Goal: Task Accomplishment & Management: Manage account settings

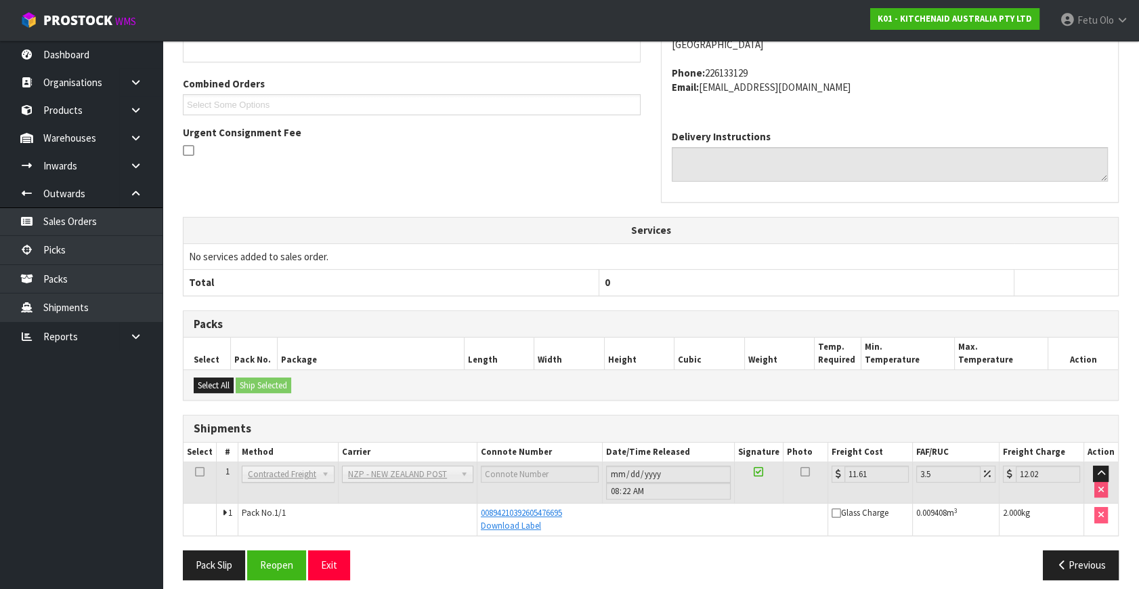
scroll to position [333, 0]
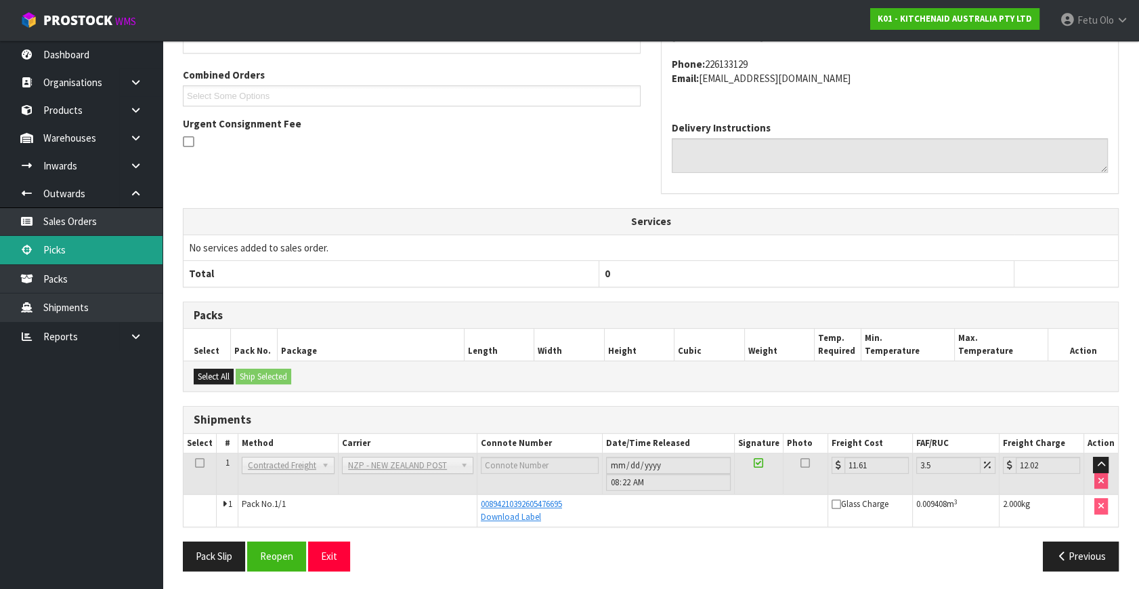
click at [61, 254] on link "Picks" at bounding box center [81, 250] width 163 height 28
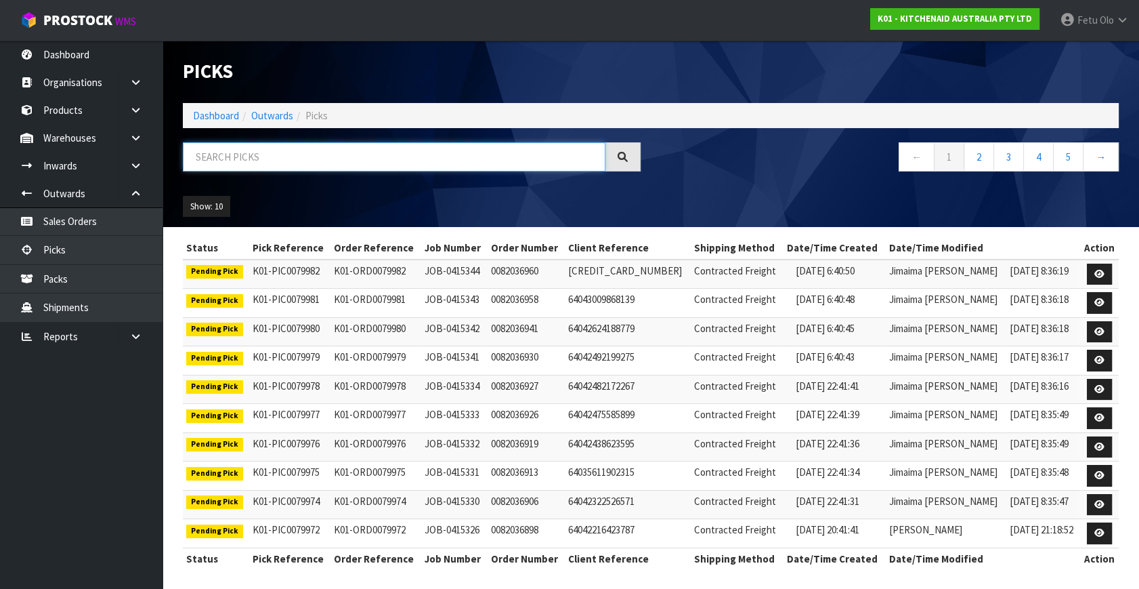
click at [324, 159] on input "text" at bounding box center [394, 156] width 423 height 29
click at [543, 162] on input "text" at bounding box center [394, 156] width 423 height 29
click at [563, 167] on input "text" at bounding box center [394, 156] width 423 height 29
type input "79964"
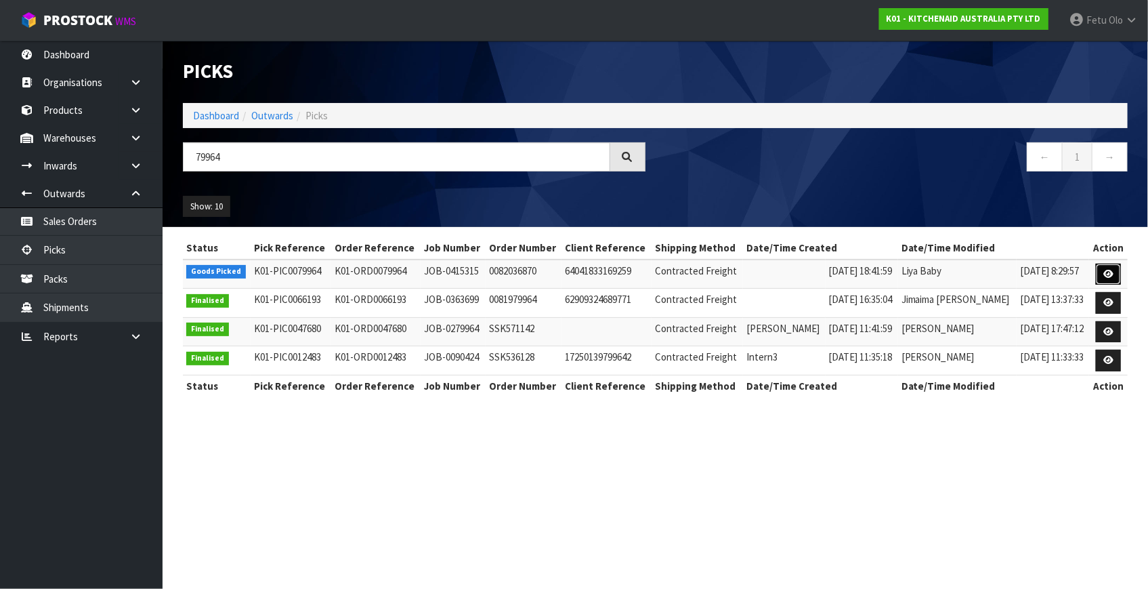
click at [1120, 264] on link at bounding box center [1108, 275] width 25 height 22
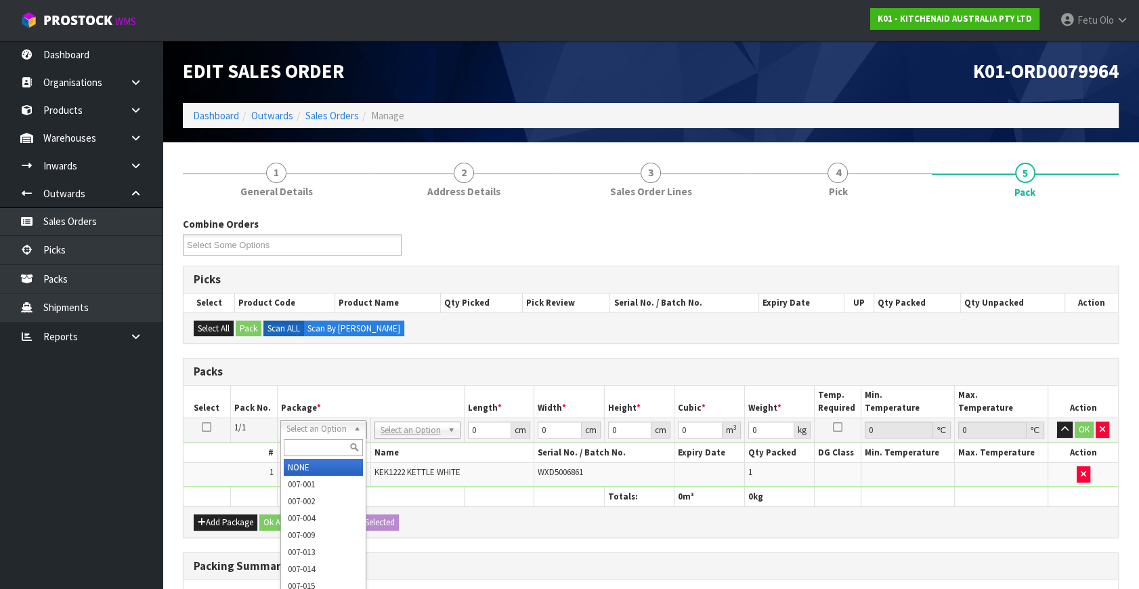
click at [312, 447] on input "text" at bounding box center [323, 447] width 79 height 17
type input "2"
type input "011"
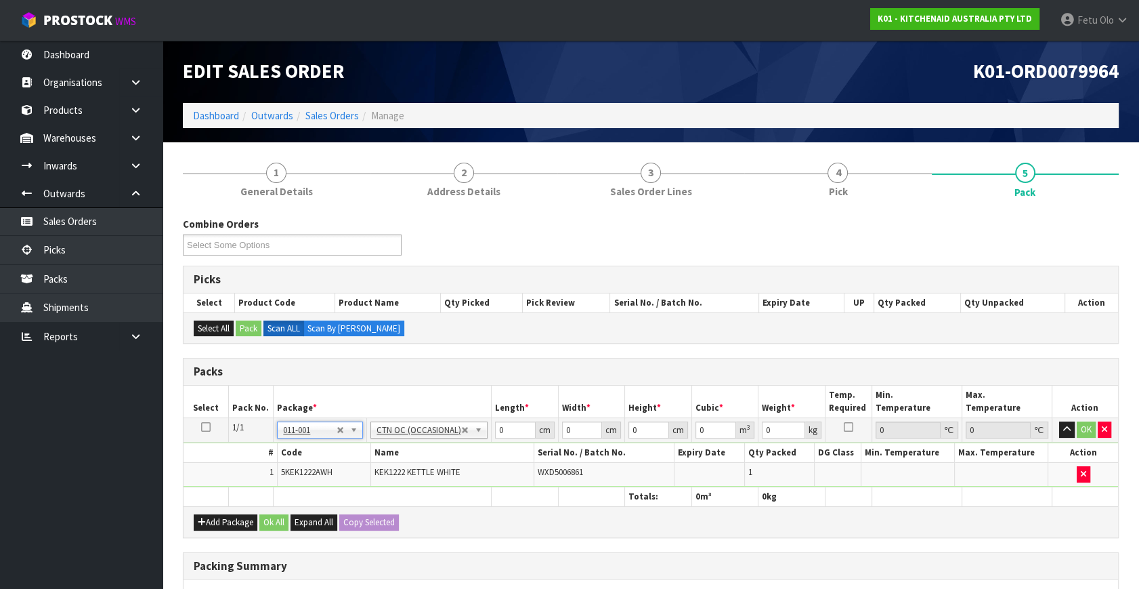
type input "1.85"
drag, startPoint x: 507, startPoint y: 434, endPoint x: 333, endPoint y: 507, distance: 188.2
click at [333, 507] on div "Packs Select Pack No. Package * Length * Width * Height * Cubic * Weight * Temp…" at bounding box center [651, 448] width 936 height 180
type input "45"
drag, startPoint x: 577, startPoint y: 425, endPoint x: 508, endPoint y: 467, distance: 80.9
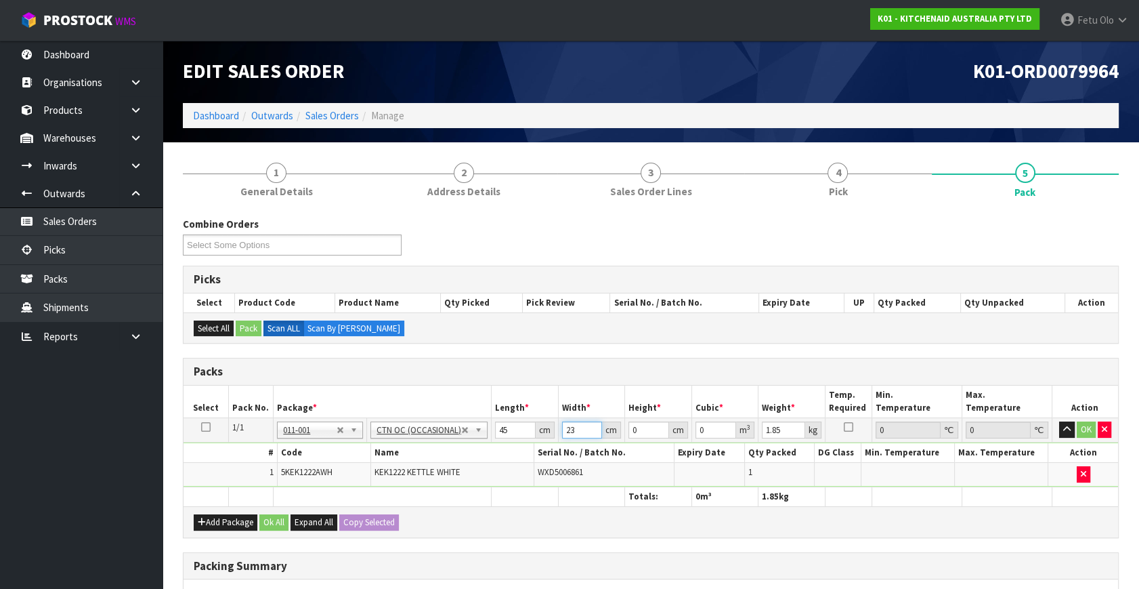
click at [508, 467] on tbody "1/1 NONE 007-001 007-002 007-004 007-009 007-013 007-014 007-015 007-017 007-01…" at bounding box center [651, 452] width 935 height 69
type input "24"
type input "2"
type input "0.00216"
type input "25"
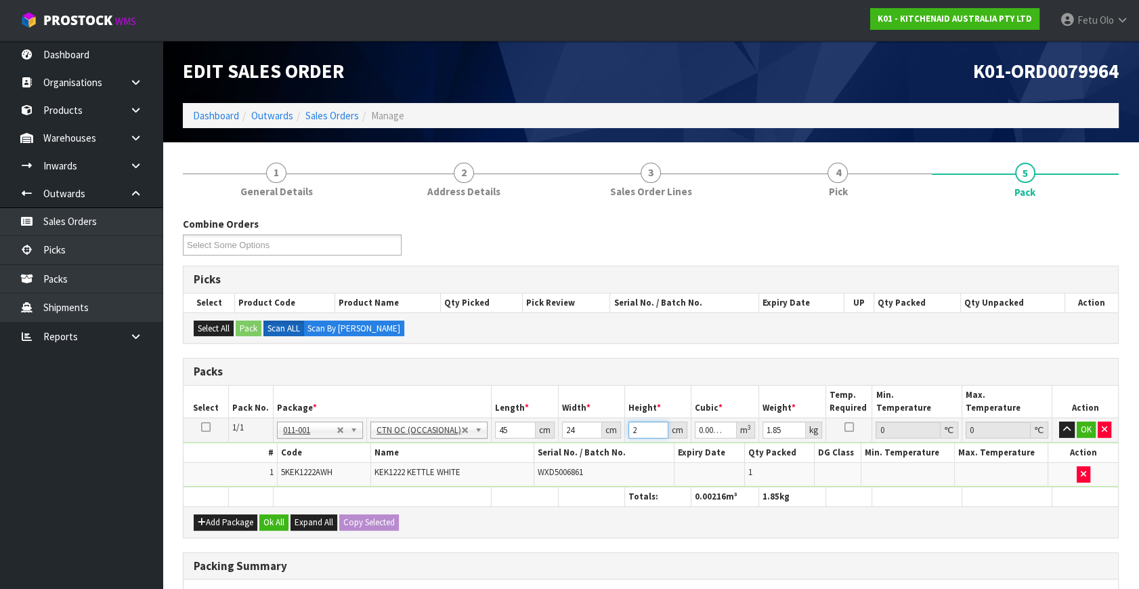
type input "0.027"
type input "25"
type input "3"
click button "OK" at bounding box center [1086, 429] width 19 height 16
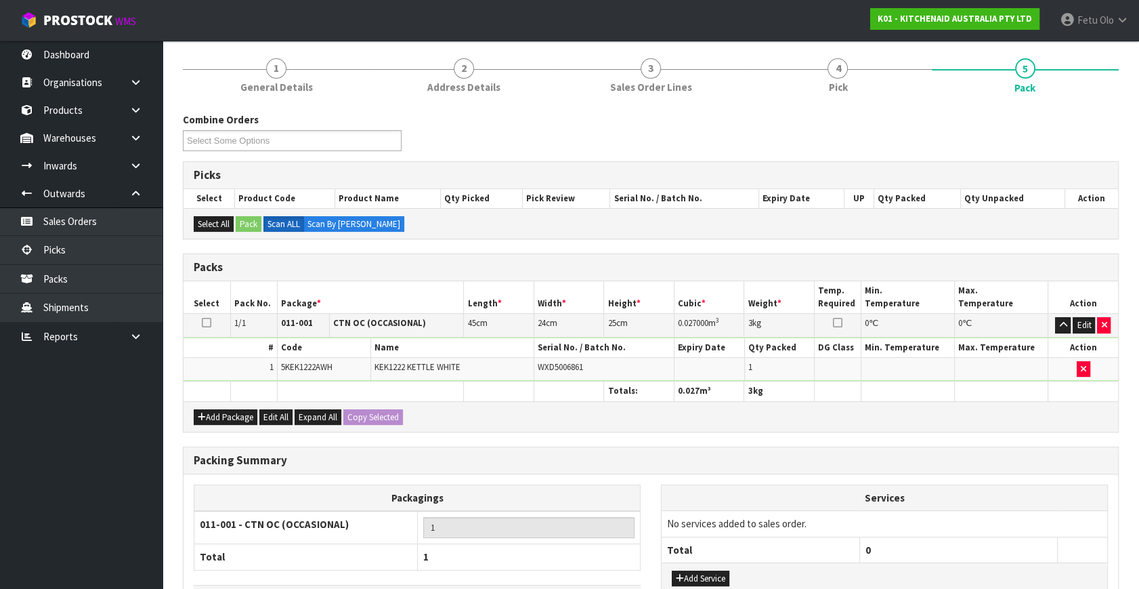
scroll to position [202, 0]
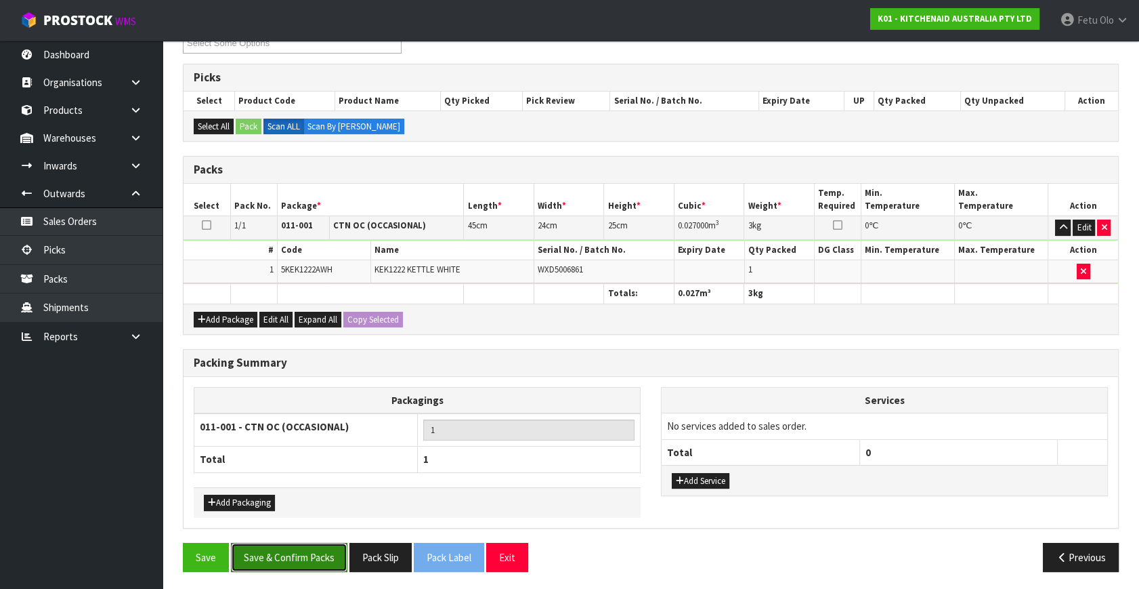
click at [317, 558] on button "Save & Confirm Packs" at bounding box center [289, 557] width 117 height 29
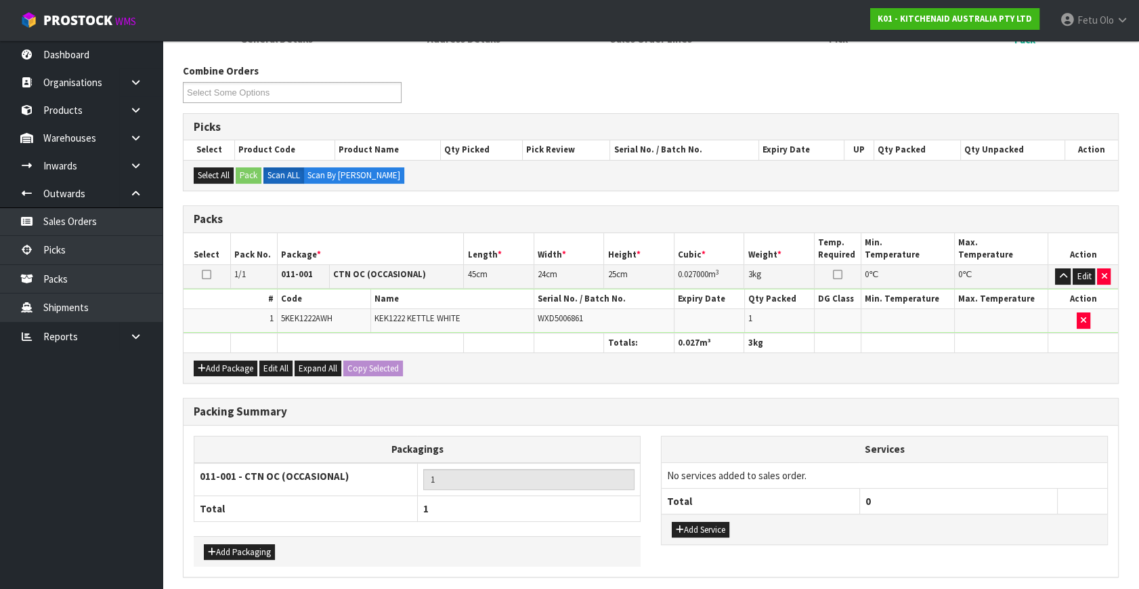
scroll to position [0, 0]
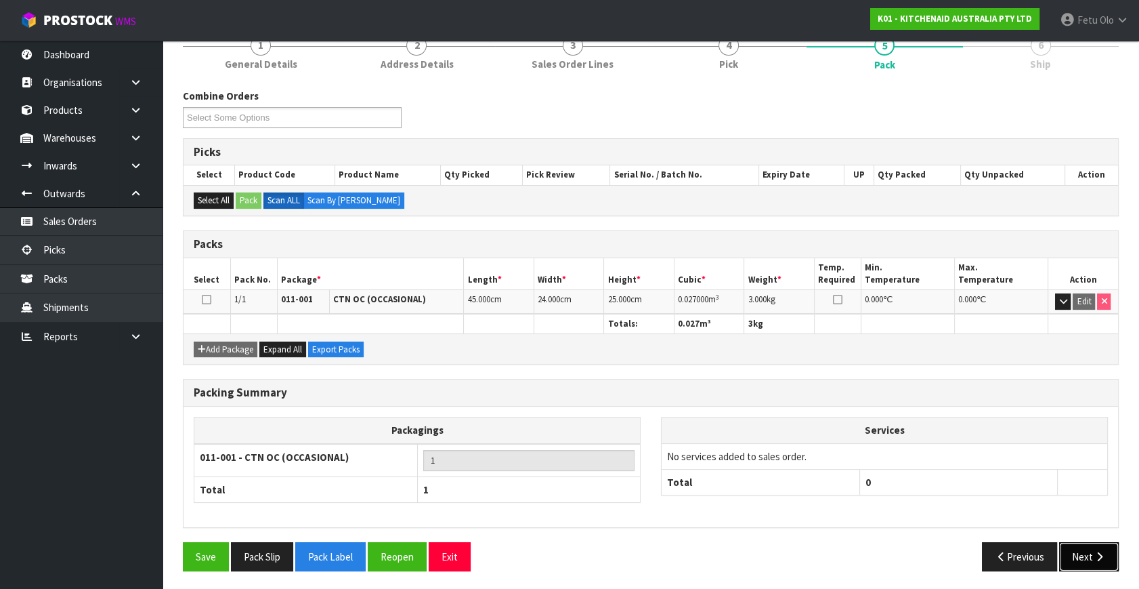
click at [1087, 555] on button "Next" at bounding box center [1089, 556] width 60 height 29
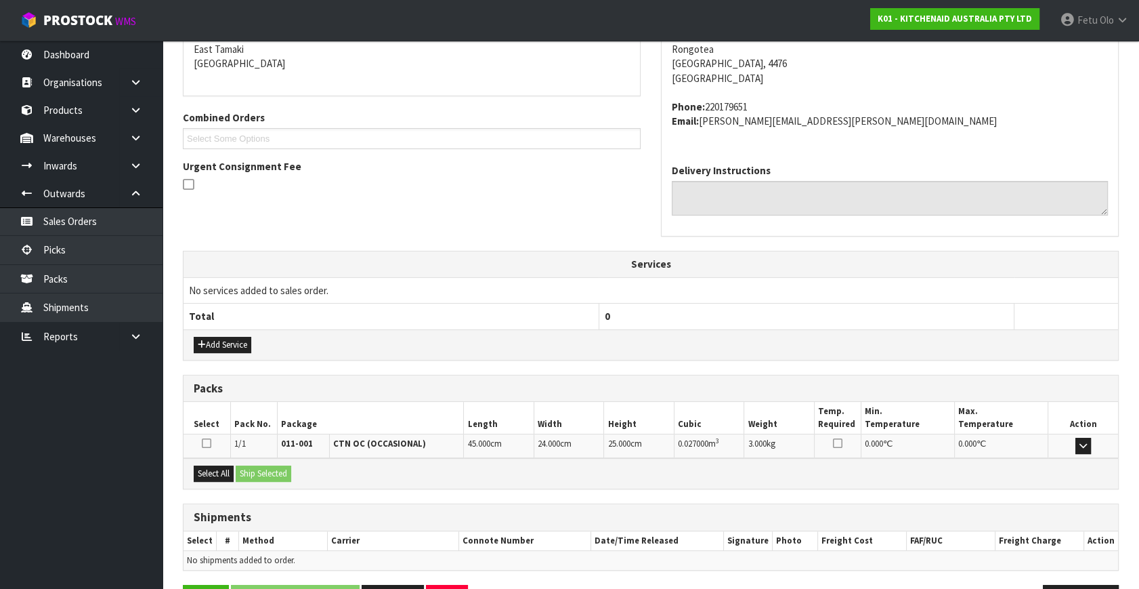
scroll to position [333, 0]
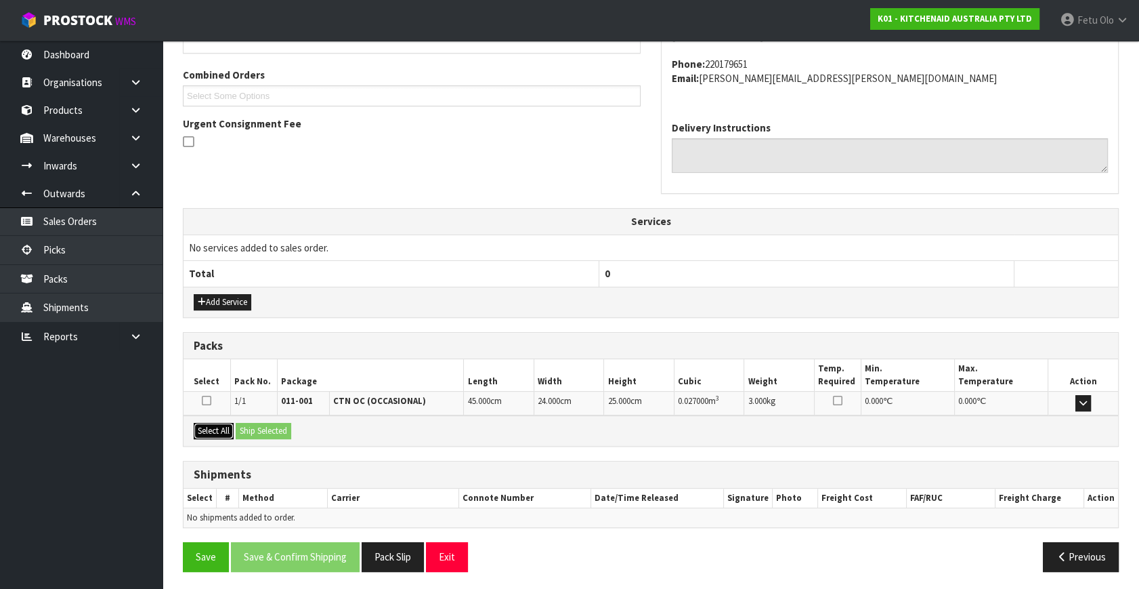
click at [217, 427] on button "Select All" at bounding box center [214, 431] width 40 height 16
click at [264, 436] on div "Select All Ship Selected" at bounding box center [651, 430] width 935 height 30
click at [270, 425] on button "Ship Selected" at bounding box center [264, 431] width 56 height 16
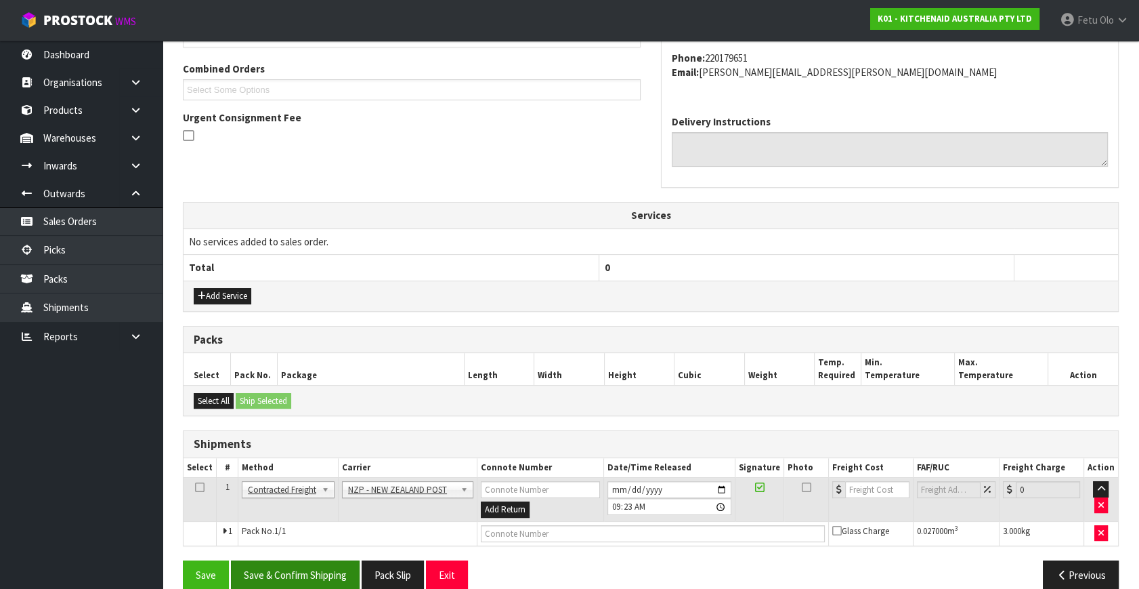
scroll to position [358, 0]
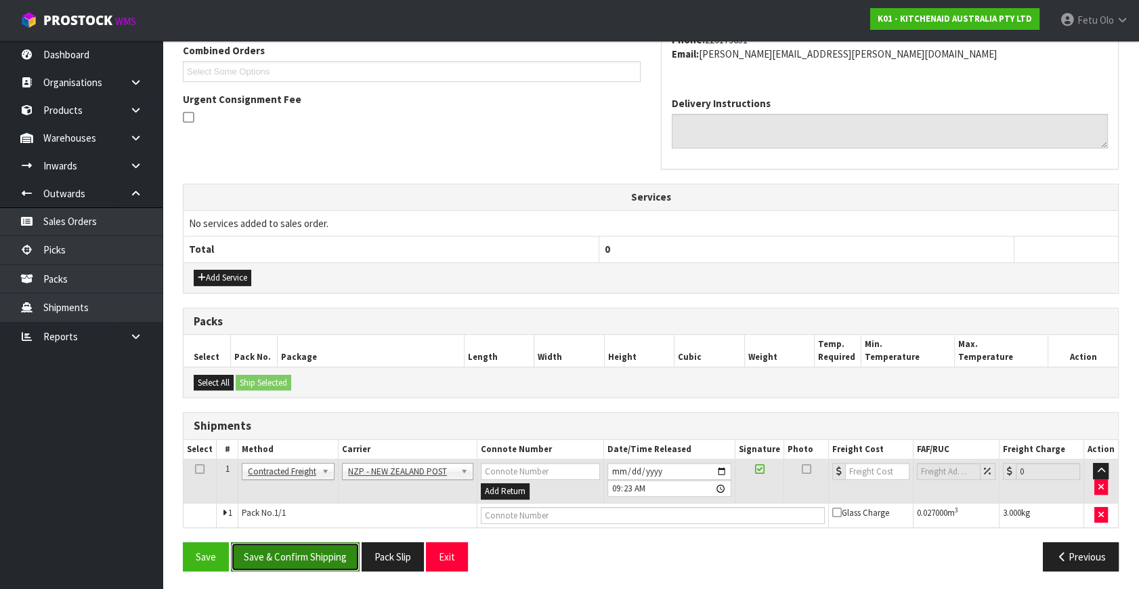
click at [306, 556] on button "Save & Confirm Shipping" at bounding box center [295, 556] width 129 height 29
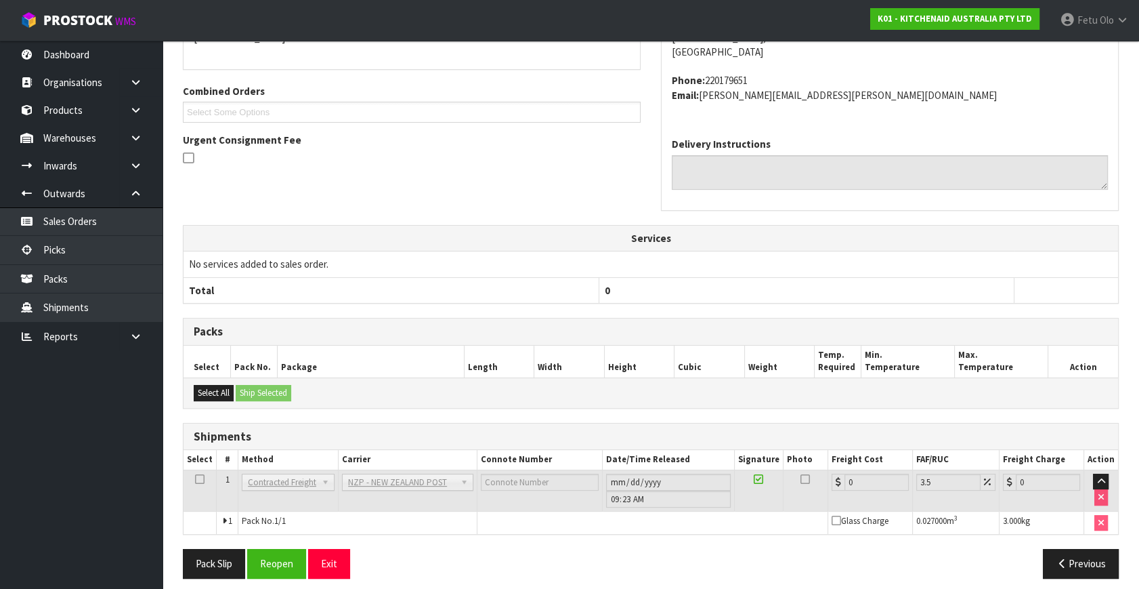
scroll to position [339, 0]
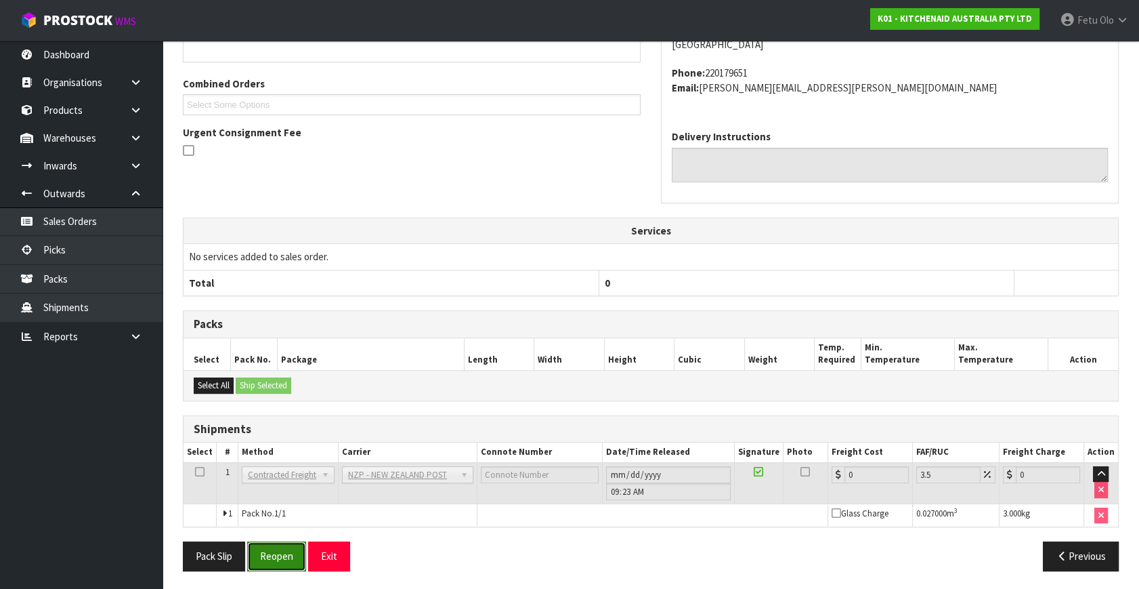
click at [285, 549] on button "Reopen" at bounding box center [276, 555] width 59 height 29
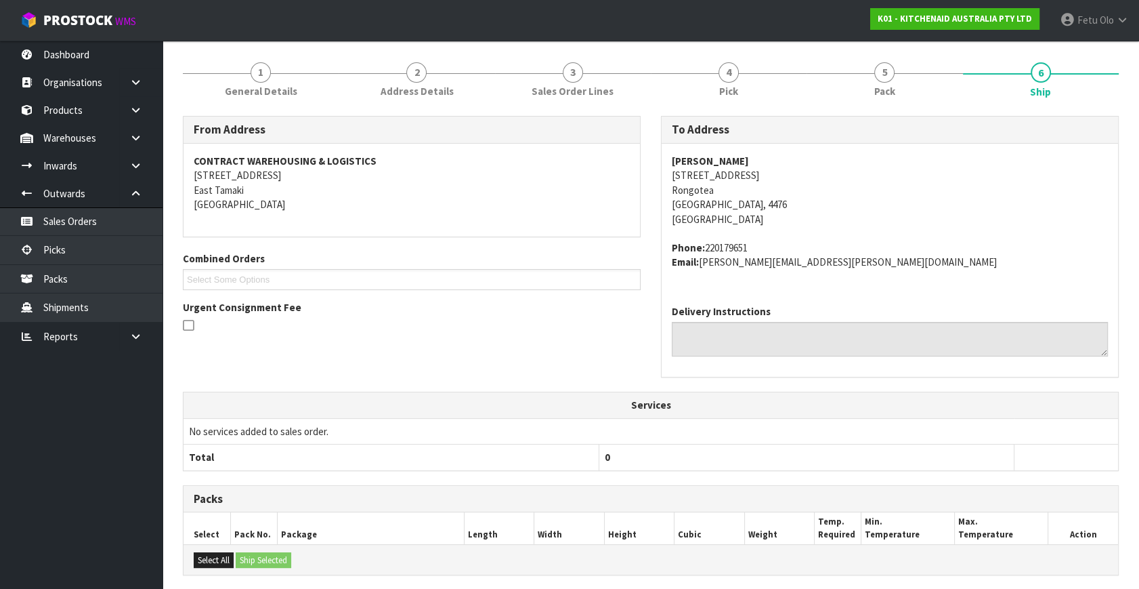
scroll to position [308, 0]
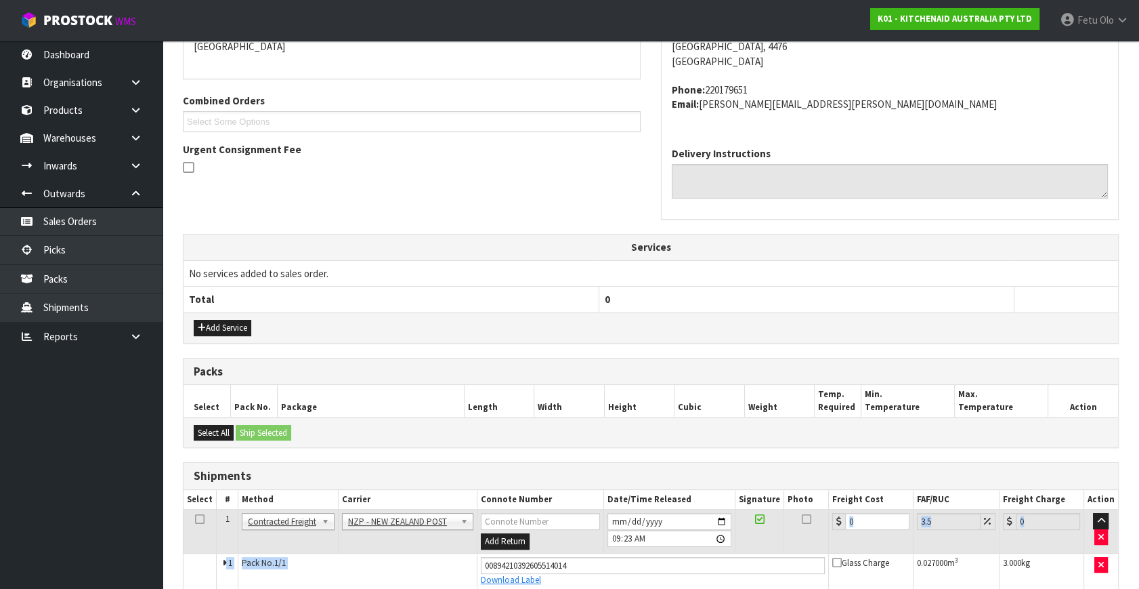
drag, startPoint x: 858, startPoint y: 514, endPoint x: 786, endPoint y: 566, distance: 88.8
click at [786, 566] on tbody "1 Client Local Pickup Customer Local Pickup Company Freight Contracted Freight …" at bounding box center [651, 549] width 935 height 80
click at [852, 480] on h3 "Shipments" at bounding box center [651, 475] width 915 height 13
drag, startPoint x: 854, startPoint y: 518, endPoint x: 821, endPoint y: 541, distance: 39.8
click at [821, 541] on tr "1 Client Local Pickup Customer Local Pickup Company Freight Contracted Freight …" at bounding box center [651, 531] width 935 height 44
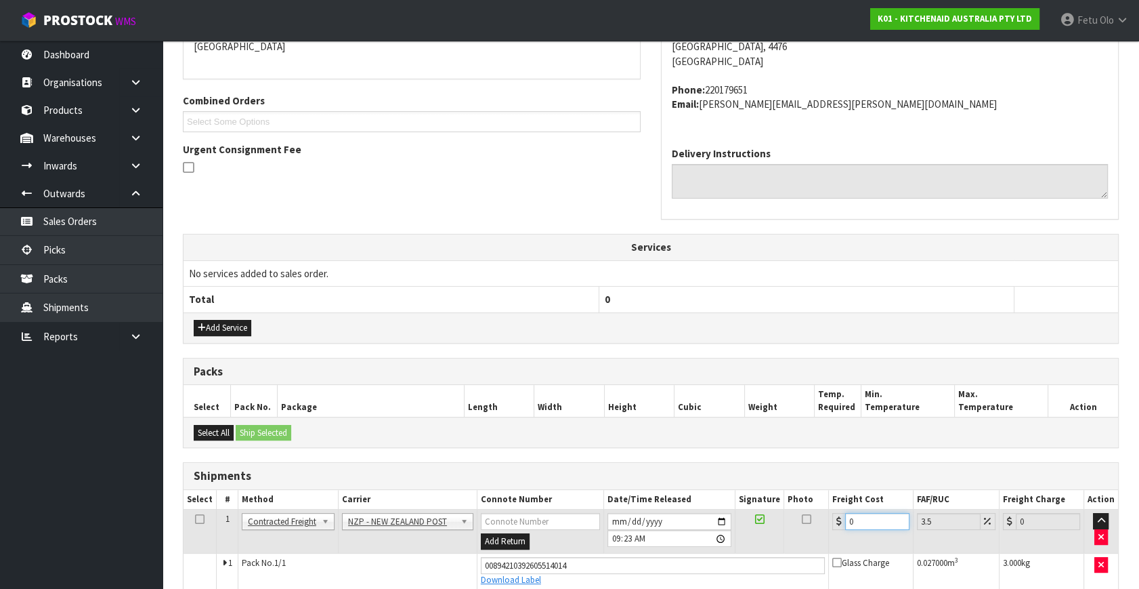
type input "1"
type input "1.03"
type input "13"
type input "13.45"
type input "13.04"
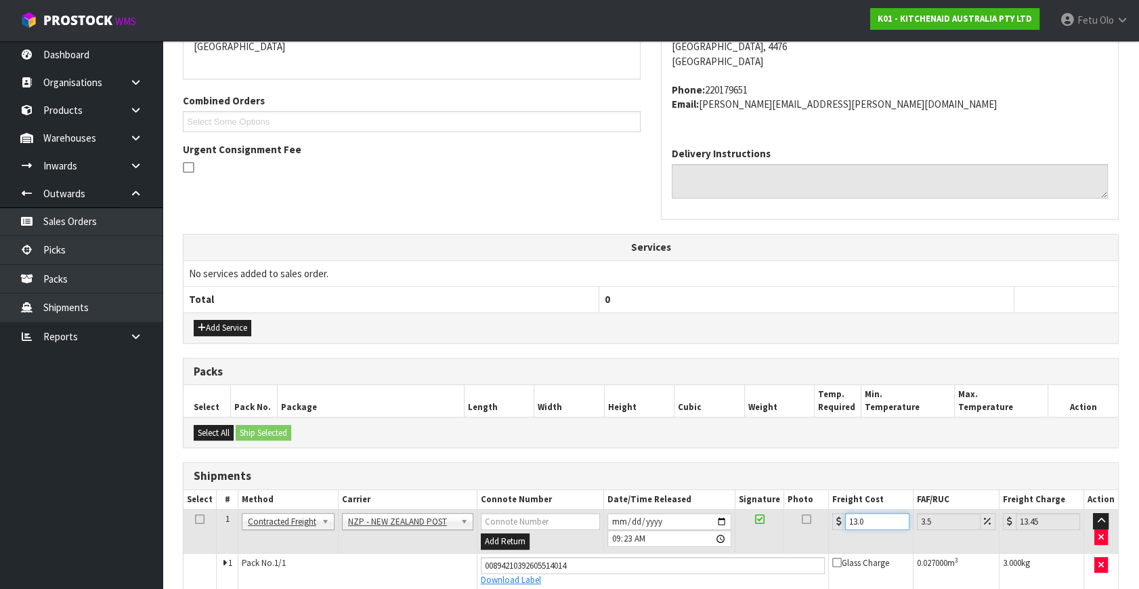
type input "13.5"
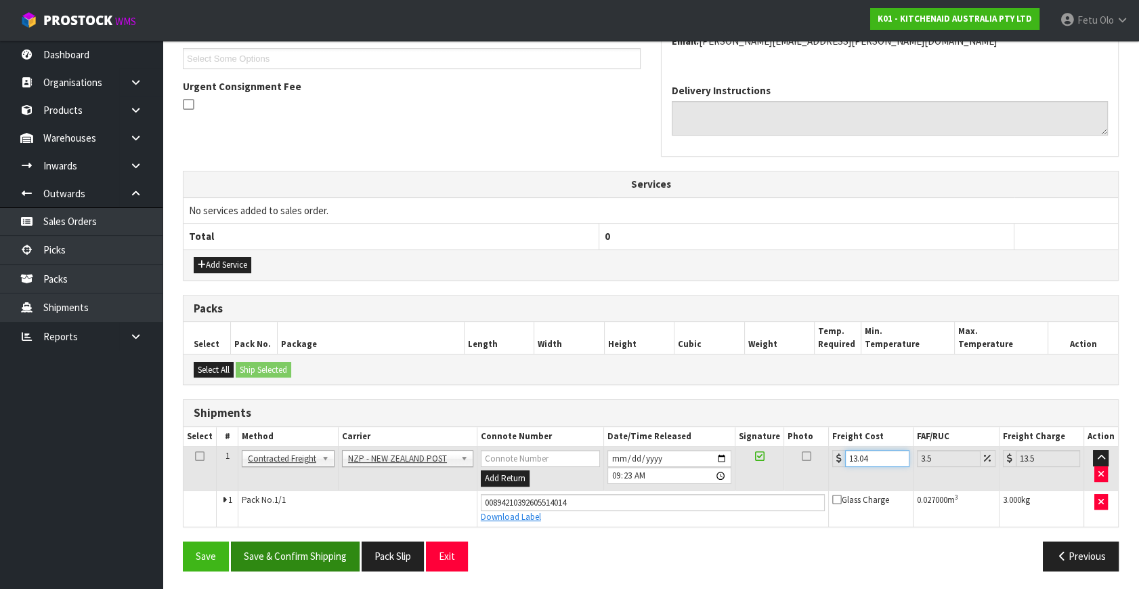
type input "13.04"
click at [324, 555] on button "Save & Confirm Shipping" at bounding box center [295, 555] width 129 height 29
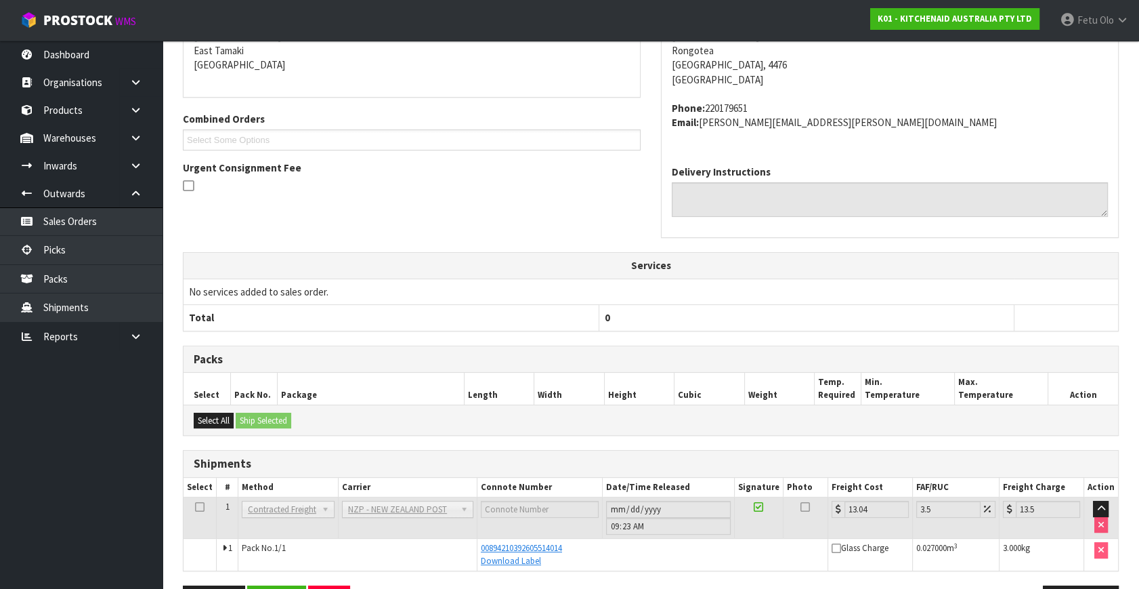
scroll to position [333, 0]
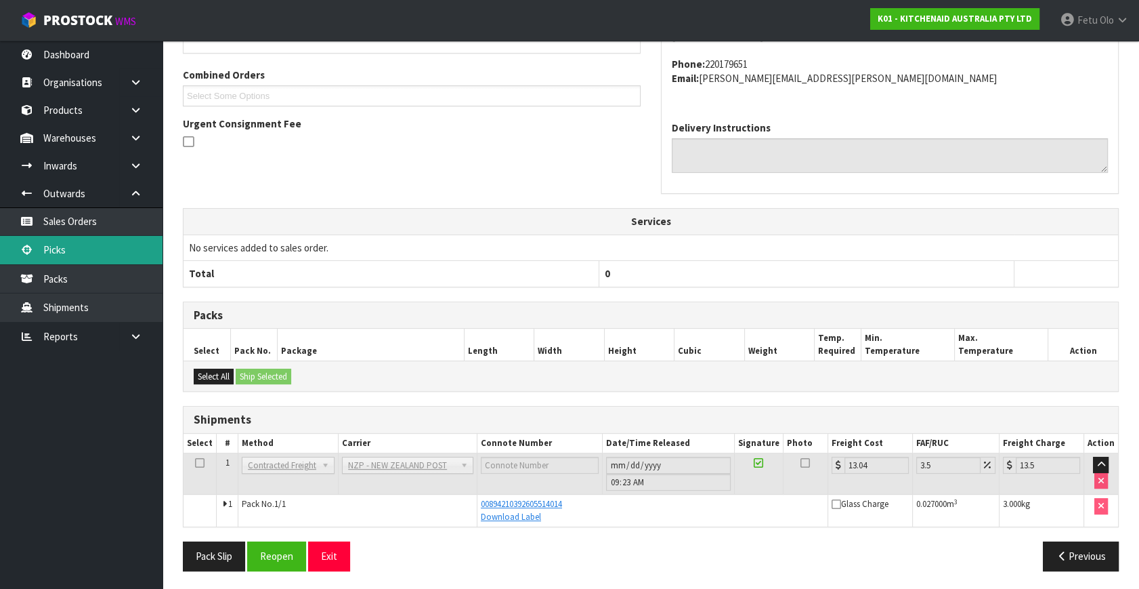
click at [85, 245] on link "Picks" at bounding box center [81, 250] width 163 height 28
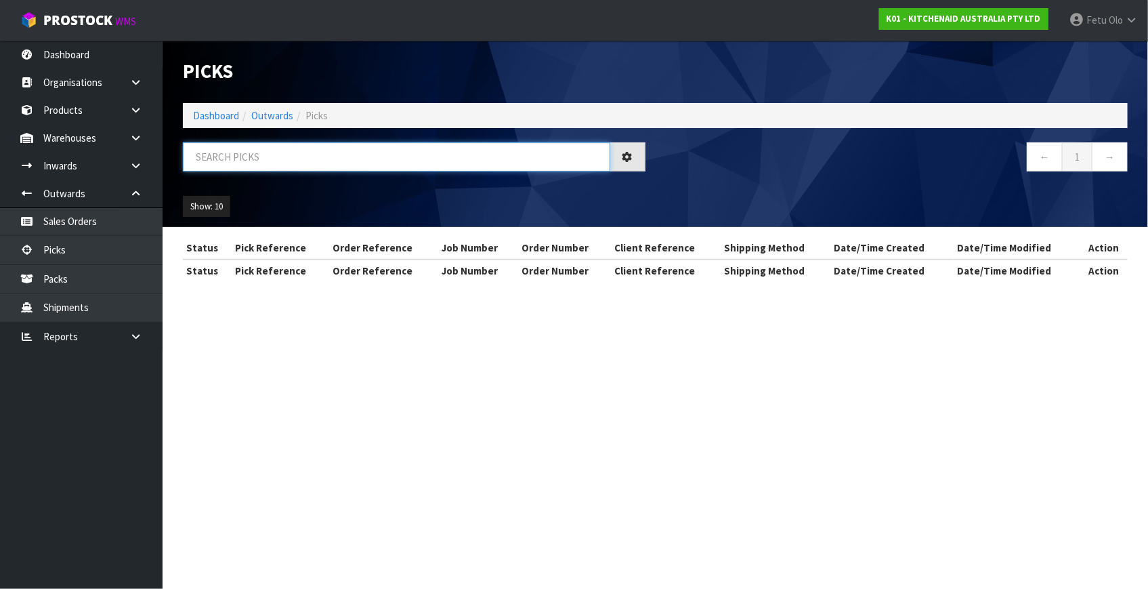
click at [386, 149] on input "text" at bounding box center [396, 156] width 427 height 29
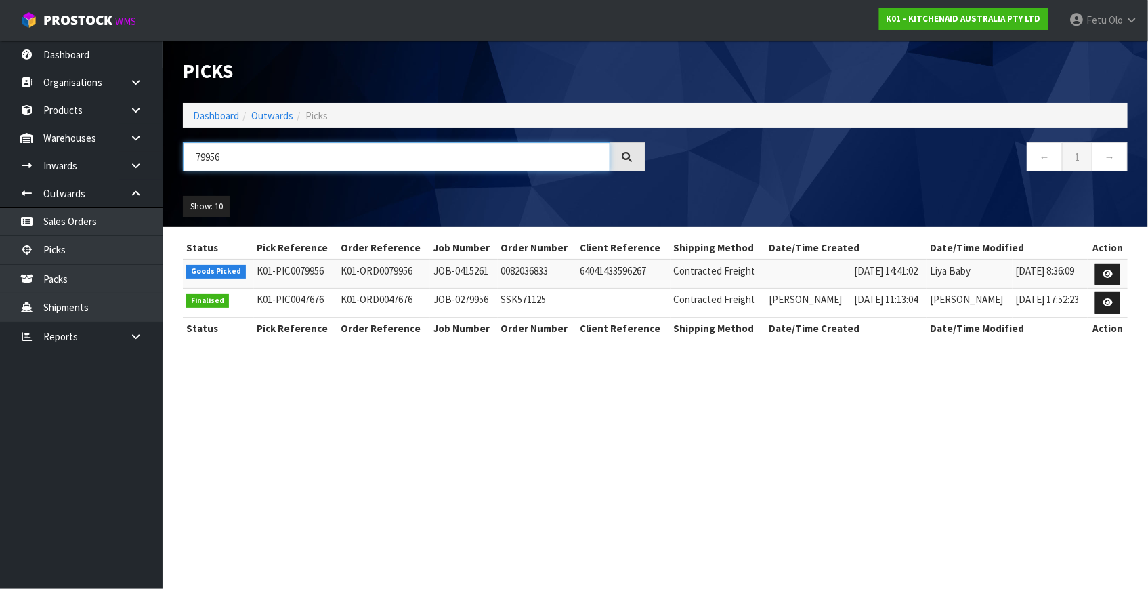
type input "79956"
click at [1101, 274] on link at bounding box center [1107, 275] width 25 height 22
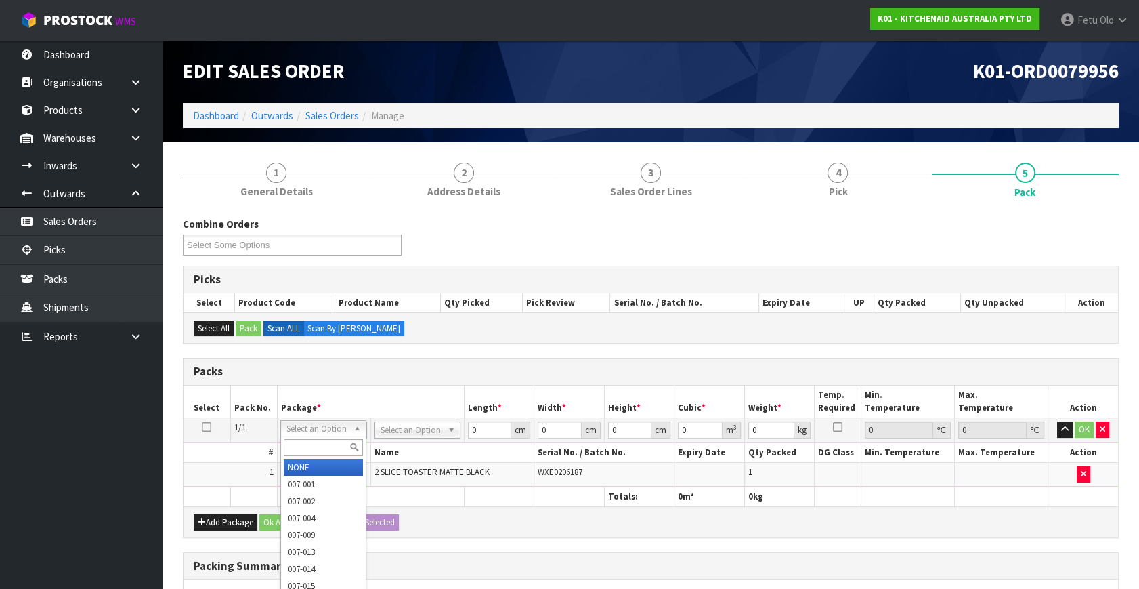
drag, startPoint x: 327, startPoint y: 431, endPoint x: 309, endPoint y: 465, distance: 38.5
click at [311, 446] on input "text" at bounding box center [323, 447] width 79 height 17
type input "011"
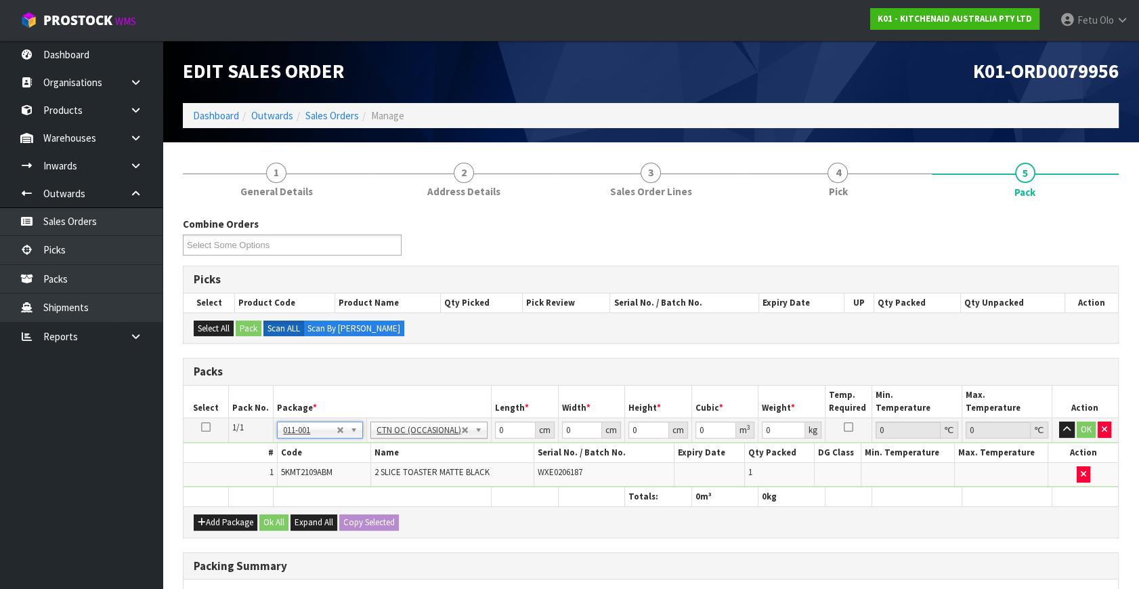
type input "2.75"
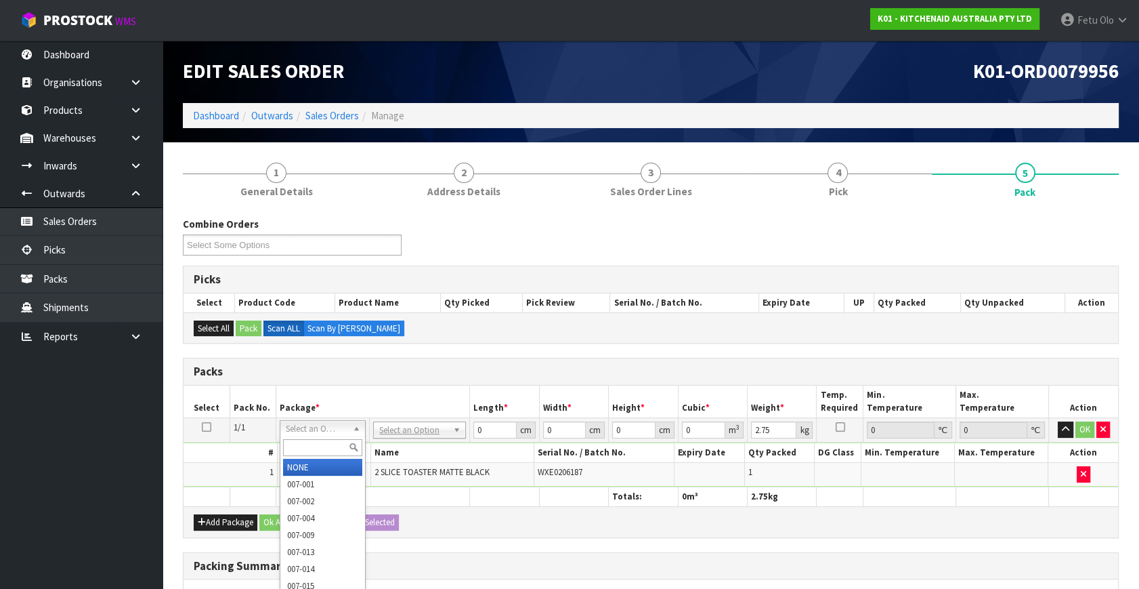
click at [327, 442] on input "text" at bounding box center [322, 447] width 79 height 17
type input "011-084"
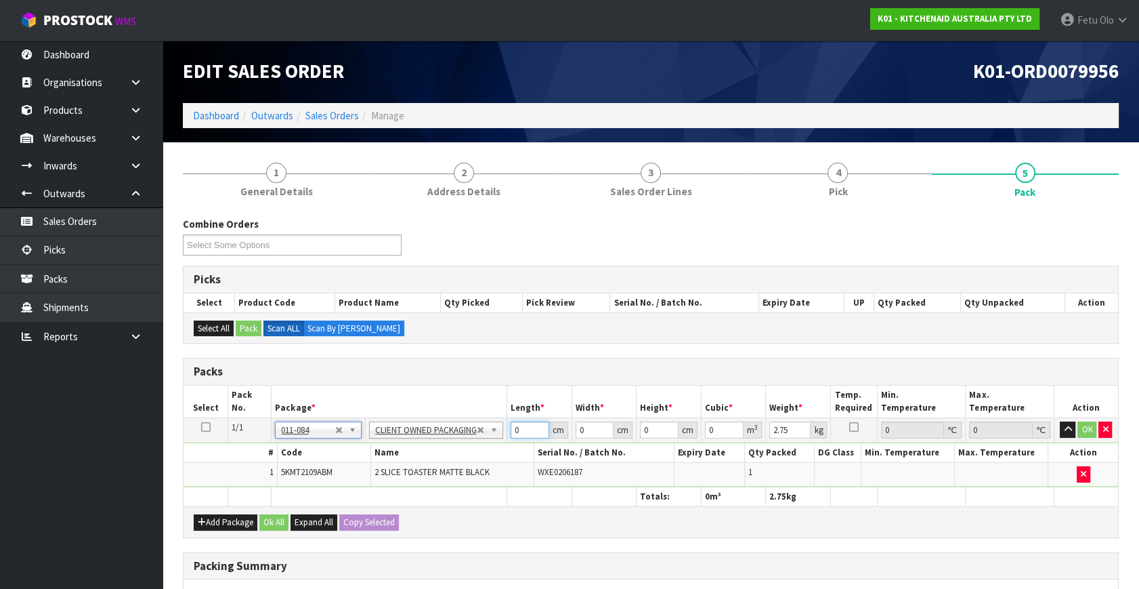
drag, startPoint x: 469, startPoint y: 449, endPoint x: 461, endPoint y: 455, distance: 9.8
click at [461, 455] on tbody "1/1 NONE 007-001 007-002 007-004 007-009 007-013 007-014 007-015 007-017 007-01…" at bounding box center [651, 452] width 935 height 69
type input "40"
type input "28"
type input "2"
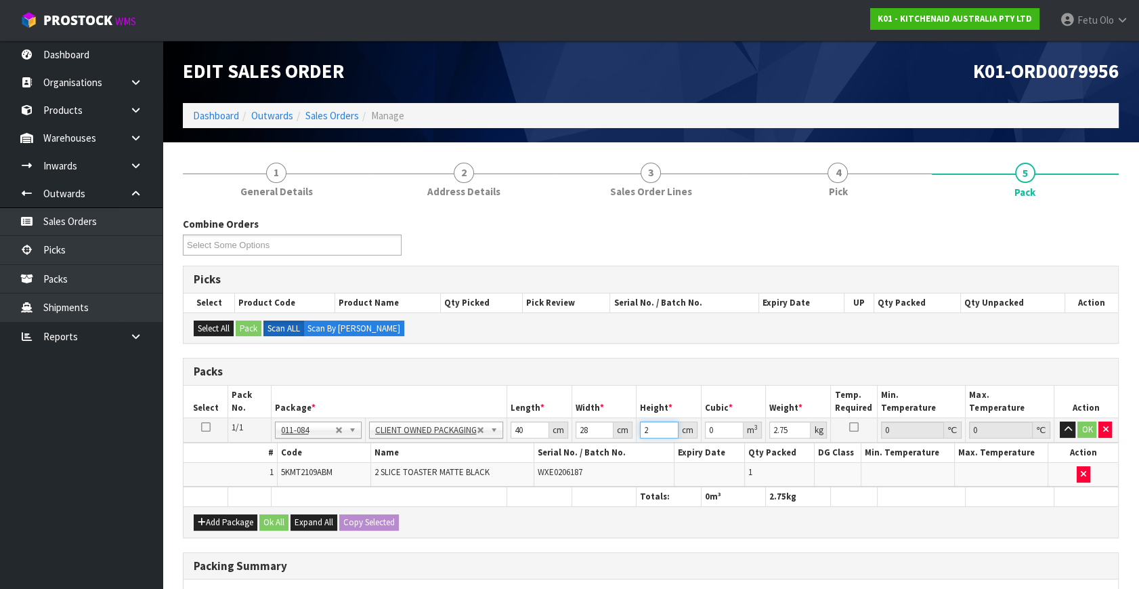
type input "0.00224"
type input "29"
type input "0.03248"
type input "29"
type input "4"
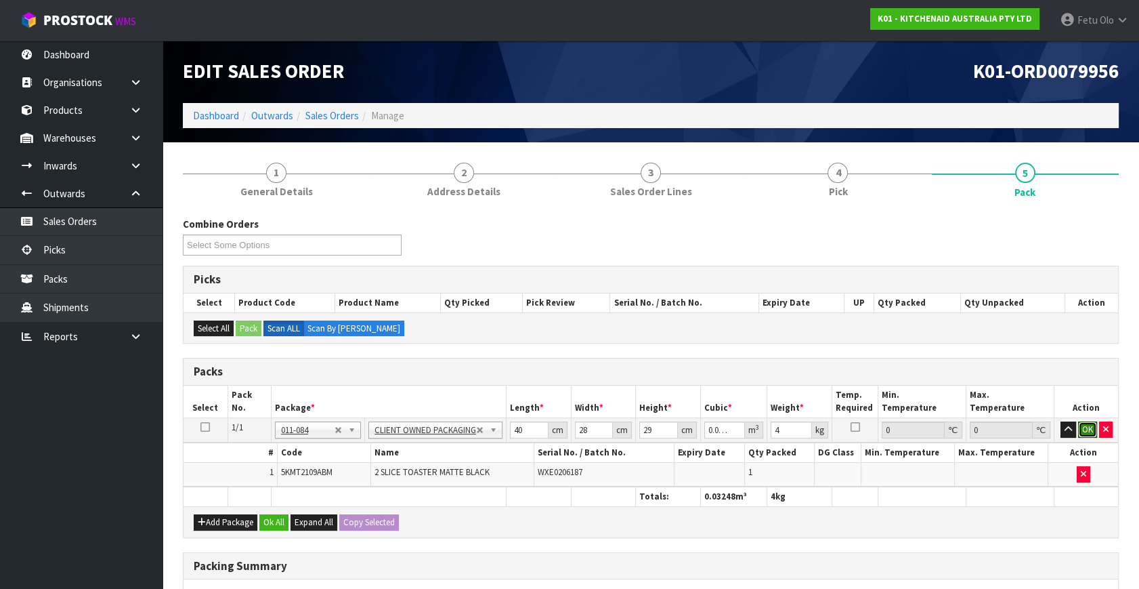
click button "OK" at bounding box center [1087, 429] width 19 height 16
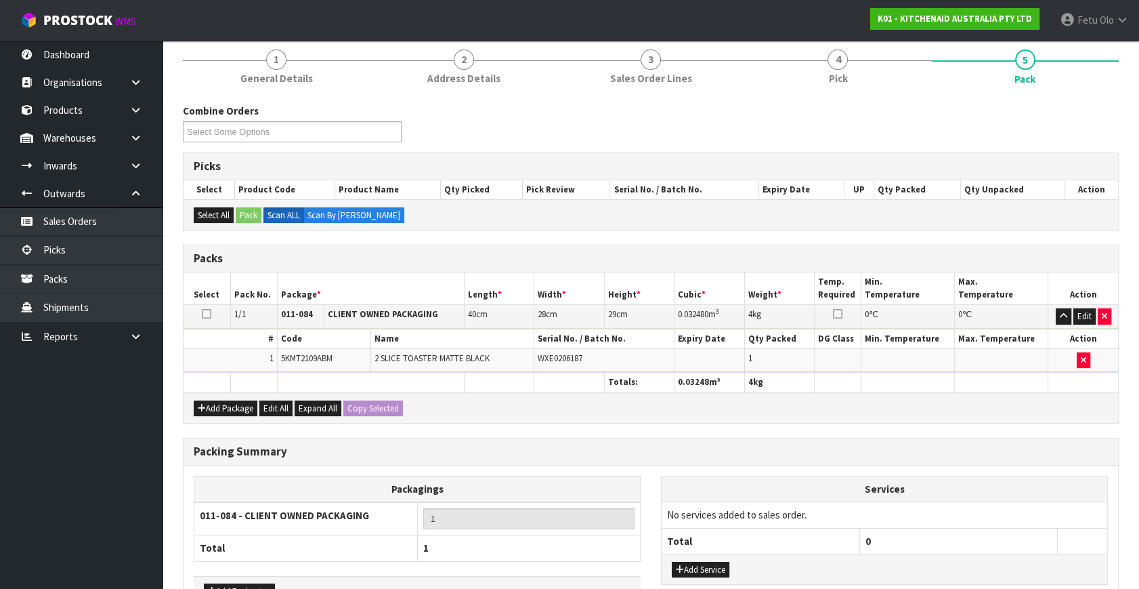
scroll to position [202, 0]
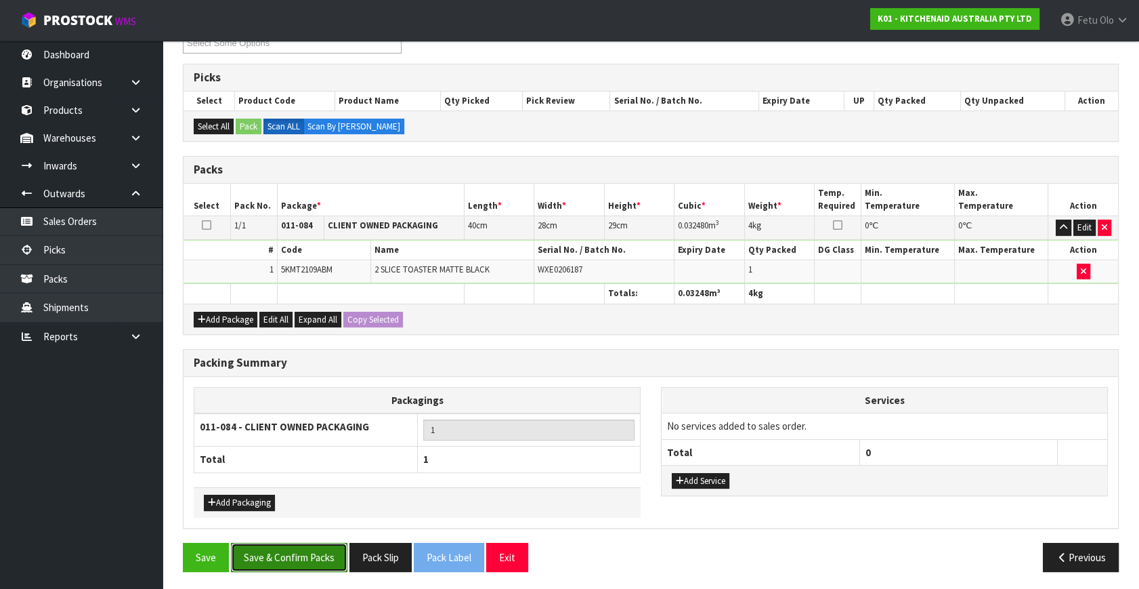
click at [324, 551] on button "Save & Confirm Packs" at bounding box center [289, 557] width 117 height 29
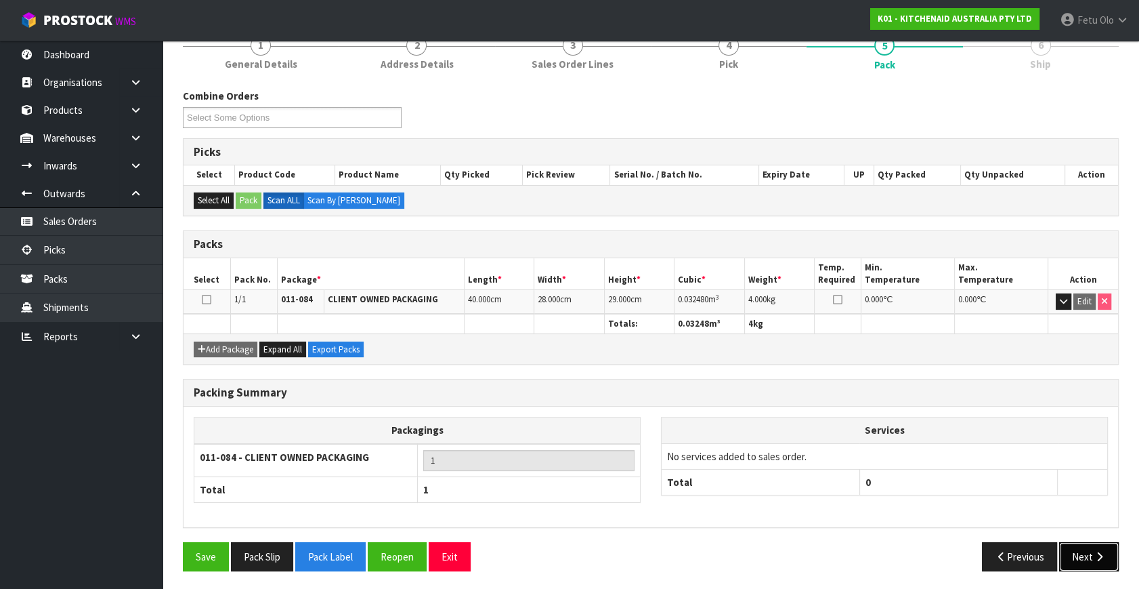
click at [1097, 559] on button "Next" at bounding box center [1089, 556] width 60 height 29
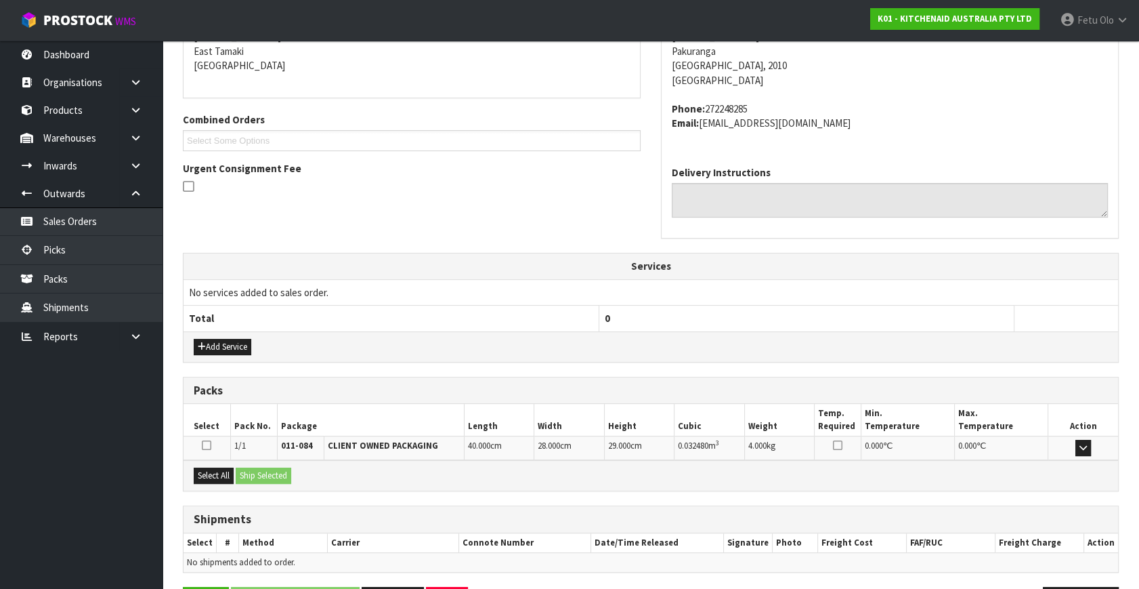
scroll to position [333, 0]
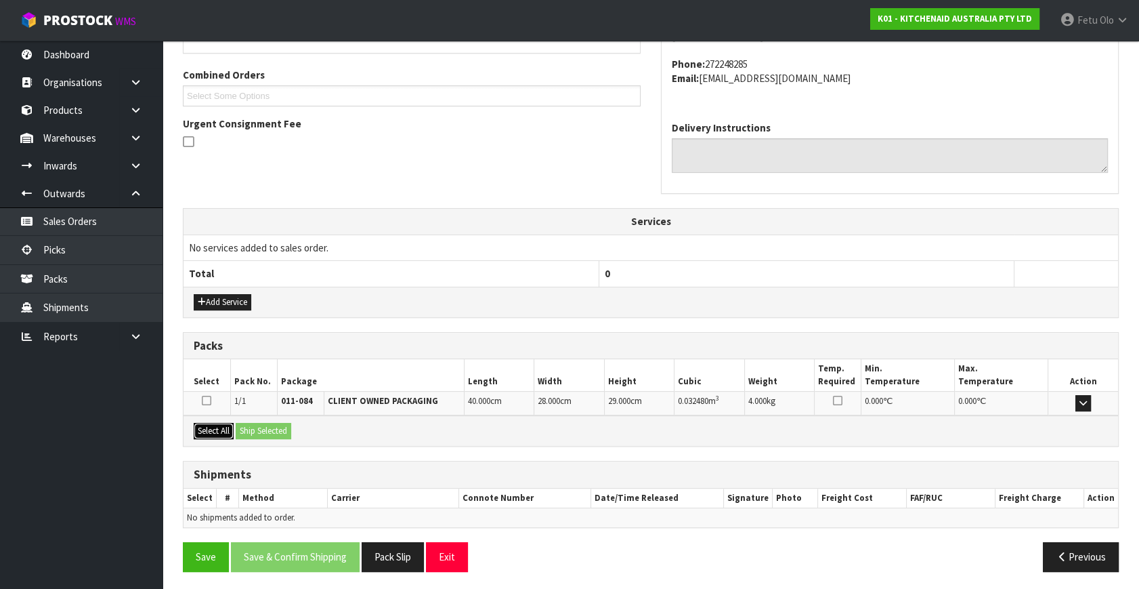
click at [224, 434] on button "Select All" at bounding box center [214, 431] width 40 height 16
click at [245, 427] on button "Ship Selected" at bounding box center [264, 431] width 56 height 16
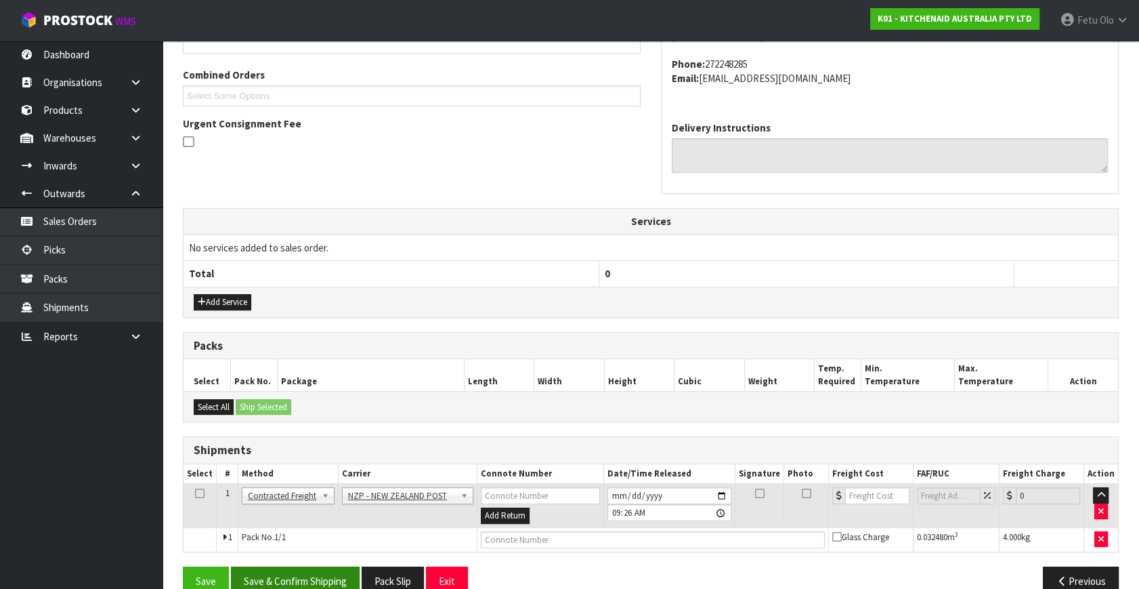
scroll to position [358, 0]
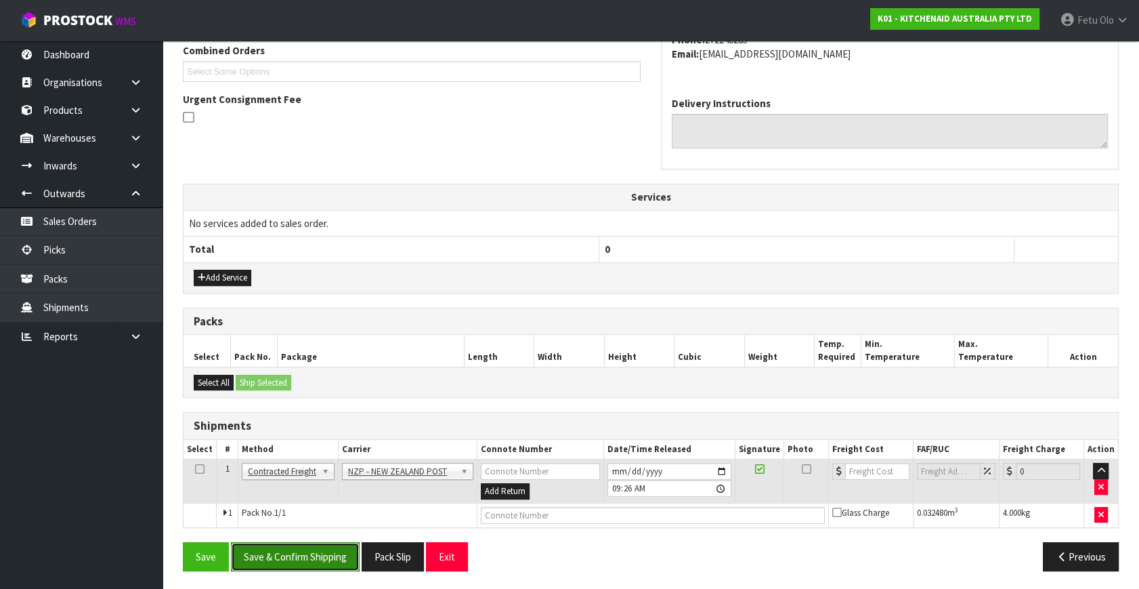
drag, startPoint x: 272, startPoint y: 555, endPoint x: 299, endPoint y: 562, distance: 28.6
click at [272, 554] on button "Save & Confirm Shipping" at bounding box center [295, 556] width 129 height 29
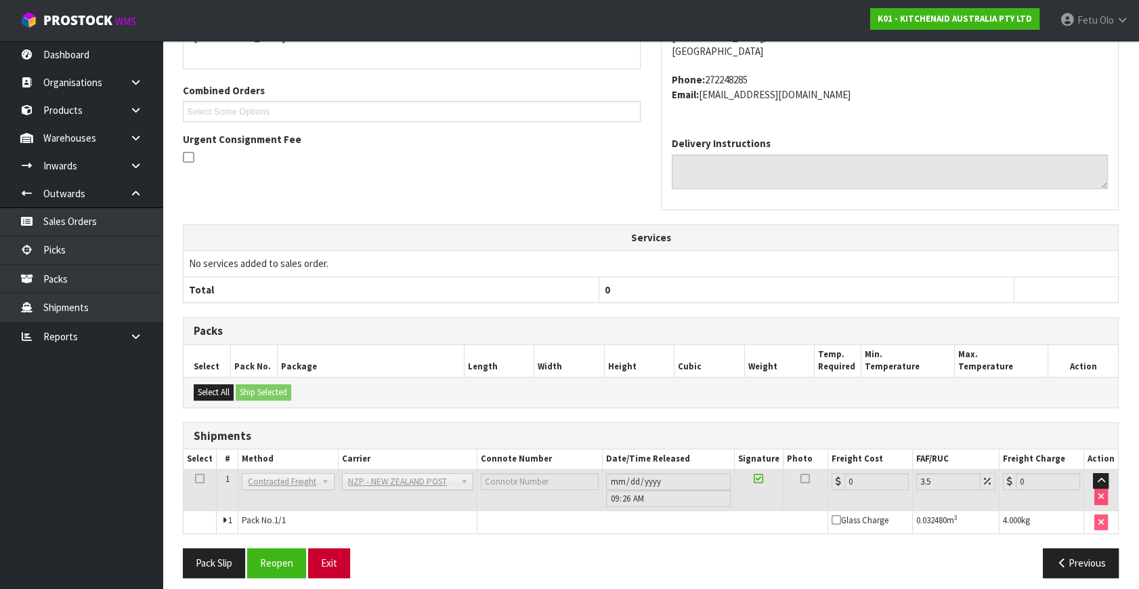
scroll to position [339, 0]
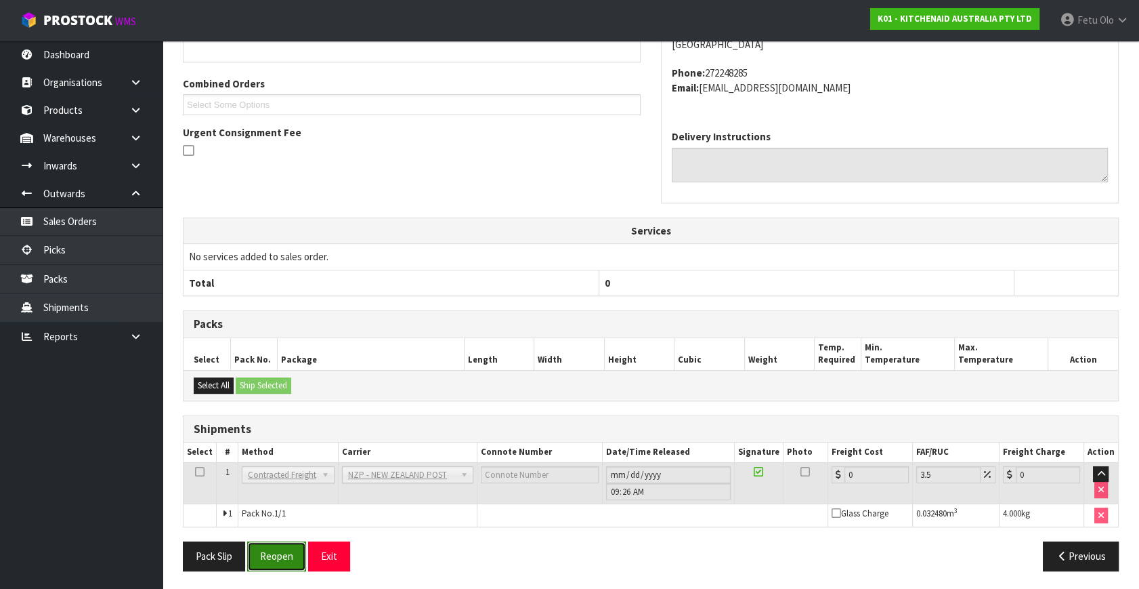
click at [285, 555] on button "Reopen" at bounding box center [276, 555] width 59 height 29
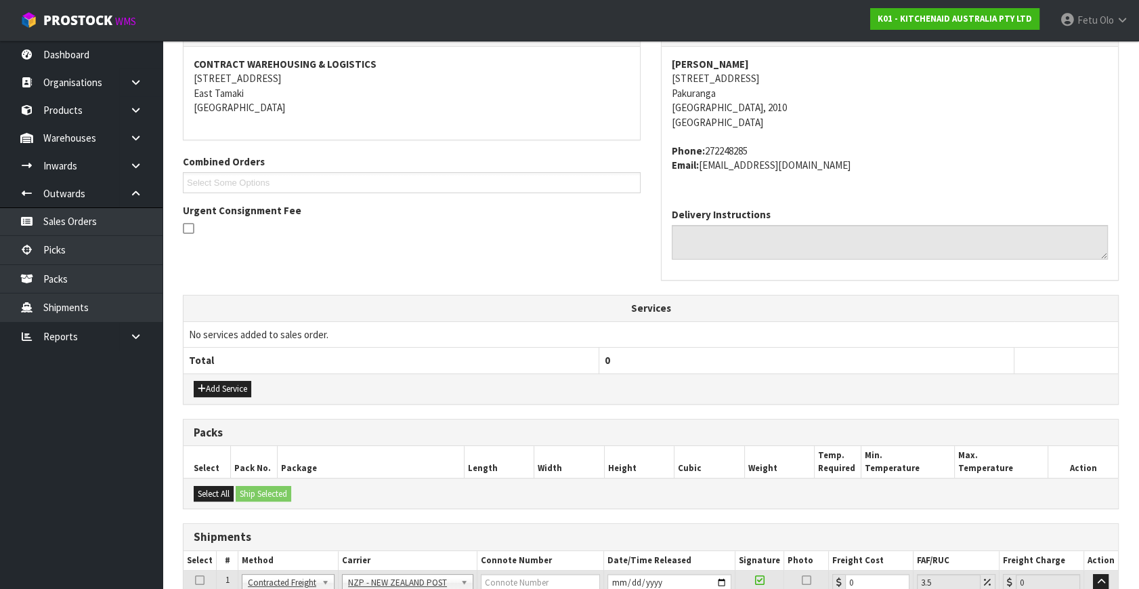
scroll to position [324, 0]
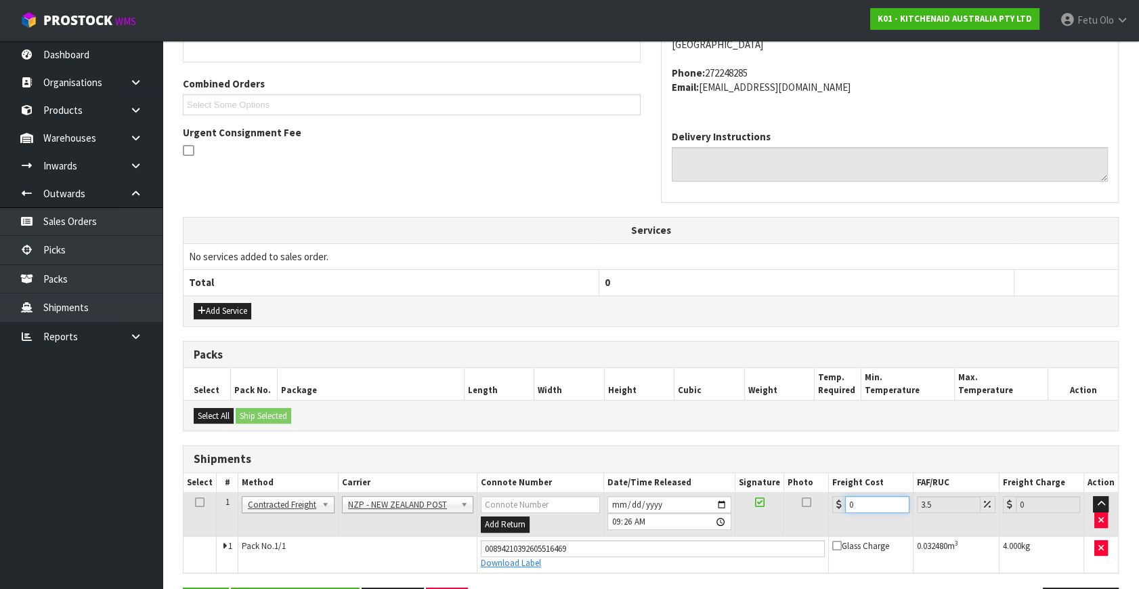
drag, startPoint x: 842, startPoint y: 503, endPoint x: 663, endPoint y: 542, distance: 183.0
click at [663, 542] on tbody "1 Client Local Pickup Customer Local Pickup Company Freight Contracted Freight …" at bounding box center [651, 532] width 935 height 80
type input "4"
type input "4.14"
type input "4.3"
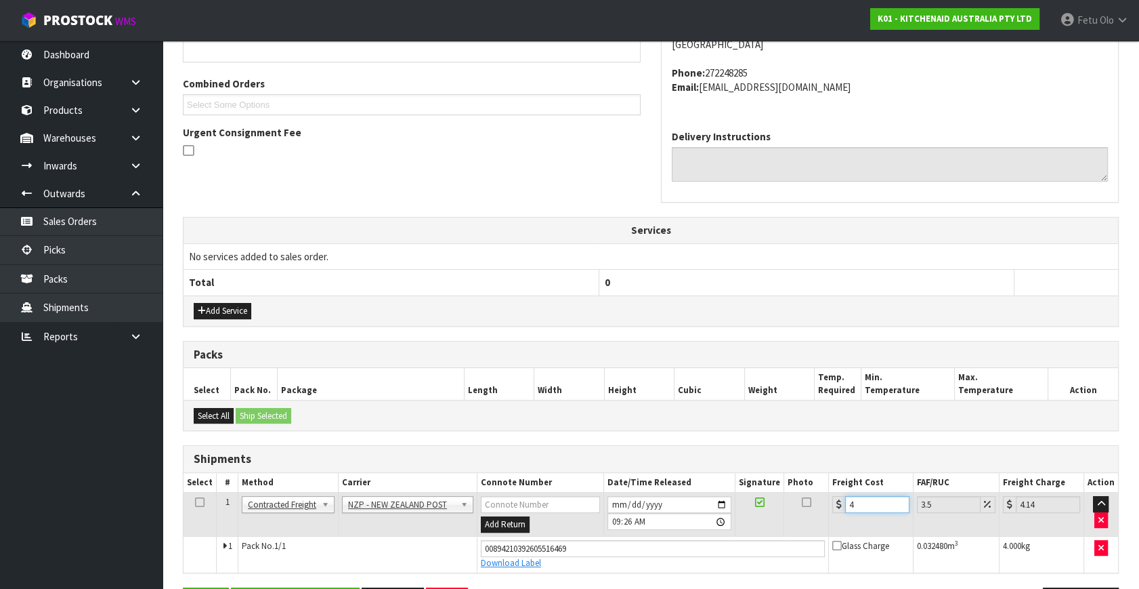
type input "4.45"
type input "4.33"
type input "4.48"
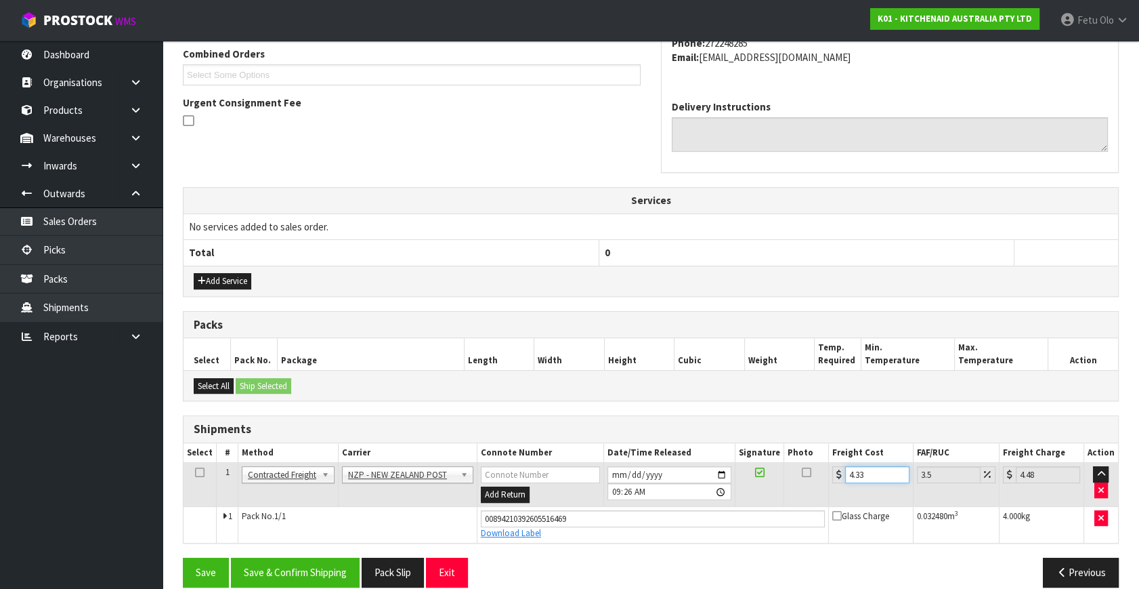
scroll to position [371, 0]
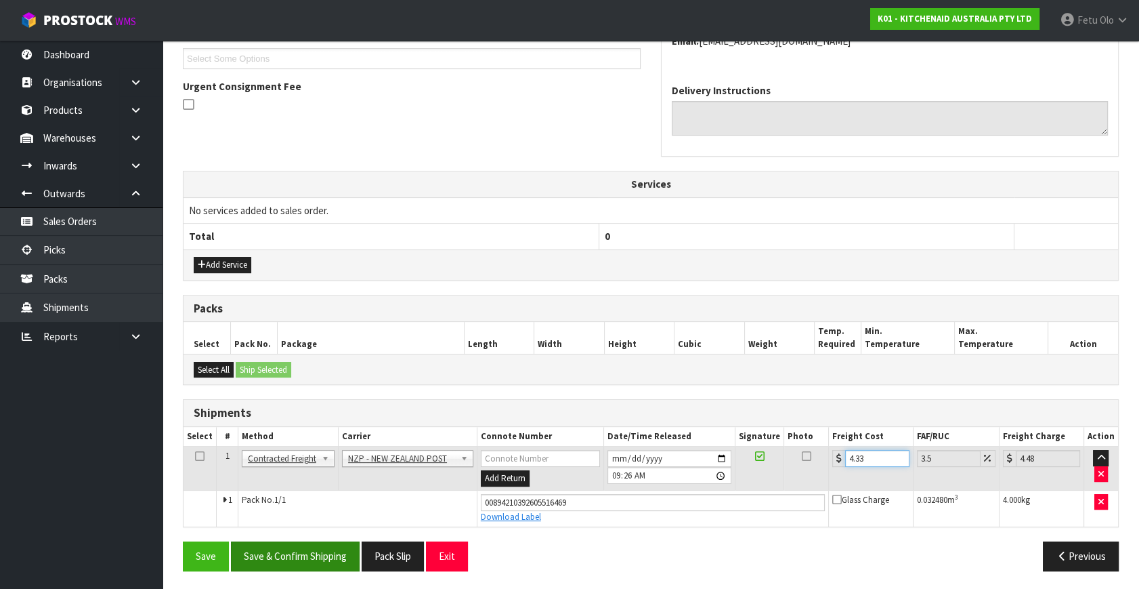
type input "4.33"
click at [288, 558] on button "Save & Confirm Shipping" at bounding box center [295, 555] width 129 height 29
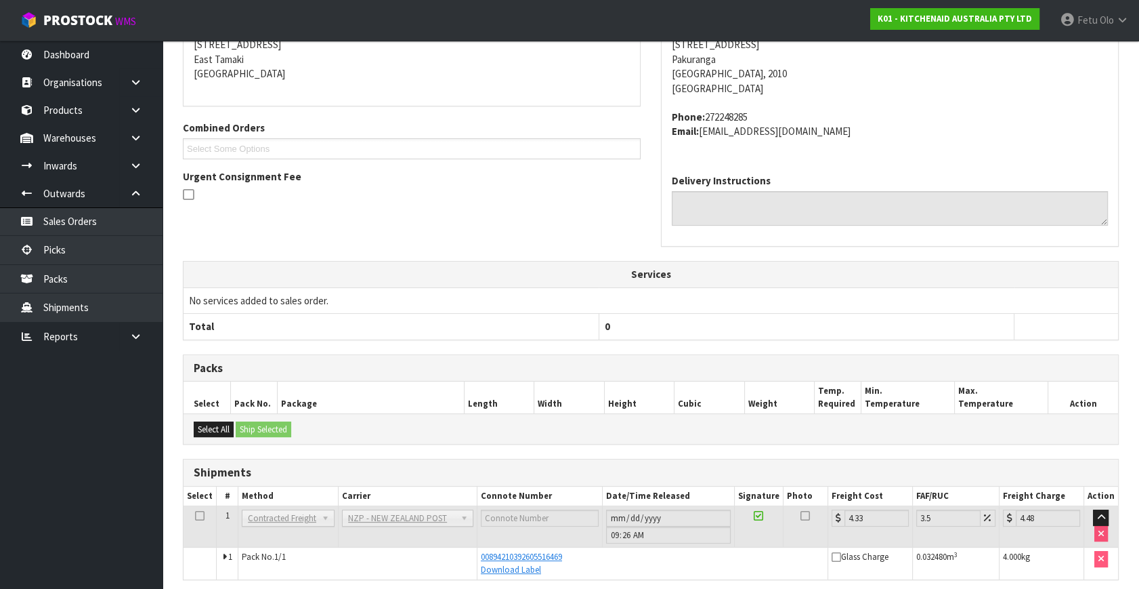
scroll to position [333, 0]
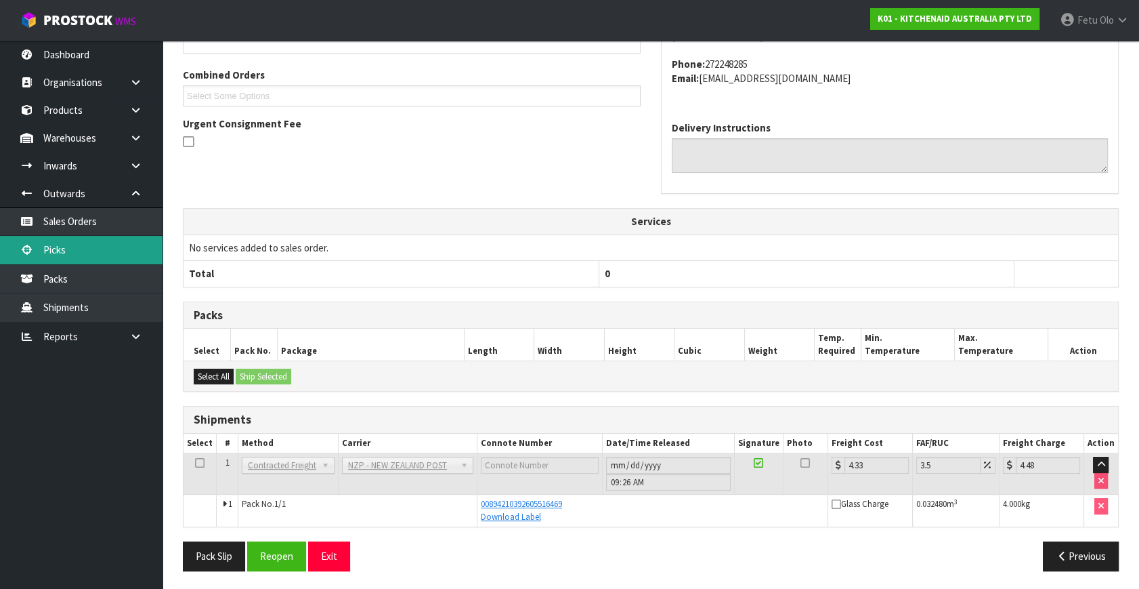
click at [75, 257] on link "Picks" at bounding box center [81, 250] width 163 height 28
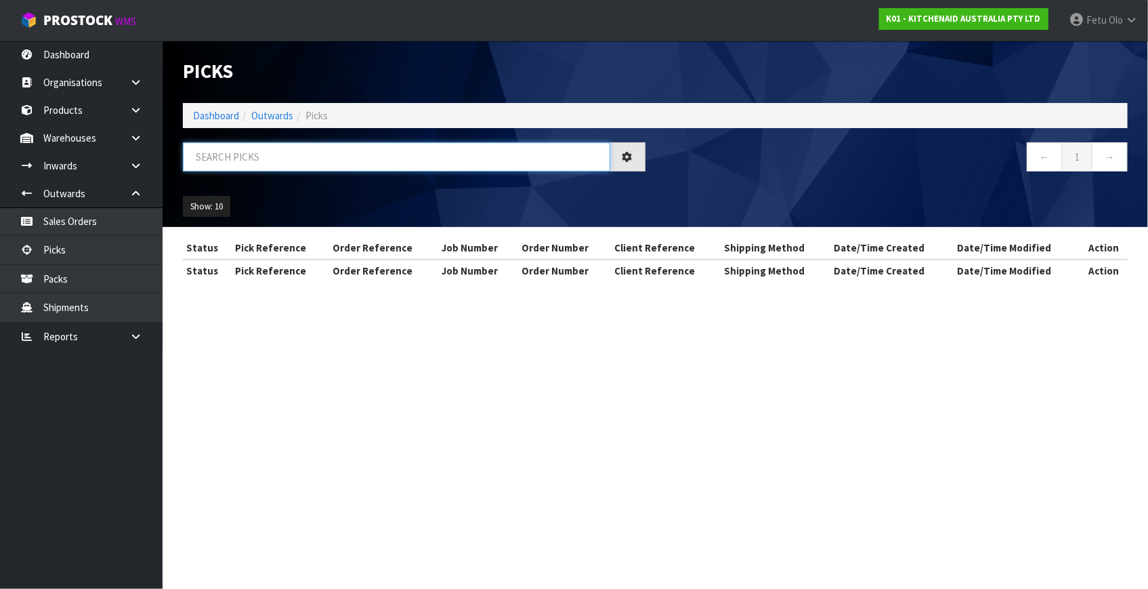
click at [335, 157] on input "text" at bounding box center [396, 156] width 427 height 29
drag, startPoint x: 335, startPoint y: 157, endPoint x: 345, endPoint y: 175, distance: 20.3
click at [338, 172] on div at bounding box center [414, 161] width 483 height 39
type input "79969"
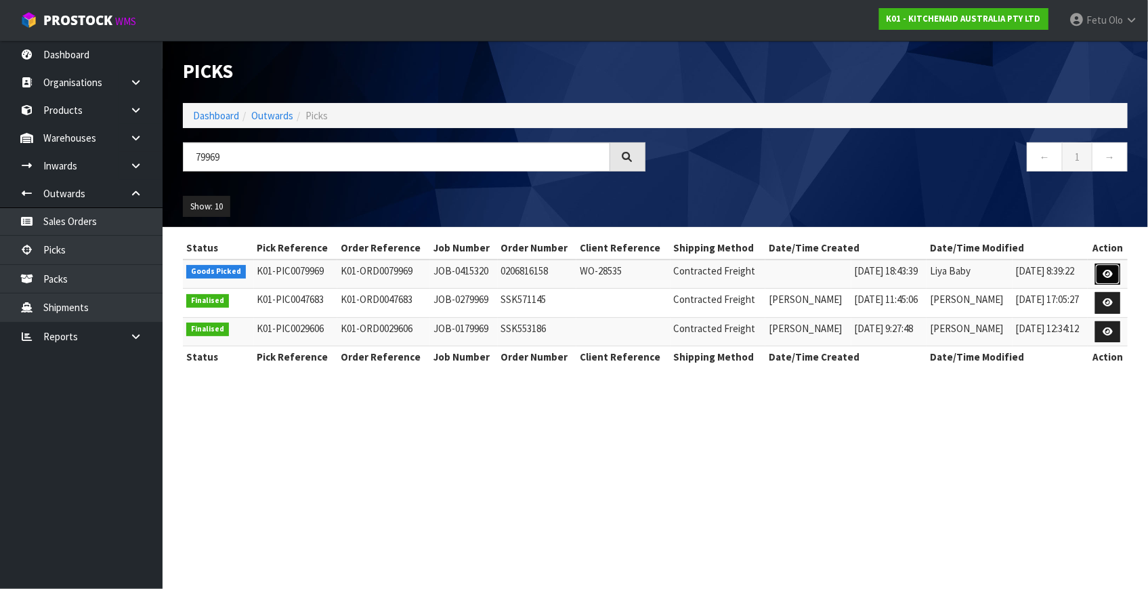
click at [1107, 271] on icon at bounding box center [1108, 274] width 10 height 9
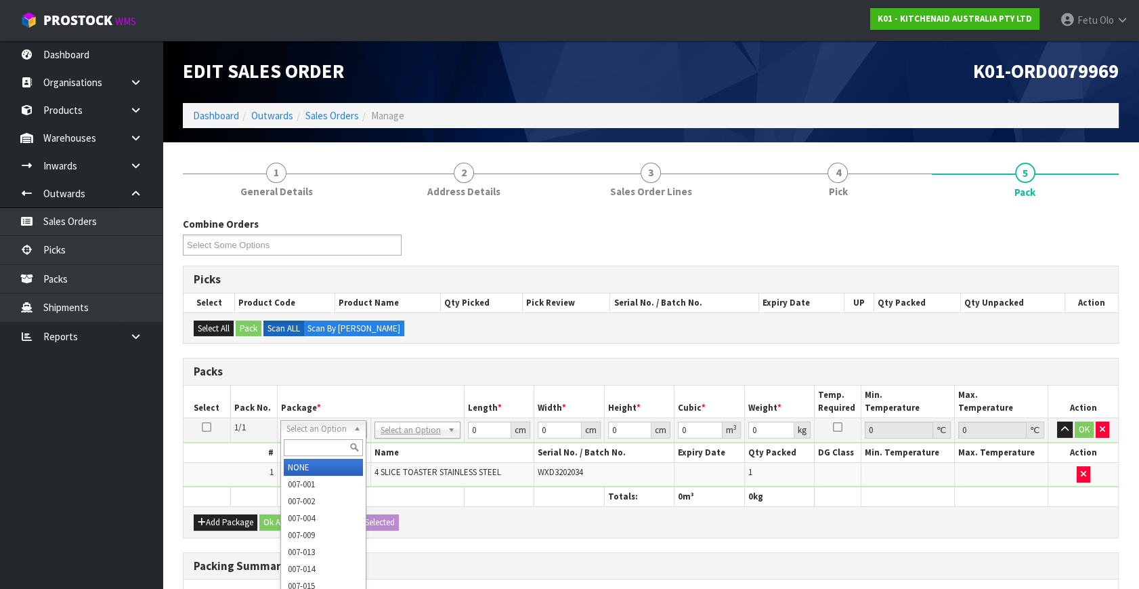
drag, startPoint x: 304, startPoint y: 427, endPoint x: 304, endPoint y: 444, distance: 16.9
click at [303, 444] on input "text" at bounding box center [323, 447] width 79 height 17
type input "011-84"
click at [306, 444] on input "text" at bounding box center [323, 447] width 79 height 17
type input "011-084"
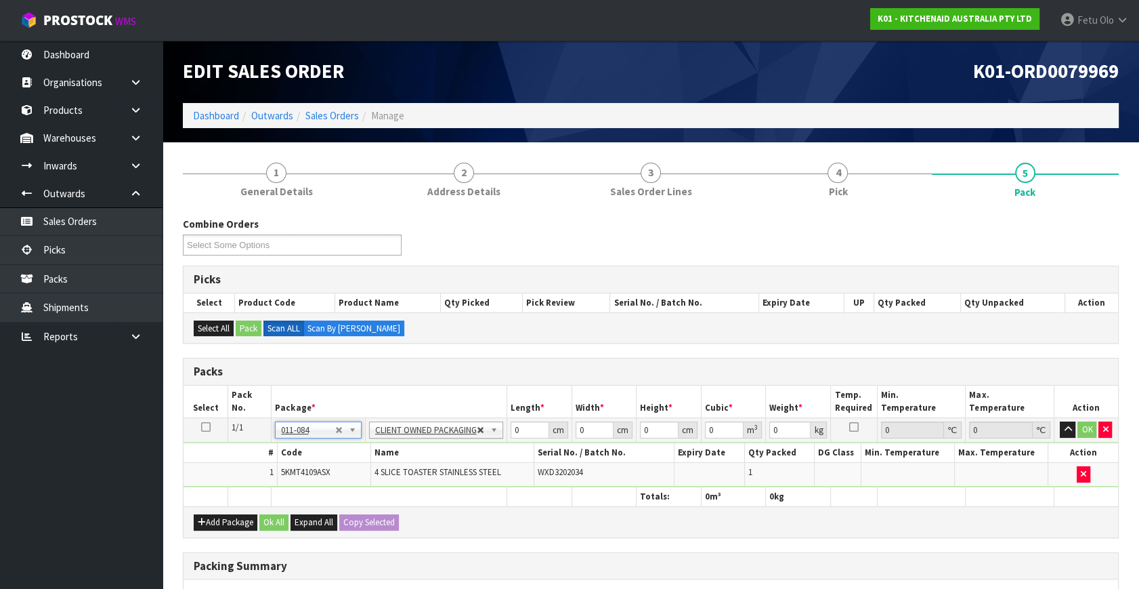
type input "4.55"
drag, startPoint x: 530, startPoint y: 427, endPoint x: 371, endPoint y: 463, distance: 163.2
click at [376, 463] on tbody "1/1 NONE 007-001 007-002 007-004 007-009 007-013 007-014 007-015 007-017 007-01…" at bounding box center [651, 452] width 935 height 69
type input "40"
type input "28"
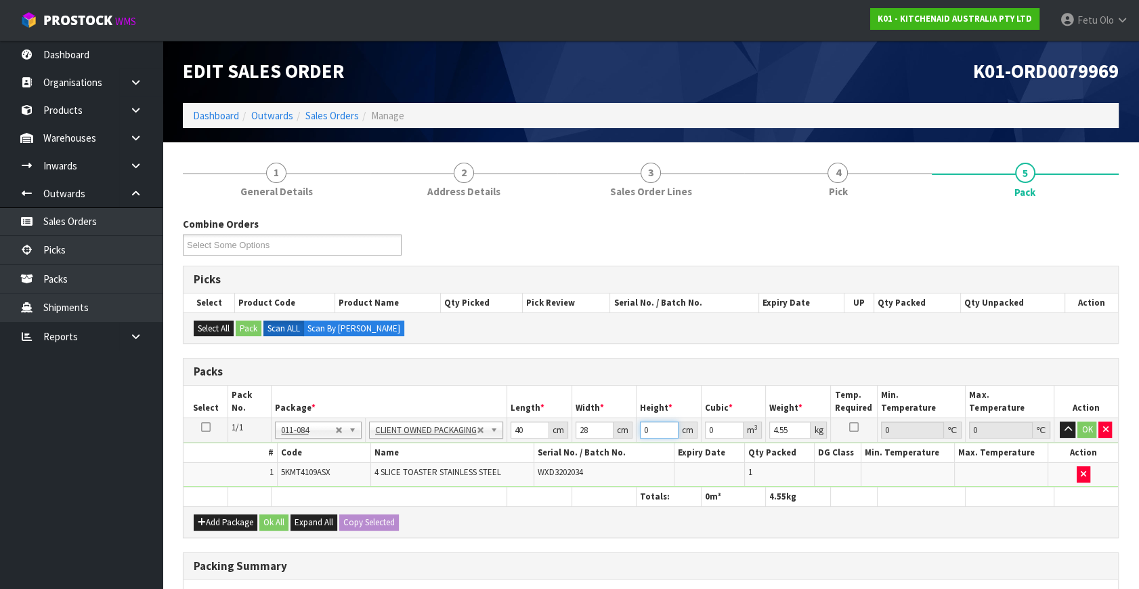
type input "3"
type input "0.00336"
type input "37"
type input "0.04144"
type input "37"
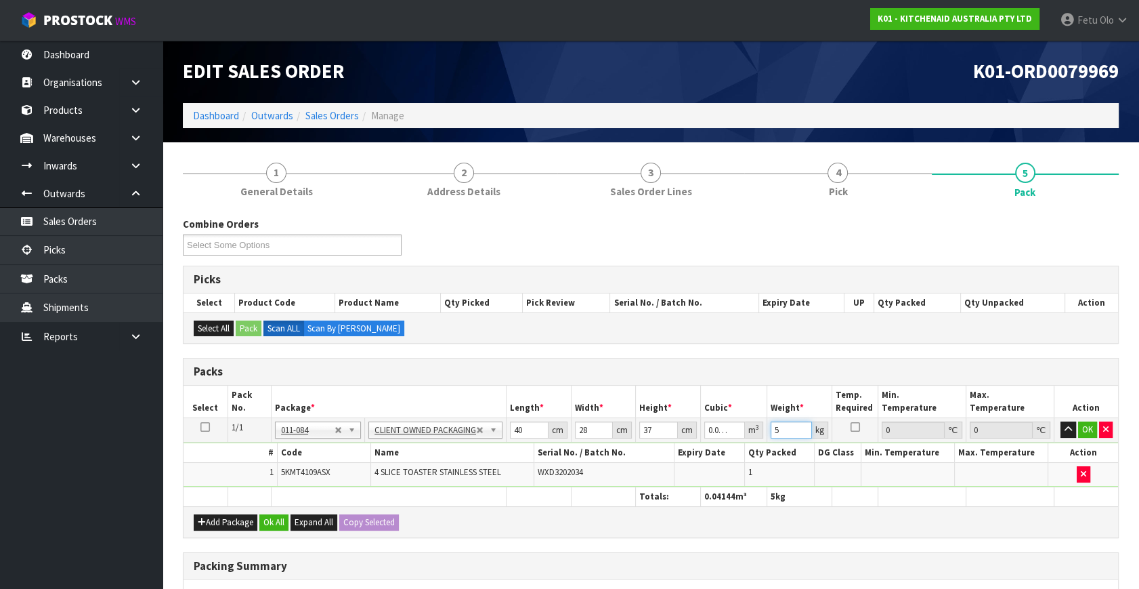
type input "5"
click button "OK" at bounding box center [1087, 429] width 19 height 16
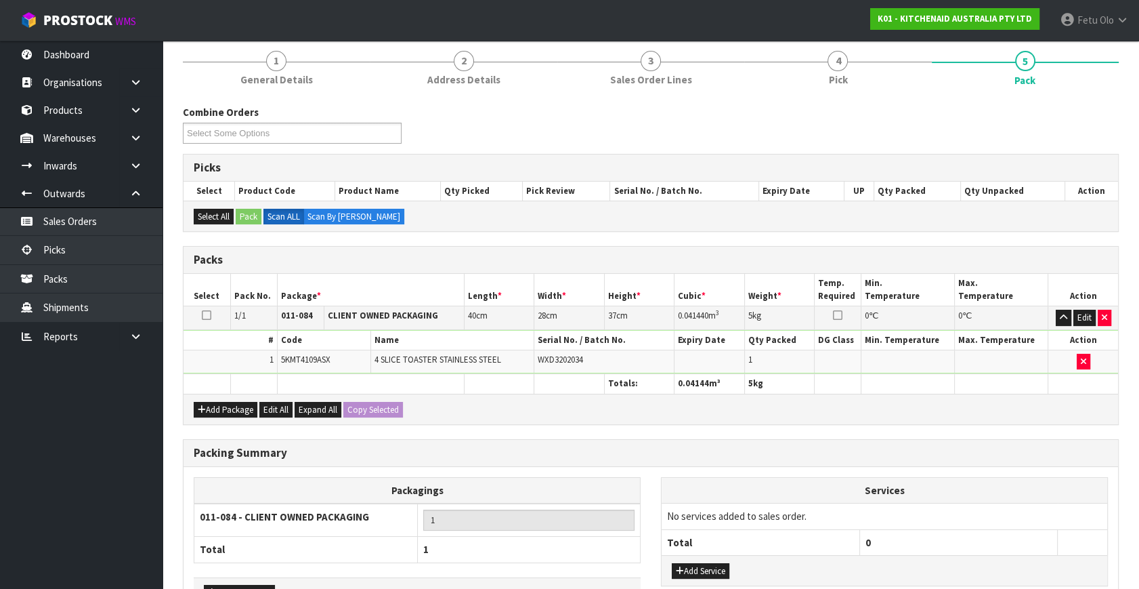
scroll to position [202, 0]
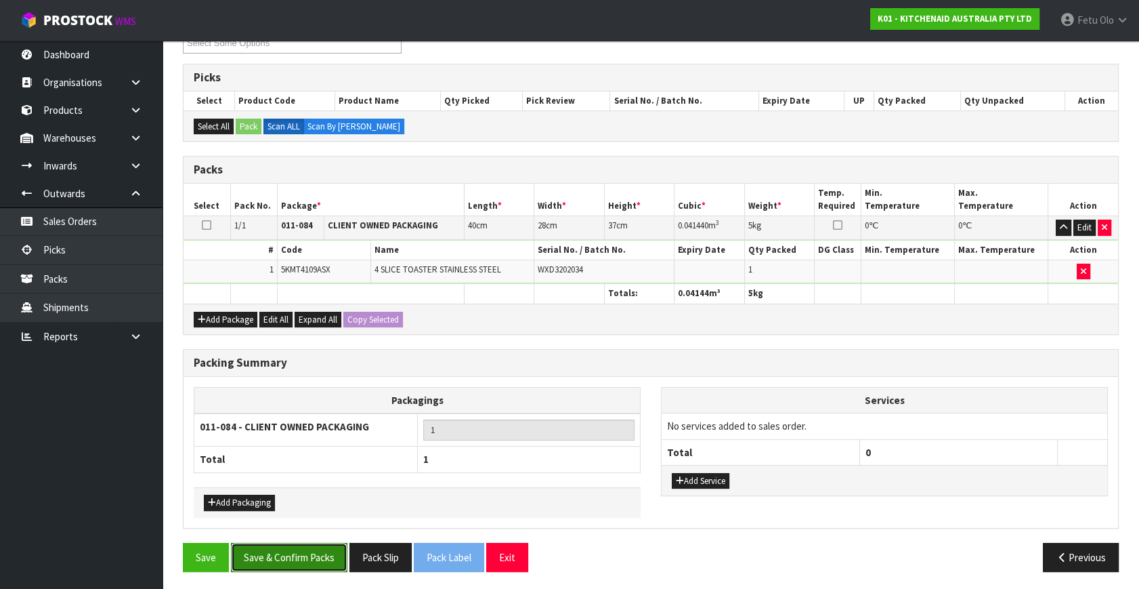
click at [299, 555] on button "Save & Confirm Packs" at bounding box center [289, 557] width 117 height 29
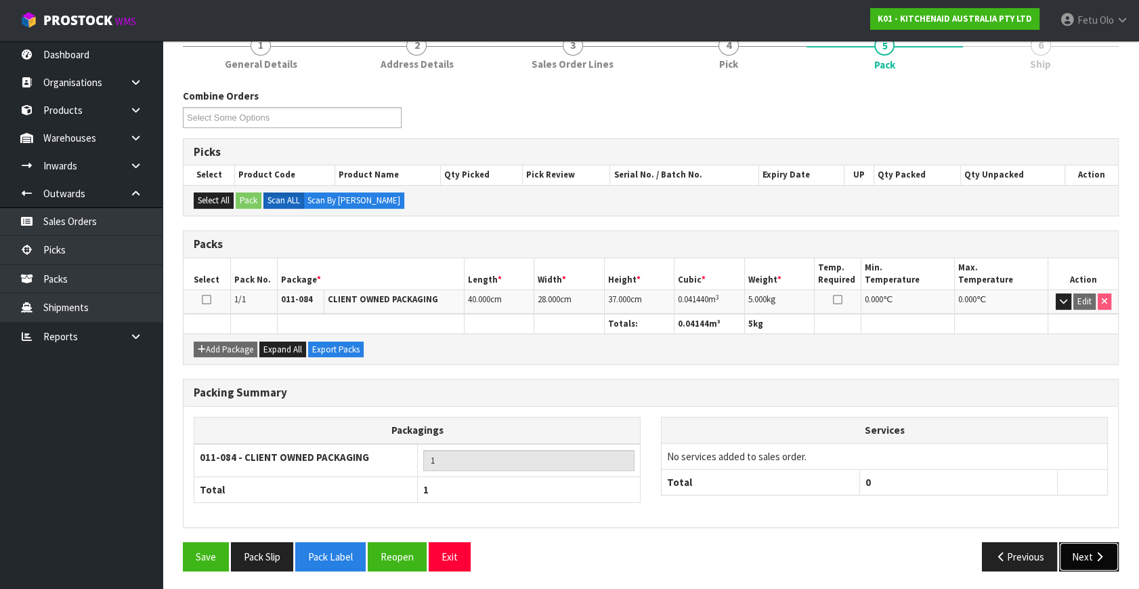
click at [1087, 560] on button "Next" at bounding box center [1089, 556] width 60 height 29
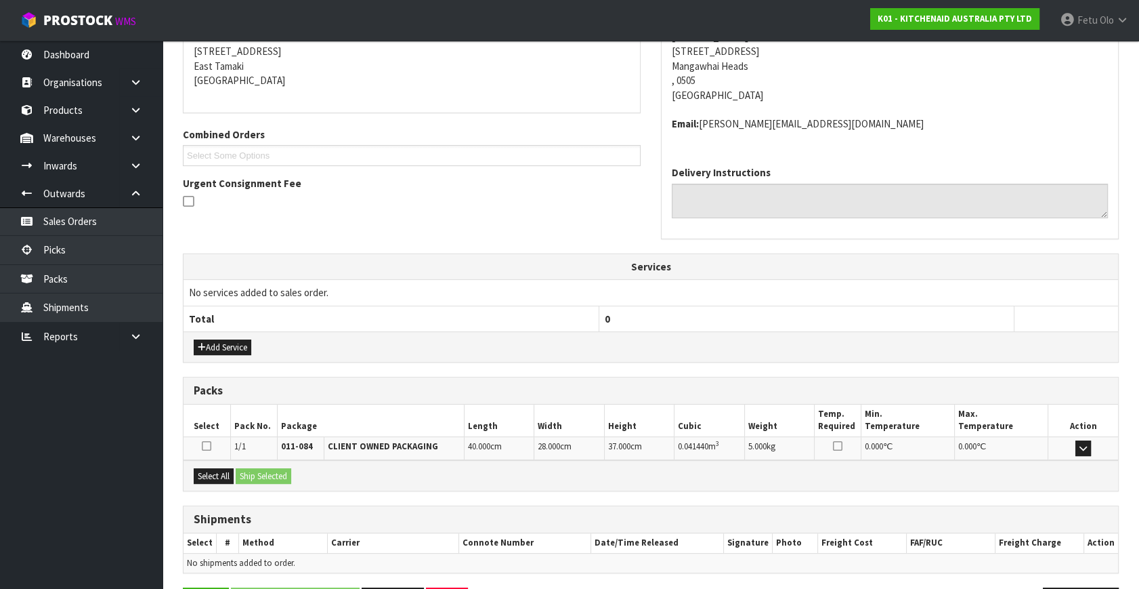
scroll to position [319, 0]
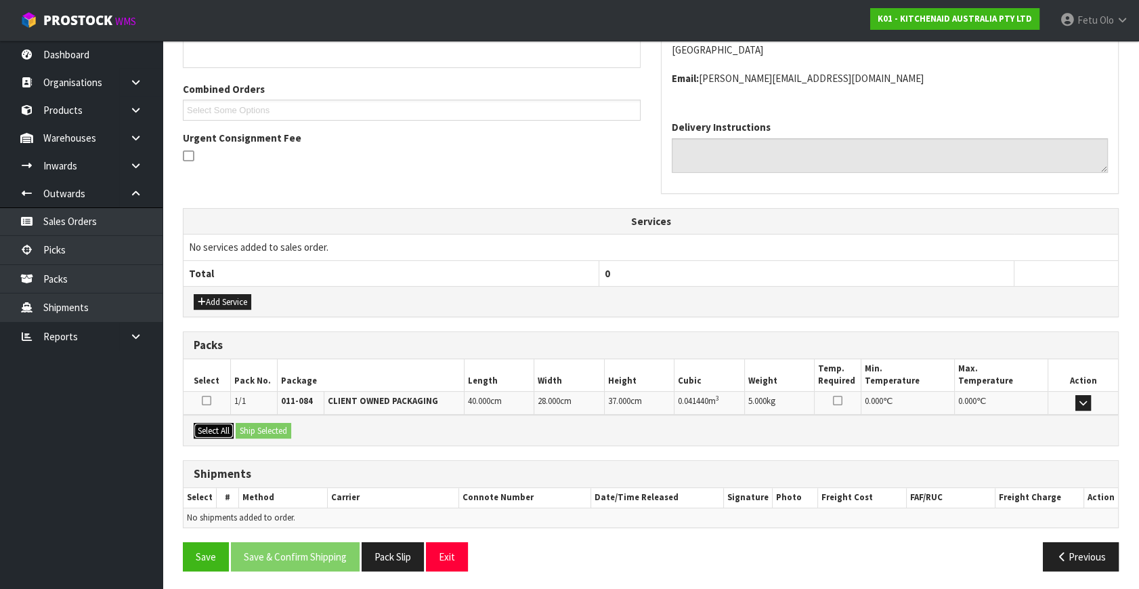
drag, startPoint x: 215, startPoint y: 427, endPoint x: 245, endPoint y: 427, distance: 29.8
click at [224, 427] on button "Select All" at bounding box center [214, 431] width 40 height 16
click at [245, 427] on button "Ship Selected" at bounding box center [264, 431] width 56 height 16
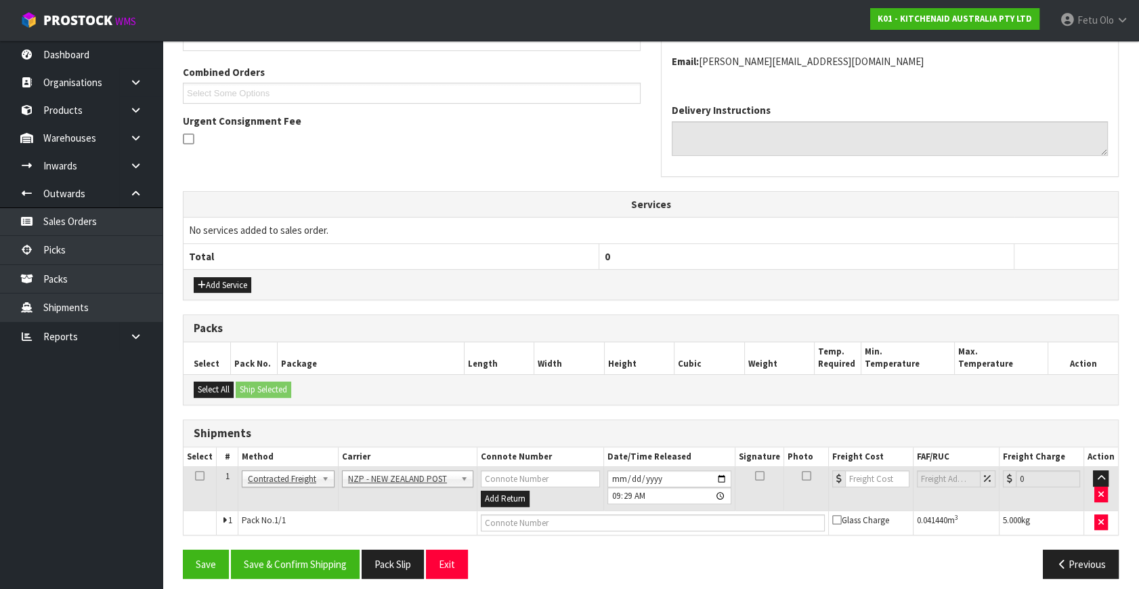
scroll to position [343, 0]
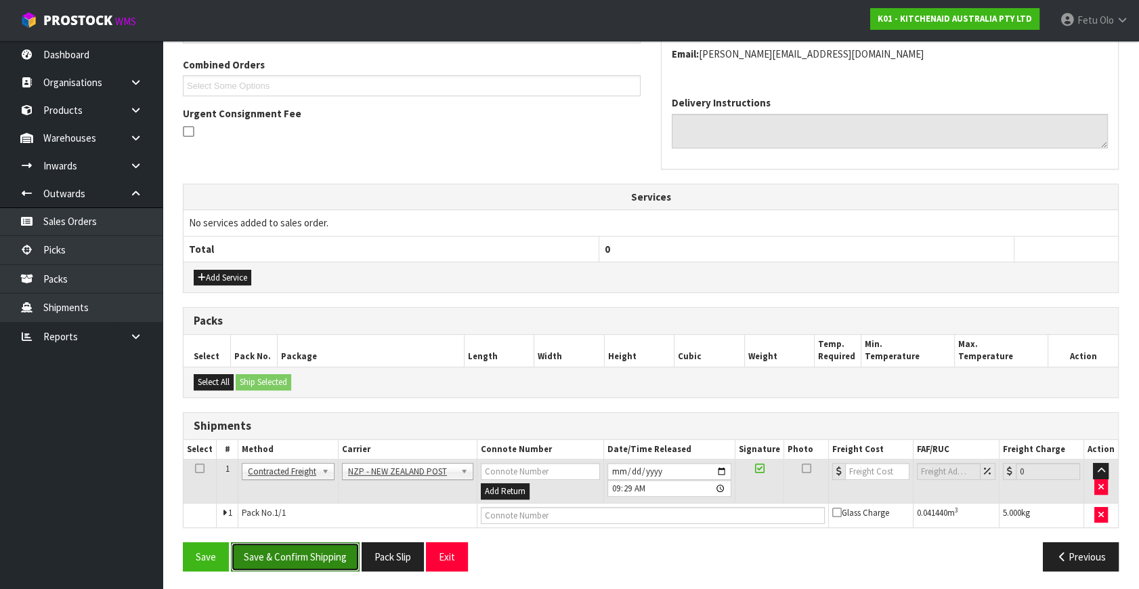
click at [300, 547] on button "Save & Confirm Shipping" at bounding box center [295, 556] width 129 height 29
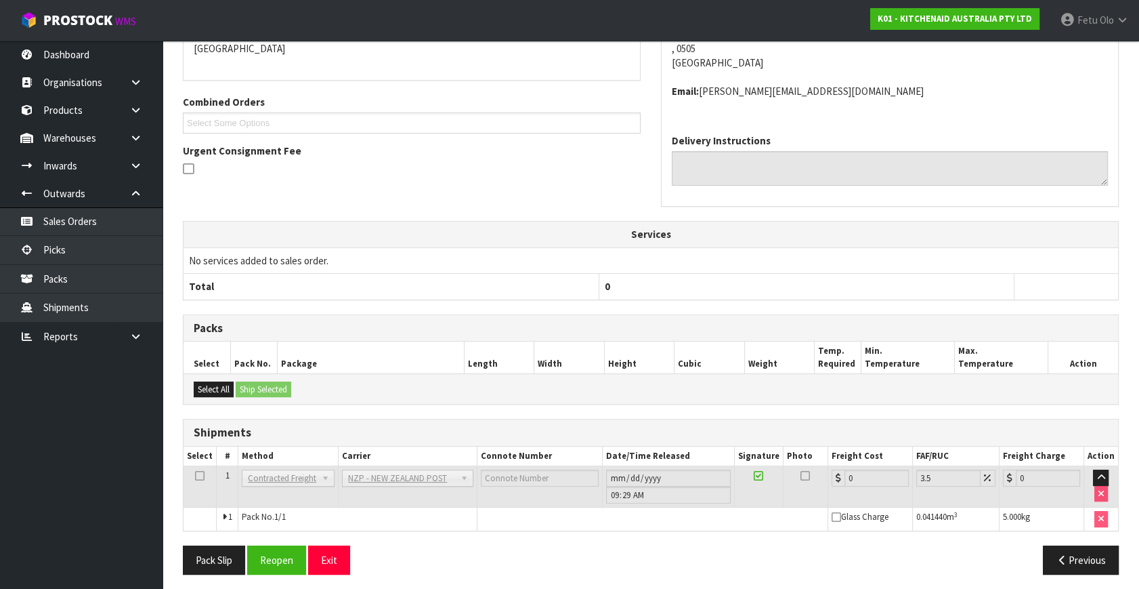
scroll to position [324, 0]
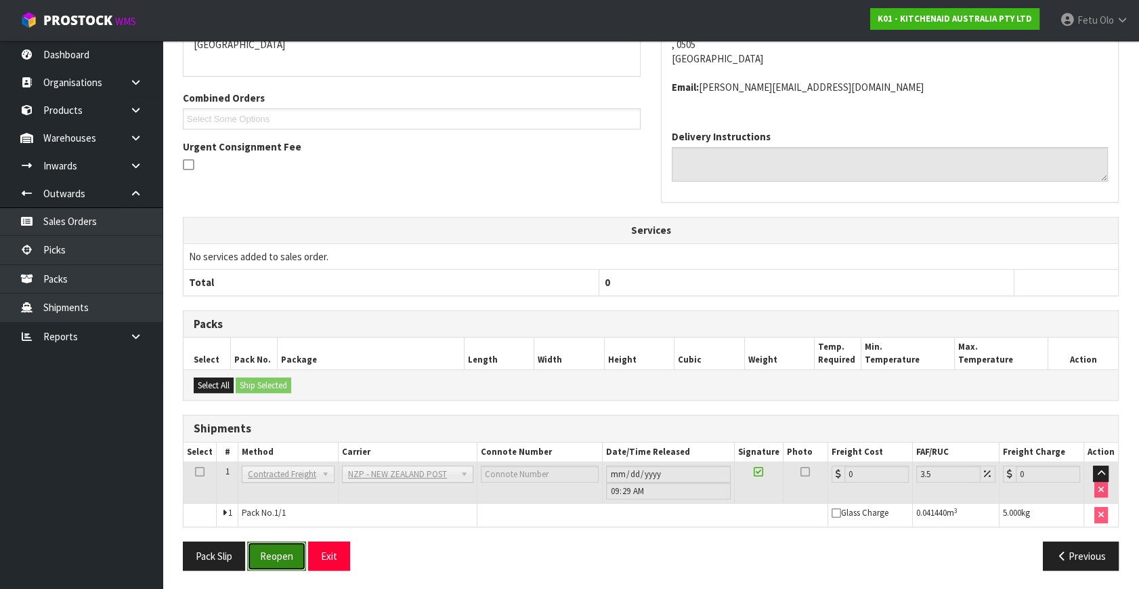
drag, startPoint x: 285, startPoint y: 551, endPoint x: 321, endPoint y: 556, distance: 36.3
click at [285, 551] on button "Reopen" at bounding box center [276, 555] width 59 height 29
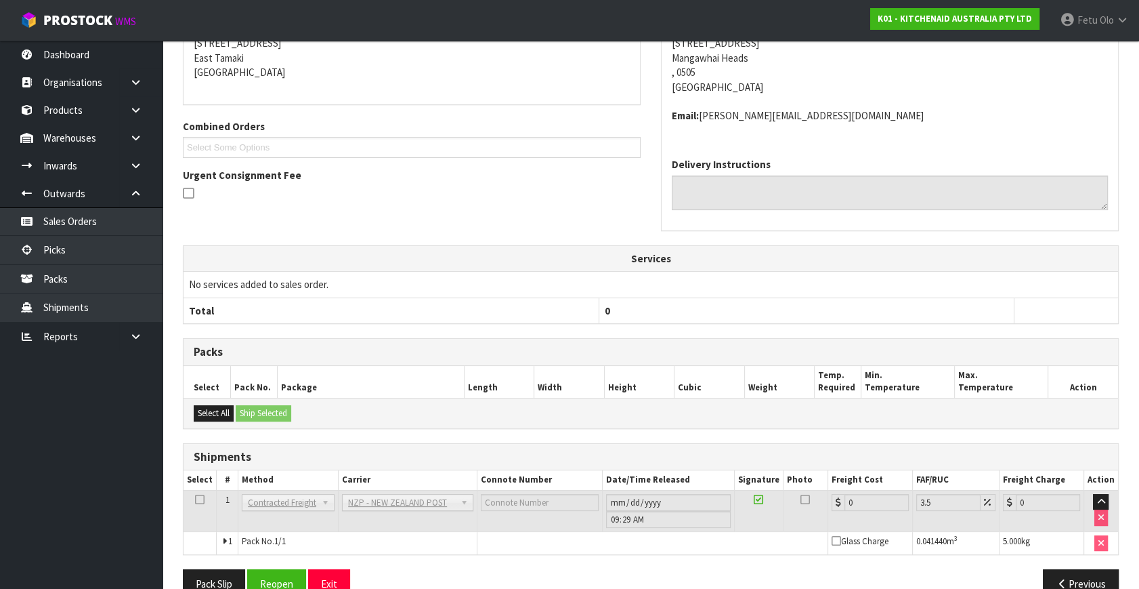
scroll to position [310, 0]
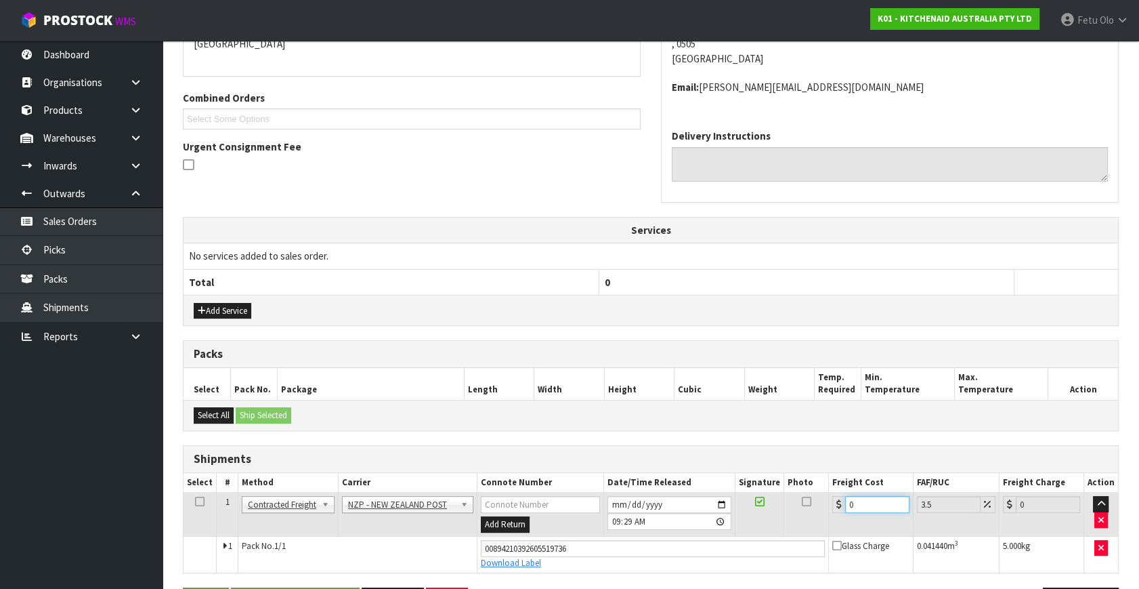
drag, startPoint x: 862, startPoint y: 501, endPoint x: 781, endPoint y: 527, distance: 84.8
click at [781, 527] on tr "1 Client Local Pickup Customer Local Pickup Company Freight Contracted Freight …" at bounding box center [651, 514] width 935 height 44
type input "7"
type input "7.24"
type input "7.3"
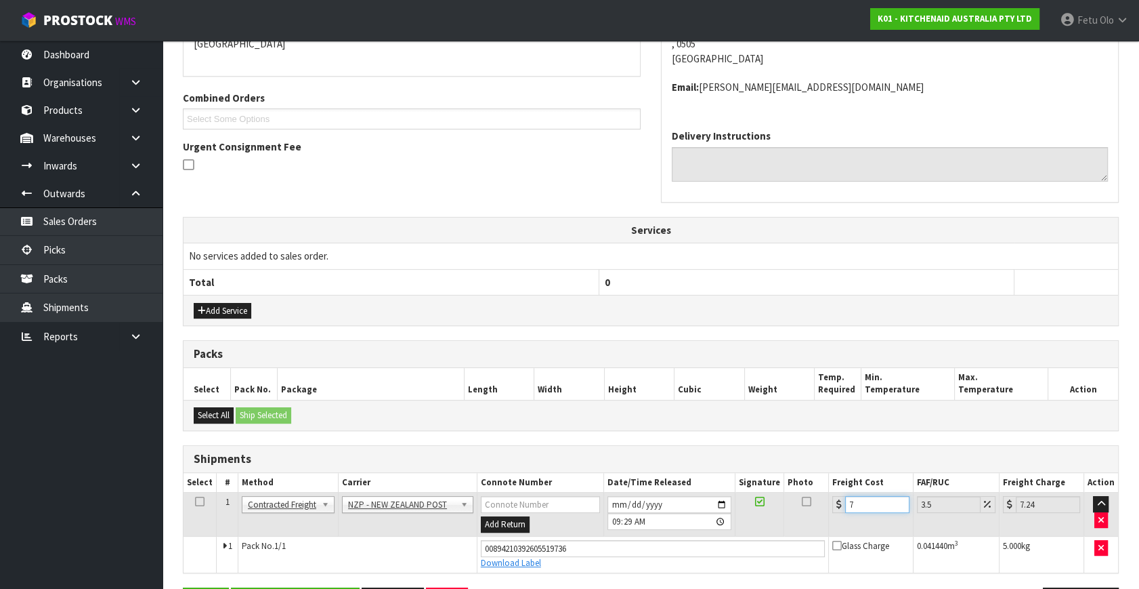
type input "7.56"
type input "7.31"
type input "7.57"
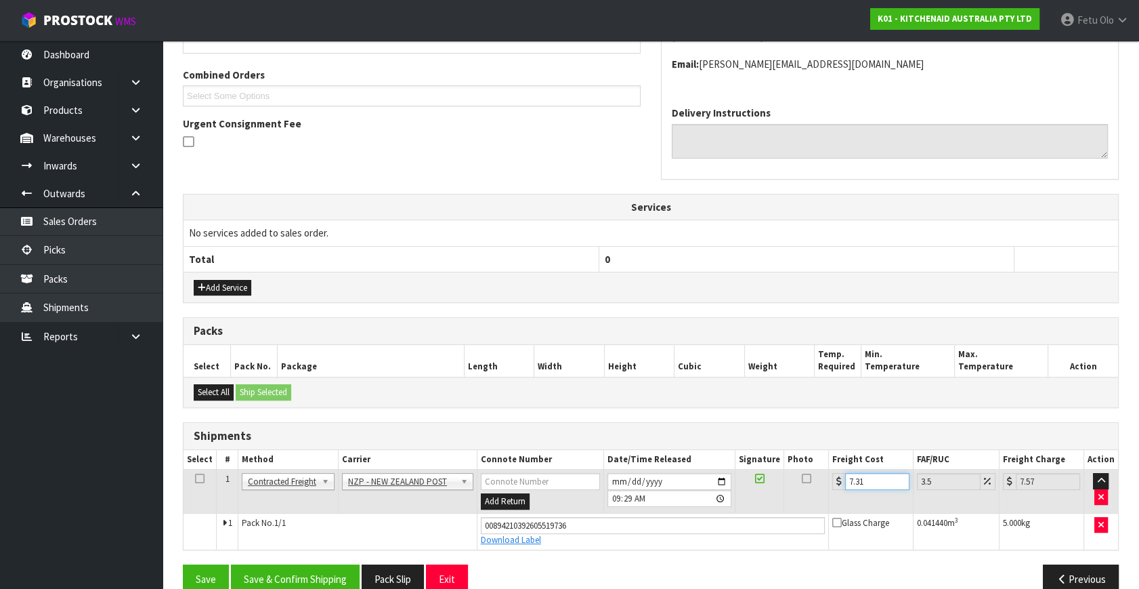
scroll to position [356, 0]
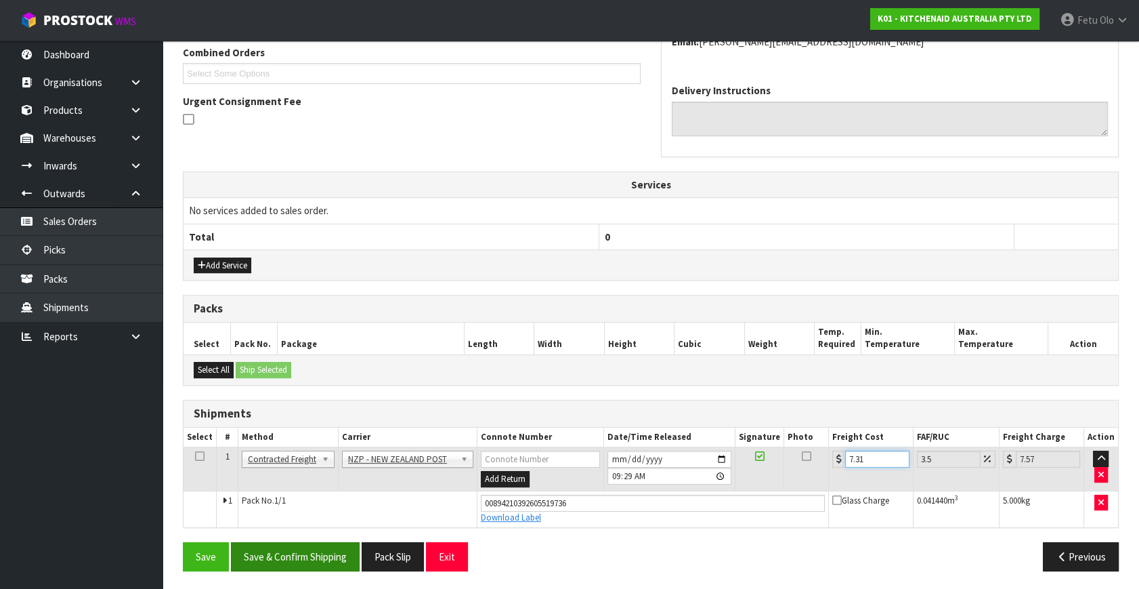
type input "7.31"
click at [301, 555] on button "Save & Confirm Shipping" at bounding box center [295, 556] width 129 height 29
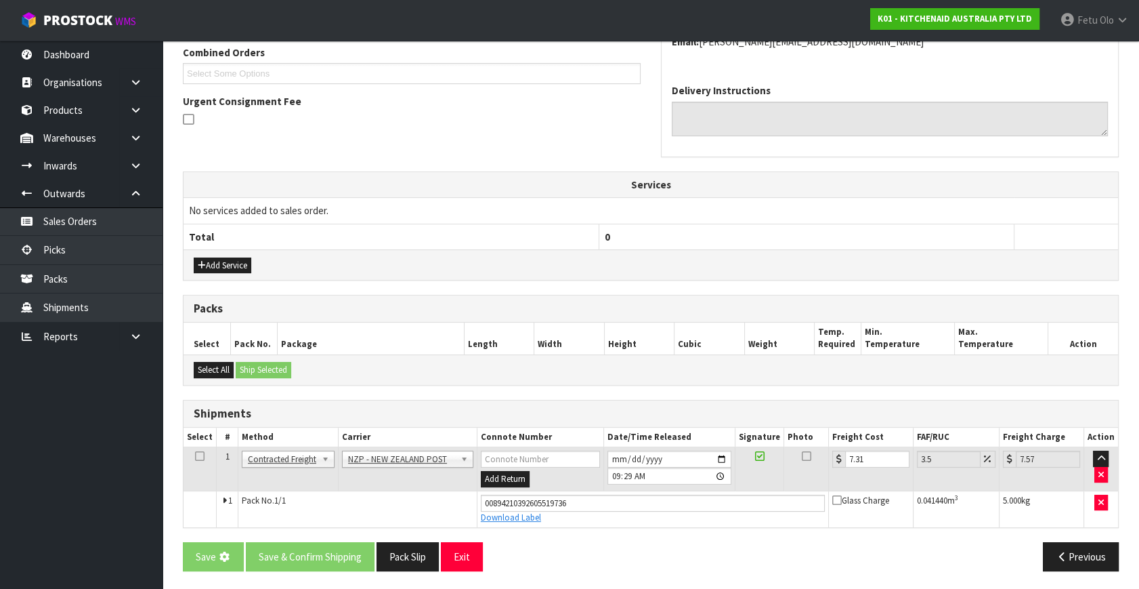
scroll to position [0, 0]
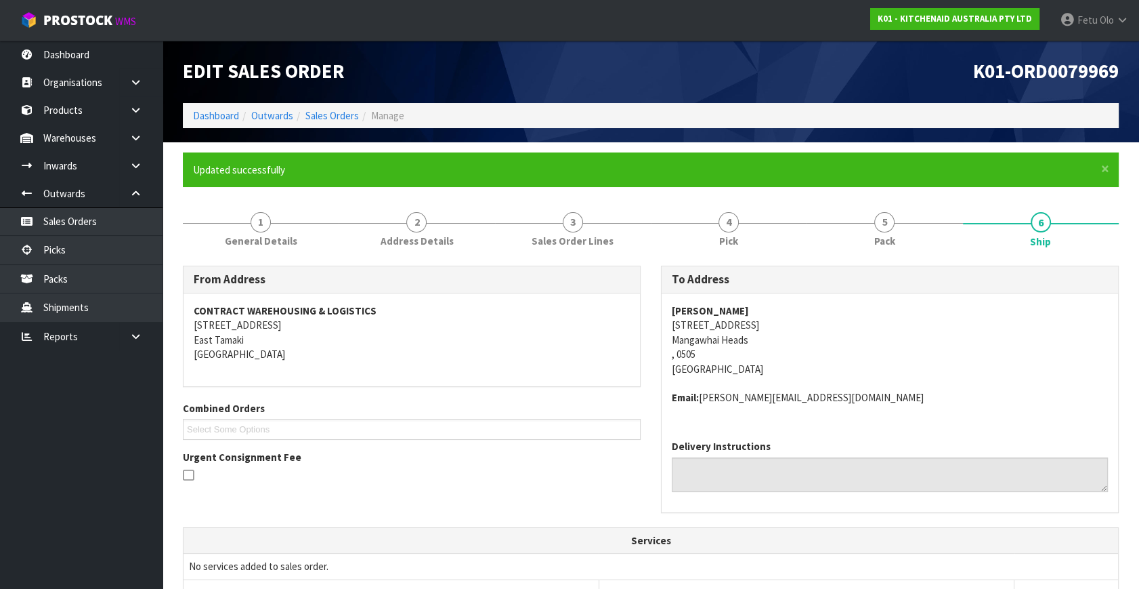
click at [928, 588] on html "Toggle navigation ProStock WMS K01 - KITCHENAID AUSTRALIA PTY LTD Fetu Olo Logo…" at bounding box center [569, 294] width 1139 height 589
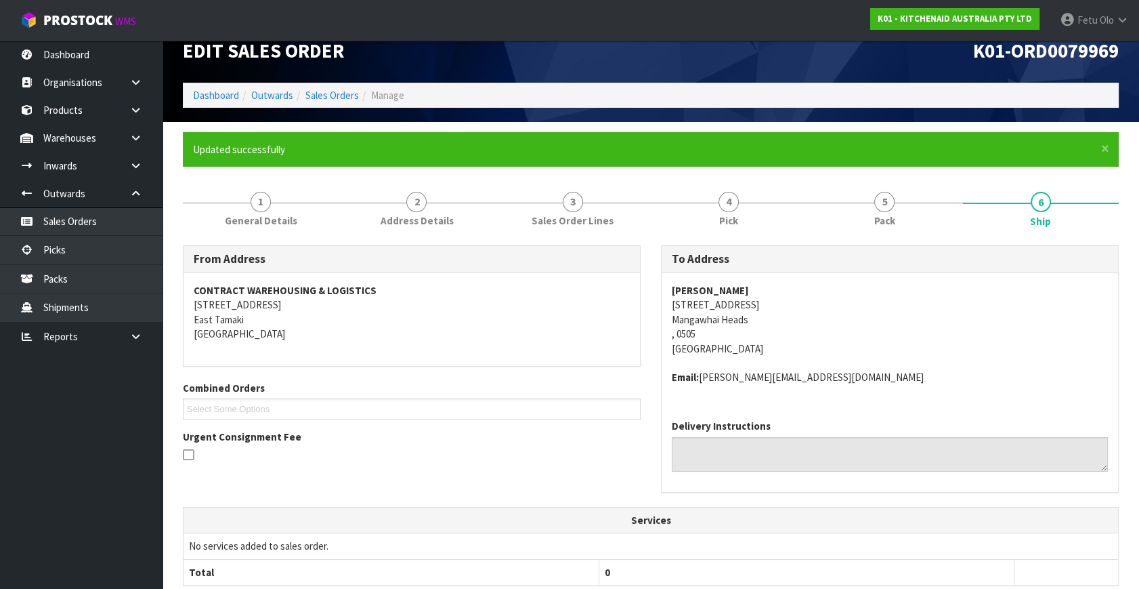
scroll to position [123, 0]
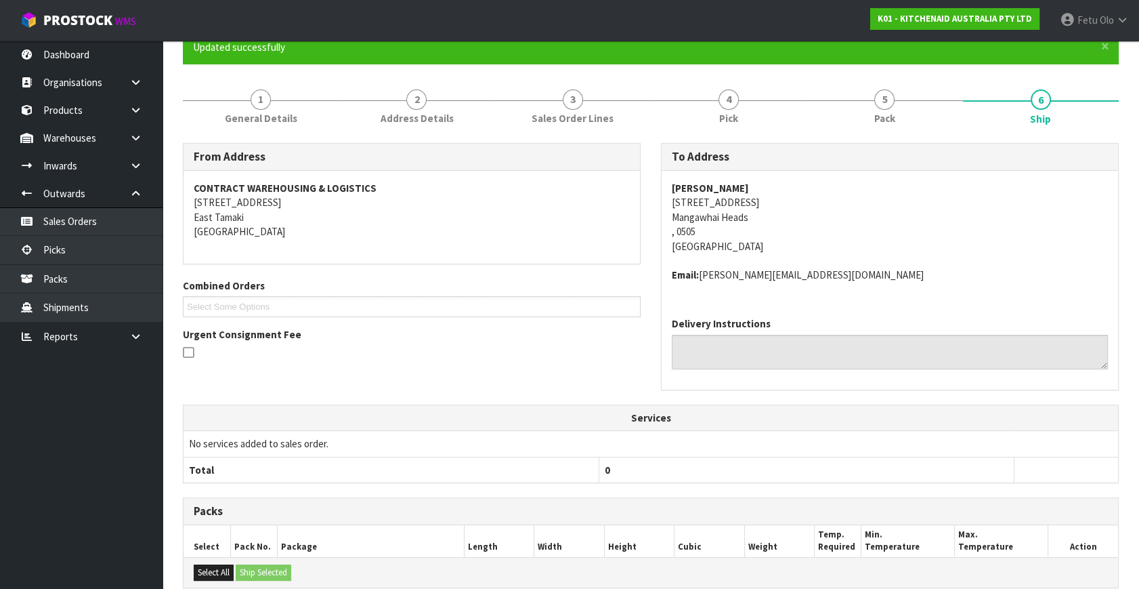
click at [402, 368] on div "From Address CONTRACT WAREHOUSING & LOGISTICS [STREET_ADDRESS] Combined Orders …" at bounding box center [412, 257] width 478 height 229
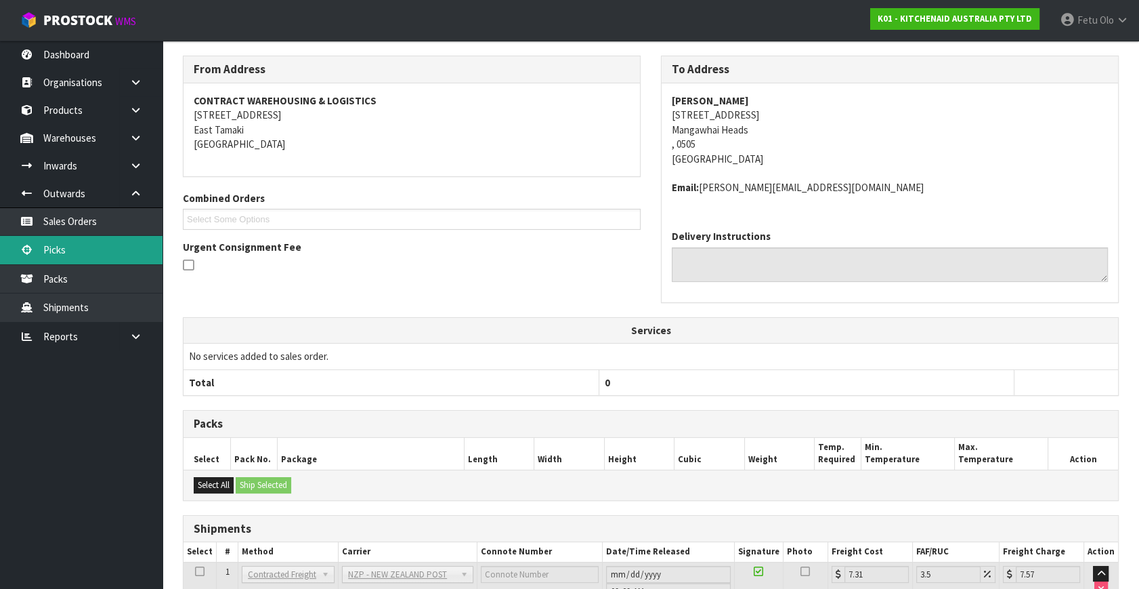
scroll to position [11, 0]
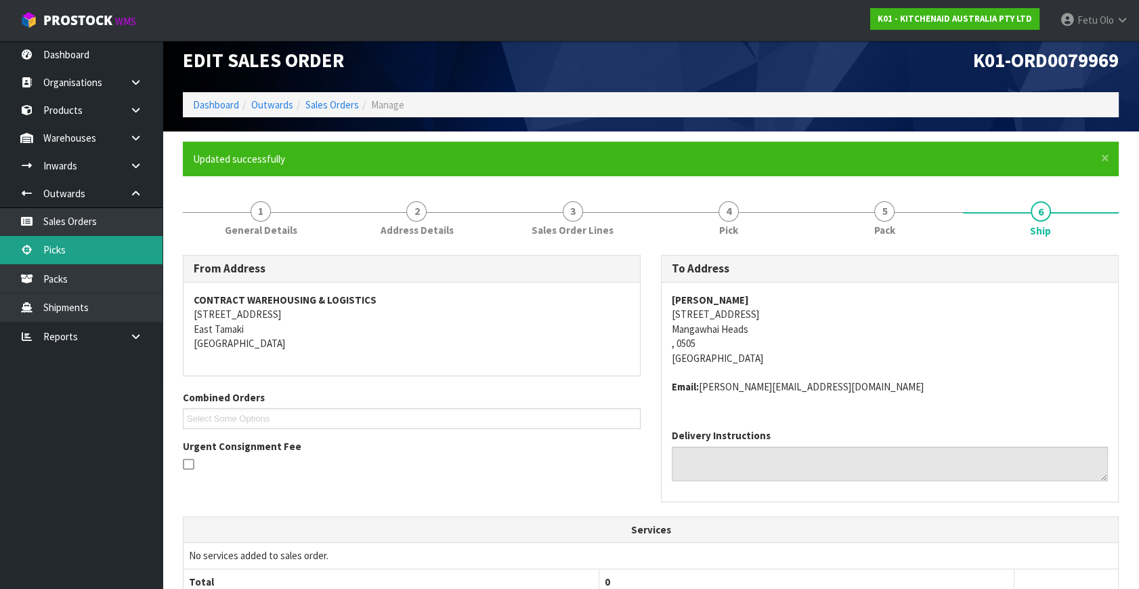
click at [54, 242] on link "Picks" at bounding box center [81, 250] width 163 height 28
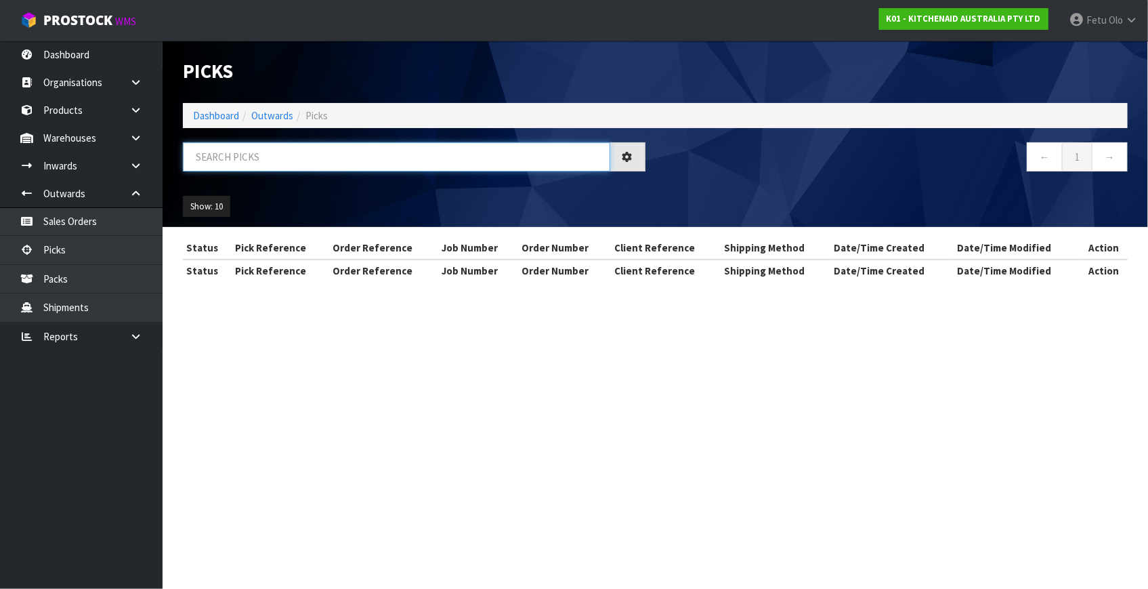
click at [305, 151] on input "text" at bounding box center [396, 156] width 427 height 29
type input "79968"
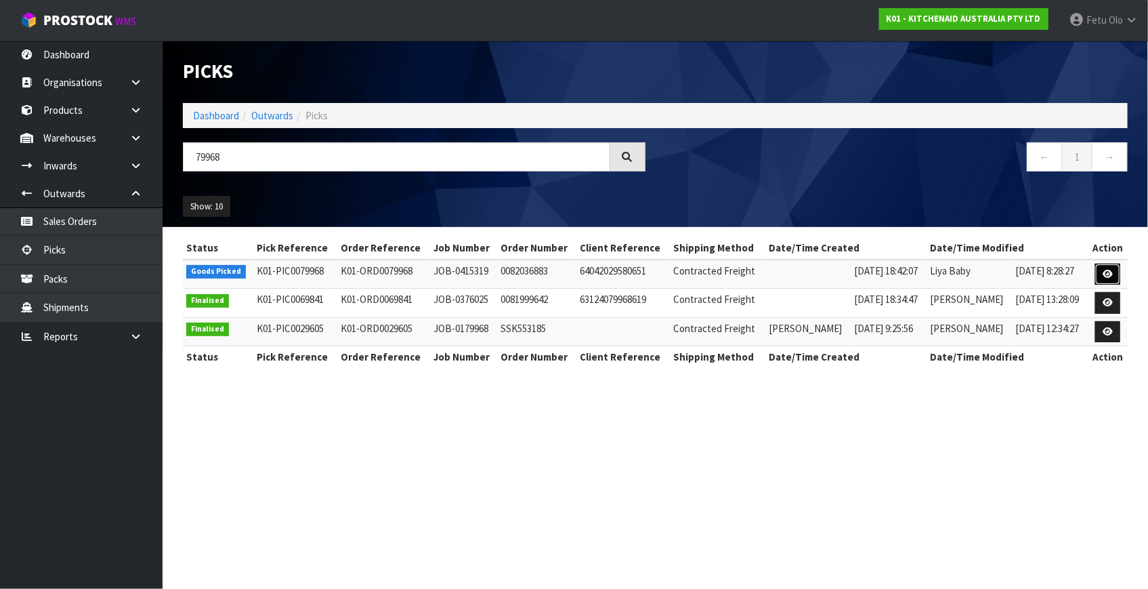
click at [1117, 276] on link at bounding box center [1107, 275] width 25 height 22
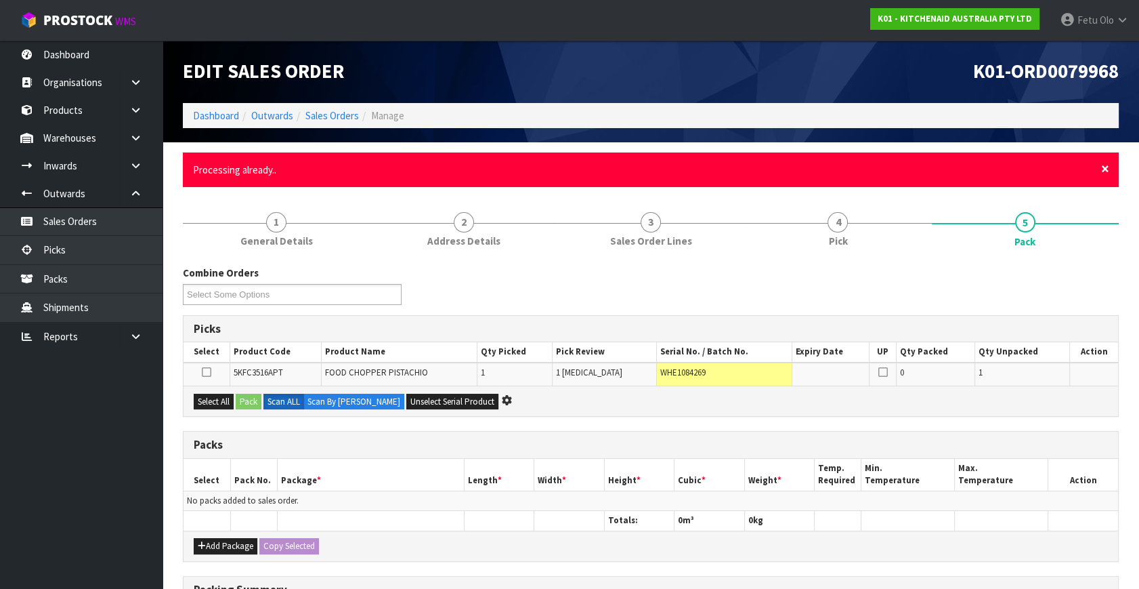
click at [1108, 161] on span "×" at bounding box center [1105, 168] width 8 height 19
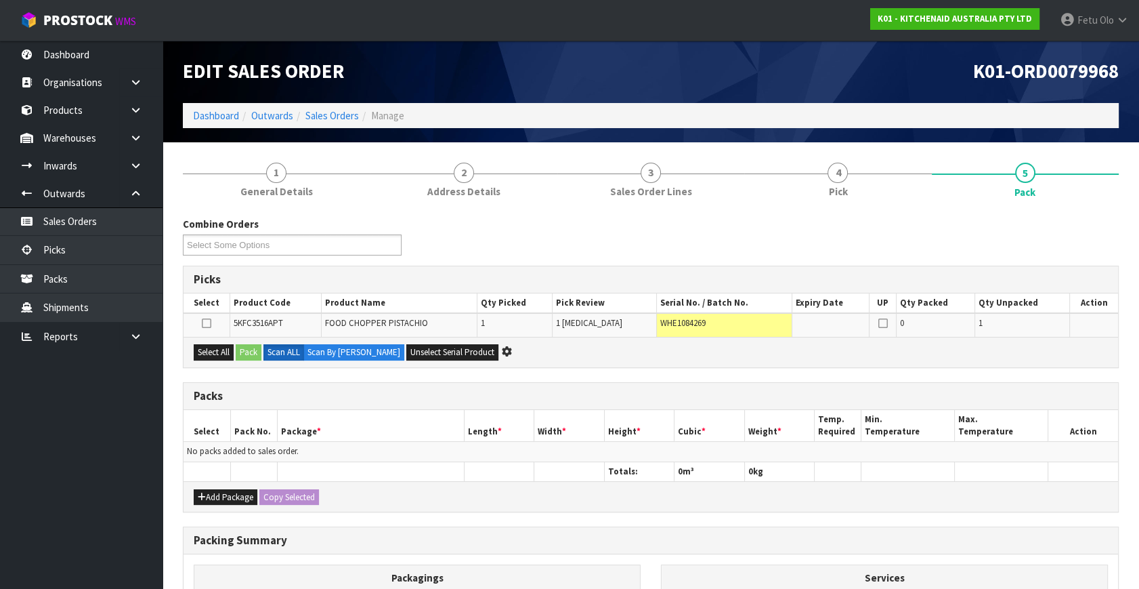
click at [812, 285] on div "Picks" at bounding box center [651, 279] width 935 height 27
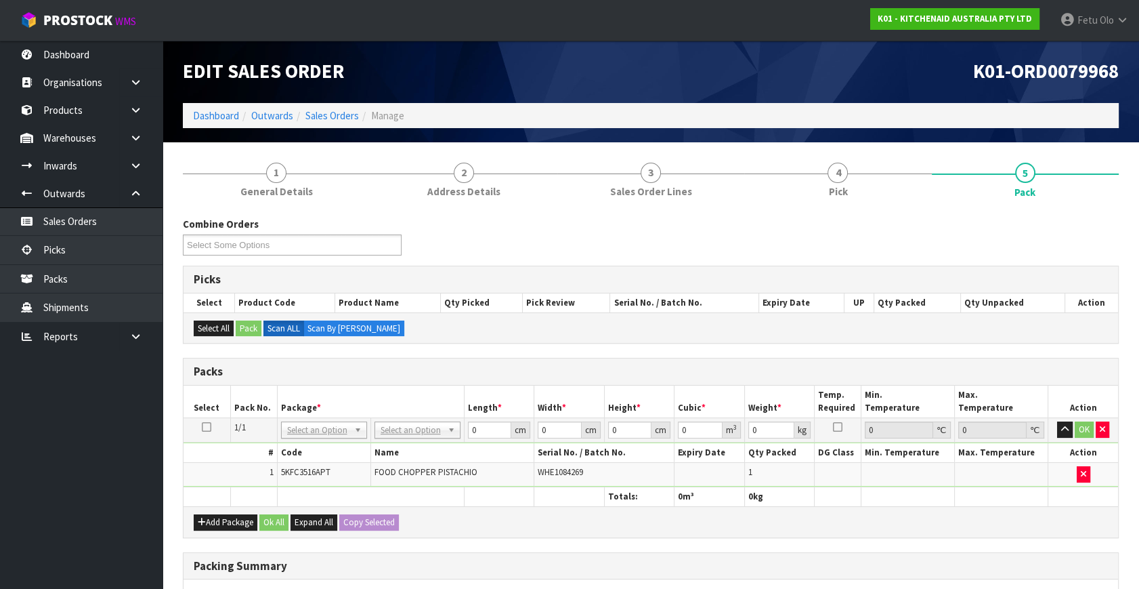
drag, startPoint x: 324, startPoint y: 436, endPoint x: 322, endPoint y: 444, distance: 9.0
drag, startPoint x: 316, startPoint y: 453, endPoint x: 320, endPoint y: 427, distance: 26.0
click at [318, 450] on input "text" at bounding box center [323, 447] width 79 height 17
type input "011-084"
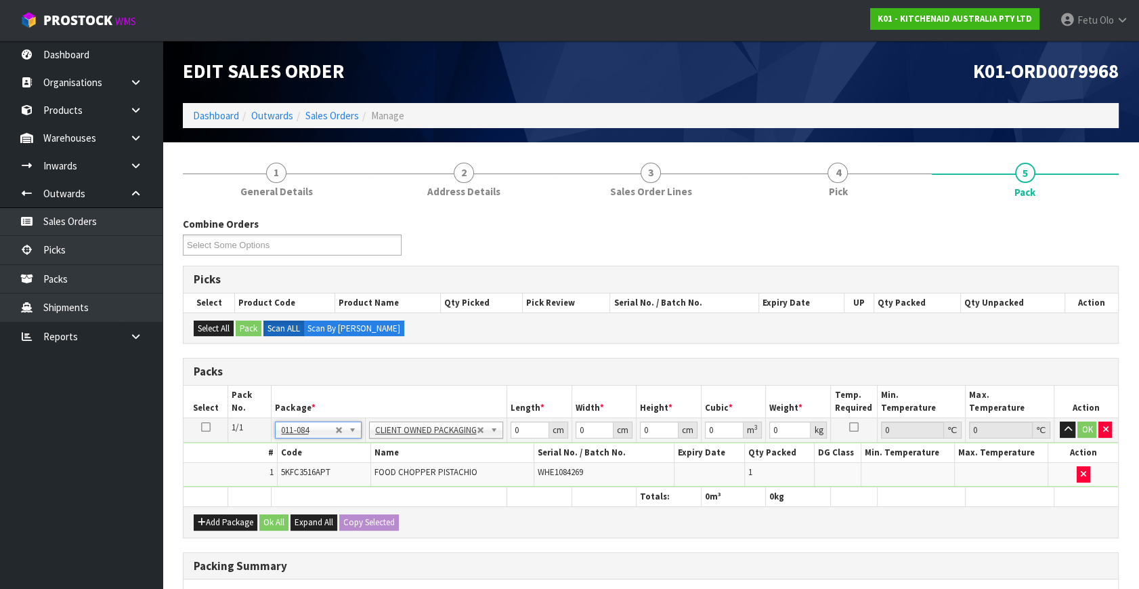
type input "1.56"
drag, startPoint x: 525, startPoint y: 431, endPoint x: 456, endPoint y: 461, distance: 75.3
click at [457, 461] on tbody "1/1 NONE 007-001 007-002 007-004 007-009 007-013 007-014 007-015 007-017 007-01…" at bounding box center [651, 452] width 935 height 69
type input "30"
type input "26"
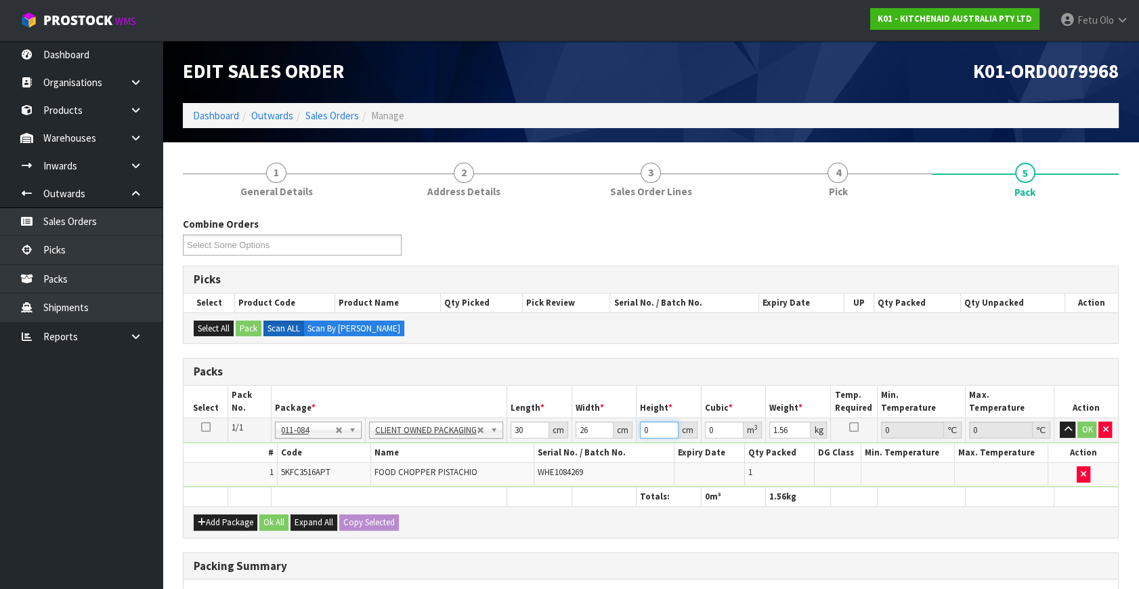
type input "2"
type input "0.00156"
type input "22"
type input "0.01716"
type input "22"
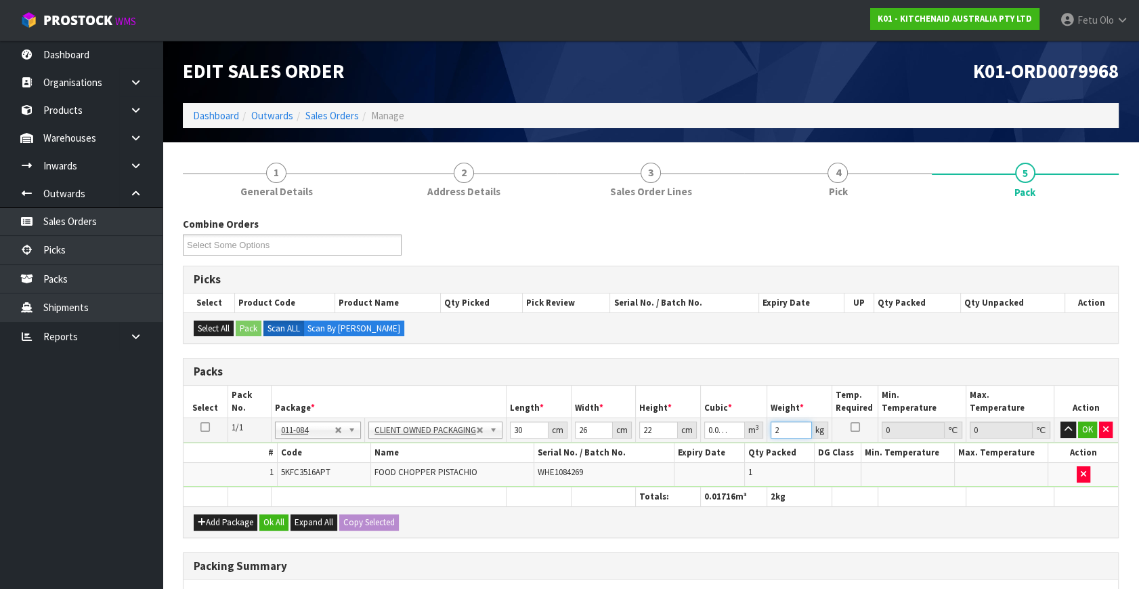
type input "2"
click button "OK" at bounding box center [1087, 429] width 19 height 16
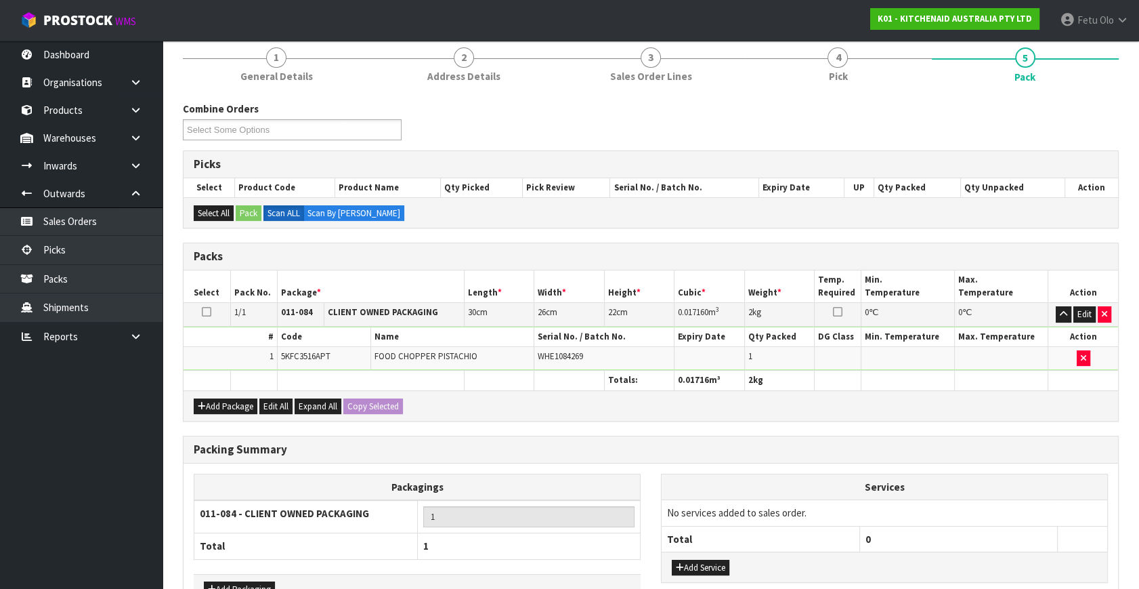
scroll to position [202, 0]
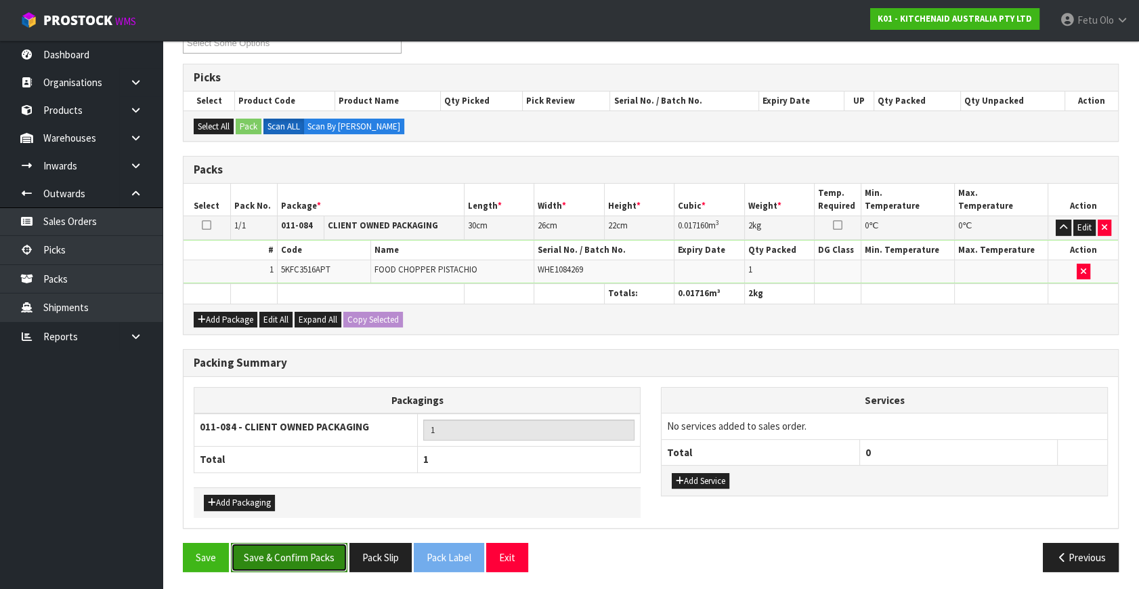
click at [309, 551] on button "Save & Confirm Packs" at bounding box center [289, 557] width 117 height 29
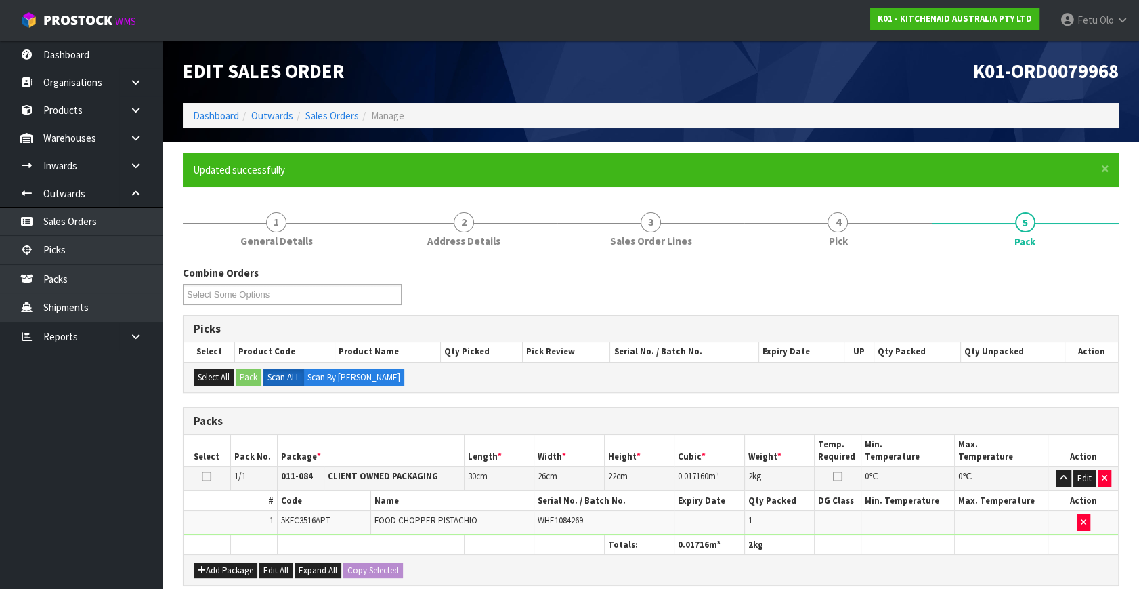
scroll to position [177, 0]
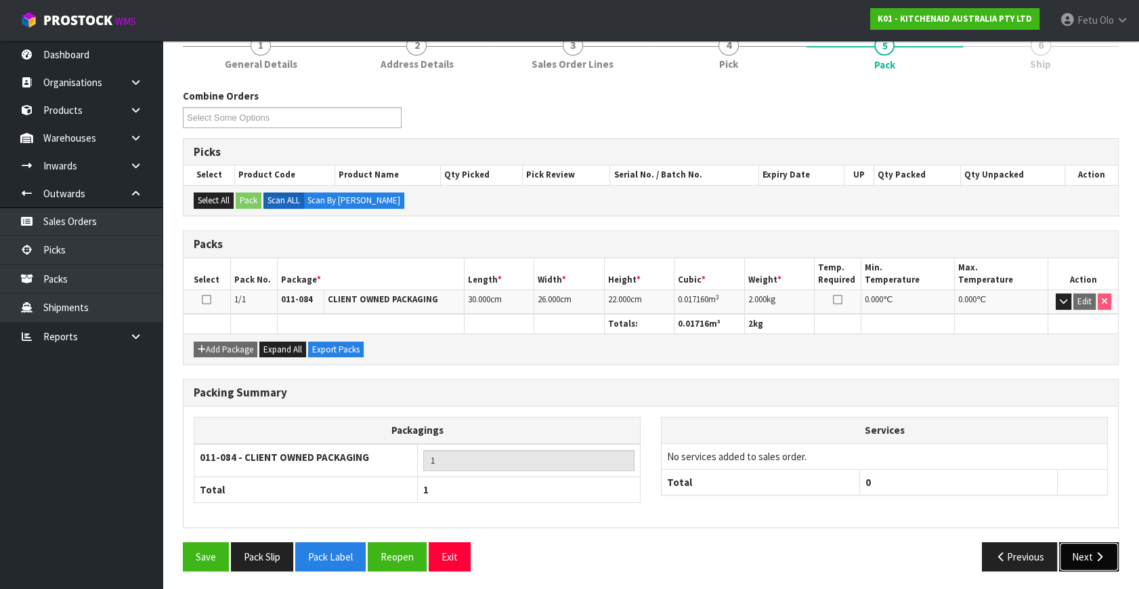
click at [1068, 549] on button "Next" at bounding box center [1089, 556] width 60 height 29
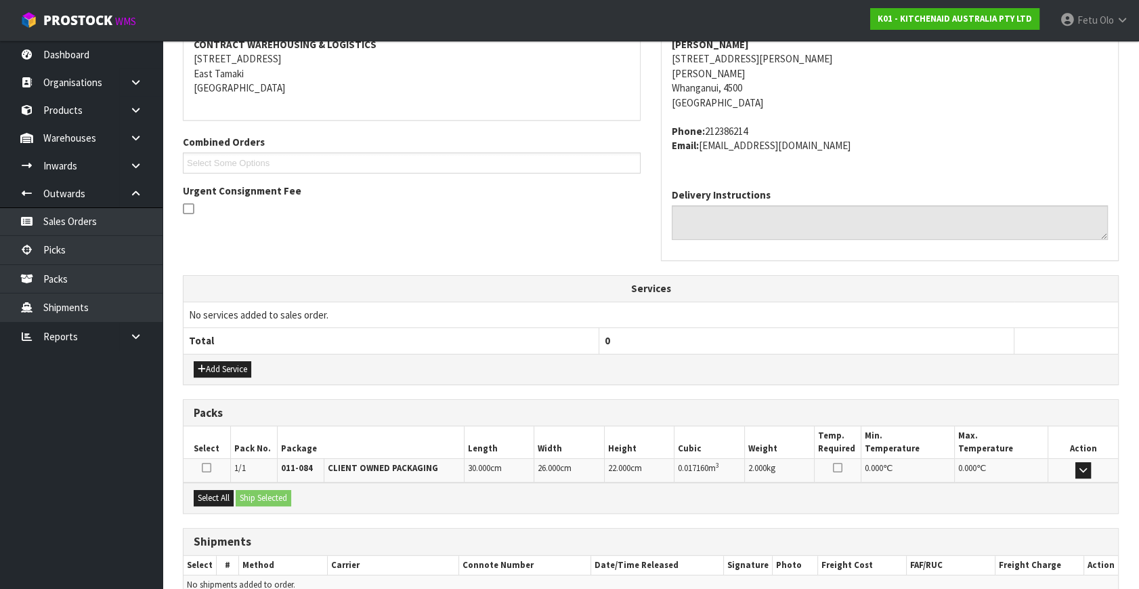
scroll to position [333, 0]
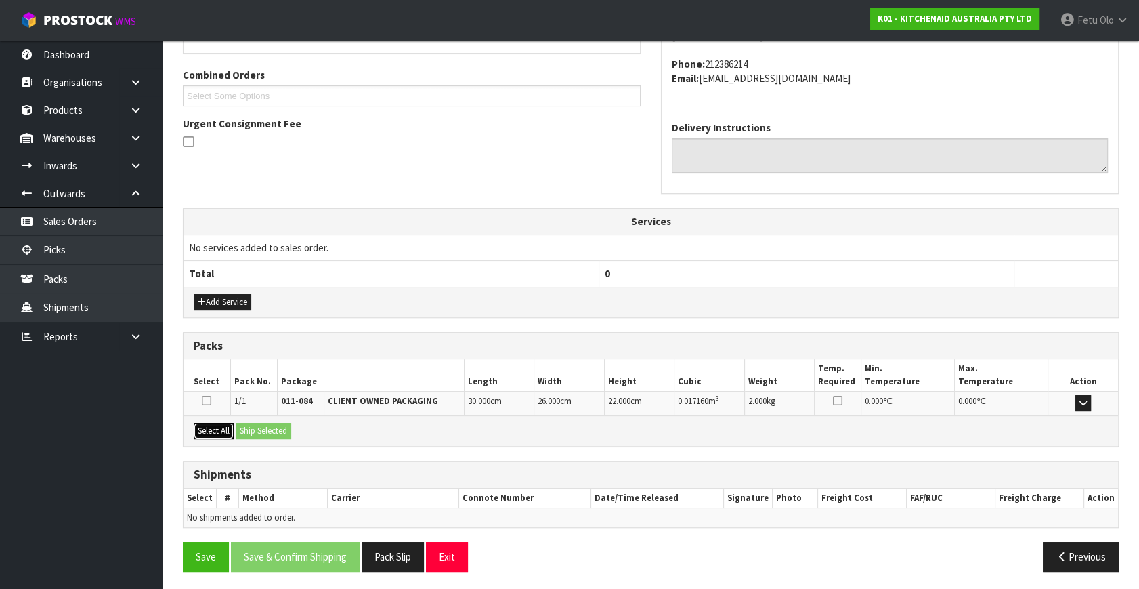
drag, startPoint x: 226, startPoint y: 429, endPoint x: 289, endPoint y: 428, distance: 63.7
click at [228, 429] on button "Select All" at bounding box center [214, 431] width 40 height 16
click at [289, 428] on button "Ship Selected" at bounding box center [264, 431] width 56 height 16
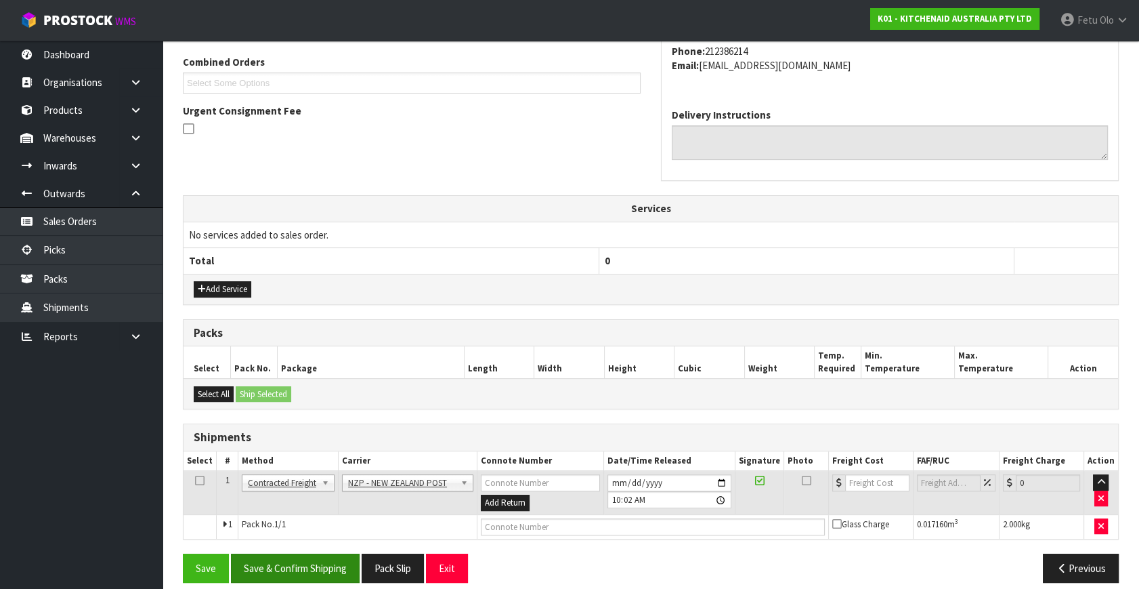
scroll to position [358, 0]
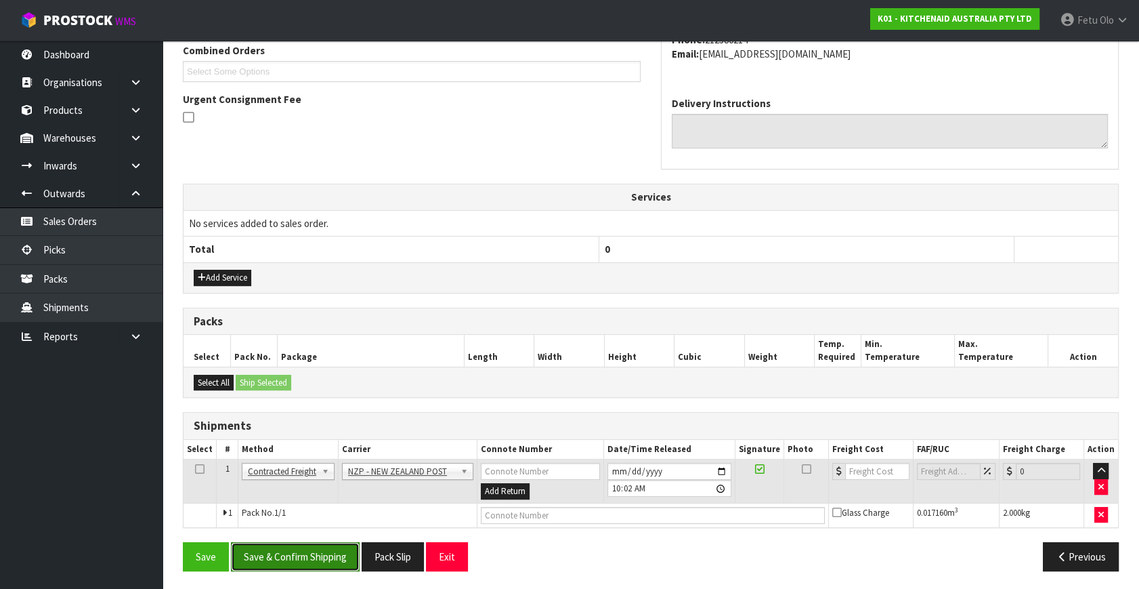
click at [315, 542] on button "Save & Confirm Shipping" at bounding box center [295, 556] width 129 height 29
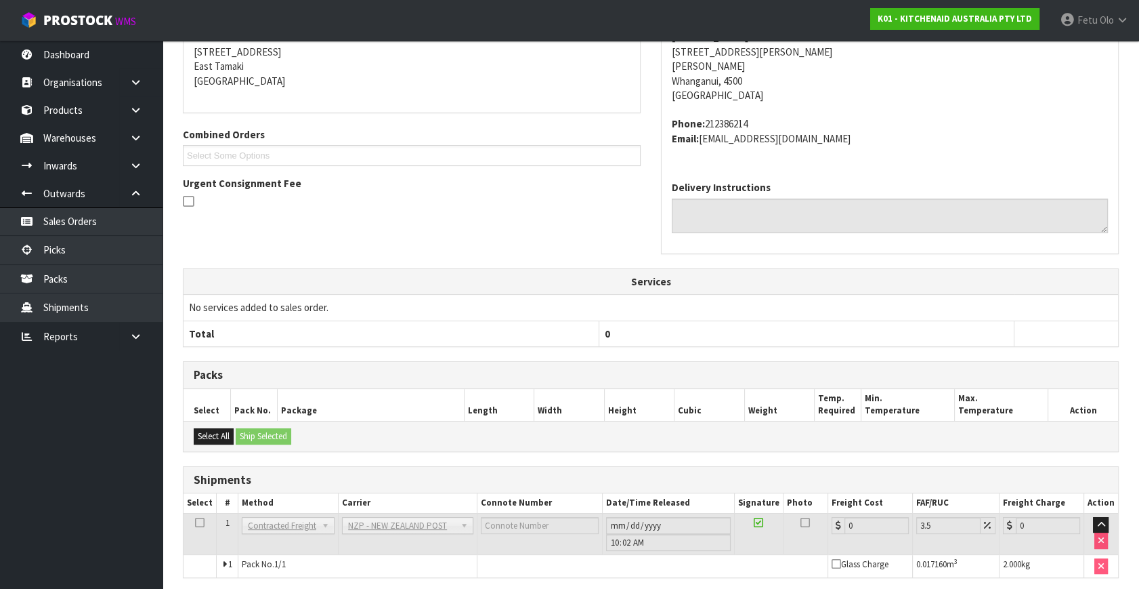
scroll to position [339, 0]
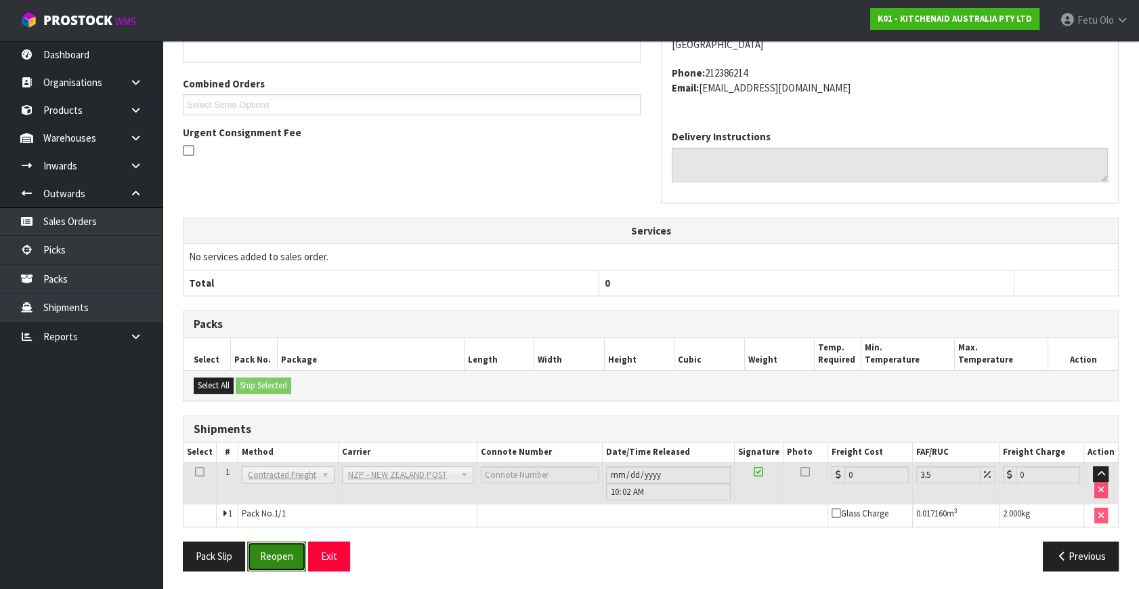
click at [283, 546] on button "Reopen" at bounding box center [276, 555] width 59 height 29
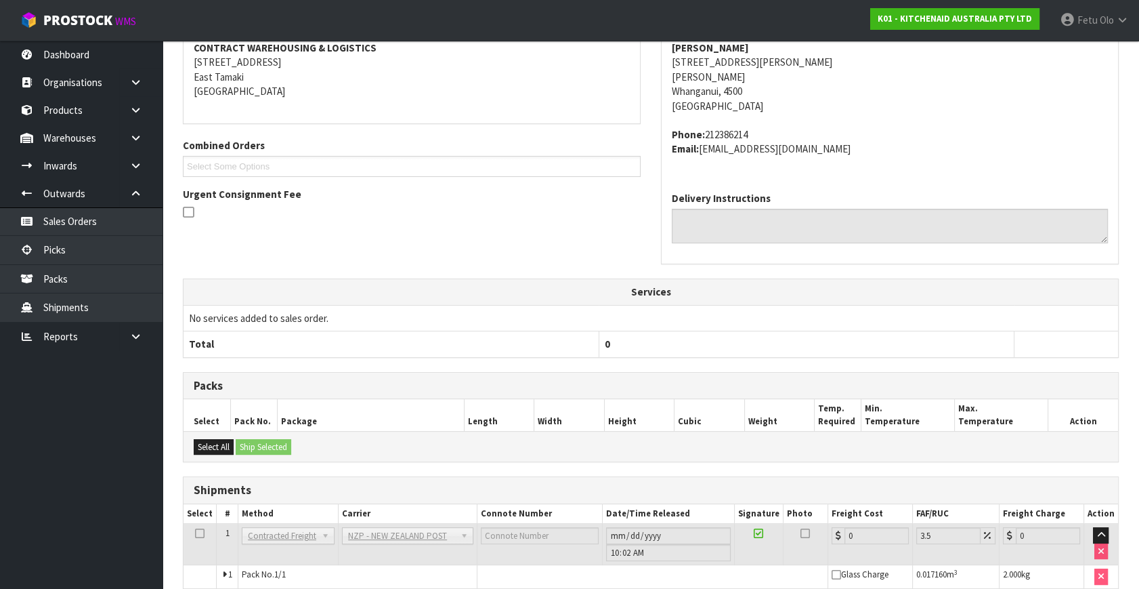
scroll to position [324, 0]
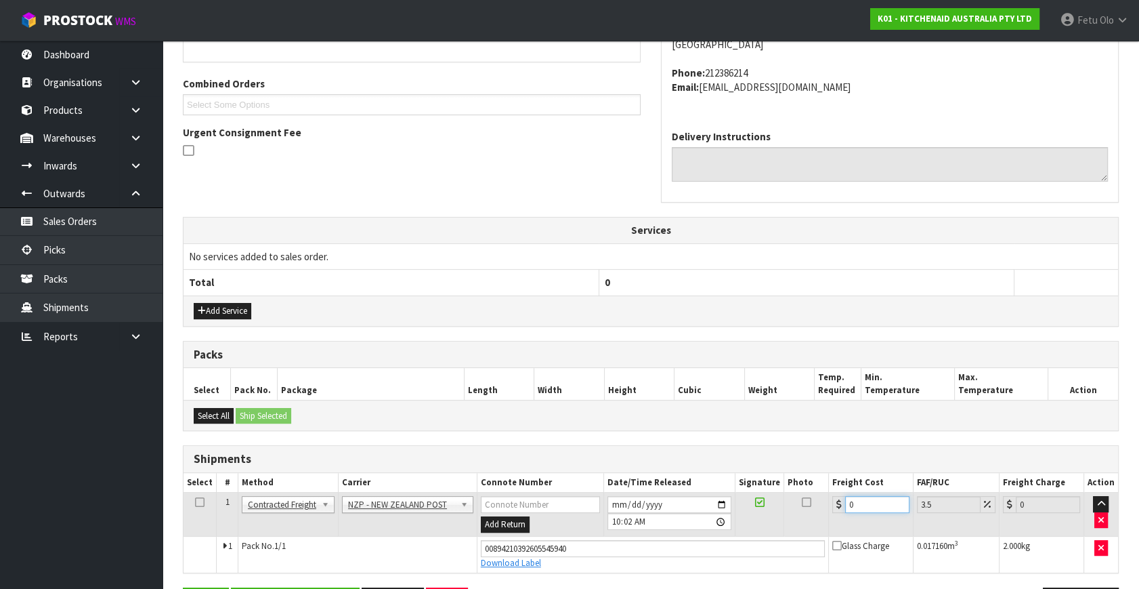
drag, startPoint x: 878, startPoint y: 501, endPoint x: 276, endPoint y: 518, distance: 601.8
click at [309, 523] on tr "1 Client Local Pickup Customer Local Pickup Company Freight Contracted Freight …" at bounding box center [651, 514] width 935 height 44
type input "8"
type input "8.28"
type input "8.4"
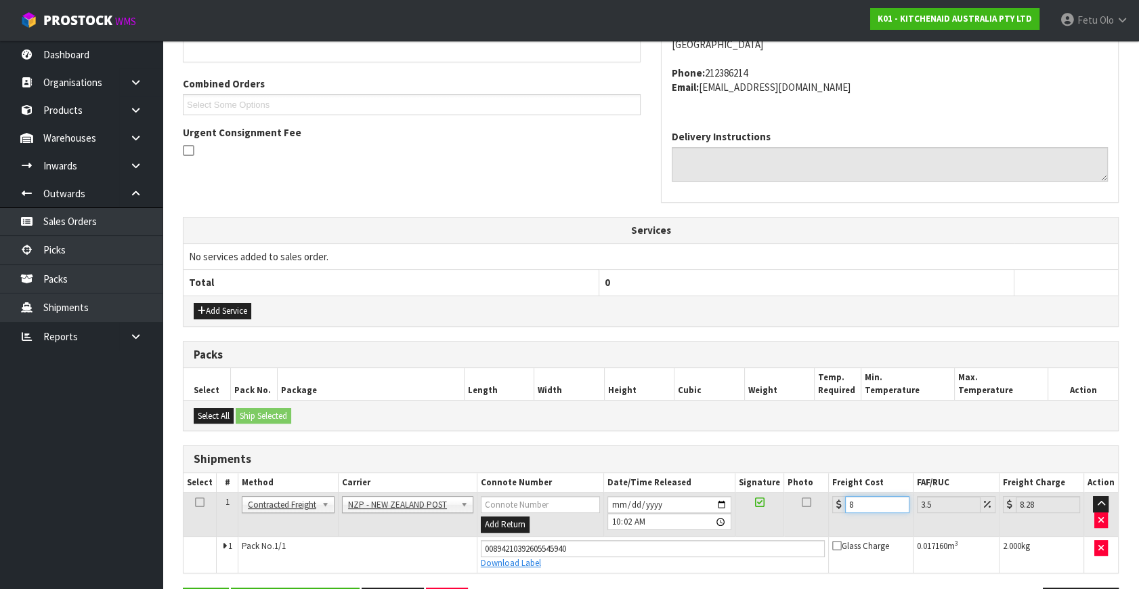
type input "8.69"
type input "8.45"
type input "8.75"
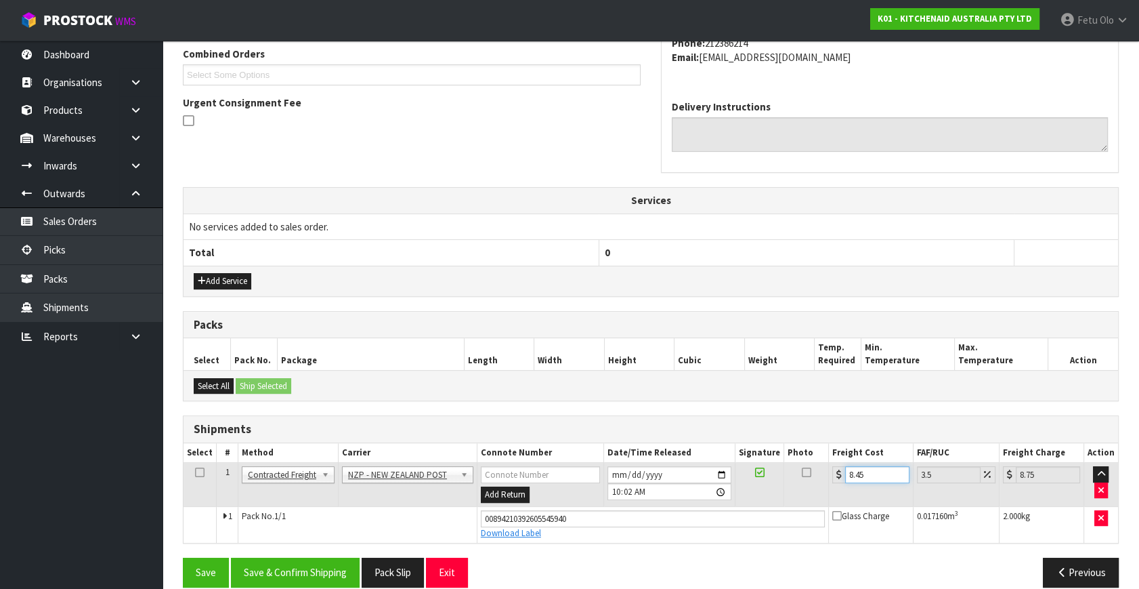
scroll to position [371, 0]
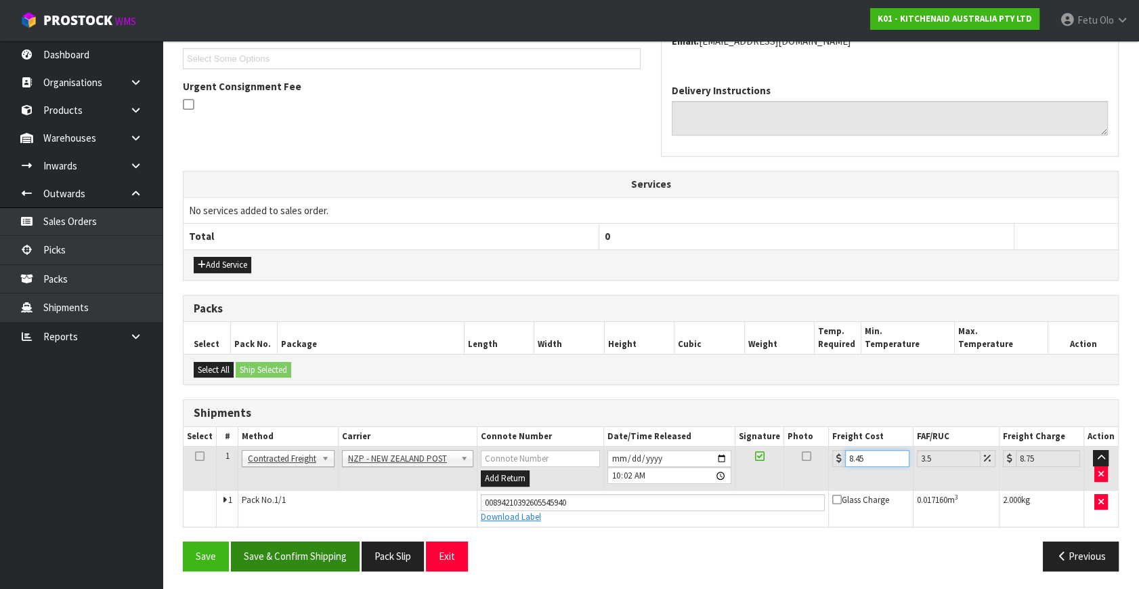
type input "8.45"
click at [290, 548] on button "Save & Confirm Shipping" at bounding box center [295, 555] width 129 height 29
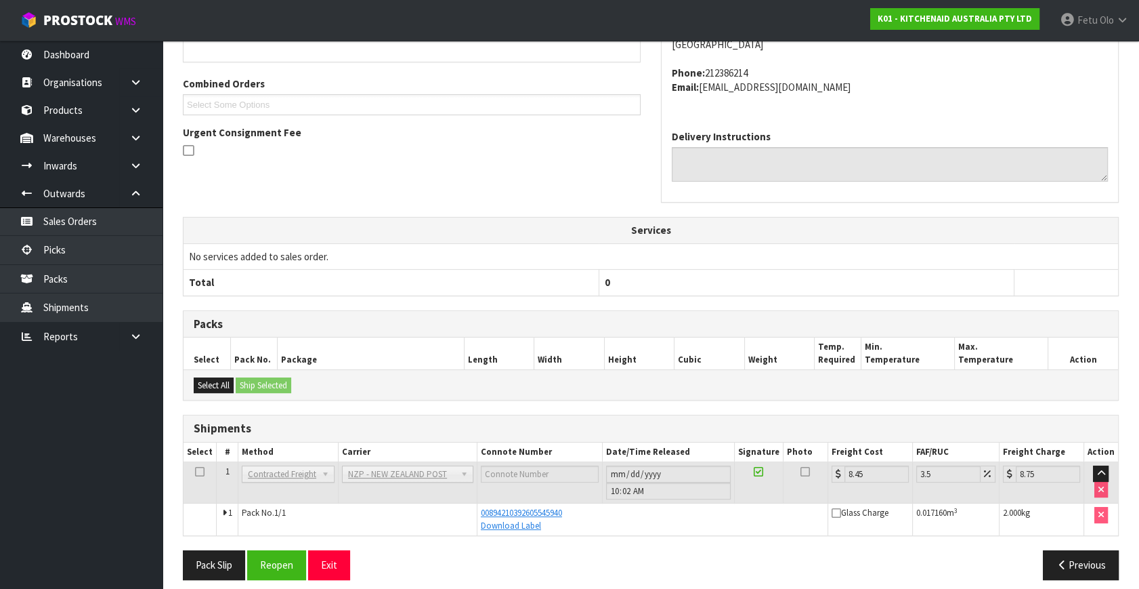
scroll to position [333, 0]
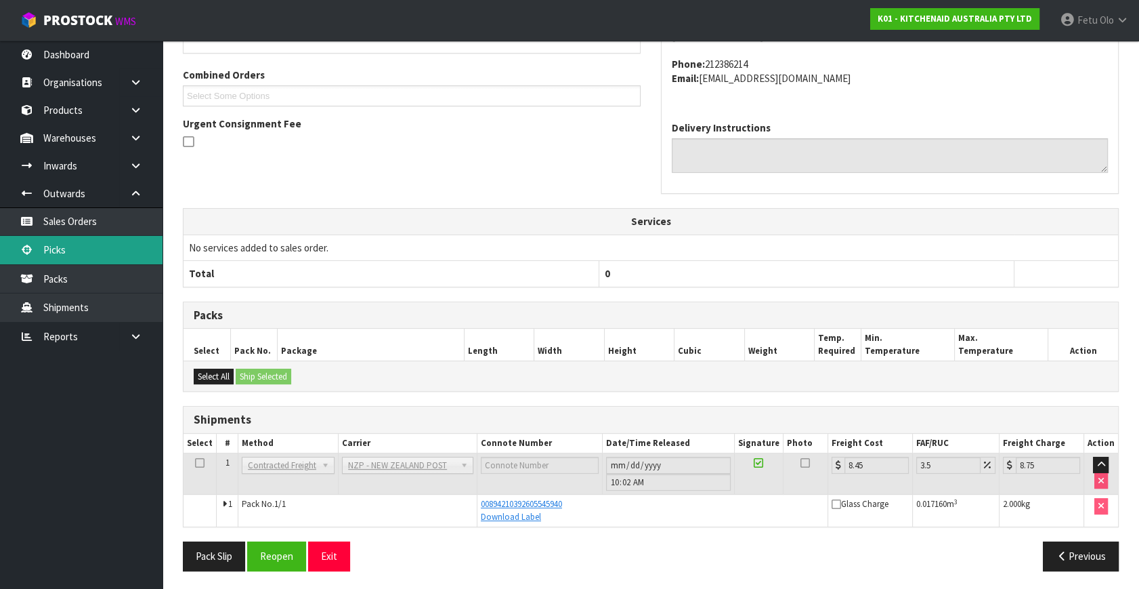
click at [50, 245] on link "Picks" at bounding box center [81, 250] width 163 height 28
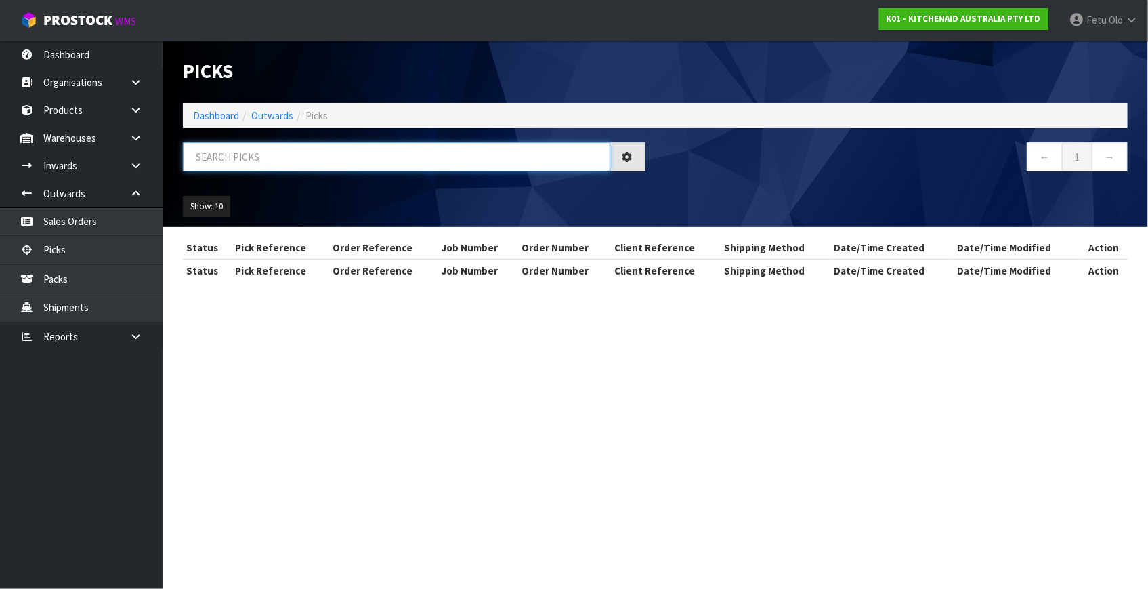
click at [325, 156] on input "text" at bounding box center [396, 156] width 427 height 29
type input "79958"
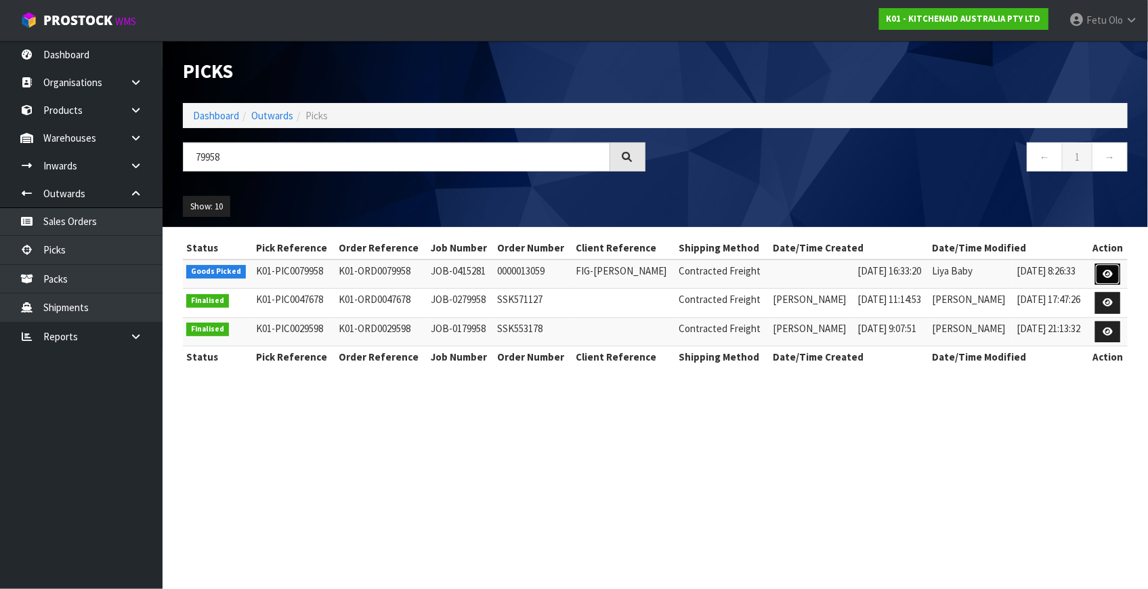
click at [1100, 268] on link at bounding box center [1107, 275] width 25 height 22
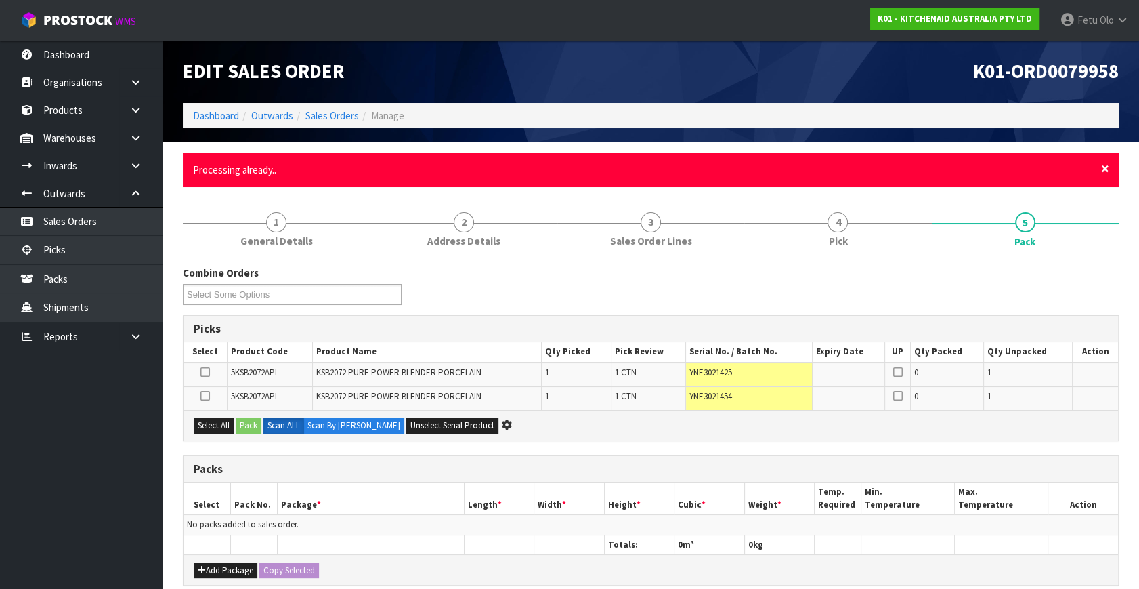
click at [1106, 169] on span "×" at bounding box center [1105, 168] width 8 height 19
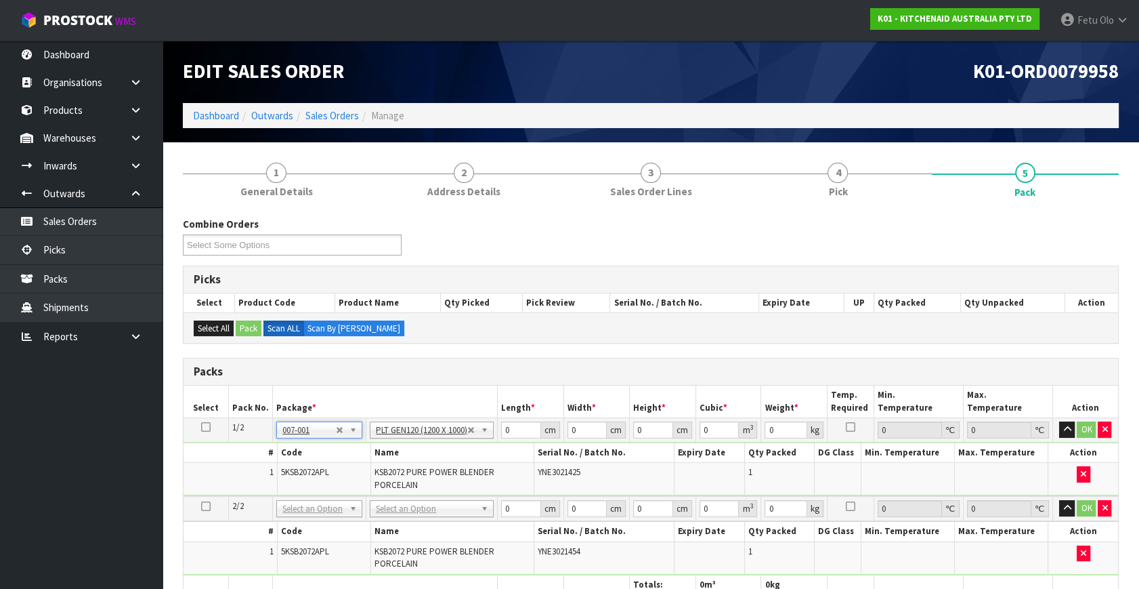
type input "120"
type input "100"
type input "5.2"
click at [208, 427] on icon at bounding box center [205, 427] width 9 height 1
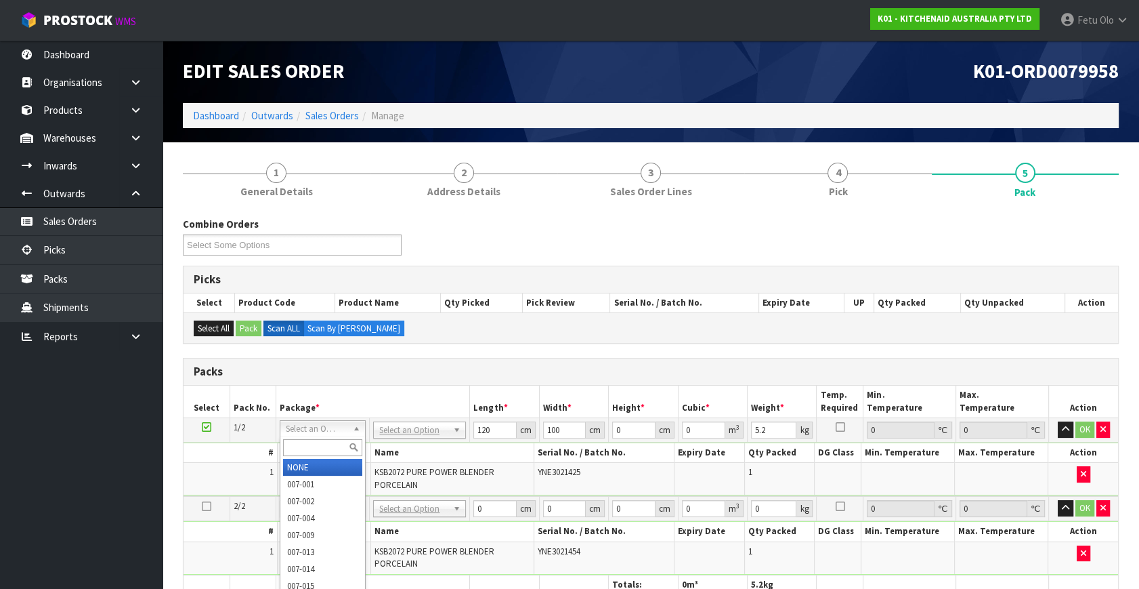
drag, startPoint x: 331, startPoint y: 427, endPoint x: 325, endPoint y: 459, distance: 32.3
drag, startPoint x: 325, startPoint y: 459, endPoint x: 420, endPoint y: 444, distance: 95.9
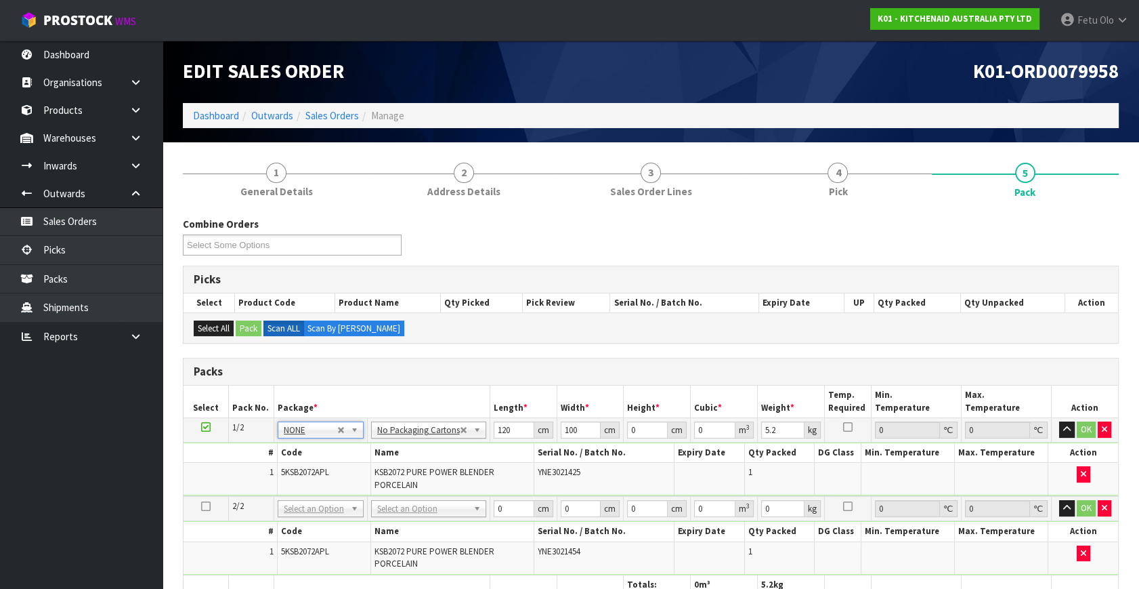
type input "0"
drag, startPoint x: 438, startPoint y: 447, endPoint x: 423, endPoint y: 454, distance: 15.8
click at [423, 454] on tbody "1/2 NONE 007-001 007-002 007-004 007-009 007-013 007-014 007-015 007-017 007-01…" at bounding box center [651, 457] width 935 height 79
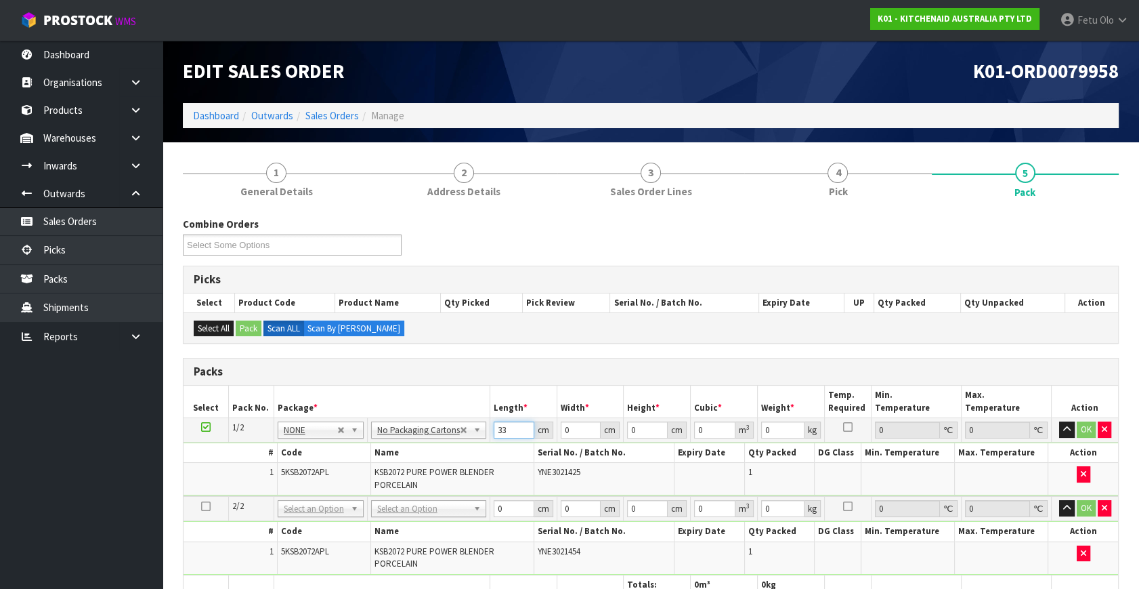
type input "33"
type input "29"
type input "4"
type input "0.003828"
type input "46"
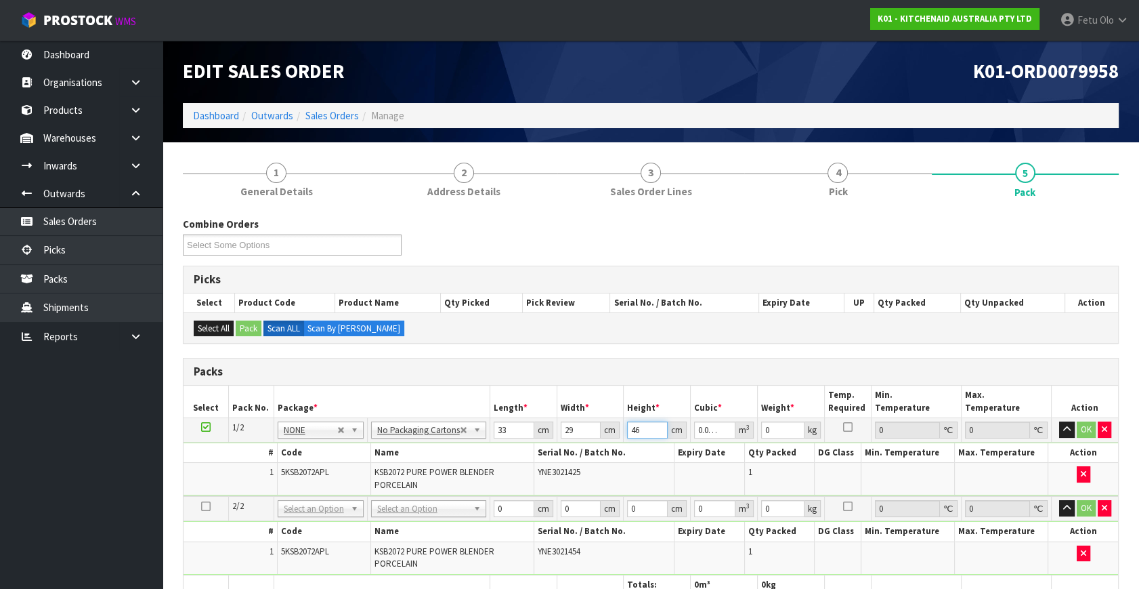
type input "0.044022"
type input "46"
type input "6"
click button "OK" at bounding box center [1086, 429] width 19 height 16
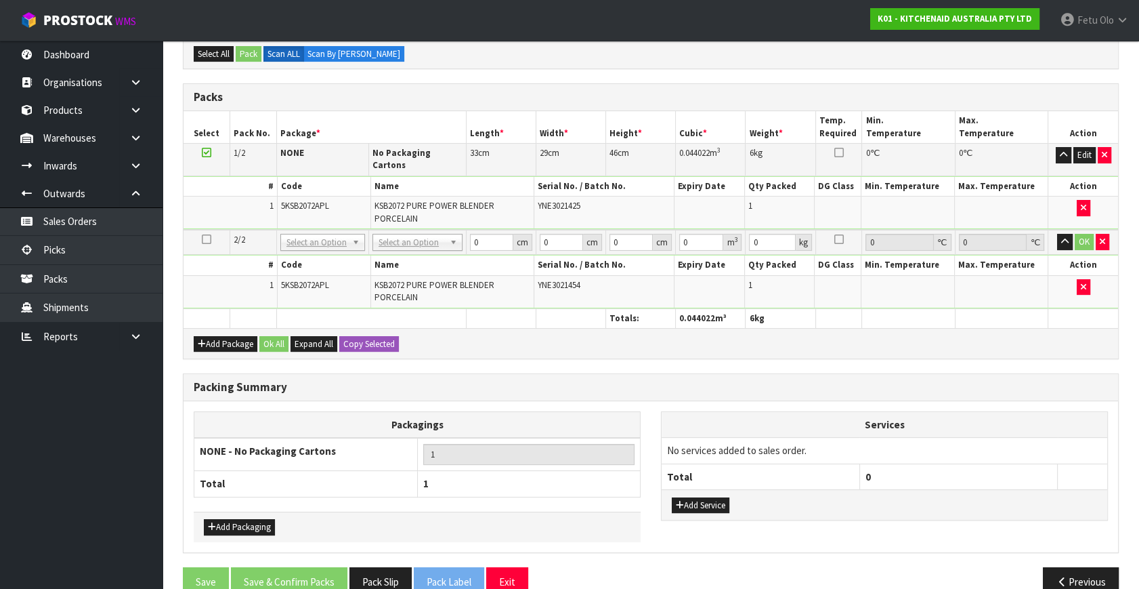
scroll to position [289, 0]
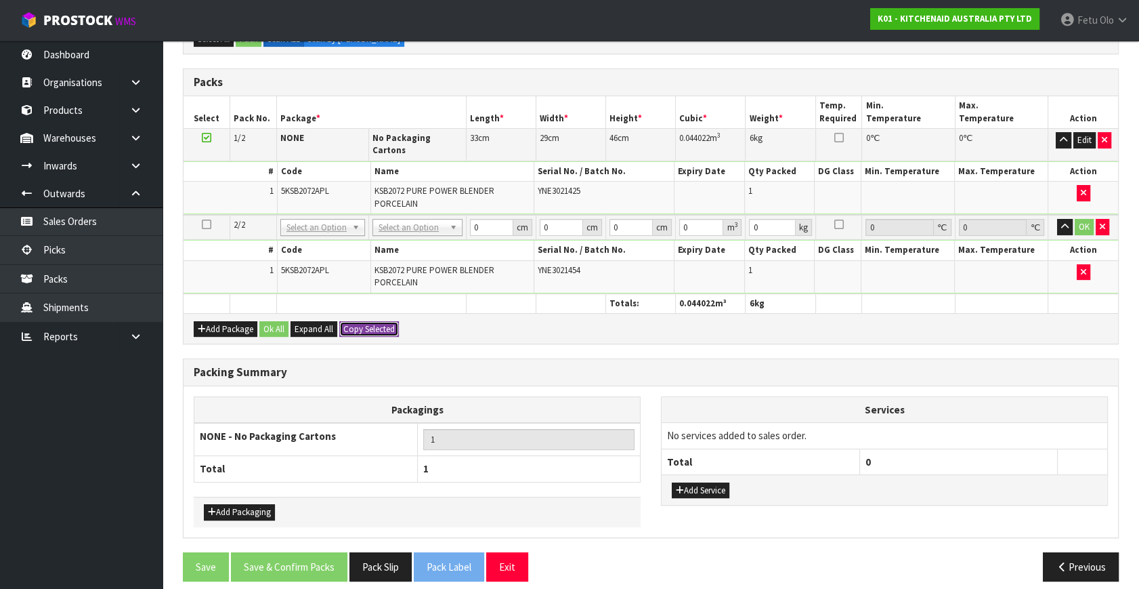
click at [378, 321] on button "Copy Selected" at bounding box center [369, 329] width 60 height 16
click at [378, 321] on button "Confirm Copy Selected" at bounding box center [383, 329] width 89 height 16
type input "33"
type input "29"
type input "46"
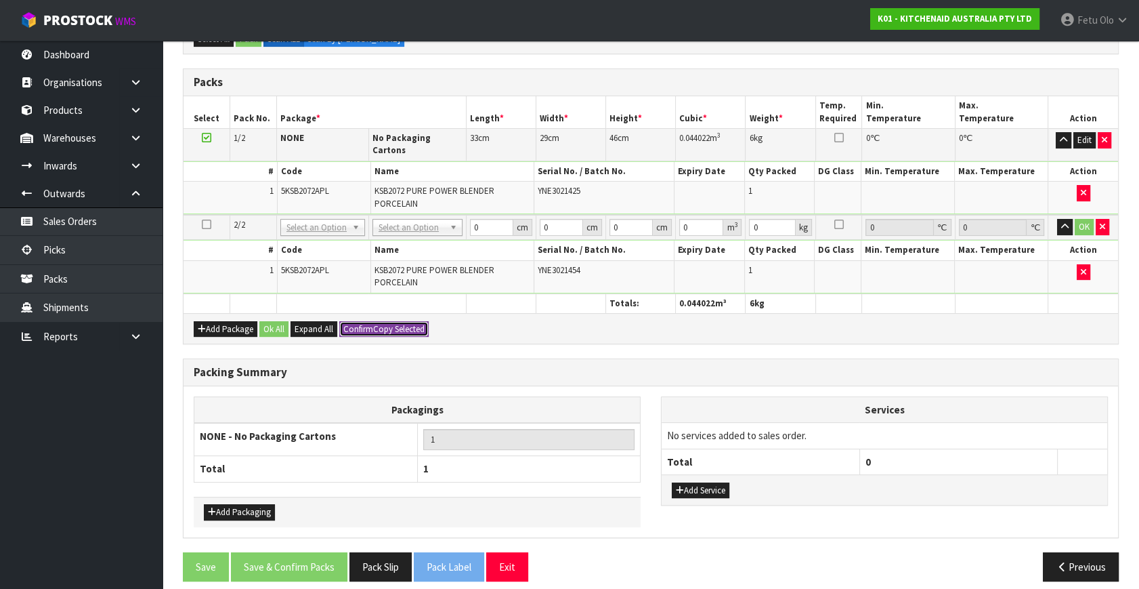
type input "0.044022"
type input "6"
type input "2"
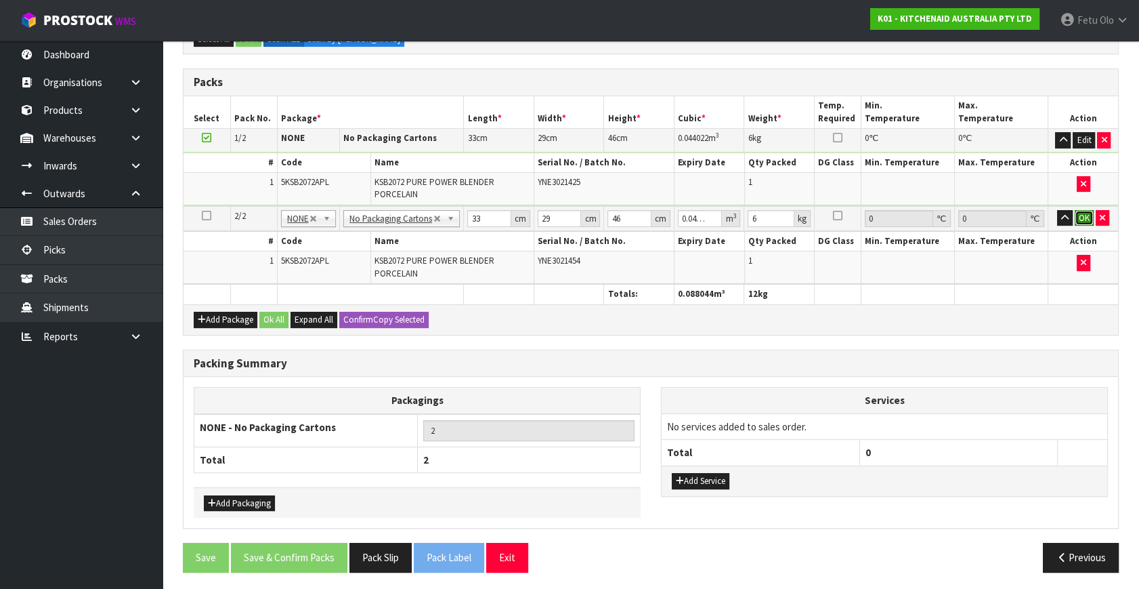
click at [1084, 212] on button "OK" at bounding box center [1084, 218] width 19 height 16
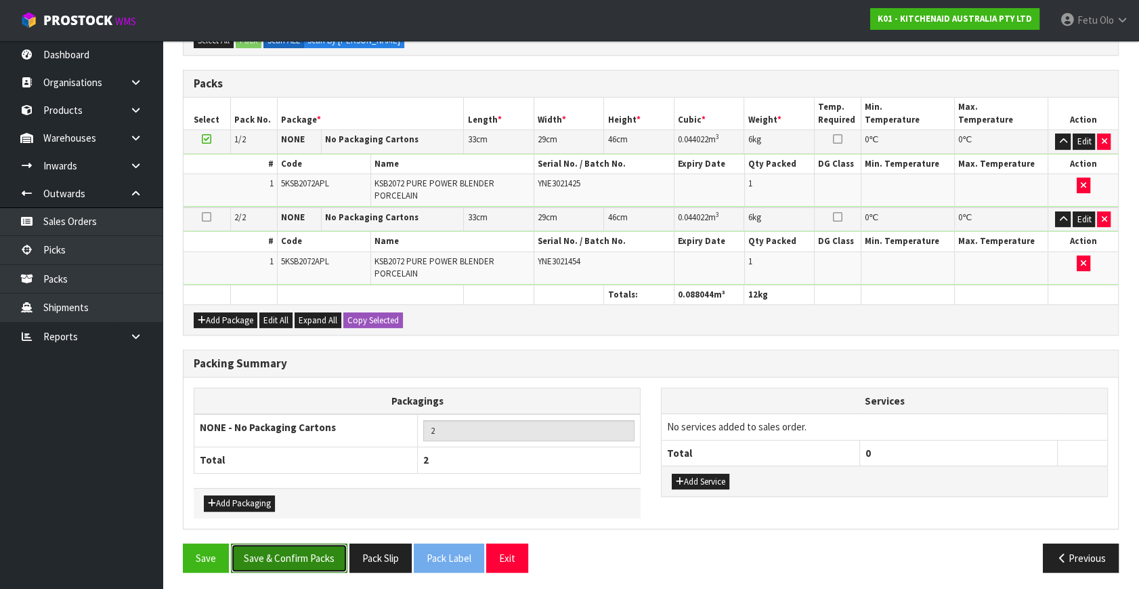
click at [313, 560] on button "Save & Confirm Packs" at bounding box center [289, 557] width 117 height 29
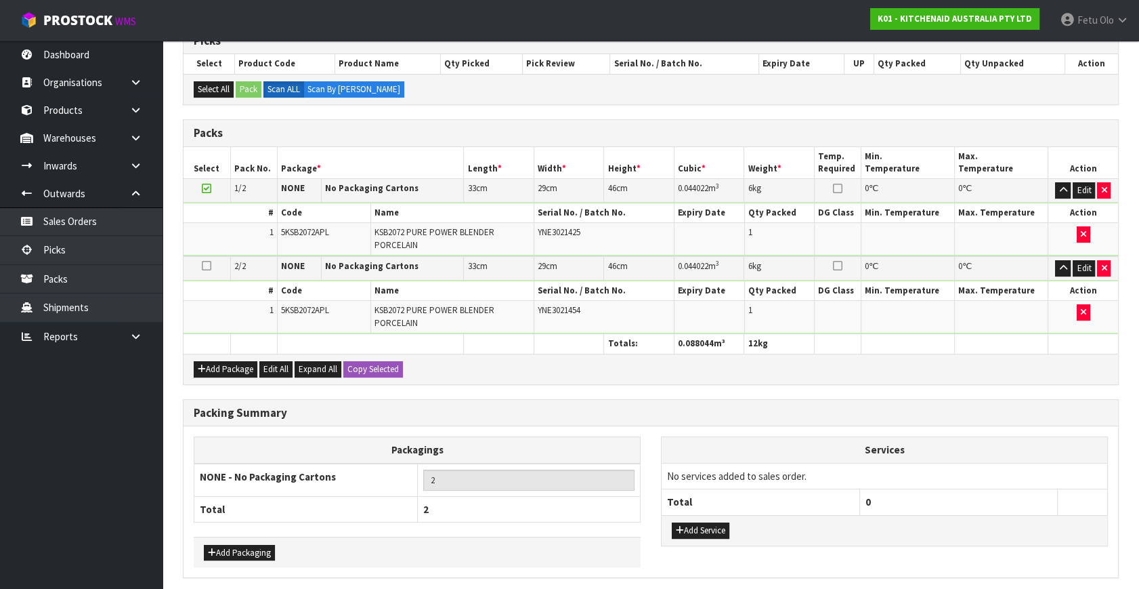
scroll to position [0, 0]
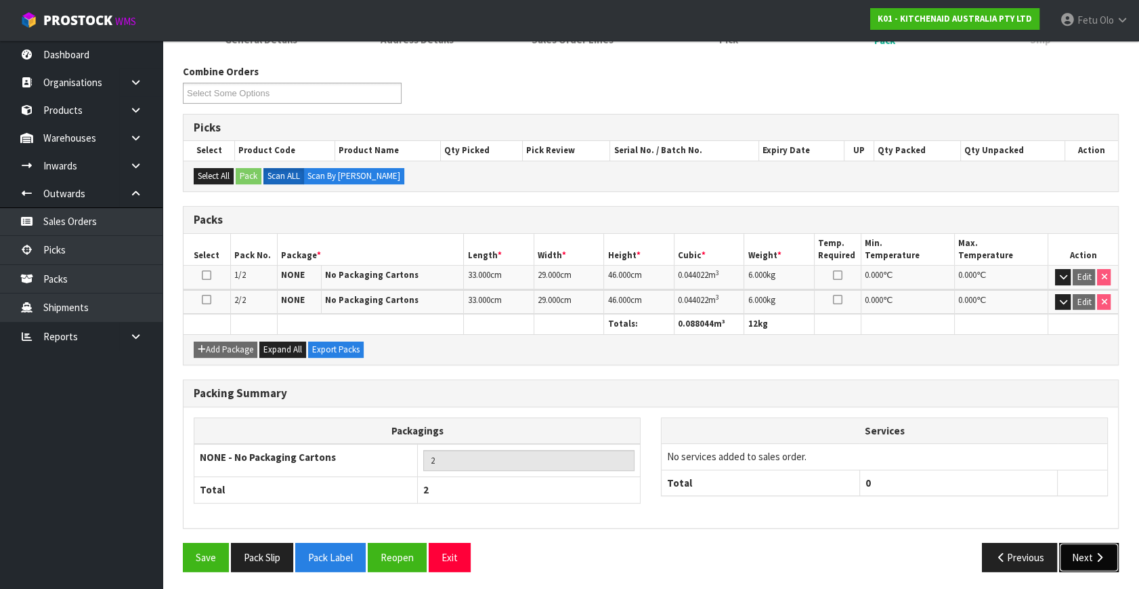
click at [1092, 555] on button "Next" at bounding box center [1089, 557] width 60 height 29
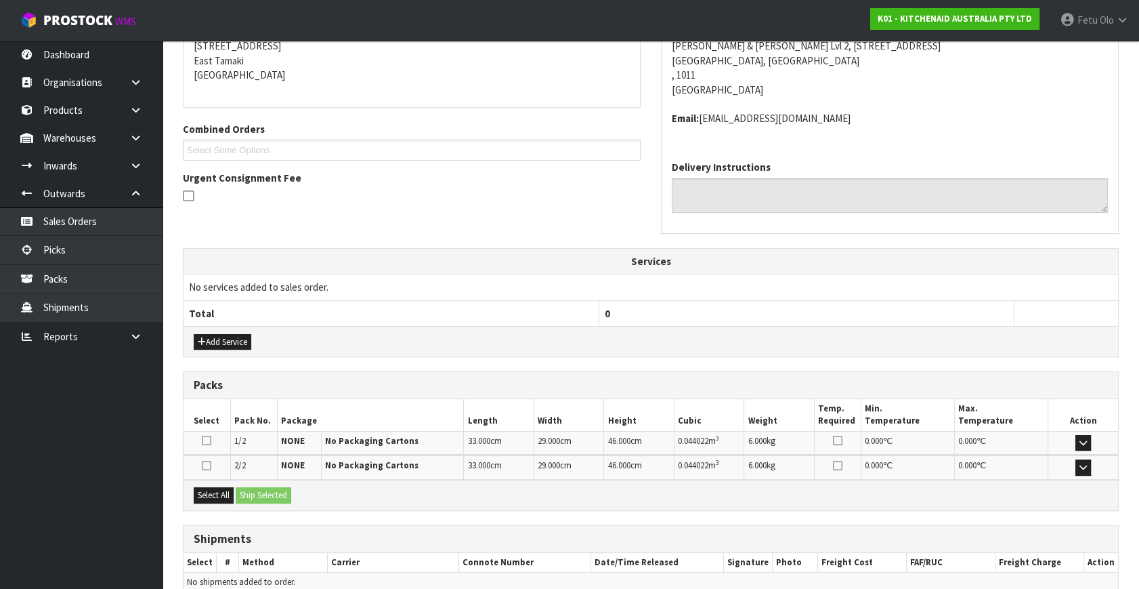
scroll to position [344, 0]
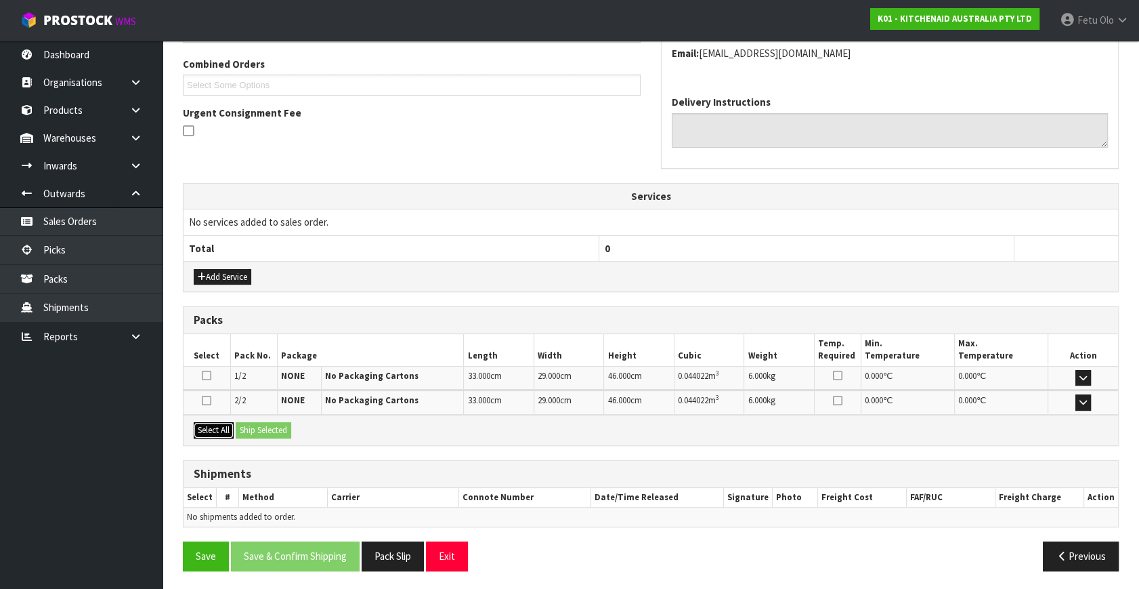
drag, startPoint x: 210, startPoint y: 423, endPoint x: 259, endPoint y: 419, distance: 48.9
click at [217, 423] on button "Select All" at bounding box center [214, 430] width 40 height 16
click at [259, 419] on div "Select All Ship Selected" at bounding box center [651, 430] width 935 height 30
click at [266, 425] on button "Ship Selected" at bounding box center [264, 430] width 56 height 16
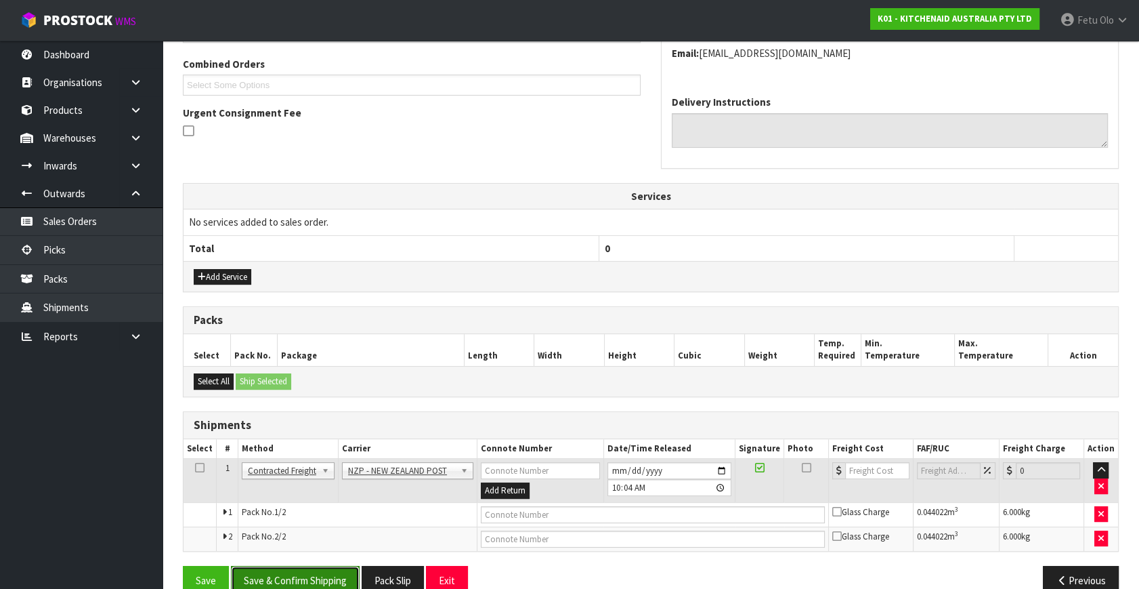
click at [303, 566] on button "Save & Confirm Shipping" at bounding box center [295, 580] width 129 height 29
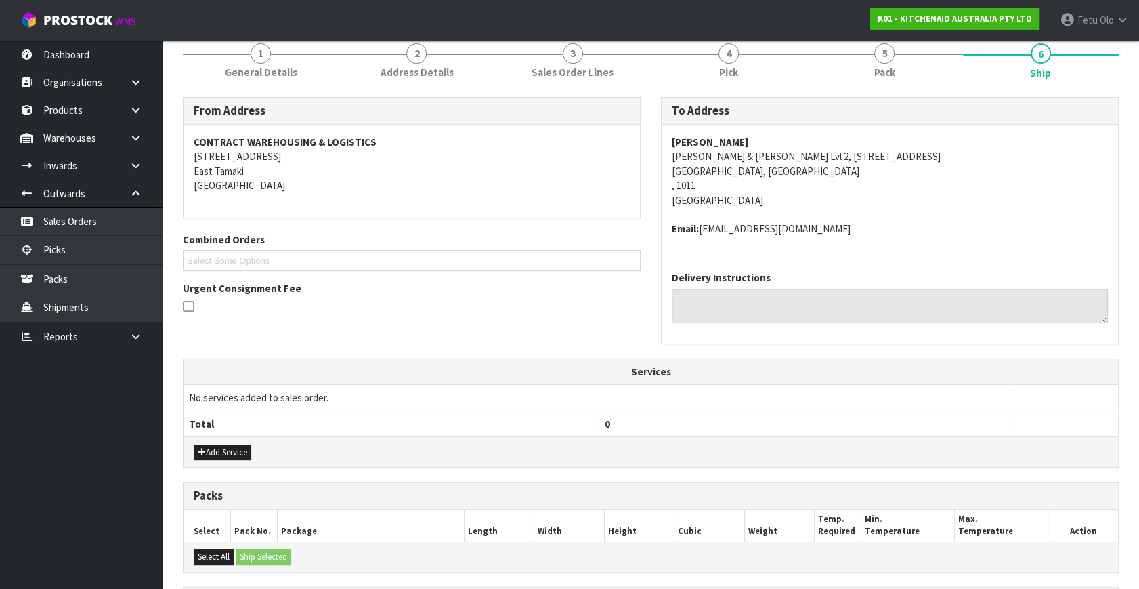
scroll to position [0, 0]
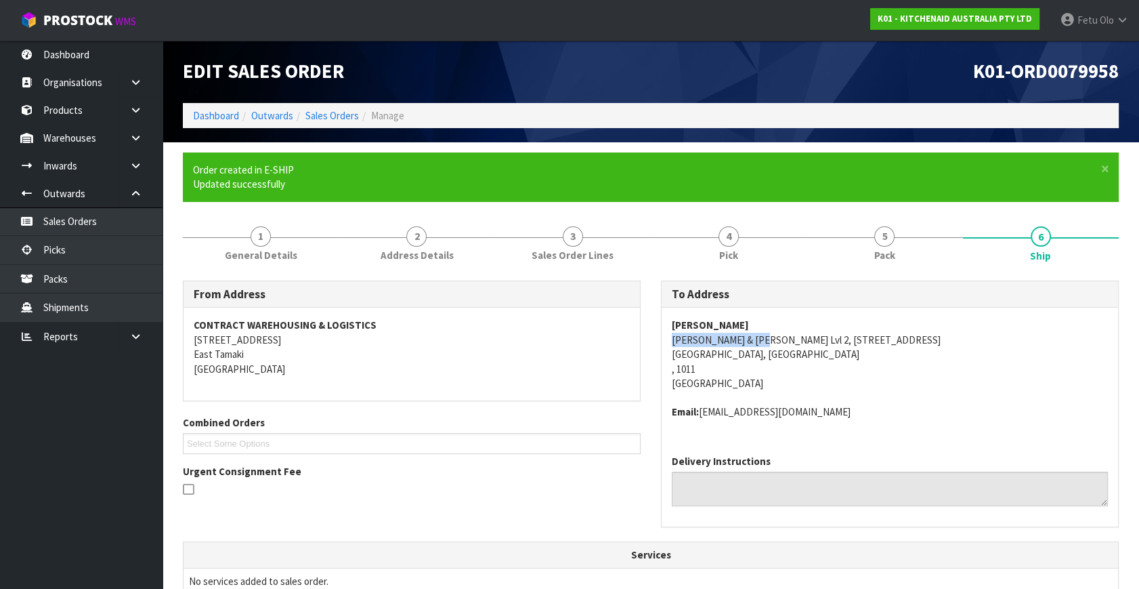
drag, startPoint x: 752, startPoint y: 339, endPoint x: 667, endPoint y: 336, distance: 85.4
click at [667, 336] on div "[PERSON_NAME] & [PERSON_NAME] Lvl [STREET_ADDRESS] Email: [EMAIL_ADDRESS][DOMAI…" at bounding box center [890, 376] width 457 height 136
copy address "[PERSON_NAME] & [PERSON_NAME] Lvl 2"
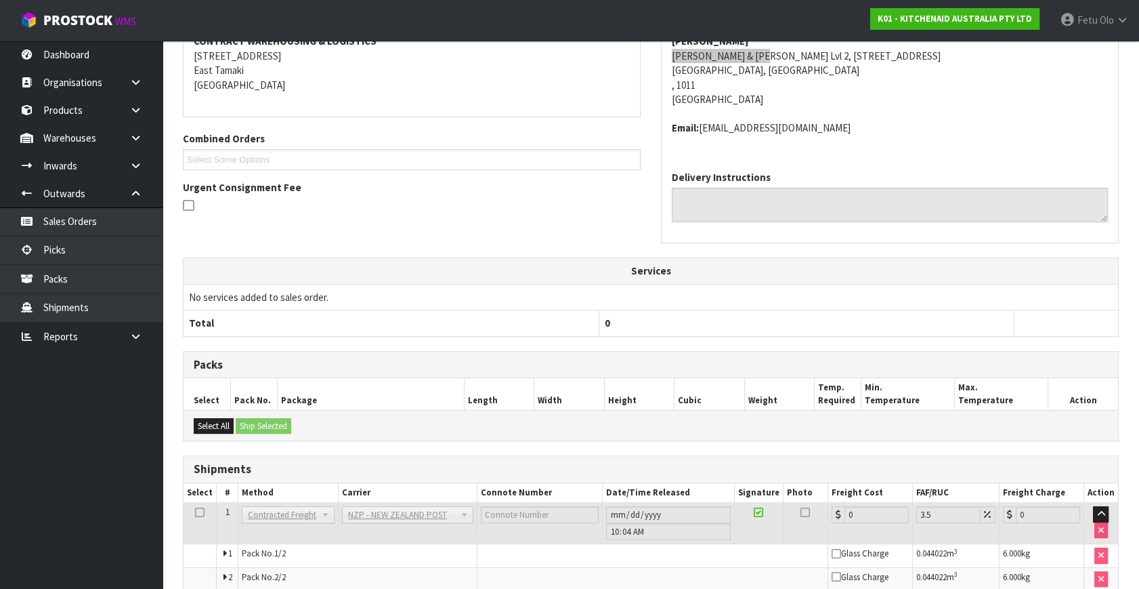
scroll to position [348, 0]
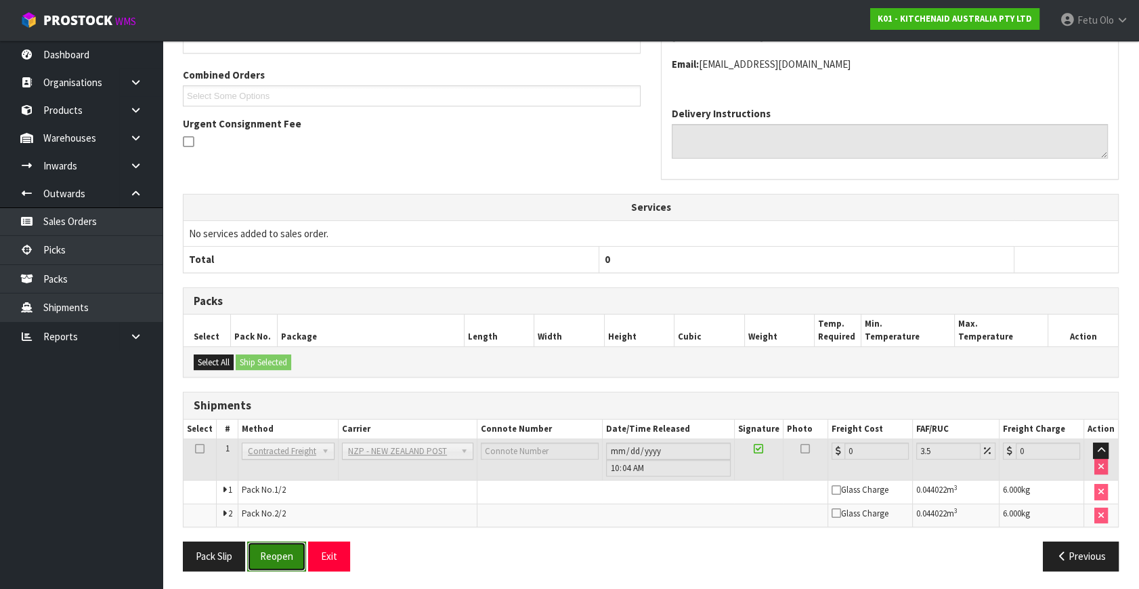
click at [291, 551] on button "Reopen" at bounding box center [276, 555] width 59 height 29
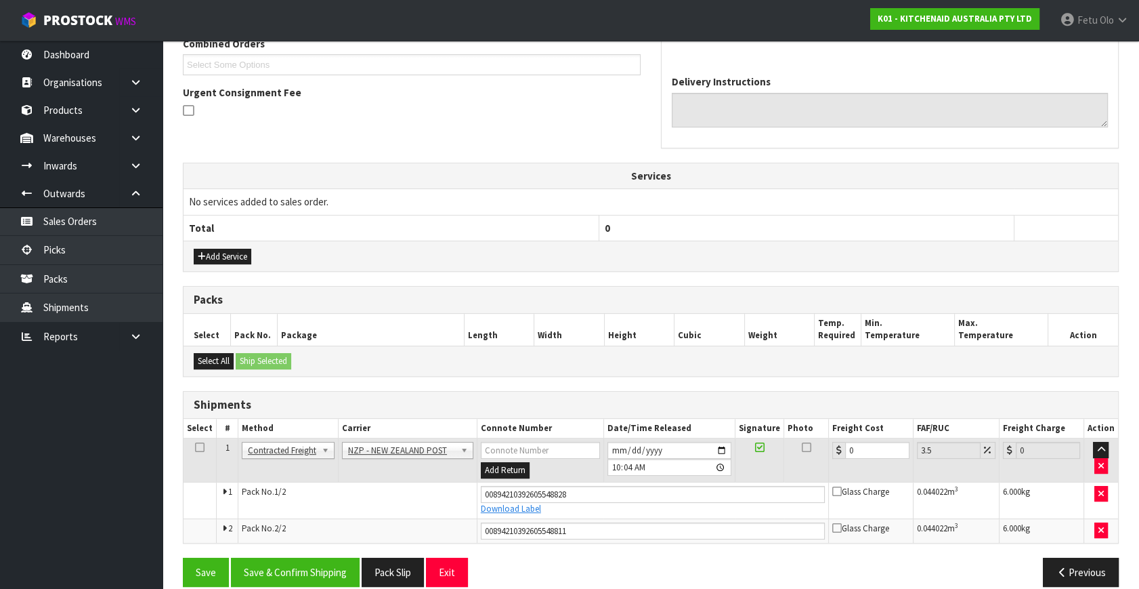
scroll to position [369, 0]
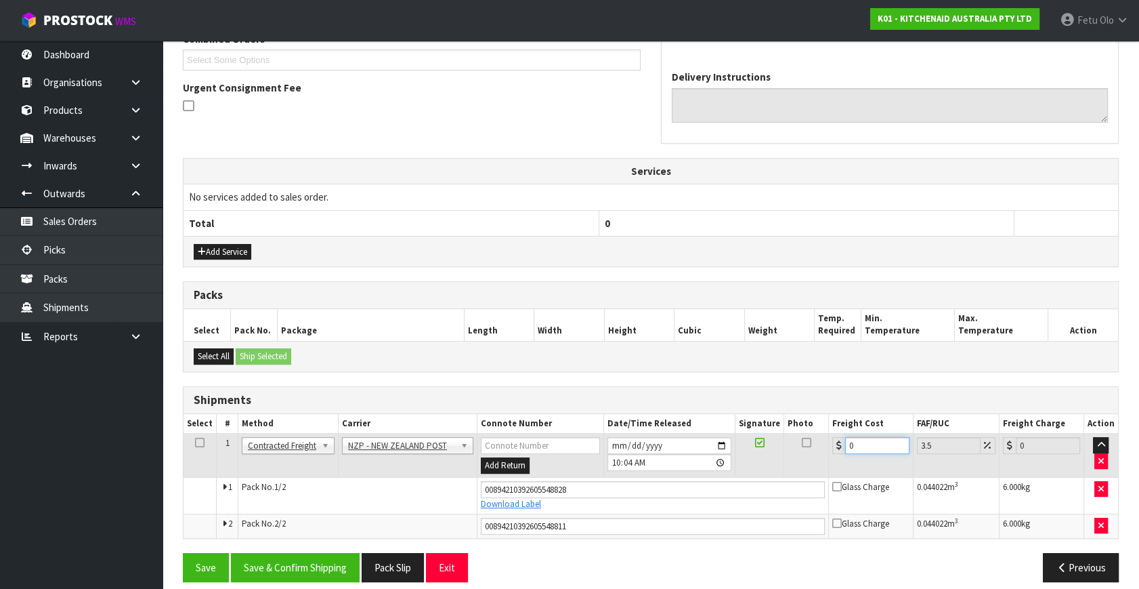
drag, startPoint x: 772, startPoint y: 465, endPoint x: 724, endPoint y: 467, distance: 48.1
click at [724, 467] on tr "1 Client Local Pickup Customer Local Pickup Company Freight Contracted Freight …" at bounding box center [651, 456] width 935 height 44
type input "8"
type input "8.28"
type input "8.6"
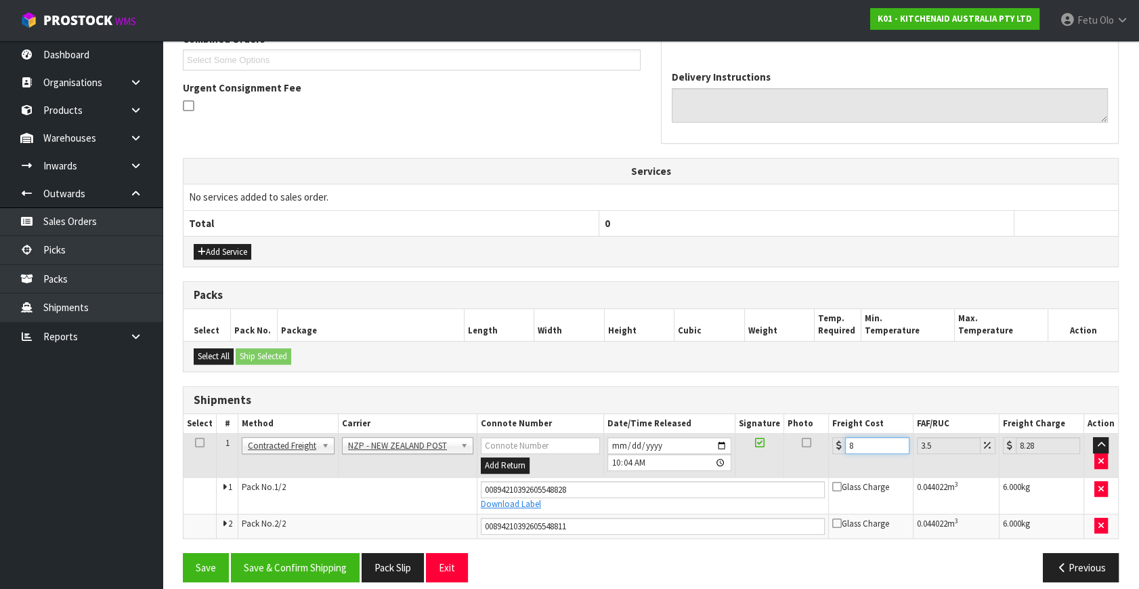
type input "8.9"
type input "8.66"
type input "8.96"
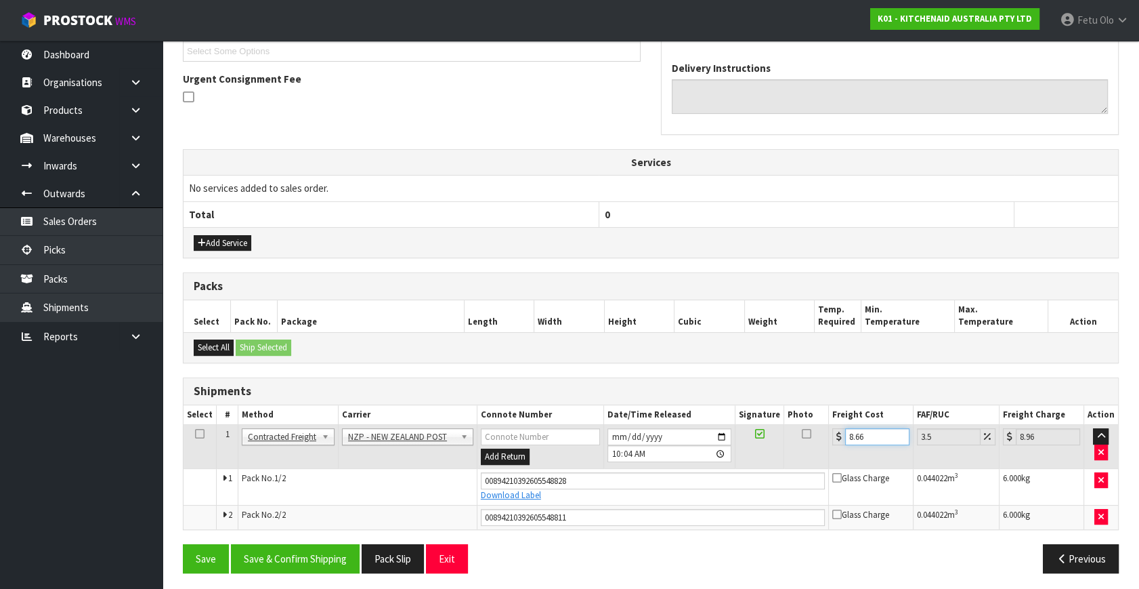
scroll to position [380, 0]
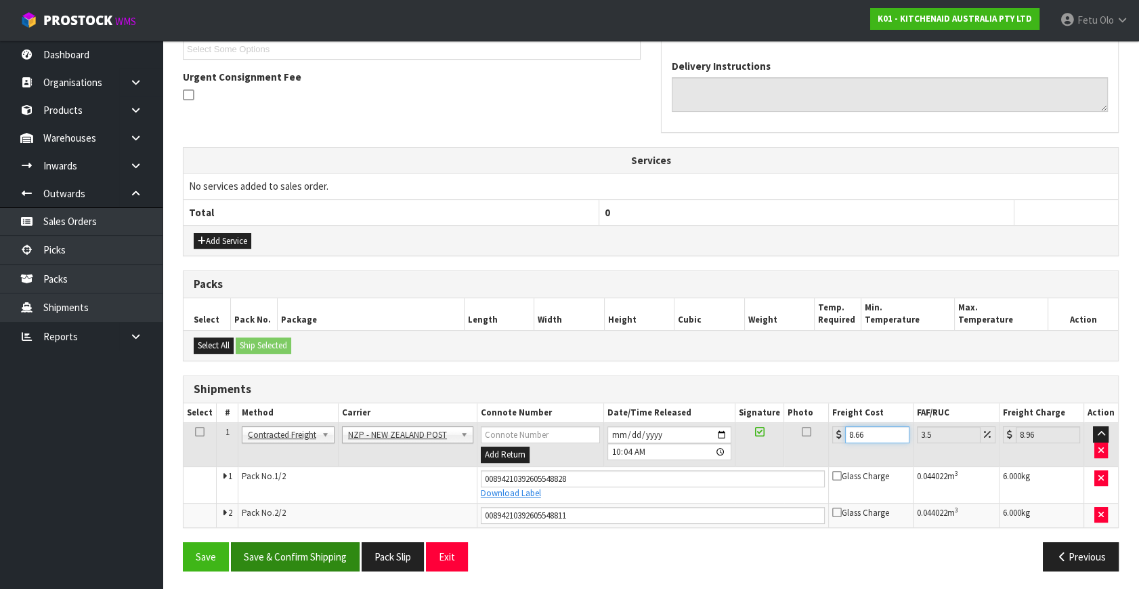
type input "8.66"
click at [306, 565] on button "Save & Confirm Shipping" at bounding box center [295, 556] width 129 height 29
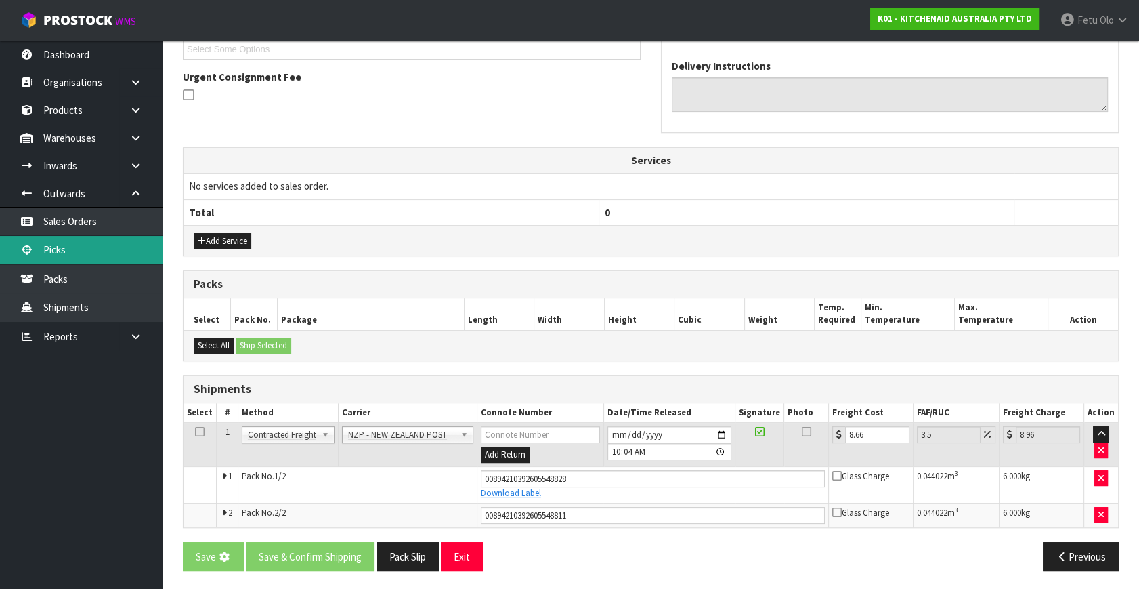
scroll to position [0, 0]
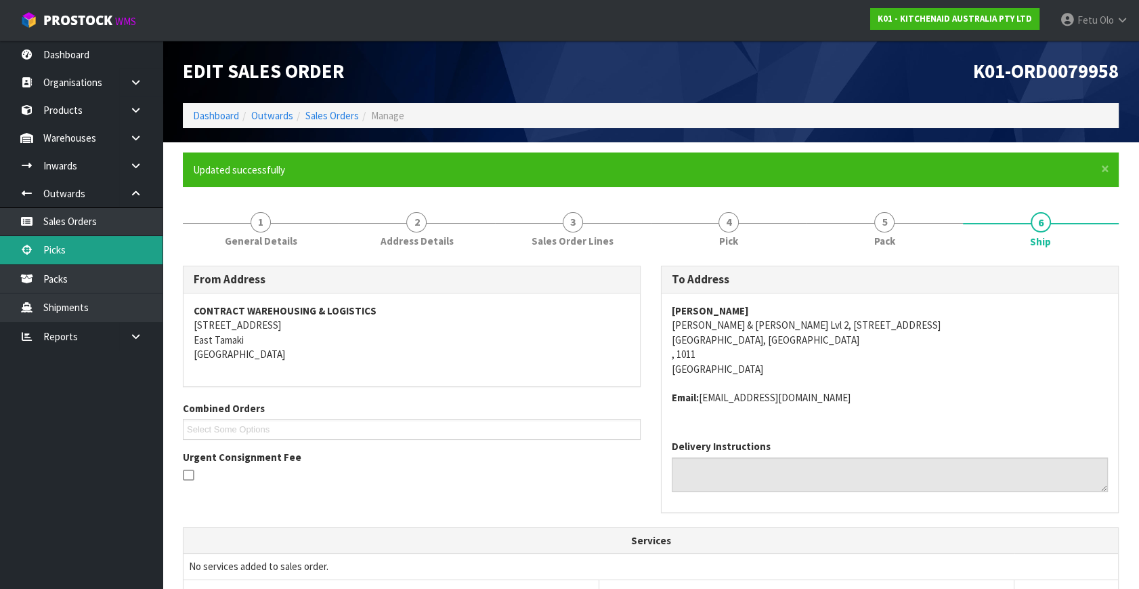
click at [79, 247] on link "Picks" at bounding box center [81, 250] width 163 height 28
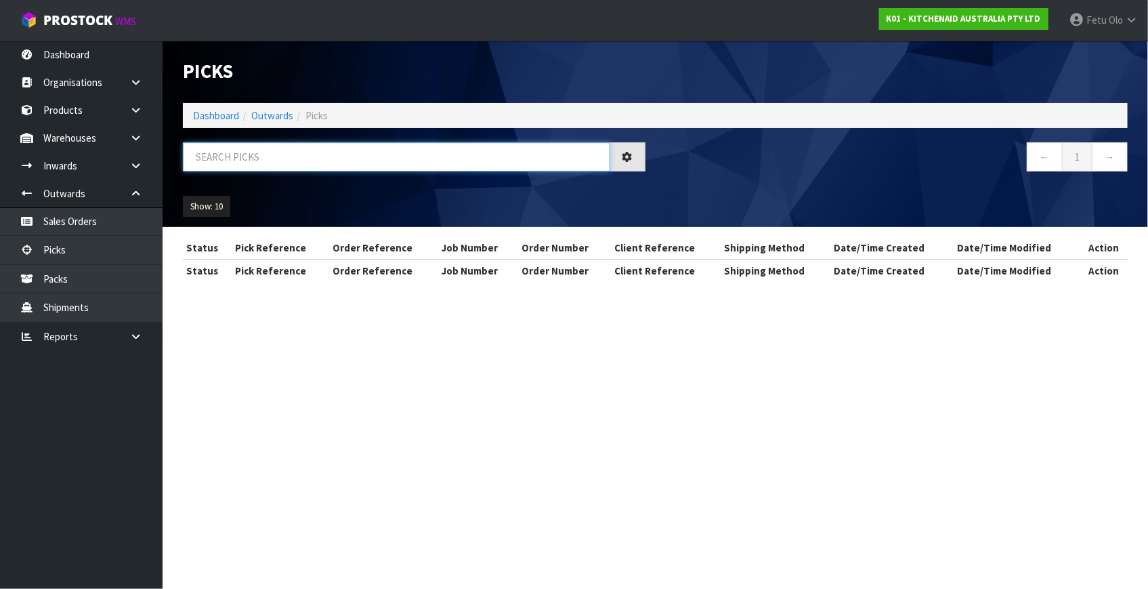
click at [377, 161] on input "text" at bounding box center [396, 156] width 427 height 29
type input "79951"
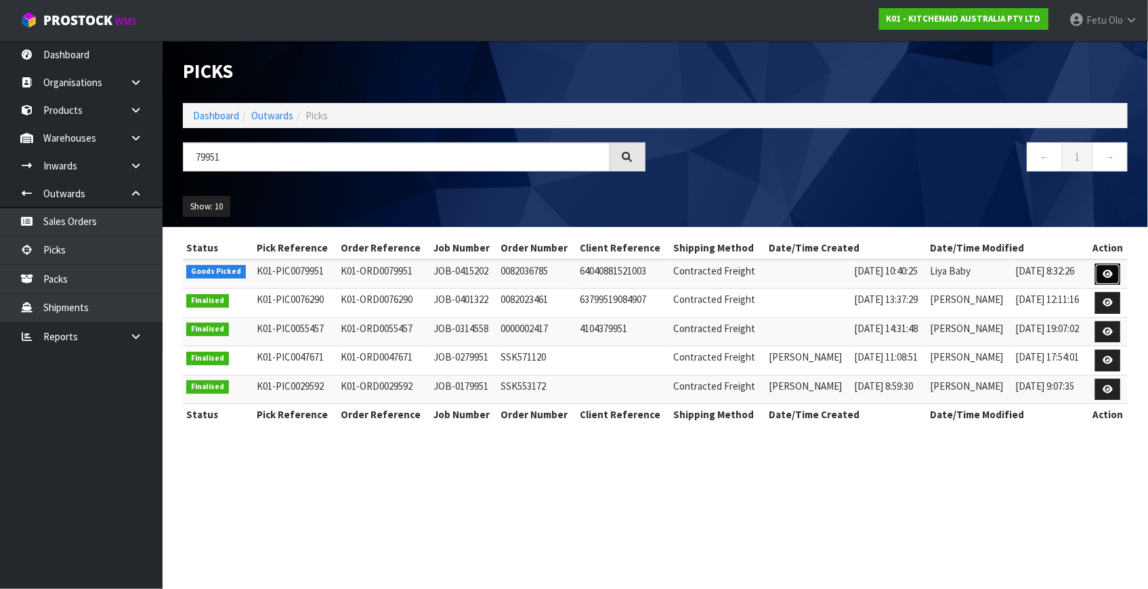
click at [1104, 274] on icon at bounding box center [1108, 274] width 10 height 9
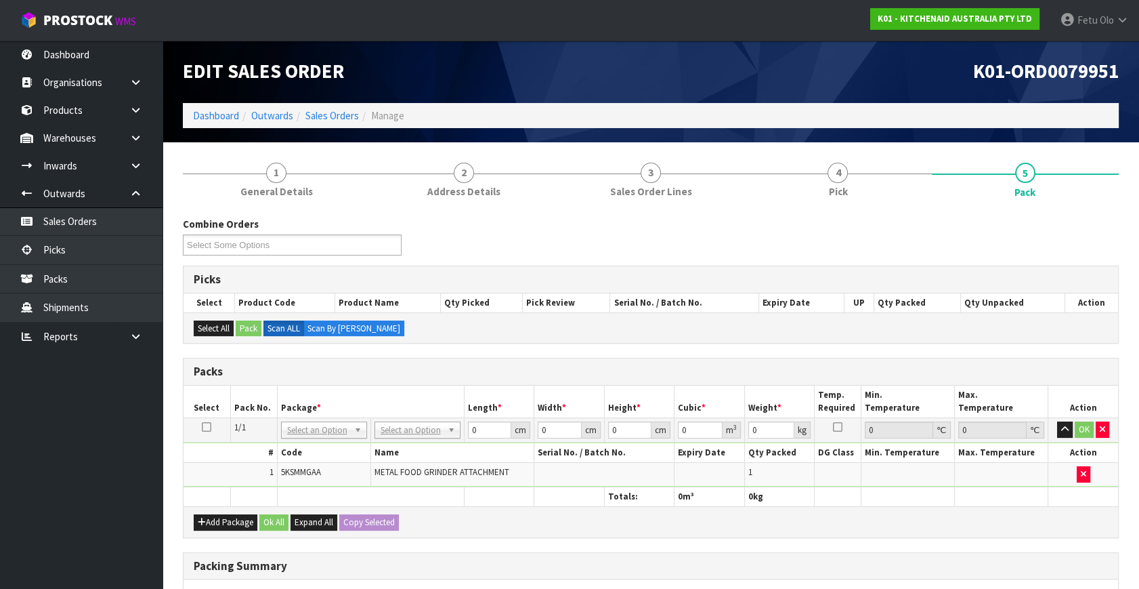
drag, startPoint x: 1101, startPoint y: 269, endPoint x: 314, endPoint y: 447, distance: 807.1
click at [313, 447] on input "text" at bounding box center [323, 447] width 79 height 17
type input "011"
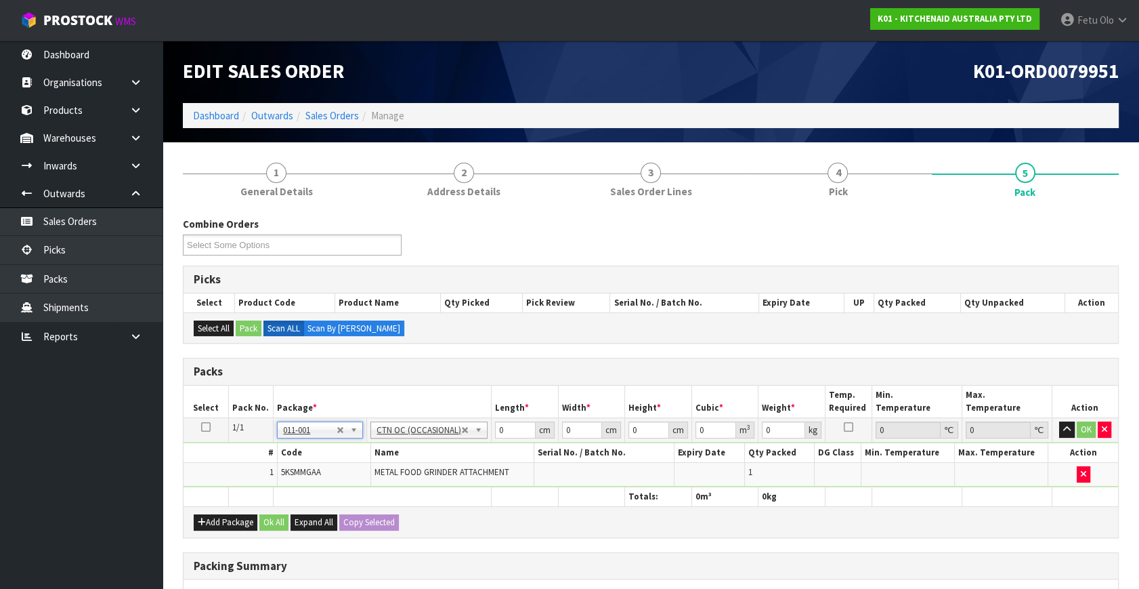
type input "2.3"
drag, startPoint x: 508, startPoint y: 428, endPoint x: 316, endPoint y: 484, distance: 199.8
click at [316, 484] on table "Select Pack No. Package * Length * Width * Height * Cubic * Weight * Temp. Requ…" at bounding box center [651, 445] width 935 height 121
type input "42"
type input "28"
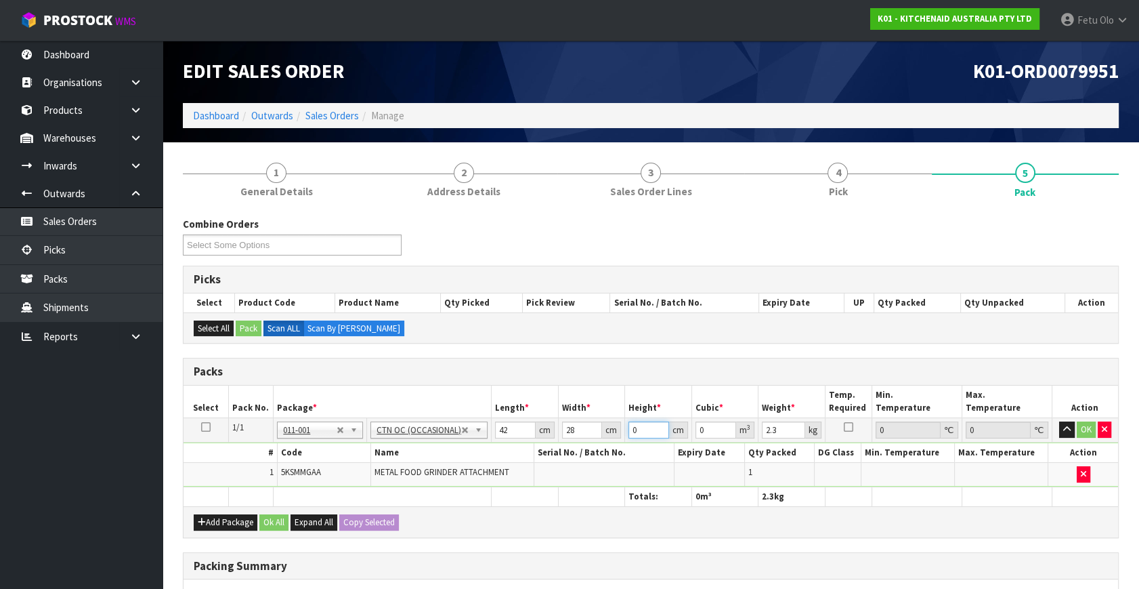
type input "1"
type input "0.001176"
type input "19"
type input "0.022344"
type input "19"
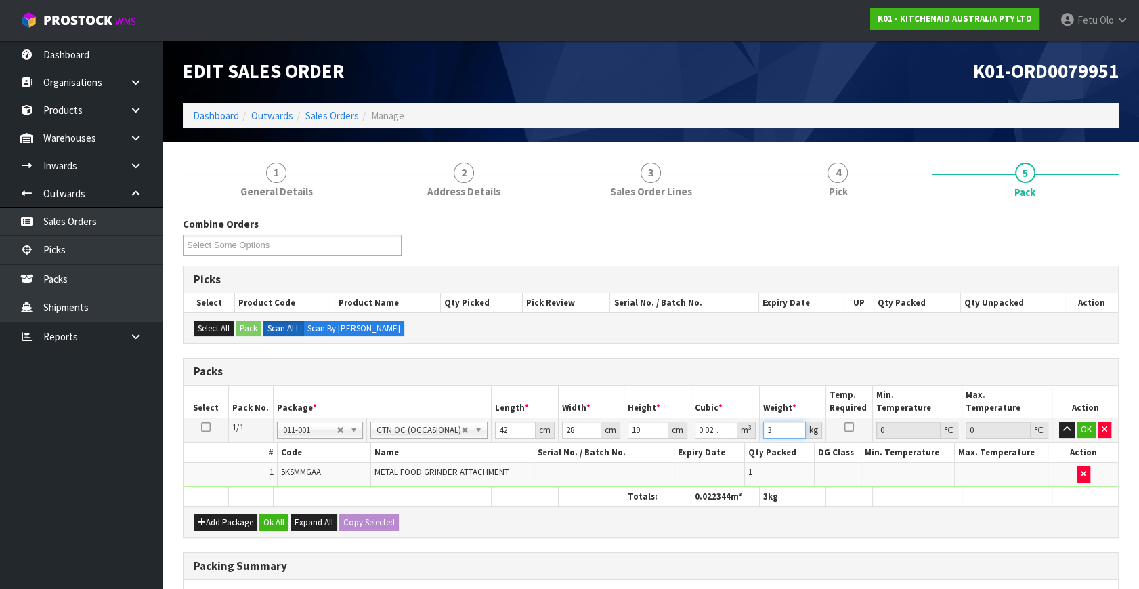
type input "3"
click button "OK" at bounding box center [1086, 429] width 19 height 16
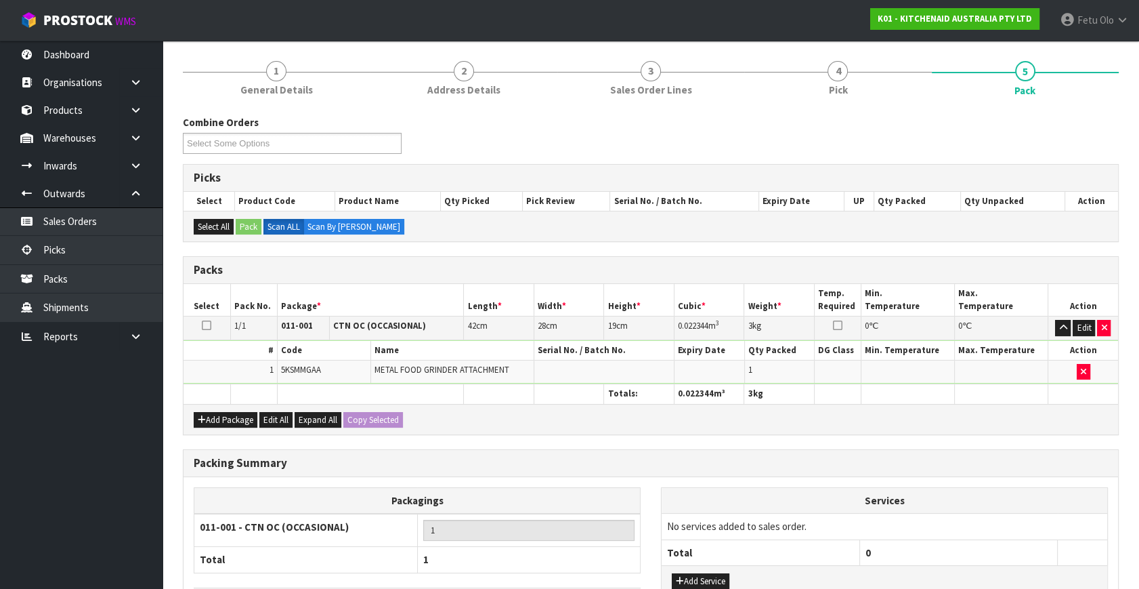
scroll to position [202, 0]
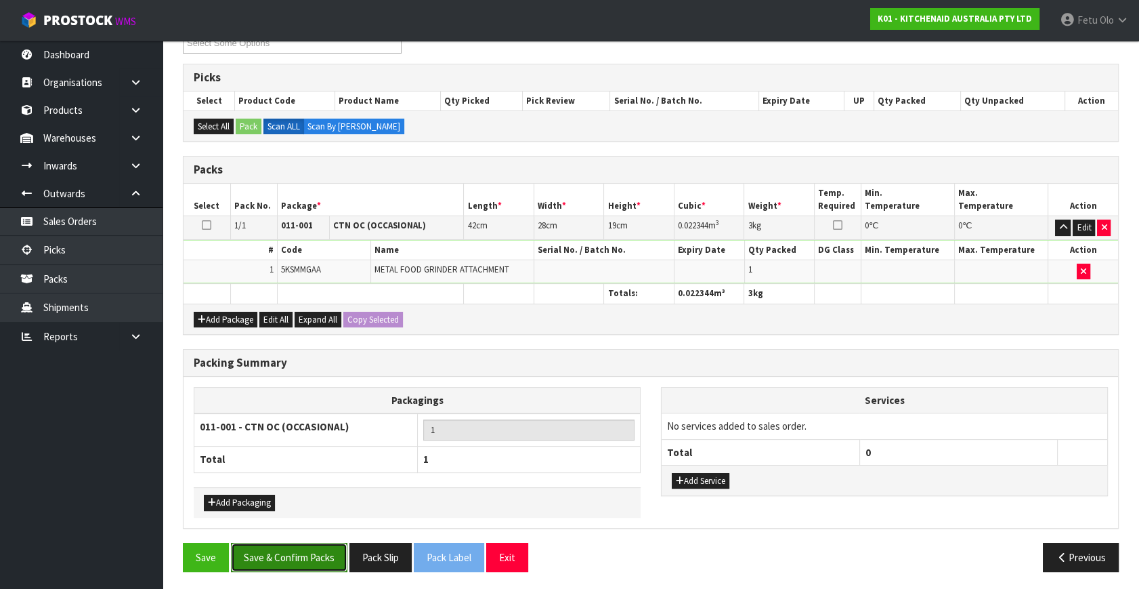
click at [295, 547] on button "Save & Confirm Packs" at bounding box center [289, 557] width 117 height 29
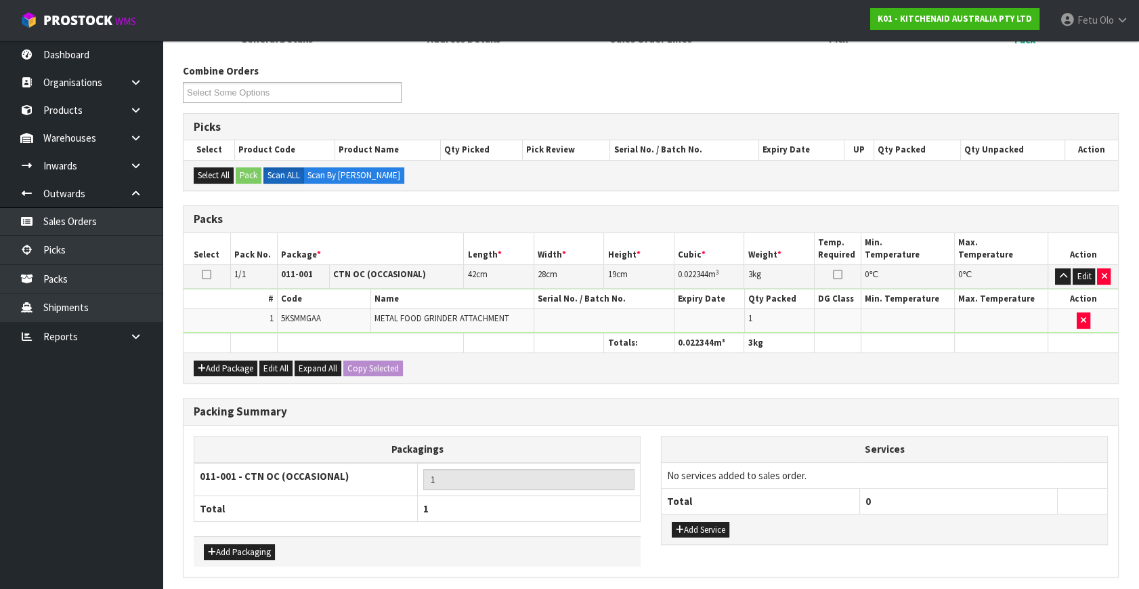
scroll to position [0, 0]
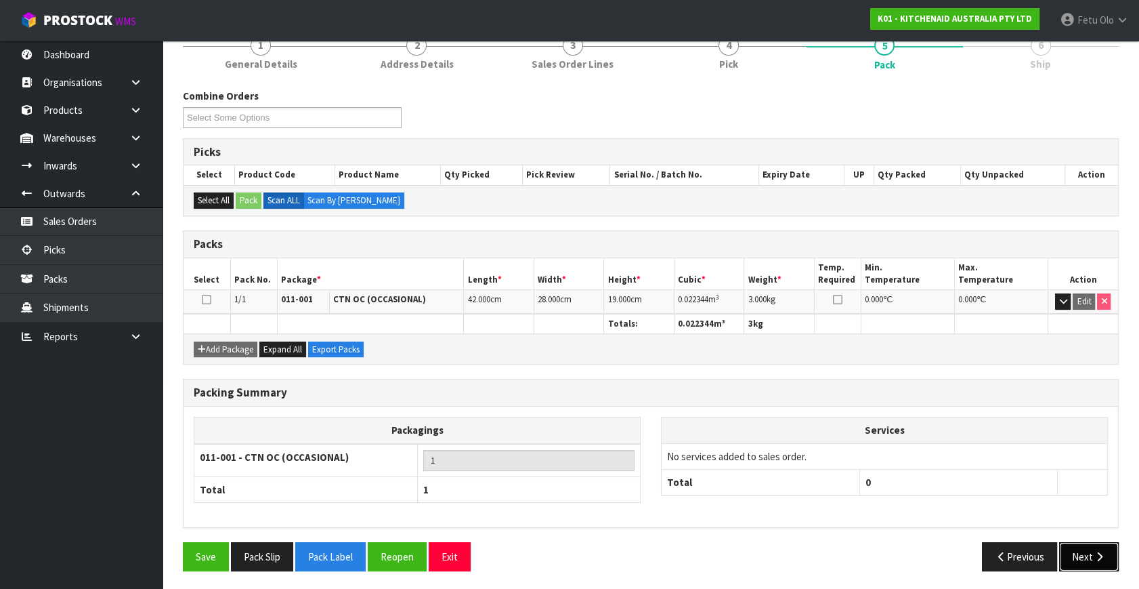
click at [1093, 547] on button "Next" at bounding box center [1089, 556] width 60 height 29
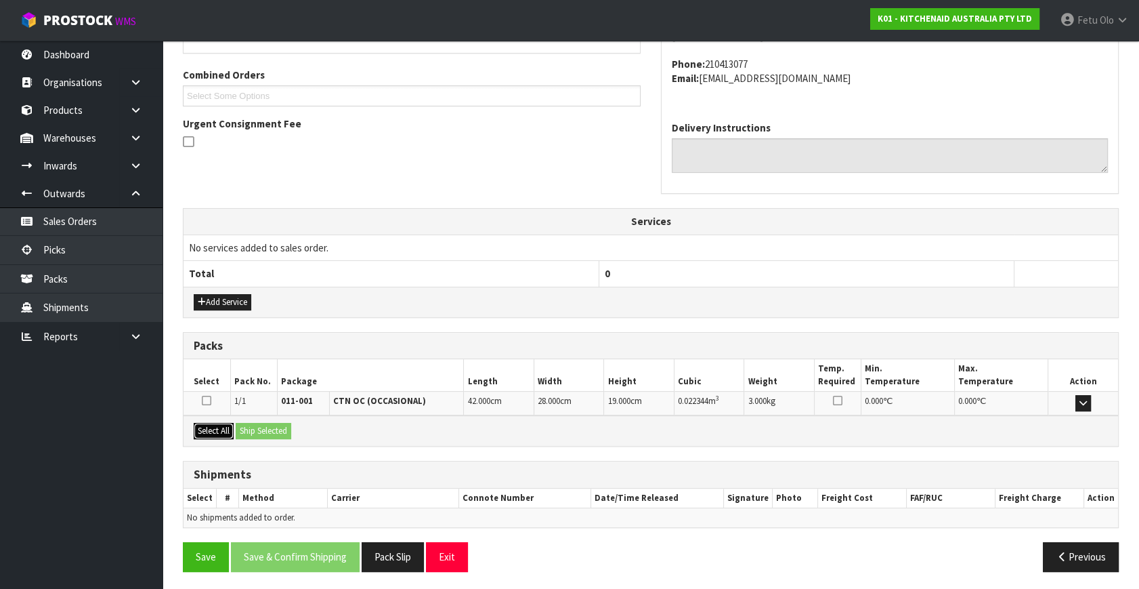
drag, startPoint x: 213, startPoint y: 429, endPoint x: 250, endPoint y: 432, distance: 37.4
click at [223, 430] on button "Select All" at bounding box center [214, 431] width 40 height 16
click at [251, 430] on button "Ship Selected" at bounding box center [264, 431] width 56 height 16
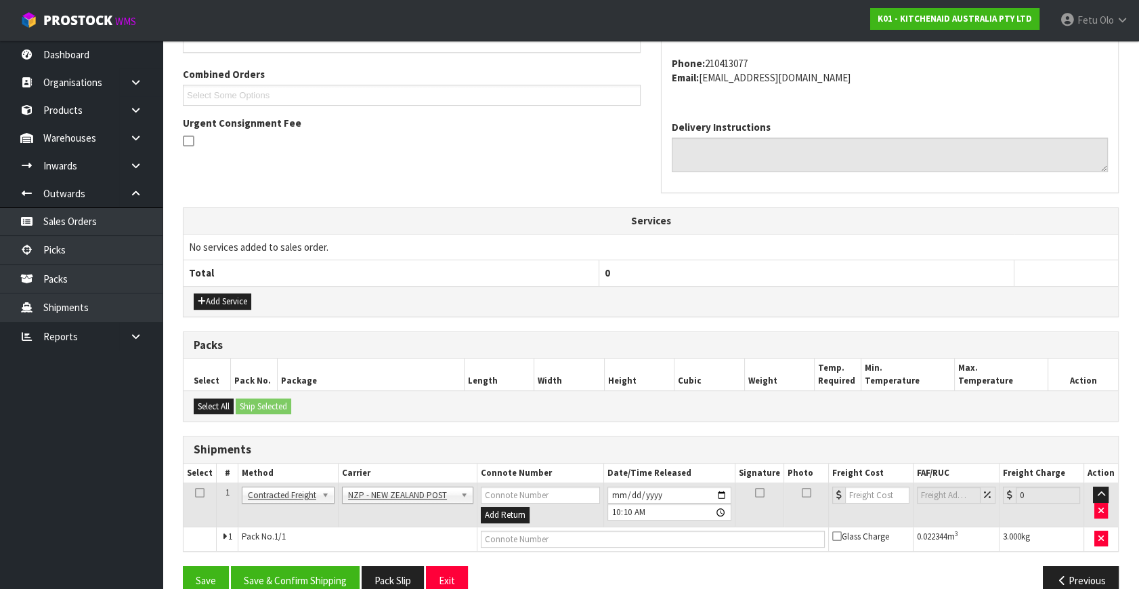
scroll to position [358, 0]
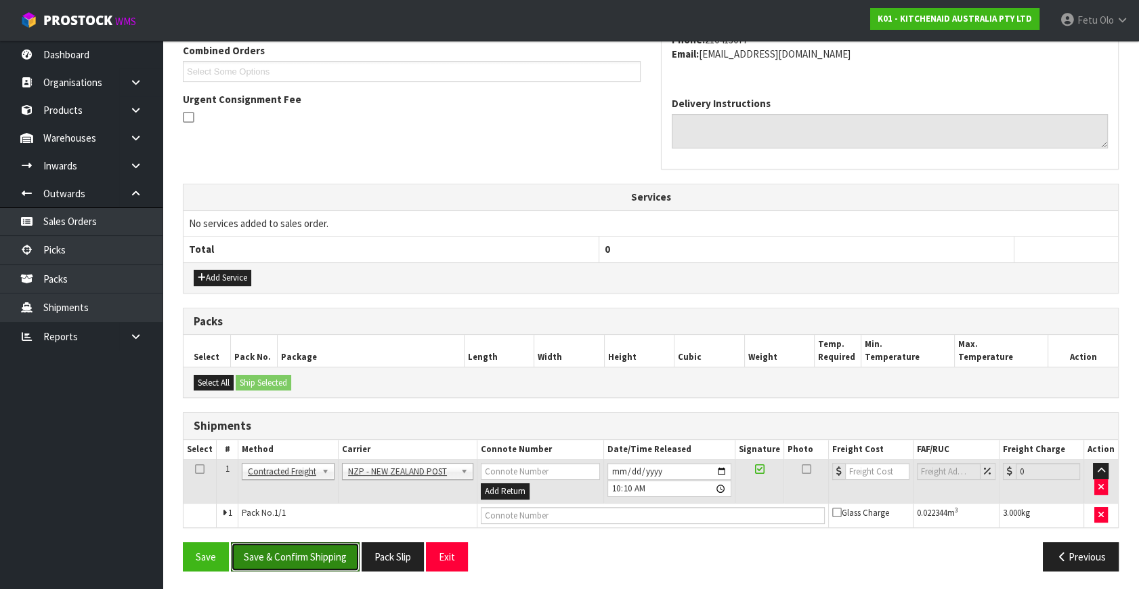
click at [287, 549] on button "Save & Confirm Shipping" at bounding box center [295, 556] width 129 height 29
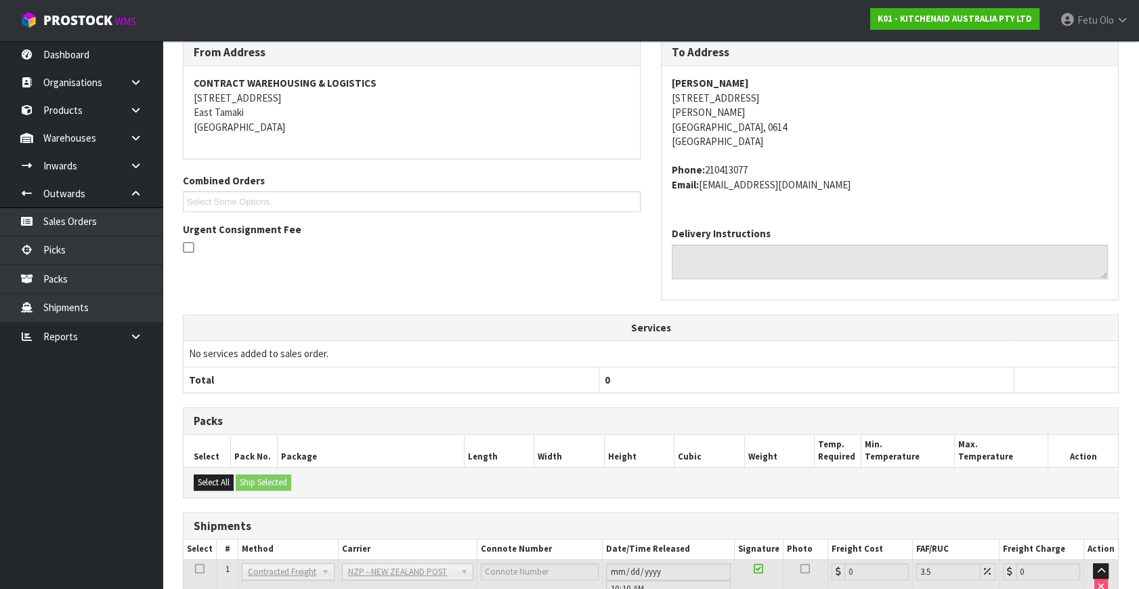
scroll to position [339, 0]
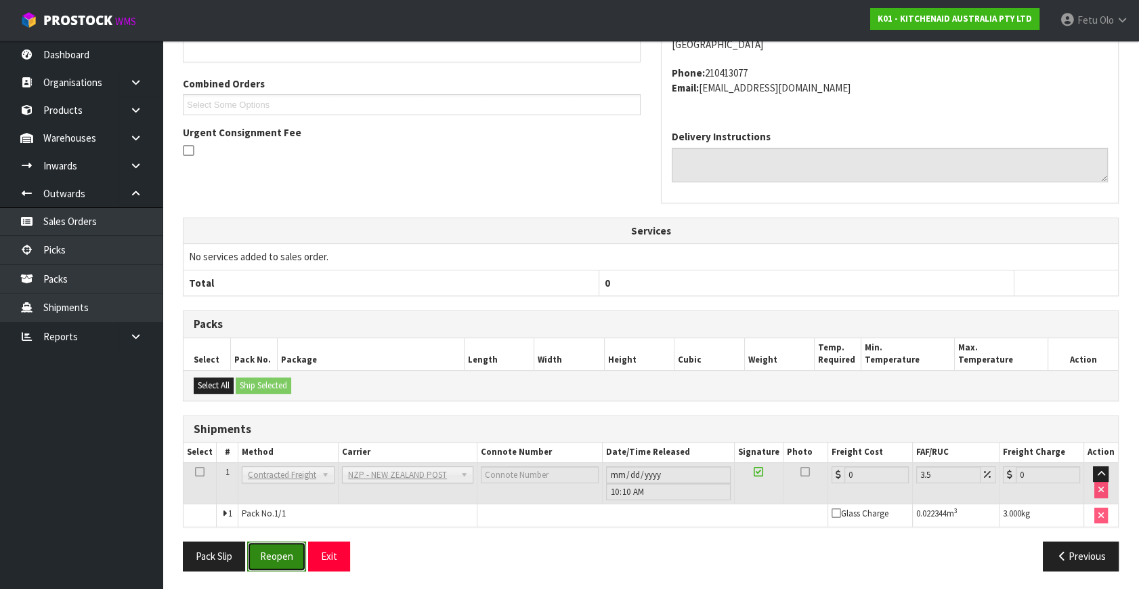
drag, startPoint x: 296, startPoint y: 553, endPoint x: 316, endPoint y: 558, distance: 20.9
click at [296, 553] on button "Reopen" at bounding box center [276, 555] width 59 height 29
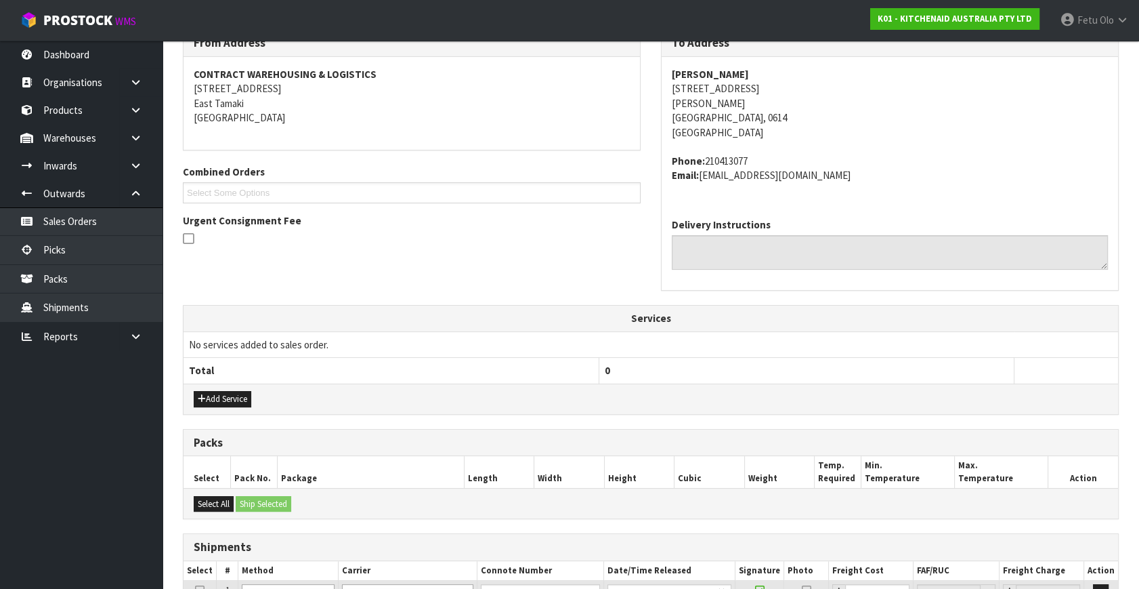
scroll to position [371, 0]
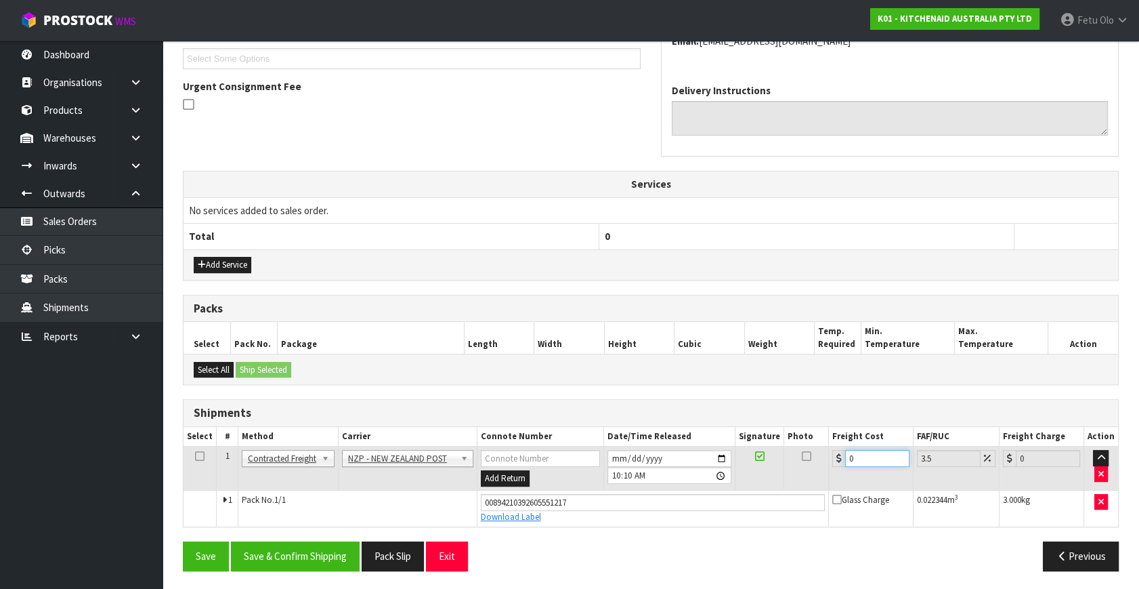
drag, startPoint x: 866, startPoint y: 457, endPoint x: 736, endPoint y: 488, distance: 133.6
click at [736, 488] on tbody "1 Client Local Pickup Customer Local Pickup Company Freight Contracted Freight …" at bounding box center [651, 486] width 935 height 80
type input "4"
type input "4.14"
type input "4.3"
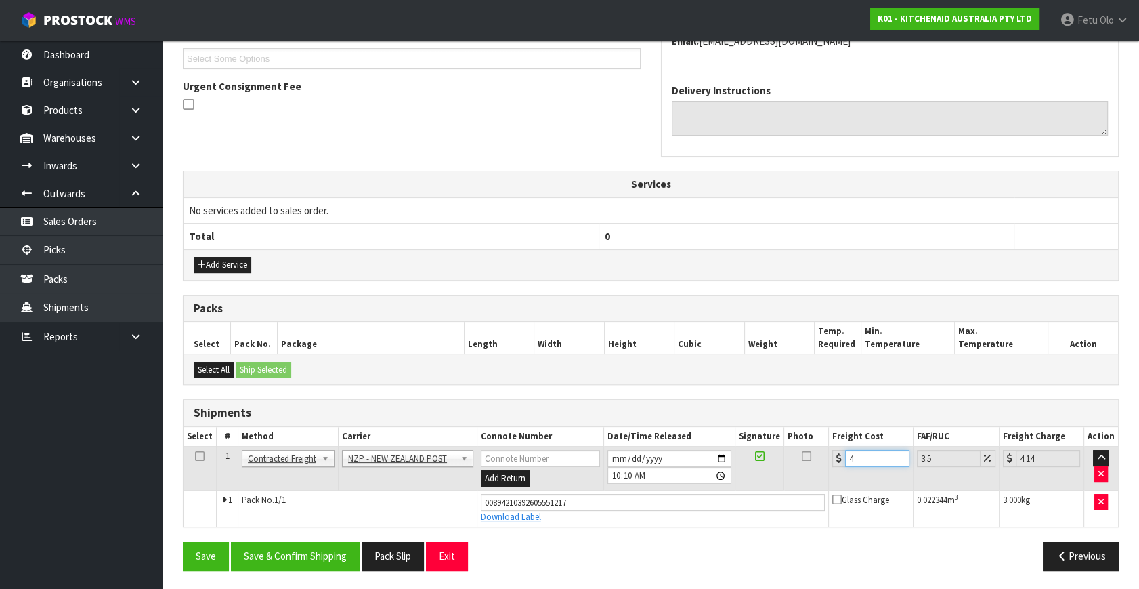
type input "4.45"
type input "4.33"
type input "4.48"
type input "4.33"
click at [320, 541] on button "Save & Confirm Shipping" at bounding box center [295, 555] width 129 height 29
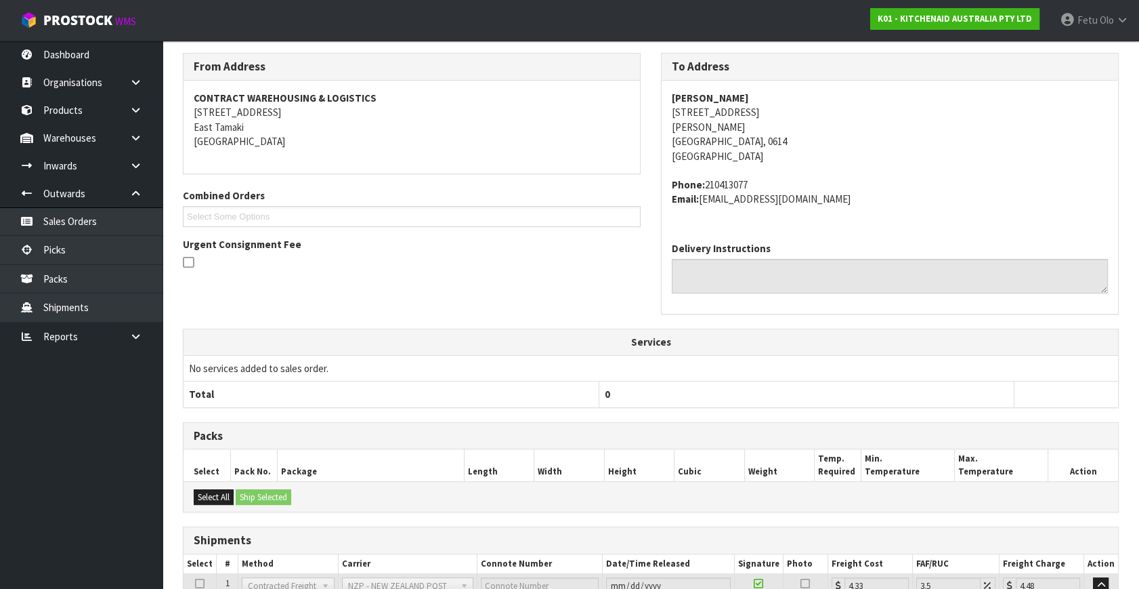
scroll to position [333, 0]
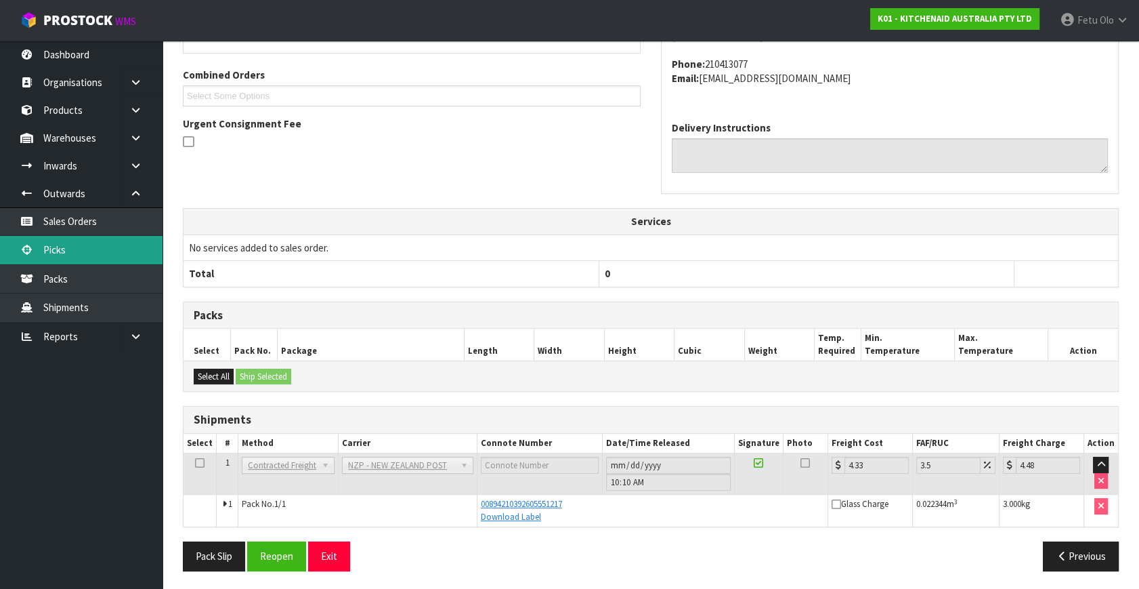
click at [72, 249] on link "Picks" at bounding box center [81, 250] width 163 height 28
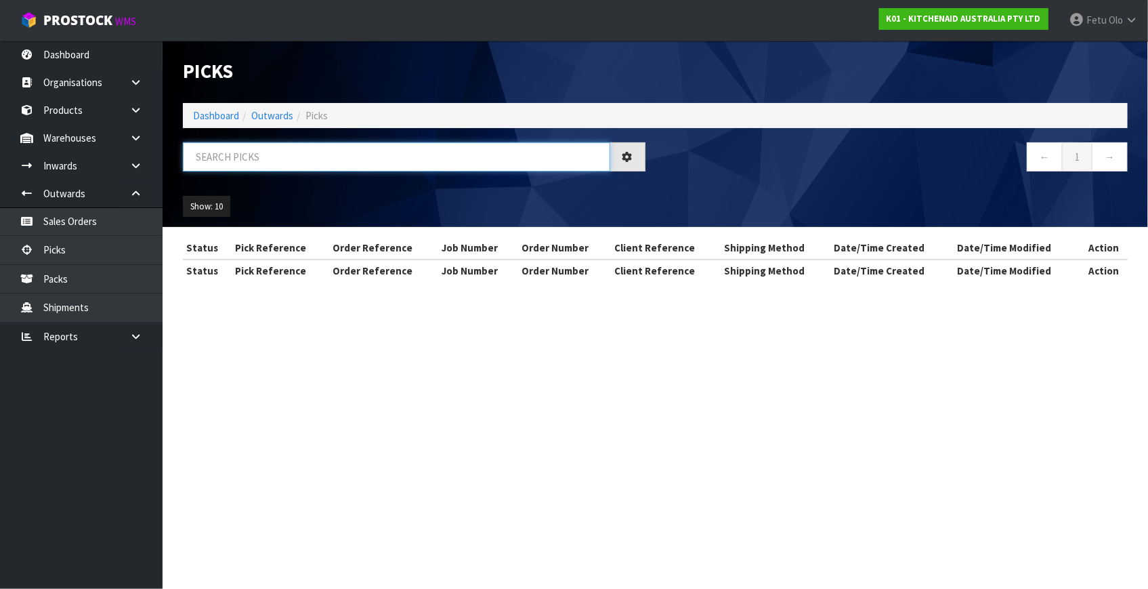
click at [258, 163] on input "text" at bounding box center [396, 156] width 427 height 29
click at [257, 163] on input "text" at bounding box center [396, 156] width 427 height 29
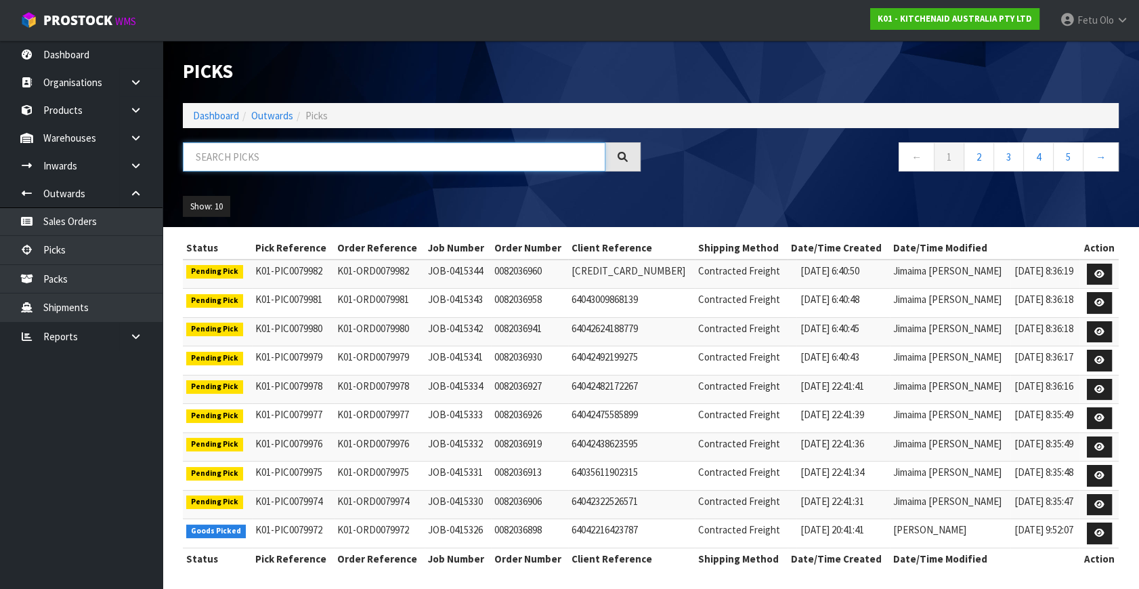
click at [379, 151] on input "text" at bounding box center [394, 156] width 423 height 29
type input "79967"
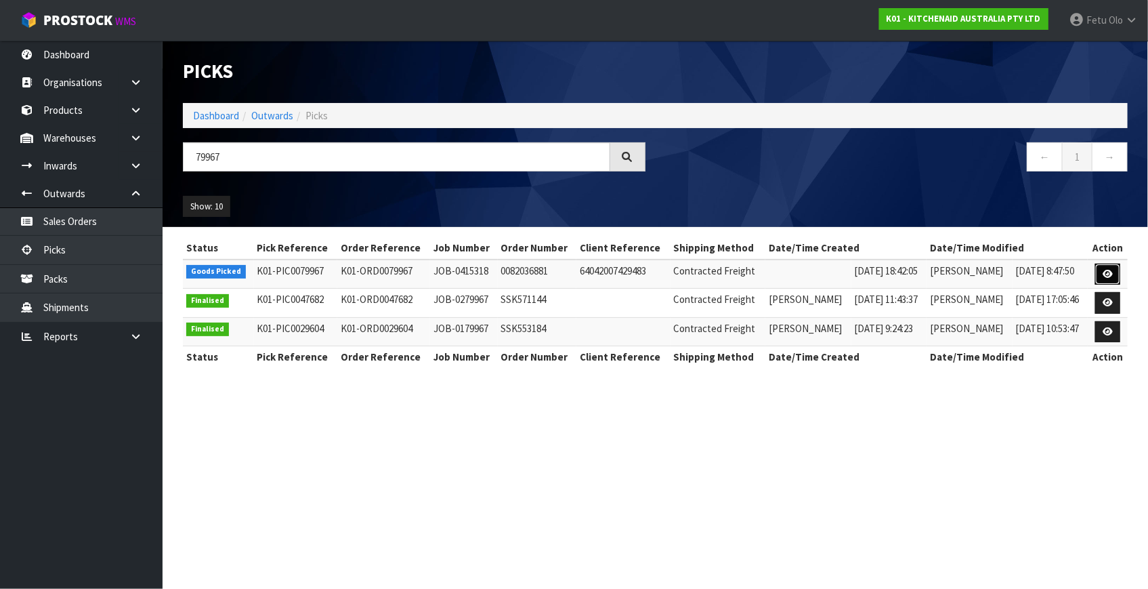
click at [1109, 271] on icon at bounding box center [1108, 274] width 10 height 9
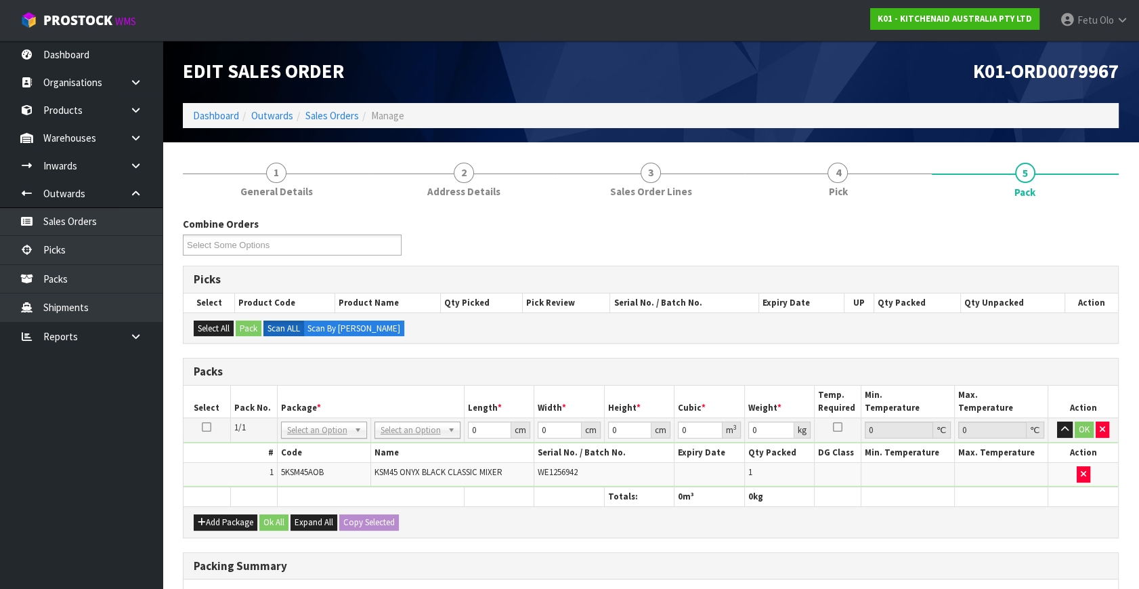
drag, startPoint x: 420, startPoint y: 419, endPoint x: 417, endPoint y: 437, distance: 17.9
click at [420, 420] on td "No Packaging Cartons PLT GEN120 (1200 X 1000) PLT ONE WAY SKID CHEP HIRE PALLET…" at bounding box center [417, 430] width 93 height 24
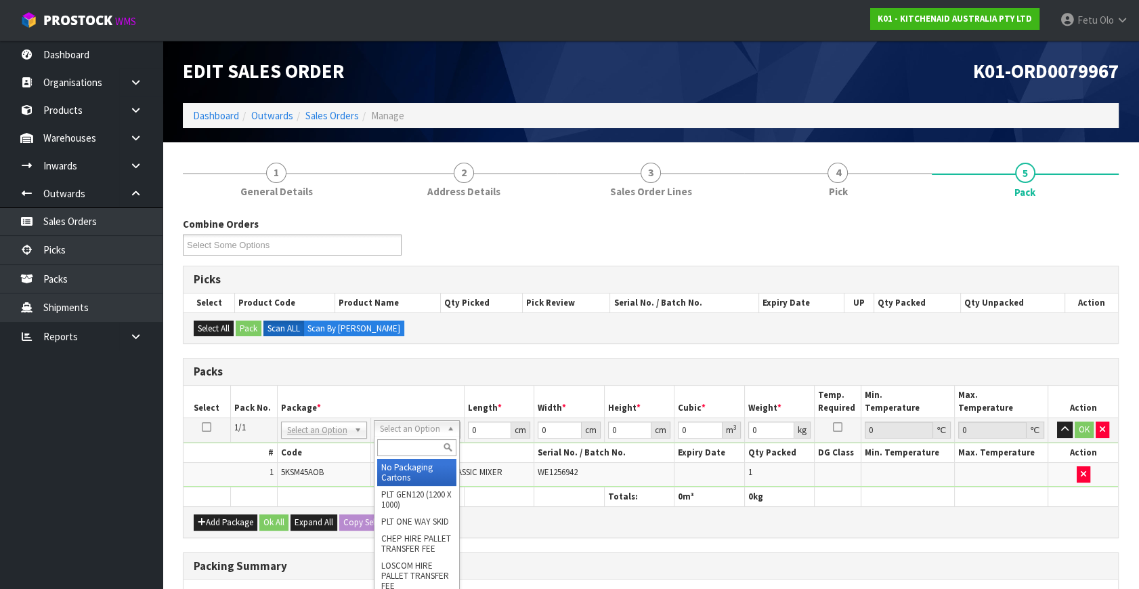
drag, startPoint x: 413, startPoint y: 432, endPoint x: 414, endPoint y: 469, distance: 36.6
drag, startPoint x: 414, startPoint y: 469, endPoint x: 421, endPoint y: 473, distance: 8.2
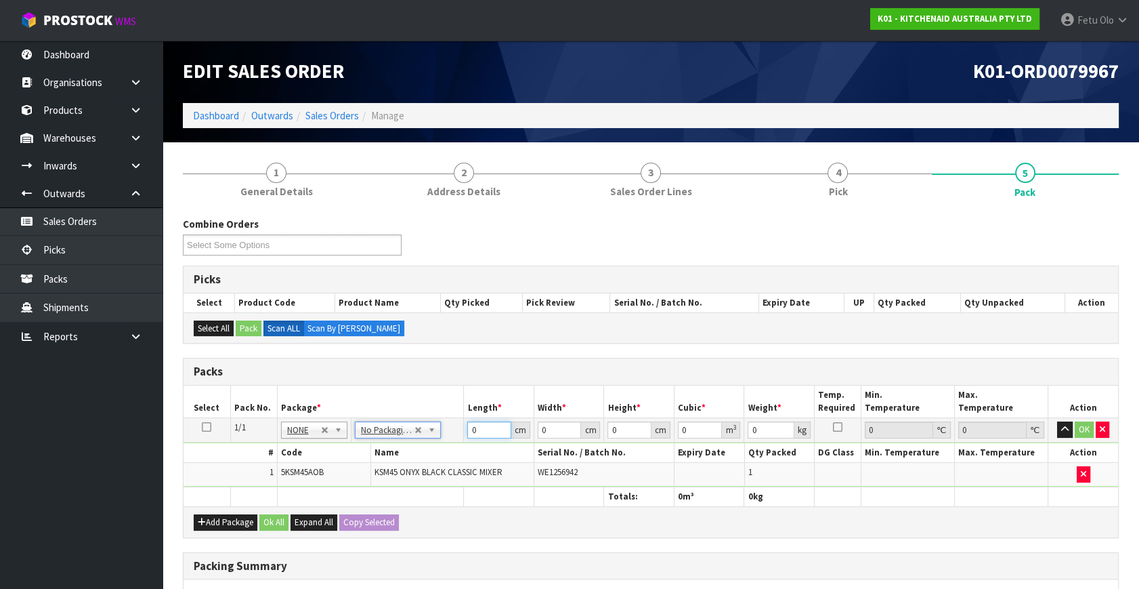
drag, startPoint x: 486, startPoint y: 432, endPoint x: 399, endPoint y: 469, distance: 95.3
click at [399, 469] on tbody "1/1 NONE 007-001 007-002 007-004 007-009 007-013 007-014 007-015 007-017 007-01…" at bounding box center [651, 452] width 935 height 69
type input "42"
type input "29"
type input "4"
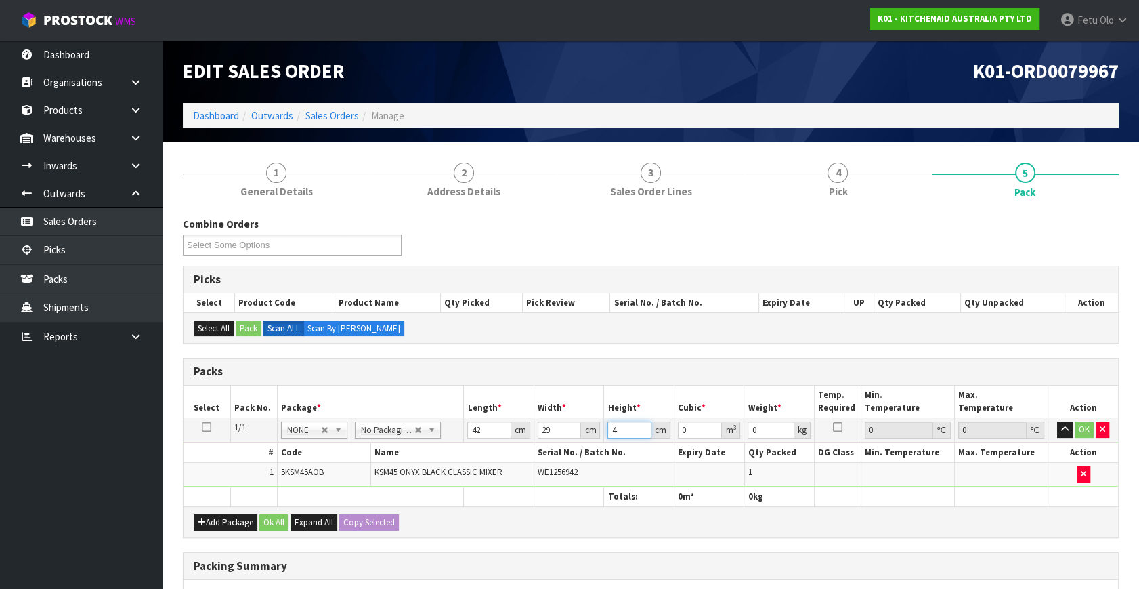
type input "0.004872"
type input "43"
type input "0.052374"
type input "43"
type input "13"
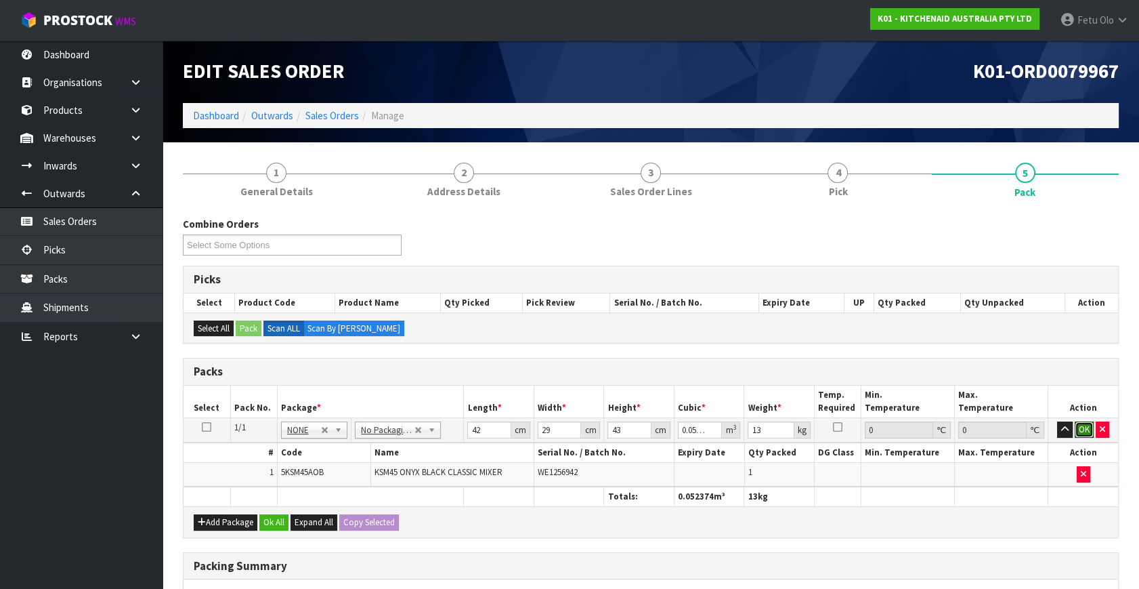
click button "OK" at bounding box center [1084, 429] width 19 height 16
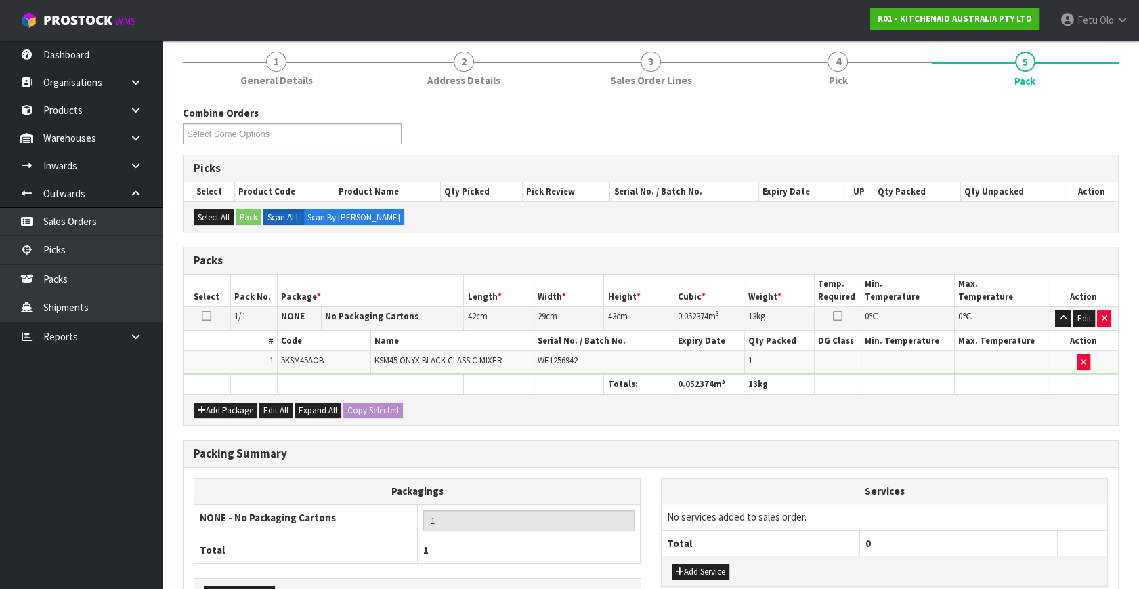
scroll to position [202, 0]
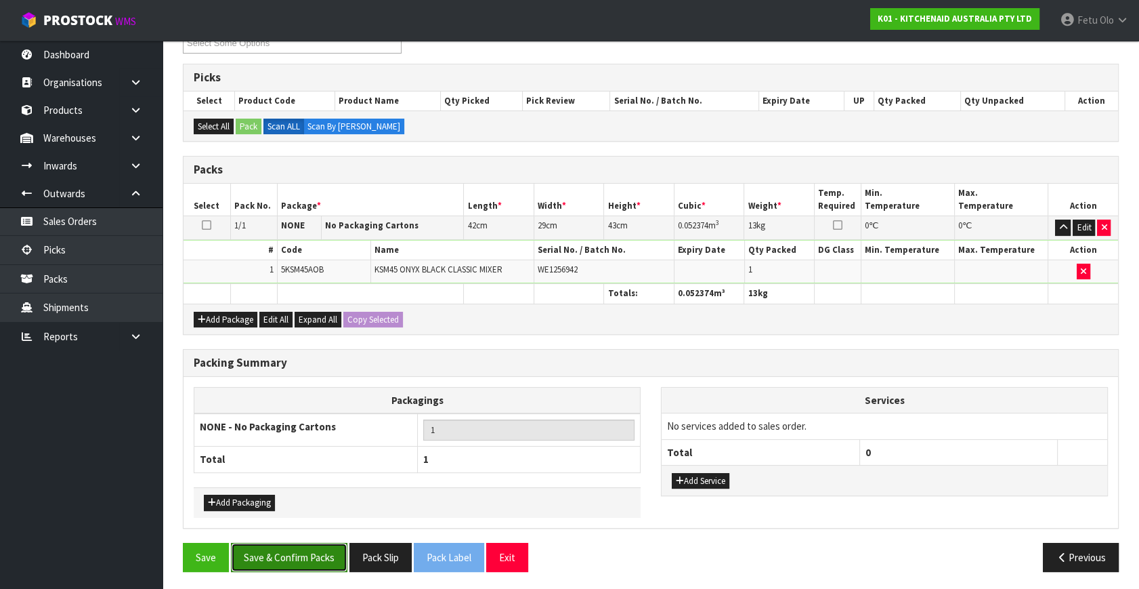
click at [292, 545] on button "Save & Confirm Packs" at bounding box center [289, 557] width 117 height 29
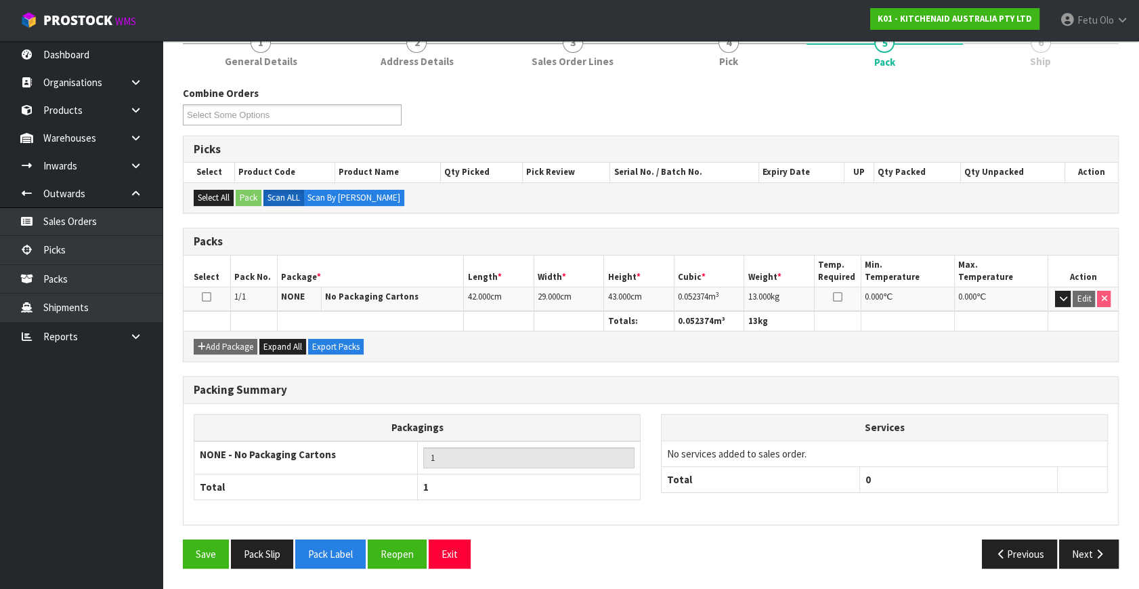
scroll to position [177, 0]
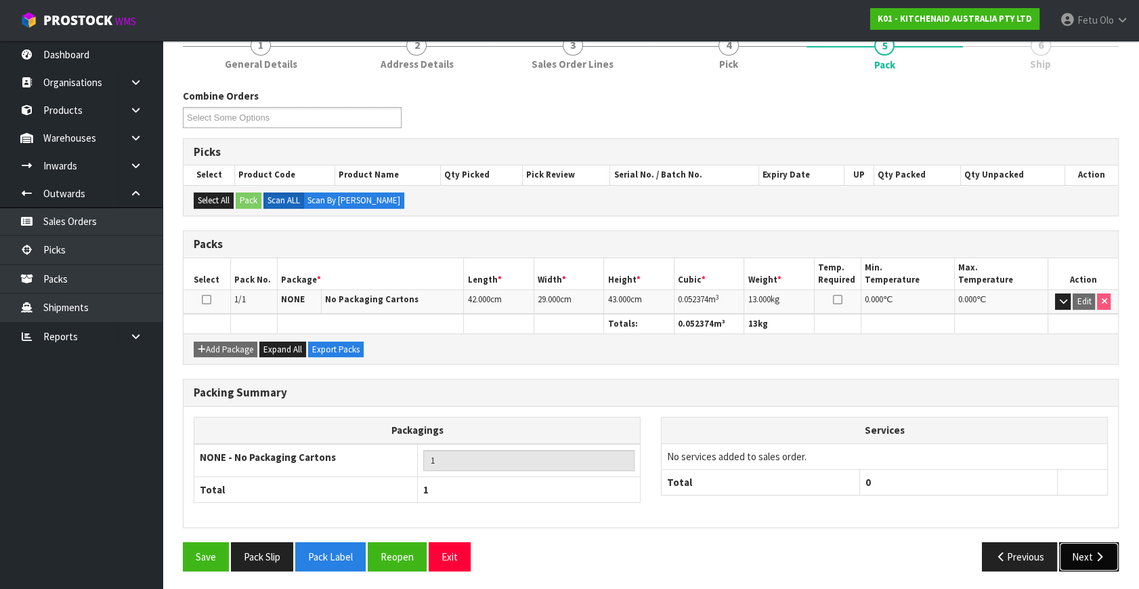
click at [1079, 553] on button "Next" at bounding box center [1089, 556] width 60 height 29
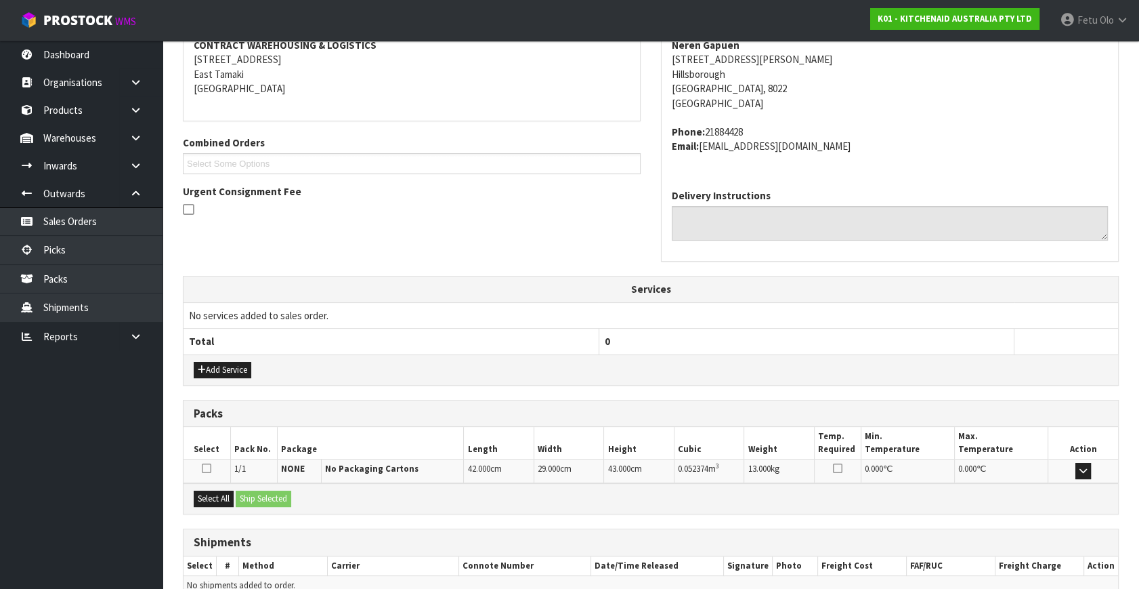
scroll to position [333, 0]
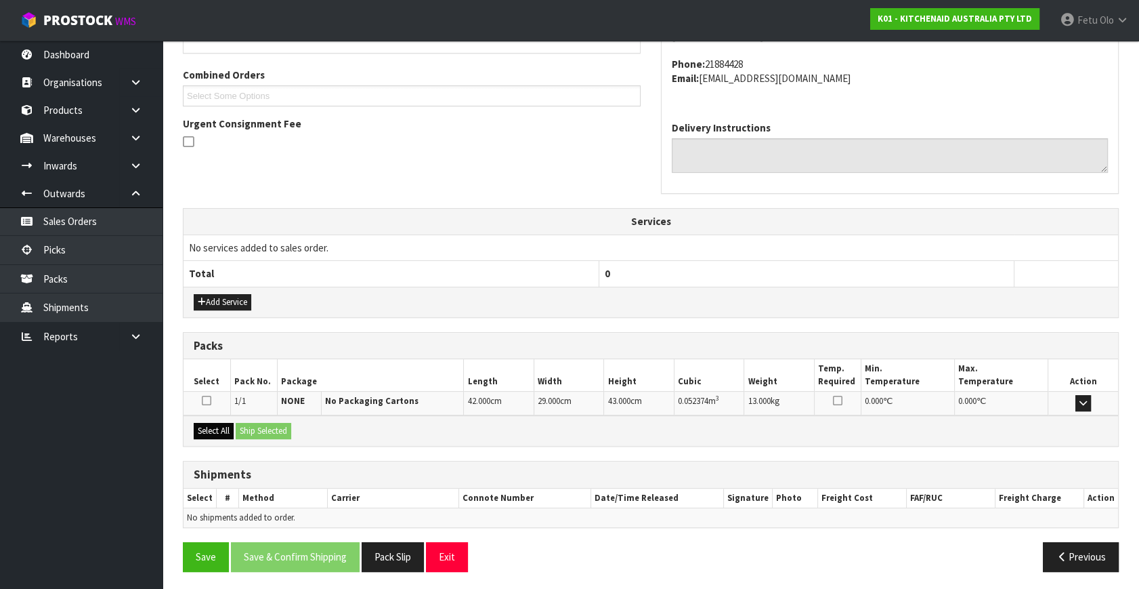
click at [227, 422] on div "Select All Ship Selected" at bounding box center [651, 430] width 935 height 30
click at [237, 425] on div "Select All Ship Selected" at bounding box center [651, 430] width 935 height 30
drag, startPoint x: 228, startPoint y: 432, endPoint x: 251, endPoint y: 432, distance: 23.0
click at [228, 431] on button "Select All" at bounding box center [214, 431] width 40 height 16
click at [251, 432] on button "Ship Selected" at bounding box center [264, 431] width 56 height 16
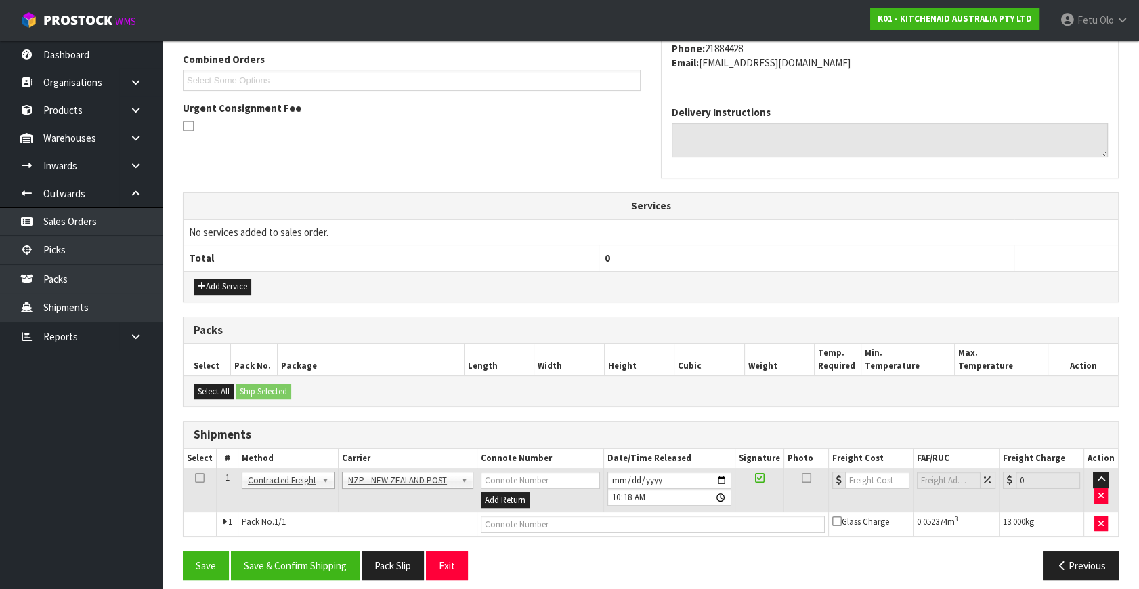
scroll to position [358, 0]
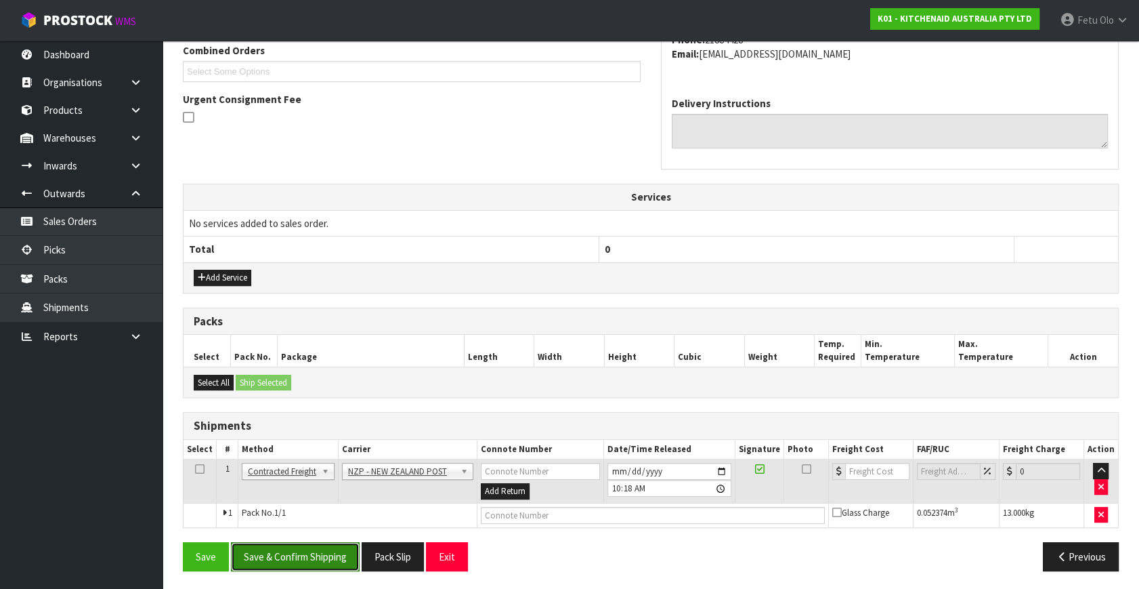
click at [317, 558] on button "Save & Confirm Shipping" at bounding box center [295, 556] width 129 height 29
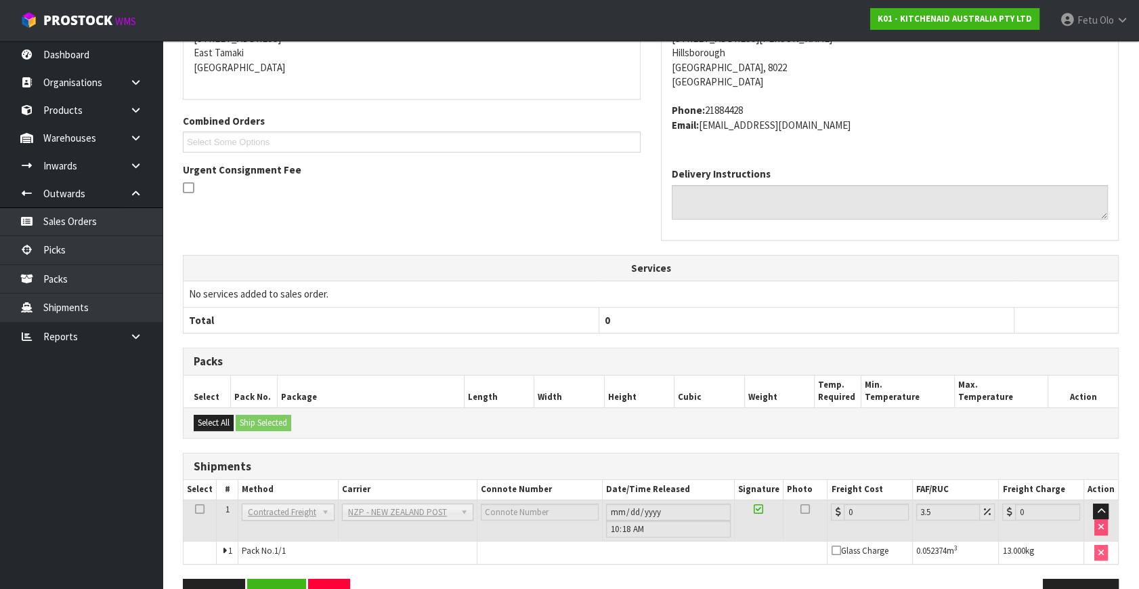
scroll to position [339, 0]
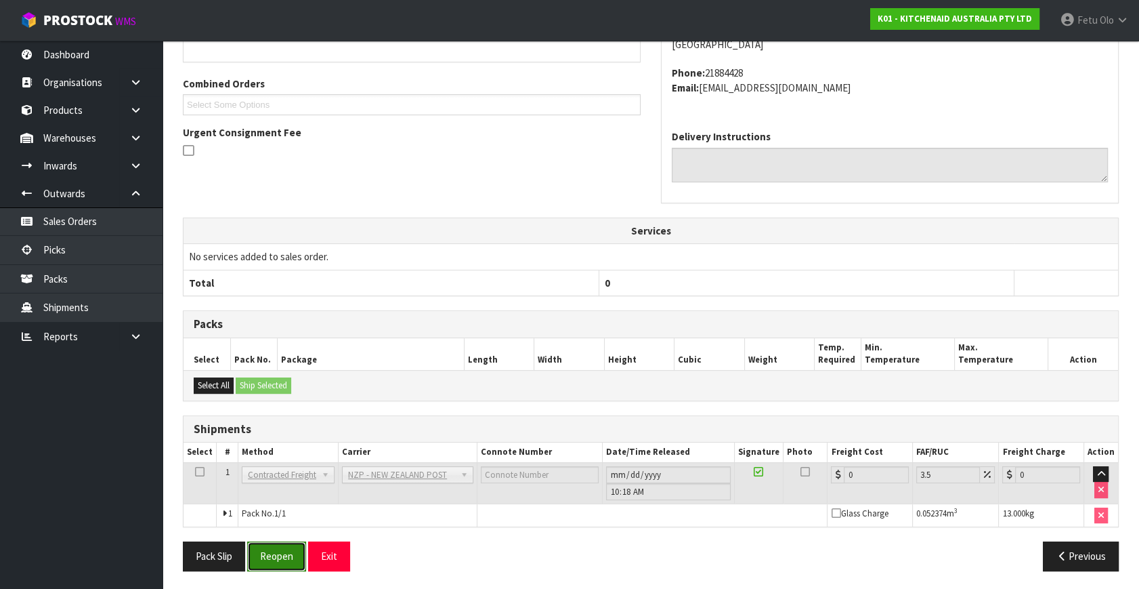
drag, startPoint x: 274, startPoint y: 551, endPoint x: 279, endPoint y: 545, distance: 8.3
click at [274, 551] on button "Reopen" at bounding box center [276, 555] width 59 height 29
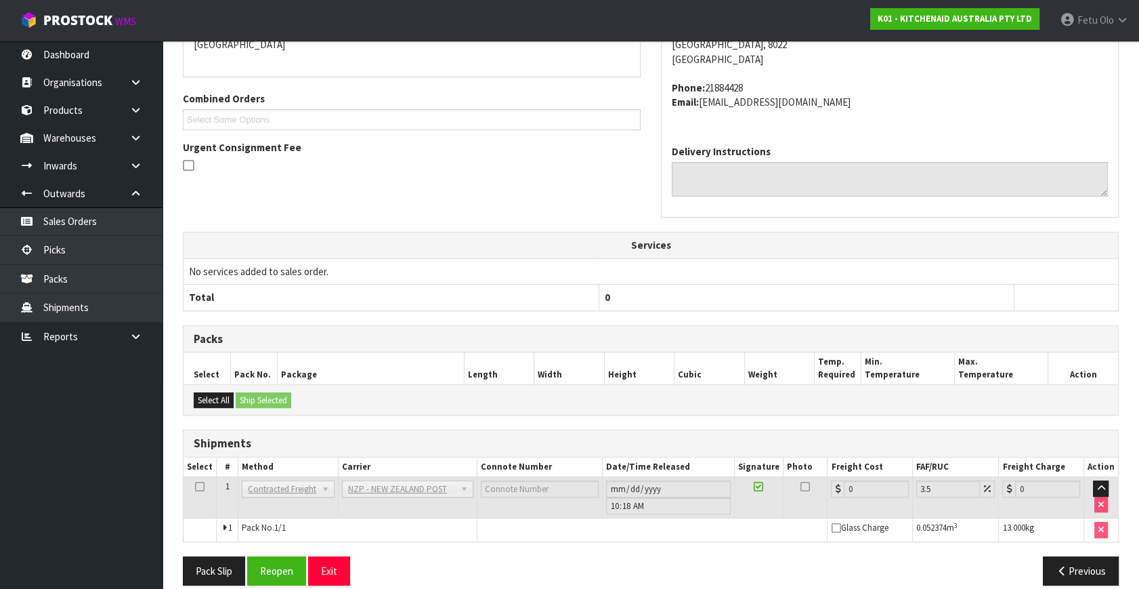
scroll to position [324, 0]
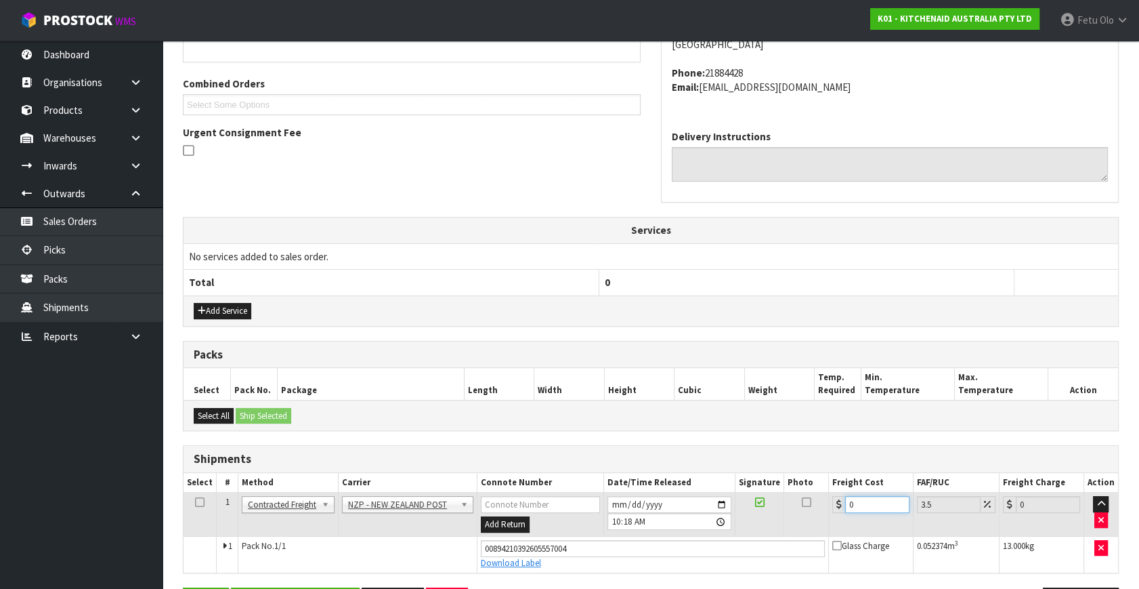
drag, startPoint x: 743, startPoint y: 526, endPoint x: 731, endPoint y: 505, distance: 23.7
click at [738, 518] on tr "1 Client Local Pickup Customer Local Pickup Company Freight Contracted Freight …" at bounding box center [651, 514] width 935 height 44
type input "1"
type input "1.03"
type input "16"
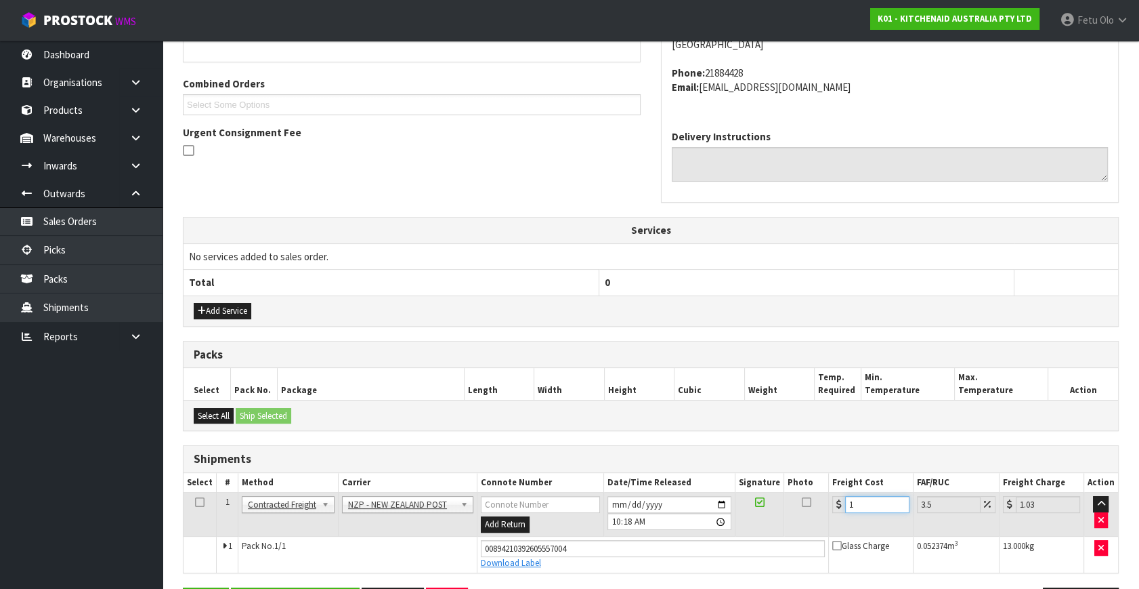
type input "16.56"
type input "16.6"
type input "17.18"
type input "16.61"
type input "17.19"
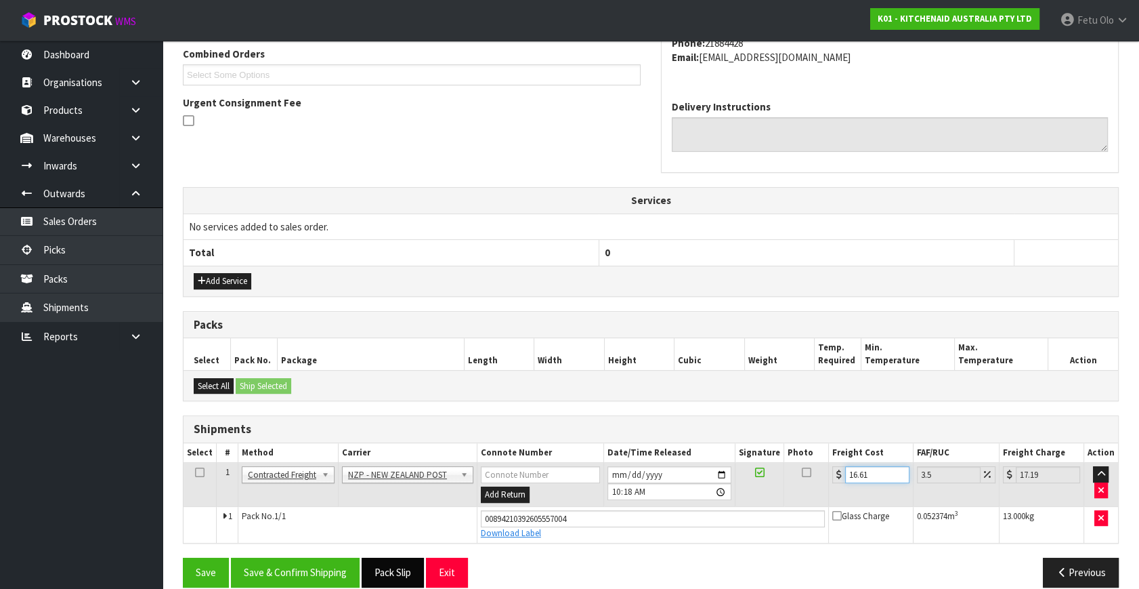
scroll to position [371, 0]
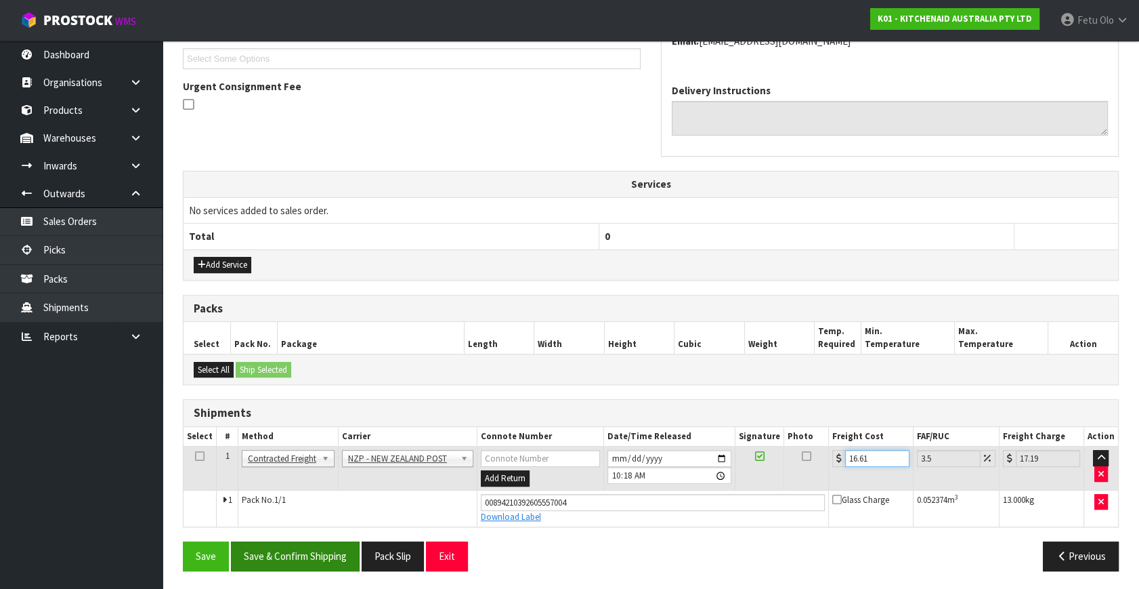
type input "16.61"
click at [280, 549] on button "Save & Confirm Shipping" at bounding box center [295, 555] width 129 height 29
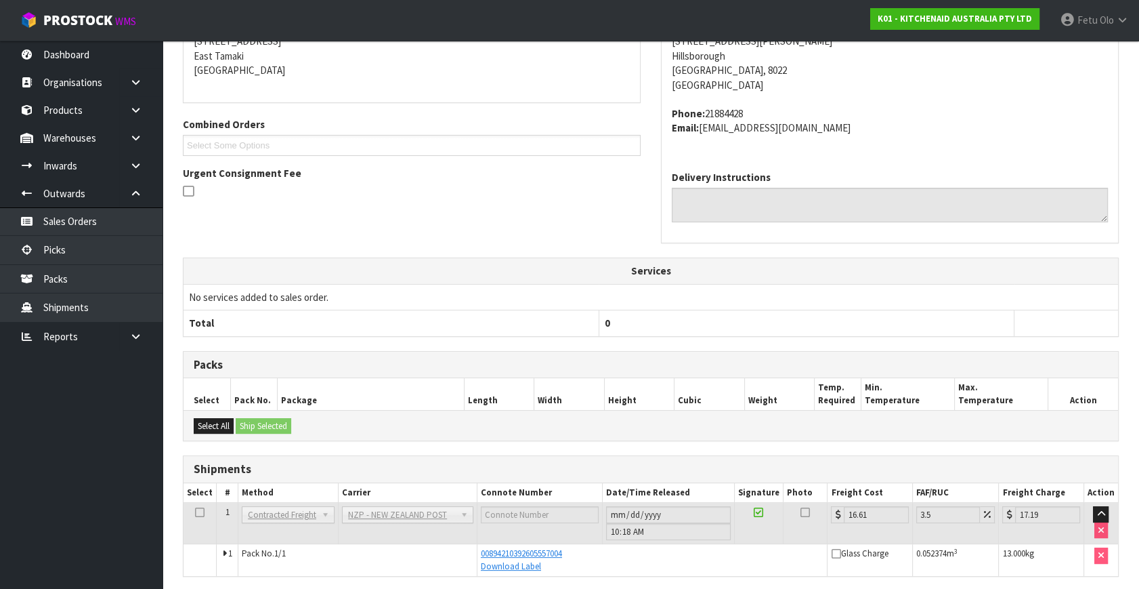
scroll to position [333, 0]
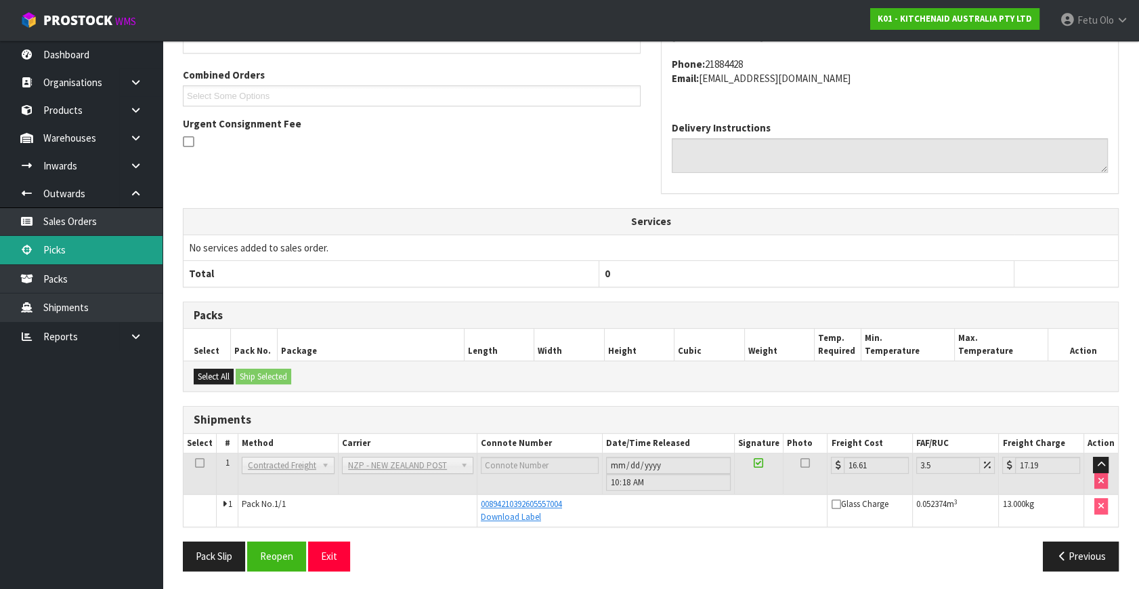
click at [68, 244] on link "Picks" at bounding box center [81, 250] width 163 height 28
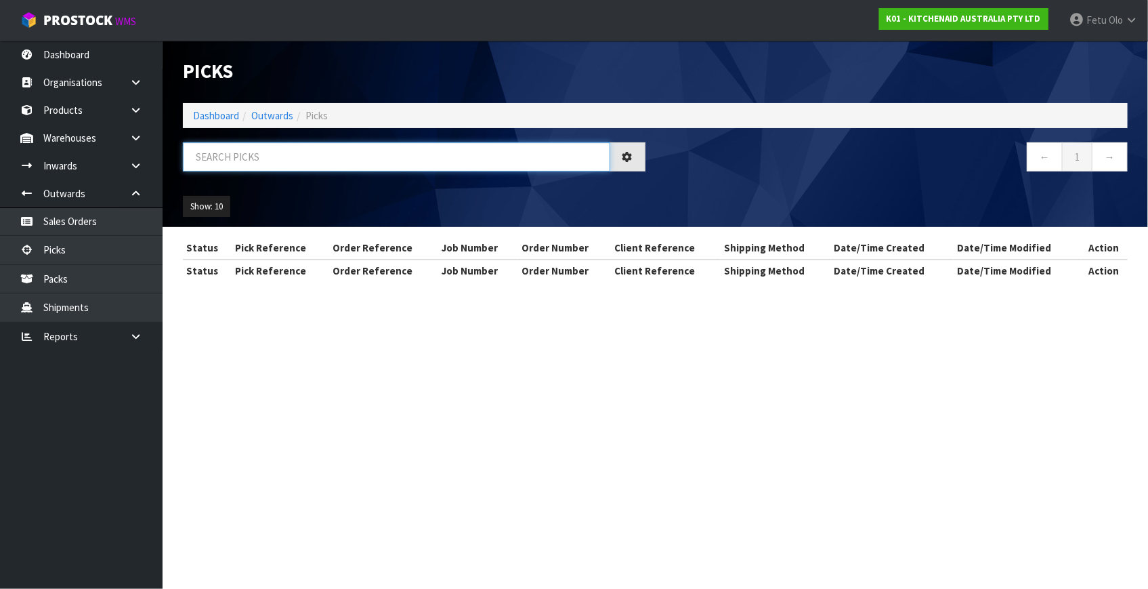
click at [345, 154] on input "text" at bounding box center [396, 156] width 427 height 29
type input "79945"
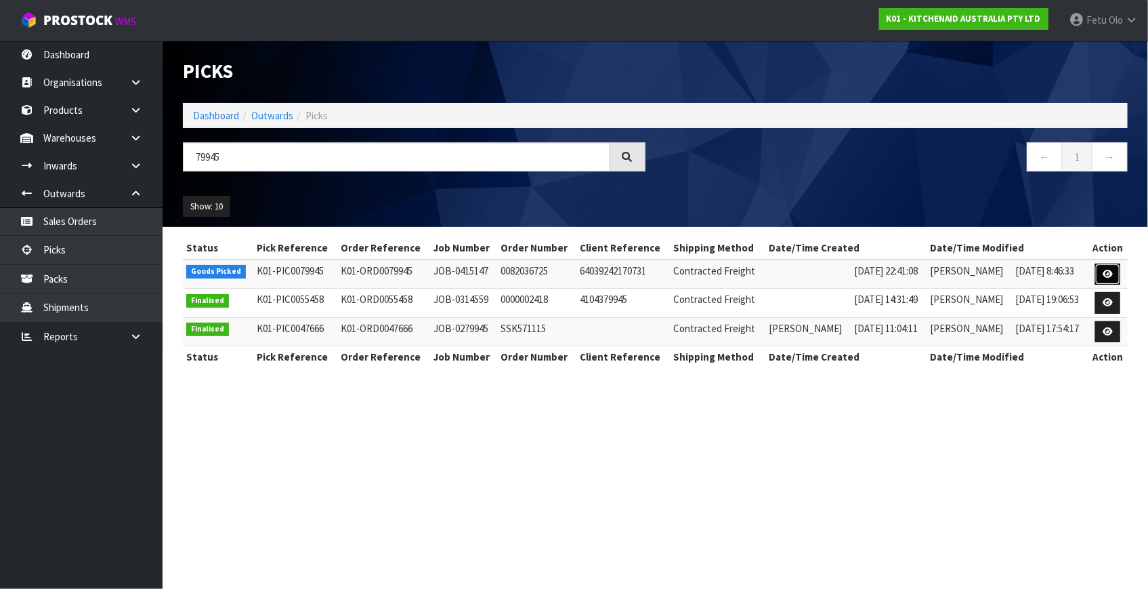
click at [1106, 275] on icon at bounding box center [1108, 274] width 10 height 9
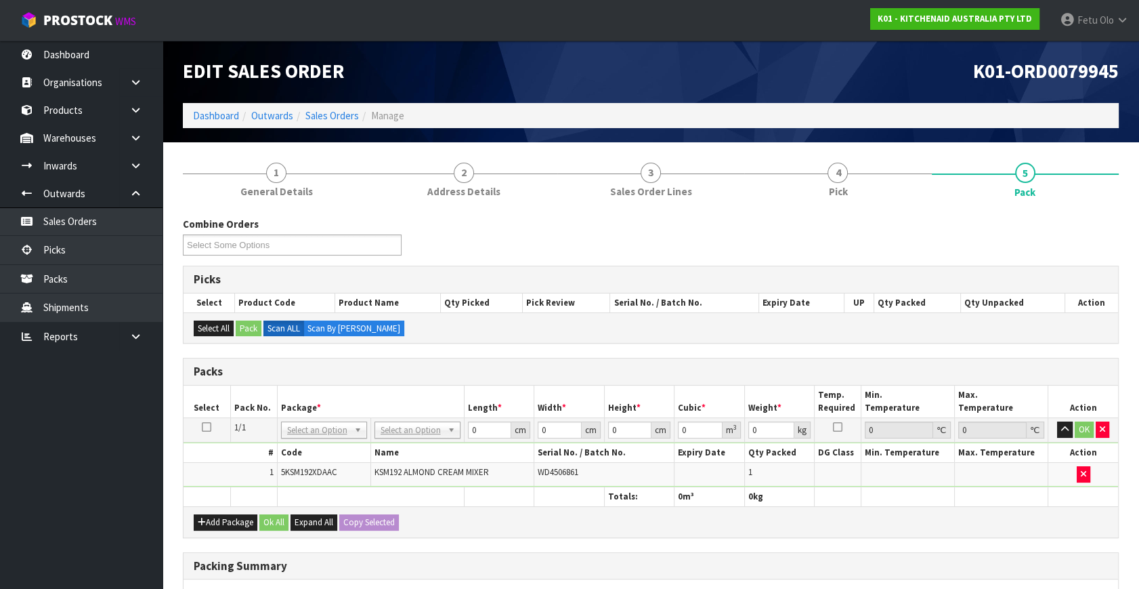
drag, startPoint x: 400, startPoint y: 434, endPoint x: 421, endPoint y: 448, distance: 25.9
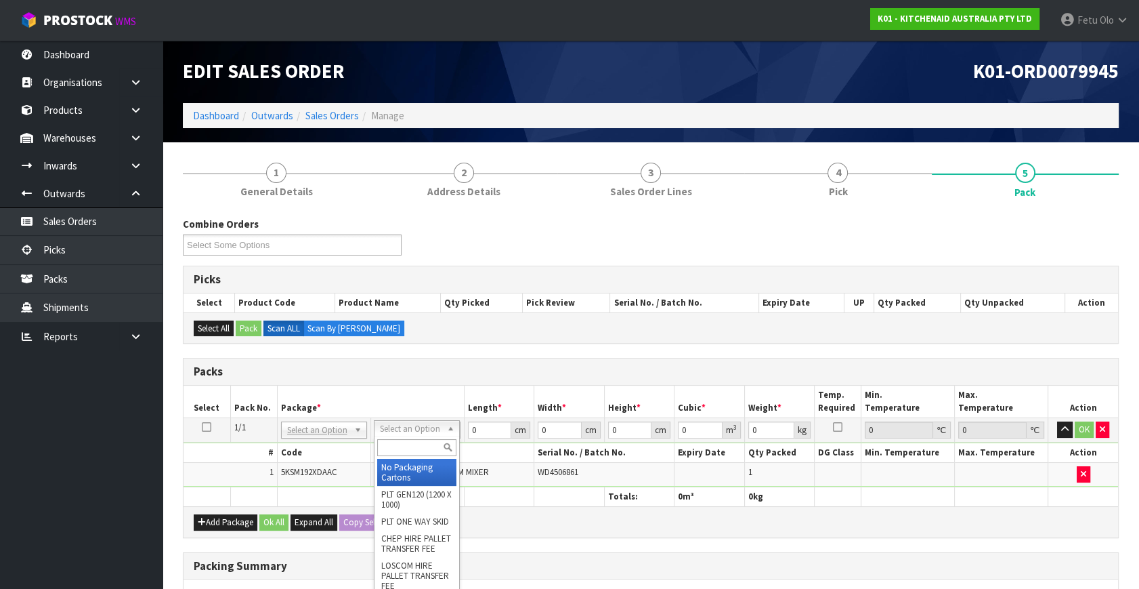
drag, startPoint x: 415, startPoint y: 470, endPoint x: 488, endPoint y: 443, distance: 77.4
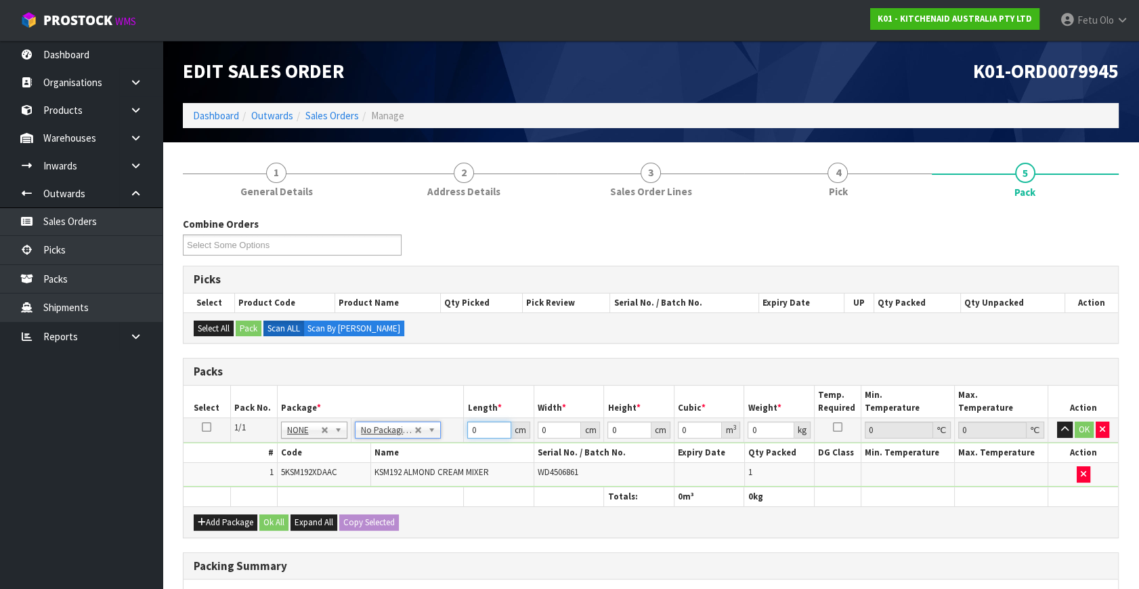
drag, startPoint x: 485, startPoint y: 429, endPoint x: 351, endPoint y: 461, distance: 137.7
click at [351, 461] on tbody "1/1 NONE 007-001 007-002 007-004 007-009 007-013 007-014 007-015 007-017 007-01…" at bounding box center [651, 452] width 935 height 69
type input "42"
type input "29"
type input "4"
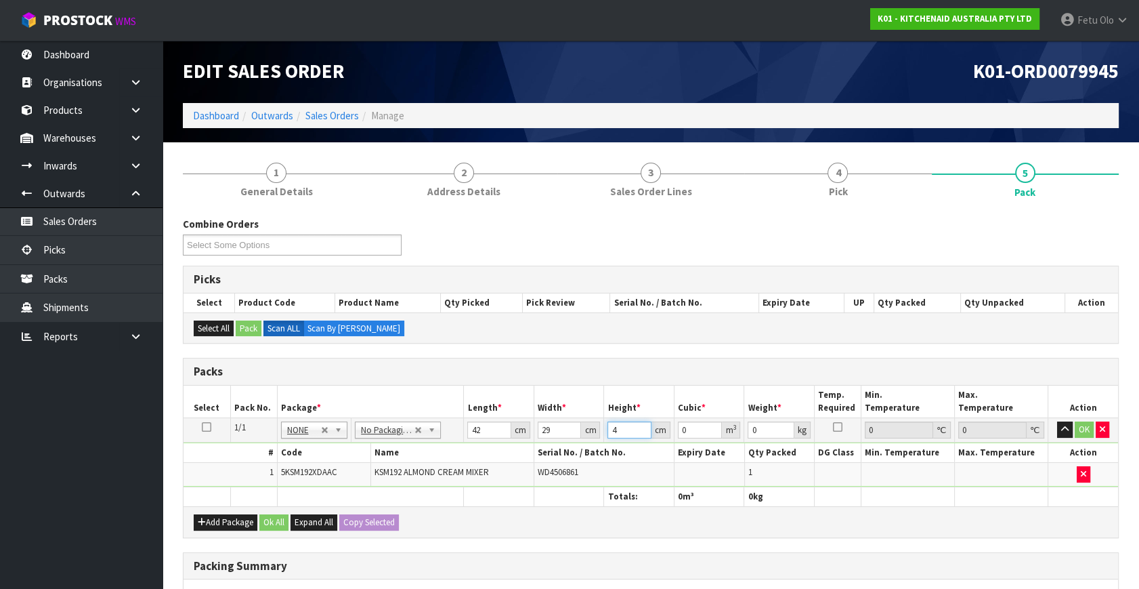
type input "0.004872"
type input "43"
type input "0.052374"
type input "43"
type input "13"
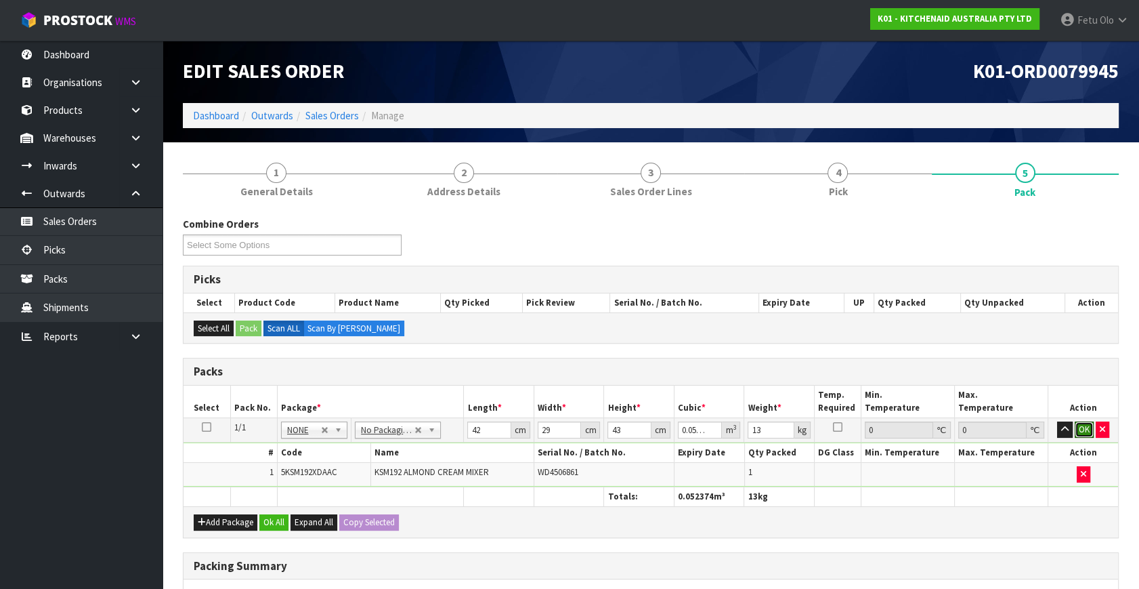
click button "OK" at bounding box center [1084, 429] width 19 height 16
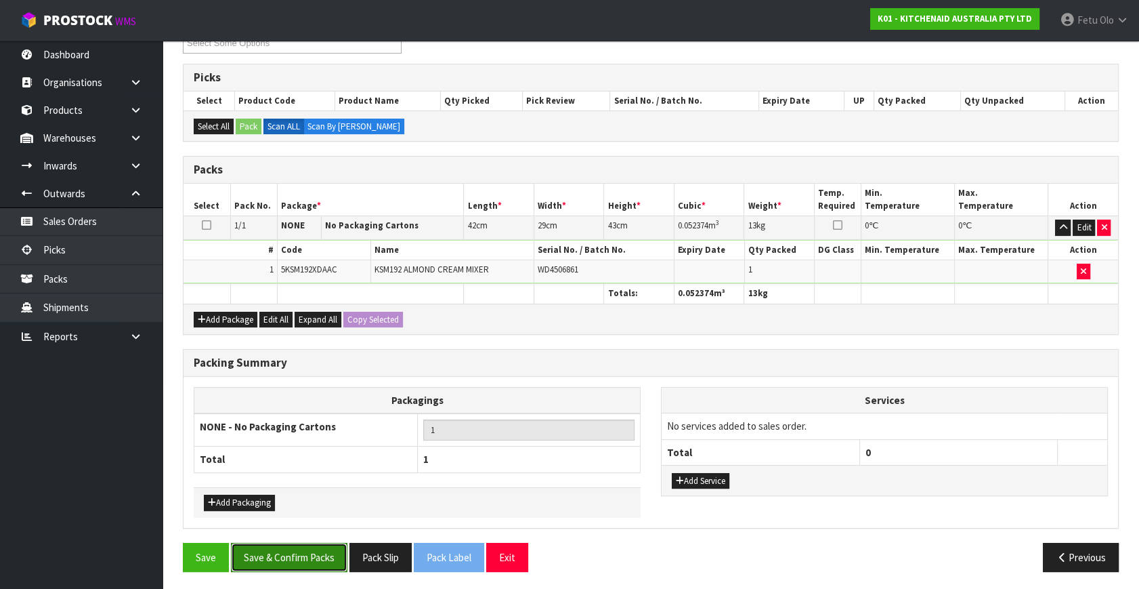
click at [299, 562] on button "Save & Confirm Packs" at bounding box center [289, 557] width 117 height 29
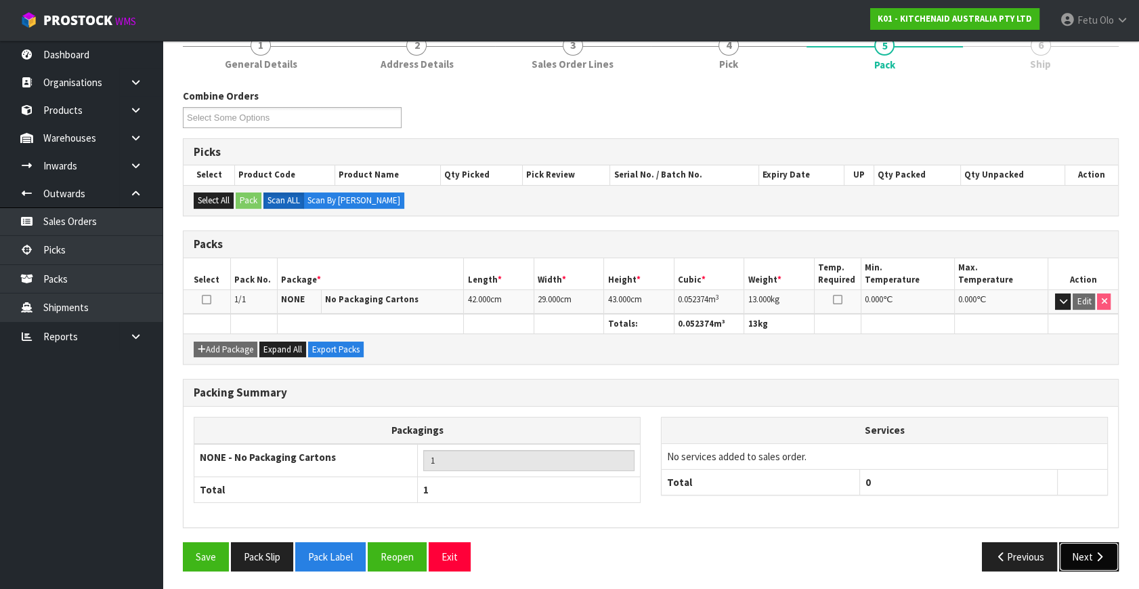
click at [1083, 549] on button "Next" at bounding box center [1089, 556] width 60 height 29
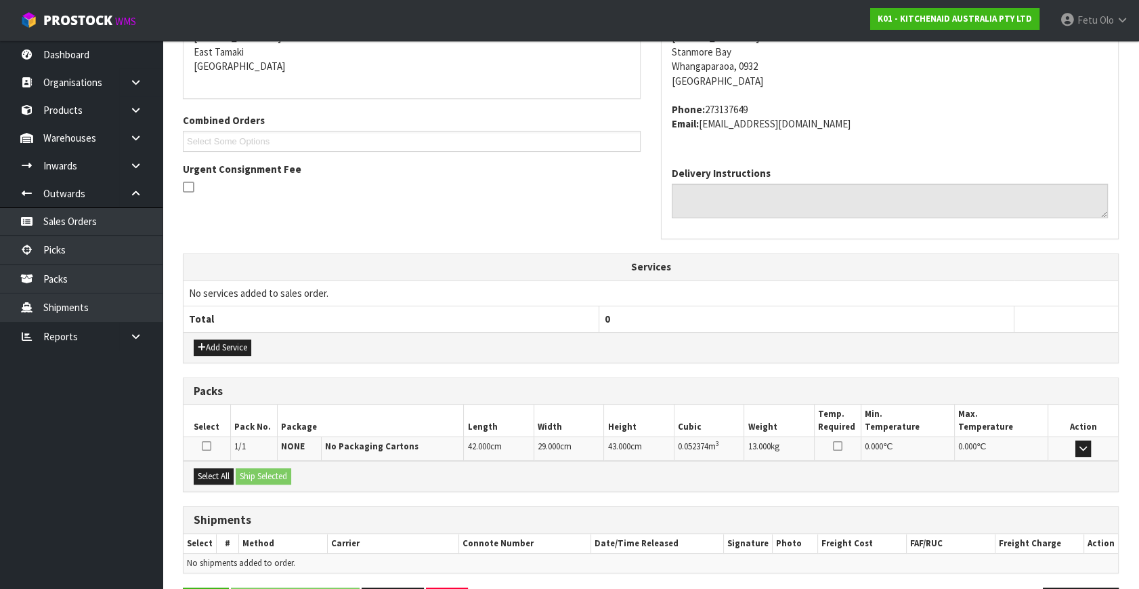
scroll to position [333, 0]
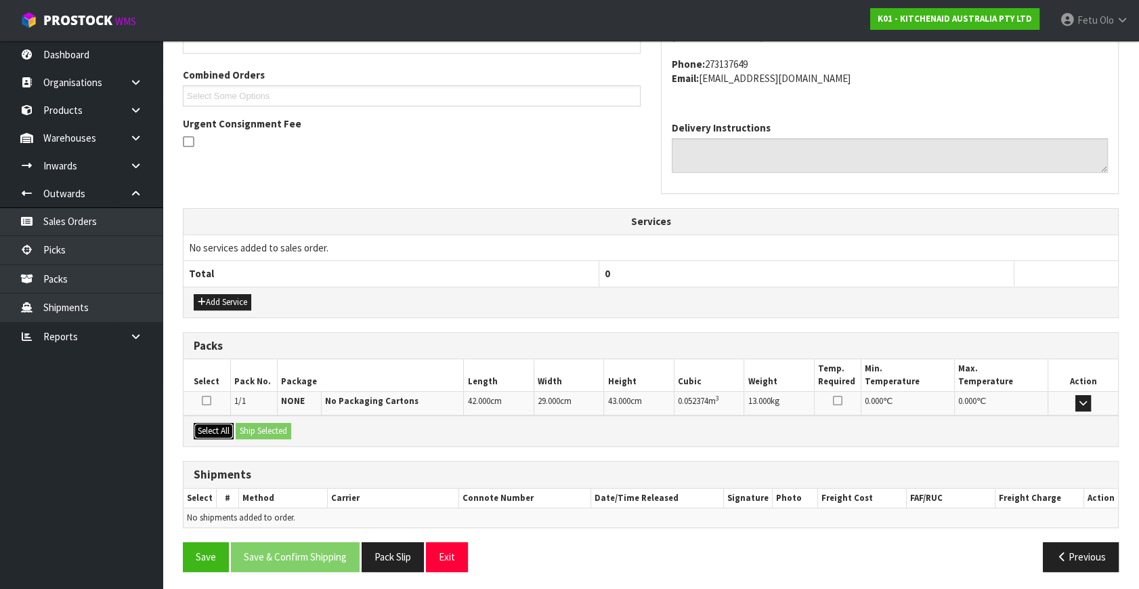
drag, startPoint x: 201, startPoint y: 426, endPoint x: 234, endPoint y: 426, distance: 33.9
click at [208, 426] on button "Select All" at bounding box center [214, 431] width 40 height 16
click at [234, 425] on button "Select All" at bounding box center [214, 431] width 40 height 16
click at [257, 426] on button "Ship Selected" at bounding box center [264, 431] width 56 height 16
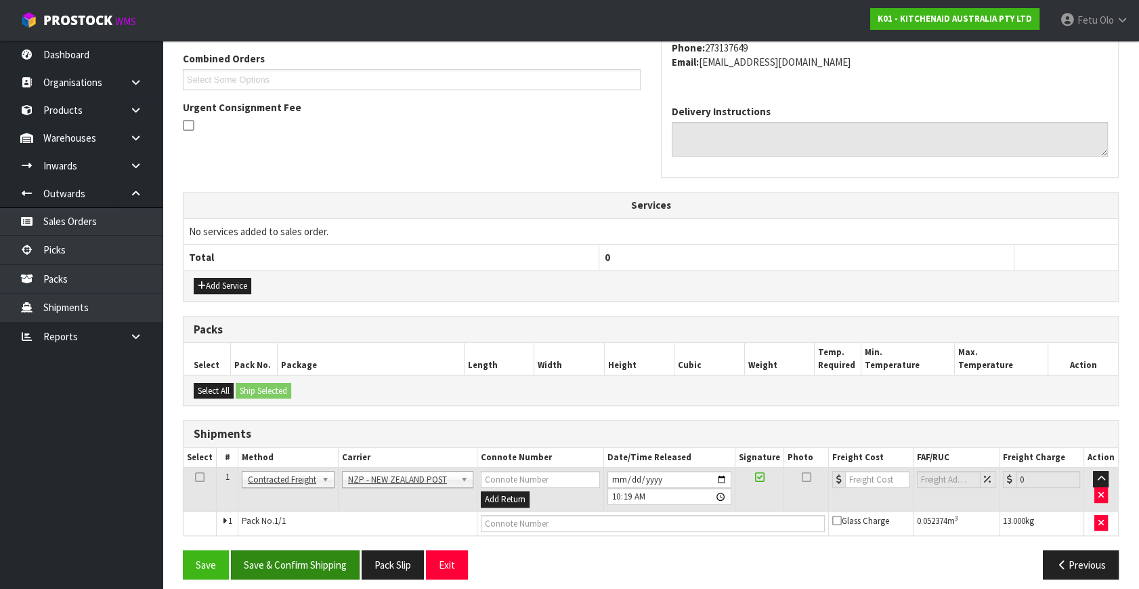
scroll to position [358, 0]
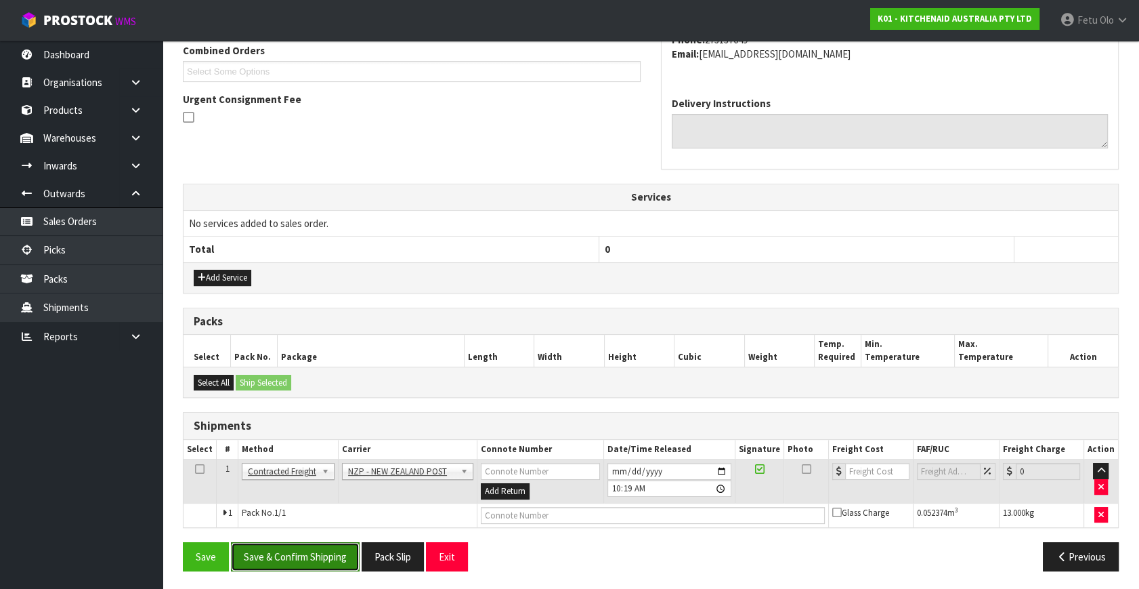
click at [299, 559] on button "Save & Confirm Shipping" at bounding box center [295, 556] width 129 height 29
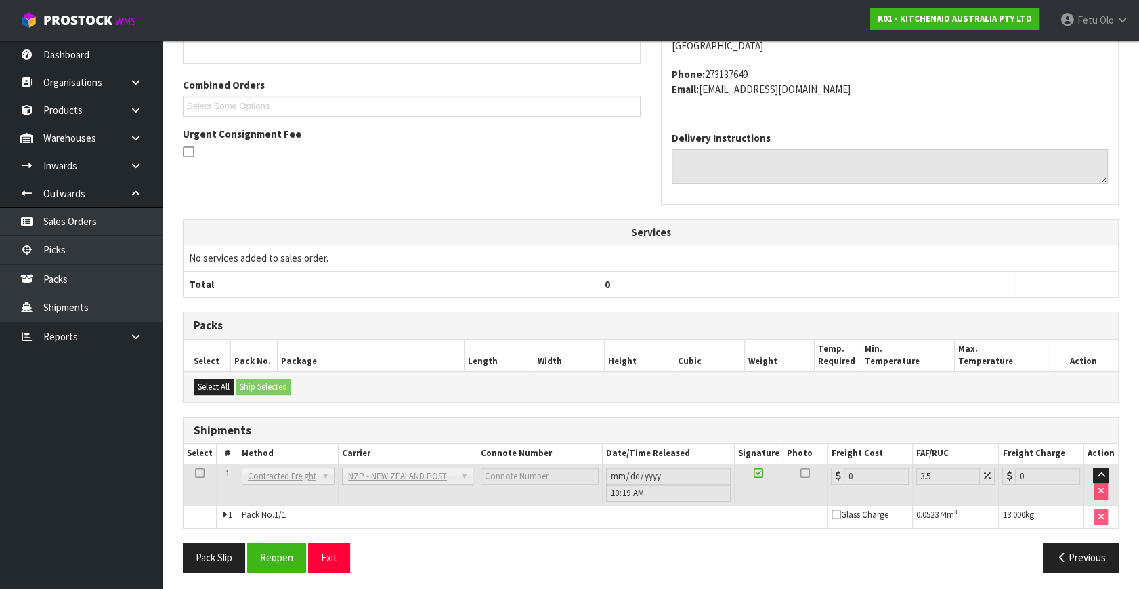
scroll to position [339, 0]
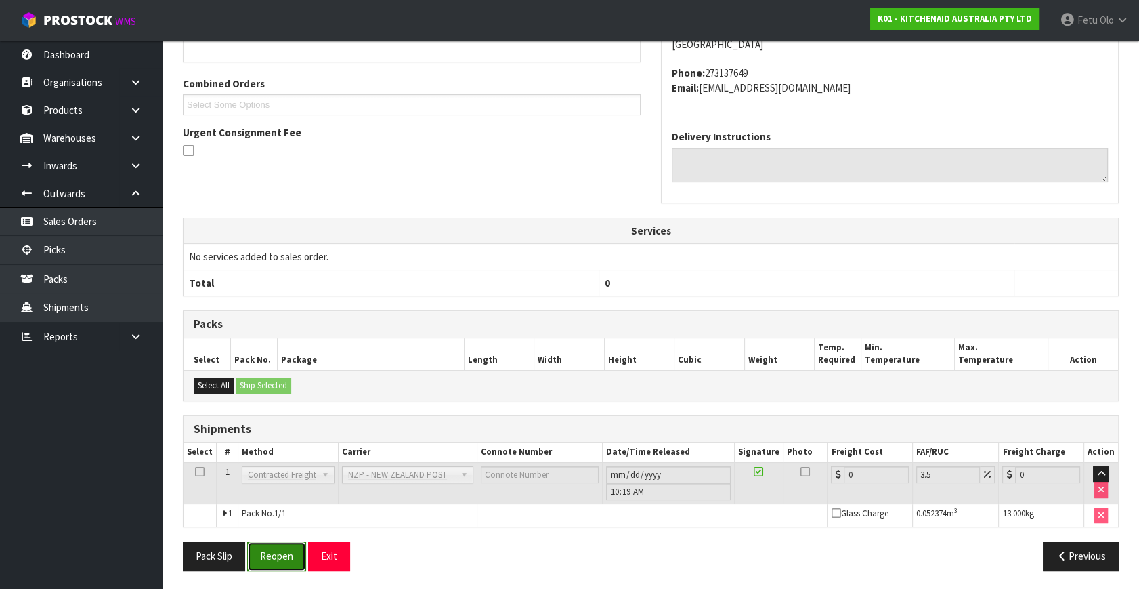
click at [280, 549] on button "Reopen" at bounding box center [276, 555] width 59 height 29
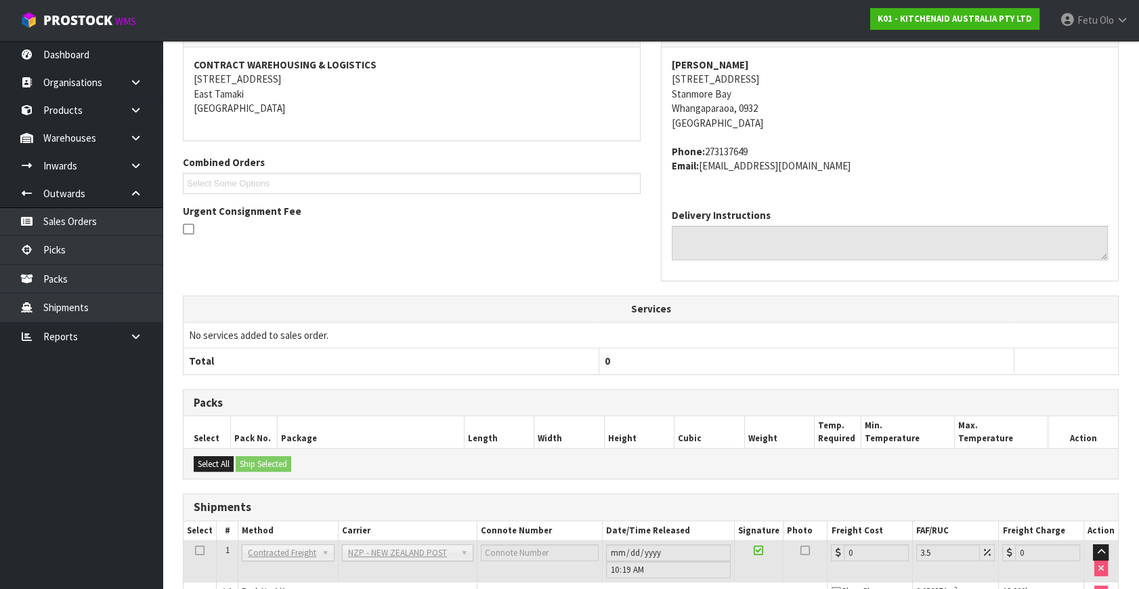
scroll to position [324, 0]
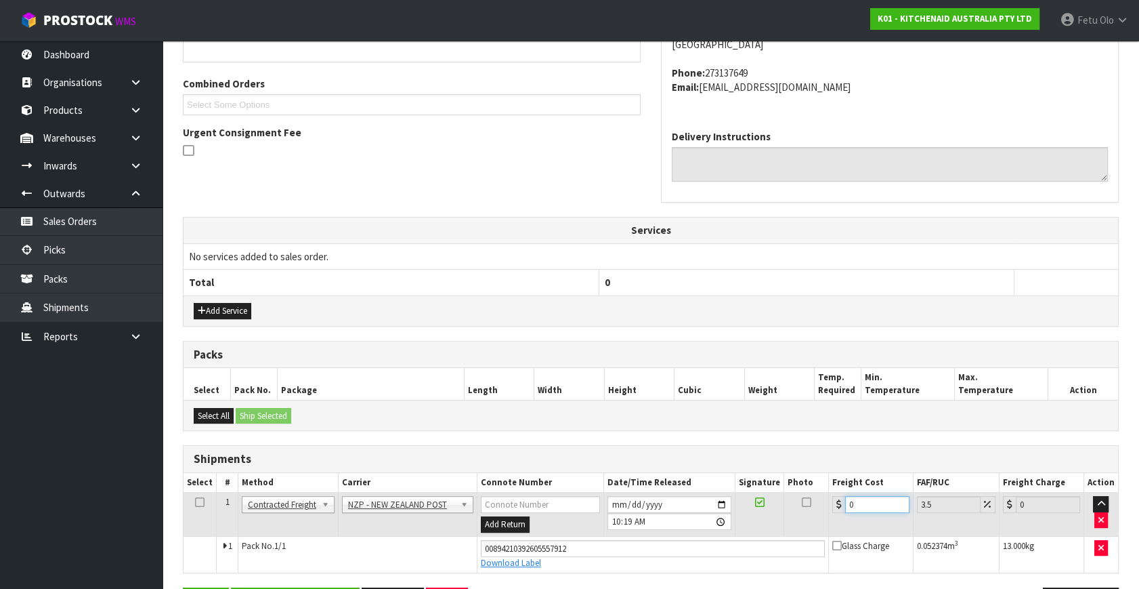
drag, startPoint x: 881, startPoint y: 506, endPoint x: 729, endPoint y: 525, distance: 152.9
click at [729, 525] on tr "1 Client Local Pickup Customer Local Pickup Company Freight Contracted Freight …" at bounding box center [651, 514] width 935 height 44
type input "4"
type input "4.14"
type input "4.3"
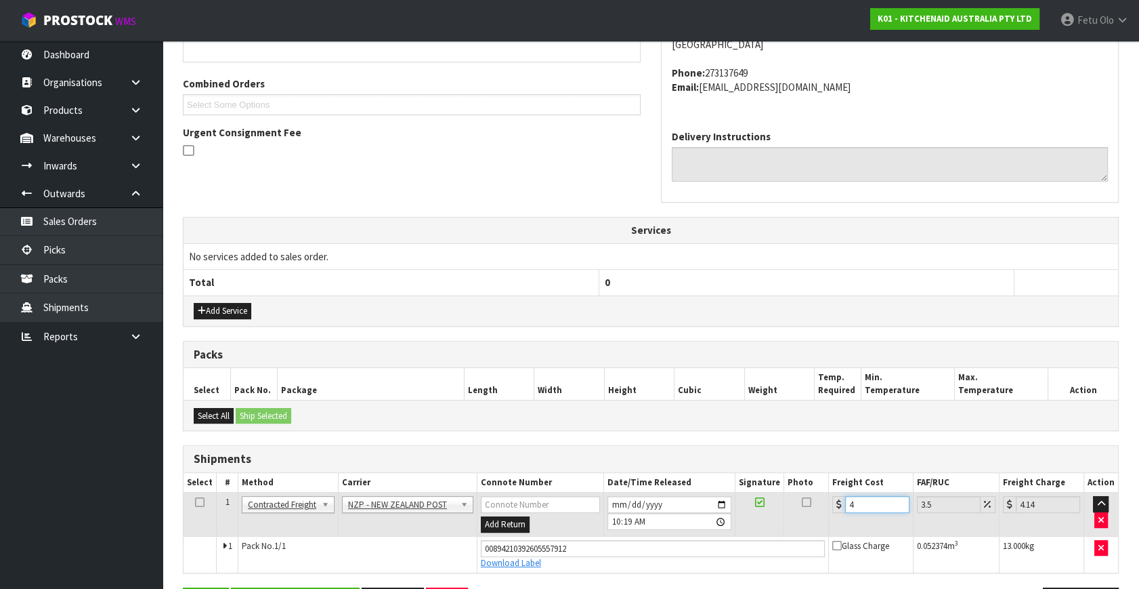
type input "4.45"
type input "4.33"
type input "4.48"
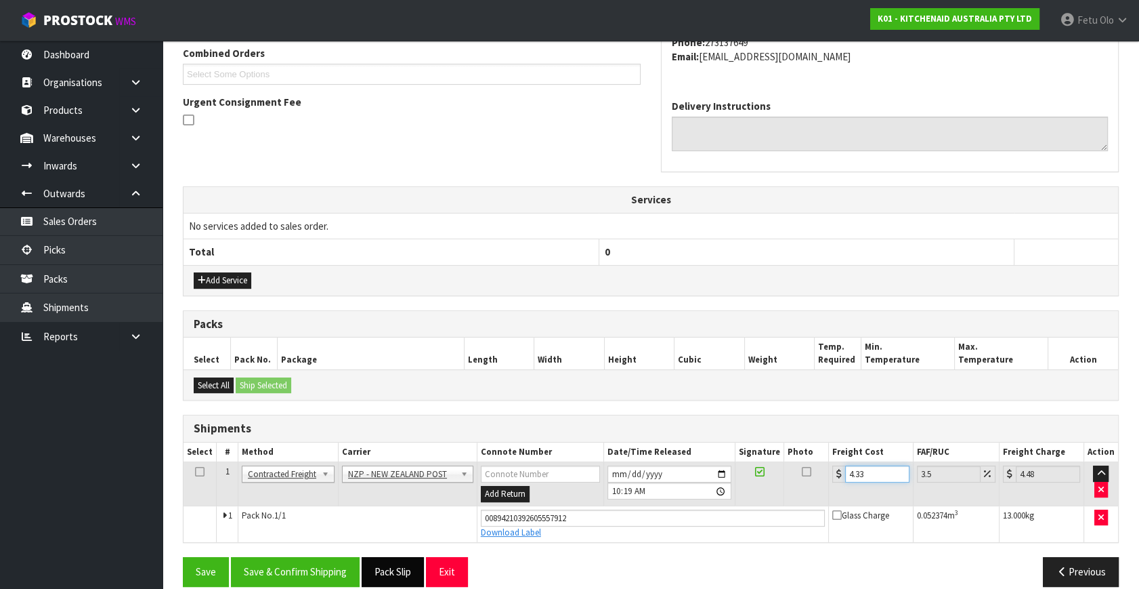
scroll to position [371, 0]
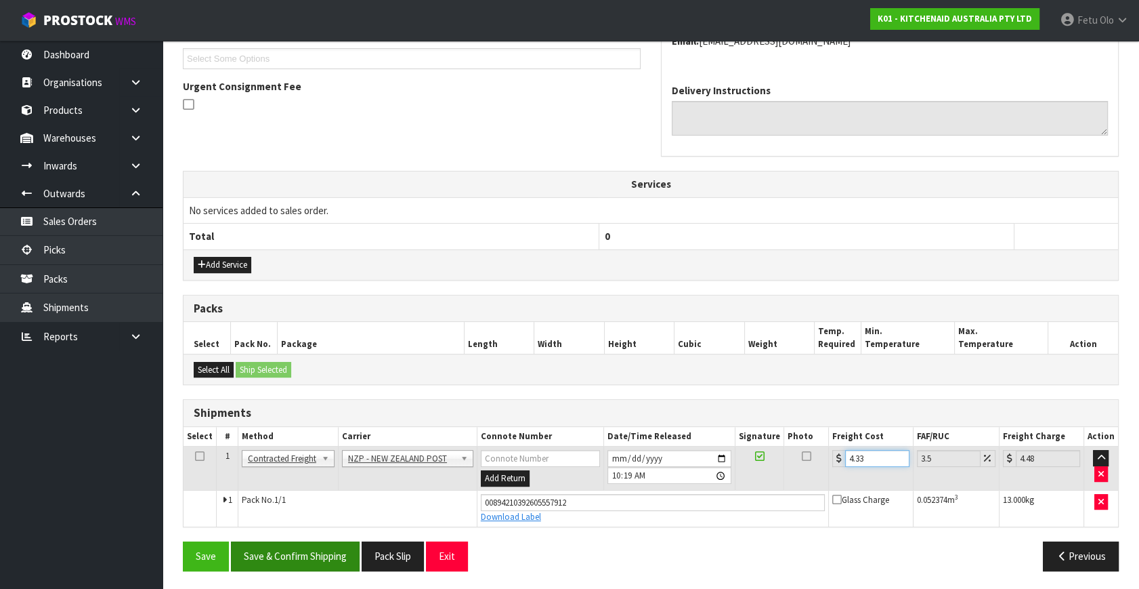
type input "4.33"
click at [305, 546] on button "Save & Confirm Shipping" at bounding box center [295, 555] width 129 height 29
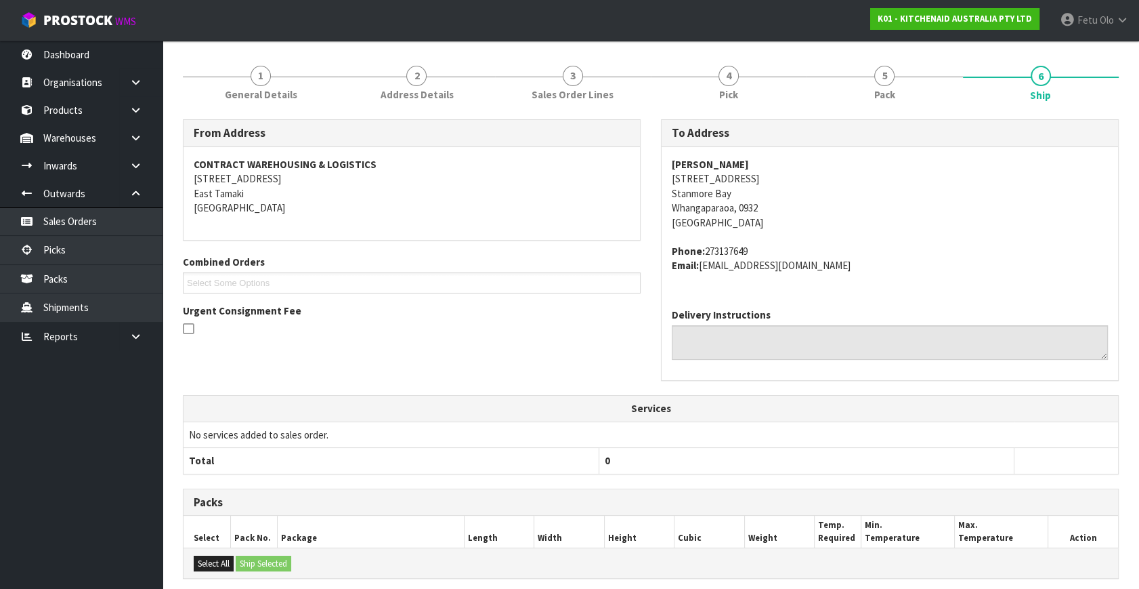
scroll to position [333, 0]
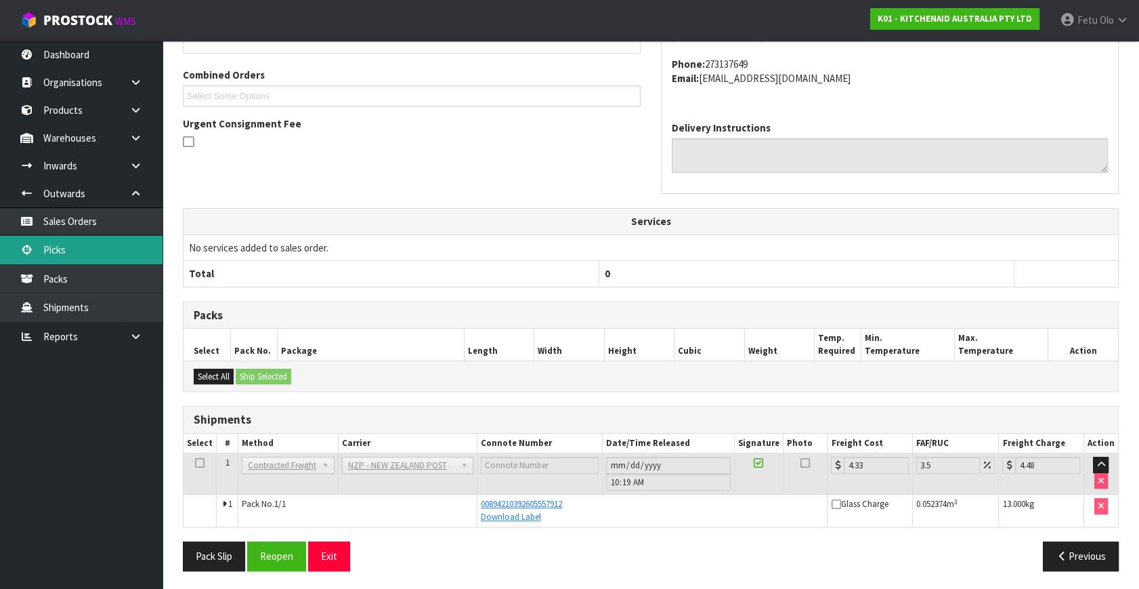
click at [99, 255] on link "Picks" at bounding box center [81, 250] width 163 height 28
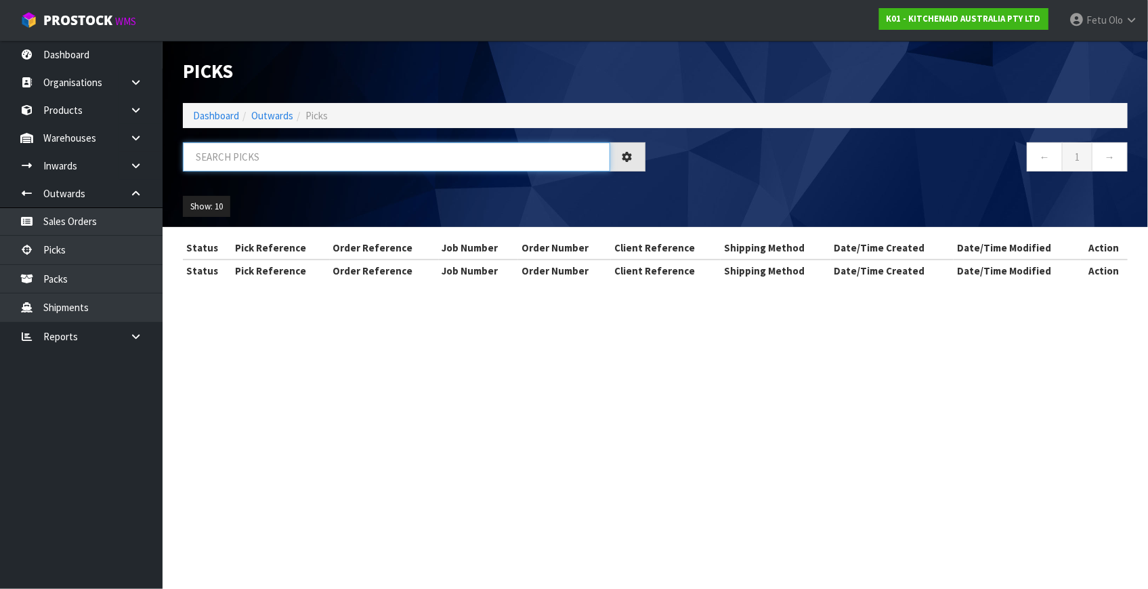
click at [295, 158] on input "text" at bounding box center [396, 156] width 427 height 29
click at [296, 156] on input "text" at bounding box center [396, 156] width 427 height 29
type input "79962"
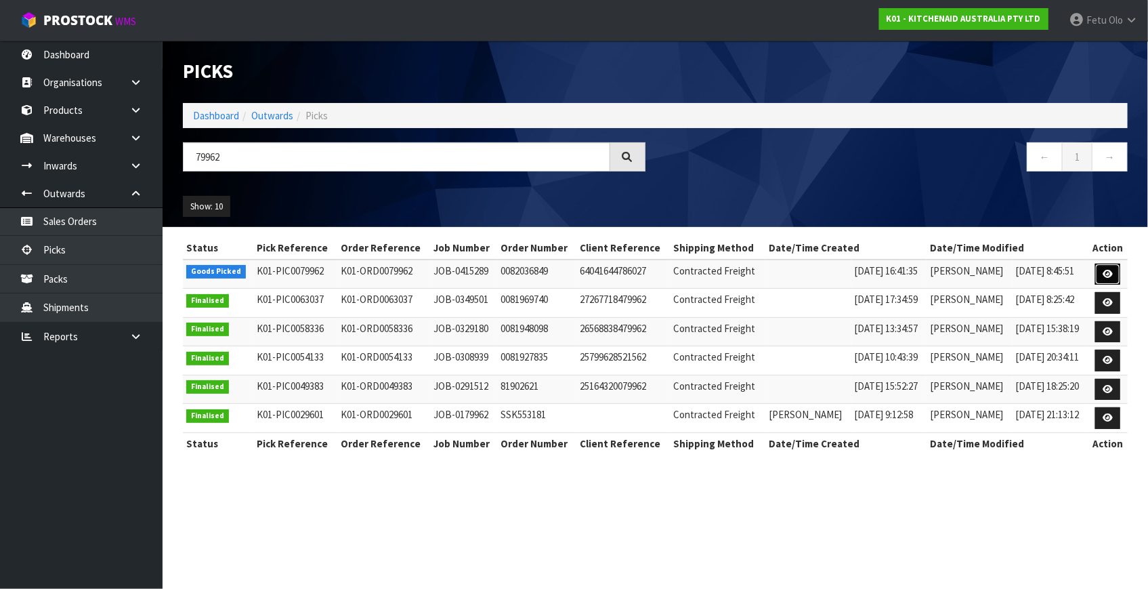
click at [1101, 277] on link at bounding box center [1107, 275] width 25 height 22
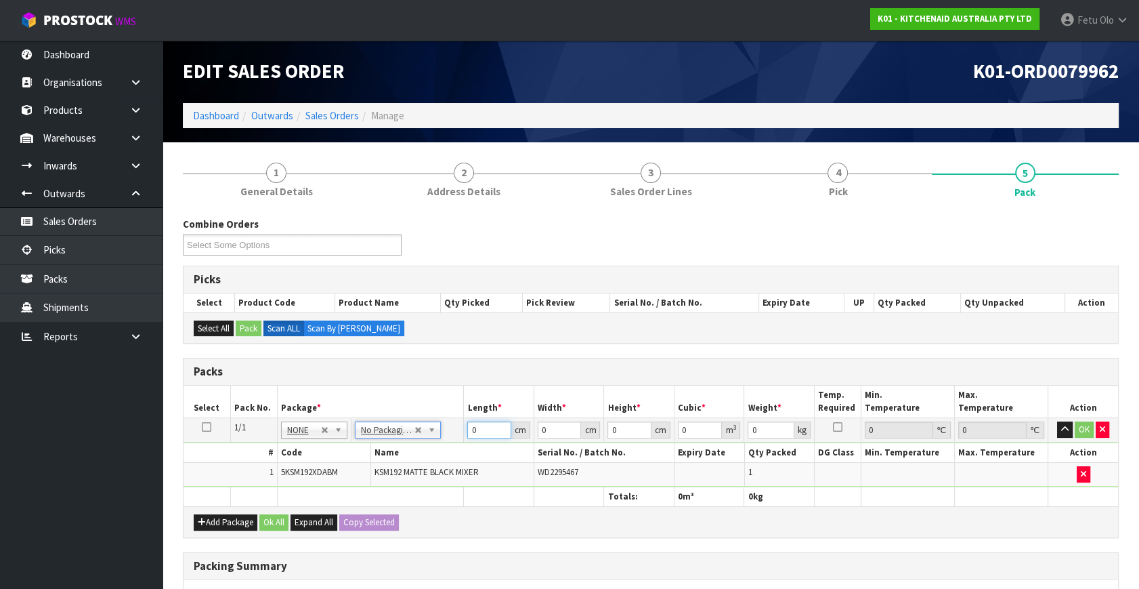
drag, startPoint x: 480, startPoint y: 428, endPoint x: 374, endPoint y: 492, distance: 123.7
click at [374, 492] on table "Select Pack No. Package * Length * Width * Height * Cubic * Weight * Temp. Requ…" at bounding box center [651, 445] width 935 height 121
type input "42"
type input "29"
type input "4"
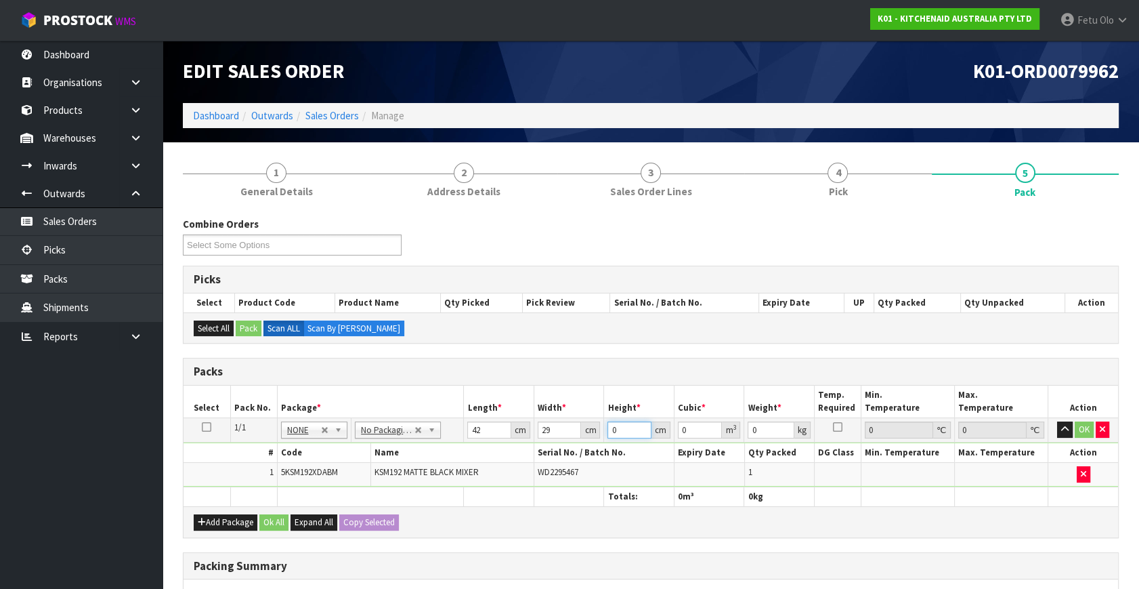
type input "0.004872"
type input "43"
type input "0.052374"
type input "43"
type input "13"
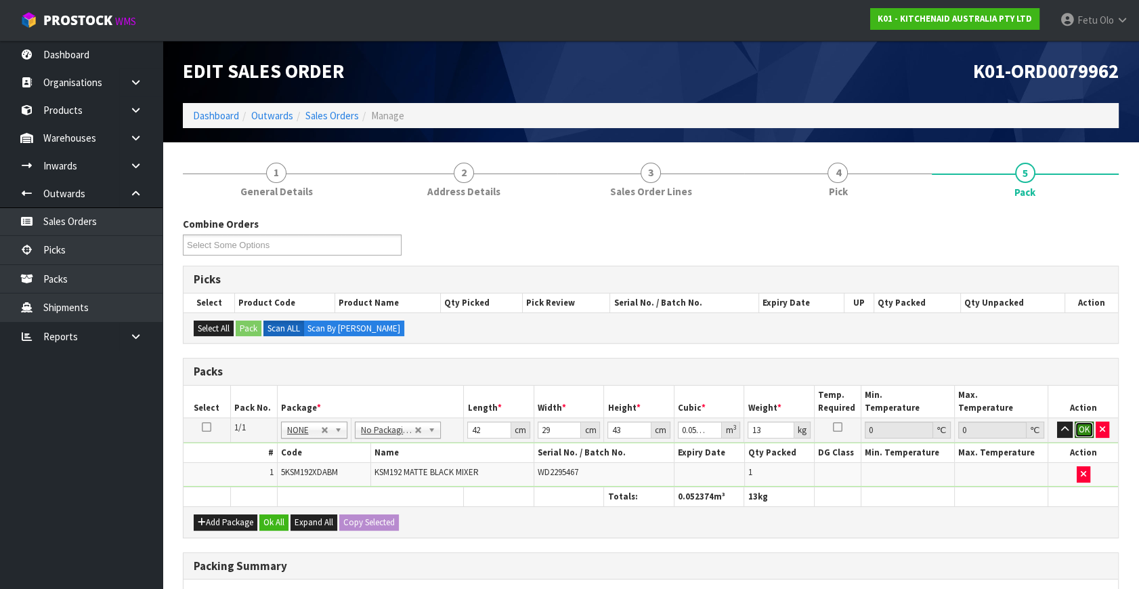
click button "OK" at bounding box center [1084, 429] width 19 height 16
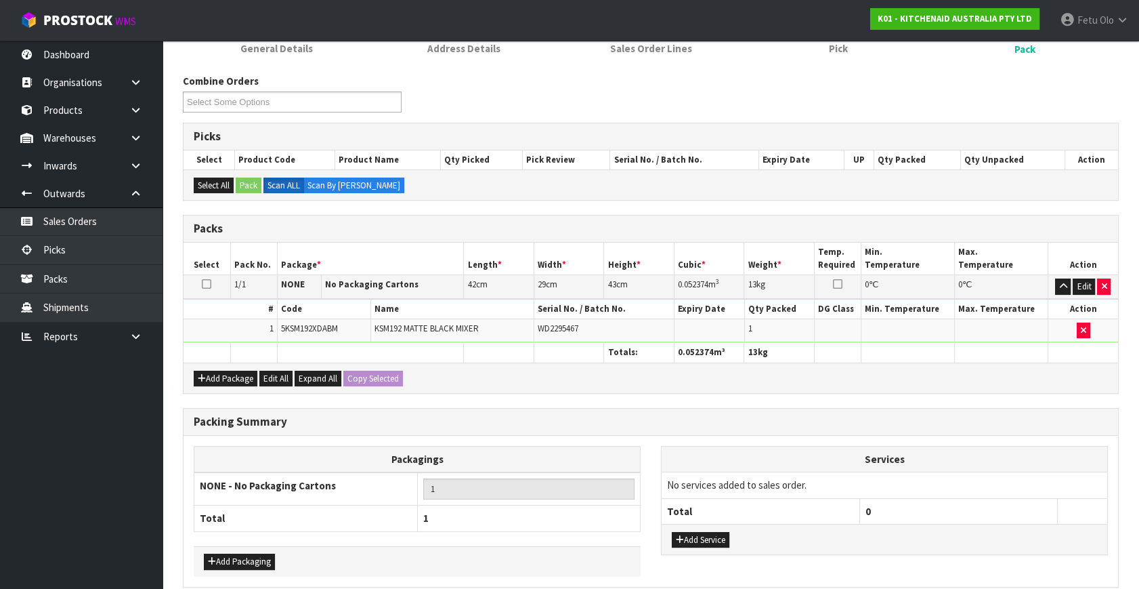
scroll to position [202, 0]
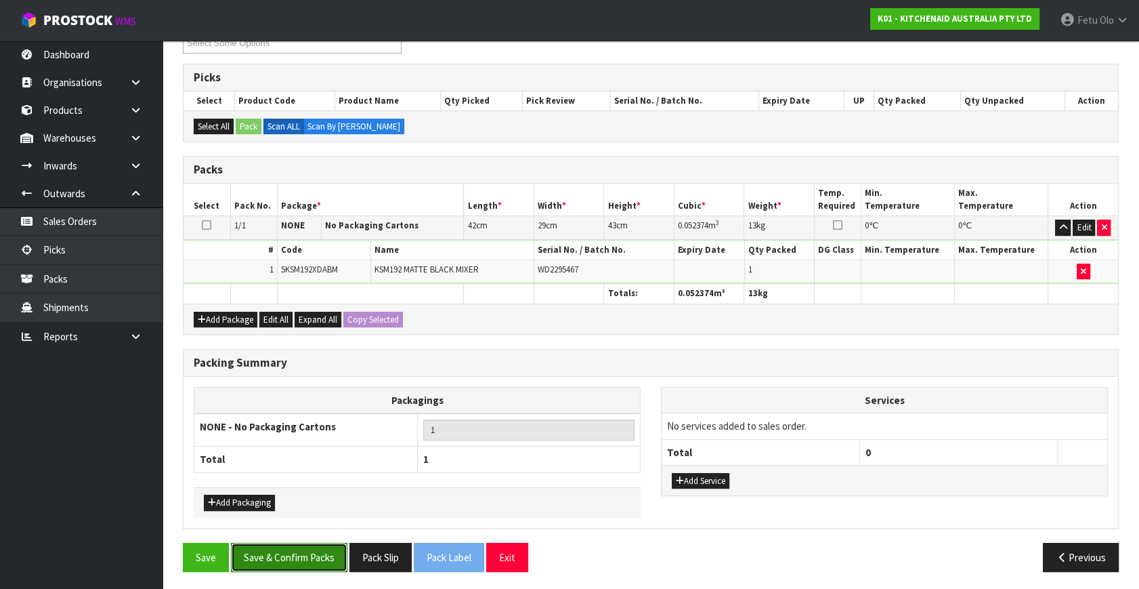
click at [296, 566] on button "Save & Confirm Packs" at bounding box center [289, 557] width 117 height 29
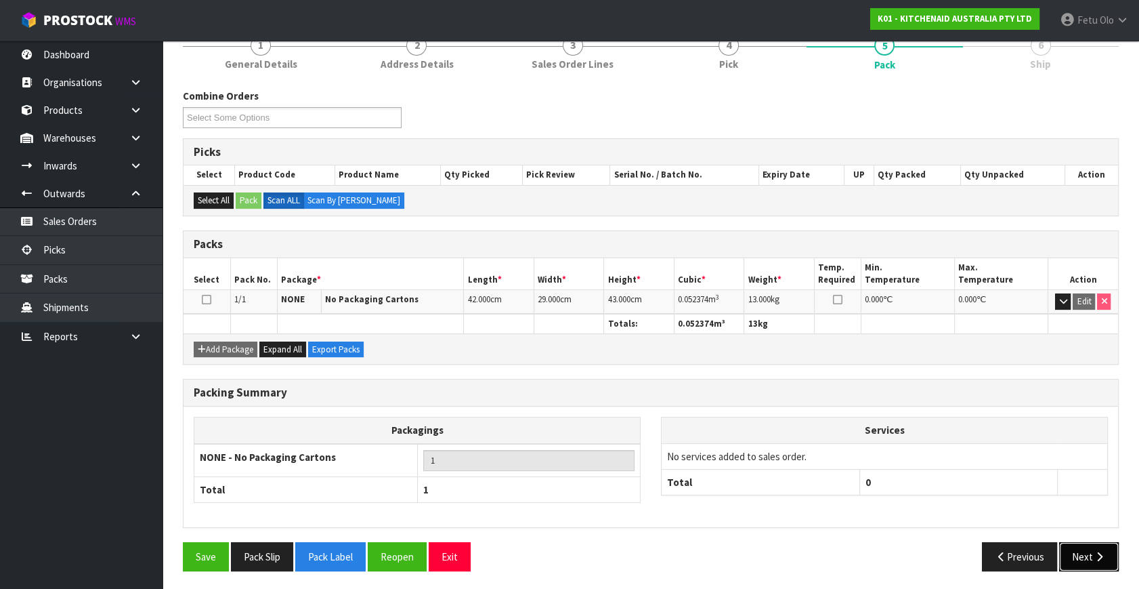
click at [1062, 551] on button "Next" at bounding box center [1089, 556] width 60 height 29
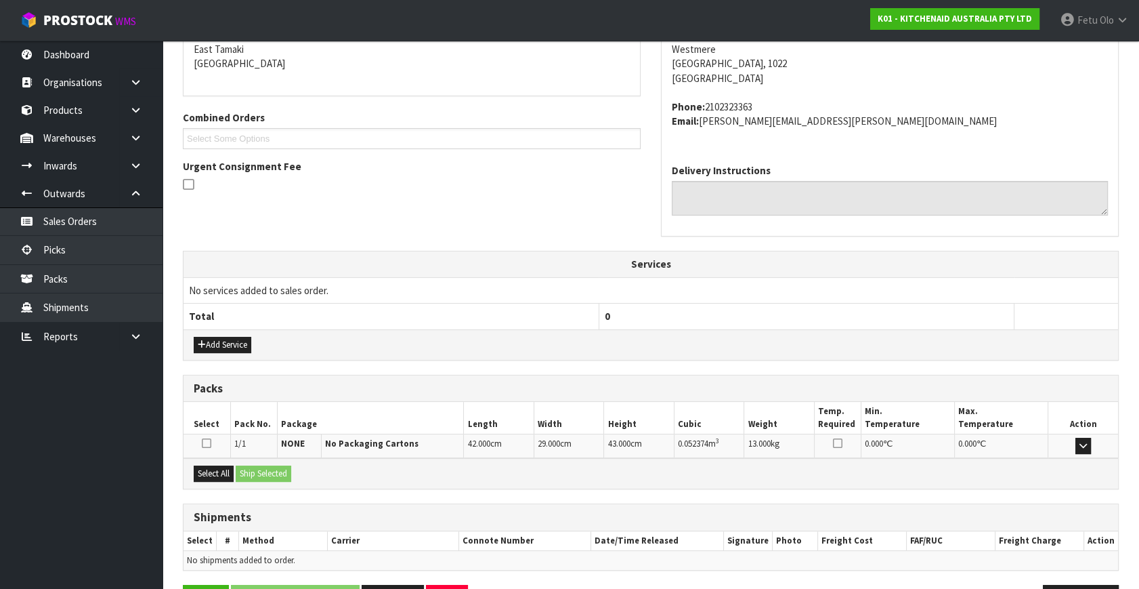
scroll to position [333, 0]
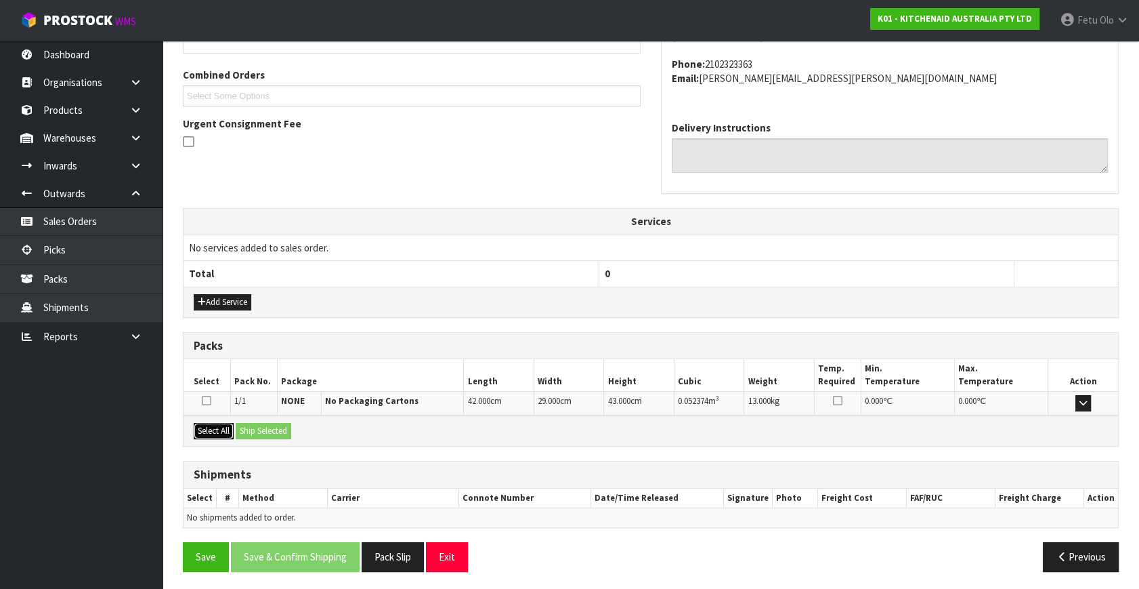
drag, startPoint x: 205, startPoint y: 426, endPoint x: 293, endPoint y: 420, distance: 88.3
click at [210, 425] on button "Select All" at bounding box center [214, 431] width 40 height 16
click at [291, 423] on button "Ship Selected" at bounding box center [264, 431] width 56 height 16
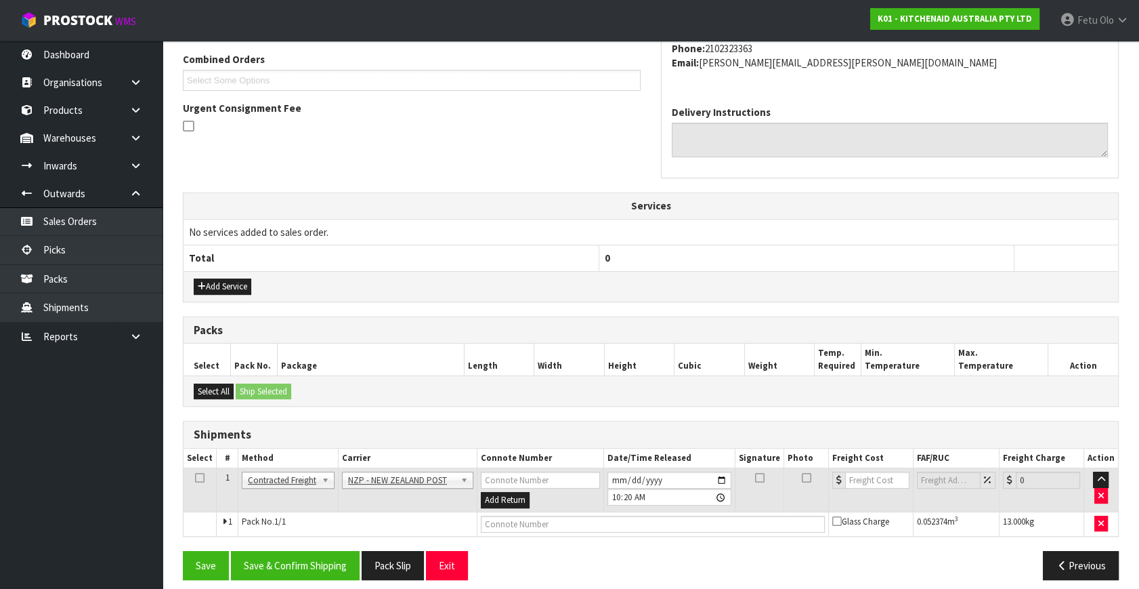
scroll to position [358, 0]
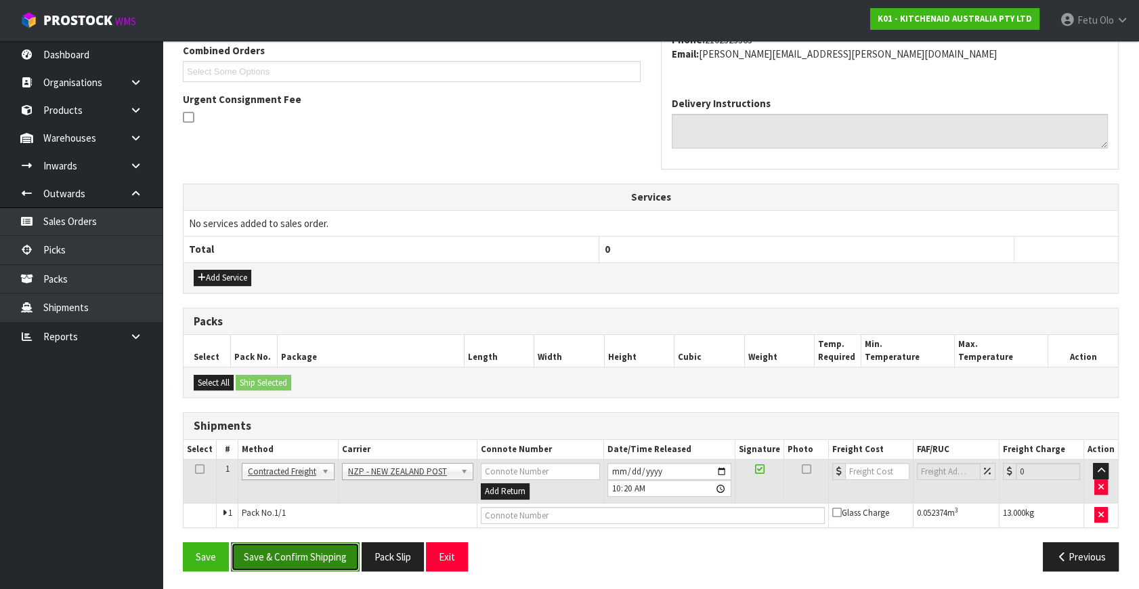
click at [301, 557] on button "Save & Confirm Shipping" at bounding box center [295, 556] width 129 height 29
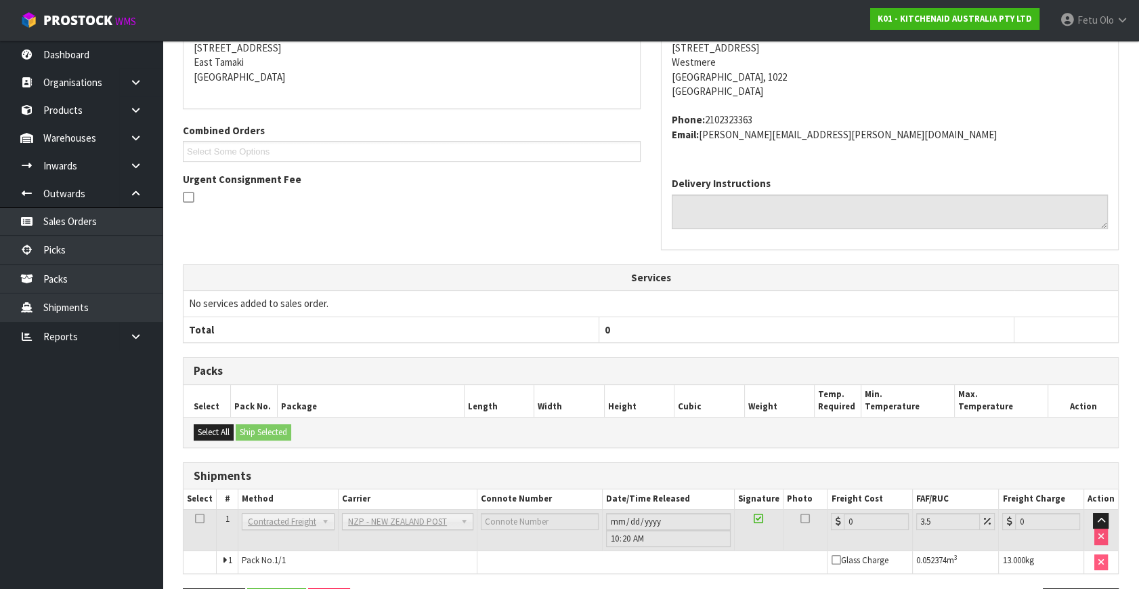
scroll to position [339, 0]
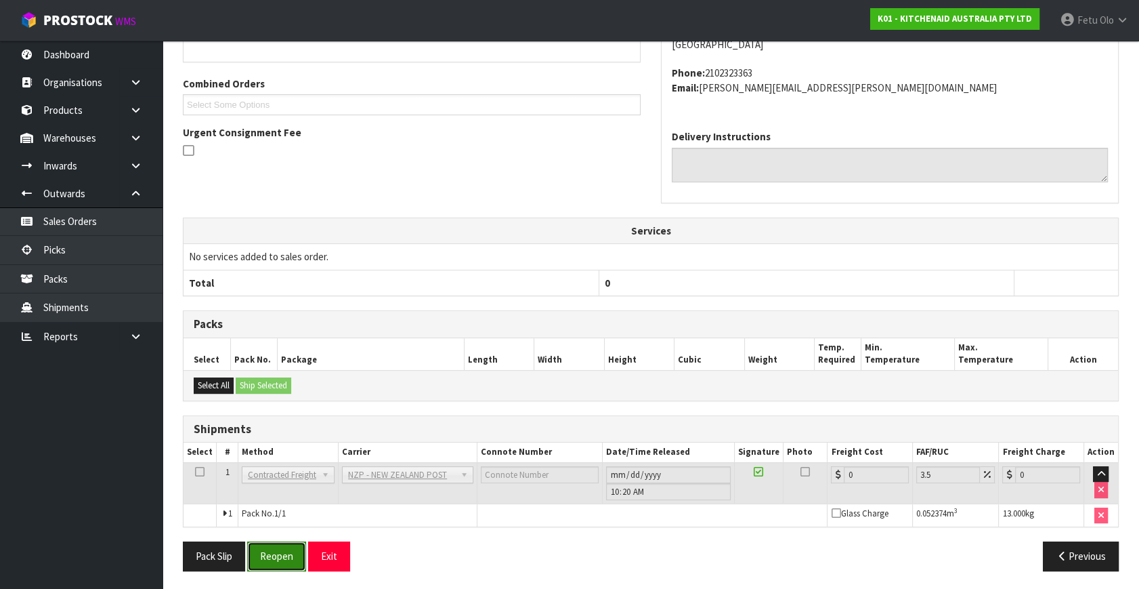
click at [282, 549] on button "Reopen" at bounding box center [276, 555] width 59 height 29
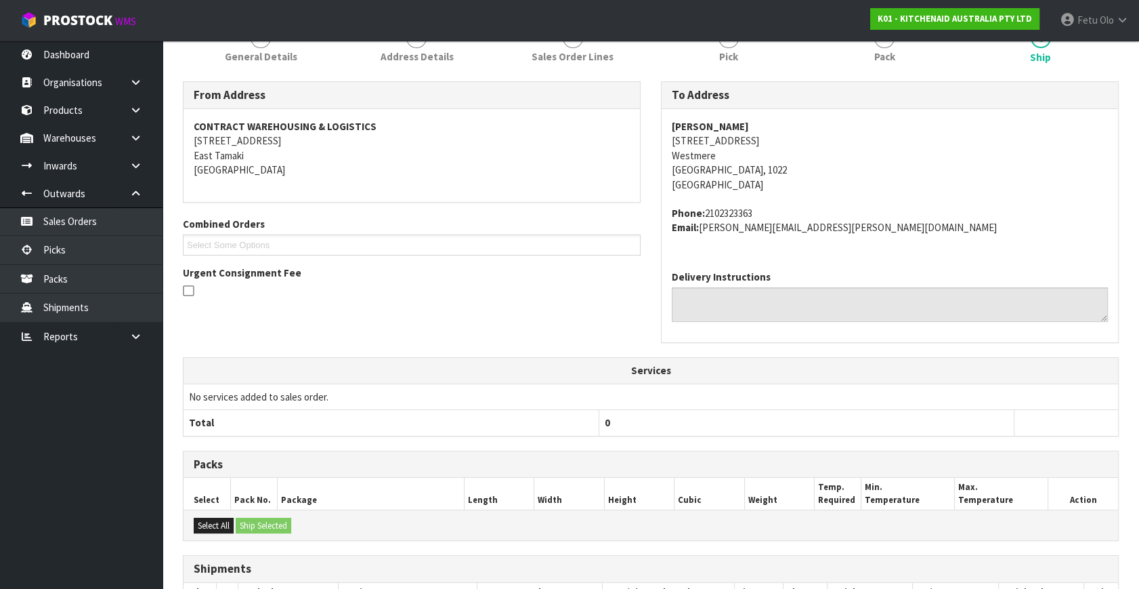
scroll to position [324, 0]
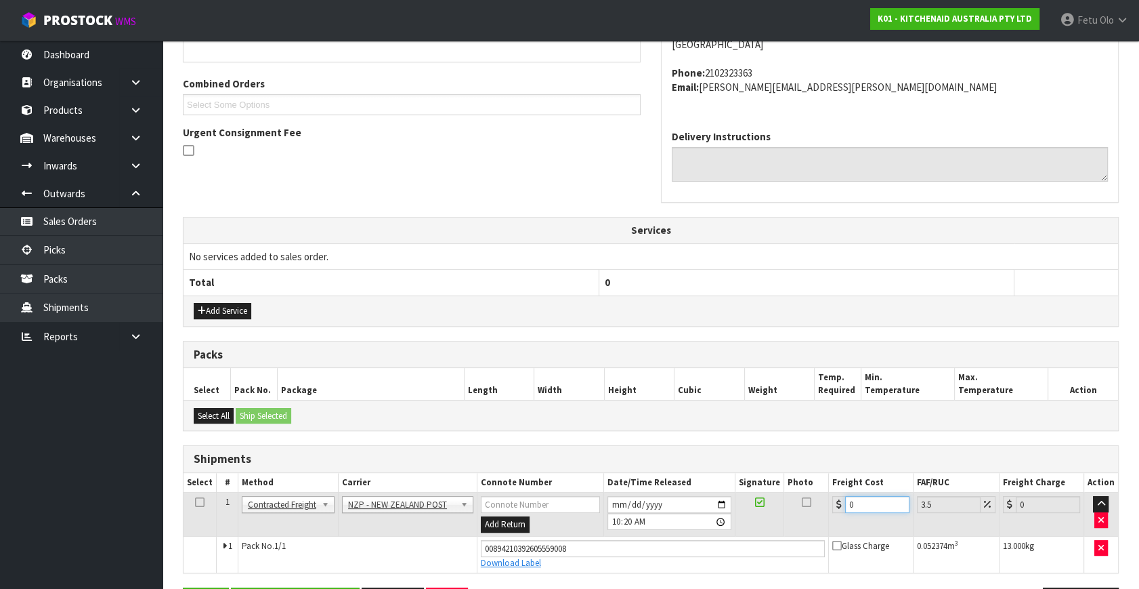
drag, startPoint x: 776, startPoint y: 513, endPoint x: 786, endPoint y: 511, distance: 9.7
click at [776, 513] on tr "1 Client Local Pickup Customer Local Pickup Company Freight Contracted Freight …" at bounding box center [651, 514] width 935 height 44
type input "4"
type input "4.14"
type input "4.3"
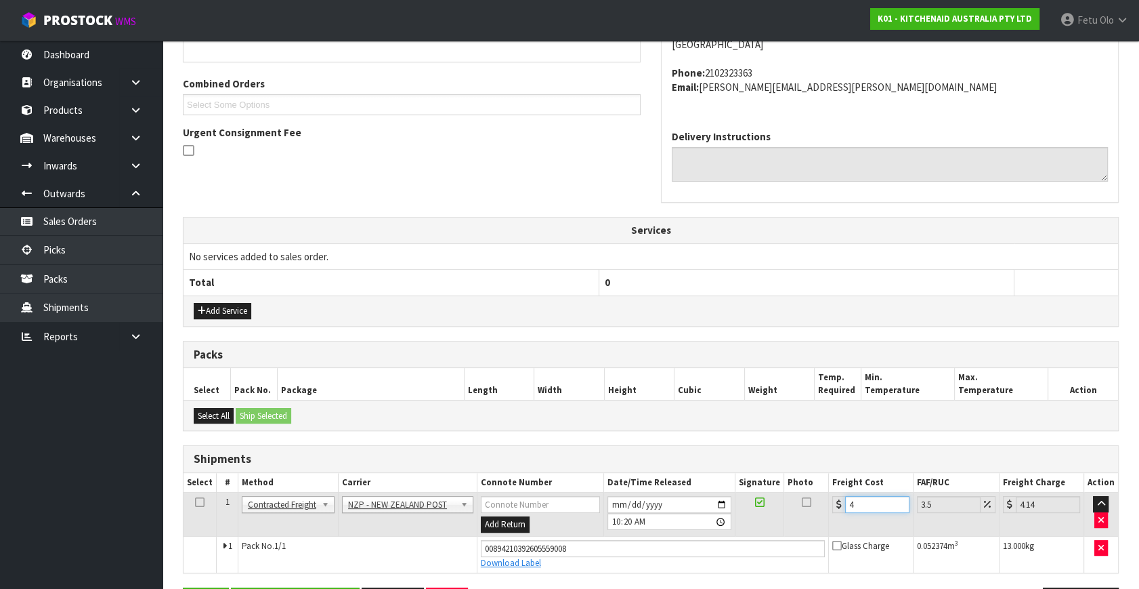
type input "4.45"
type input "4.33"
type input "4.48"
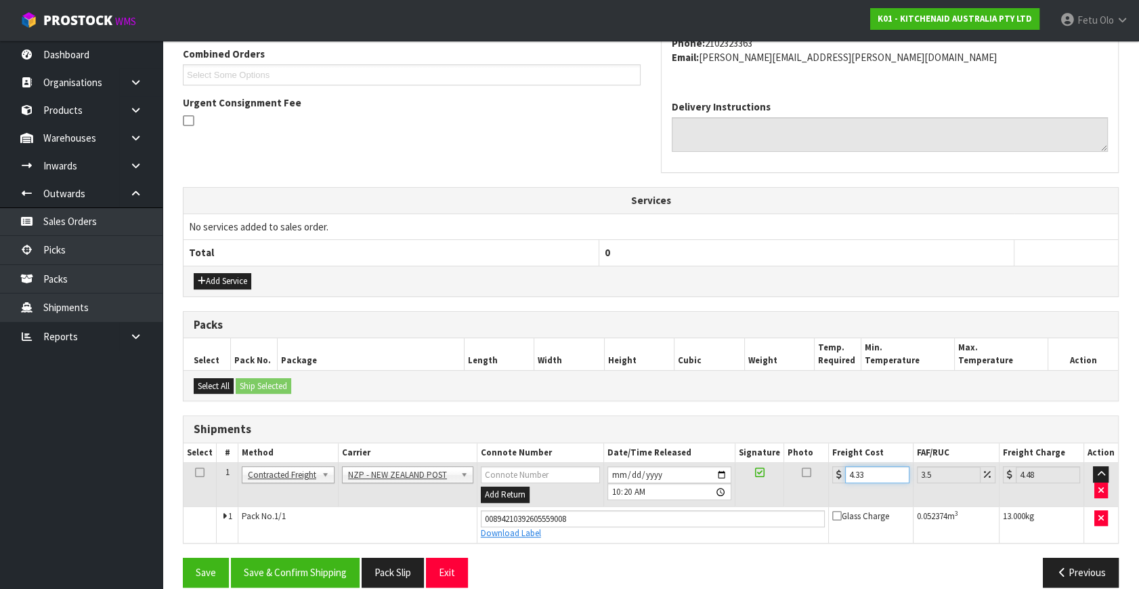
scroll to position [371, 0]
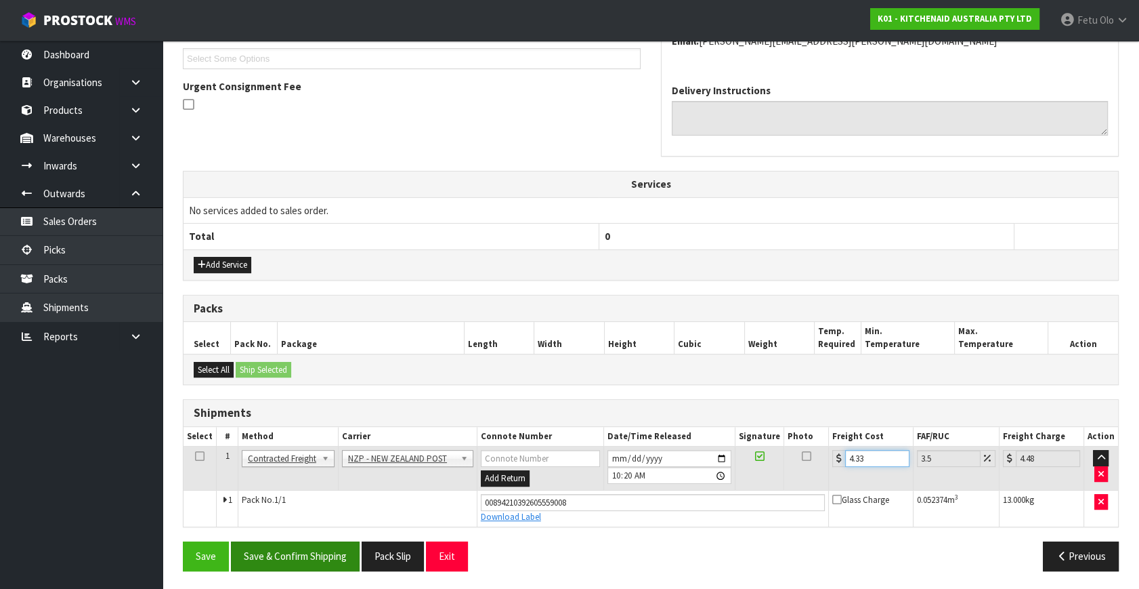
type input "4.33"
click at [325, 547] on button "Save & Confirm Shipping" at bounding box center [295, 555] width 129 height 29
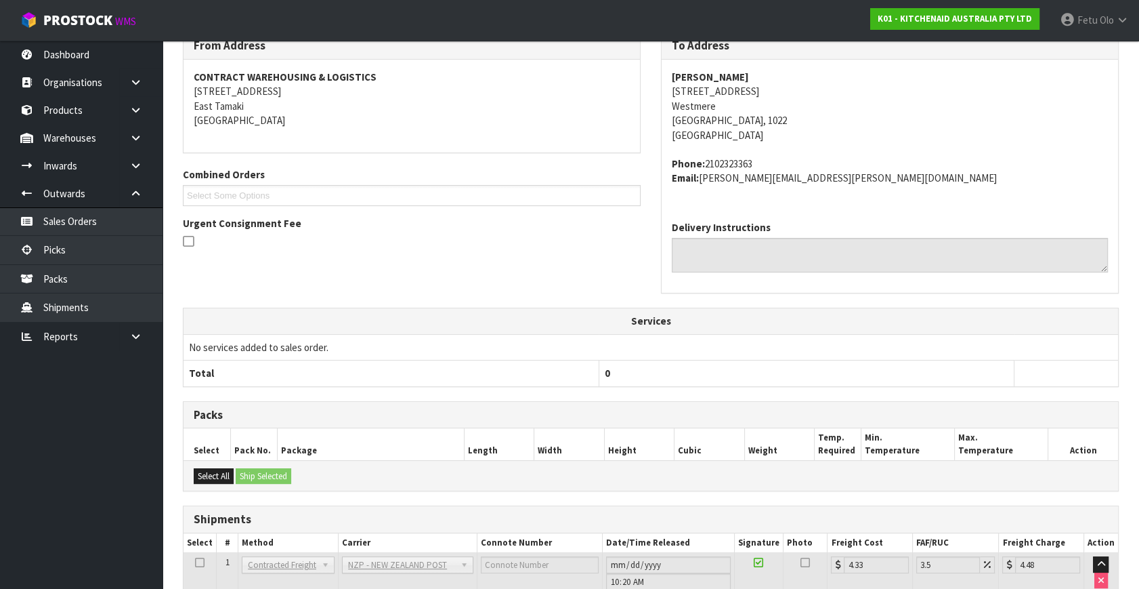
scroll to position [333, 0]
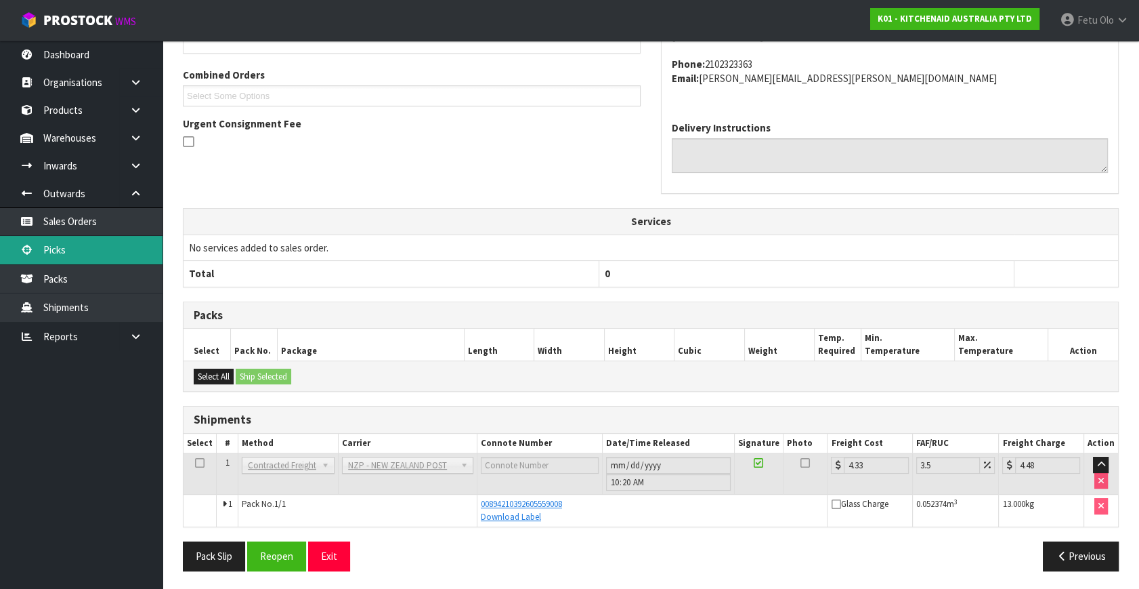
click at [72, 256] on link "Picks" at bounding box center [81, 250] width 163 height 28
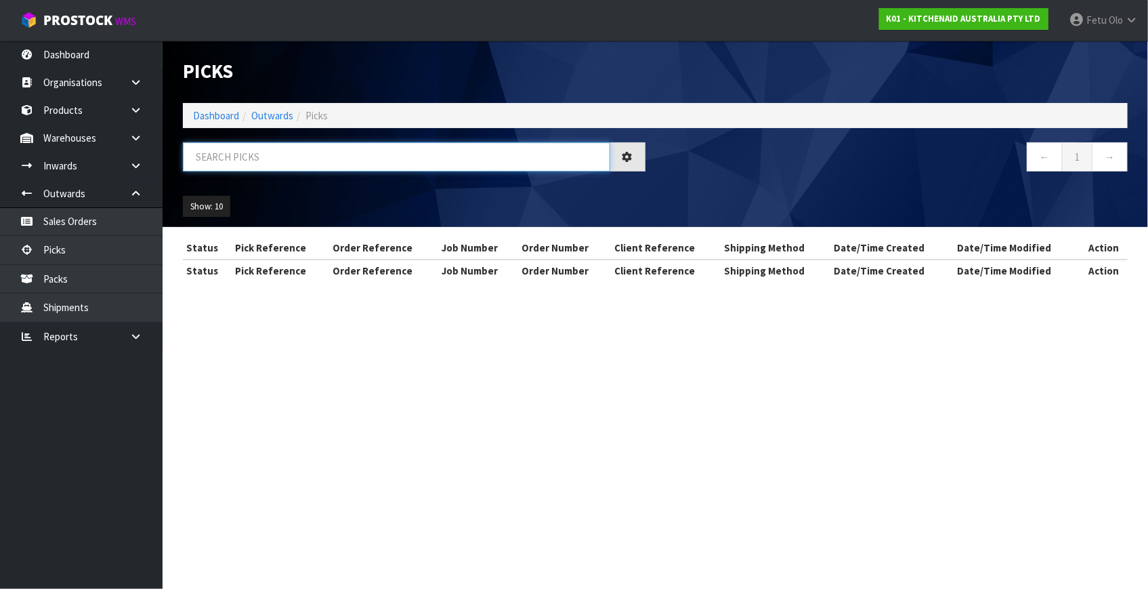
click at [366, 148] on input "text" at bounding box center [396, 156] width 427 height 29
type input "79971"
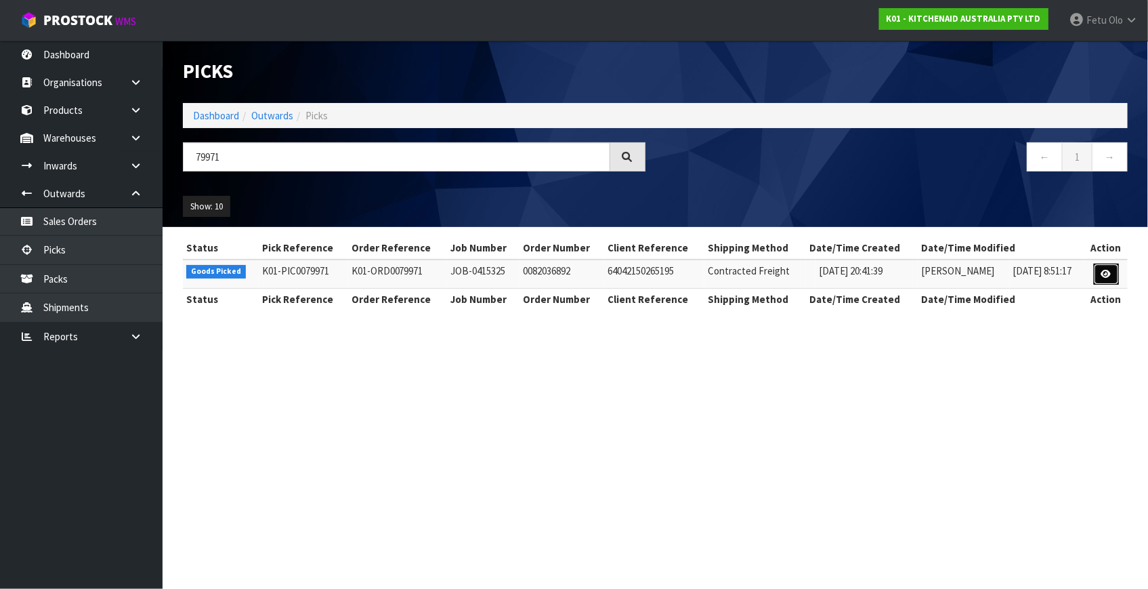
click at [1107, 271] on icon at bounding box center [1106, 274] width 10 height 9
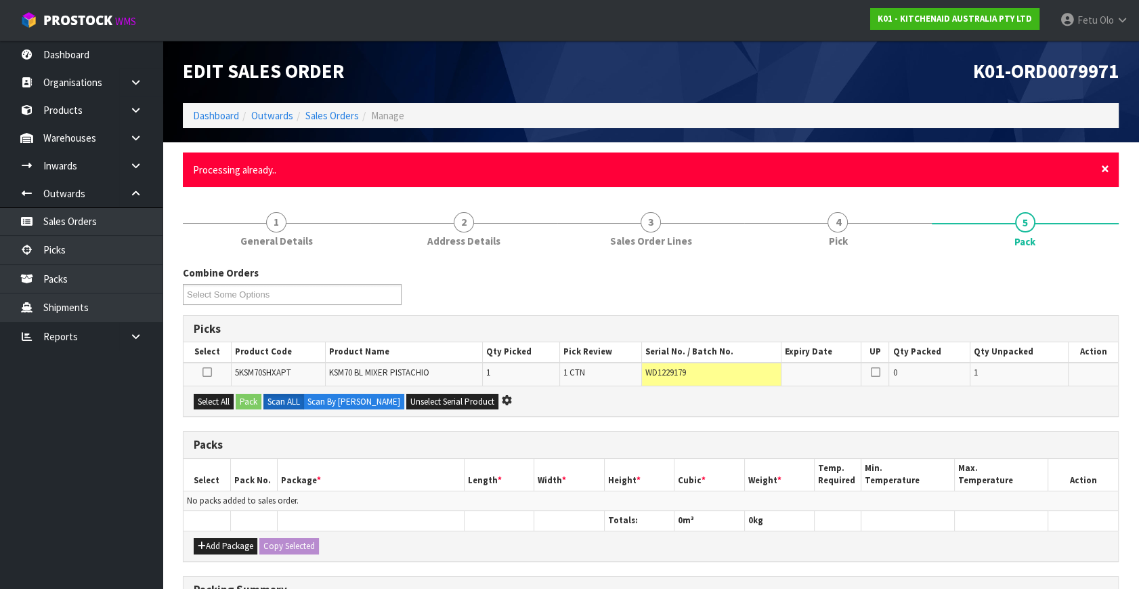
click at [1107, 170] on span "×" at bounding box center [1105, 168] width 8 height 19
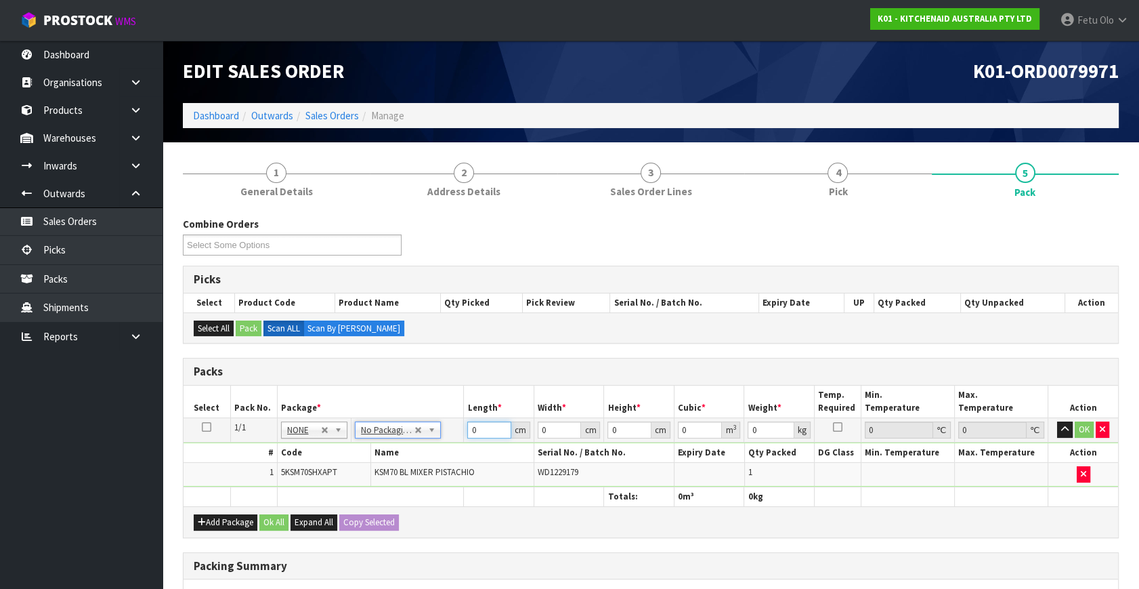
drag, startPoint x: 482, startPoint y: 429, endPoint x: 371, endPoint y: 399, distance: 114.4
click at [416, 434] on tr "1/1 NONE 007-001 007-002 007-004 007-009 007-013 007-014 007-015 007-017 007-01…" at bounding box center [651, 430] width 935 height 24
type input "45"
type input "35"
type input "5"
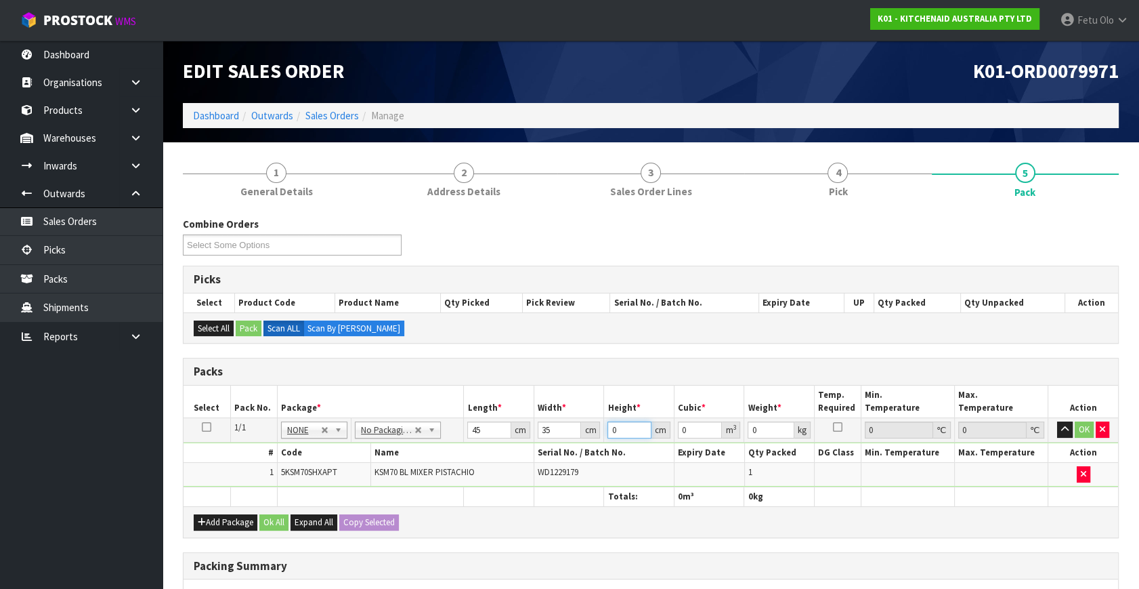
type input "0.007875"
type input "51"
type input "0.080325"
type input "51"
type input "17"
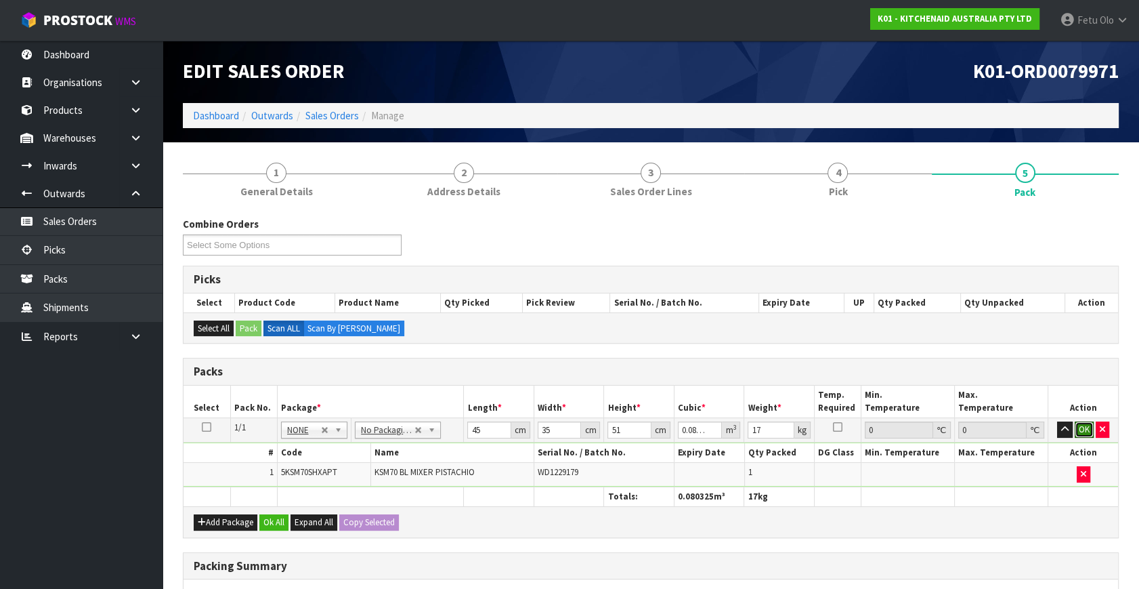
click button "OK" at bounding box center [1084, 429] width 19 height 16
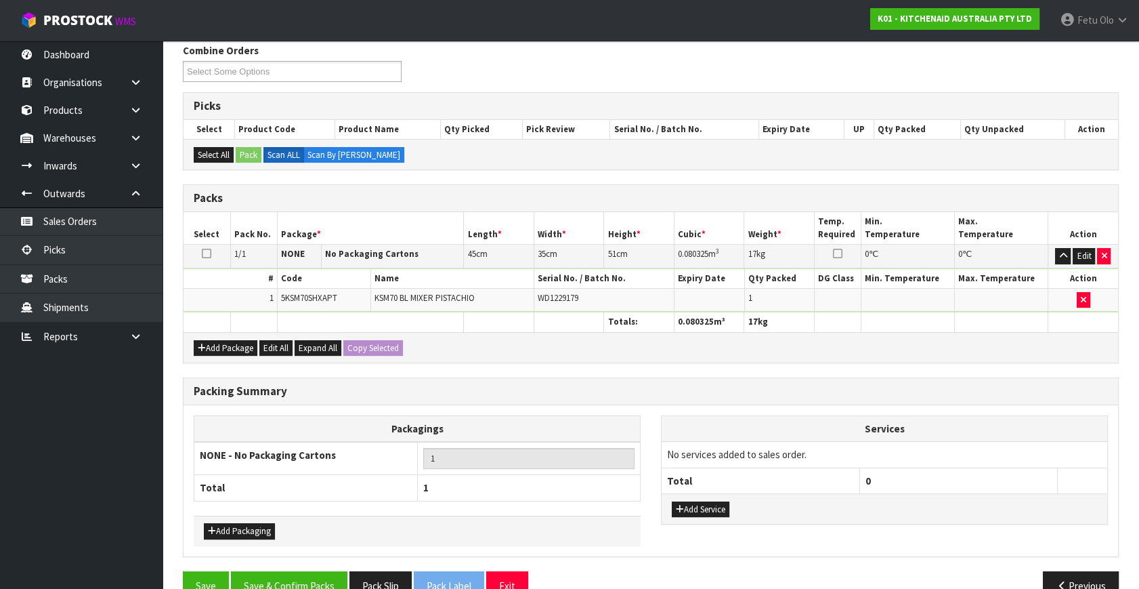
scroll to position [202, 0]
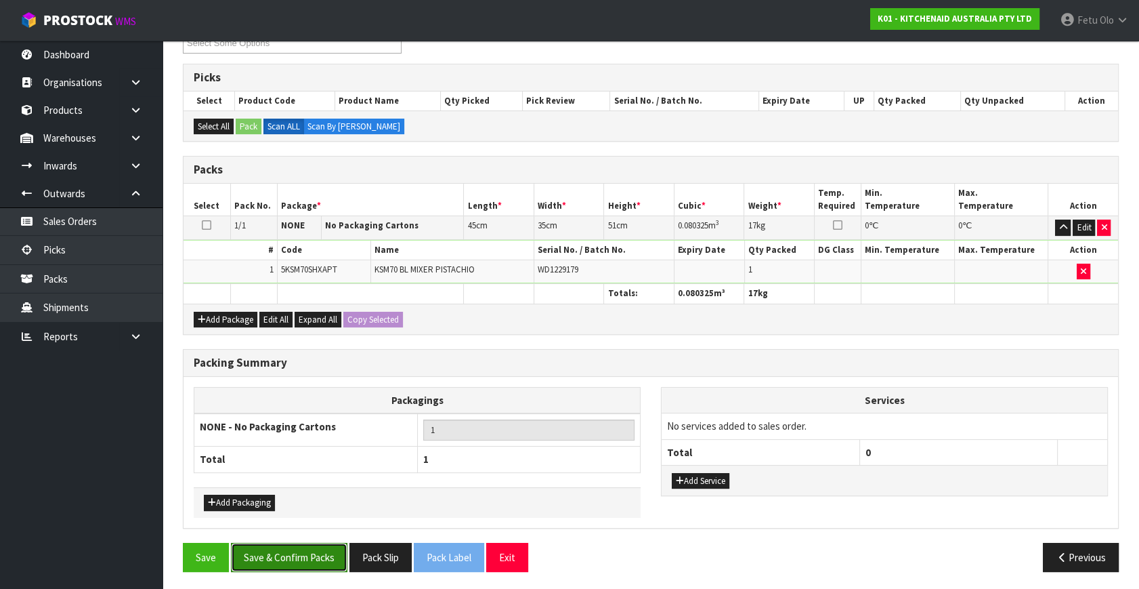
drag, startPoint x: 312, startPoint y: 545, endPoint x: 330, endPoint y: 537, distance: 19.7
click at [321, 545] on button "Save & Confirm Packs" at bounding box center [289, 557] width 117 height 29
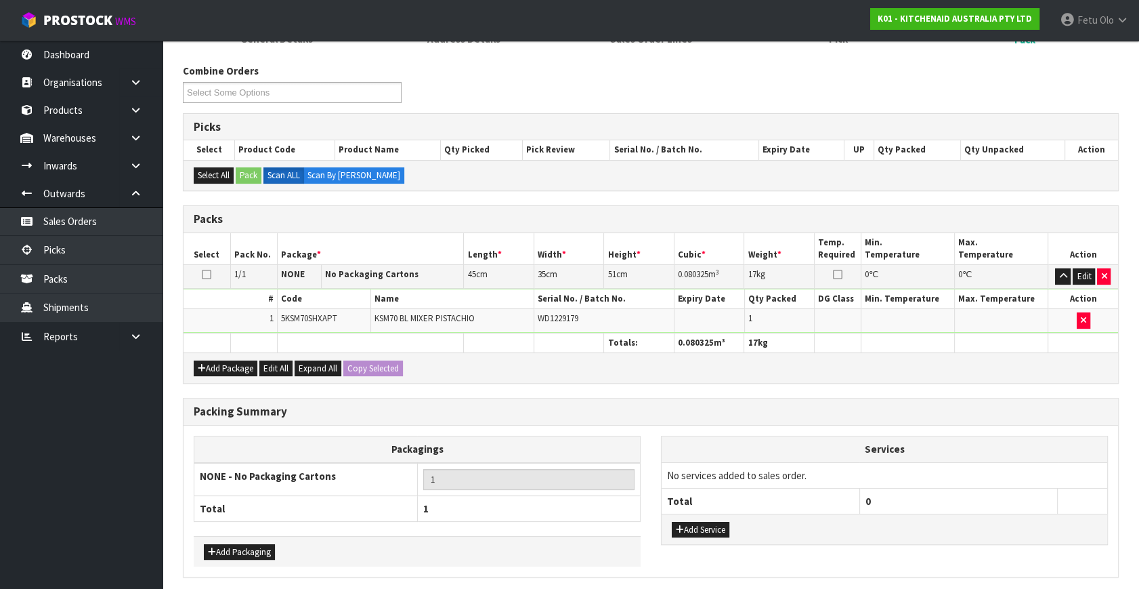
scroll to position [0, 0]
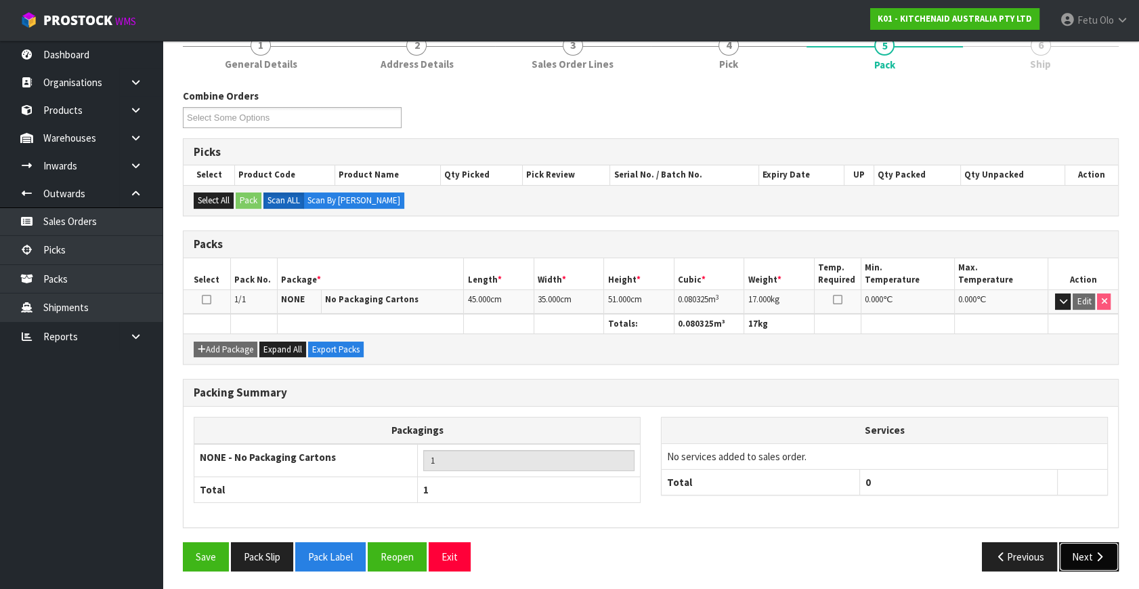
click at [1076, 560] on button "Next" at bounding box center [1089, 556] width 60 height 29
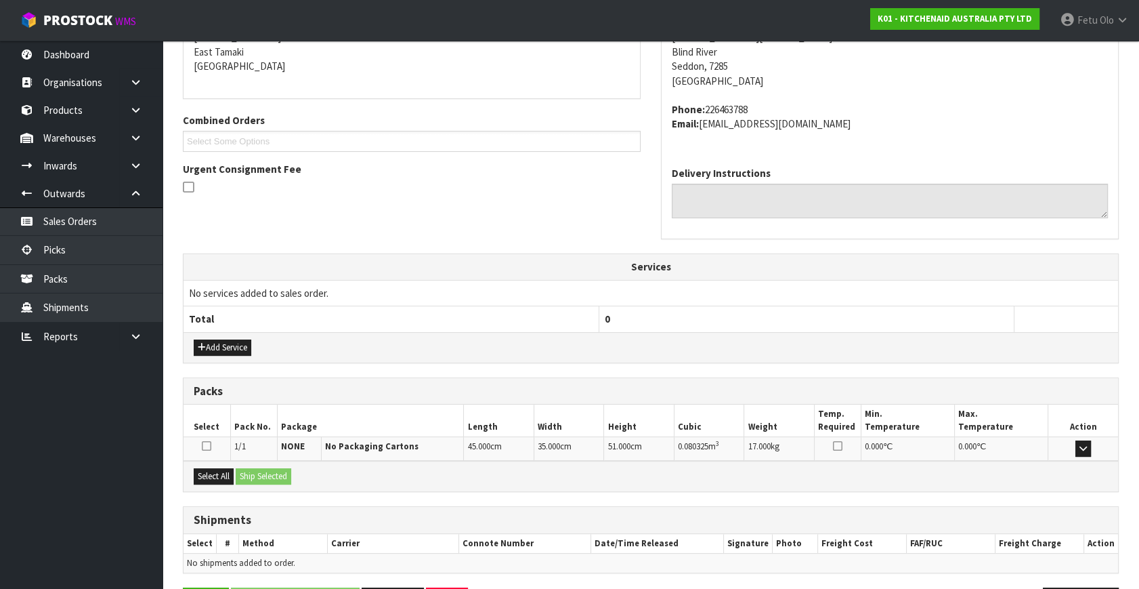
scroll to position [333, 0]
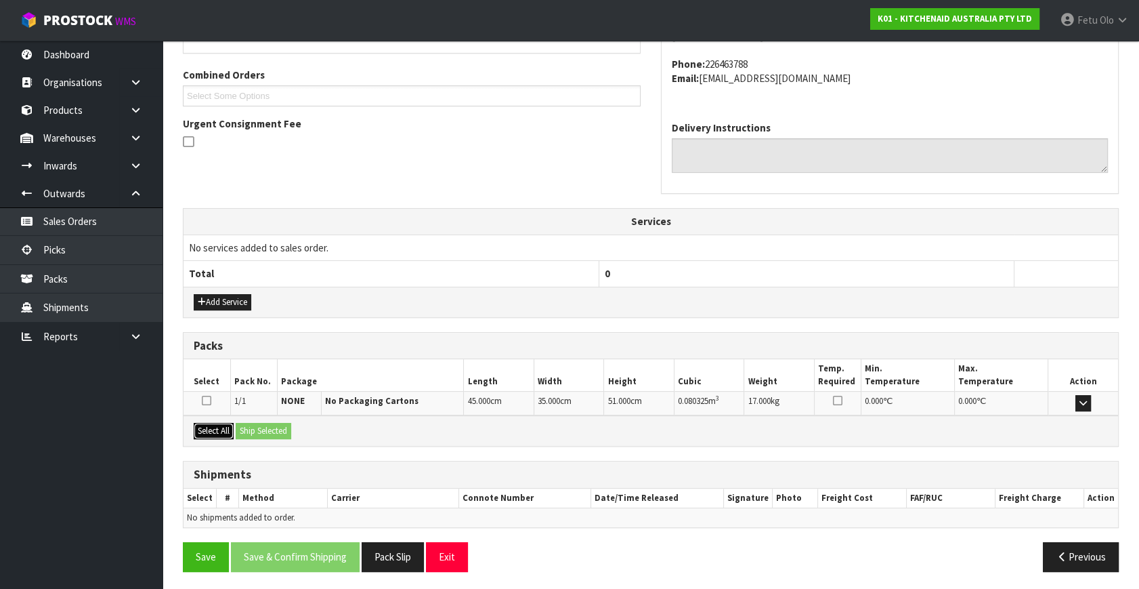
click at [211, 427] on button "Select All" at bounding box center [214, 431] width 40 height 16
drag, startPoint x: 249, startPoint y: 432, endPoint x: 259, endPoint y: 436, distance: 10.9
click at [251, 432] on button "Ship Selected" at bounding box center [264, 431] width 56 height 16
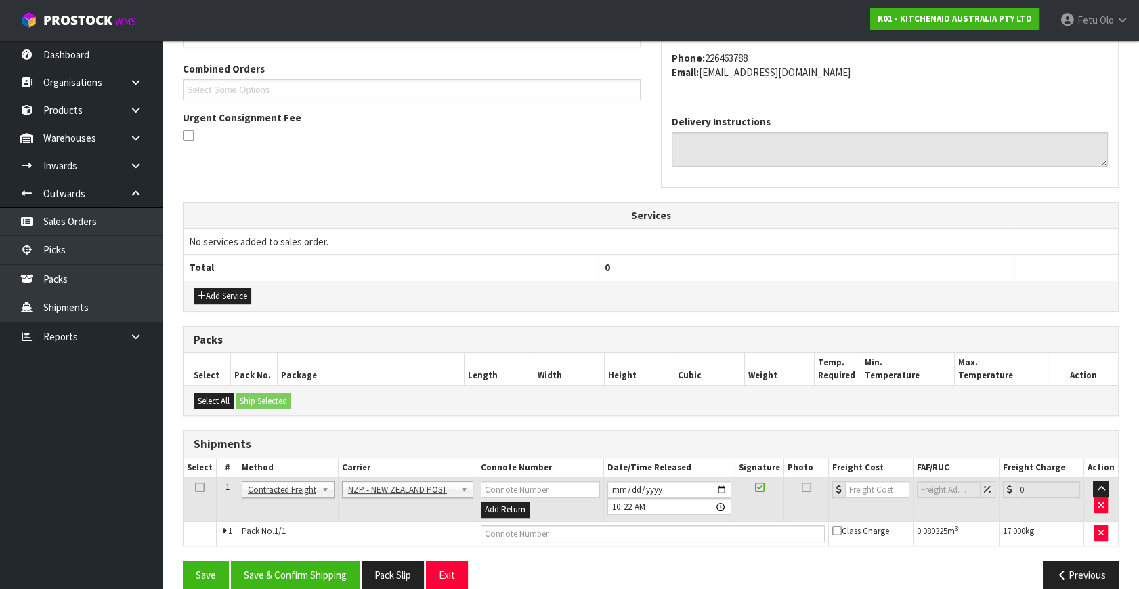
scroll to position [358, 0]
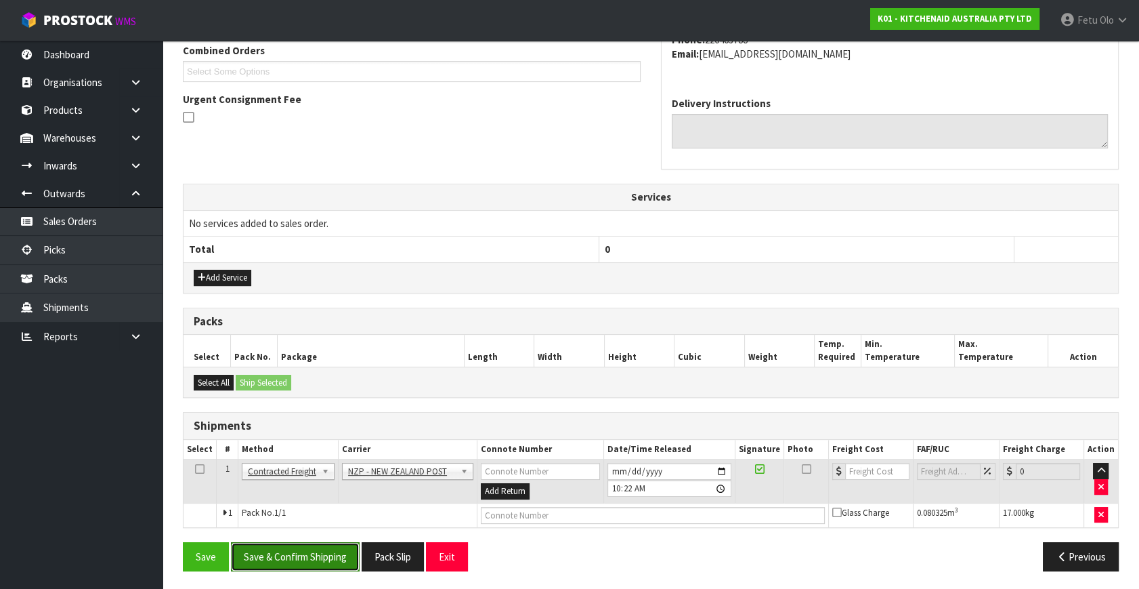
click at [315, 555] on button "Save & Confirm Shipping" at bounding box center [295, 556] width 129 height 29
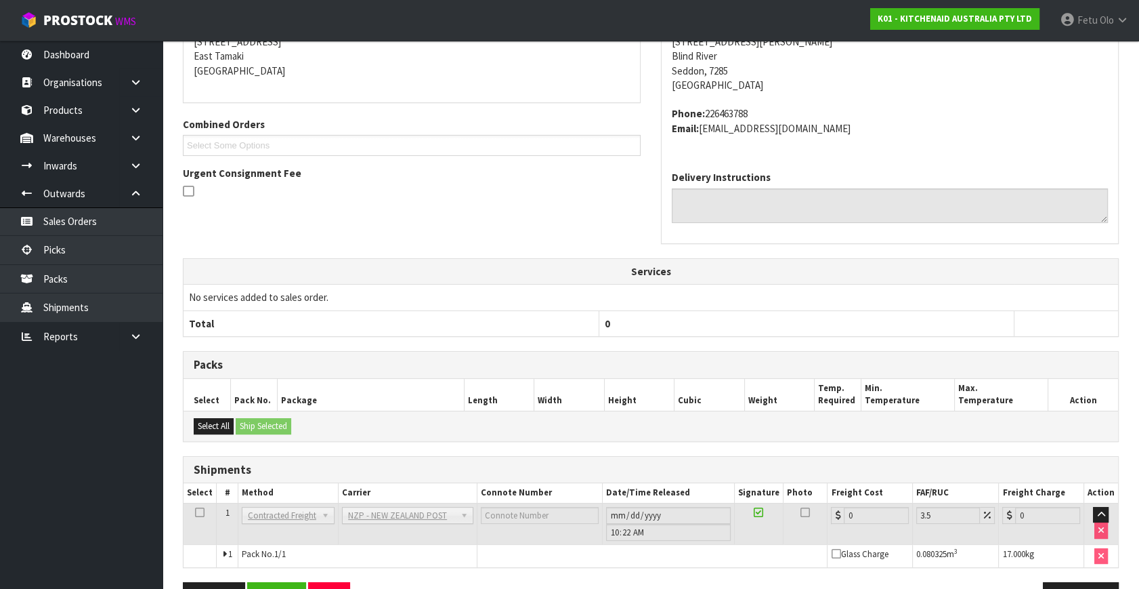
scroll to position [339, 0]
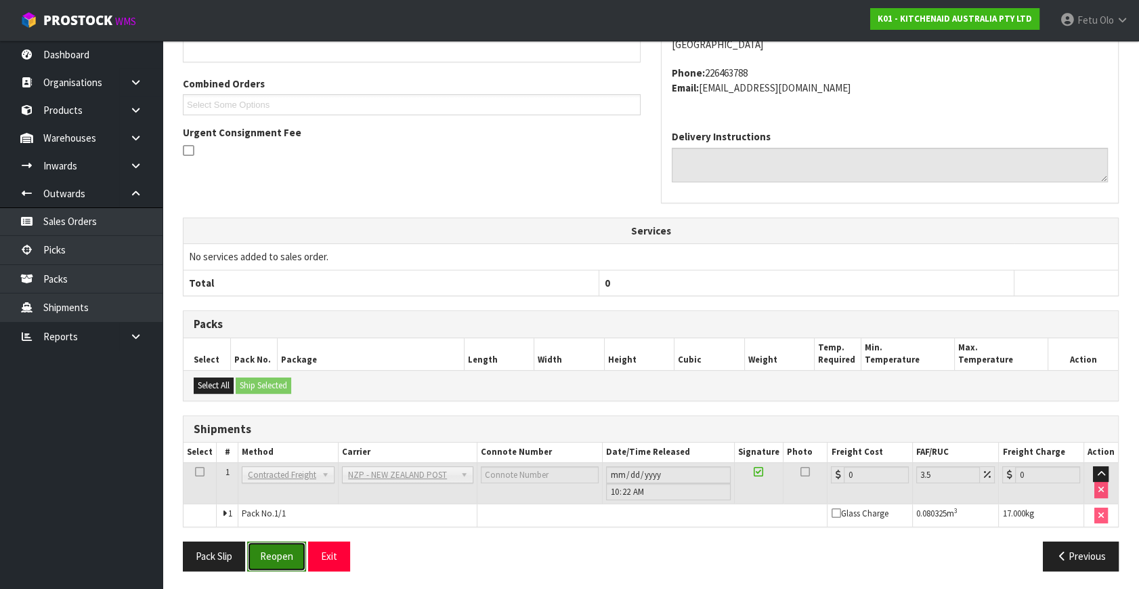
click at [276, 562] on button "Reopen" at bounding box center [276, 555] width 59 height 29
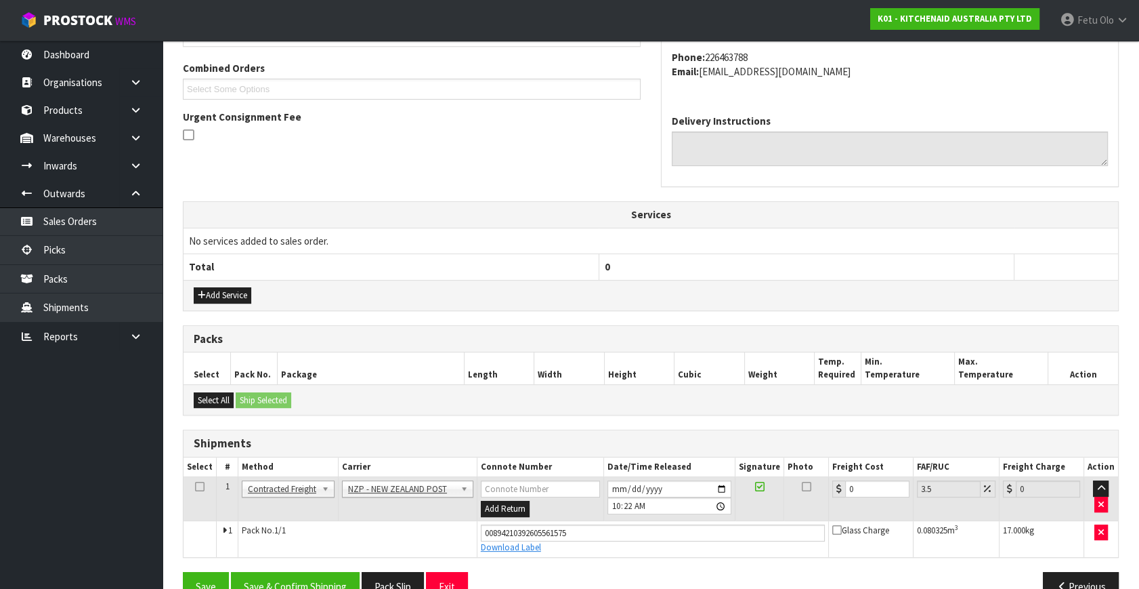
scroll to position [371, 0]
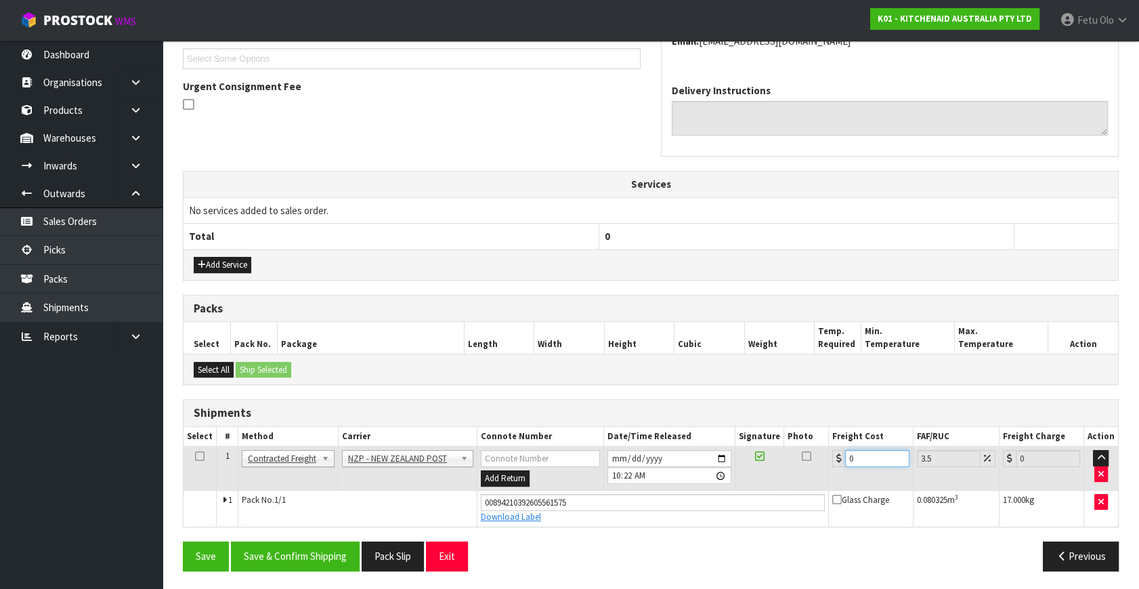
drag, startPoint x: 864, startPoint y: 455, endPoint x: 725, endPoint y: 494, distance: 145.0
click at [725, 494] on tbody "1 Client Local Pickup Customer Local Pickup Company Freight Contracted Freight …" at bounding box center [651, 486] width 935 height 80
type input "2"
type input "2.07"
type input "27"
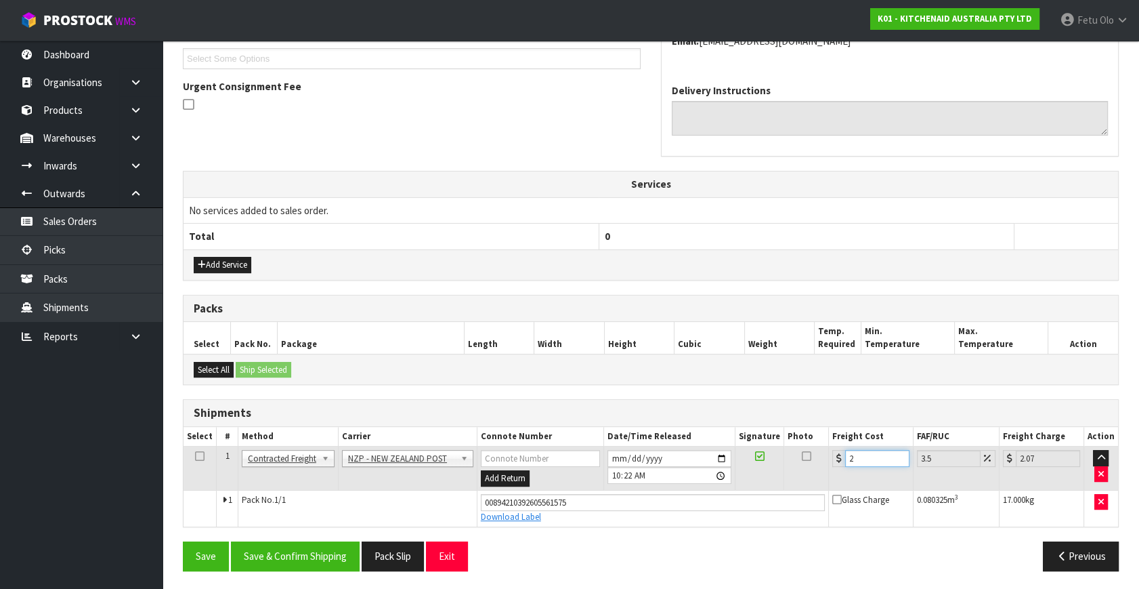
type input "27.94"
type input "273"
type input "282.55"
type input "2738"
type input "2833.83"
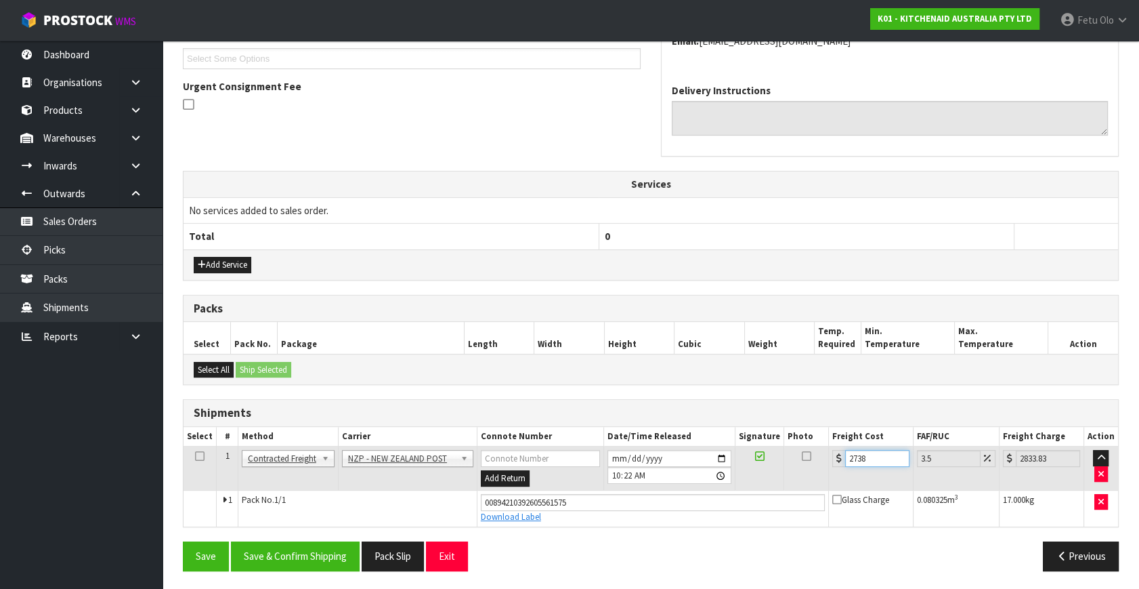
type input "27387"
click at [278, 551] on button "Save & Confirm Shipping" at bounding box center [295, 555] width 129 height 29
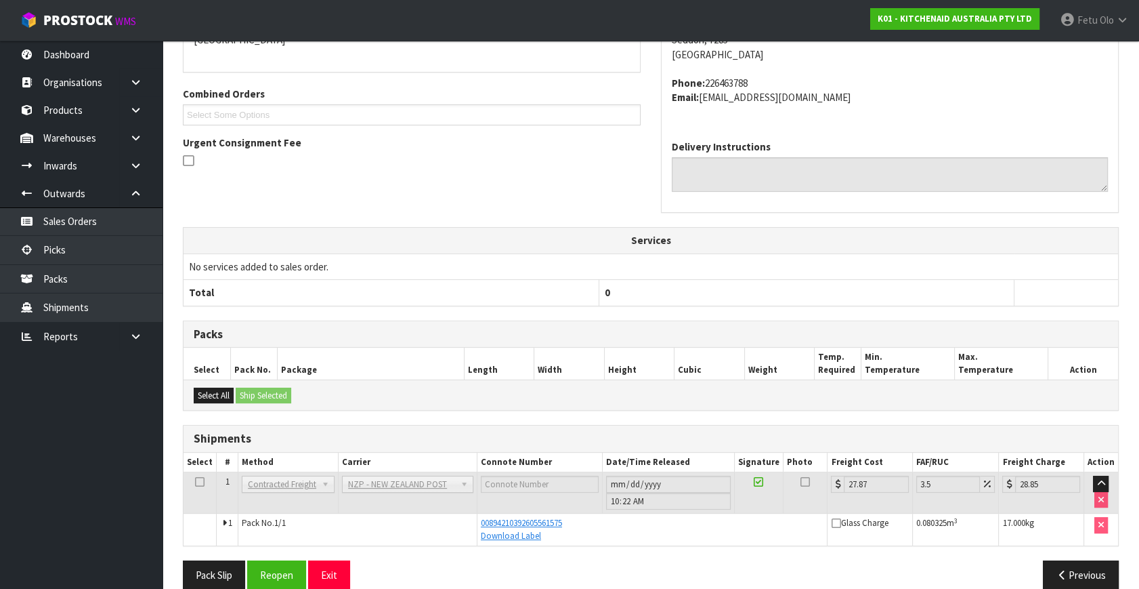
scroll to position [333, 0]
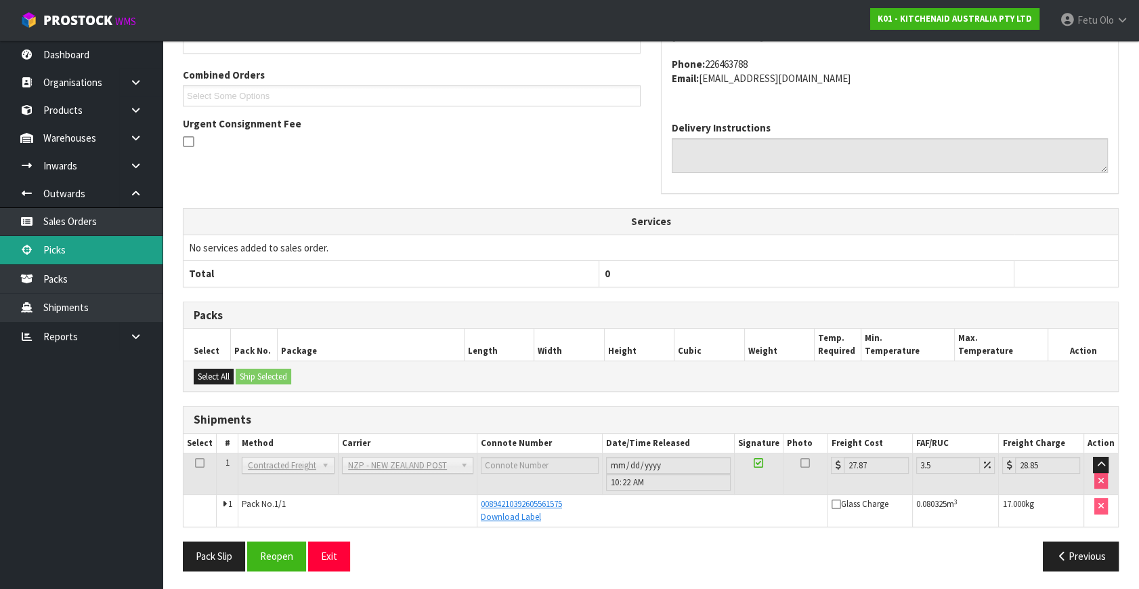
click at [86, 257] on link "Picks" at bounding box center [81, 250] width 163 height 28
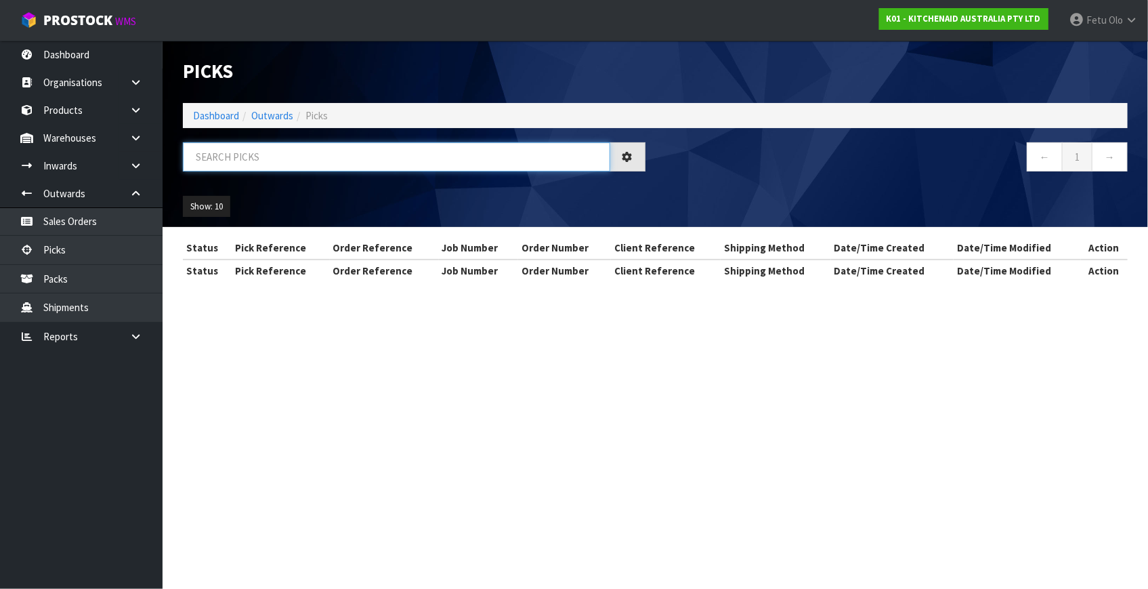
click at [263, 163] on input "text" at bounding box center [396, 156] width 427 height 29
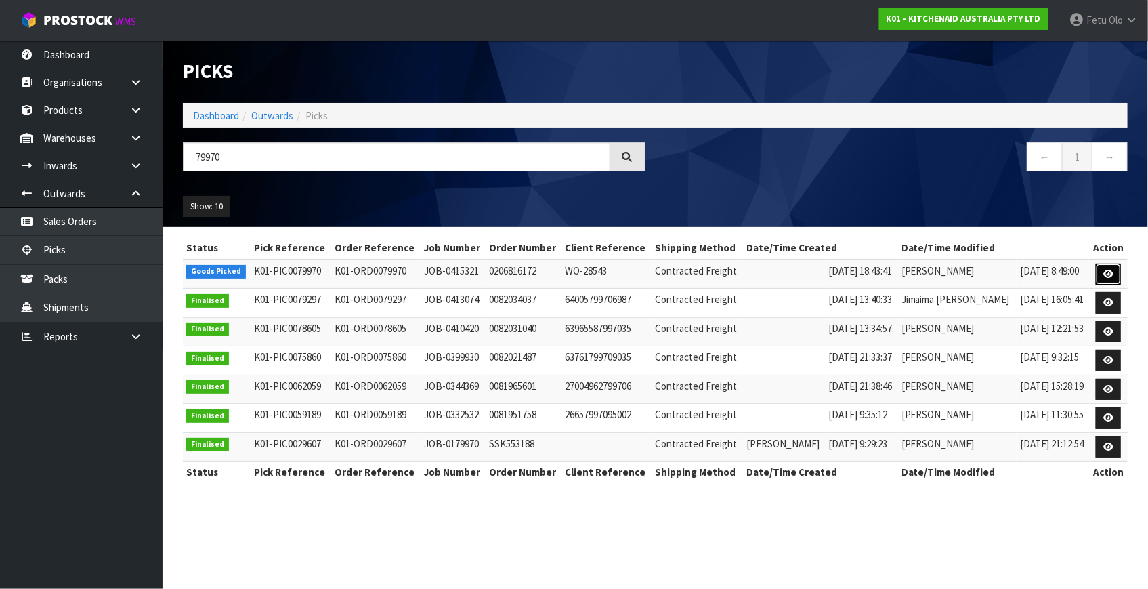
click at [1104, 270] on icon at bounding box center [1109, 274] width 10 height 9
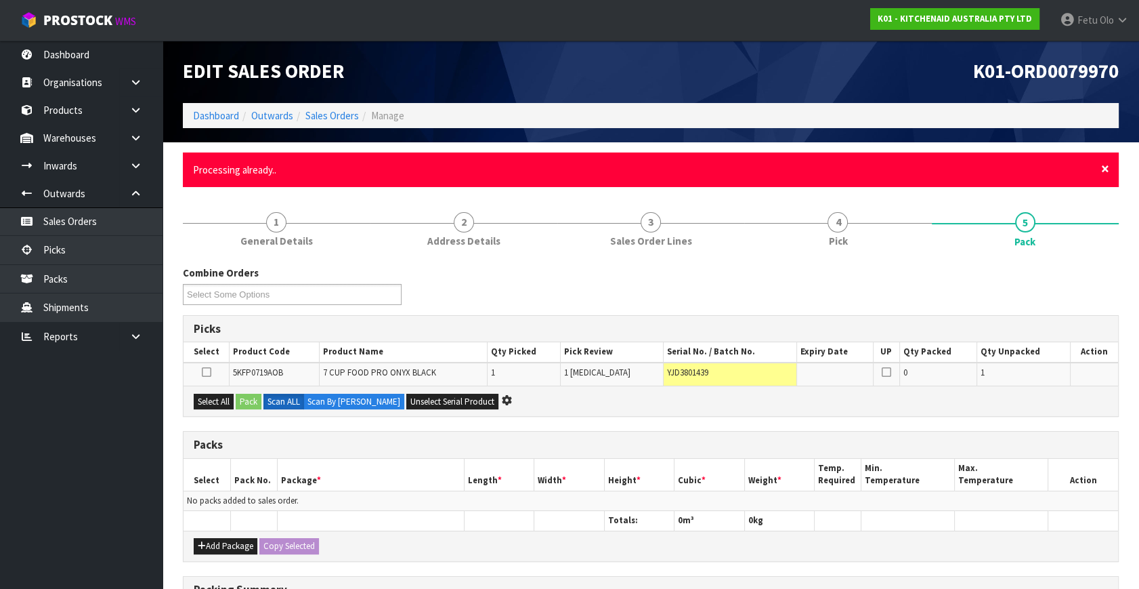
click at [1104, 167] on span "×" at bounding box center [1105, 168] width 8 height 19
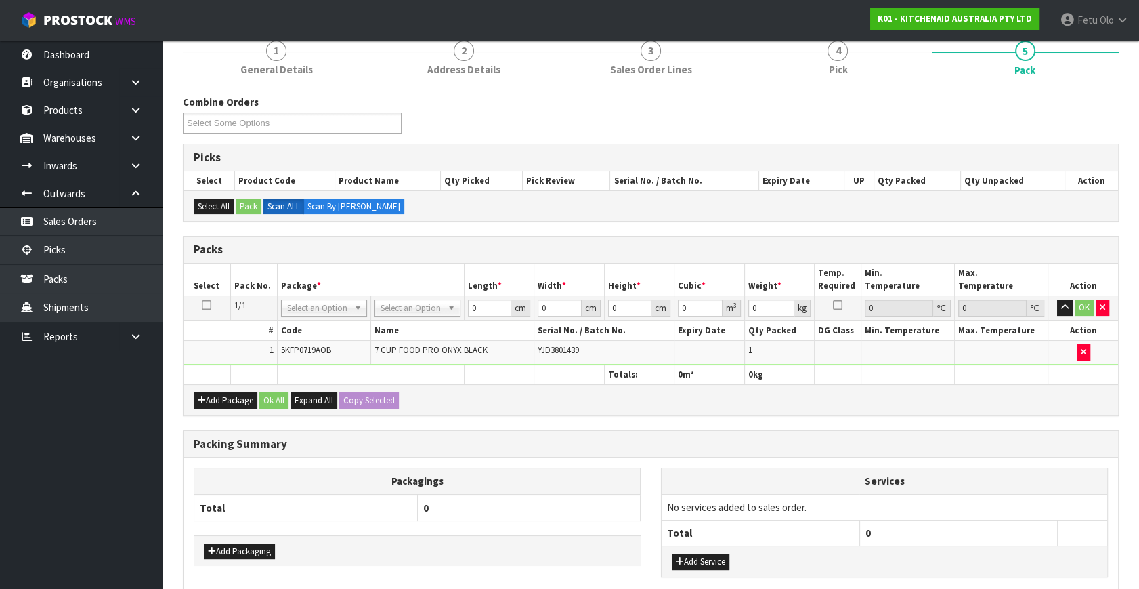
scroll to position [196, 0]
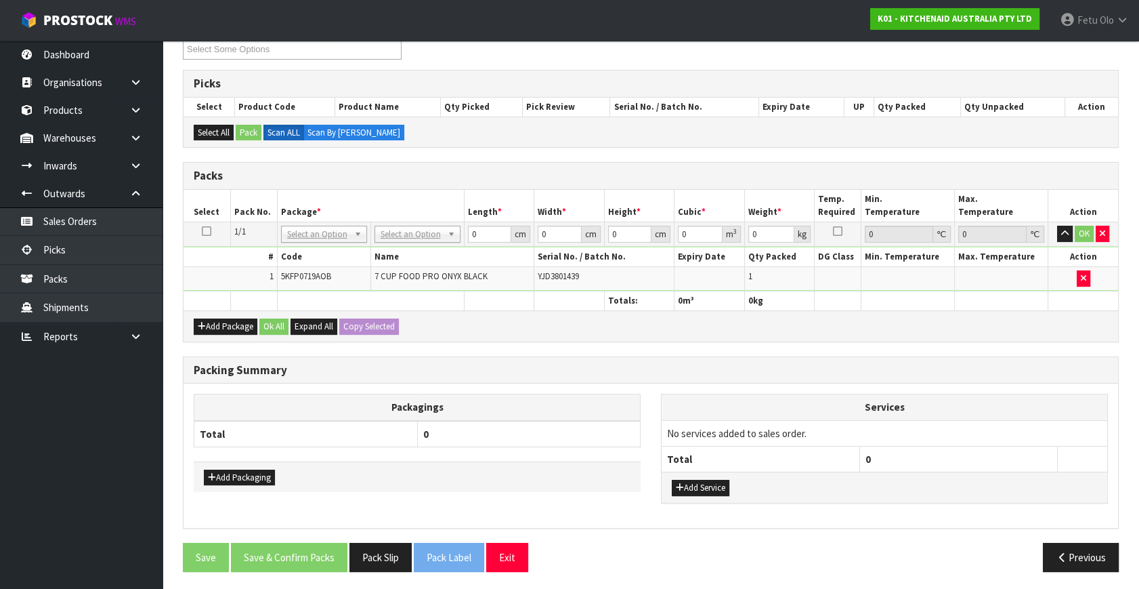
drag, startPoint x: 293, startPoint y: 237, endPoint x: 304, endPoint y: 243, distance: 12.4
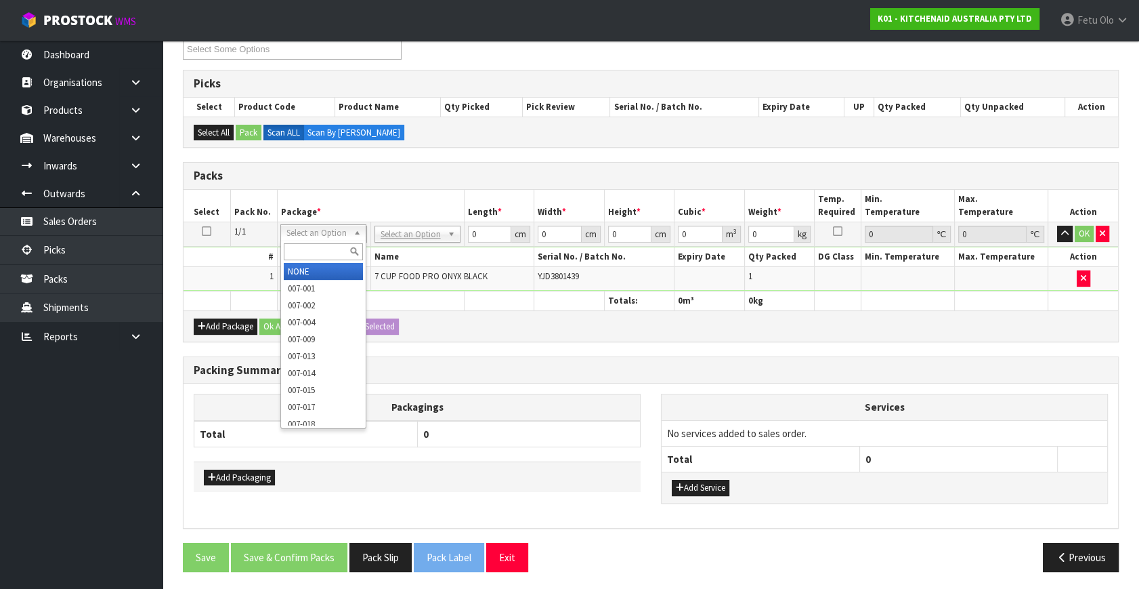
click at [303, 250] on input "text" at bounding box center [323, 251] width 79 height 17
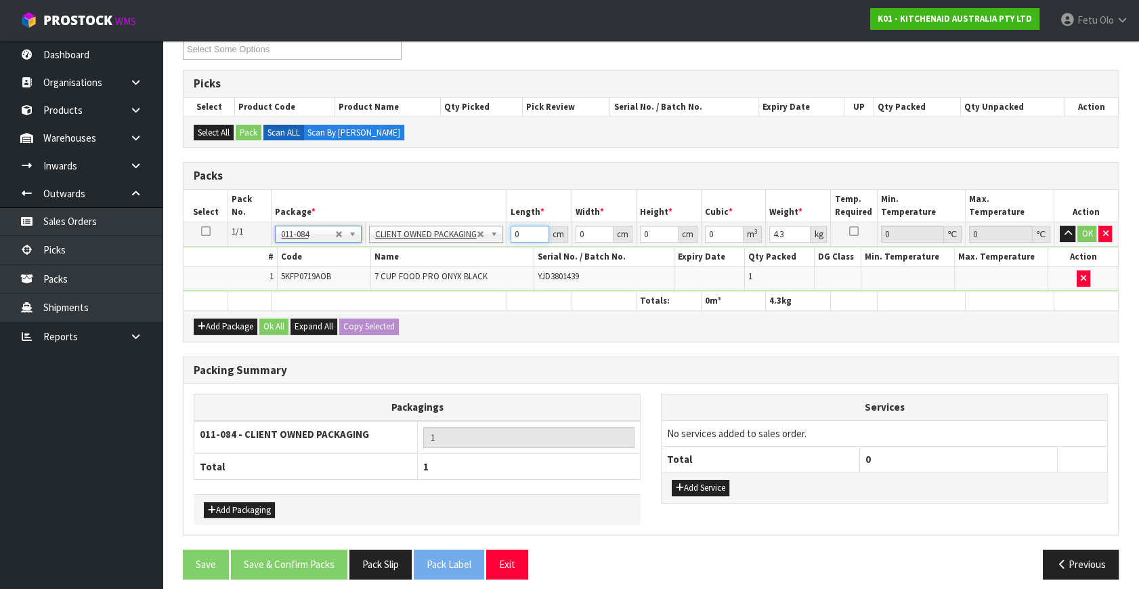
drag, startPoint x: 519, startPoint y: 232, endPoint x: 459, endPoint y: 266, distance: 68.9
click at [459, 266] on tbody "1/1 NONE 007-001 007-002 007-004 007-009 007-013 007-014 007-015 007-017 007-01…" at bounding box center [651, 256] width 935 height 69
click button "OK" at bounding box center [1087, 234] width 19 height 16
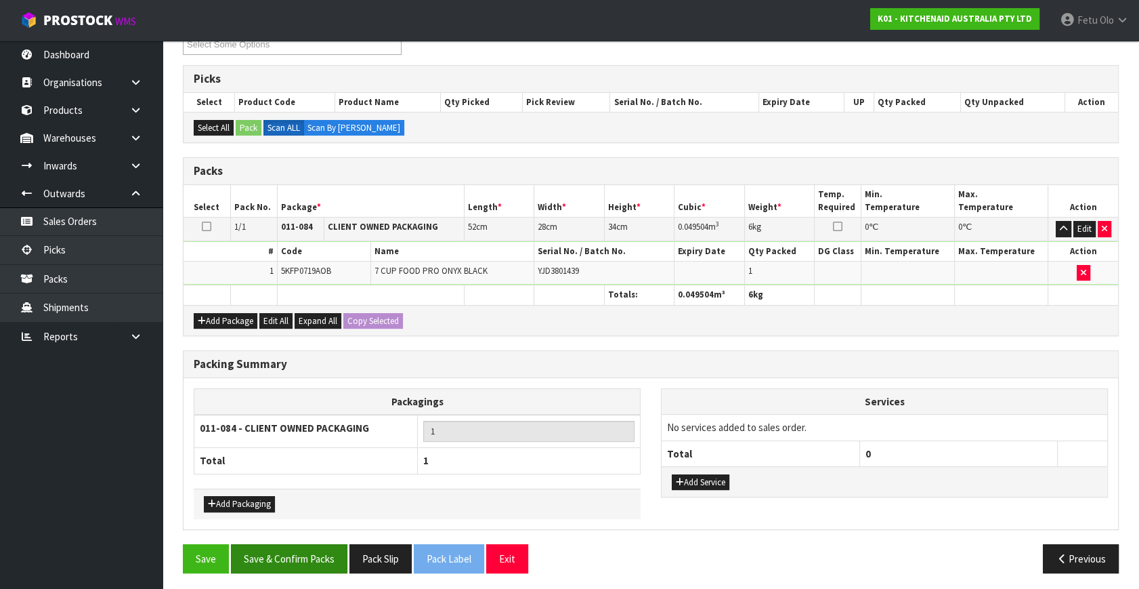
scroll to position [202, 0]
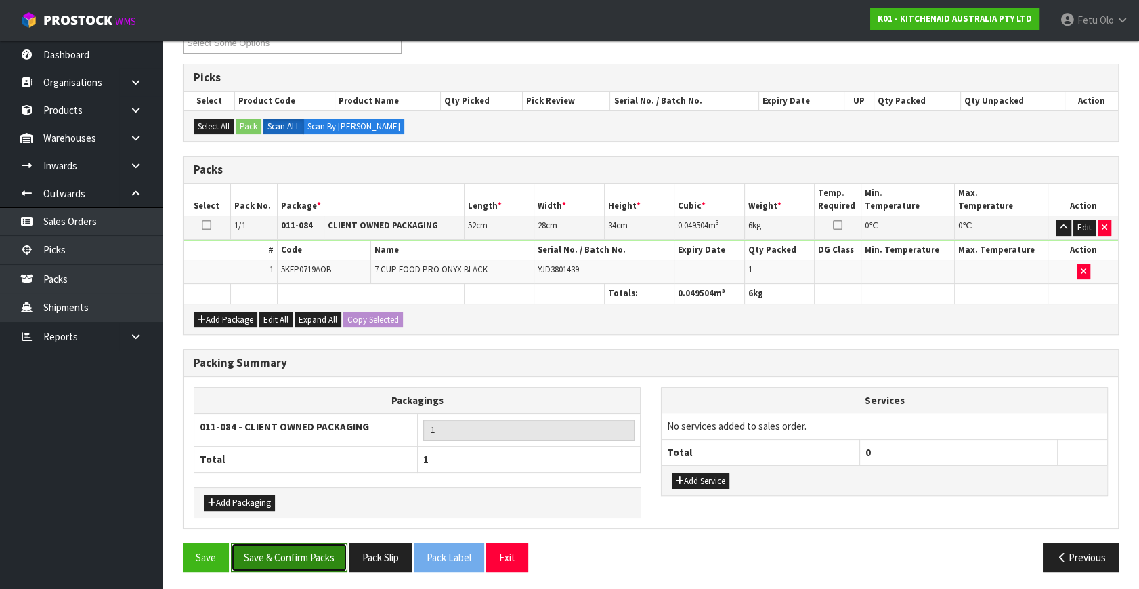
click at [312, 560] on button "Save & Confirm Packs" at bounding box center [289, 557] width 117 height 29
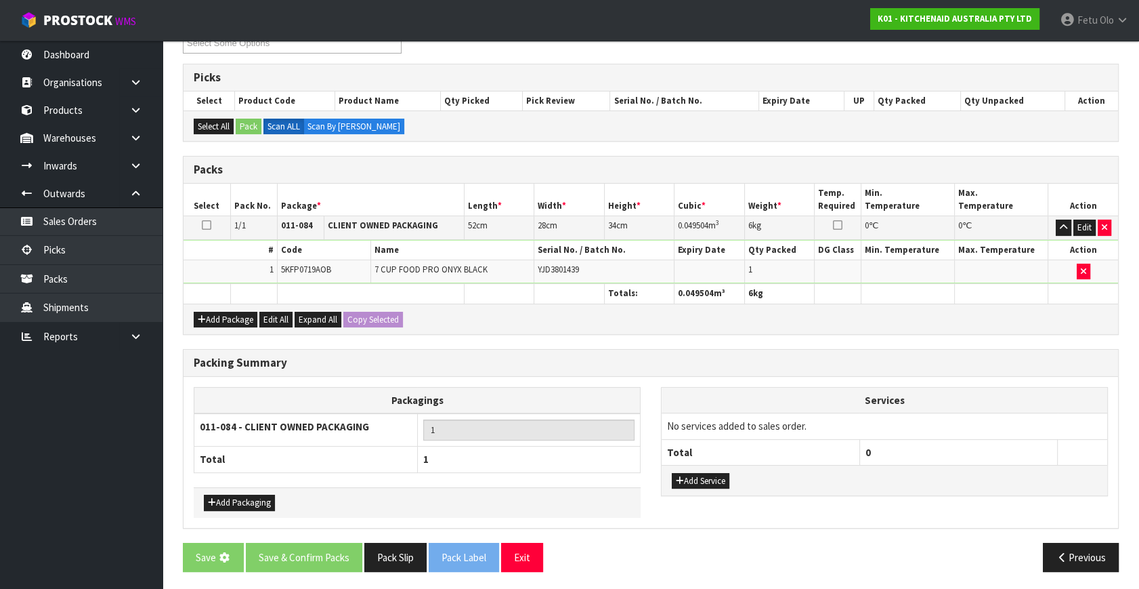
scroll to position [0, 0]
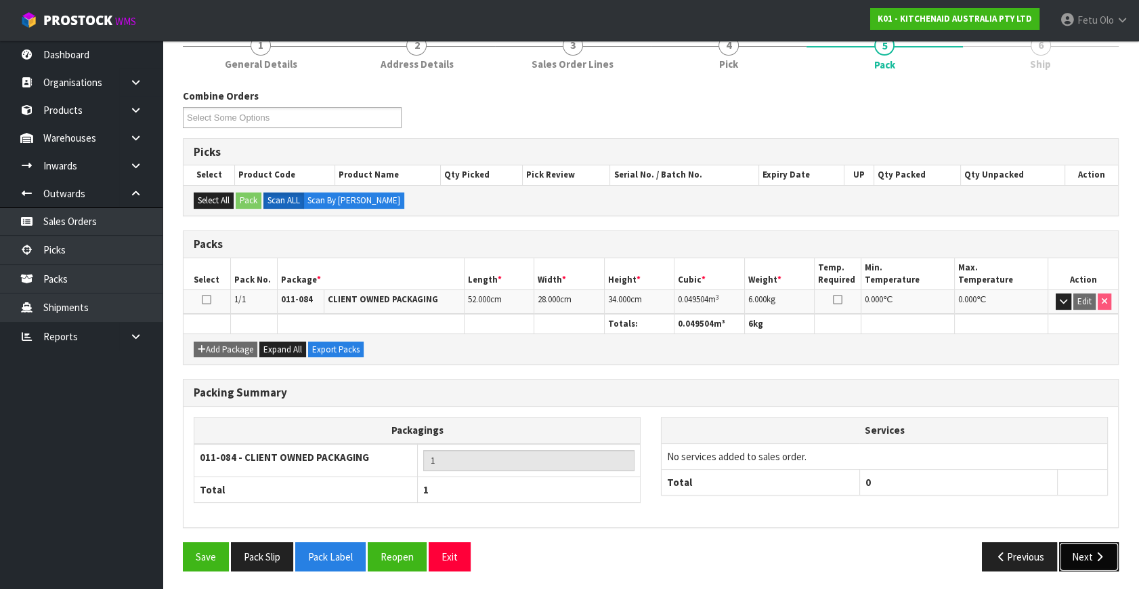
click at [1087, 543] on button "Next" at bounding box center [1089, 556] width 60 height 29
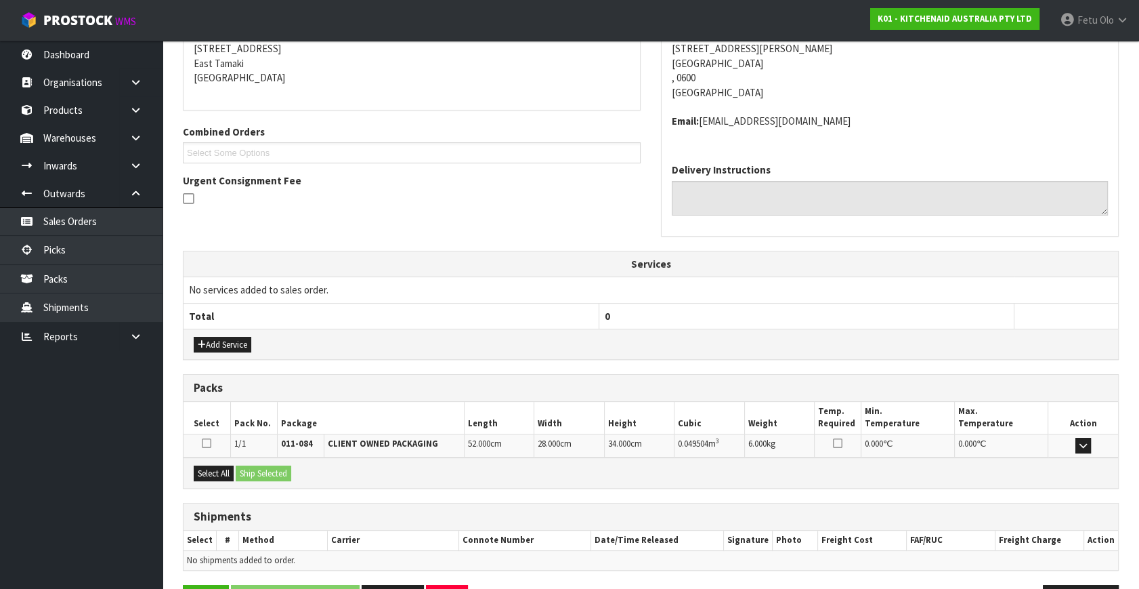
scroll to position [319, 0]
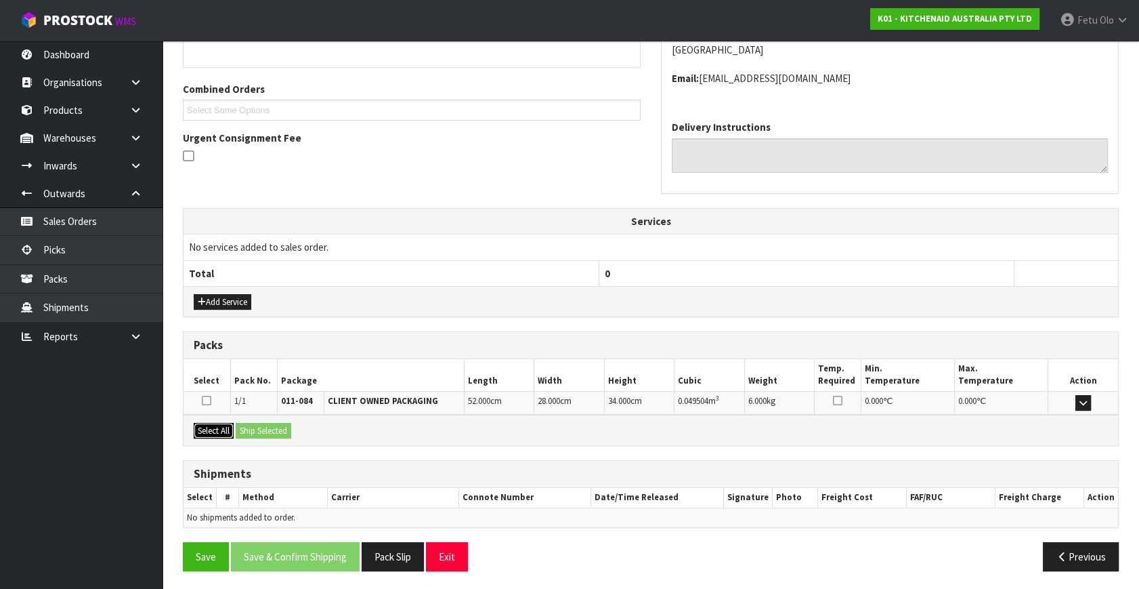
click at [203, 427] on button "Select All" at bounding box center [214, 431] width 40 height 16
drag, startPoint x: 243, startPoint y: 426, endPoint x: 252, endPoint y: 427, distance: 8.9
click at [244, 426] on button "Ship Selected" at bounding box center [264, 431] width 56 height 16
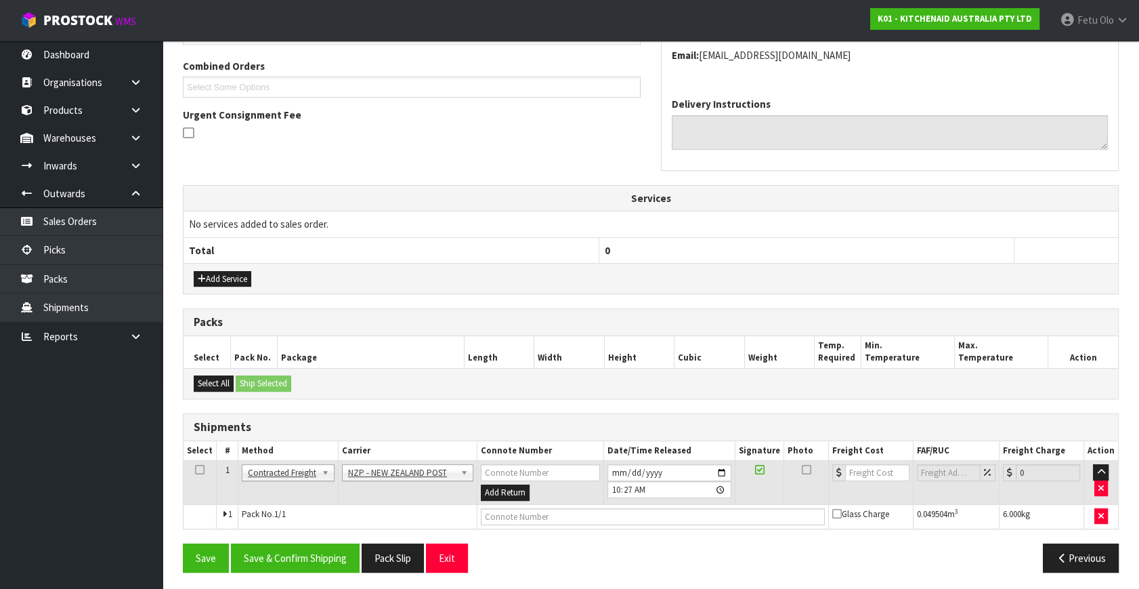
scroll to position [343, 0]
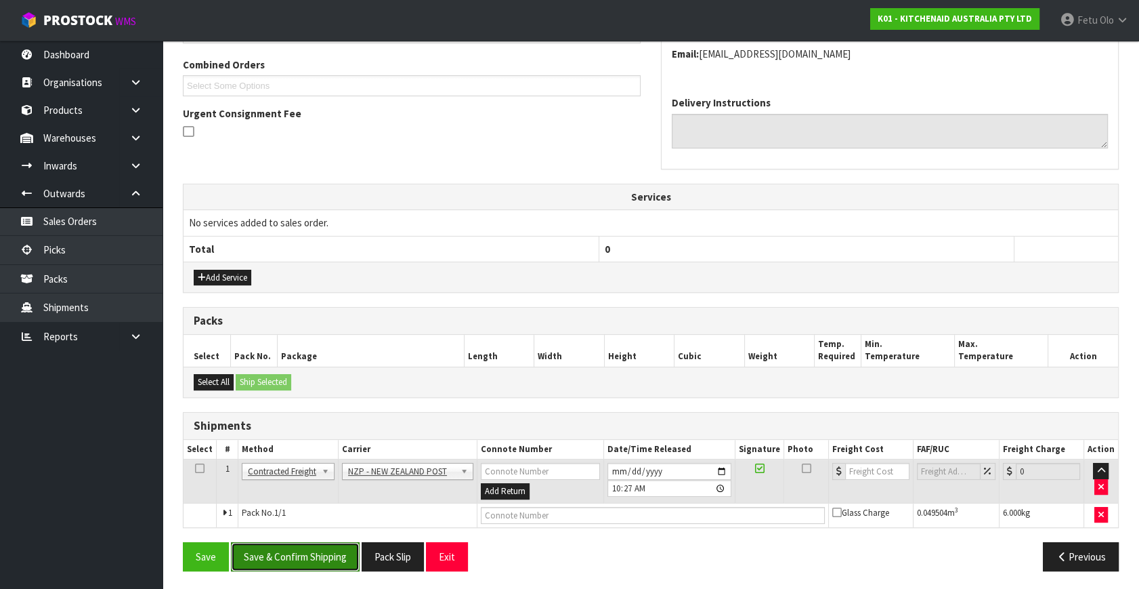
click at [323, 545] on button "Save & Confirm Shipping" at bounding box center [295, 556] width 129 height 29
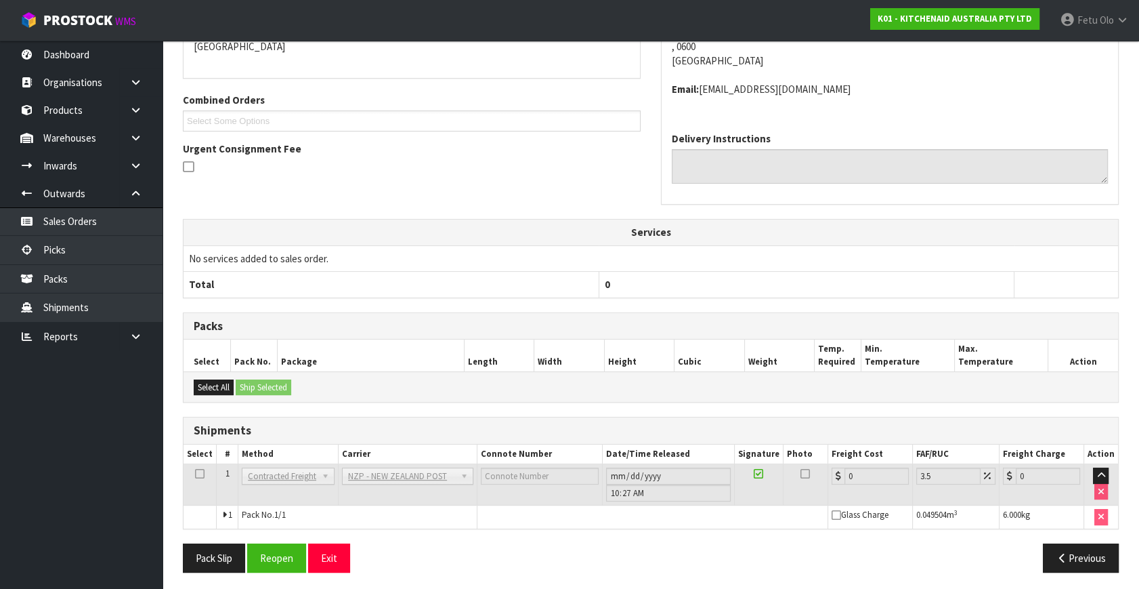
scroll to position [324, 0]
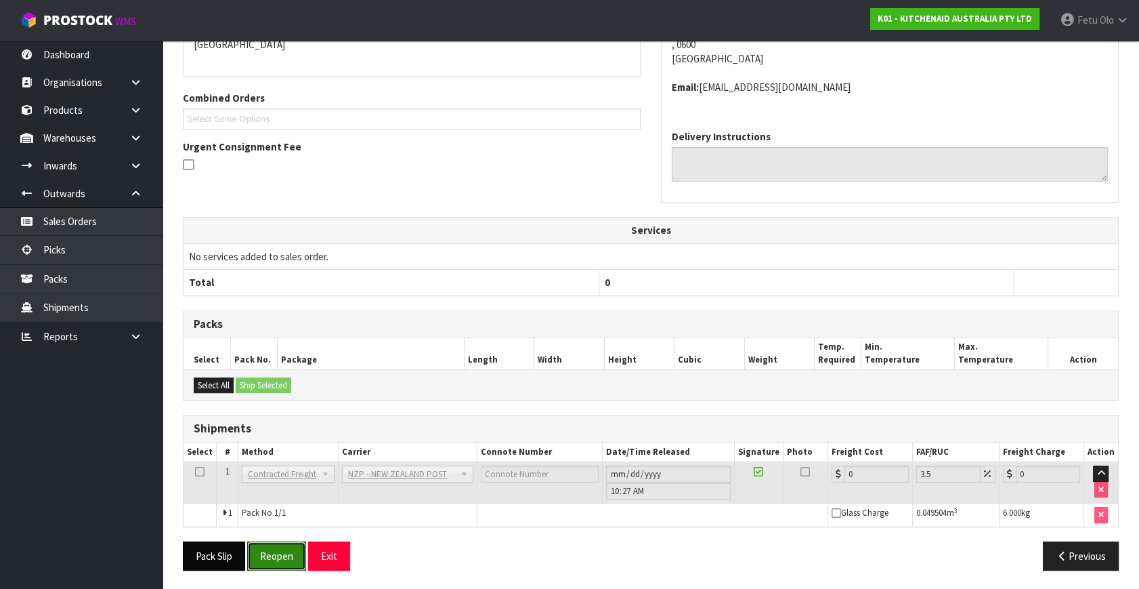
drag, startPoint x: 262, startPoint y: 556, endPoint x: 236, endPoint y: 549, distance: 26.8
click at [262, 556] on button "Reopen" at bounding box center [276, 555] width 59 height 29
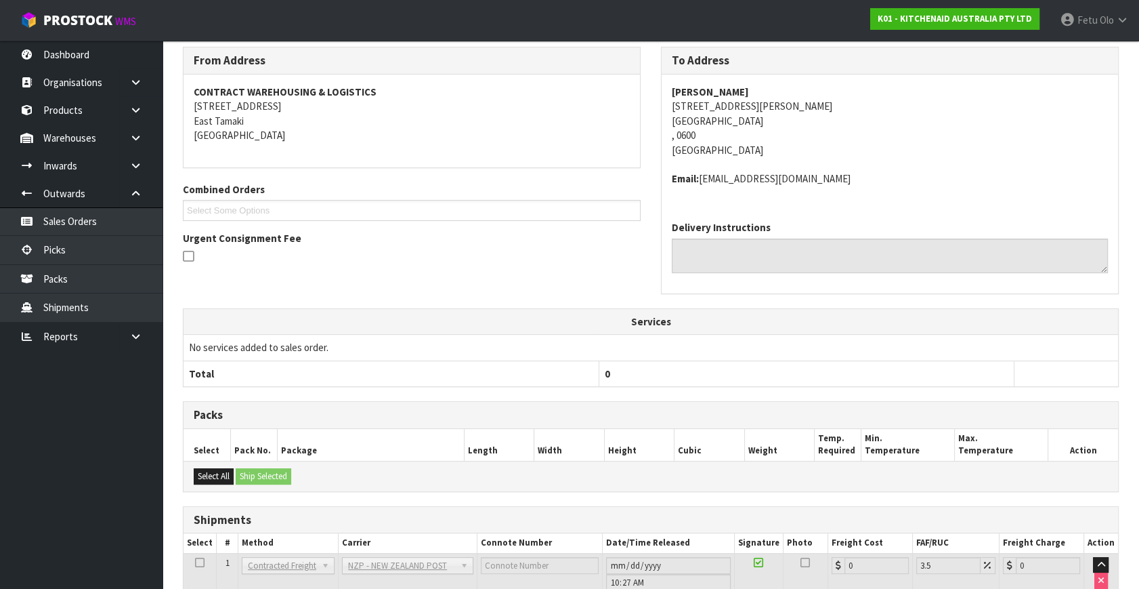
scroll to position [308, 0]
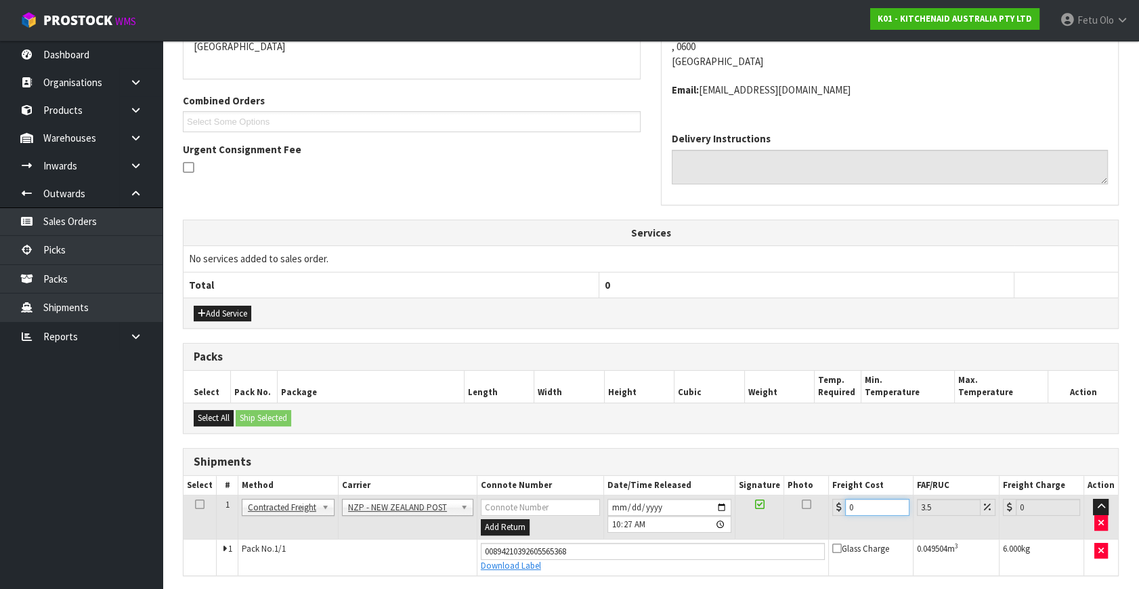
click at [656, 541] on tbody "1 Client Local Pickup Customer Local Pickup Company Freight Contracted Freight …" at bounding box center [651, 535] width 935 height 80
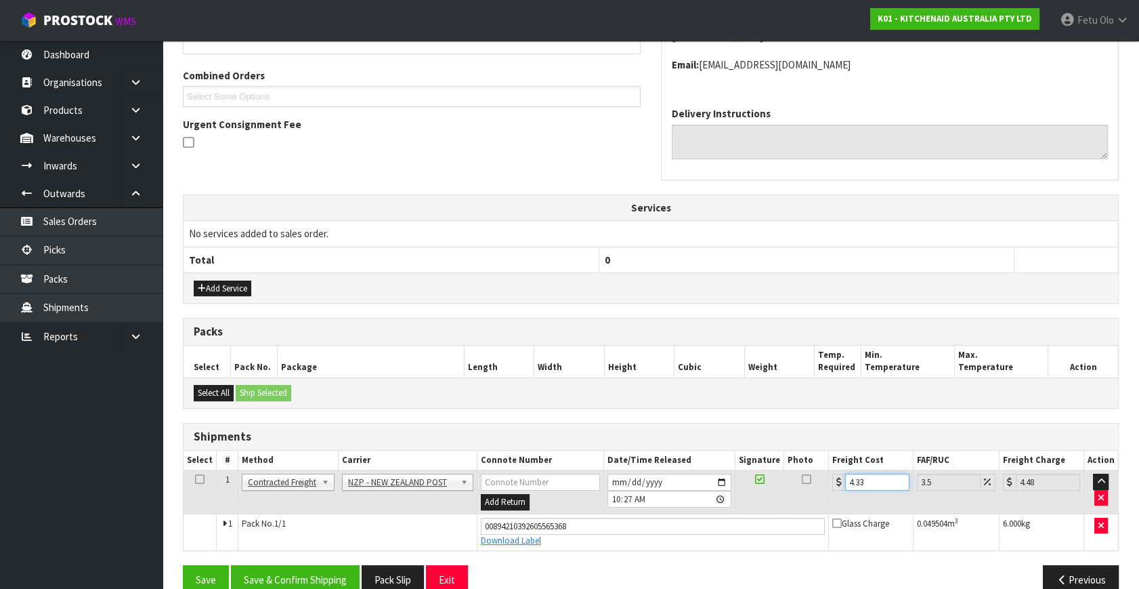
scroll to position [356, 0]
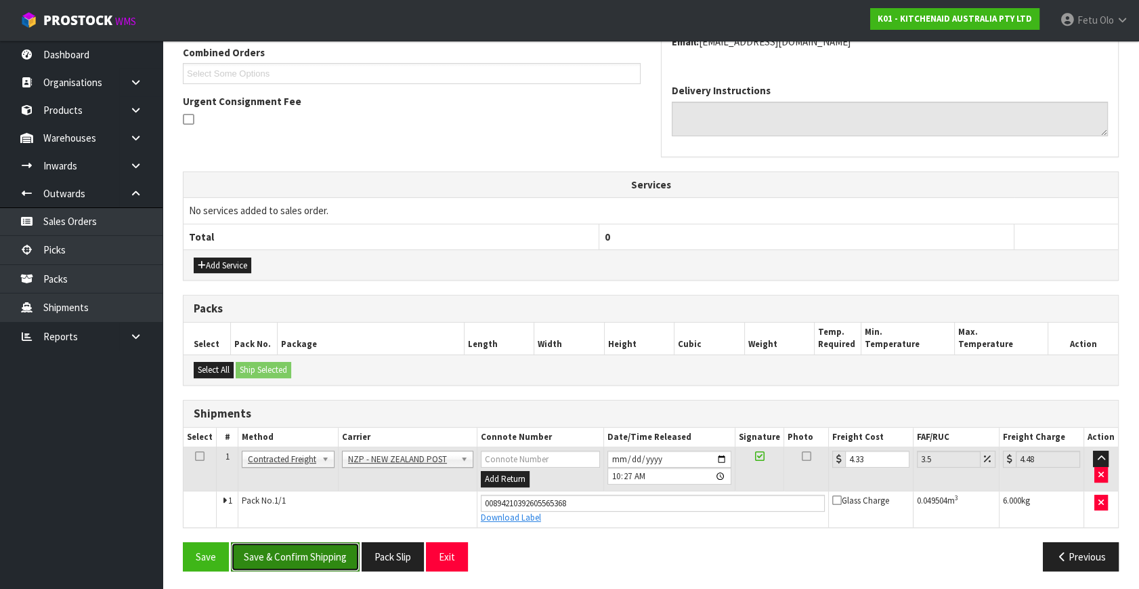
click at [287, 547] on button "Save & Confirm Shipping" at bounding box center [295, 556] width 129 height 29
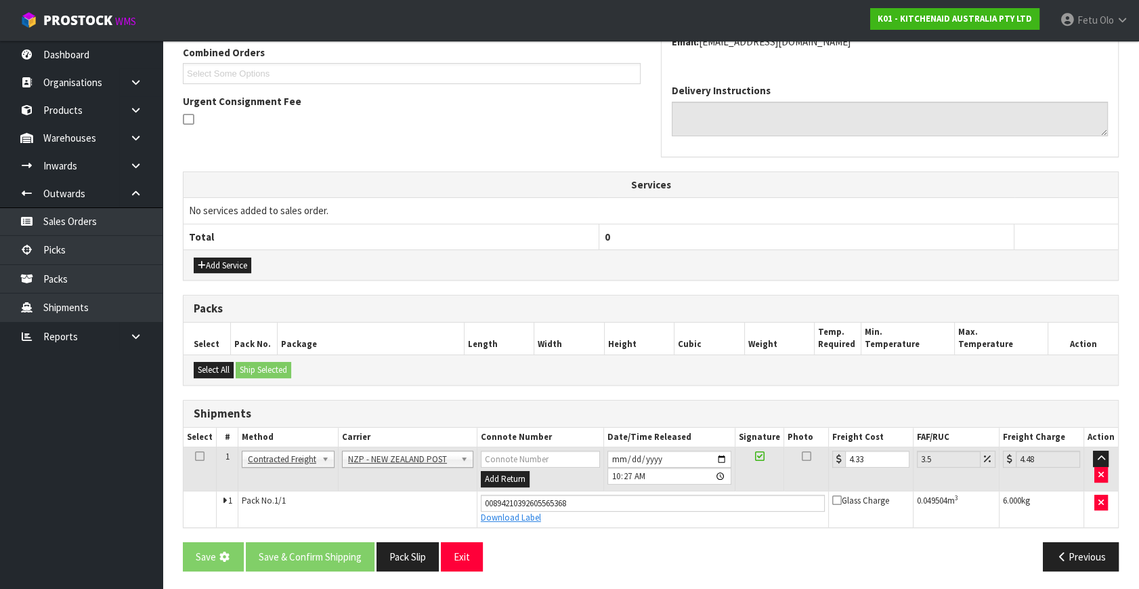
scroll to position [0, 0]
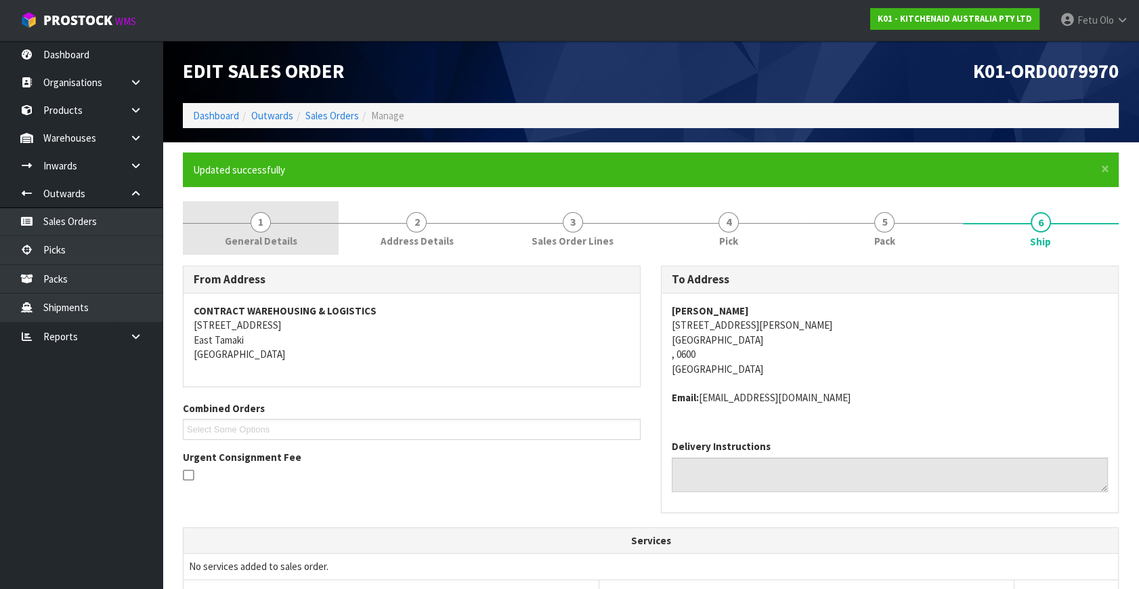
click at [264, 239] on span "General Details" at bounding box center [261, 241] width 72 height 14
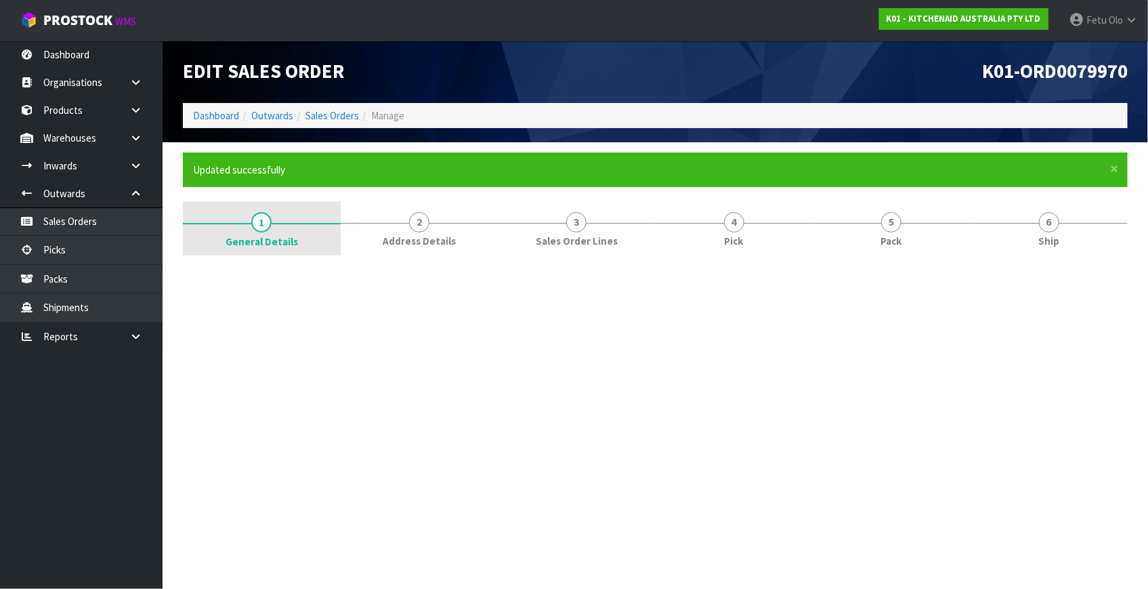
click at [258, 237] on span "General Details" at bounding box center [262, 241] width 72 height 14
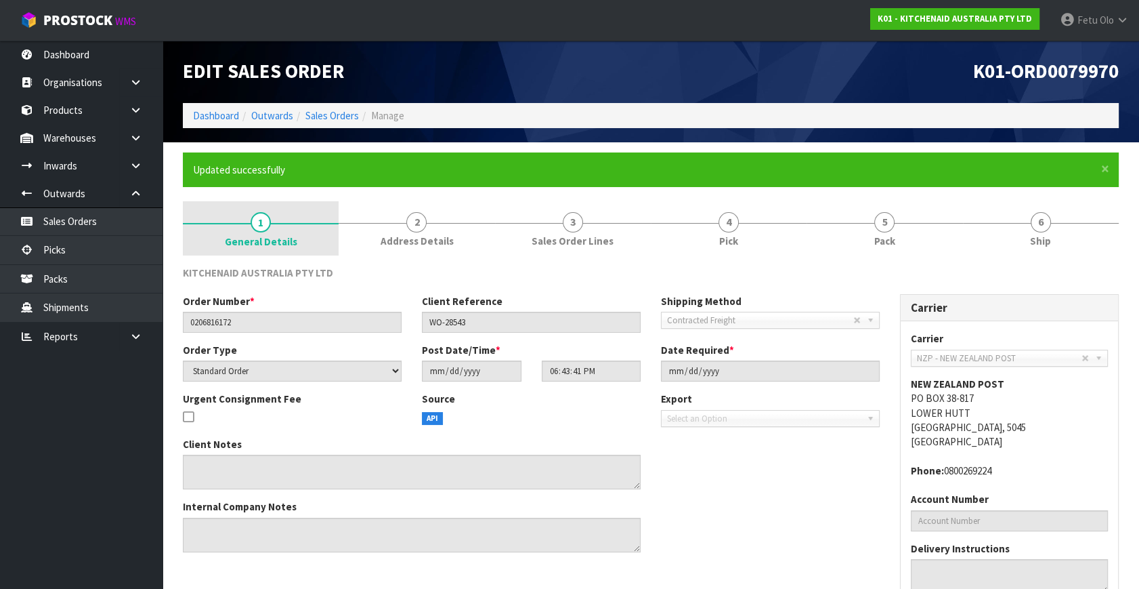
drag, startPoint x: 246, startPoint y: 251, endPoint x: 243, endPoint y: 226, distance: 25.2
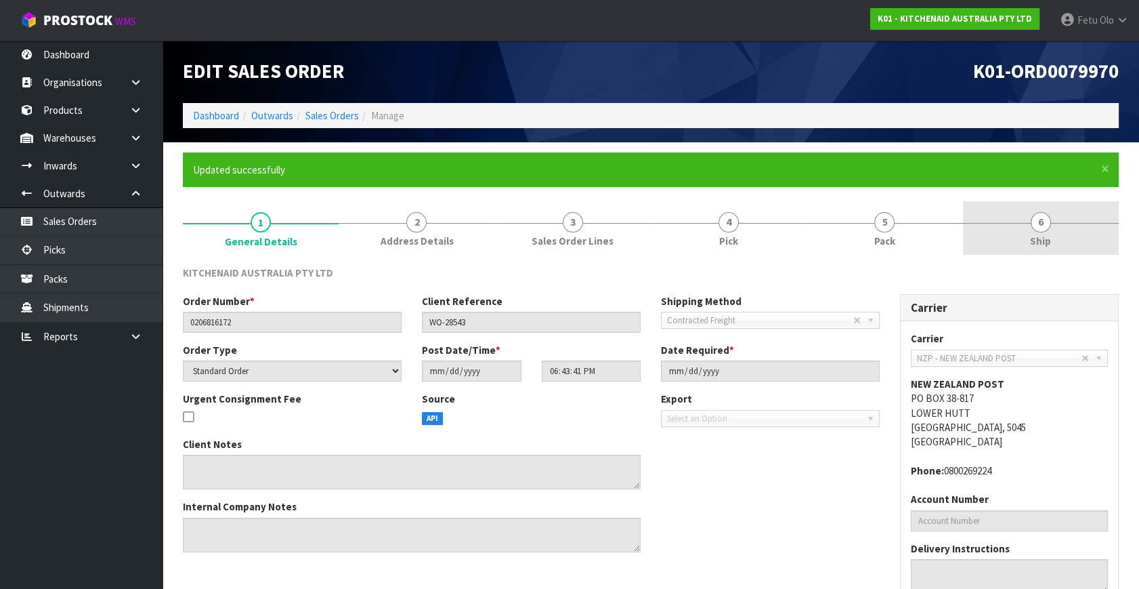
drag, startPoint x: 1071, startPoint y: 232, endPoint x: 1064, endPoint y: 238, distance: 9.1
click at [1071, 232] on link "6 Ship" at bounding box center [1041, 228] width 156 height 54
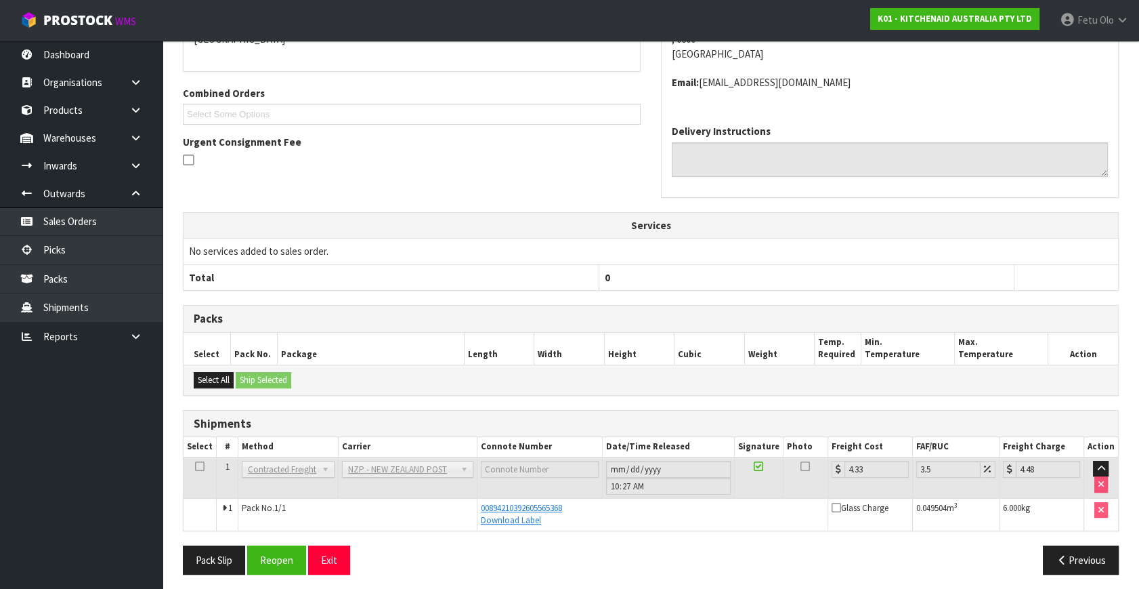
scroll to position [318, 0]
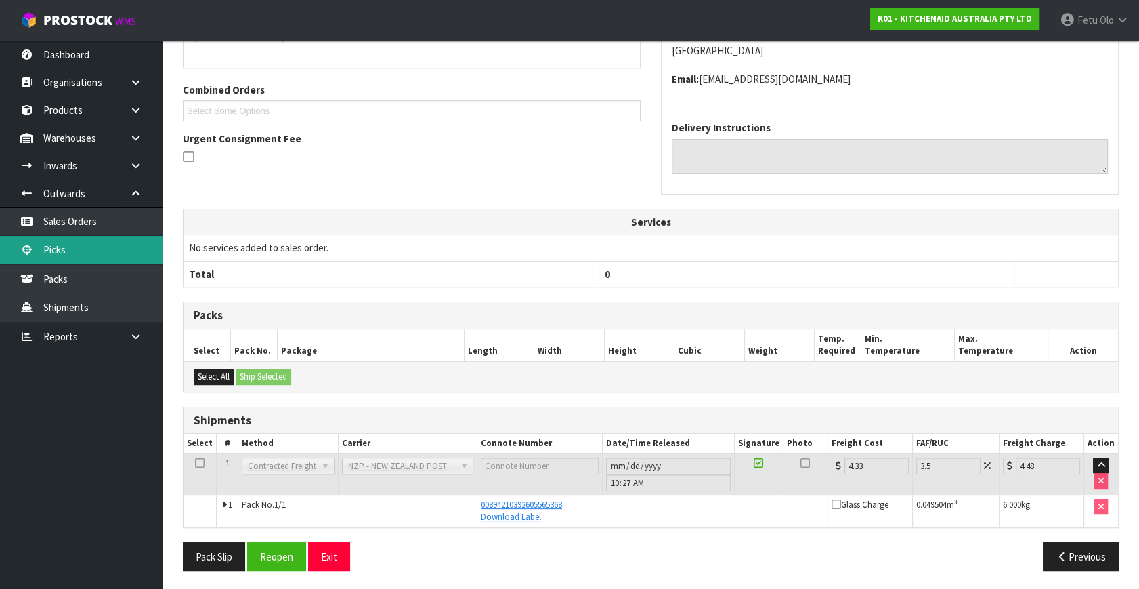
click at [41, 251] on link "Picks" at bounding box center [81, 250] width 163 height 28
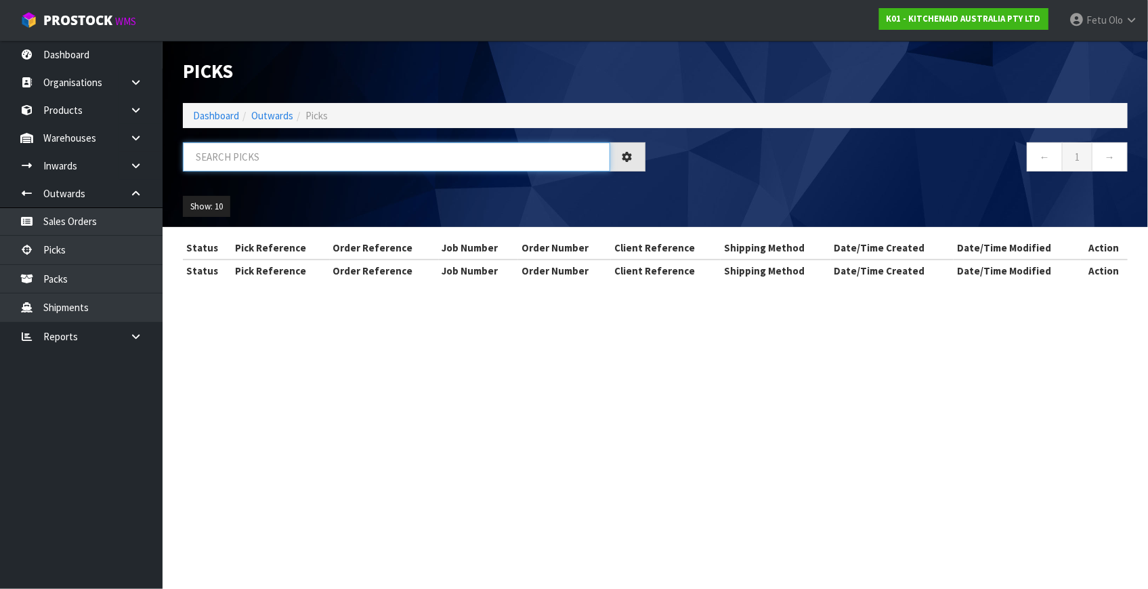
click at [284, 164] on input "text" at bounding box center [396, 156] width 427 height 29
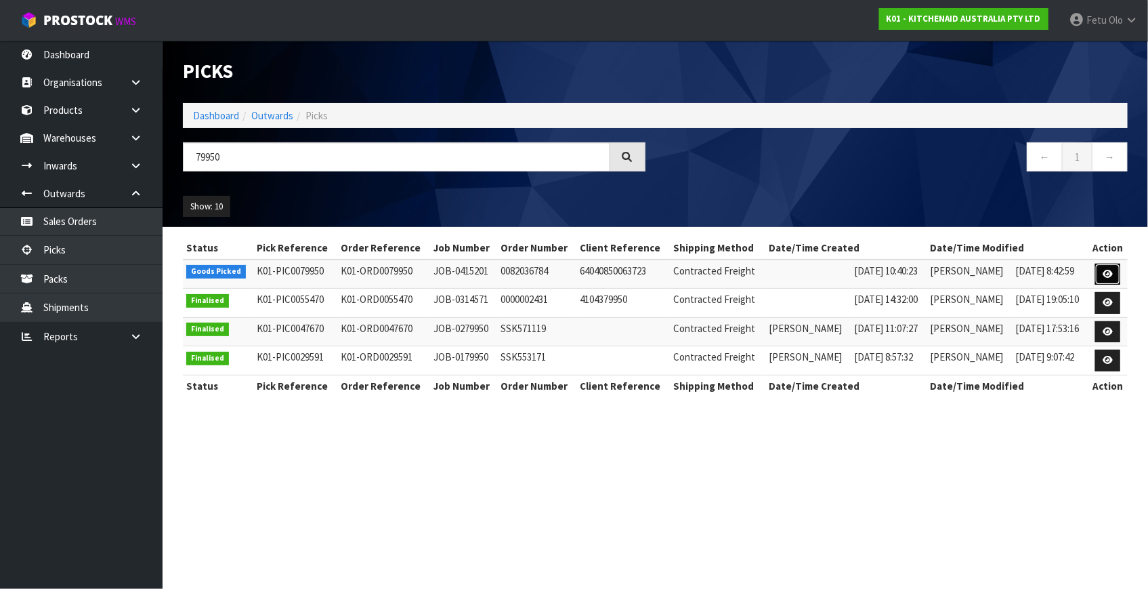
click at [1107, 268] on link at bounding box center [1107, 275] width 25 height 22
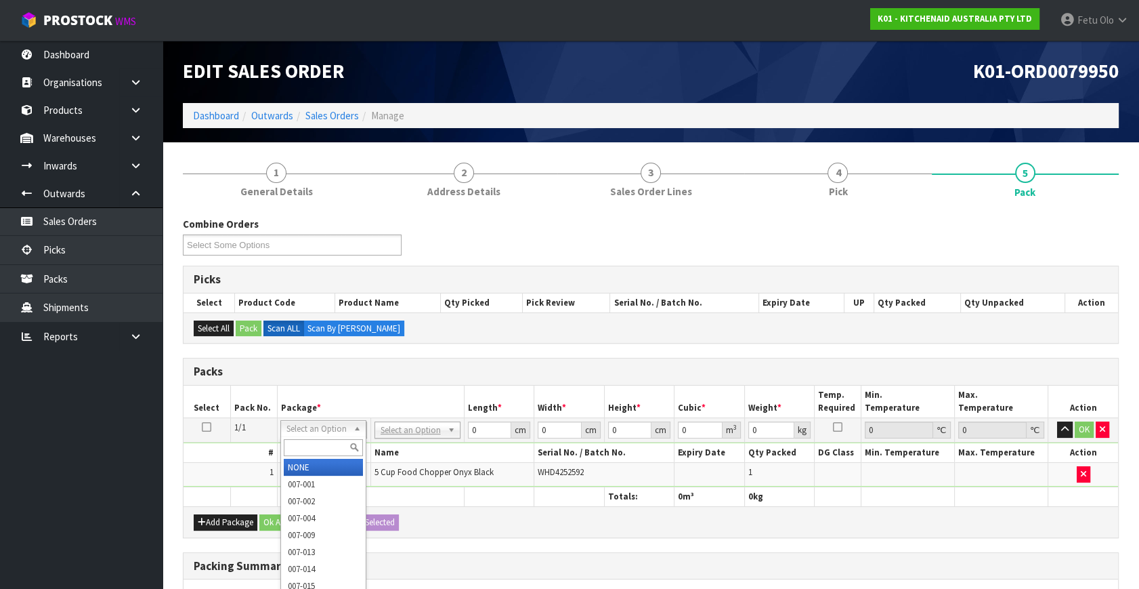
drag, startPoint x: 323, startPoint y: 428, endPoint x: 308, endPoint y: 455, distance: 30.9
click at [307, 453] on input "text" at bounding box center [323, 447] width 79 height 17
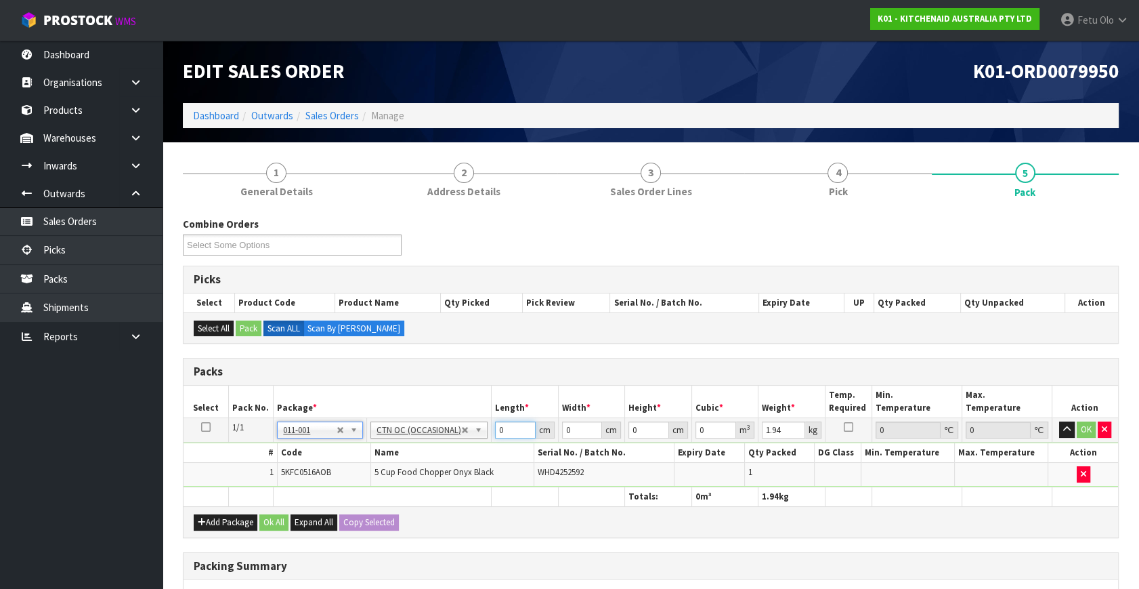
drag, startPoint x: 513, startPoint y: 428, endPoint x: 213, endPoint y: 474, distance: 303.5
click at [213, 474] on tbody "1/1 NONE 007-001 007-002 007-004 007-009 007-013 007-014 007-015 007-017 007-01…" at bounding box center [651, 452] width 935 height 69
click button "OK" at bounding box center [1086, 429] width 19 height 16
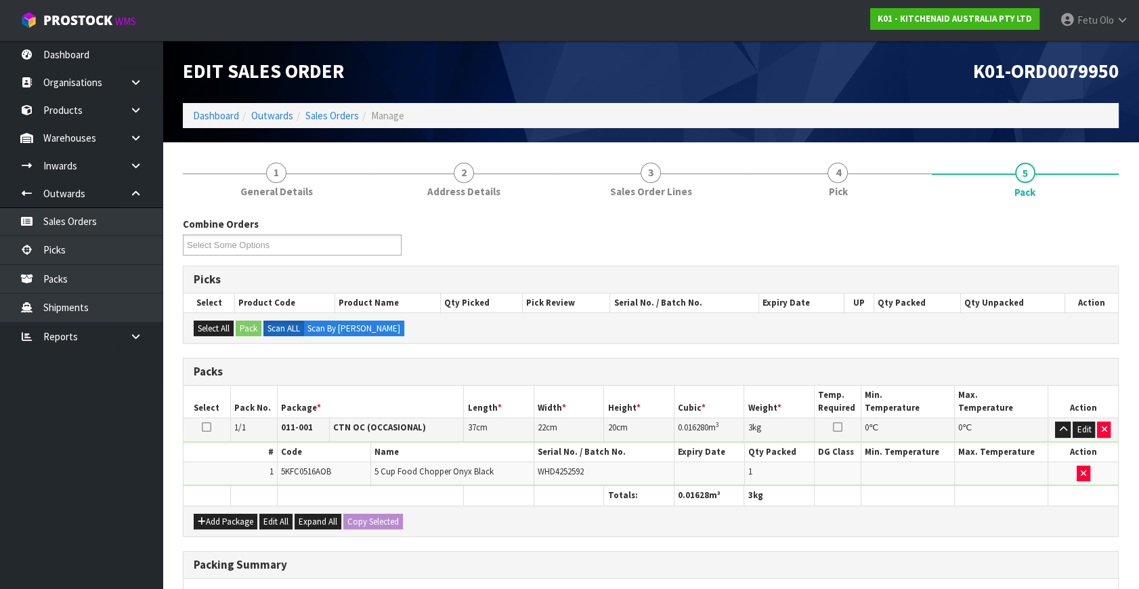
scroll to position [202, 0]
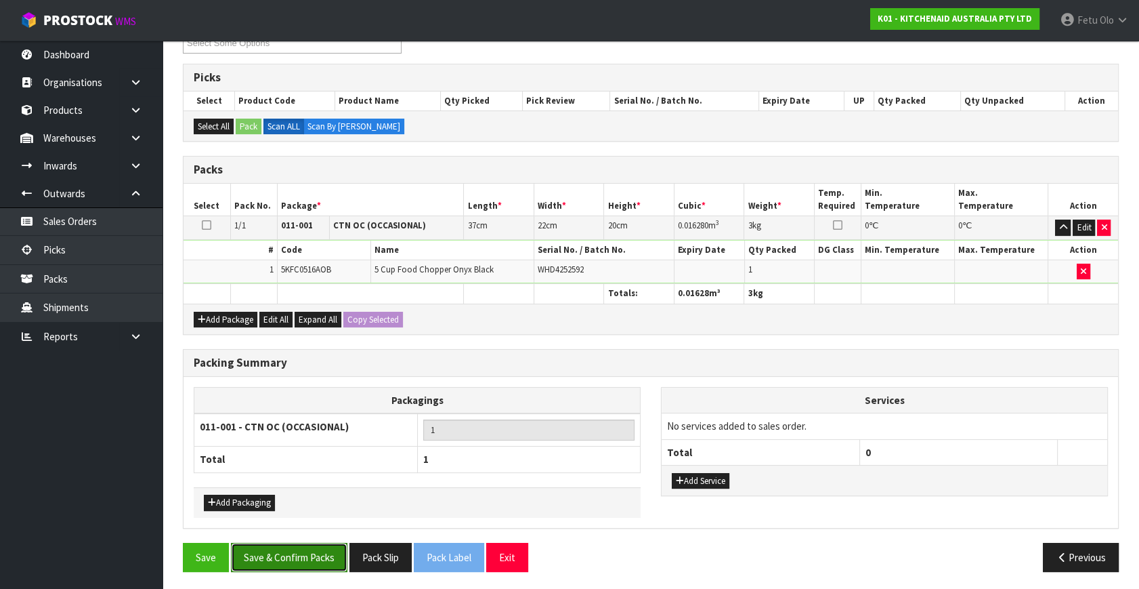
click at [308, 551] on button "Save & Confirm Packs" at bounding box center [289, 557] width 117 height 29
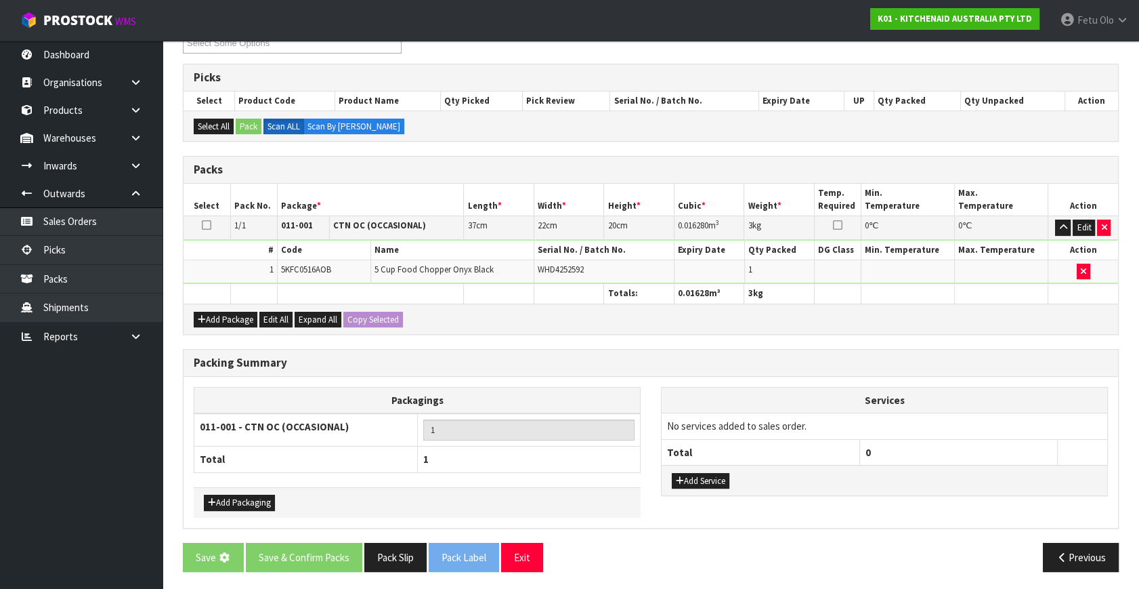
scroll to position [0, 0]
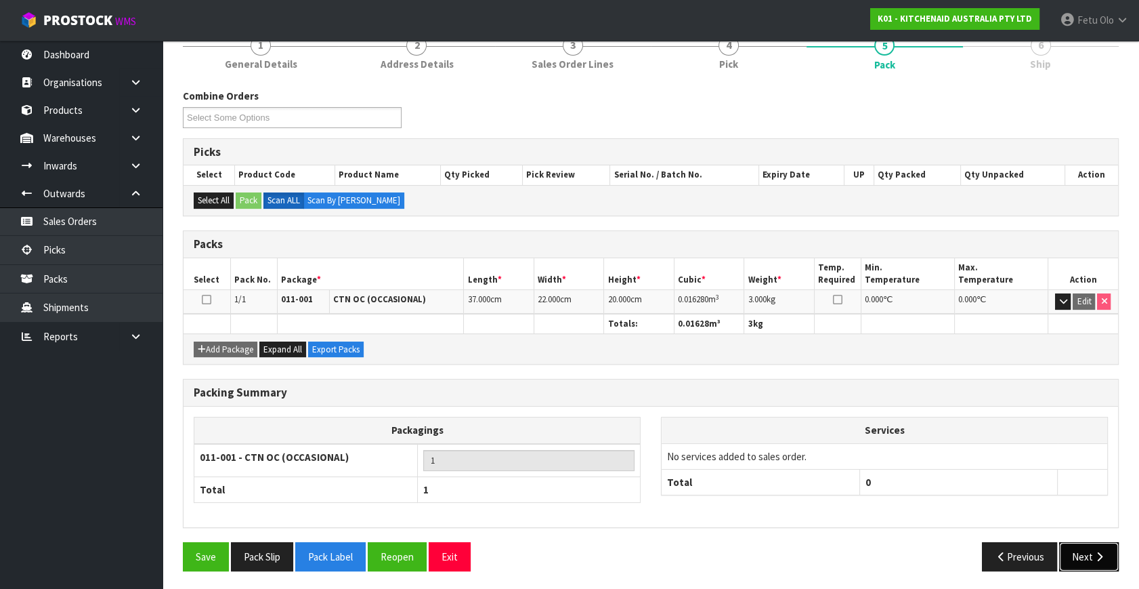
click at [1085, 549] on button "Next" at bounding box center [1089, 556] width 60 height 29
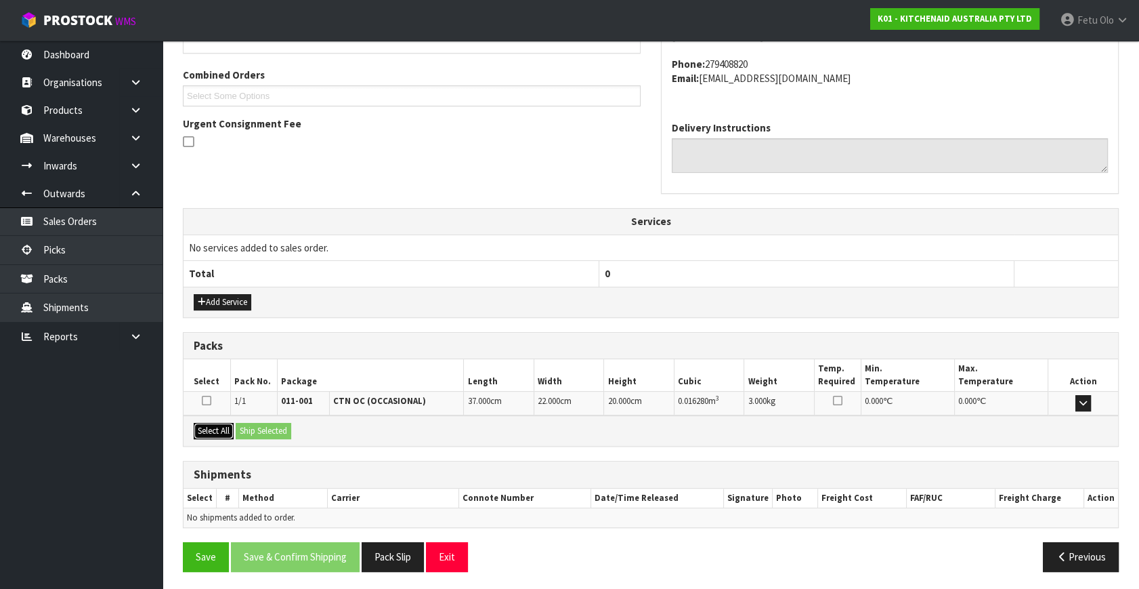
drag, startPoint x: 217, startPoint y: 427, endPoint x: 280, endPoint y: 423, distance: 63.1
click at [226, 427] on button "Select All" at bounding box center [214, 431] width 40 height 16
click at [280, 423] on button "Ship Selected" at bounding box center [264, 431] width 56 height 16
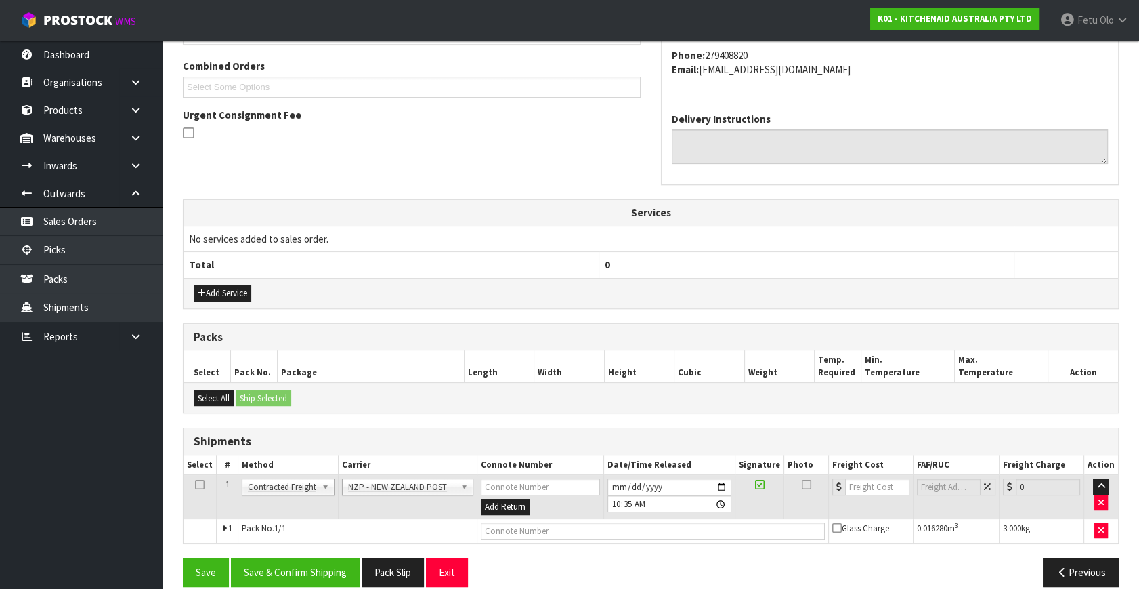
scroll to position [358, 0]
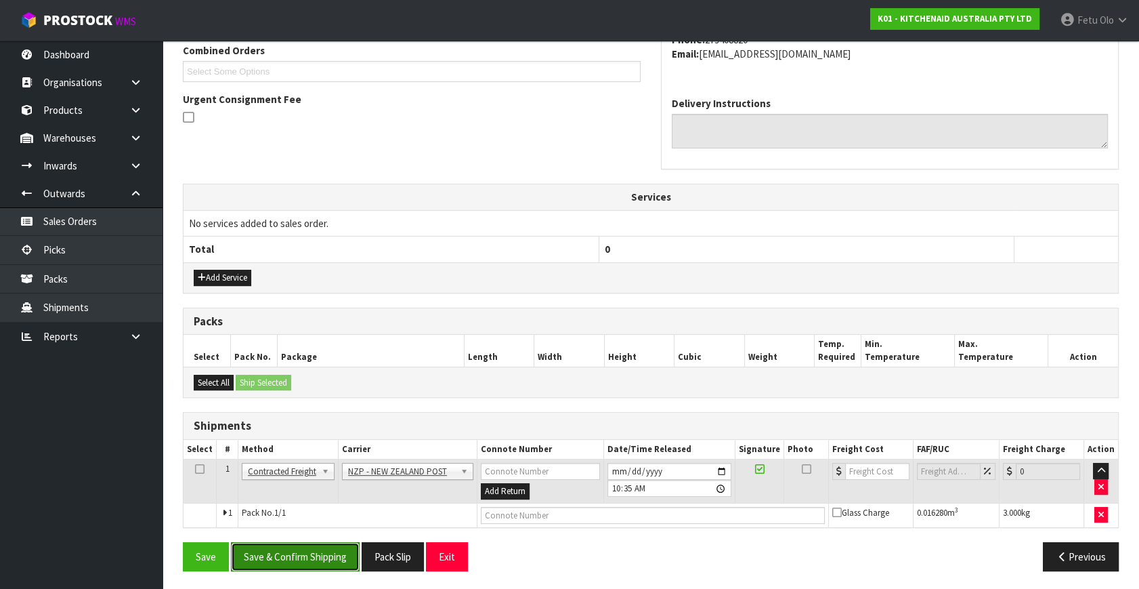
click at [306, 549] on button "Save & Confirm Shipping" at bounding box center [295, 556] width 129 height 29
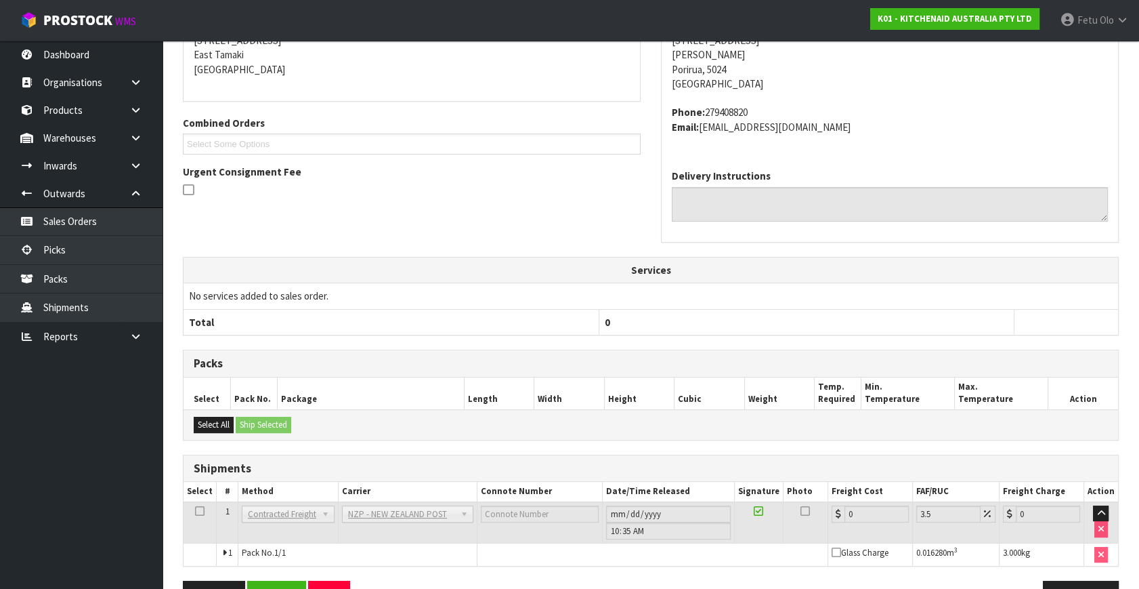
scroll to position [339, 0]
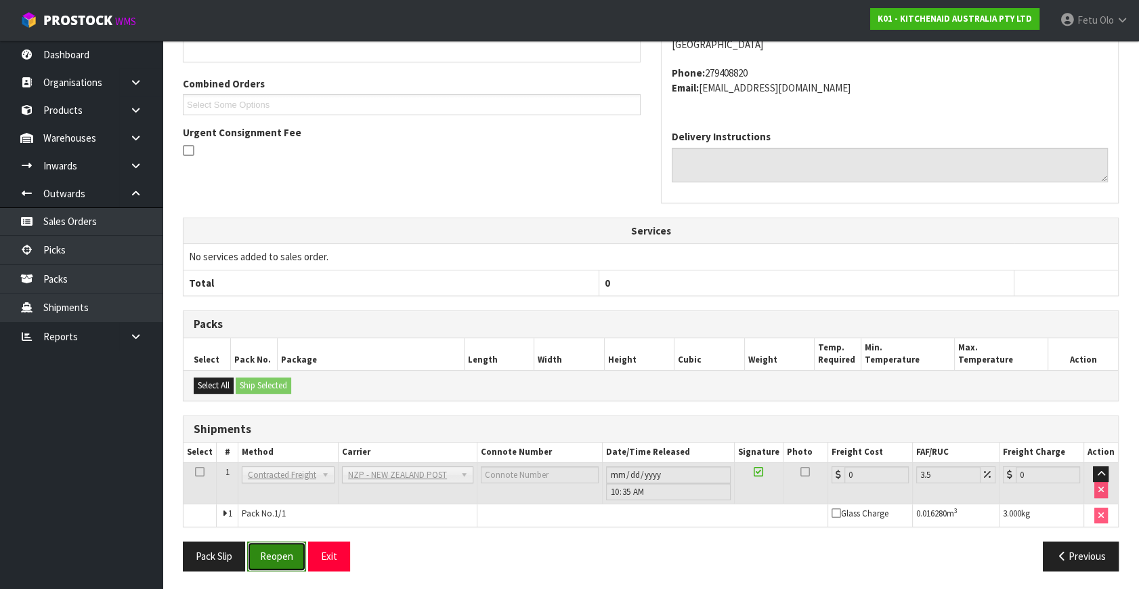
drag, startPoint x: 275, startPoint y: 547, endPoint x: 284, endPoint y: 537, distance: 13.4
click at [277, 546] on button "Reopen" at bounding box center [276, 555] width 59 height 29
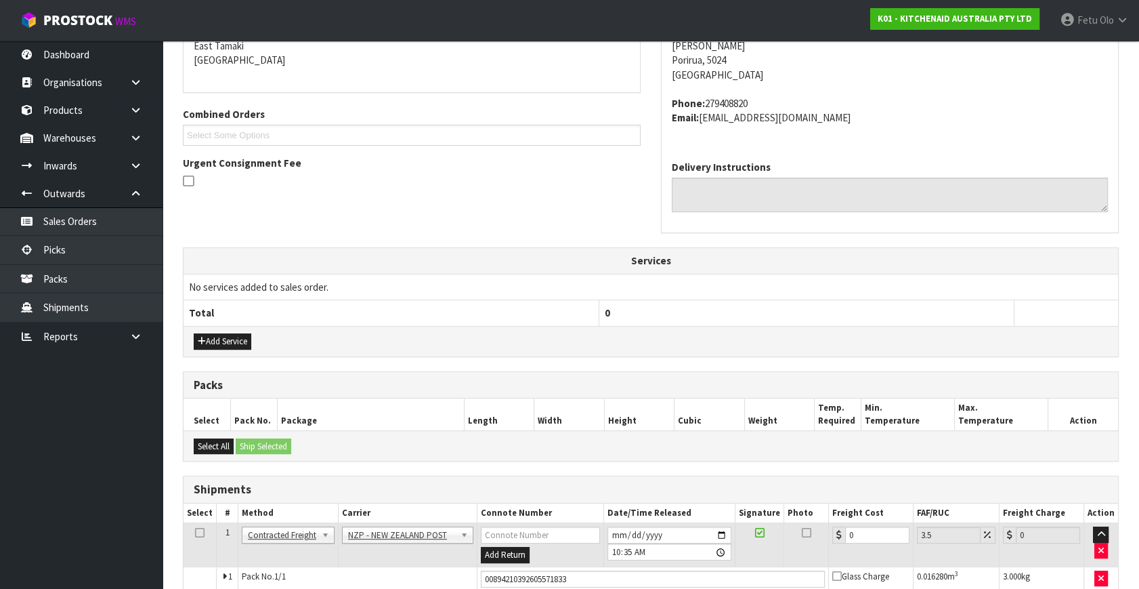
scroll to position [371, 0]
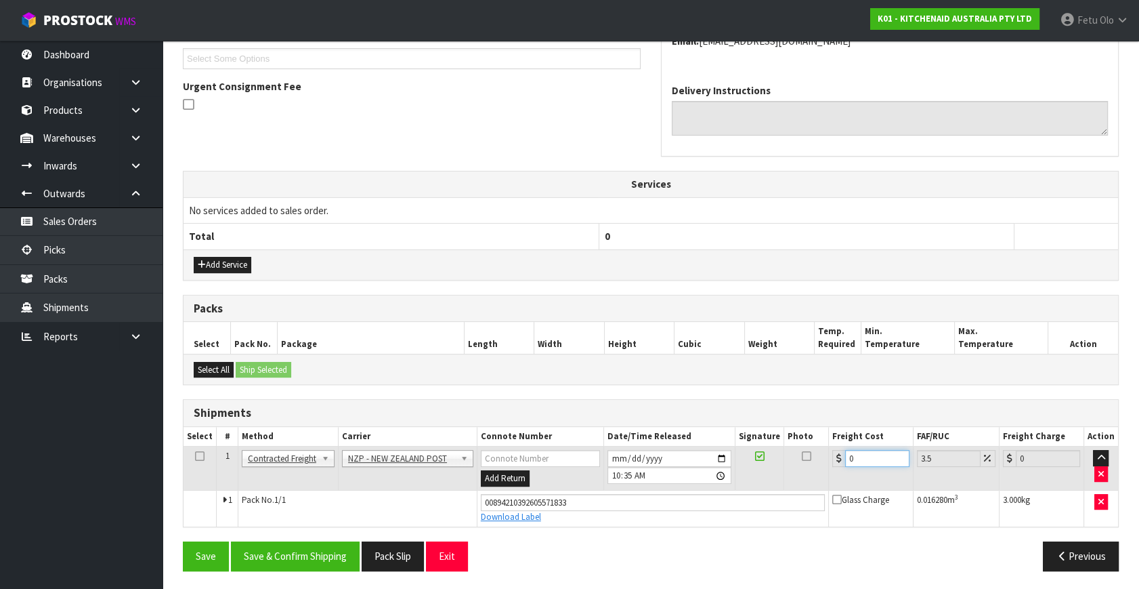
drag, startPoint x: 856, startPoint y: 456, endPoint x: 682, endPoint y: 518, distance: 184.3
click at [682, 518] on tbody "1 Client Local Pickup Customer Local Pickup Company Freight Contracted Freight …" at bounding box center [651, 486] width 935 height 80
click at [345, 547] on button "Save & Confirm Shipping" at bounding box center [295, 555] width 129 height 29
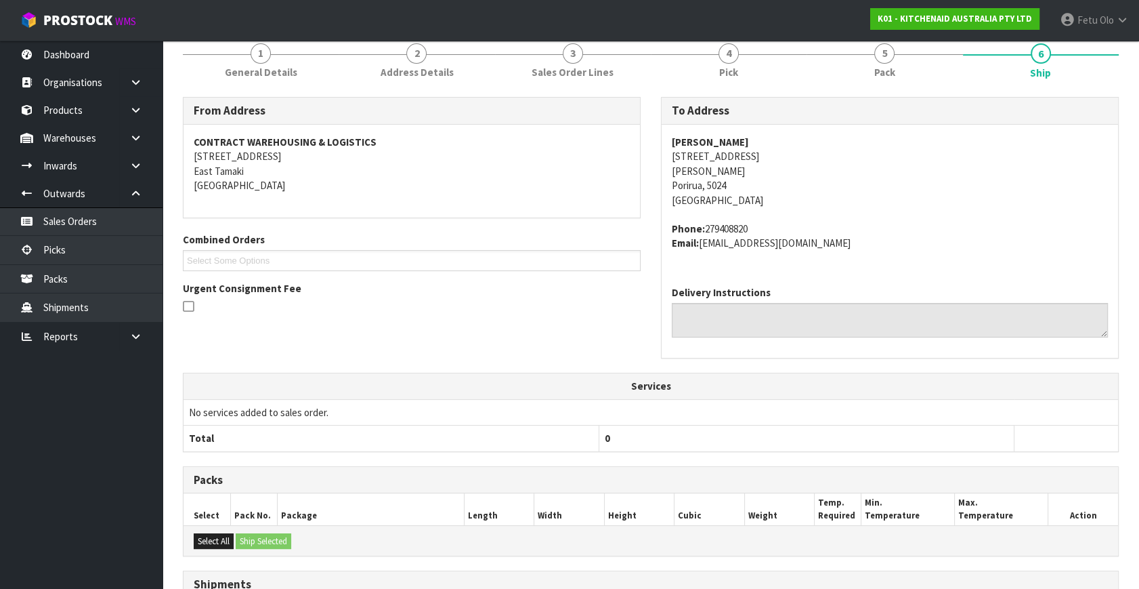
scroll to position [333, 0]
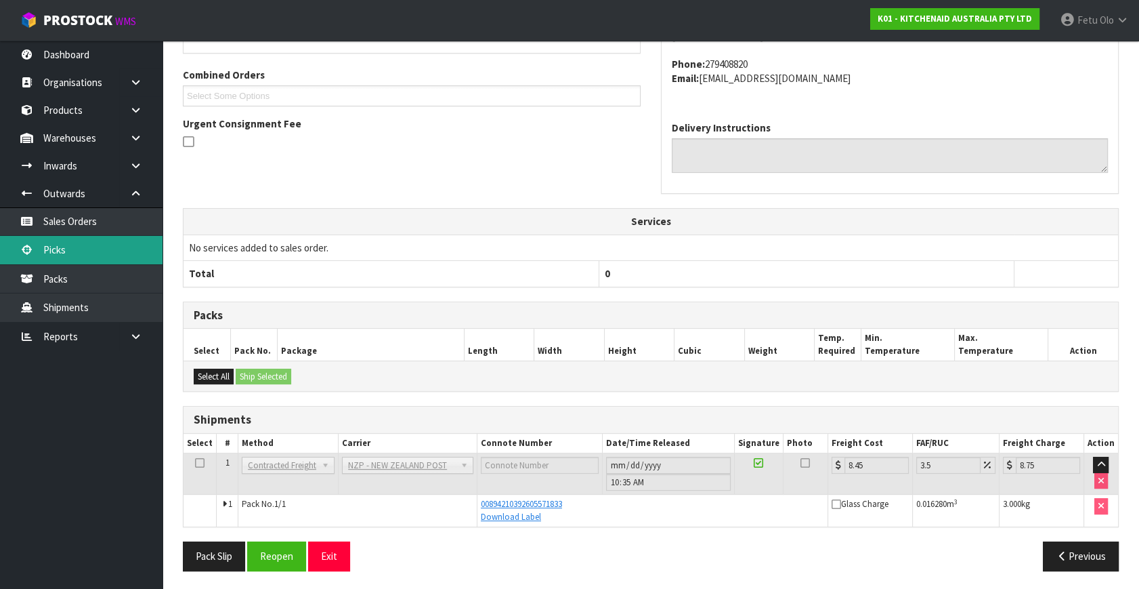
click at [59, 249] on link "Picks" at bounding box center [81, 250] width 163 height 28
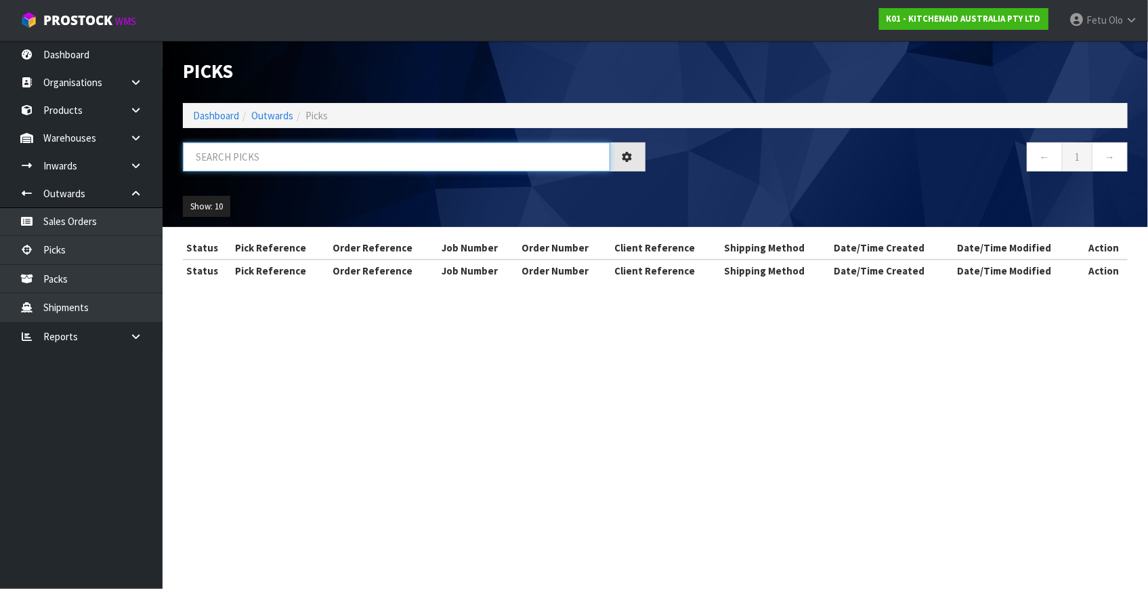
click at [331, 166] on input "text" at bounding box center [396, 156] width 427 height 29
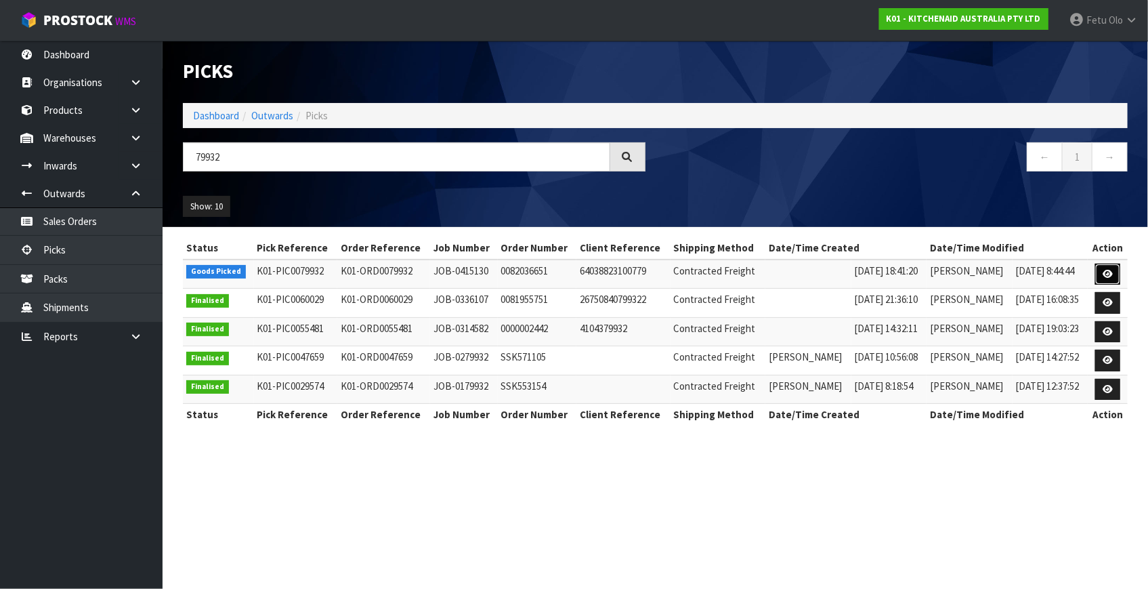
click at [1108, 265] on link at bounding box center [1107, 275] width 25 height 22
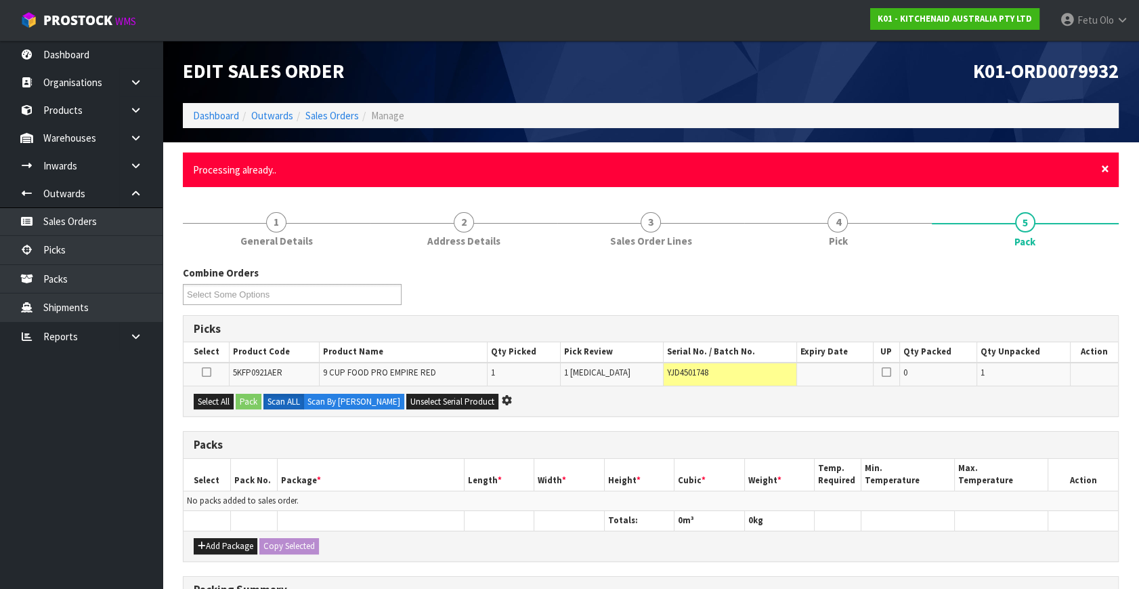
click at [1101, 168] on span "×" at bounding box center [1105, 168] width 8 height 19
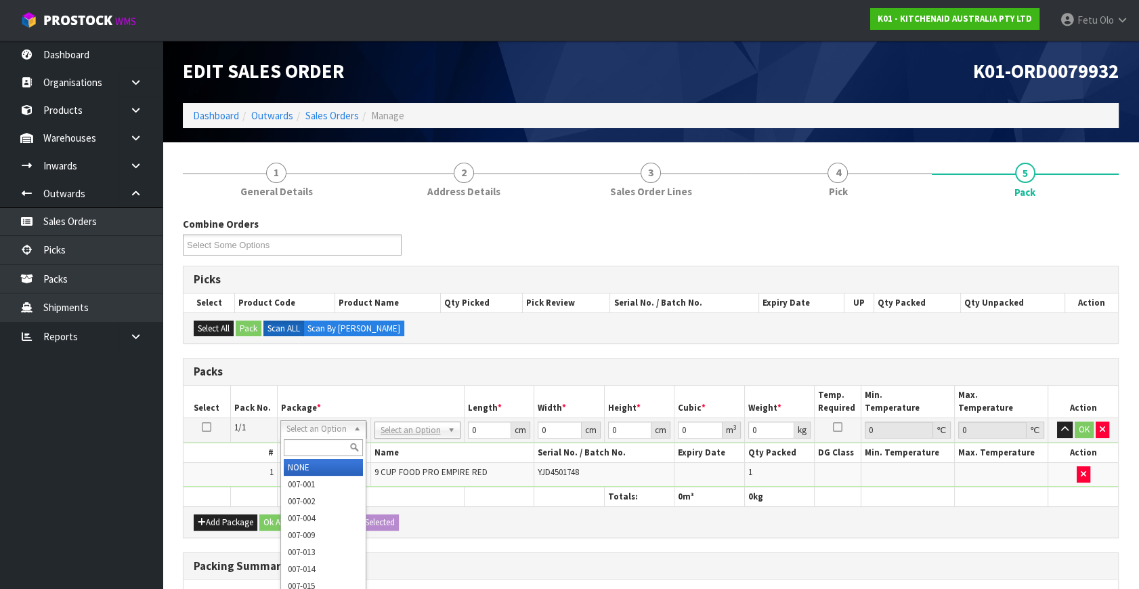
drag, startPoint x: 293, startPoint y: 420, endPoint x: 299, endPoint y: 434, distance: 15.5
drag, startPoint x: 303, startPoint y: 448, endPoint x: 293, endPoint y: 429, distance: 20.6
click at [297, 437] on div at bounding box center [323, 447] width 85 height 22
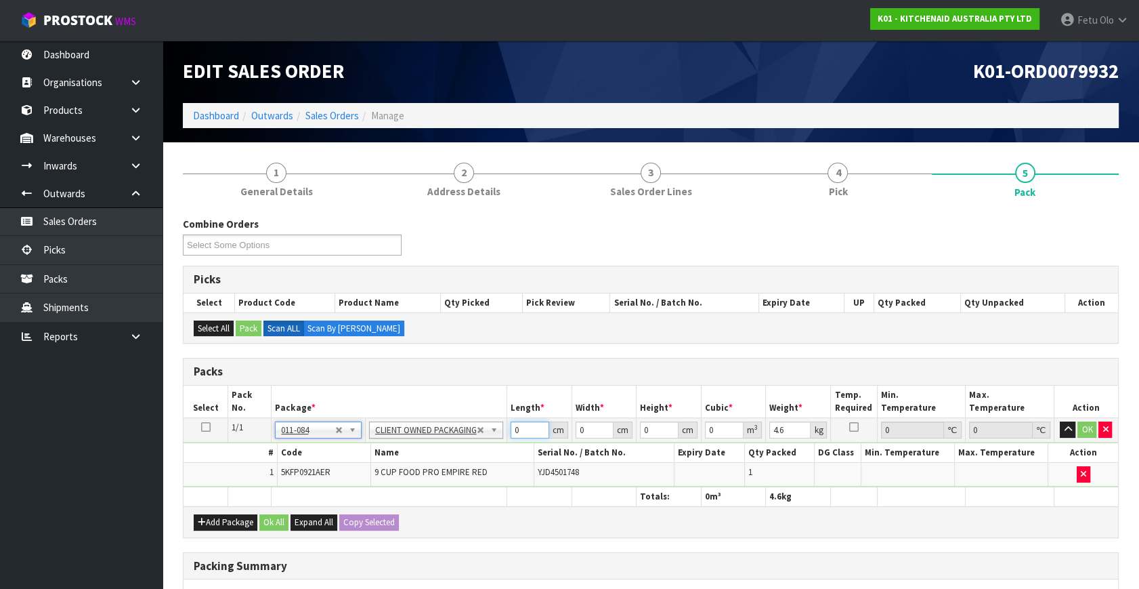
drag, startPoint x: 514, startPoint y: 430, endPoint x: 364, endPoint y: 429, distance: 150.4
click at [398, 461] on tbody "1/1 NONE 007-001 007-002 007-004 007-009 007-013 007-014 007-015 007-017 007-01…" at bounding box center [651, 452] width 935 height 69
click button "OK" at bounding box center [1087, 429] width 19 height 16
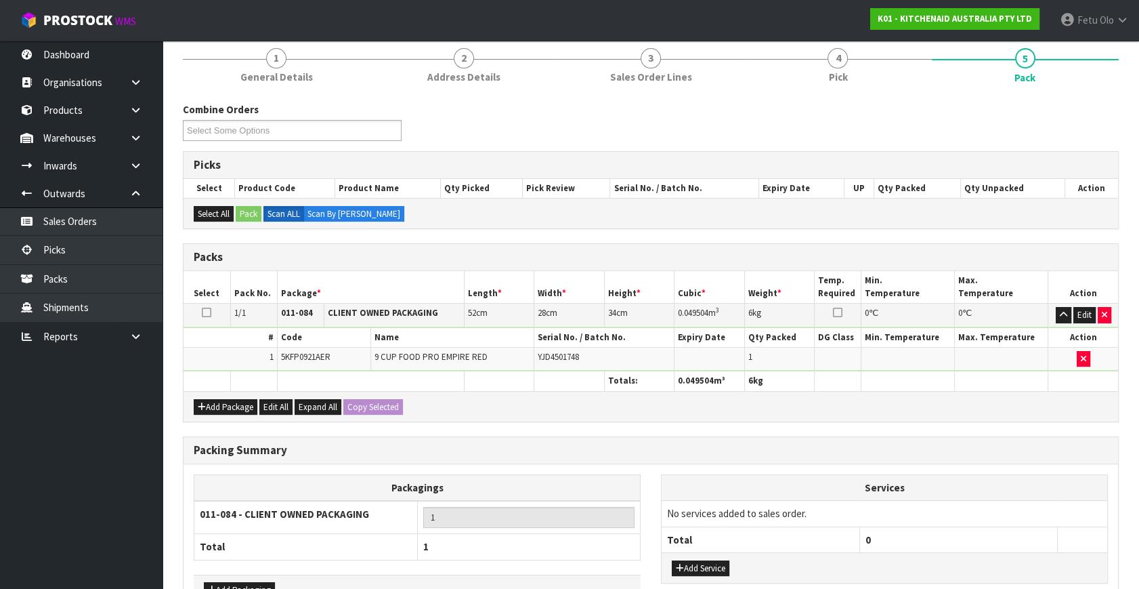
scroll to position [202, 0]
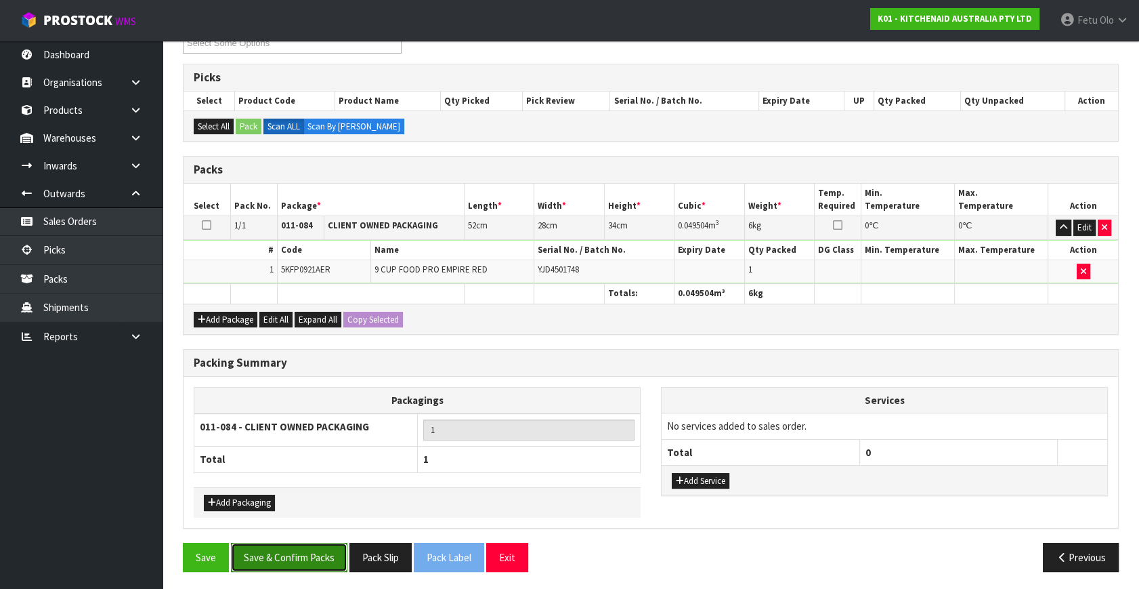
click at [302, 554] on button "Save & Confirm Packs" at bounding box center [289, 557] width 117 height 29
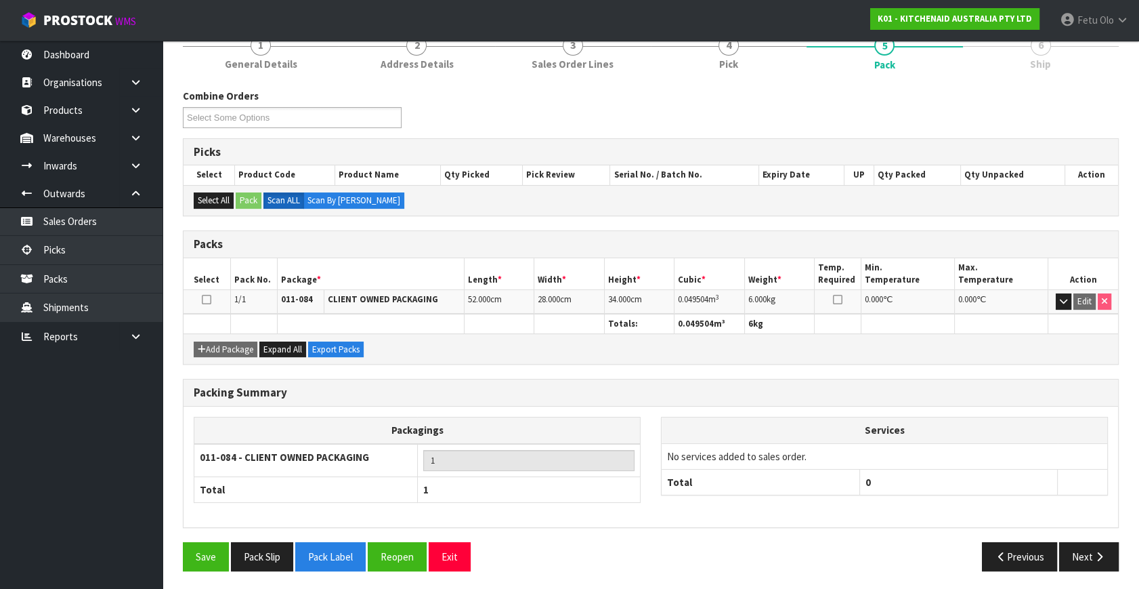
click at [1095, 568] on div "Save Pack Slip Pack Label Reopen Exit Previous Next" at bounding box center [651, 561] width 957 height 39
click at [1090, 556] on button "Next" at bounding box center [1089, 556] width 60 height 29
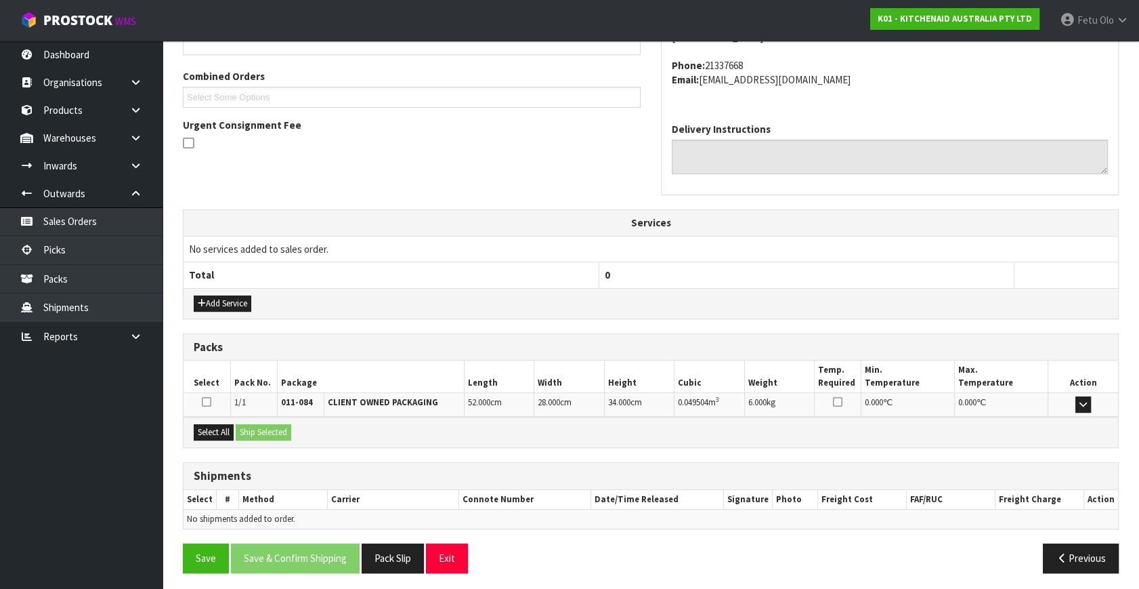
scroll to position [333, 0]
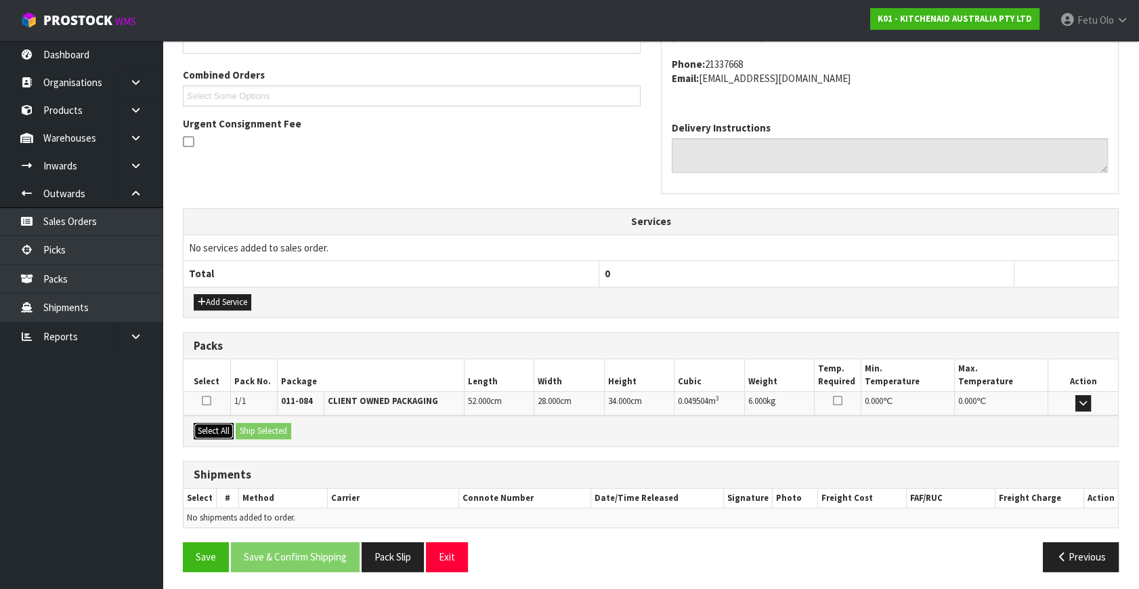
click at [213, 423] on button "Select All" at bounding box center [214, 431] width 40 height 16
click at [244, 423] on button "Ship Selected" at bounding box center [264, 431] width 56 height 16
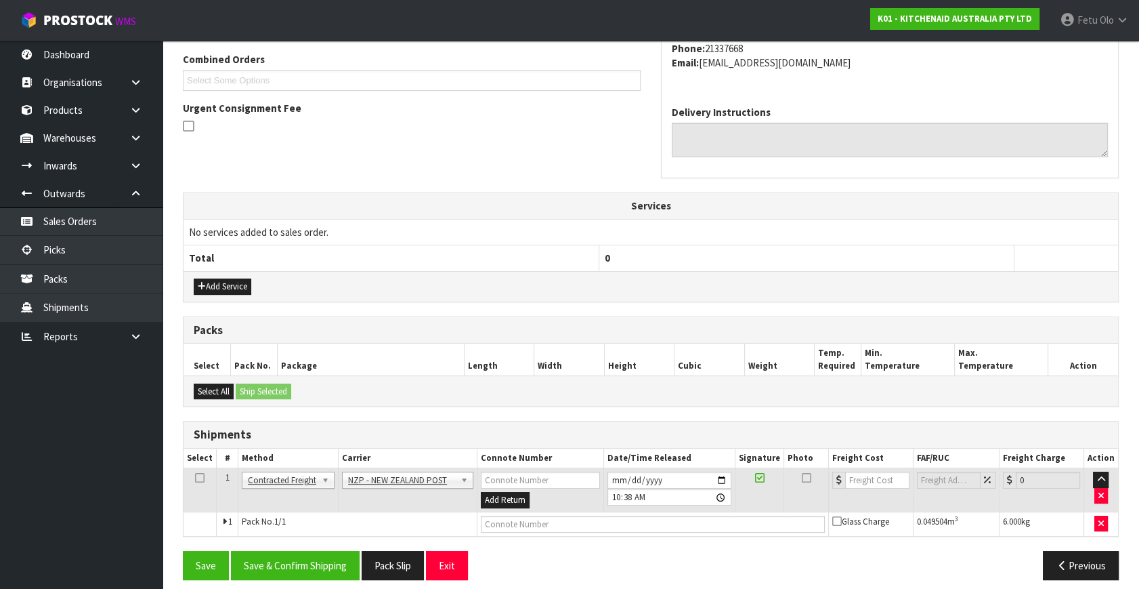
scroll to position [358, 0]
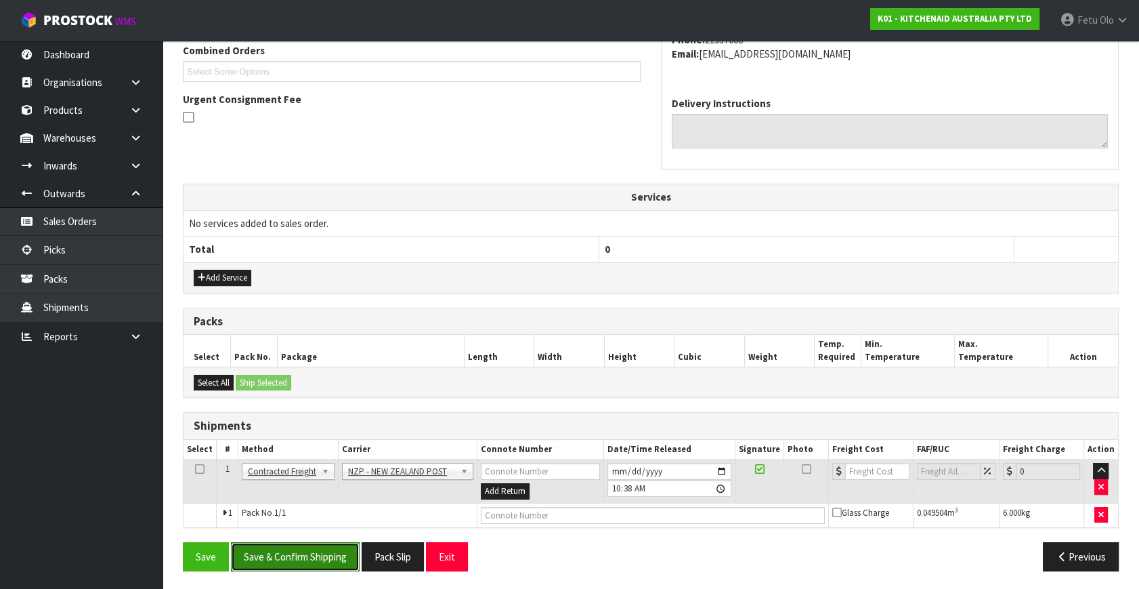
click at [300, 547] on button "Save & Confirm Shipping" at bounding box center [295, 556] width 129 height 29
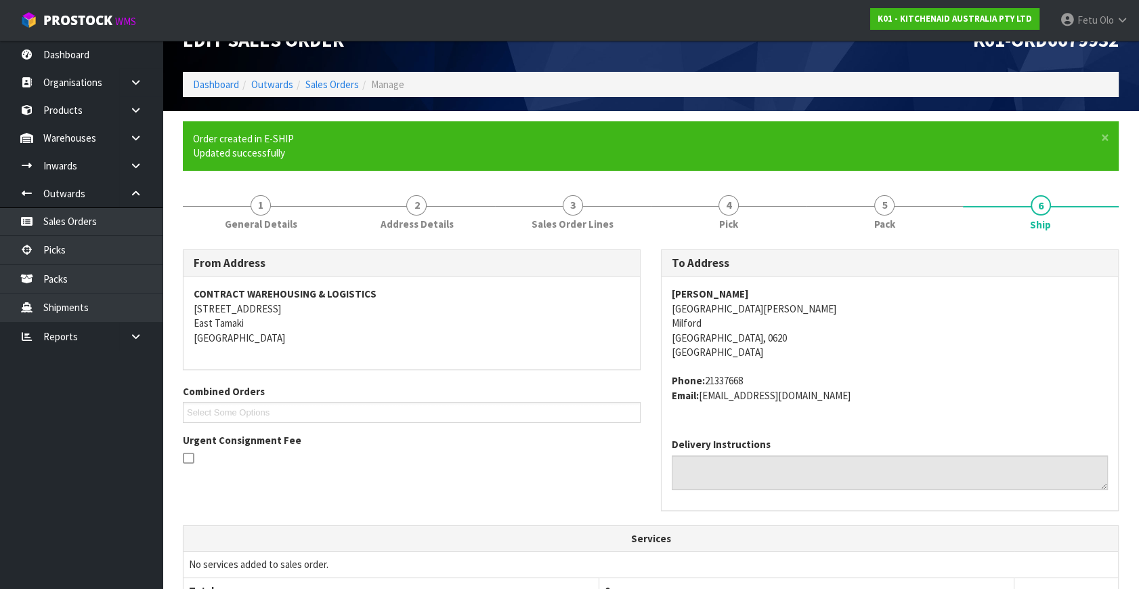
scroll to position [339, 0]
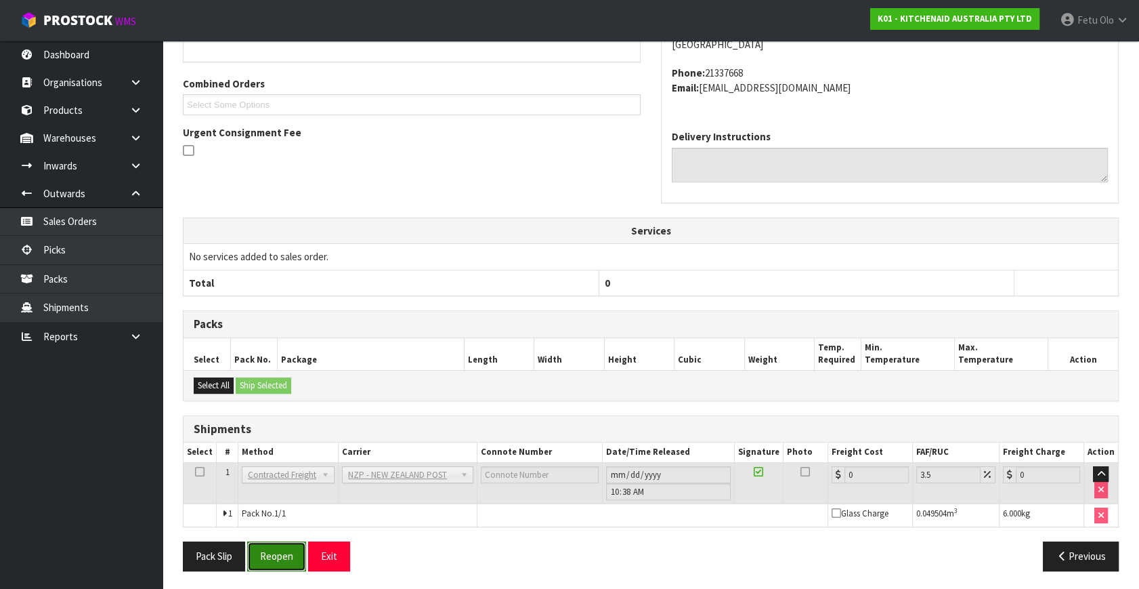
click at [285, 547] on button "Reopen" at bounding box center [276, 555] width 59 height 29
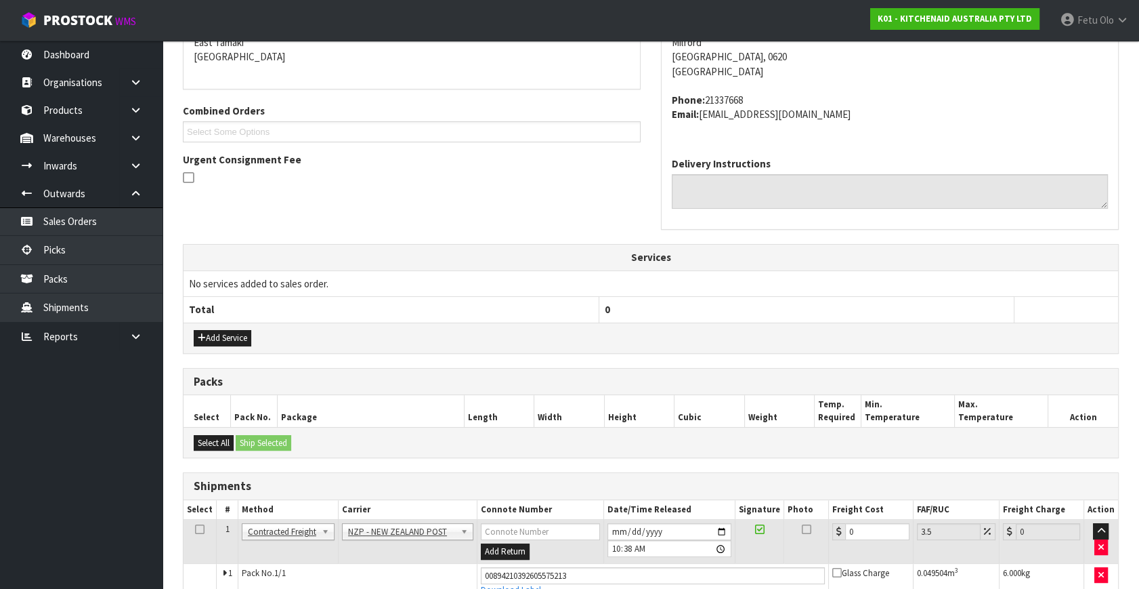
scroll to position [324, 0]
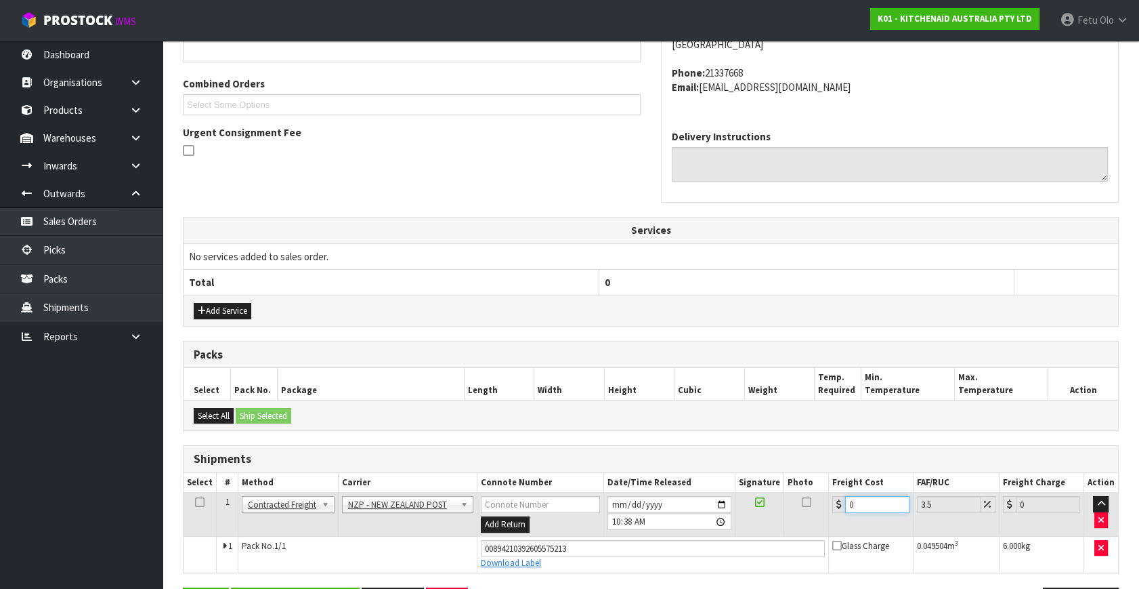
drag, startPoint x: 705, startPoint y: 549, endPoint x: 671, endPoint y: 547, distance: 34.6
click at [671, 547] on tbody "1 Client Local Pickup Customer Local Pickup Company Freight Contracted Freight …" at bounding box center [651, 532] width 935 height 80
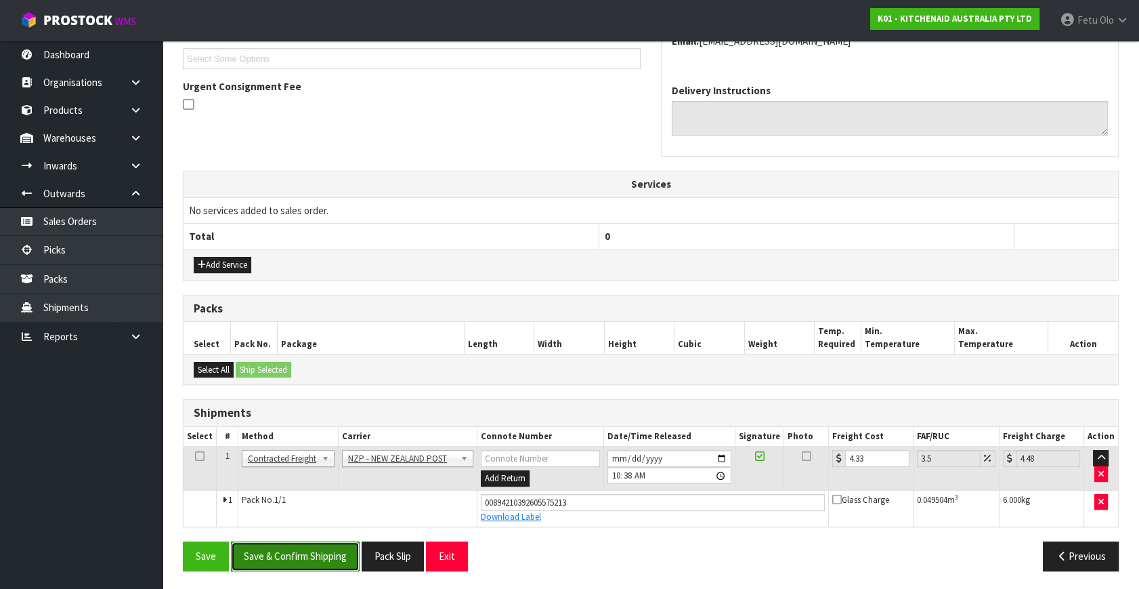
click at [323, 561] on button "Save & Confirm Shipping" at bounding box center [295, 555] width 129 height 29
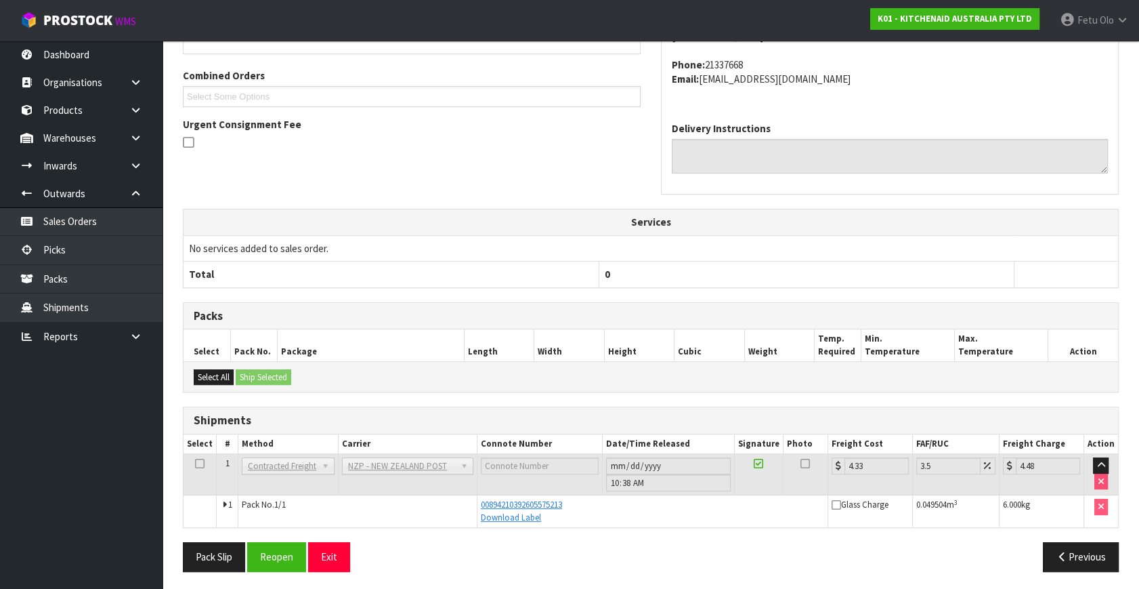
scroll to position [333, 0]
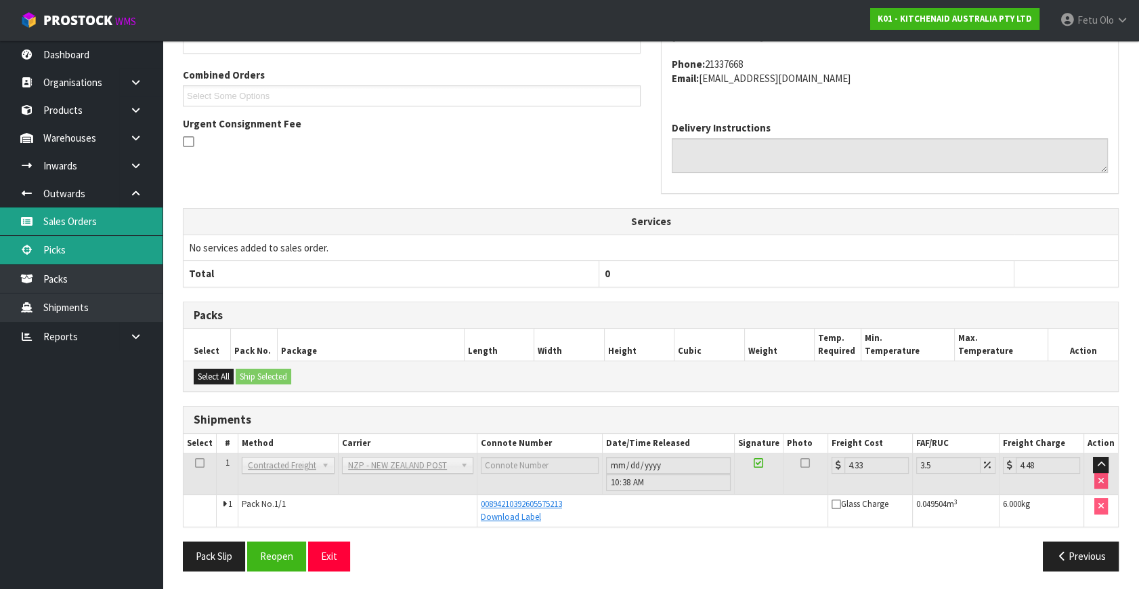
drag, startPoint x: 60, startPoint y: 232, endPoint x: 43, endPoint y: 256, distance: 29.3
click at [60, 232] on link "Sales Orders" at bounding box center [81, 221] width 163 height 28
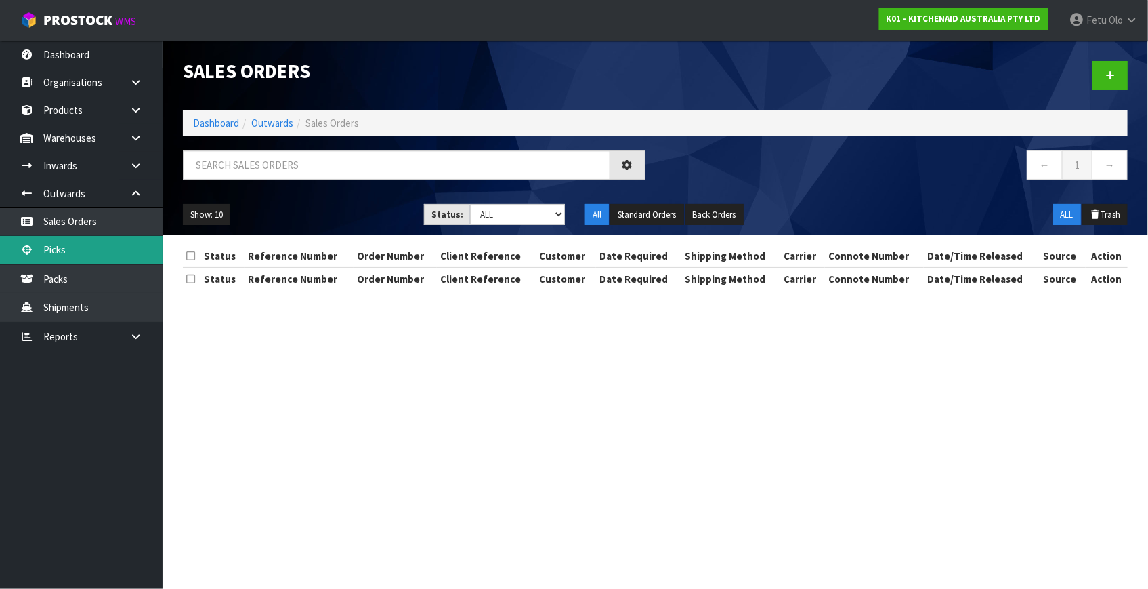
drag, startPoint x: 71, startPoint y: 247, endPoint x: 163, endPoint y: 230, distance: 93.6
click at [71, 247] on link "Picks" at bounding box center [81, 250] width 163 height 28
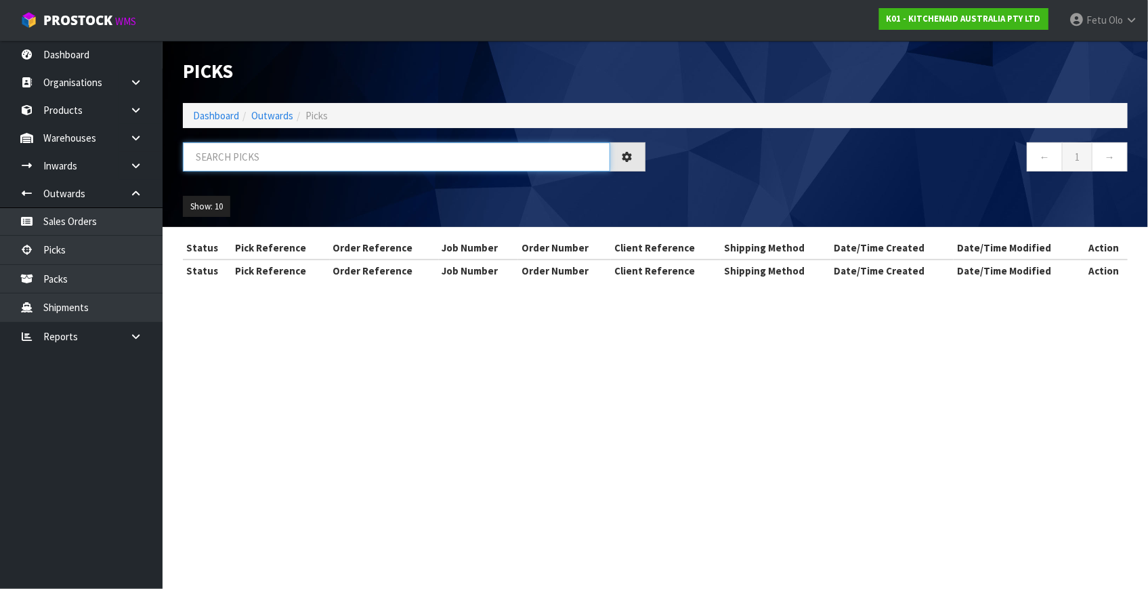
click at [273, 166] on input "text" at bounding box center [396, 156] width 427 height 29
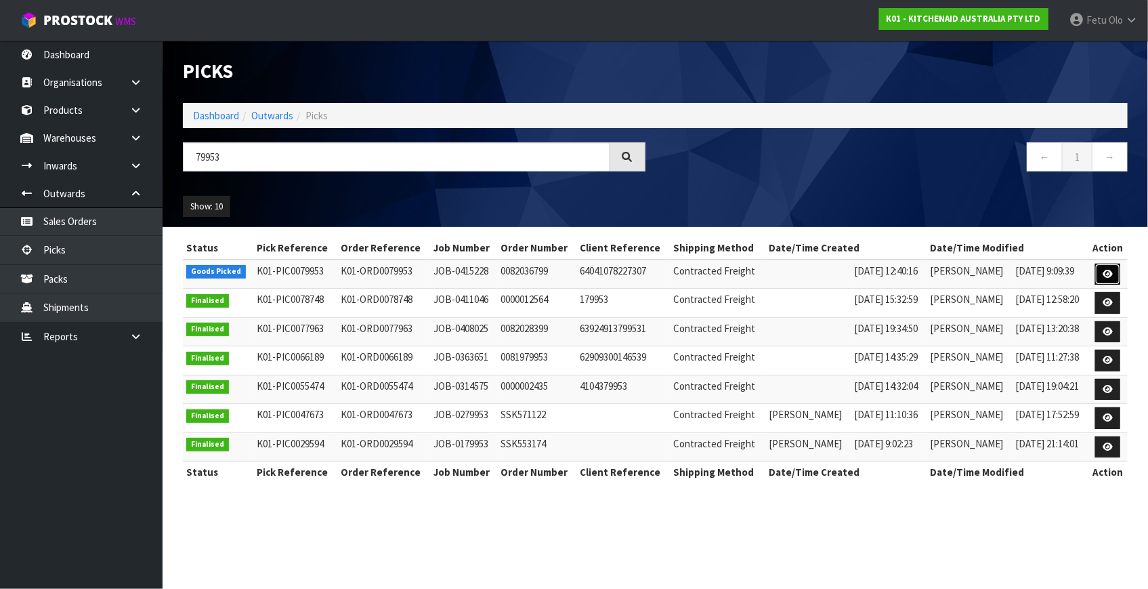
click at [1104, 272] on icon at bounding box center [1108, 274] width 10 height 9
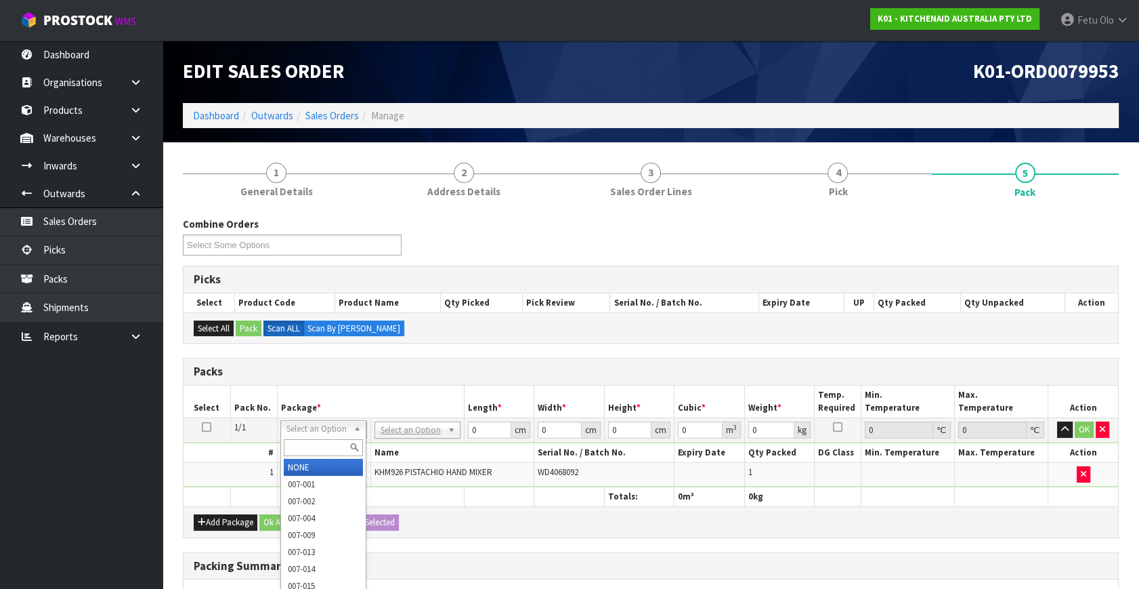
drag, startPoint x: 318, startPoint y: 440, endPoint x: 306, endPoint y: 421, distance: 23.1
click at [312, 431] on div "Select an Option NONE 007-001 007-002 007-004 007-009 007-013 007-014 007-015 0…" at bounding box center [323, 428] width 86 height 17
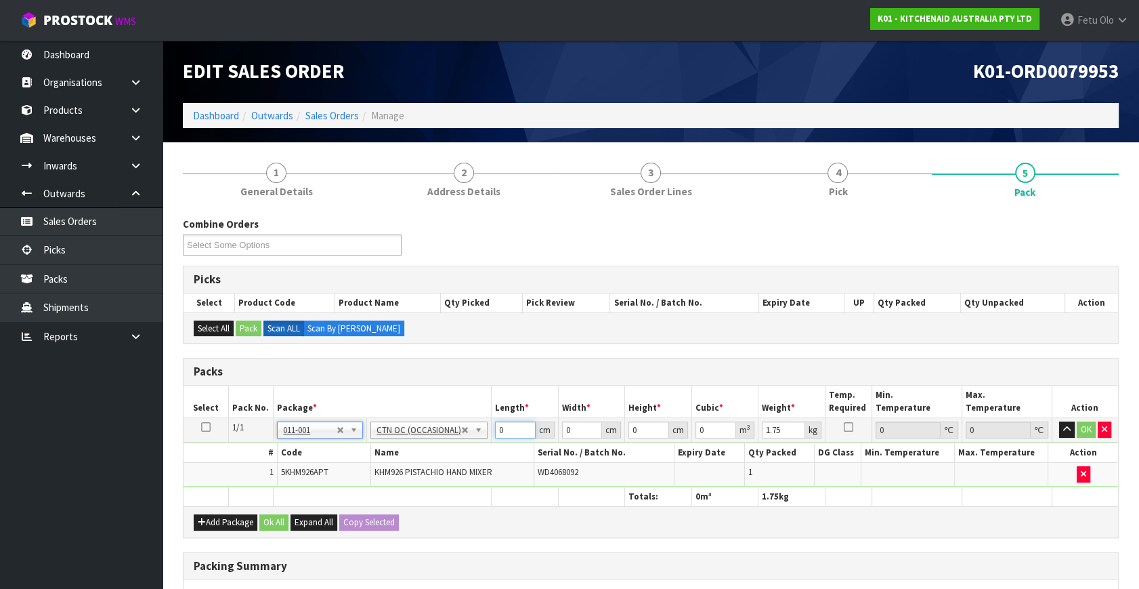
drag, startPoint x: 513, startPoint y: 433, endPoint x: 331, endPoint y: 482, distance: 189.5
click at [331, 482] on tbody "1/1 NONE 007-001 007-002 007-004 007-009 007-013 007-014 007-015 007-017 007-01…" at bounding box center [651, 452] width 935 height 69
click button "OK" at bounding box center [1086, 429] width 19 height 16
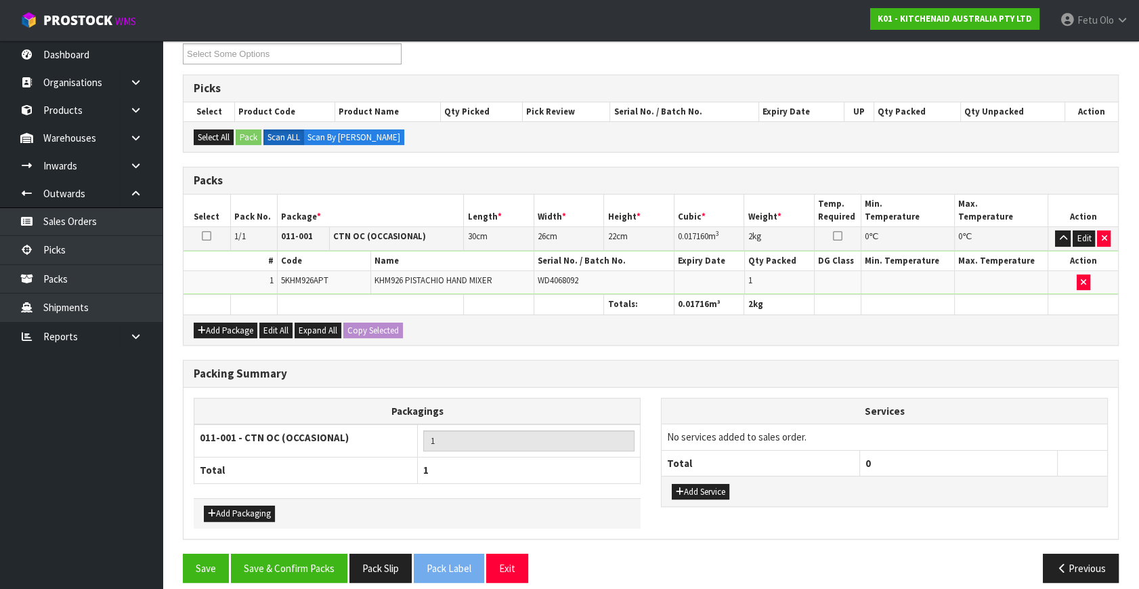
scroll to position [202, 0]
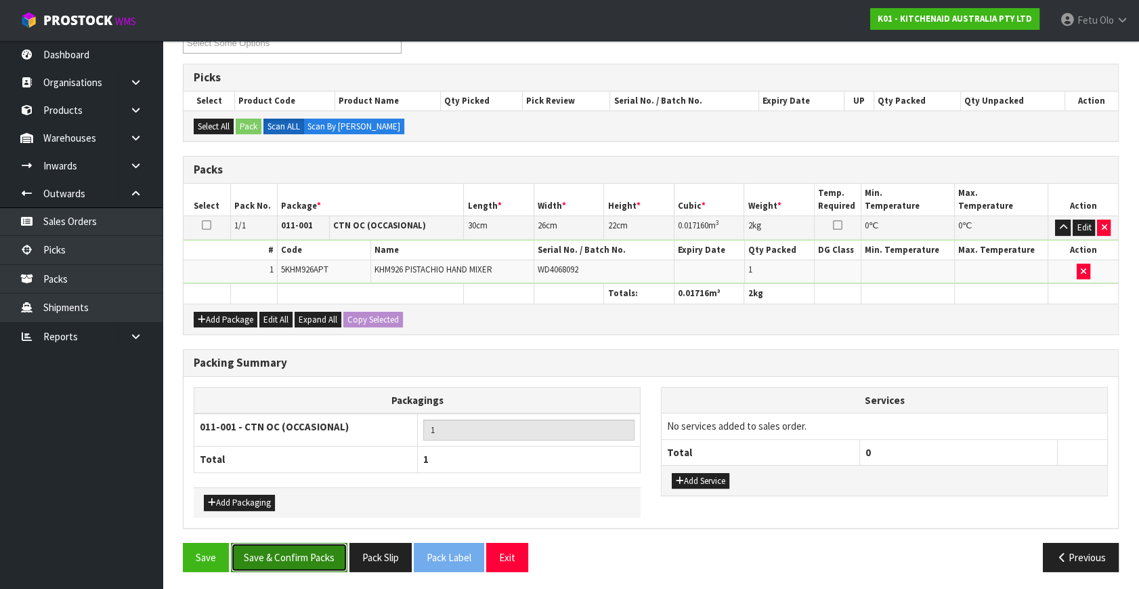
click at [292, 550] on button "Save & Confirm Packs" at bounding box center [289, 557] width 117 height 29
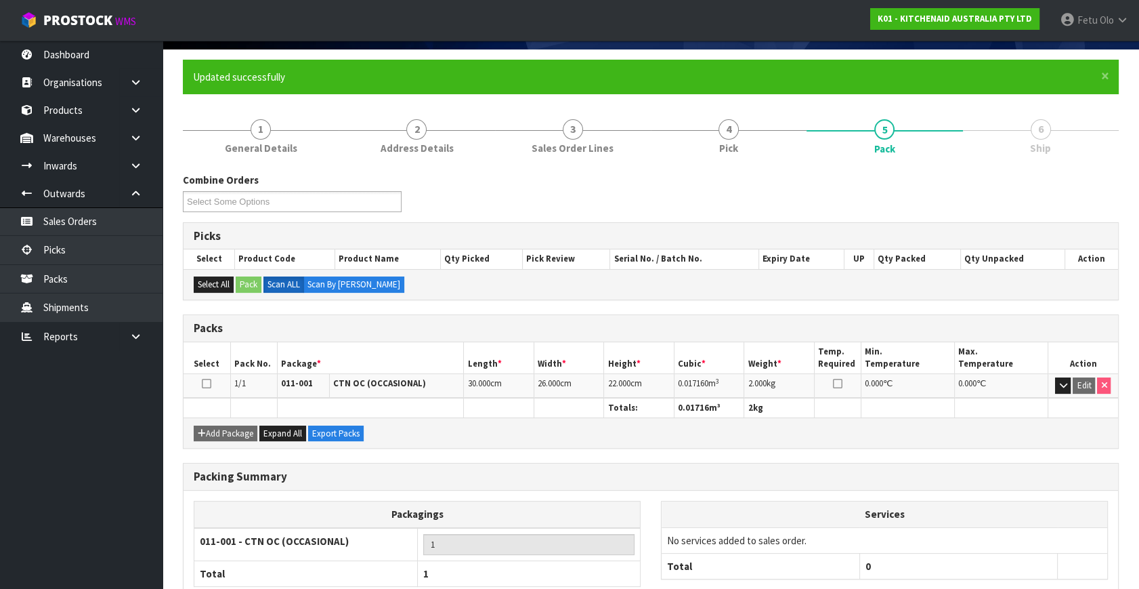
scroll to position [177, 0]
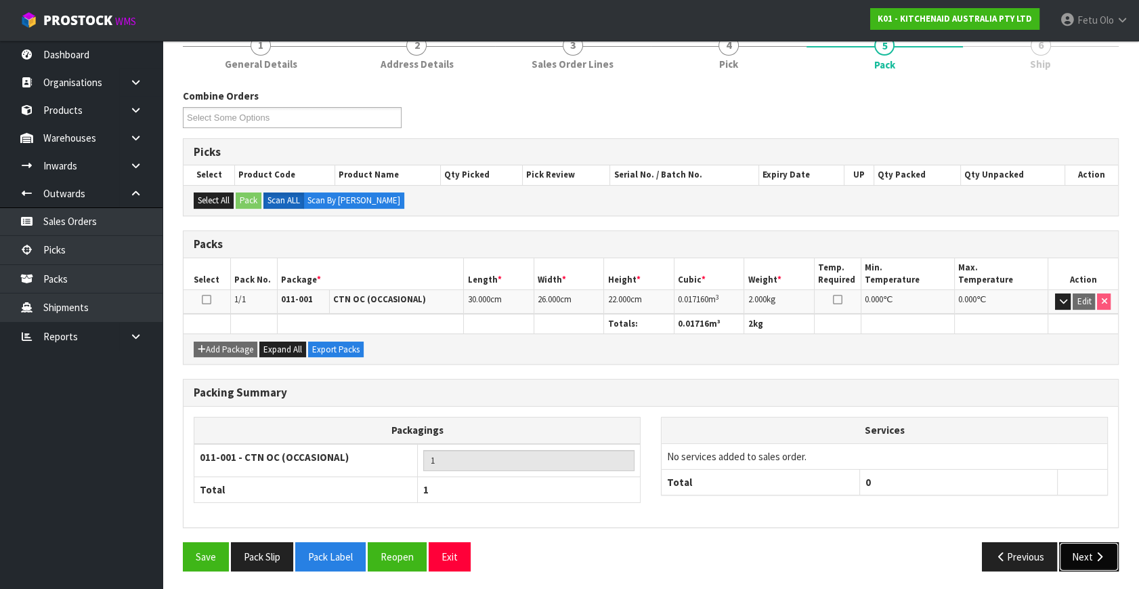
click at [1084, 558] on button "Next" at bounding box center [1089, 556] width 60 height 29
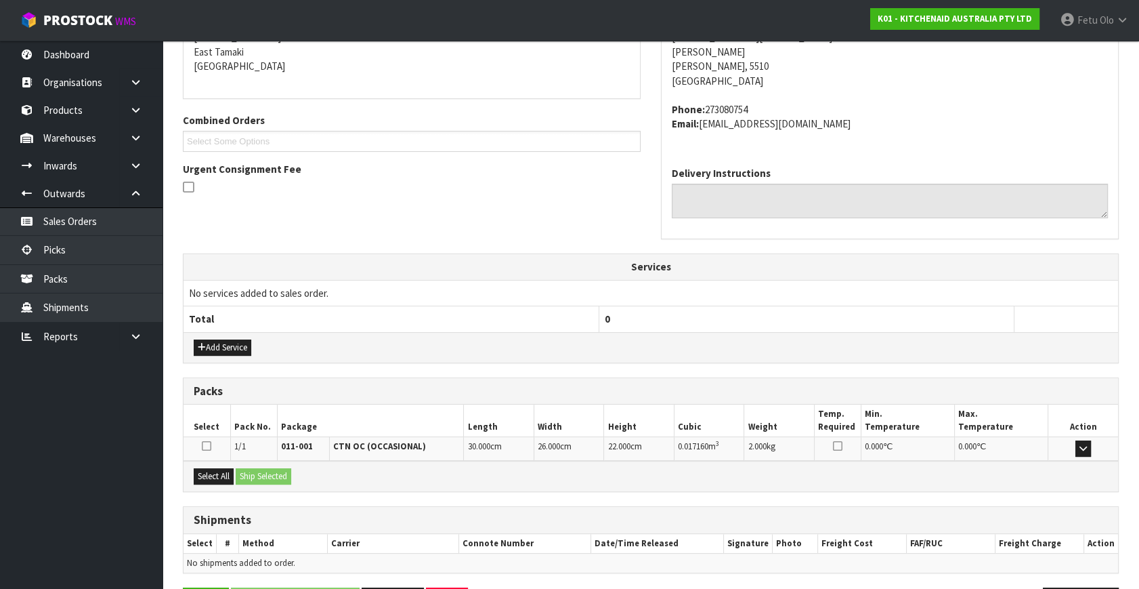
scroll to position [333, 0]
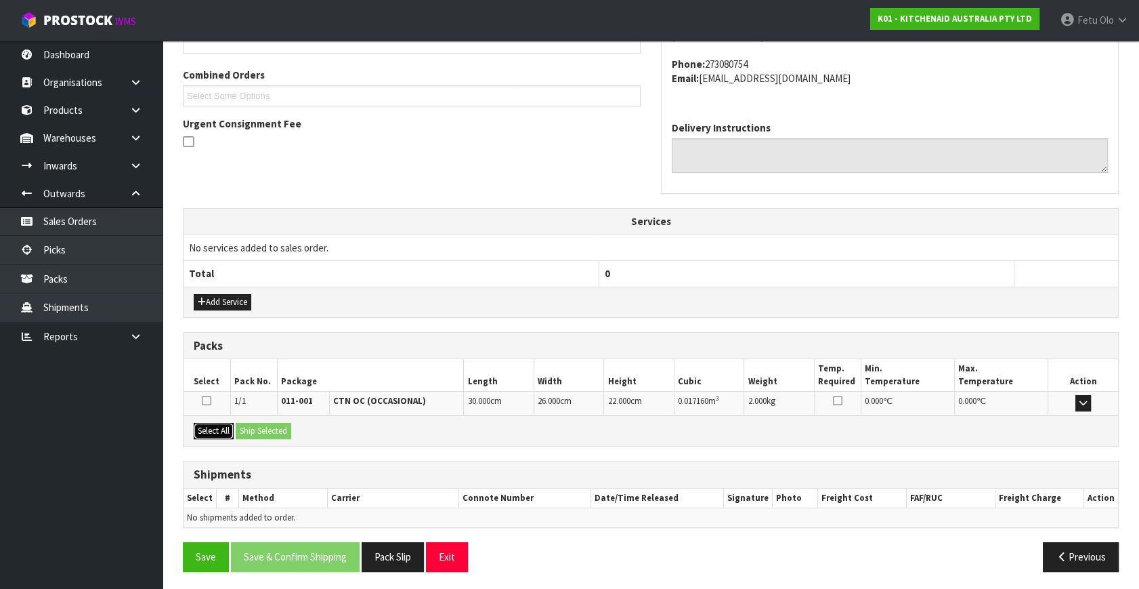
drag, startPoint x: 208, startPoint y: 428, endPoint x: 266, endPoint y: 420, distance: 58.8
click at [212, 428] on button "Select All" at bounding box center [214, 431] width 40 height 16
click at [282, 417] on div "Select All Ship Selected" at bounding box center [651, 430] width 935 height 30
click at [272, 425] on button "Ship Selected" at bounding box center [264, 431] width 56 height 16
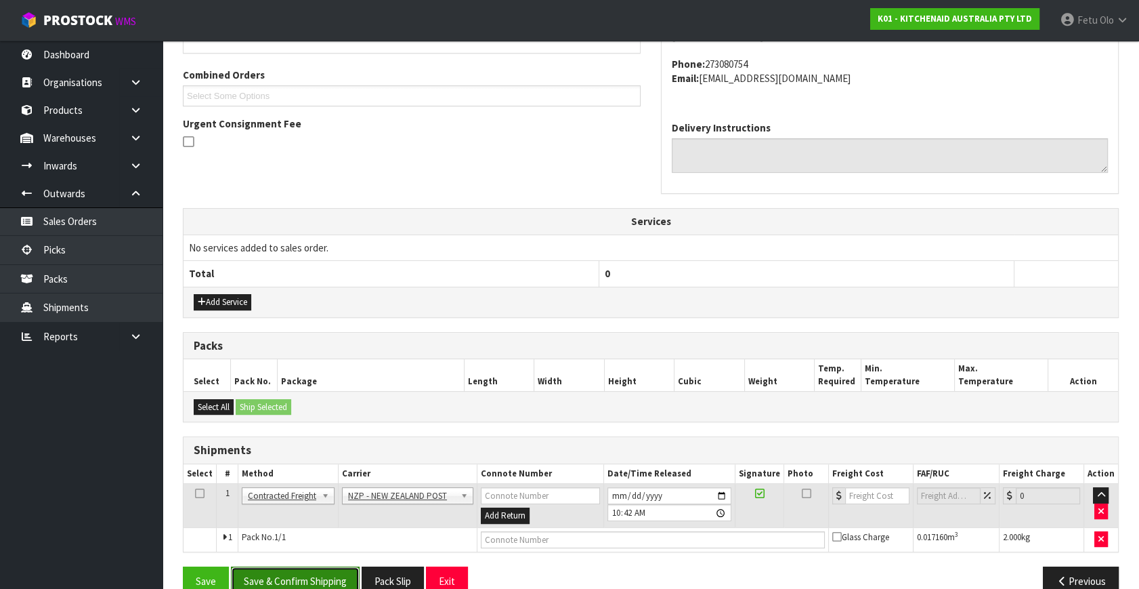
click at [301, 570] on button "Save & Confirm Shipping" at bounding box center [295, 580] width 129 height 29
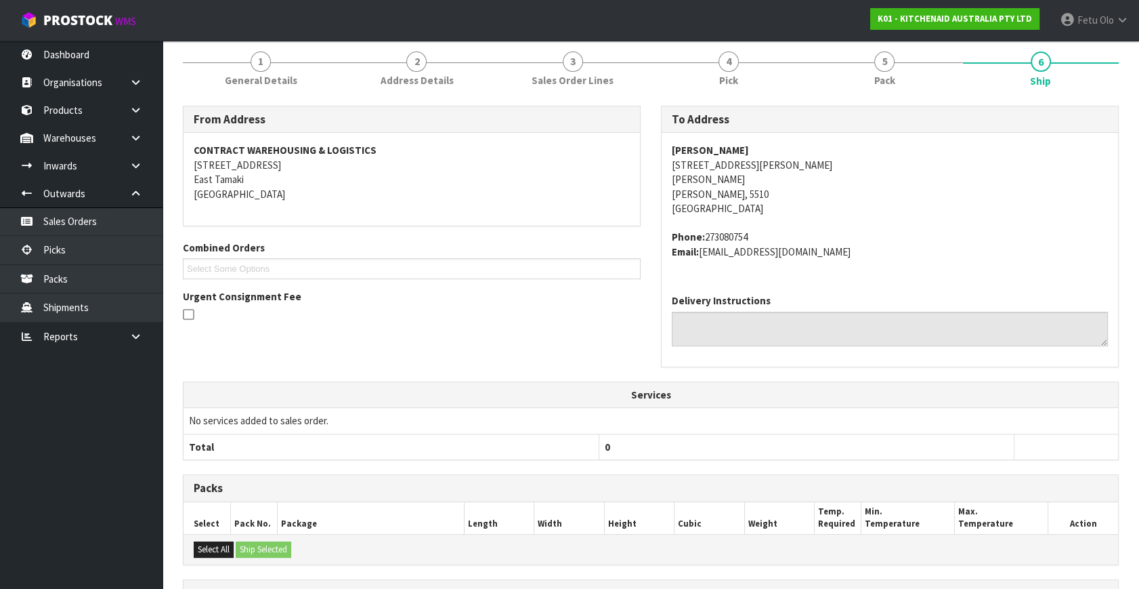
scroll to position [339, 0]
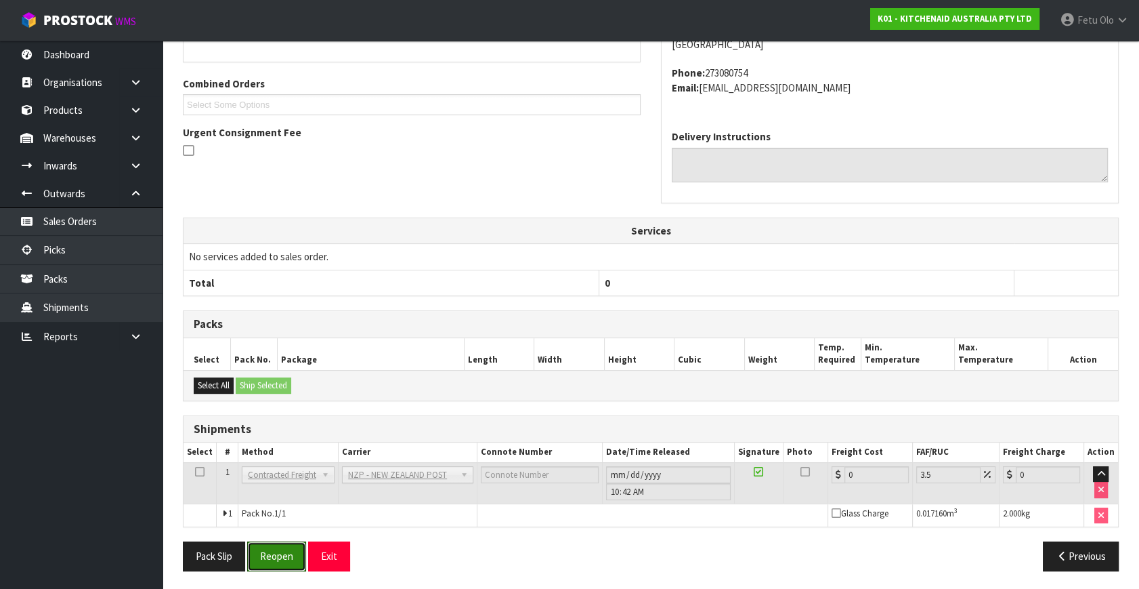
drag, startPoint x: 285, startPoint y: 551, endPoint x: 285, endPoint y: 438, distance: 113.1
click at [285, 543] on button "Reopen" at bounding box center [276, 555] width 59 height 29
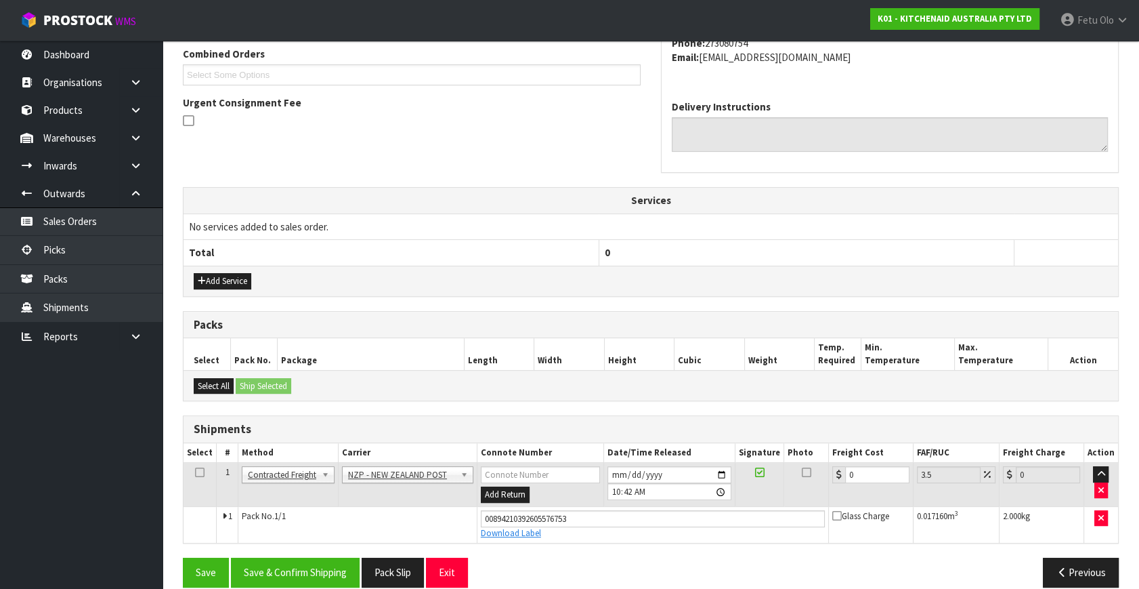
scroll to position [371, 0]
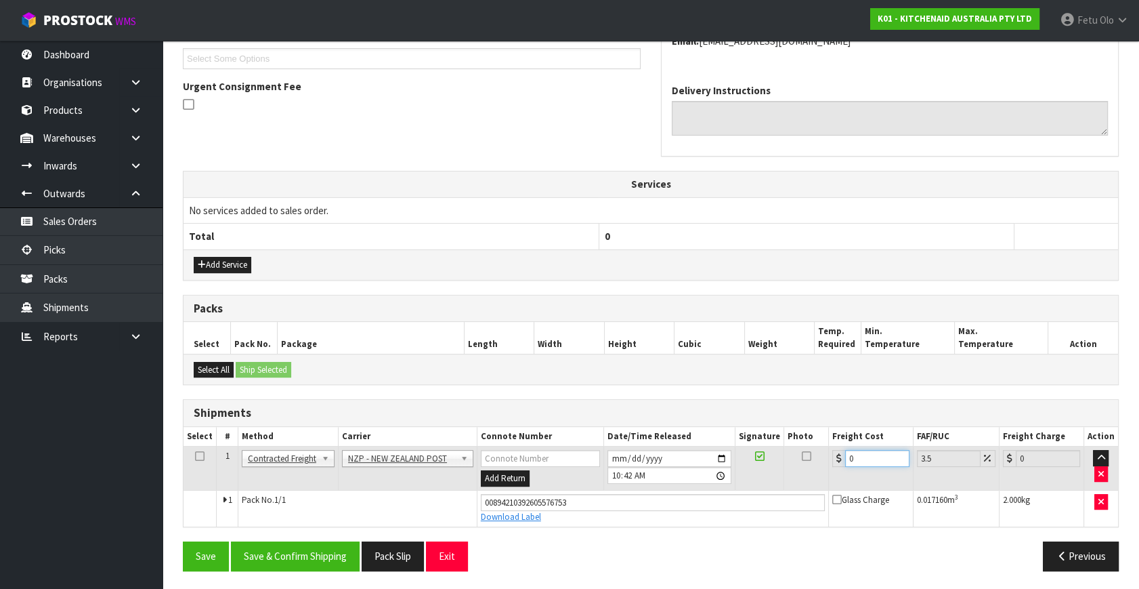
drag, startPoint x: 747, startPoint y: 495, endPoint x: 565, endPoint y: 528, distance: 185.2
click at [565, 528] on div "From Address CONTRACT WAREHOUSING & LOGISTICS [STREET_ADDRESS] Combined Orders …" at bounding box center [651, 238] width 936 height 686
click at [313, 532] on div "From Address CONTRACT WAREHOUSING & LOGISTICS [STREET_ADDRESS] Combined Orders …" at bounding box center [651, 238] width 936 height 686
click at [320, 545] on button "Save & Confirm Shipping" at bounding box center [295, 555] width 129 height 29
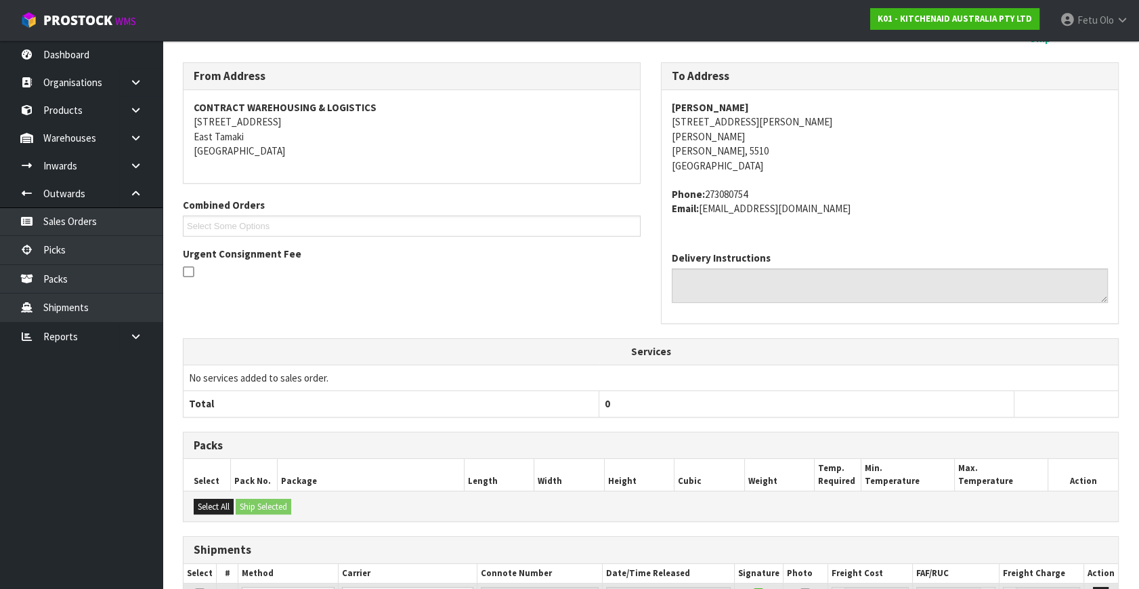
scroll to position [333, 0]
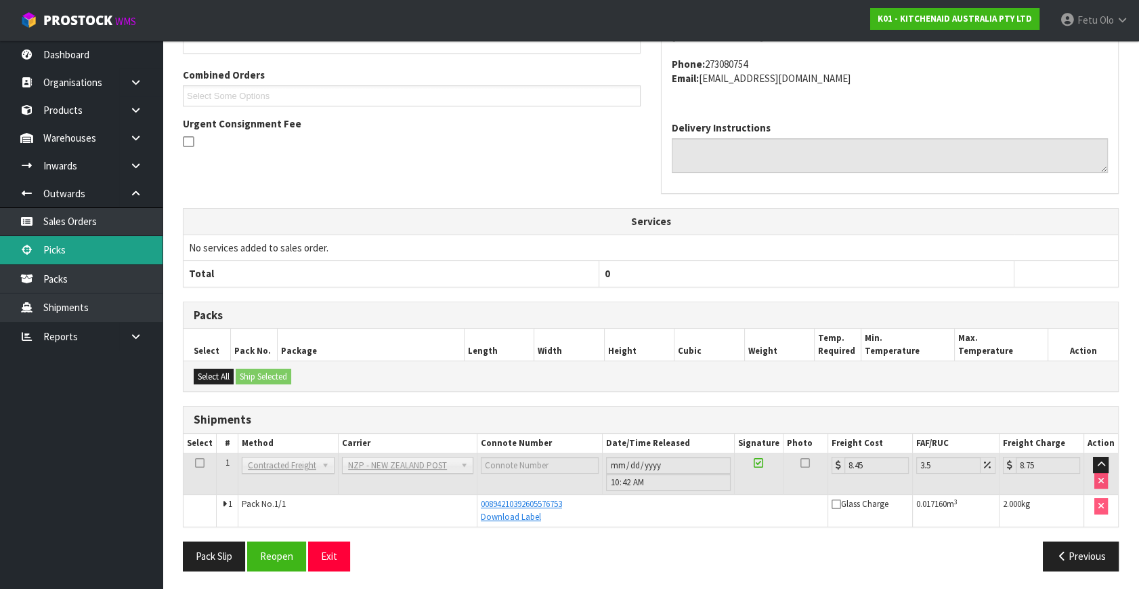
click at [51, 251] on link "Picks" at bounding box center [81, 250] width 163 height 28
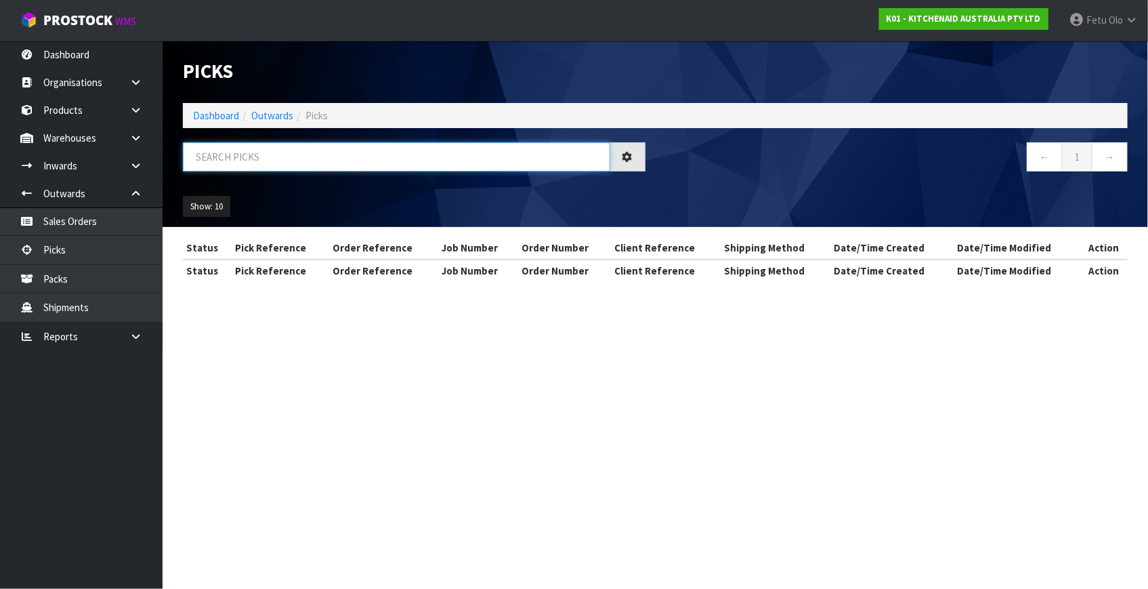
click at [304, 154] on input "text" at bounding box center [396, 156] width 427 height 29
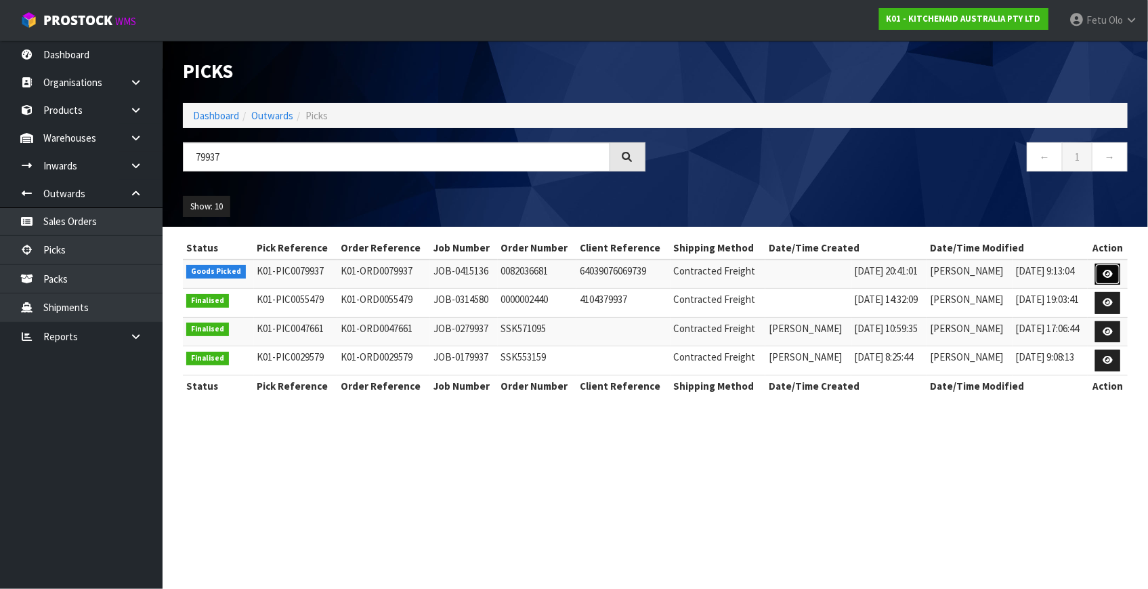
click at [1104, 272] on icon at bounding box center [1108, 274] width 10 height 9
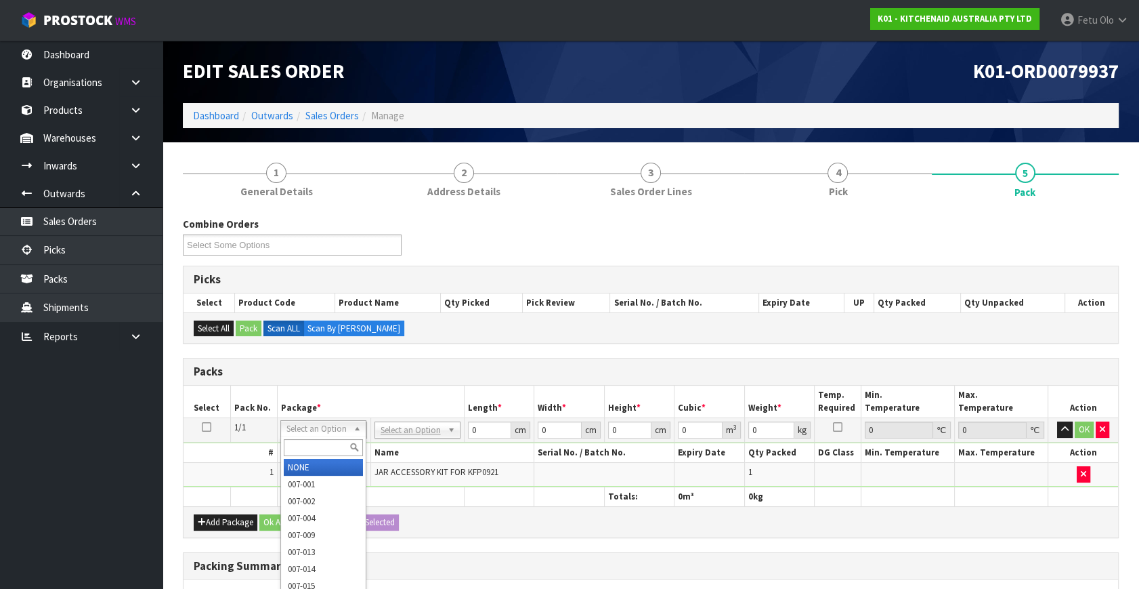
click at [324, 451] on input "text" at bounding box center [323, 447] width 79 height 17
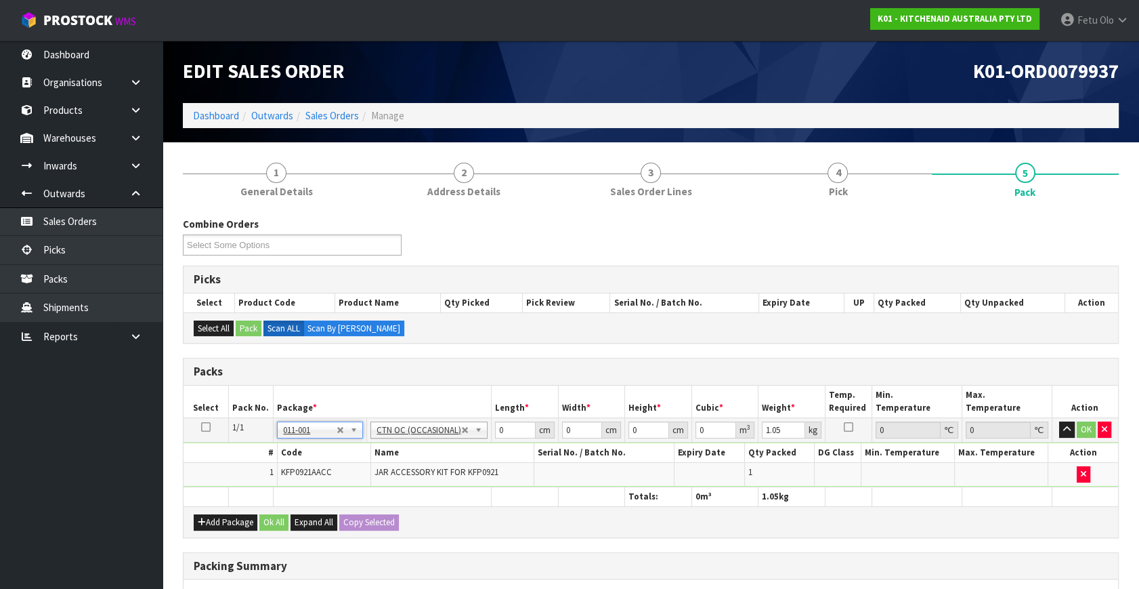
click at [464, 455] on th "Name" at bounding box center [453, 453] width 164 height 20
drag, startPoint x: 511, startPoint y: 435, endPoint x: 426, endPoint y: 429, distance: 84.9
click at [427, 432] on tr "1/1 NONE 007-001 007-002 007-004 007-009 007-013 007-014 007-015 007-017 007-01…" at bounding box center [651, 430] width 935 height 24
click button "OK" at bounding box center [1086, 429] width 19 height 16
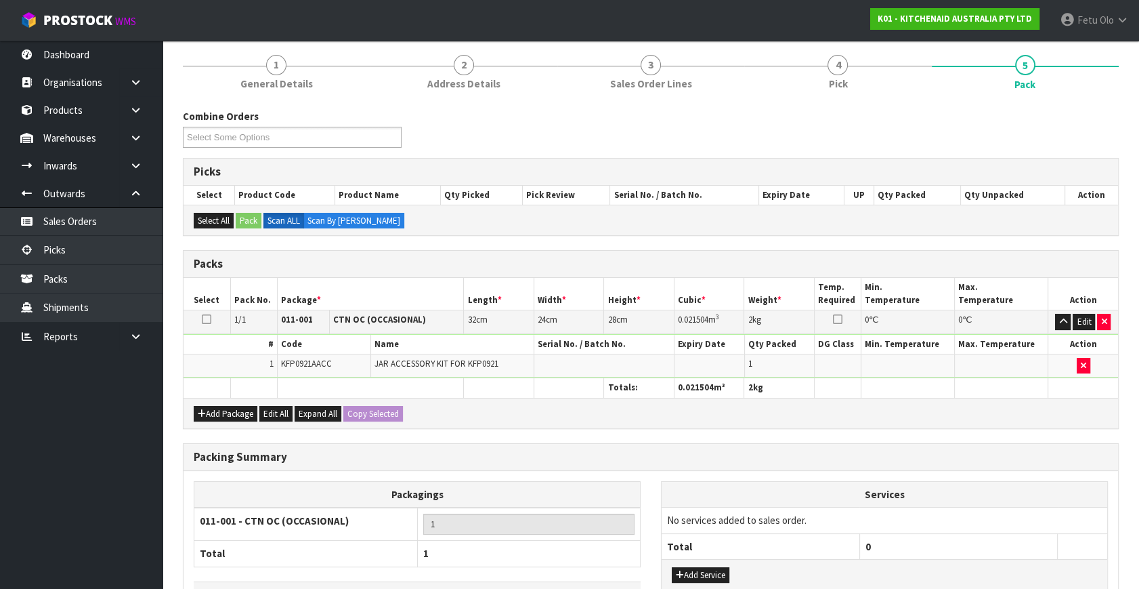
scroll to position [202, 0]
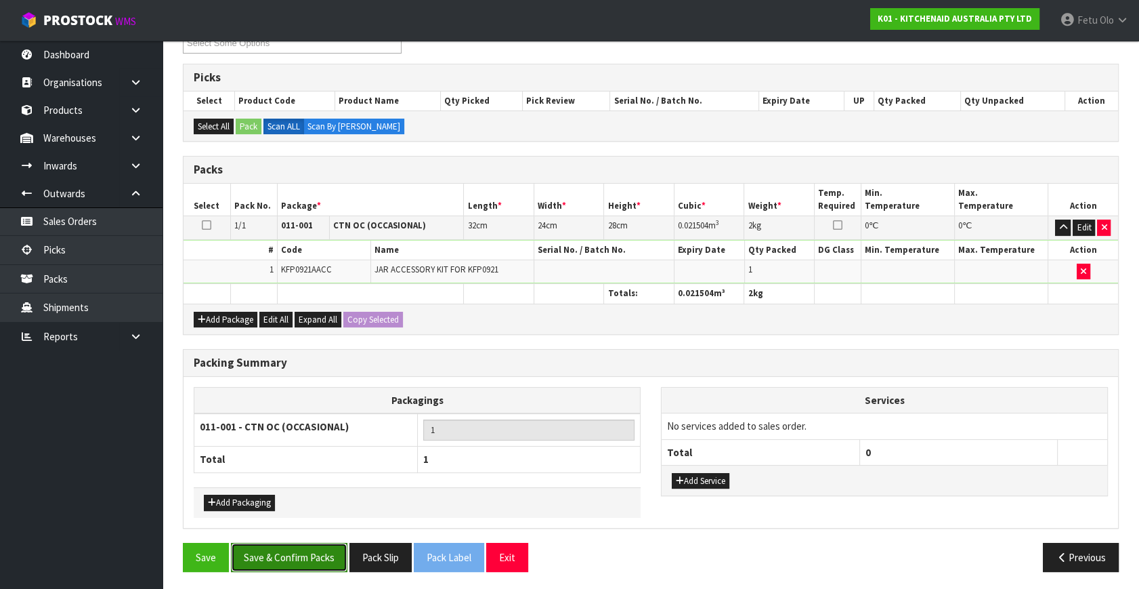
click at [305, 549] on button "Save & Confirm Packs" at bounding box center [289, 557] width 117 height 29
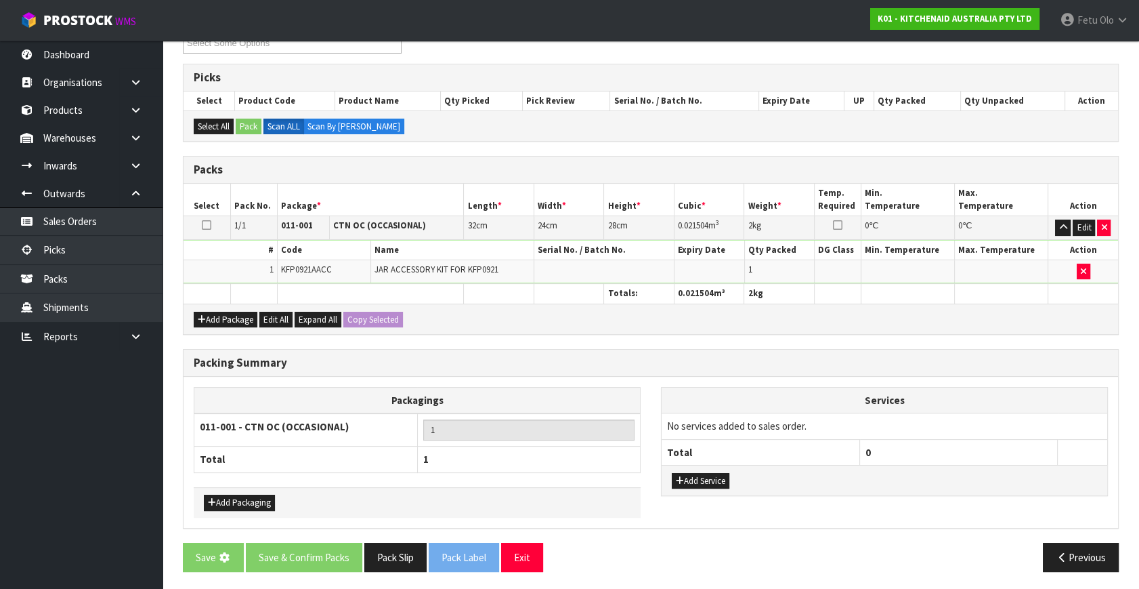
scroll to position [0, 0]
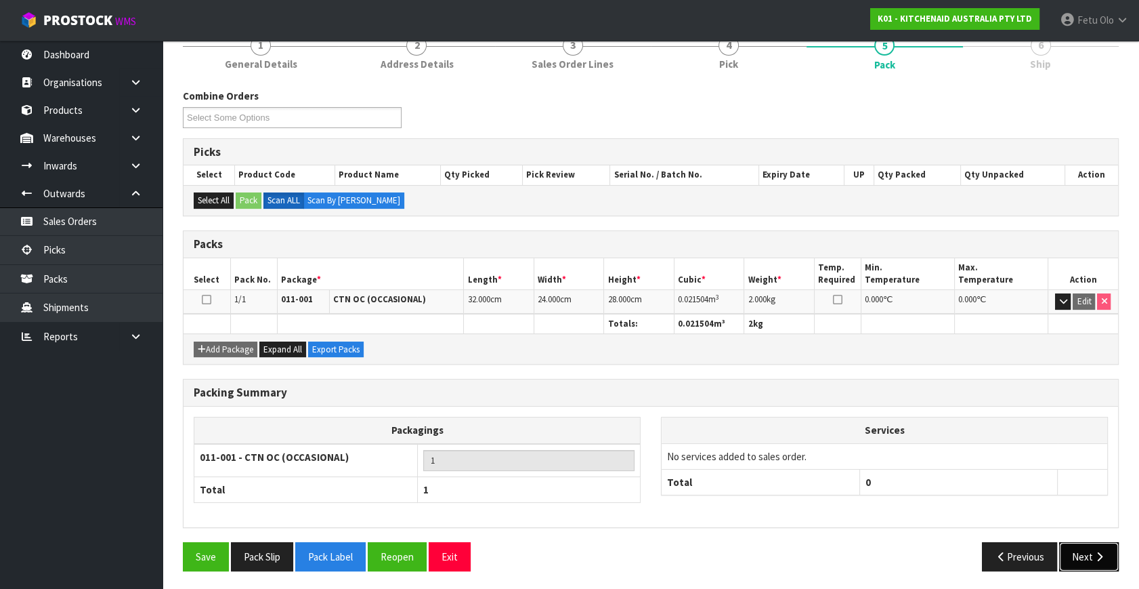
click at [1080, 561] on button "Next" at bounding box center [1089, 556] width 60 height 29
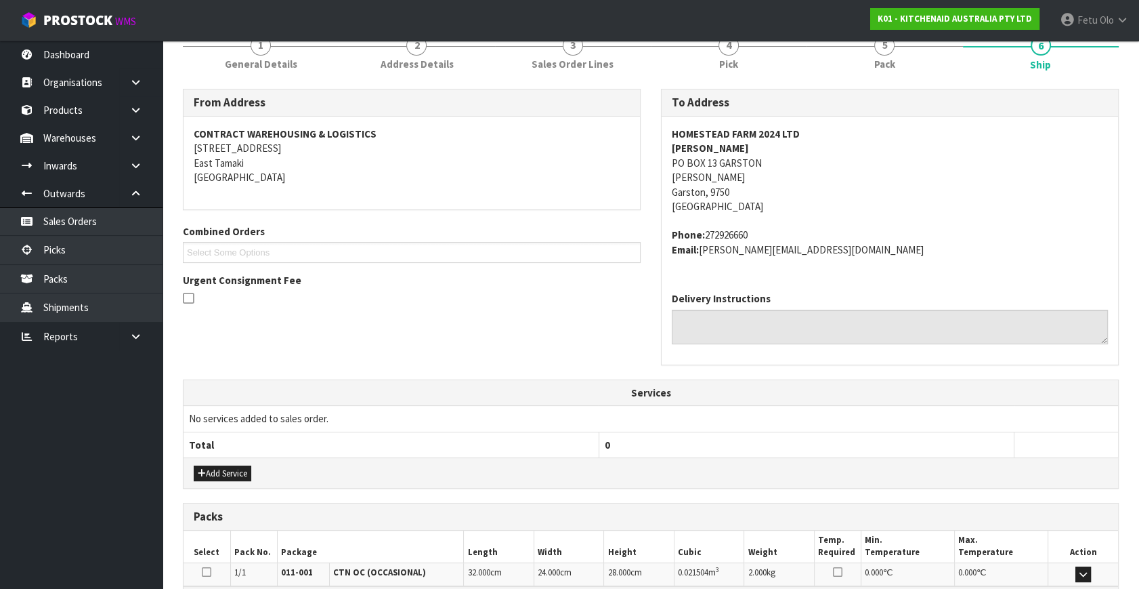
scroll to position [348, 0]
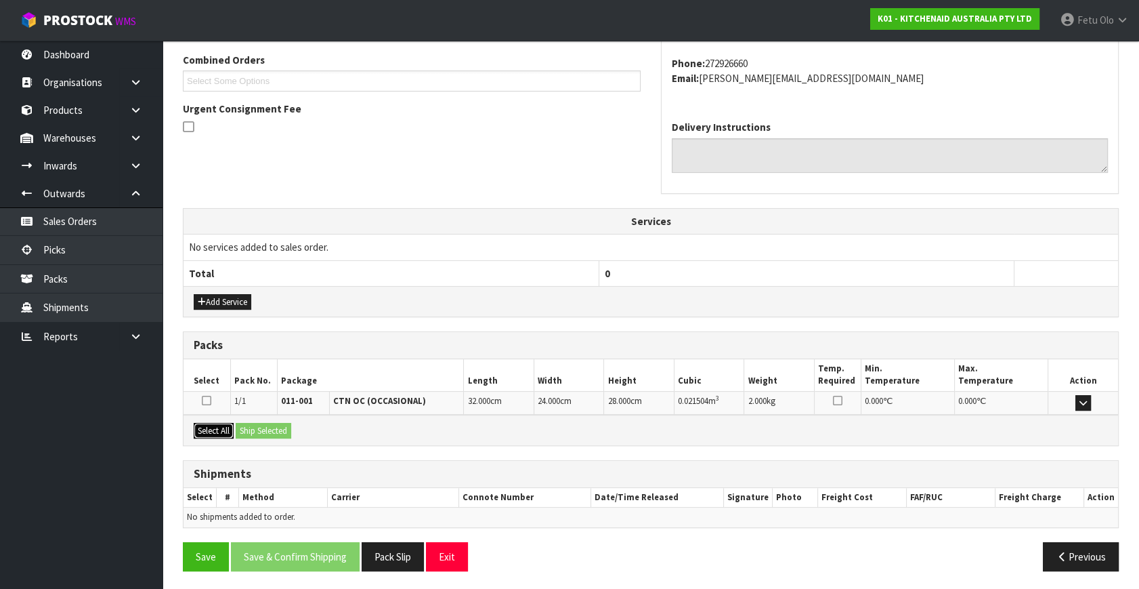
drag, startPoint x: 211, startPoint y: 427, endPoint x: 264, endPoint y: 421, distance: 53.8
click at [217, 427] on button "Select All" at bounding box center [214, 431] width 40 height 16
click at [264, 423] on button "Ship Selected" at bounding box center [264, 431] width 56 height 16
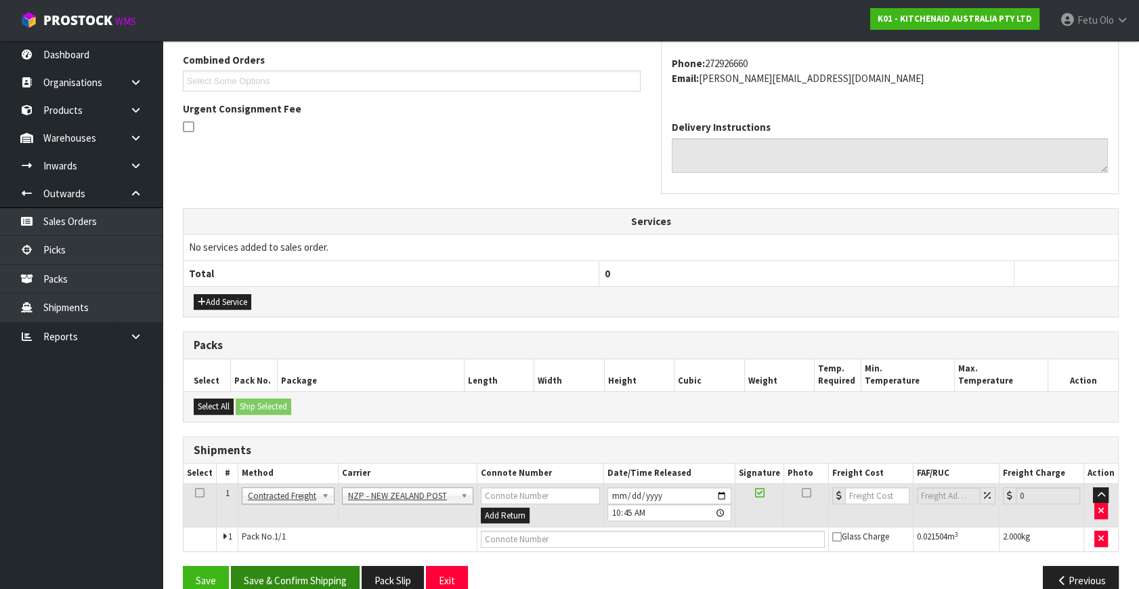
scroll to position [373, 0]
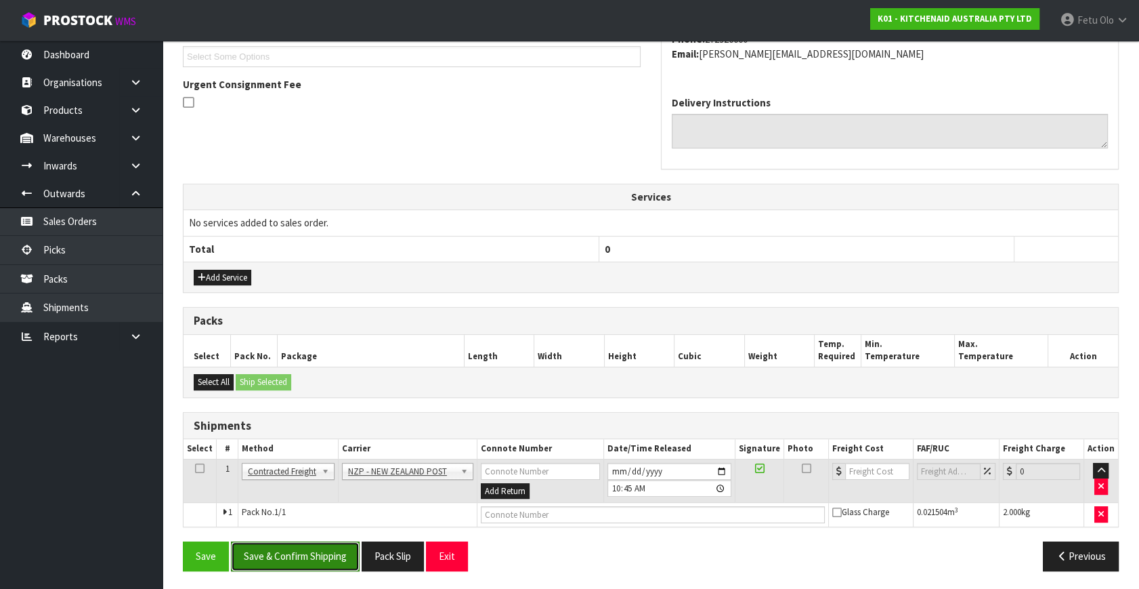
click at [310, 542] on button "Save & Confirm Shipping" at bounding box center [295, 555] width 129 height 29
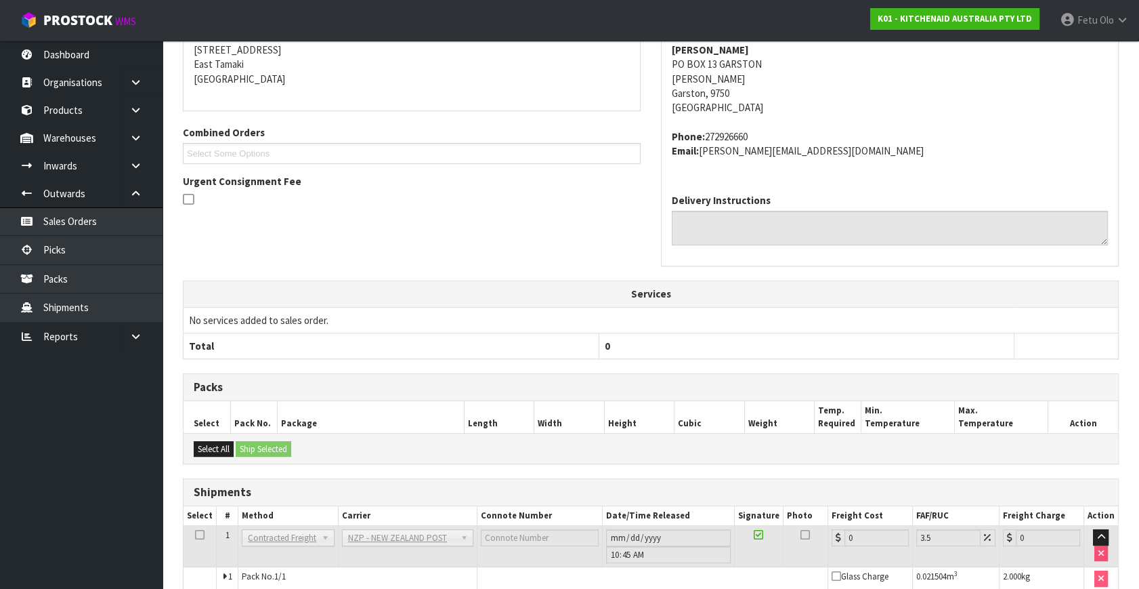
scroll to position [353, 0]
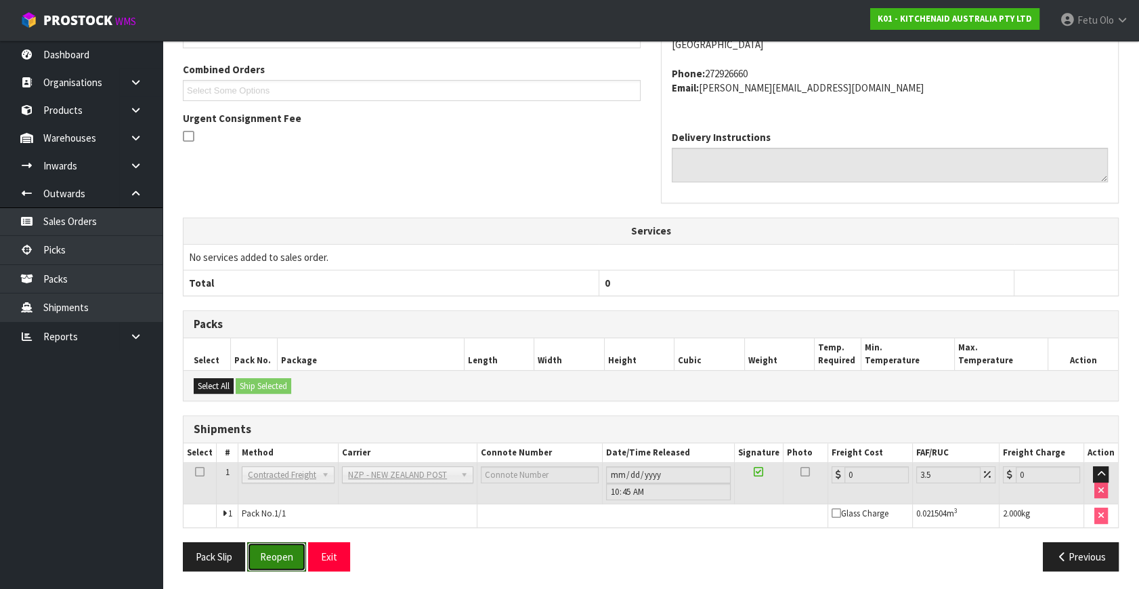
drag, startPoint x: 279, startPoint y: 549, endPoint x: 287, endPoint y: 531, distance: 19.1
click at [279, 549] on button "Reopen" at bounding box center [276, 556] width 59 height 29
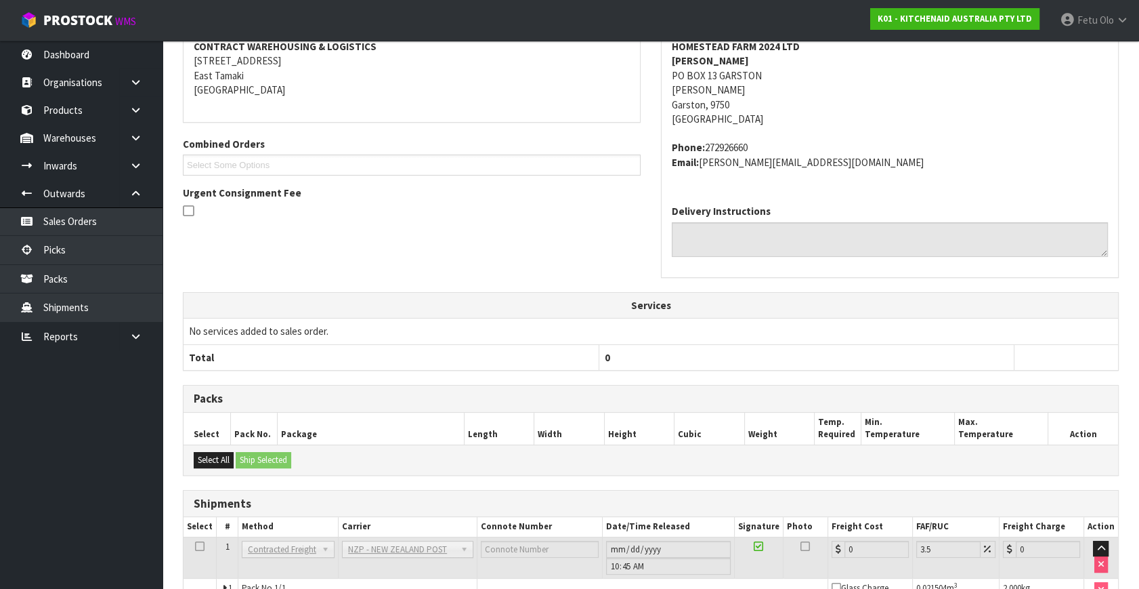
scroll to position [308, 0]
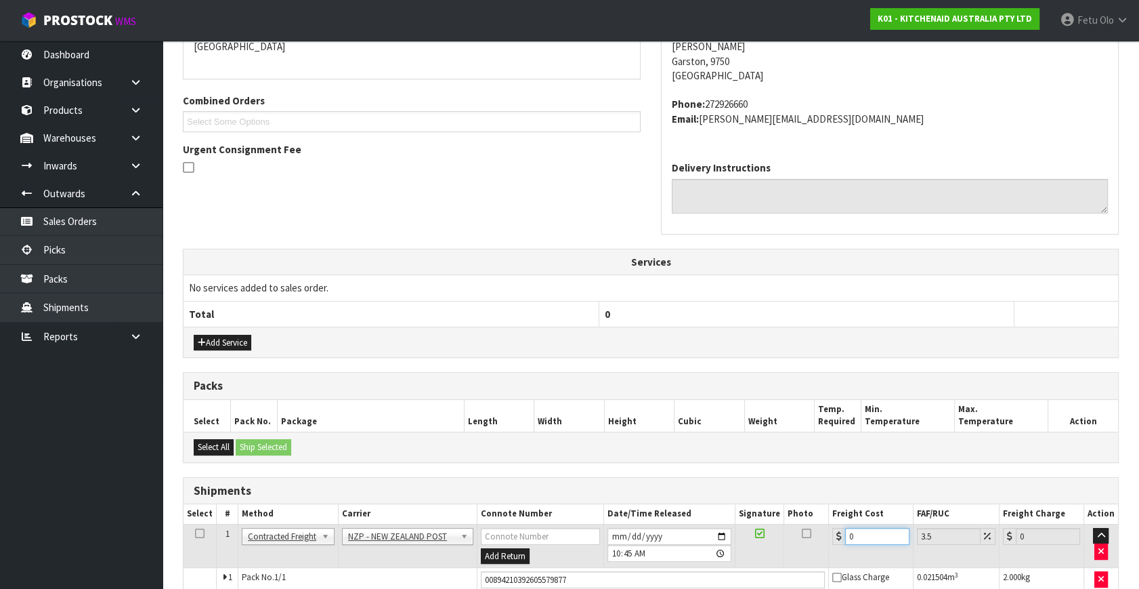
drag, startPoint x: 859, startPoint y: 540, endPoint x: 812, endPoint y: 548, distance: 47.4
click at [812, 548] on tr "1 Client Local Pickup Customer Local Pickup Company Freight Contracted Freight …" at bounding box center [651, 546] width 935 height 44
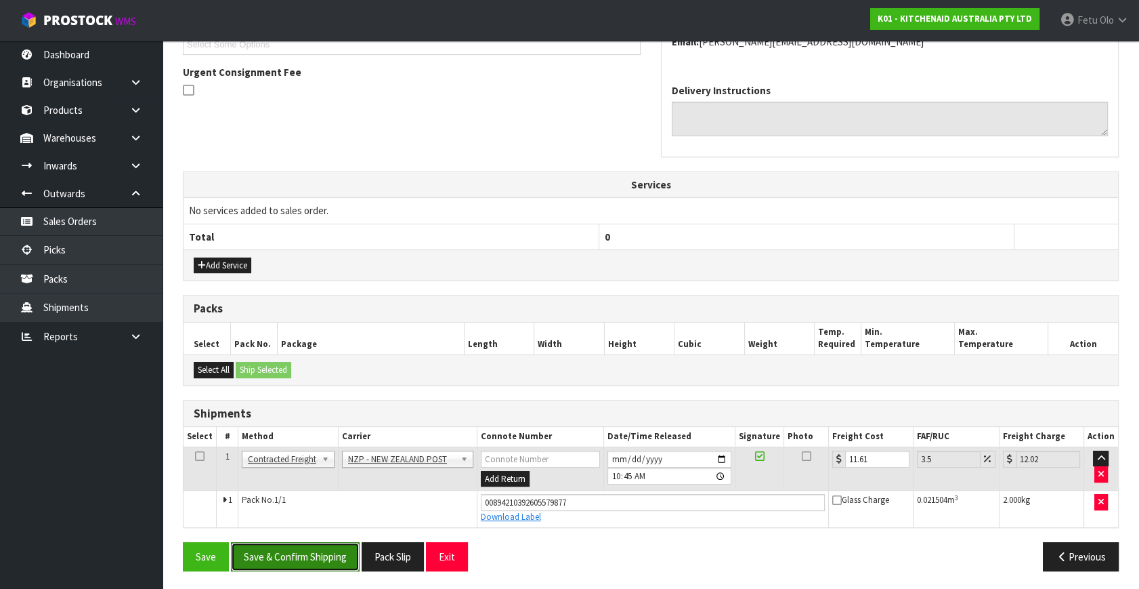
click at [324, 549] on button "Save & Confirm Shipping" at bounding box center [295, 556] width 129 height 29
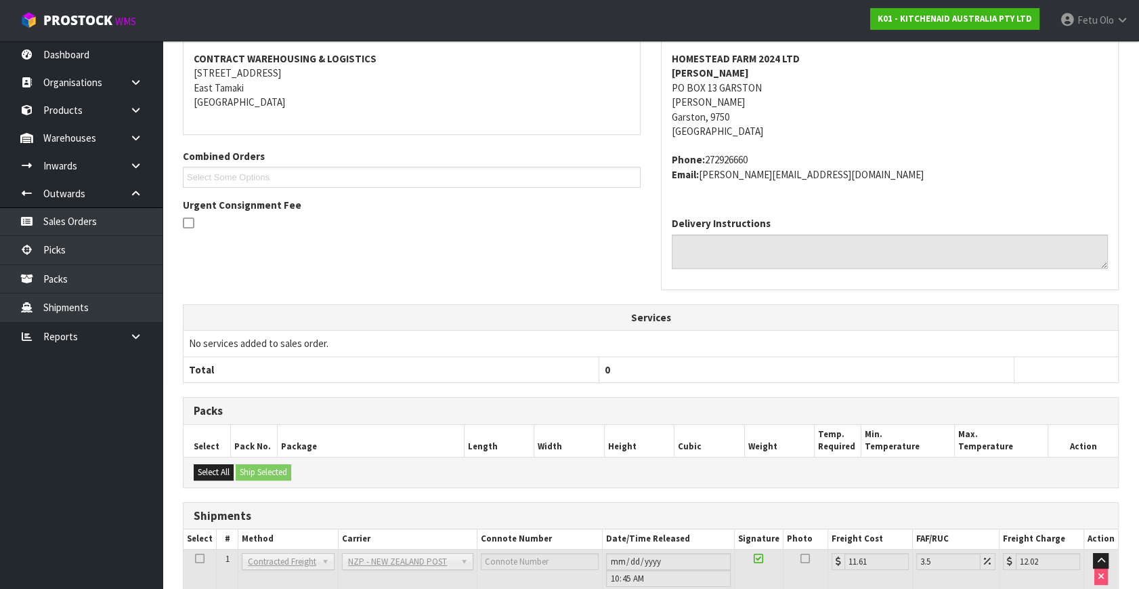
scroll to position [348, 0]
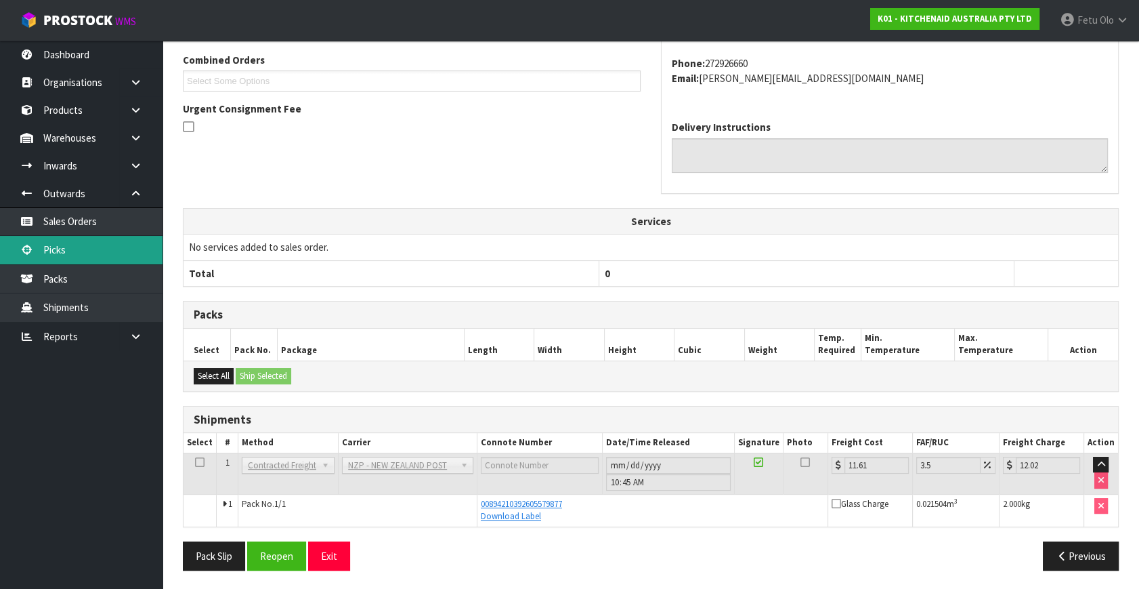
click at [60, 249] on link "Picks" at bounding box center [81, 250] width 163 height 28
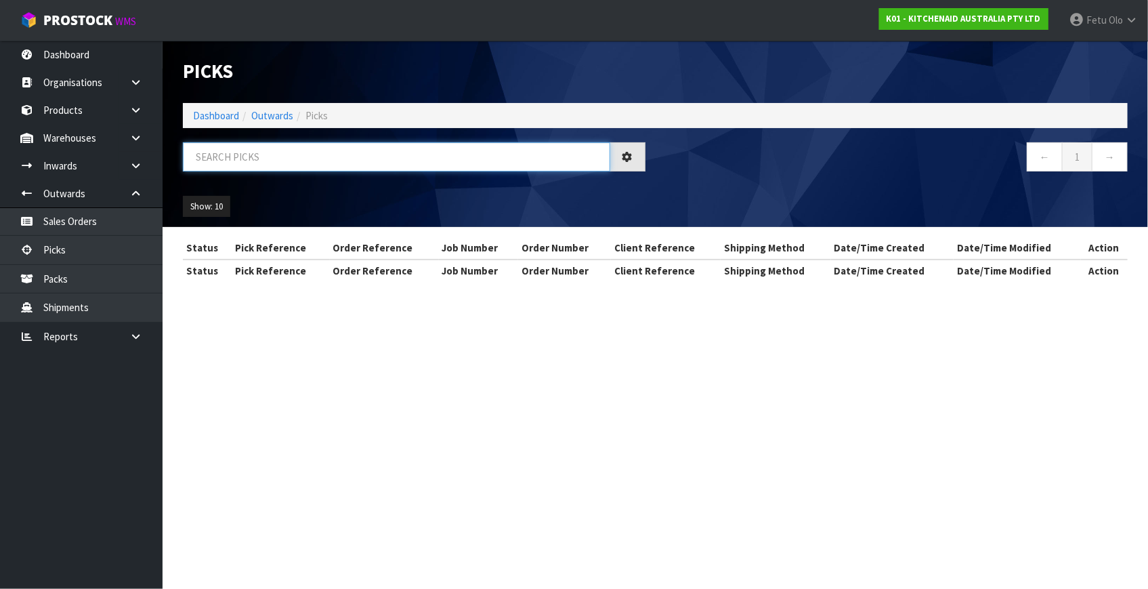
click at [278, 149] on input "text" at bounding box center [396, 156] width 427 height 29
click at [277, 149] on input "text" at bounding box center [396, 156] width 427 height 29
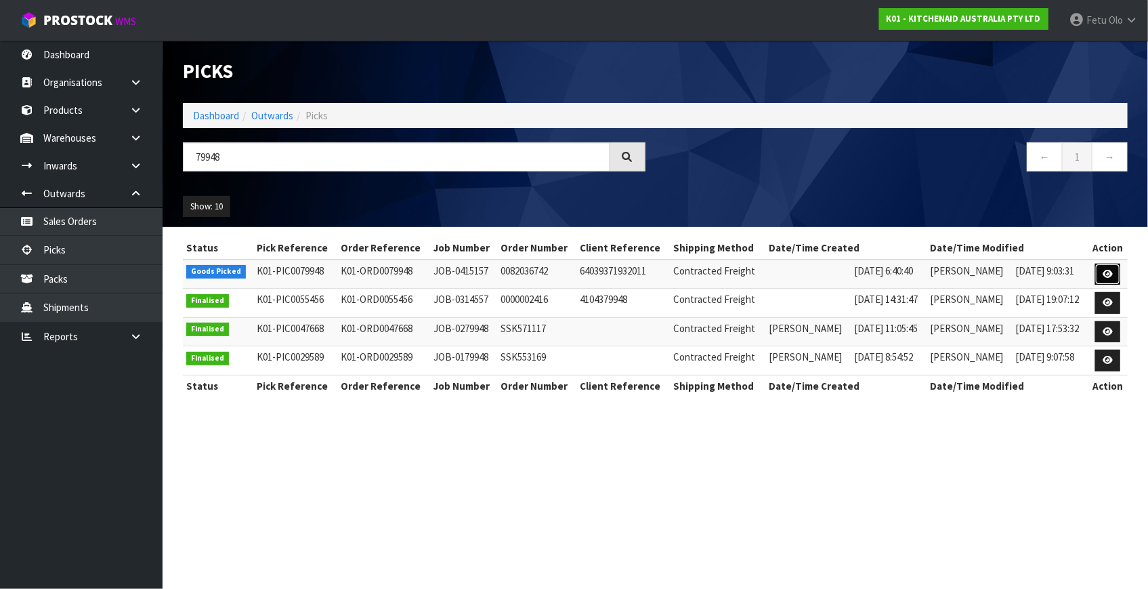
click at [1112, 271] on icon at bounding box center [1108, 274] width 10 height 9
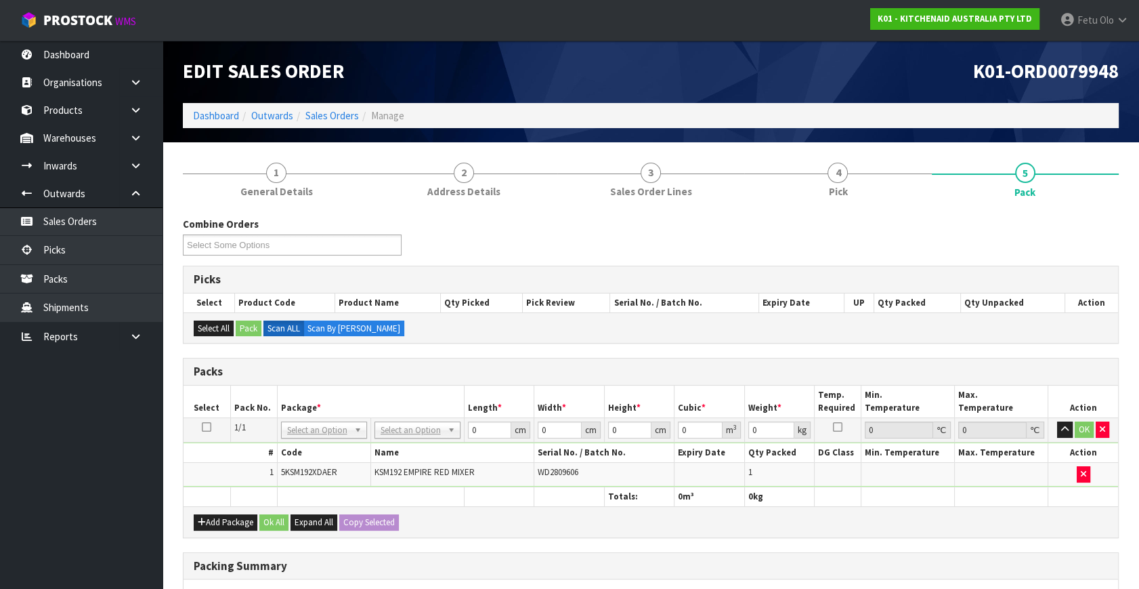
click at [408, 419] on td "No Packaging Cartons PLT GEN120 (1200 X 1000) PLT ONE WAY SKID CHEP HIRE PALLET…" at bounding box center [417, 430] width 93 height 24
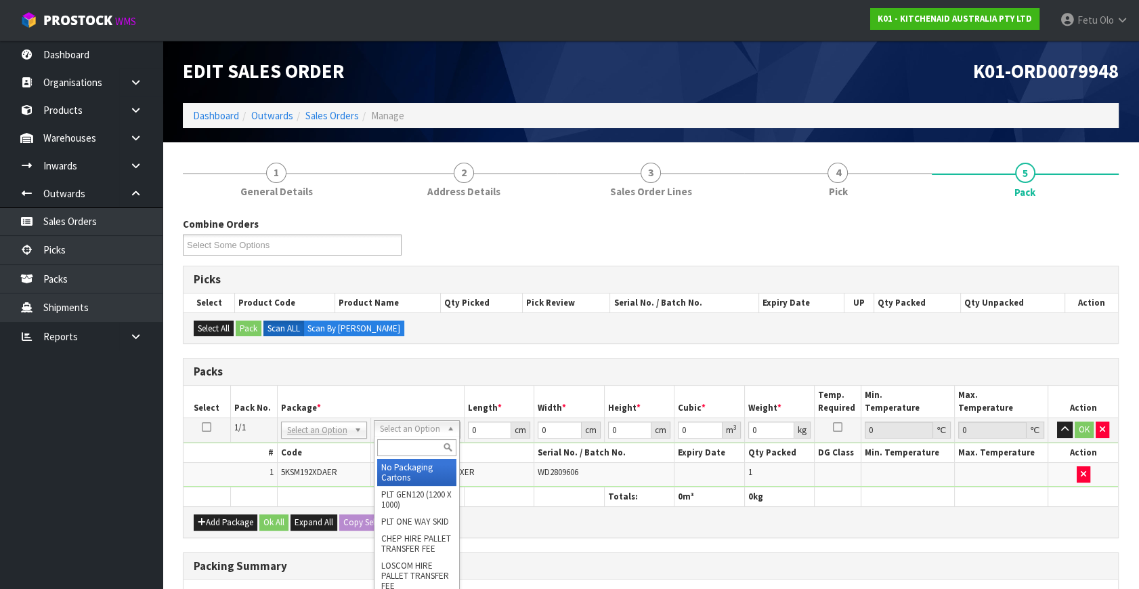
drag, startPoint x: 404, startPoint y: 427, endPoint x: 404, endPoint y: 435, distance: 8.1
drag, startPoint x: 402, startPoint y: 452, endPoint x: 403, endPoint y: 466, distance: 14.3
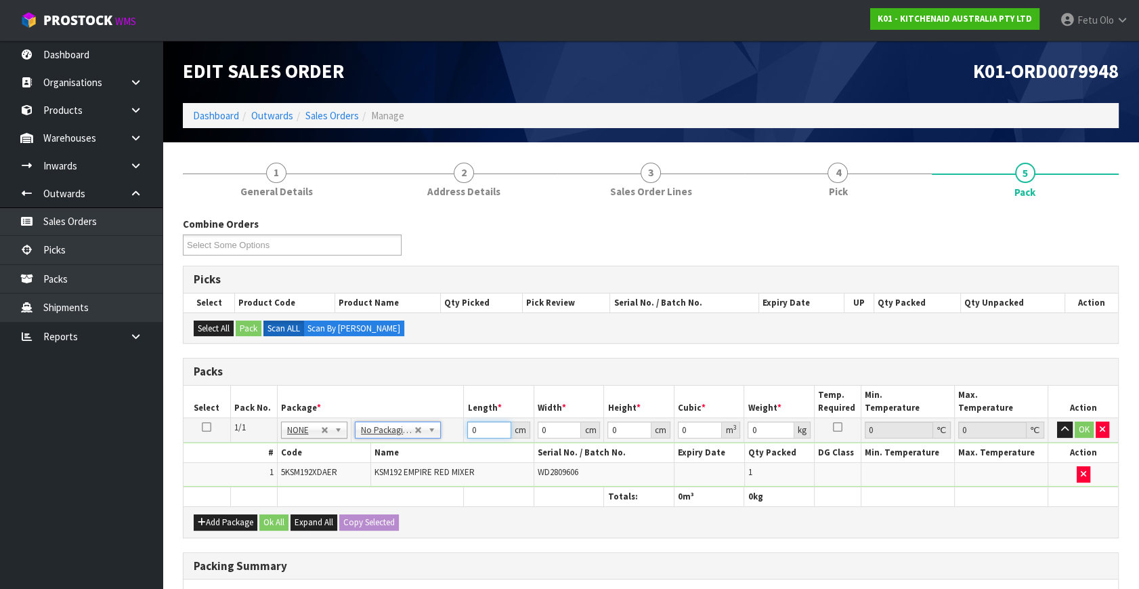
drag, startPoint x: 482, startPoint y: 431, endPoint x: 359, endPoint y: 492, distance: 137.8
click at [359, 492] on table "Select Pack No. Package * Length * Width * Height * Cubic * Weight * Temp. Requ…" at bounding box center [651, 445] width 935 height 121
click button "OK" at bounding box center [1084, 429] width 19 height 16
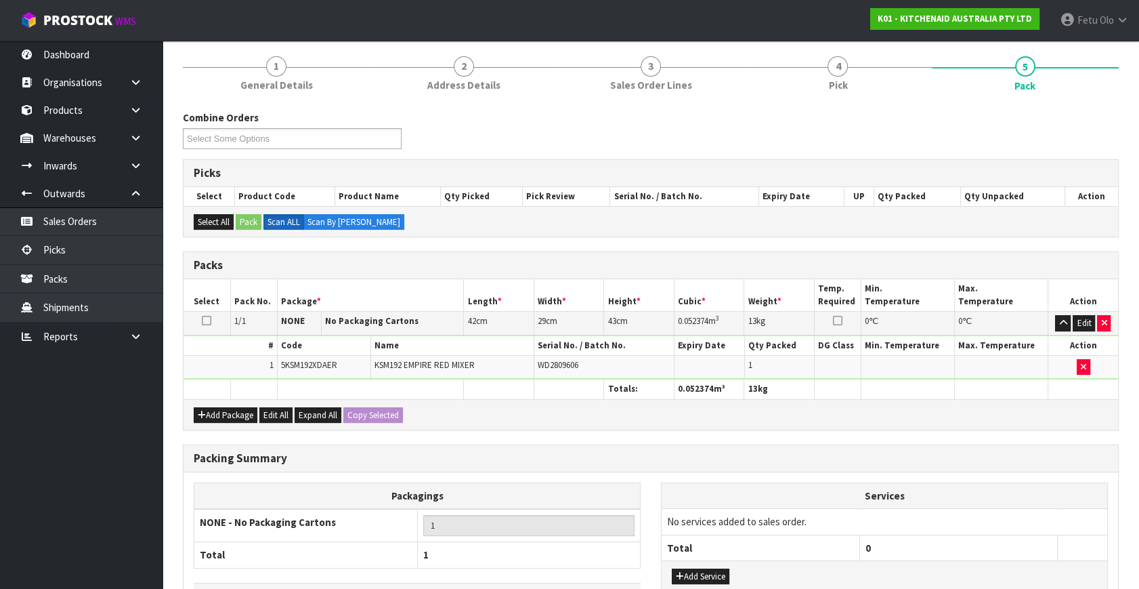
scroll to position [202, 0]
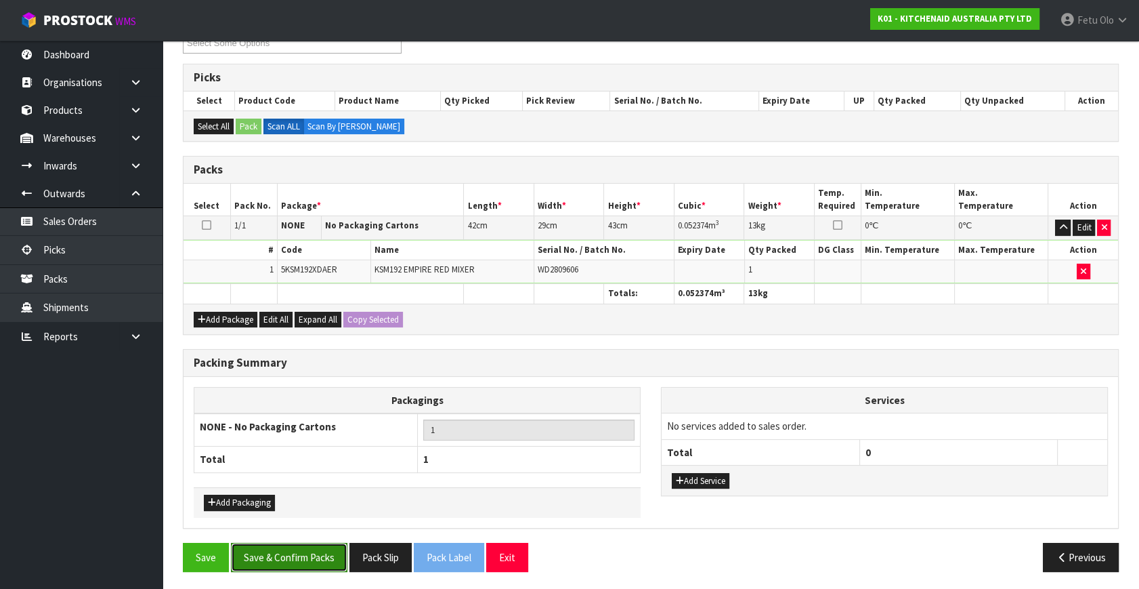
click at [301, 556] on button "Save & Confirm Packs" at bounding box center [289, 557] width 117 height 29
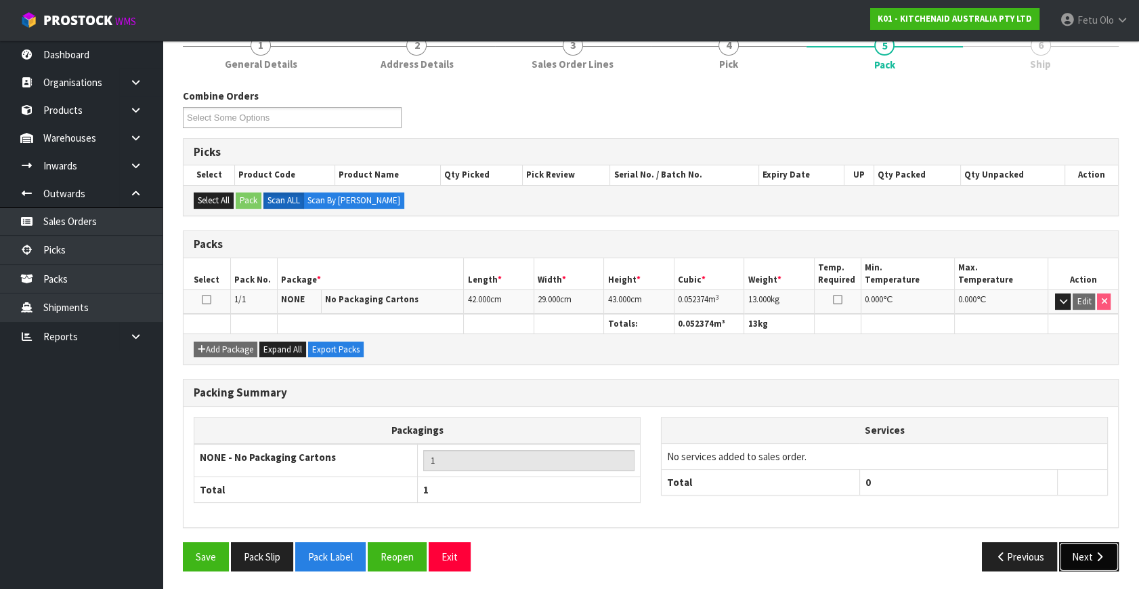
click at [1097, 561] on button "Next" at bounding box center [1089, 556] width 60 height 29
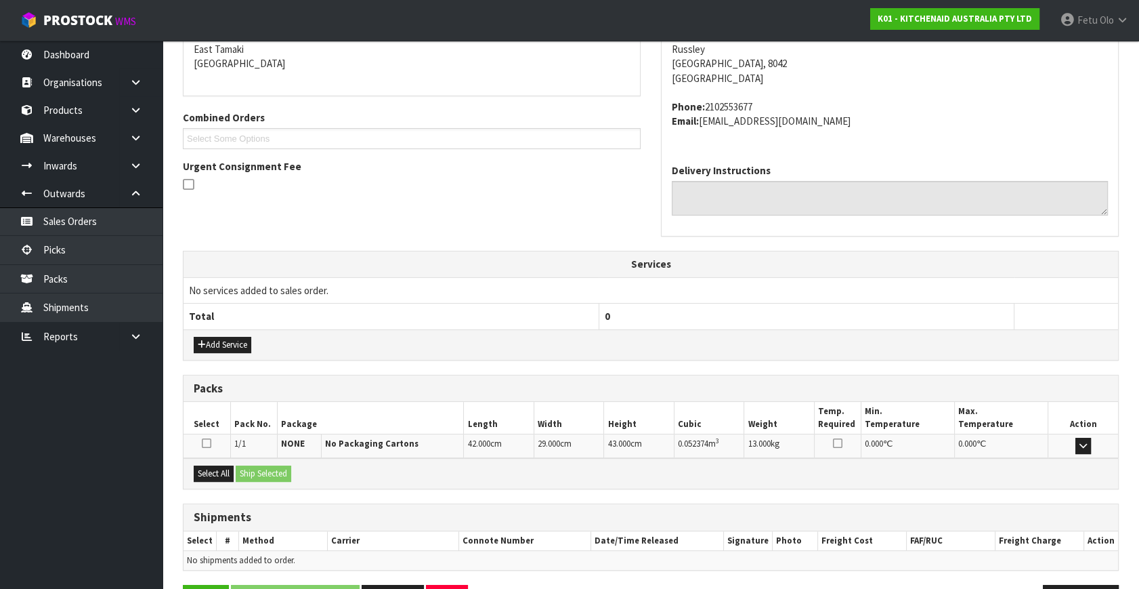
scroll to position [333, 0]
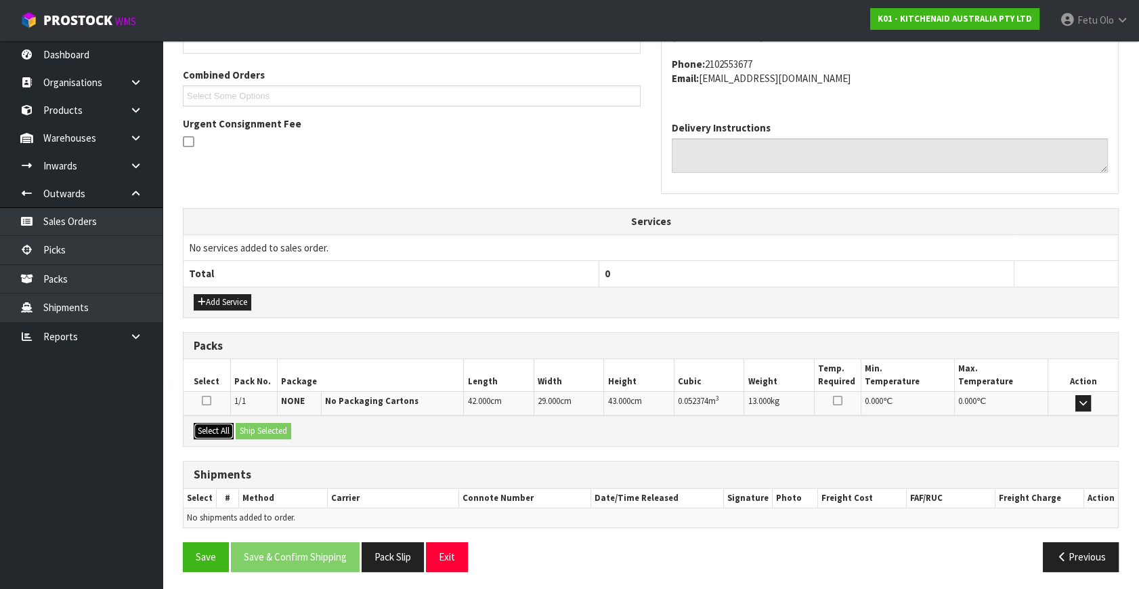
click at [225, 423] on button "Select All" at bounding box center [214, 431] width 40 height 16
click at [254, 423] on button "Ship Selected" at bounding box center [264, 431] width 56 height 16
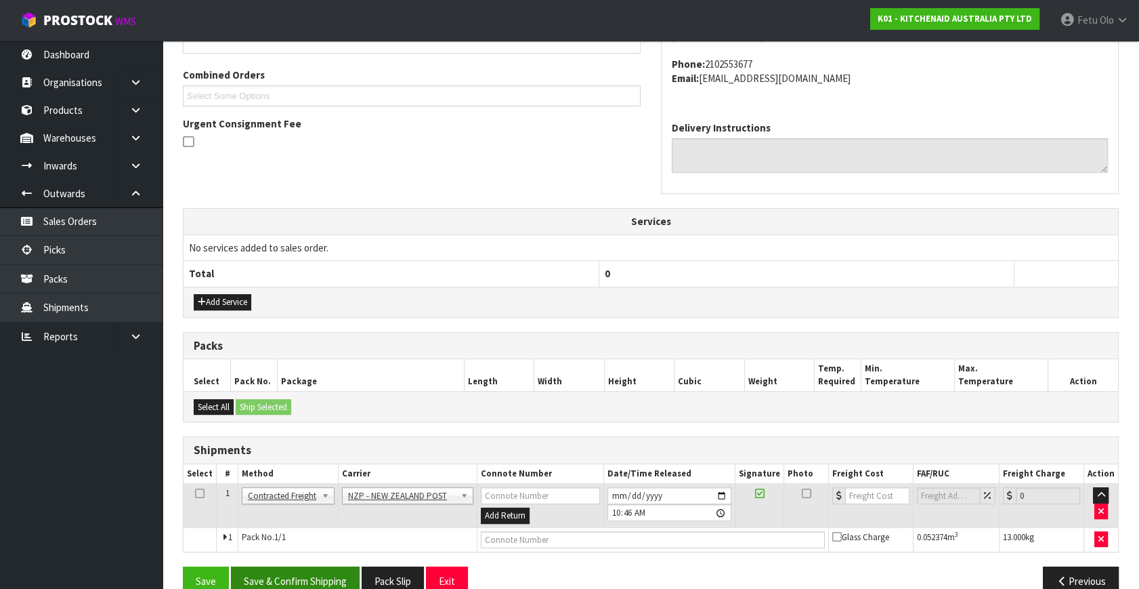
scroll to position [358, 0]
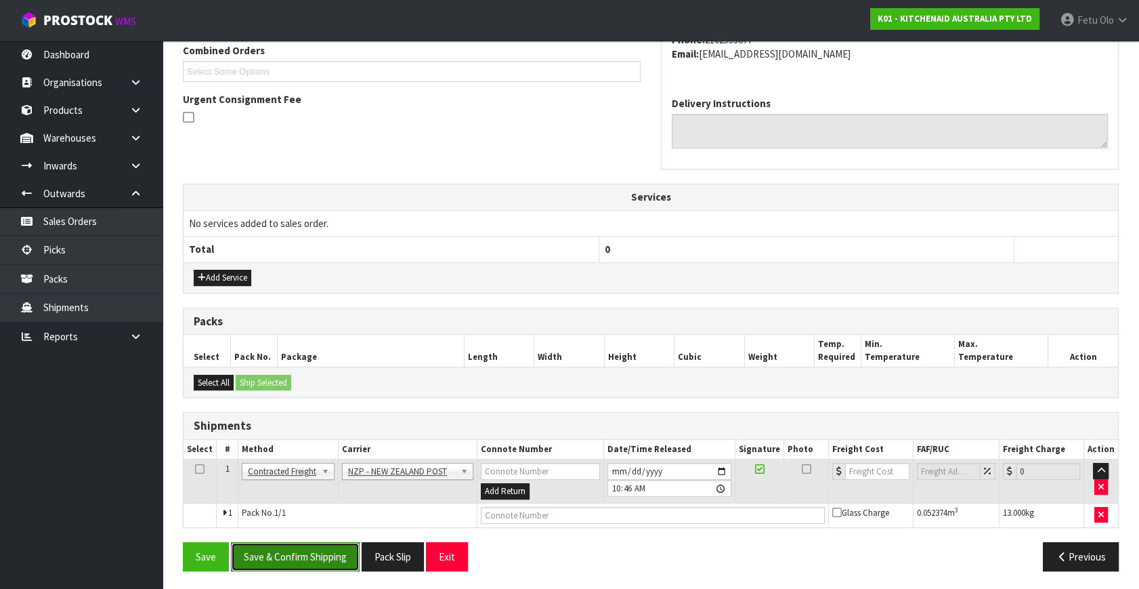
click at [318, 549] on button "Save & Confirm Shipping" at bounding box center [295, 556] width 129 height 29
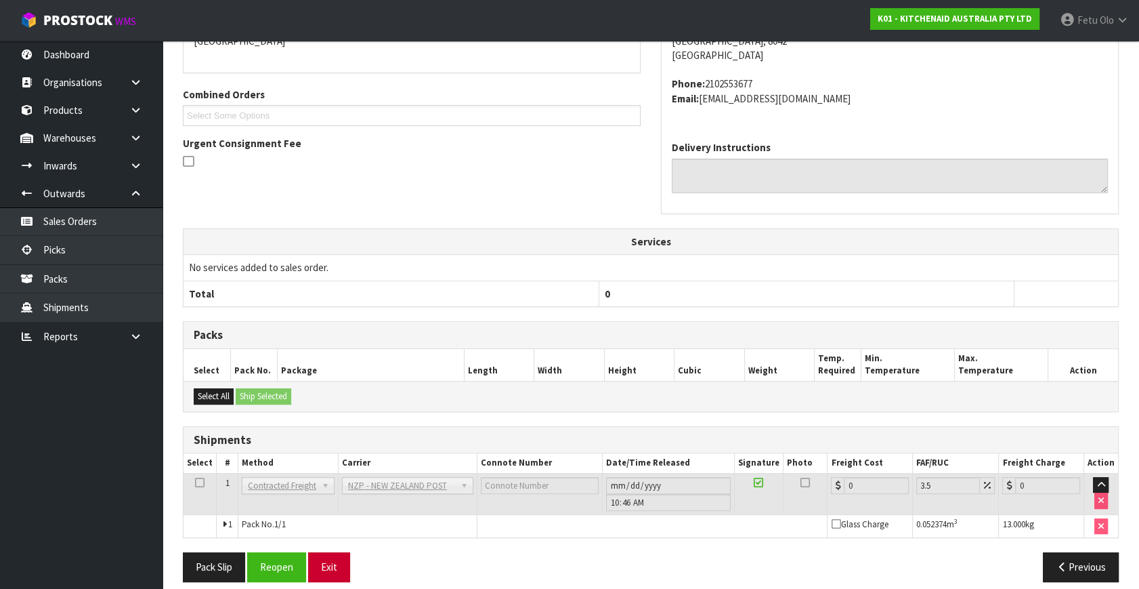
scroll to position [339, 0]
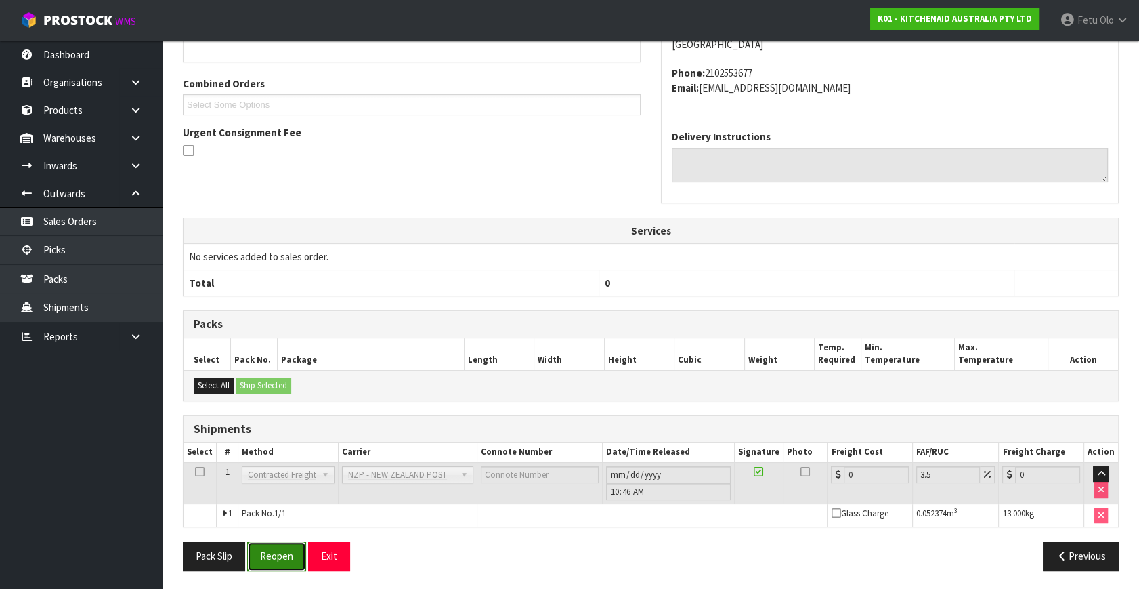
click at [291, 550] on button "Reopen" at bounding box center [276, 555] width 59 height 29
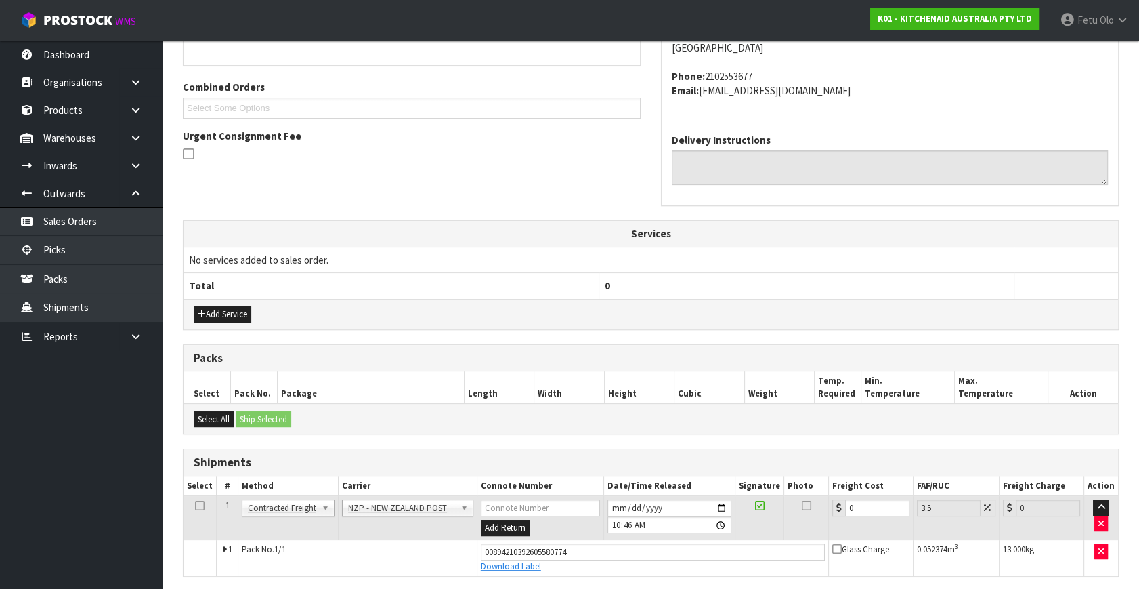
scroll to position [324, 0]
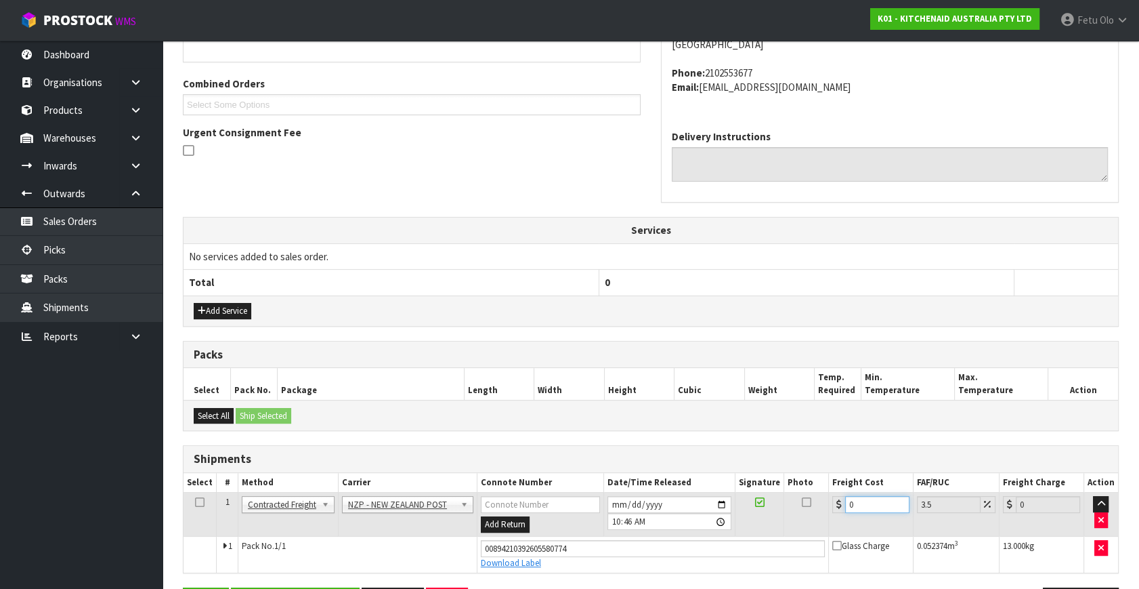
click at [671, 538] on tbody "1 Client Local Pickup Customer Local Pickup Company Freight Contracted Freight …" at bounding box center [651, 532] width 935 height 80
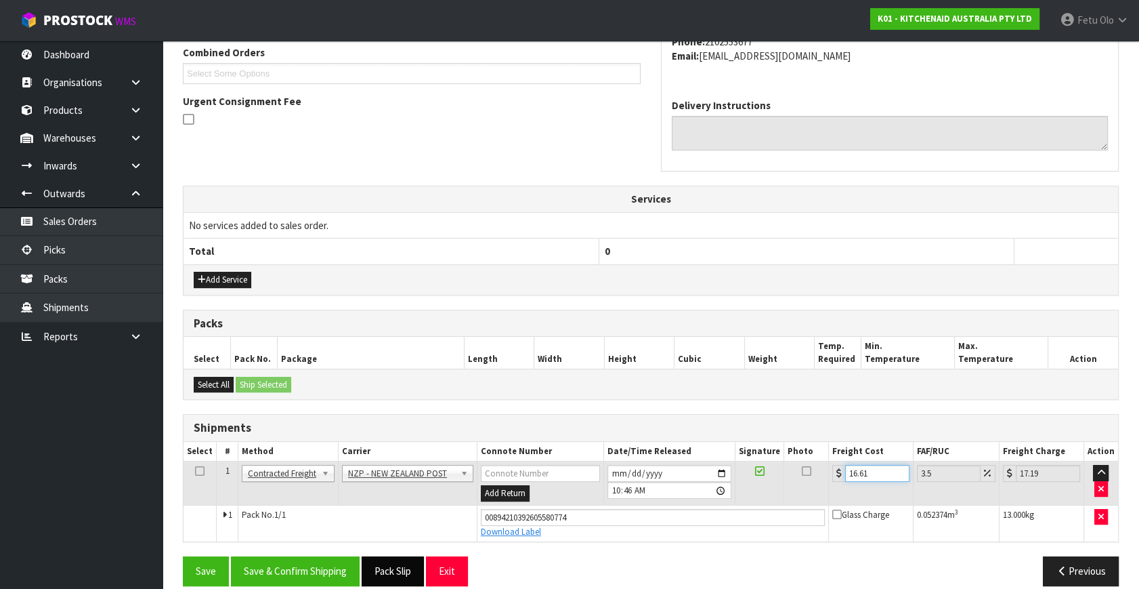
scroll to position [371, 0]
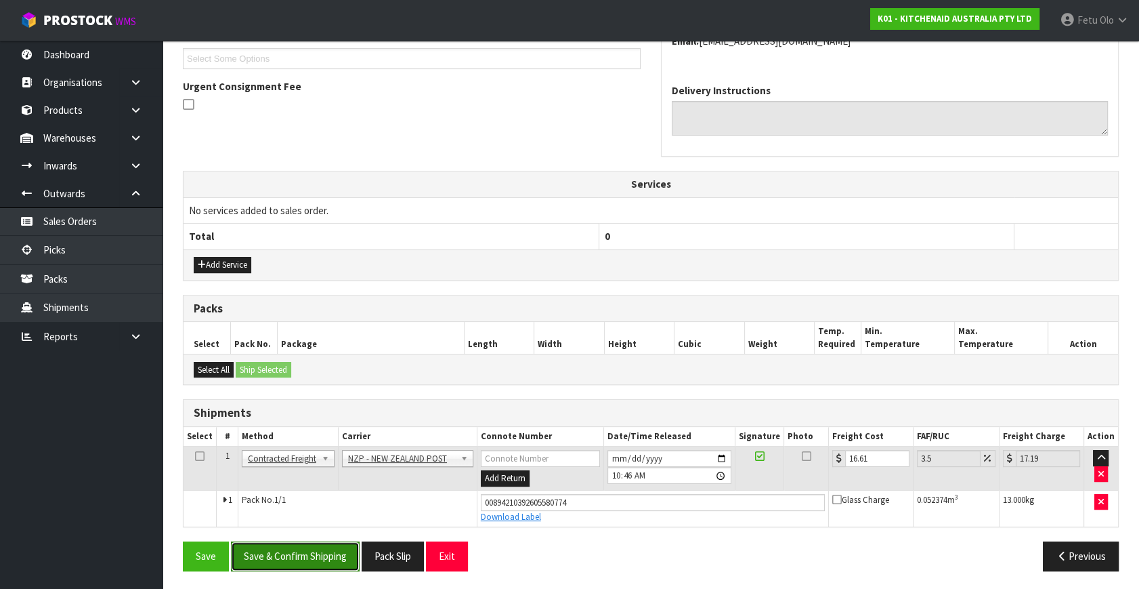
click at [339, 551] on button "Save & Confirm Shipping" at bounding box center [295, 555] width 129 height 29
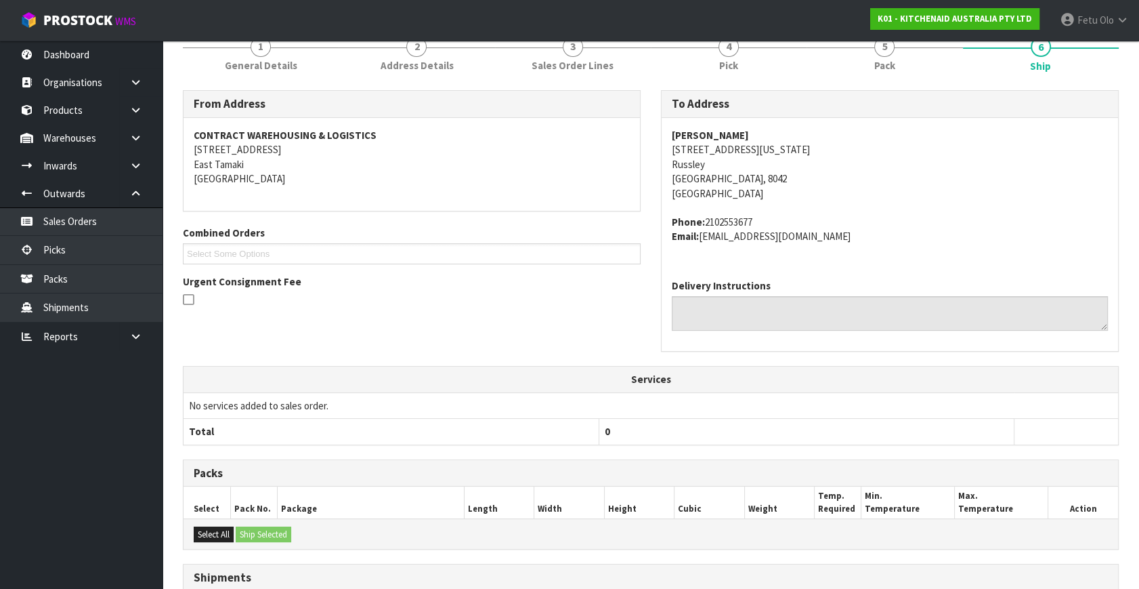
scroll to position [333, 0]
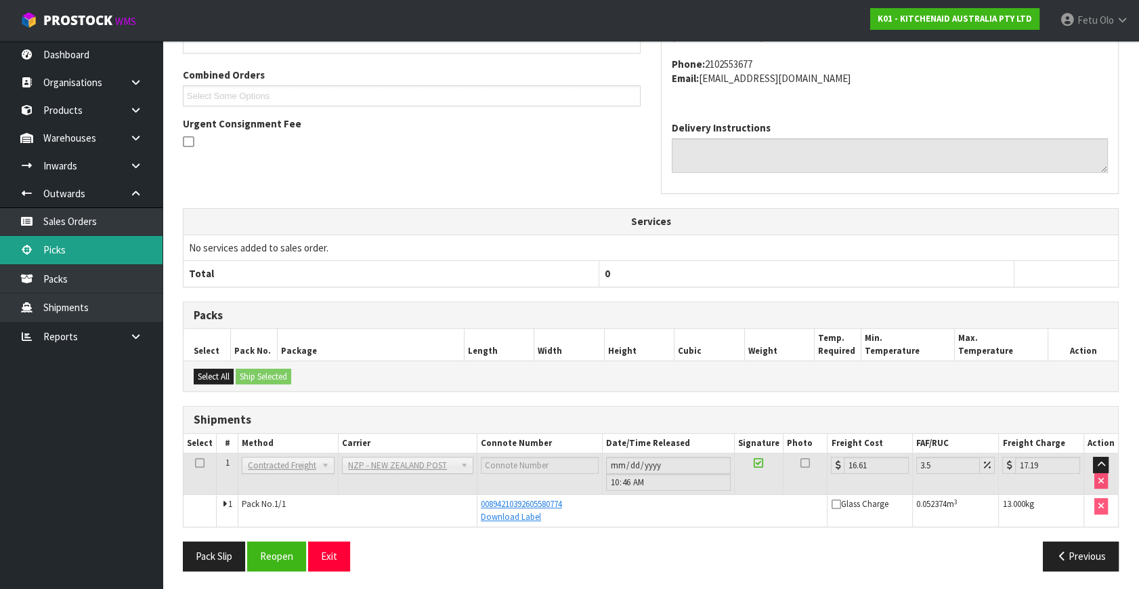
click at [67, 254] on link "Picks" at bounding box center [81, 250] width 163 height 28
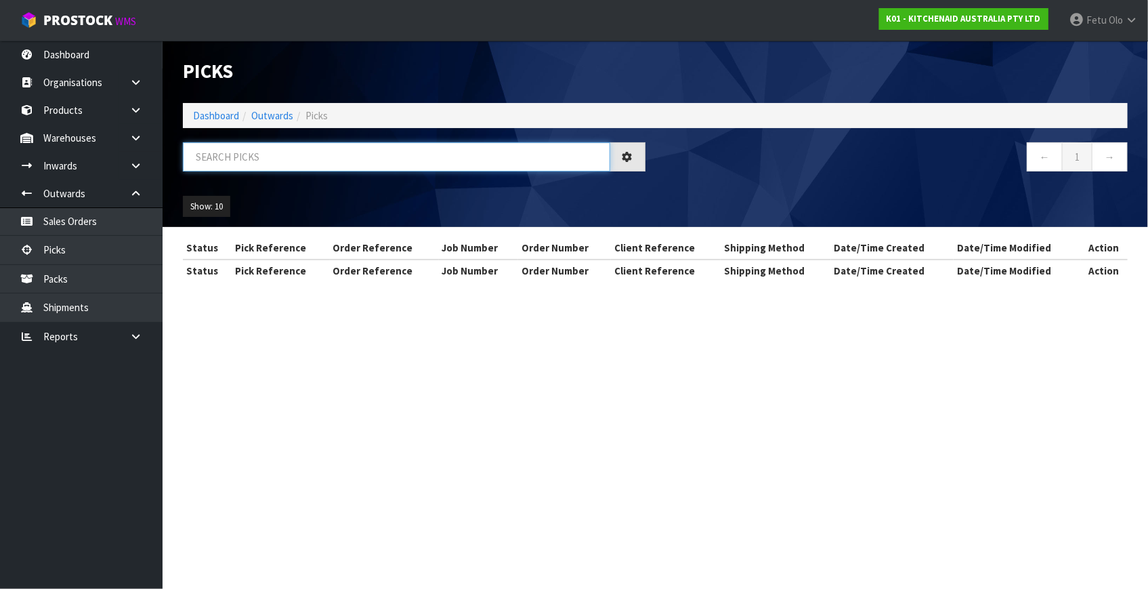
click at [316, 150] on input "text" at bounding box center [396, 156] width 427 height 29
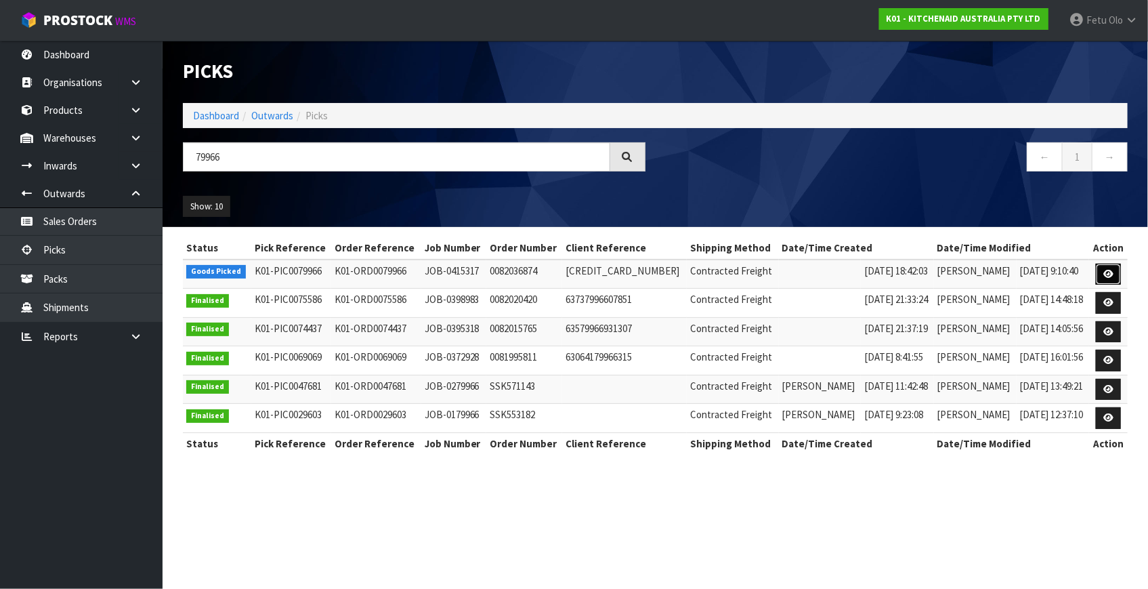
click at [1109, 272] on icon at bounding box center [1109, 274] width 10 height 9
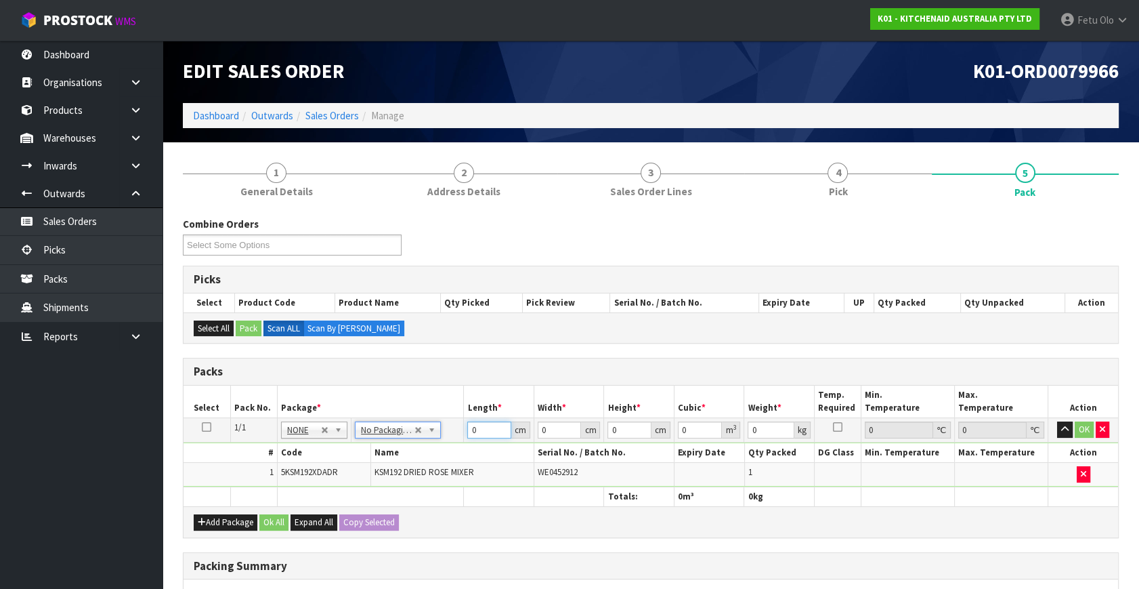
drag, startPoint x: 480, startPoint y: 426, endPoint x: 271, endPoint y: 415, distance: 209.0
click at [287, 447] on tbody "1/1 NONE 007-001 007-002 007-004 007-009 007-013 007-014 007-015 007-017 007-01…" at bounding box center [651, 452] width 935 height 69
click button "OK" at bounding box center [1084, 429] width 19 height 16
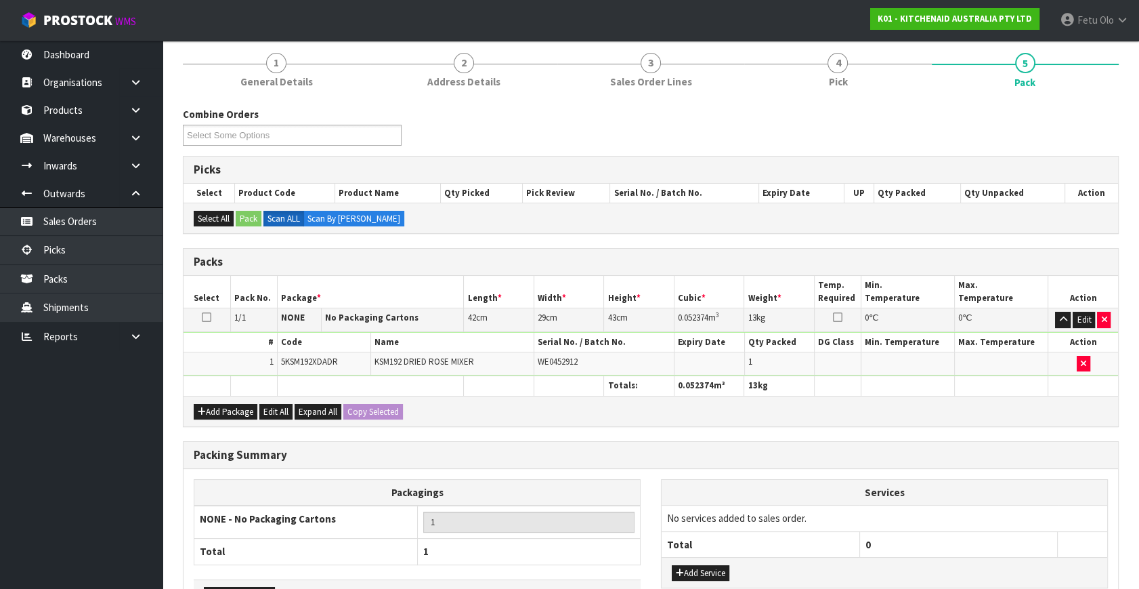
scroll to position [184, 0]
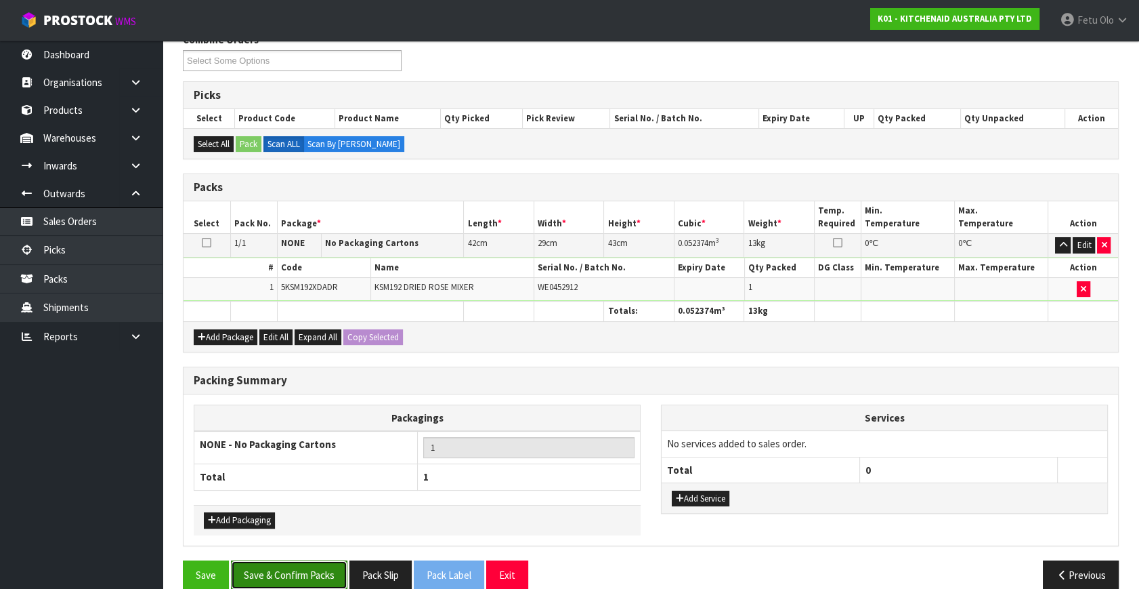
click at [290, 564] on button "Save & Confirm Packs" at bounding box center [289, 574] width 117 height 29
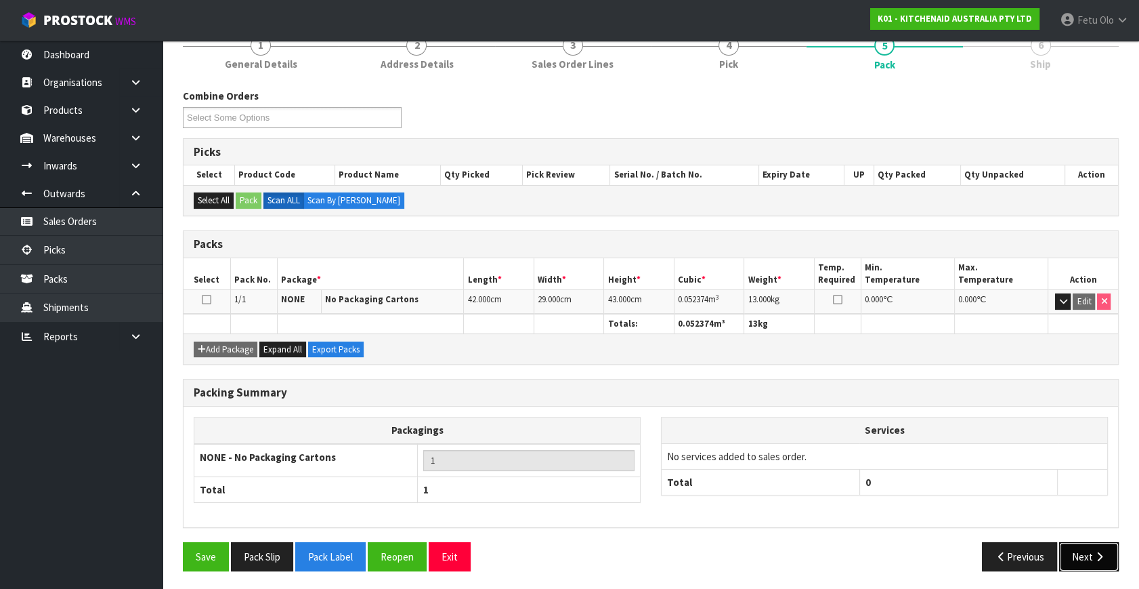
click at [1087, 550] on button "Next" at bounding box center [1089, 556] width 60 height 29
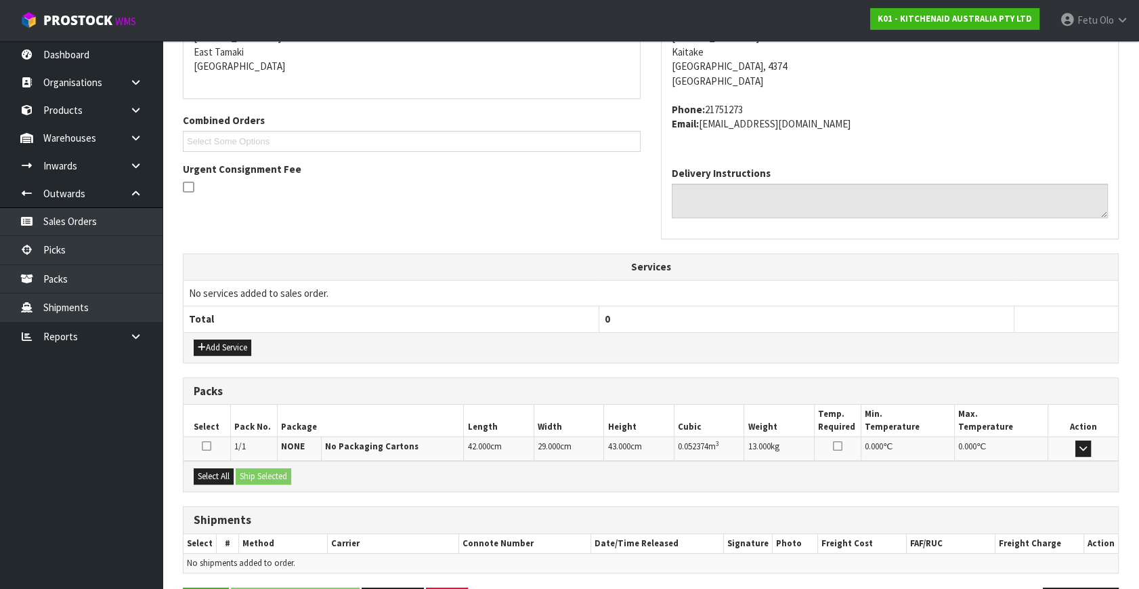
scroll to position [333, 0]
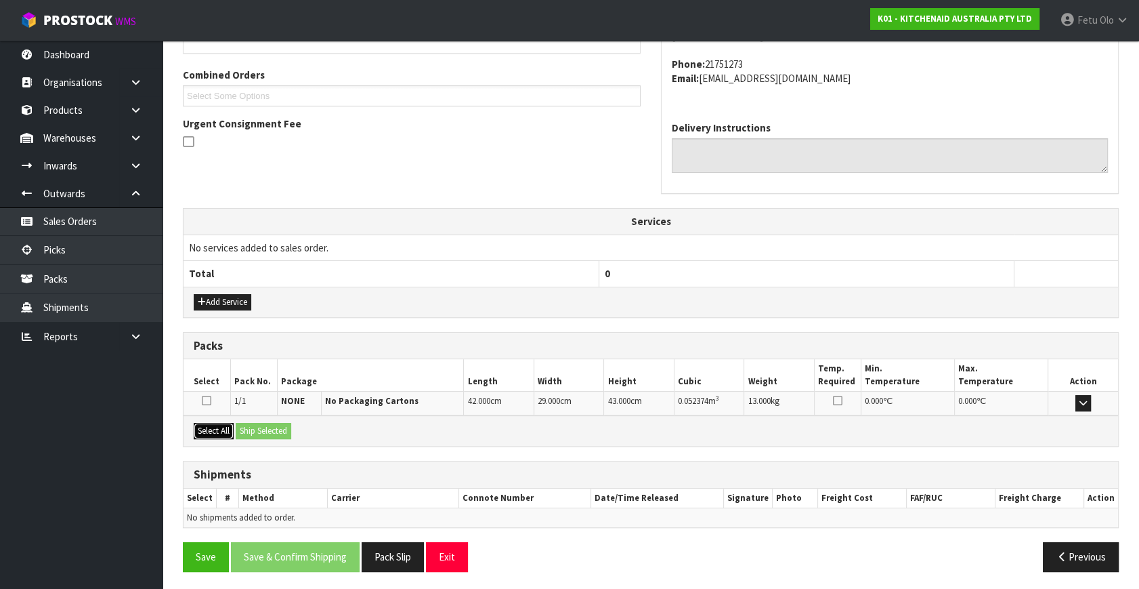
click at [204, 424] on button "Select All" at bounding box center [214, 431] width 40 height 16
click at [258, 423] on button "Ship Selected" at bounding box center [264, 431] width 56 height 16
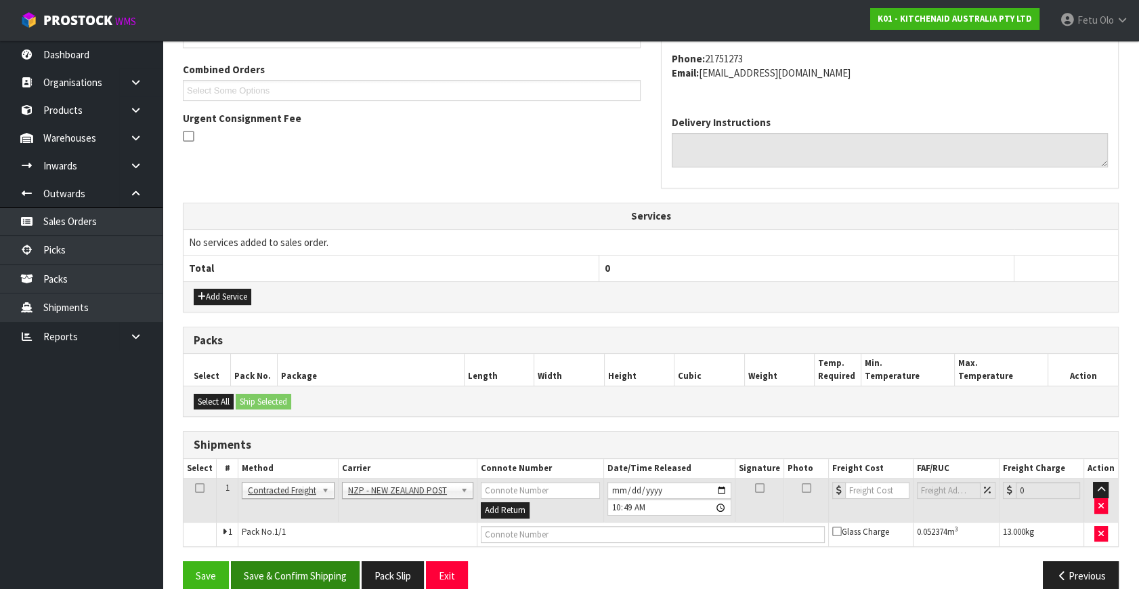
scroll to position [358, 0]
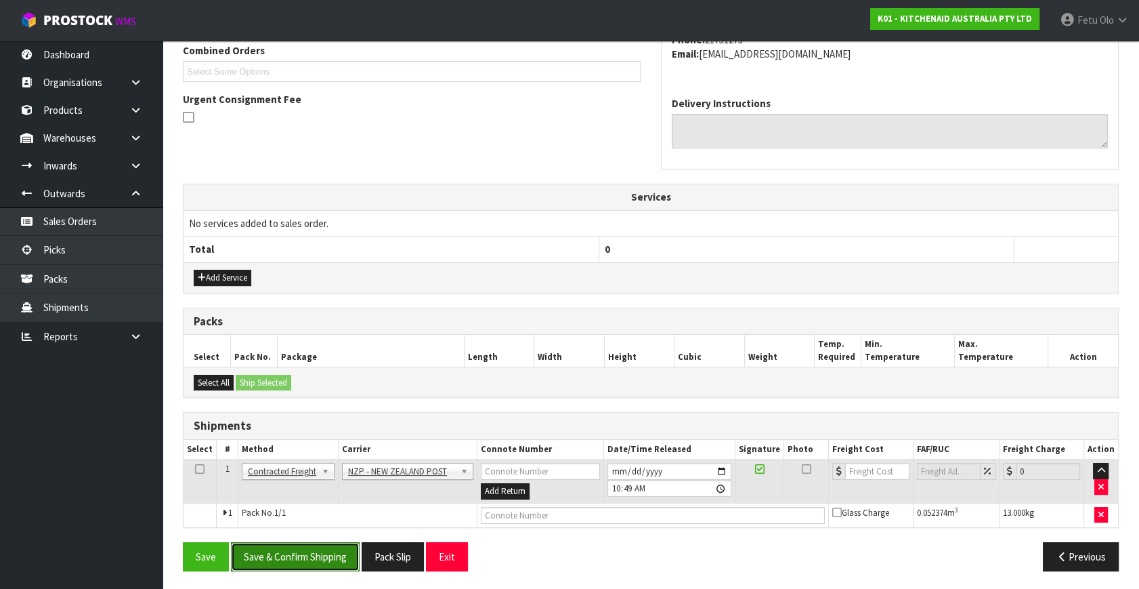
click at [291, 558] on button "Save & Confirm Shipping" at bounding box center [295, 556] width 129 height 29
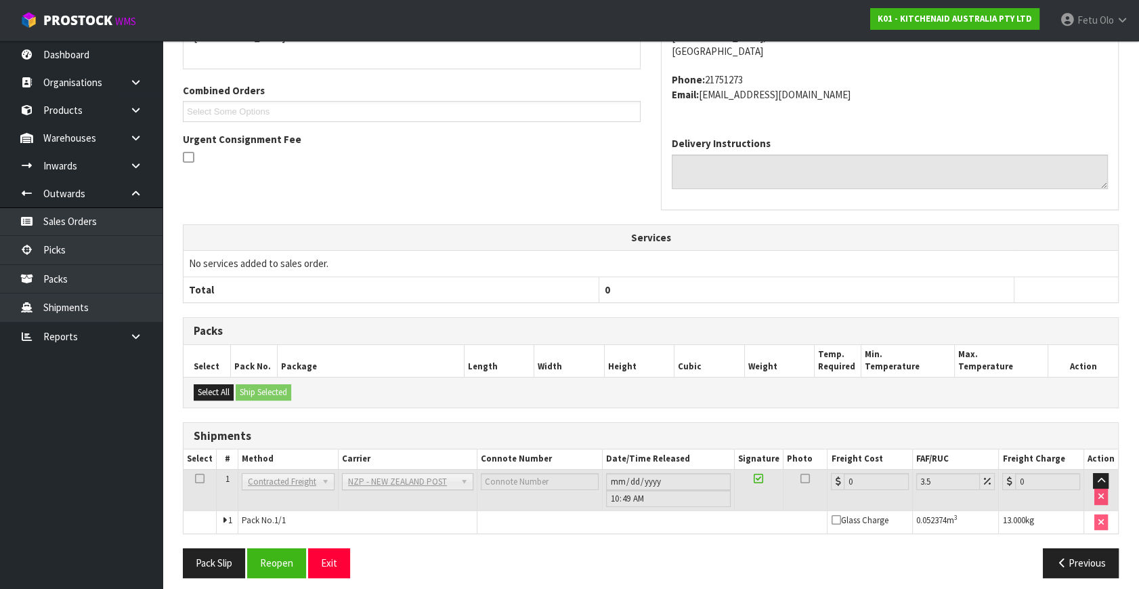
scroll to position [339, 0]
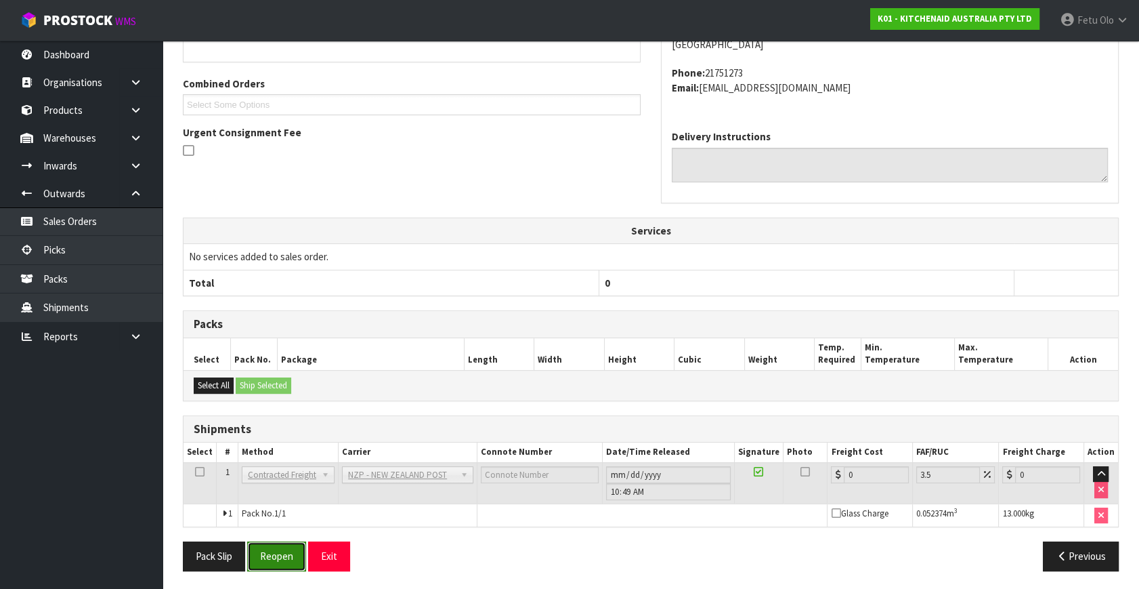
drag, startPoint x: 290, startPoint y: 555, endPoint x: 289, endPoint y: 544, distance: 11.5
click at [290, 555] on button "Reopen" at bounding box center [276, 555] width 59 height 29
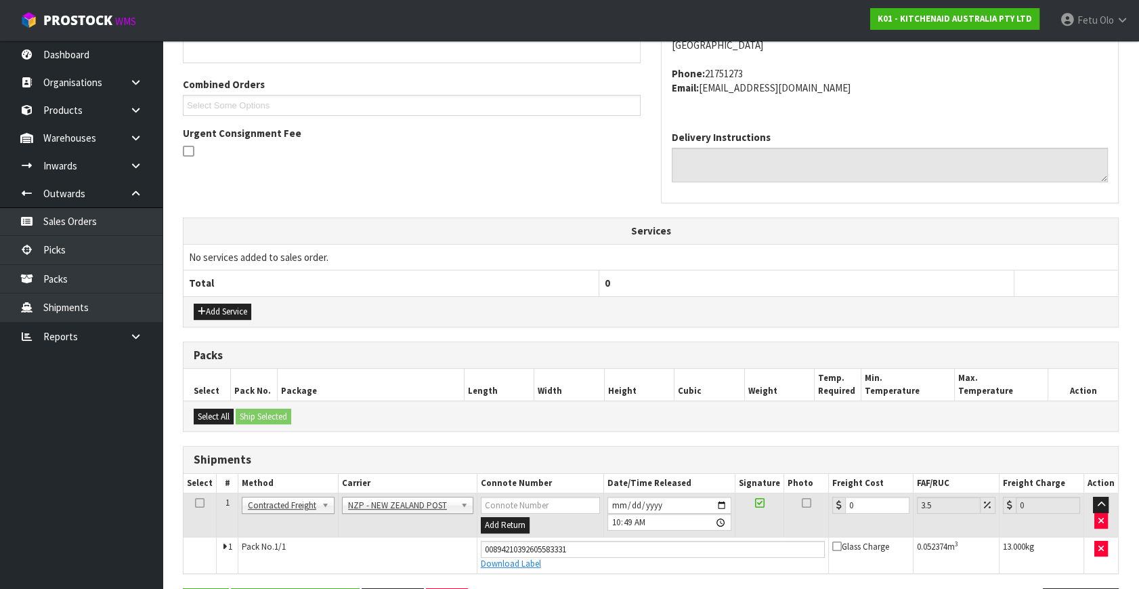
scroll to position [324, 0]
drag, startPoint x: 814, startPoint y: 507, endPoint x: 604, endPoint y: 526, distance: 210.1
click at [605, 526] on tr "1 Client Local Pickup Customer Local Pickup Company Freight Contracted Freight …" at bounding box center [651, 514] width 935 height 44
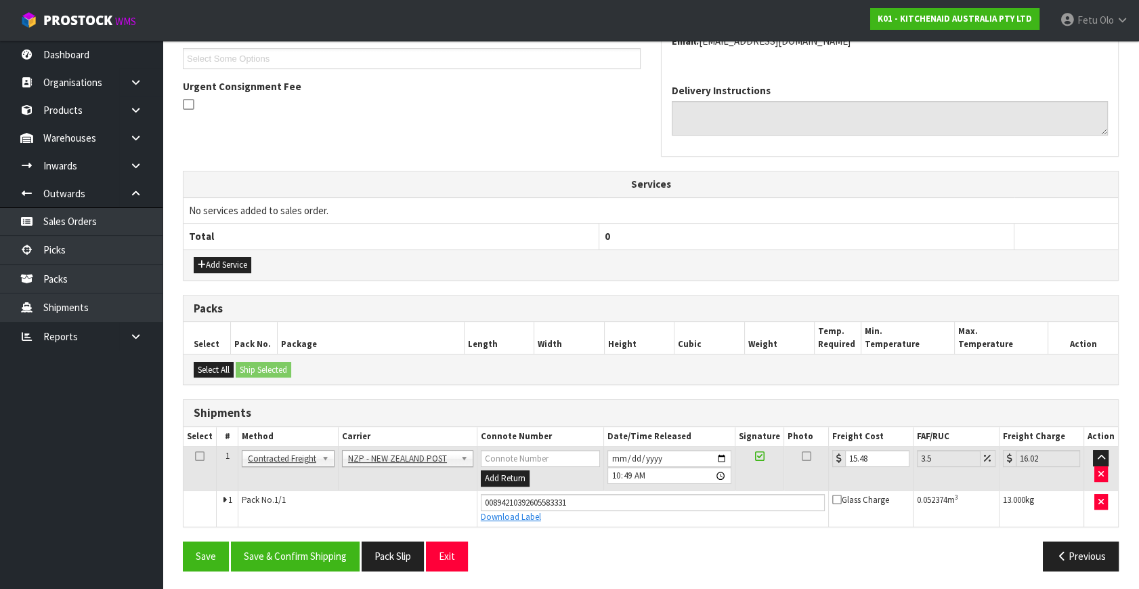
click at [304, 536] on div "From Address CONTRACT WAREHOUSING & LOGISTICS [STREET_ADDRESS] Combined Orders …" at bounding box center [651, 238] width 936 height 686
click at [307, 541] on button "Save & Confirm Shipping" at bounding box center [295, 555] width 129 height 29
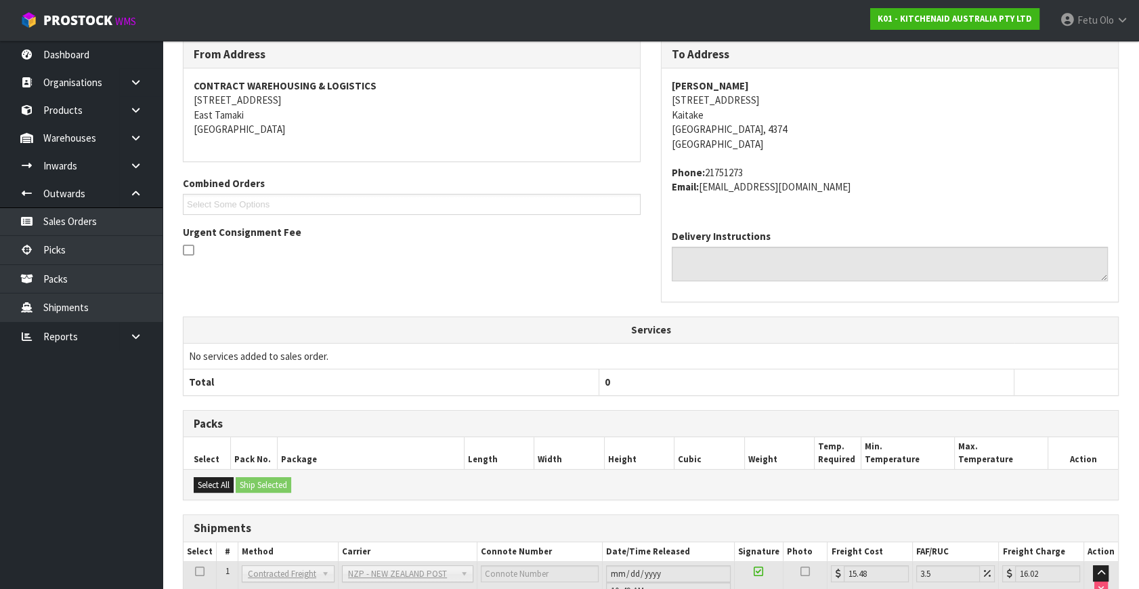
scroll to position [333, 0]
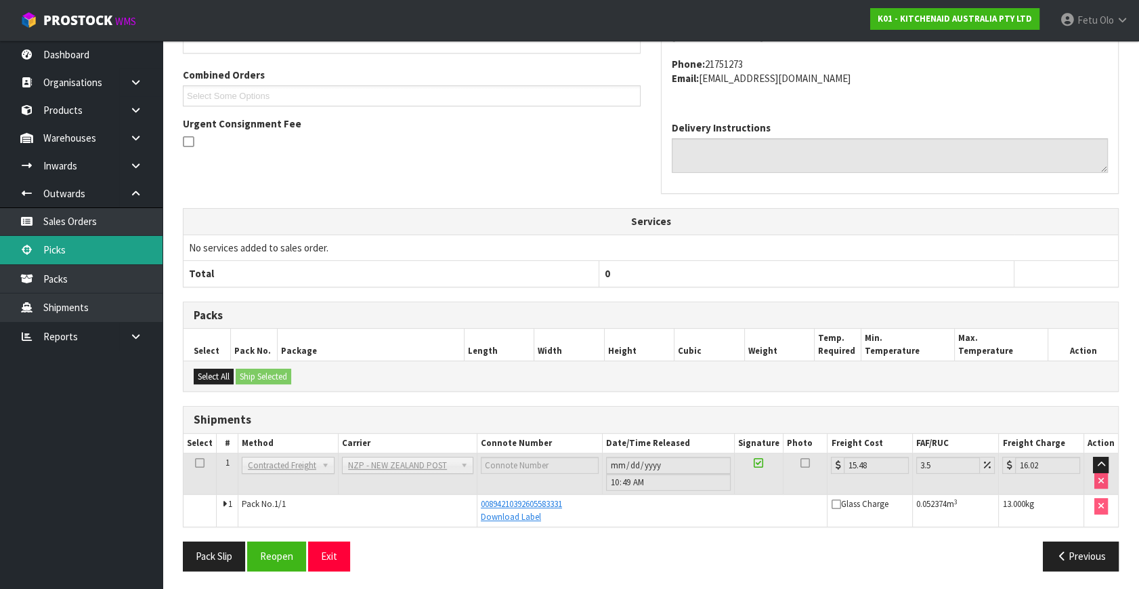
click at [60, 244] on link "Picks" at bounding box center [81, 250] width 163 height 28
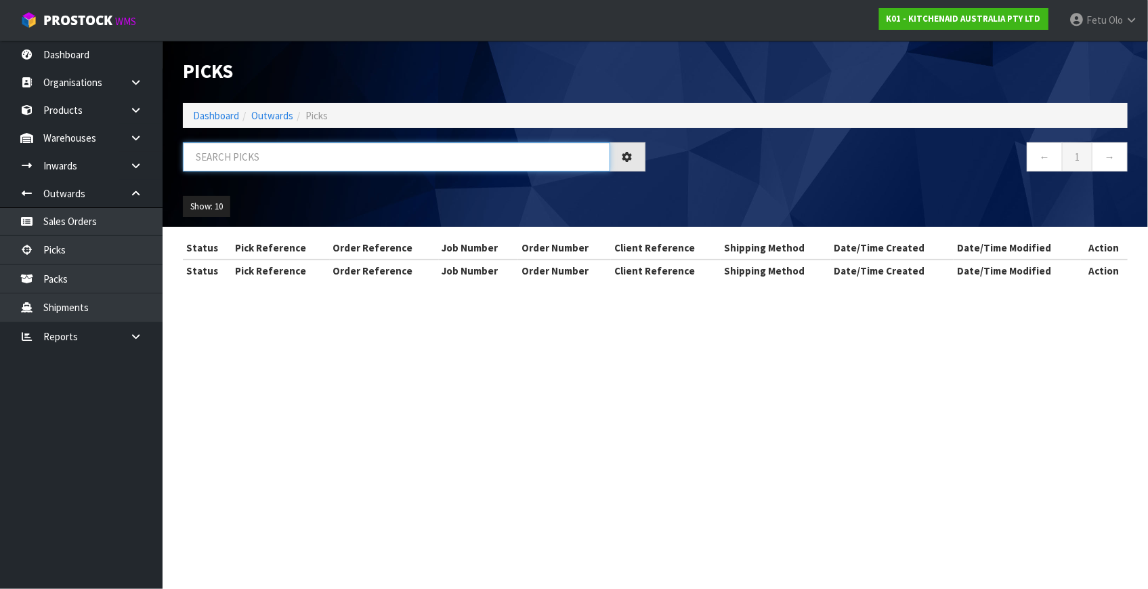
click at [345, 154] on input "text" at bounding box center [396, 156] width 427 height 29
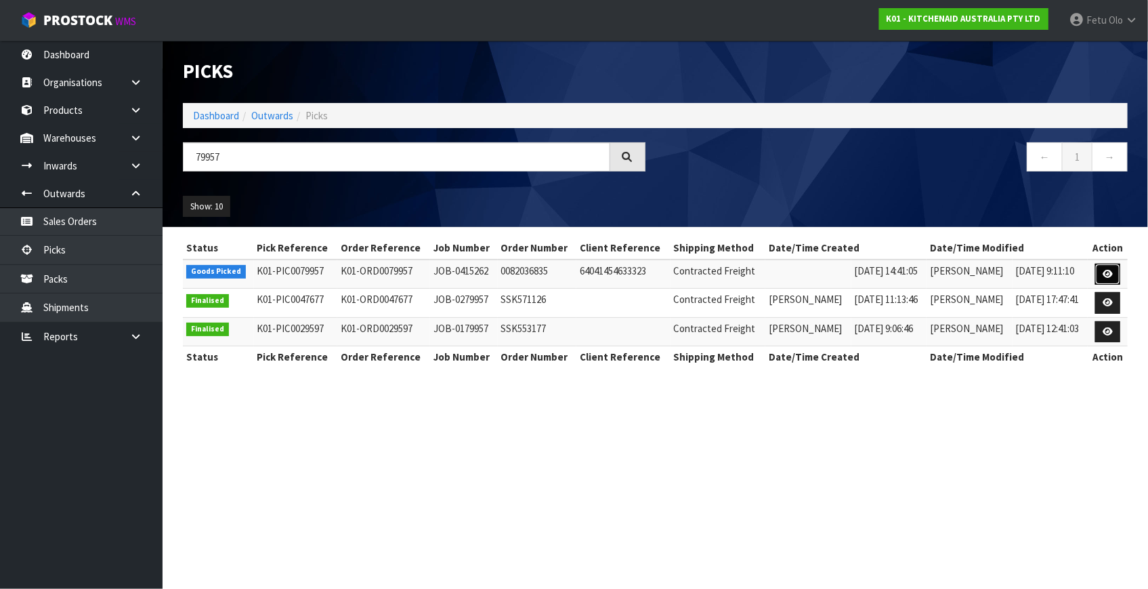
click at [1107, 274] on icon at bounding box center [1108, 274] width 10 height 9
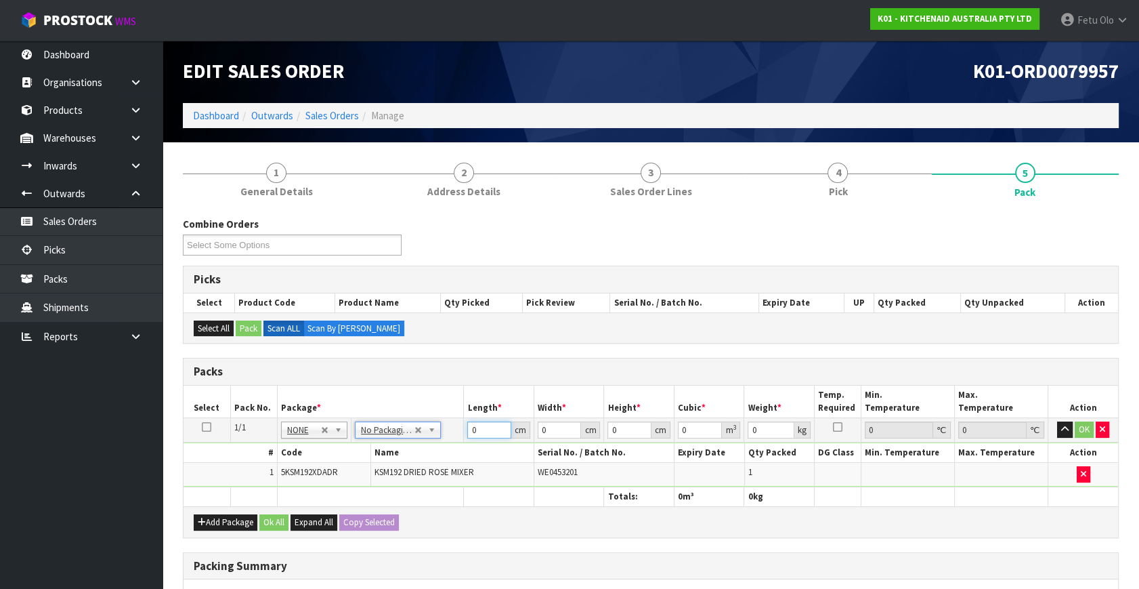
drag, startPoint x: 482, startPoint y: 431, endPoint x: 326, endPoint y: 392, distance: 160.5
click at [368, 450] on tbody "1/1 NONE 007-001 007-002 007-004 007-009 007-013 007-014 007-015 007-017 007-01…" at bounding box center [651, 452] width 935 height 69
click button "OK" at bounding box center [1084, 429] width 19 height 16
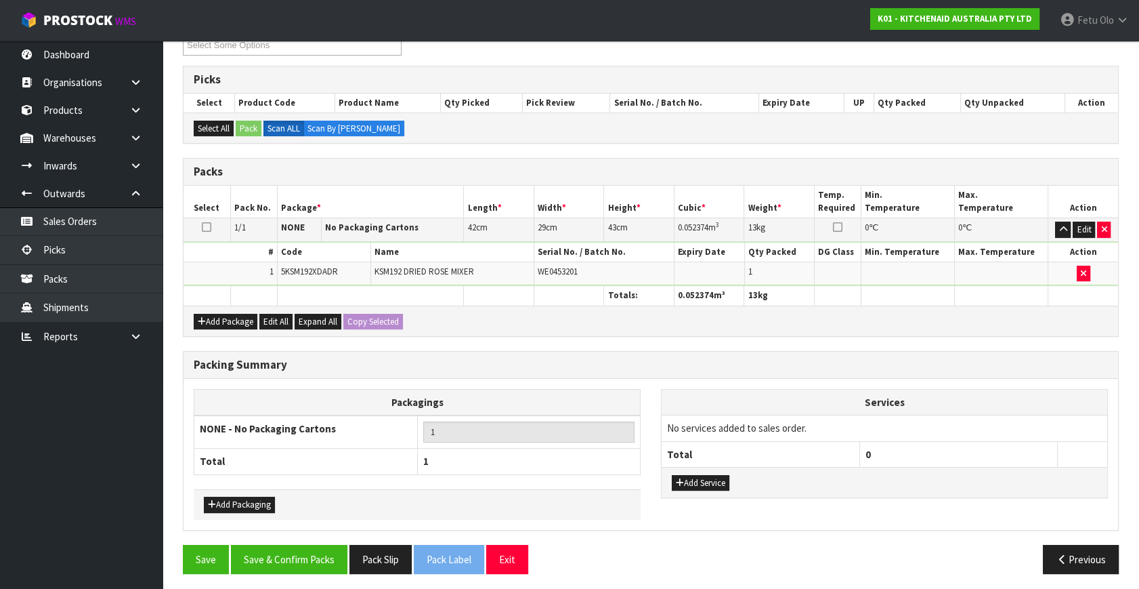
scroll to position [202, 0]
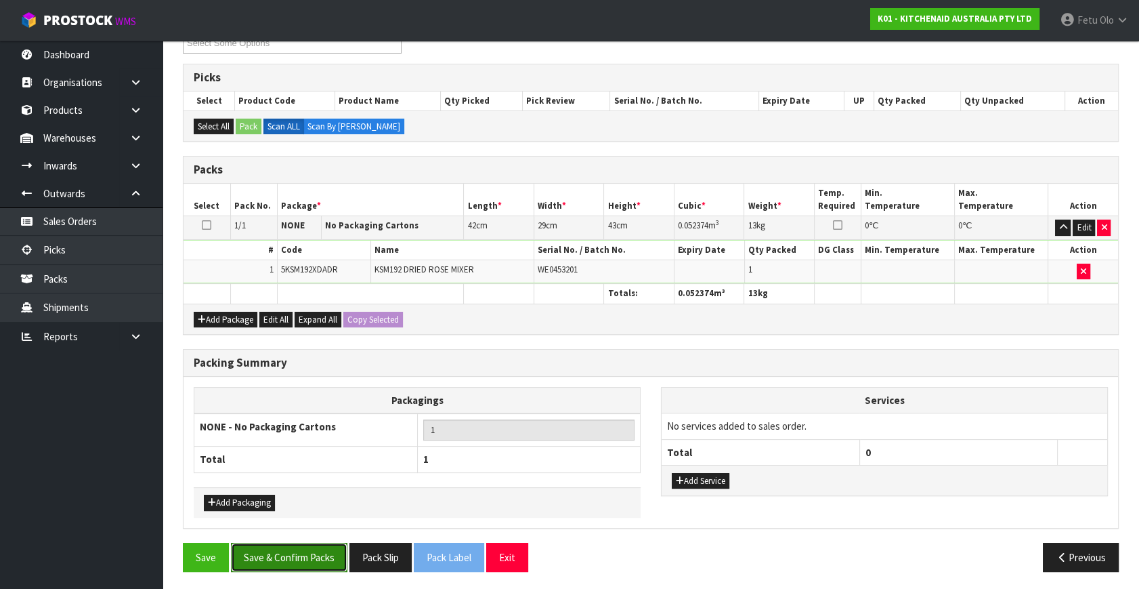
click at [322, 558] on button "Save & Confirm Packs" at bounding box center [289, 557] width 117 height 29
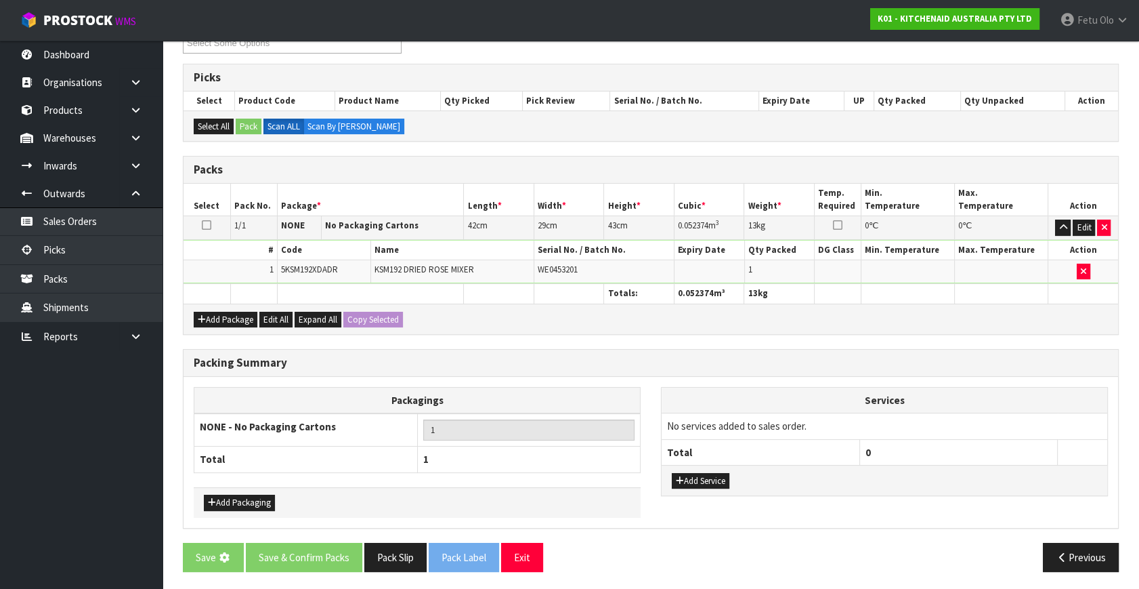
scroll to position [0, 0]
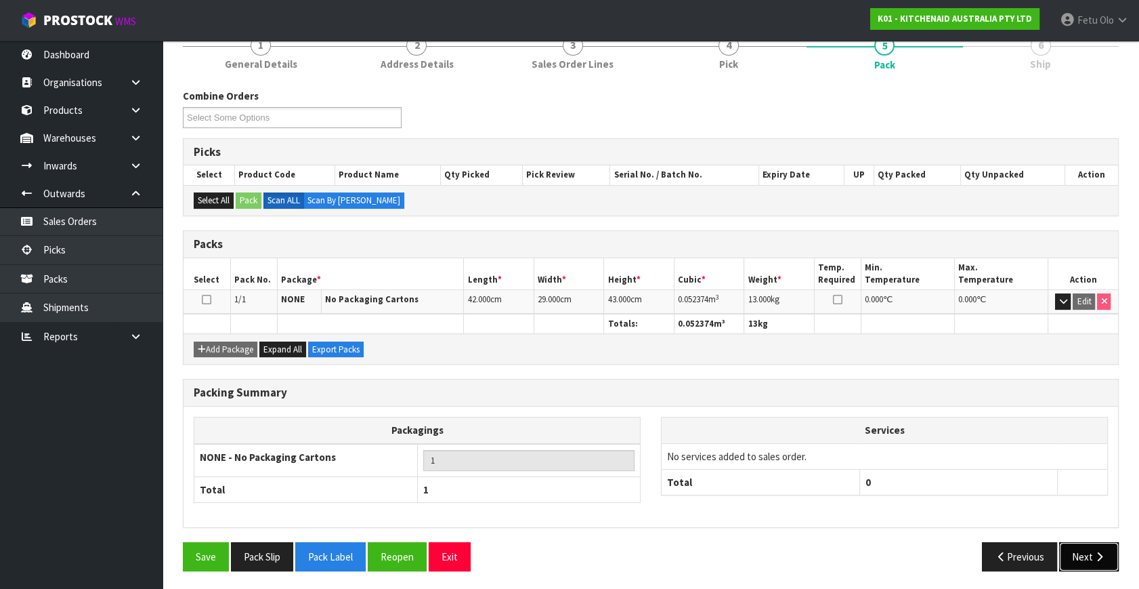
click at [1092, 551] on button "Next" at bounding box center [1089, 556] width 60 height 29
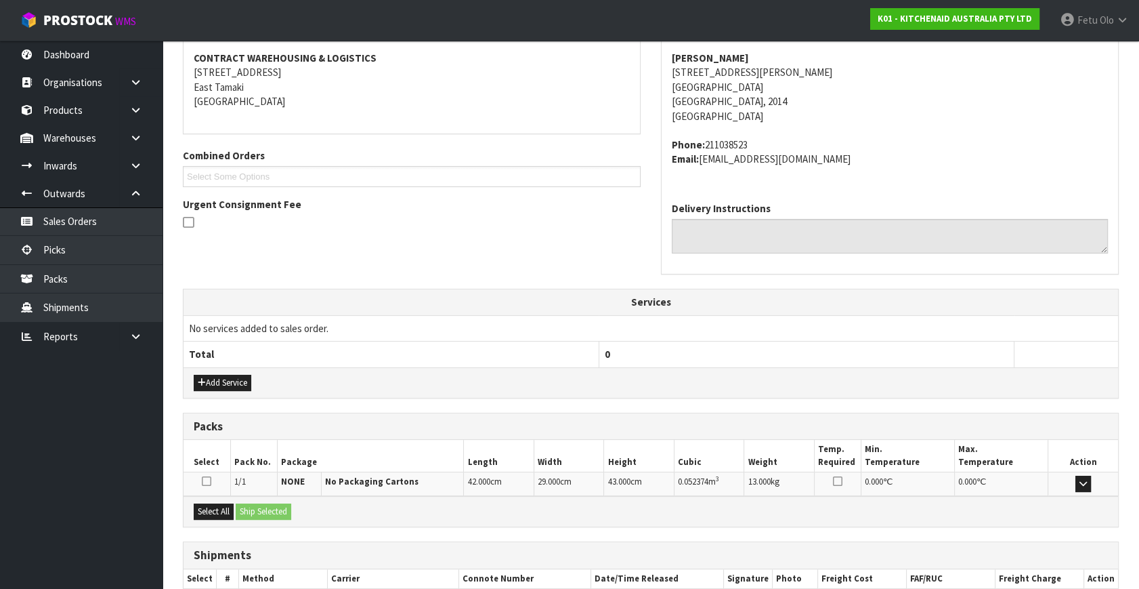
scroll to position [333, 0]
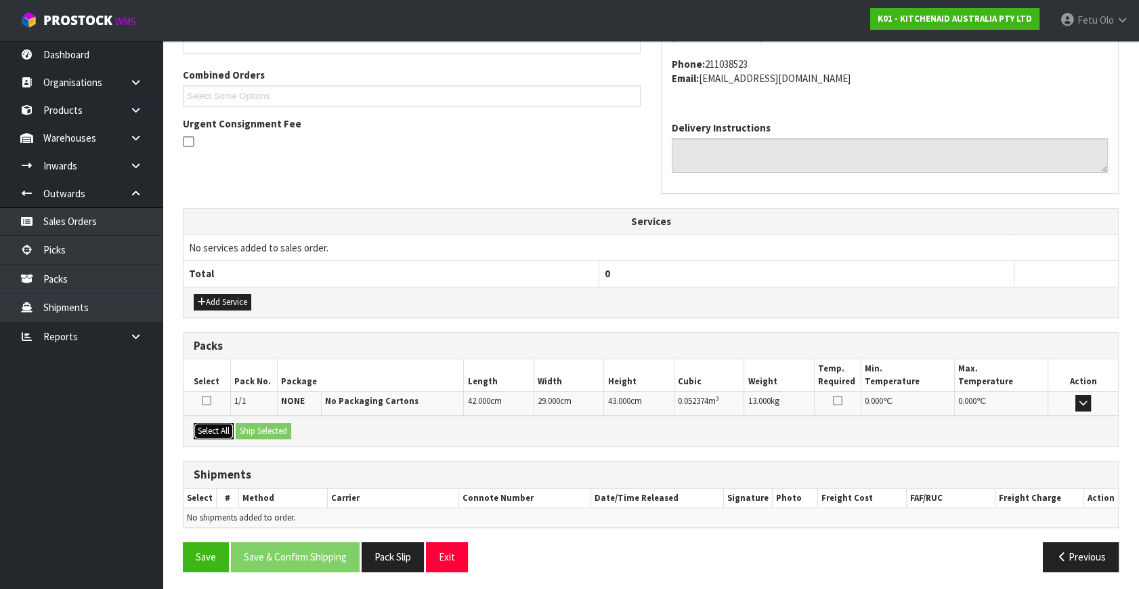
click at [224, 425] on button "Select All" at bounding box center [214, 431] width 40 height 16
click at [253, 425] on button "Ship Selected" at bounding box center [264, 431] width 56 height 16
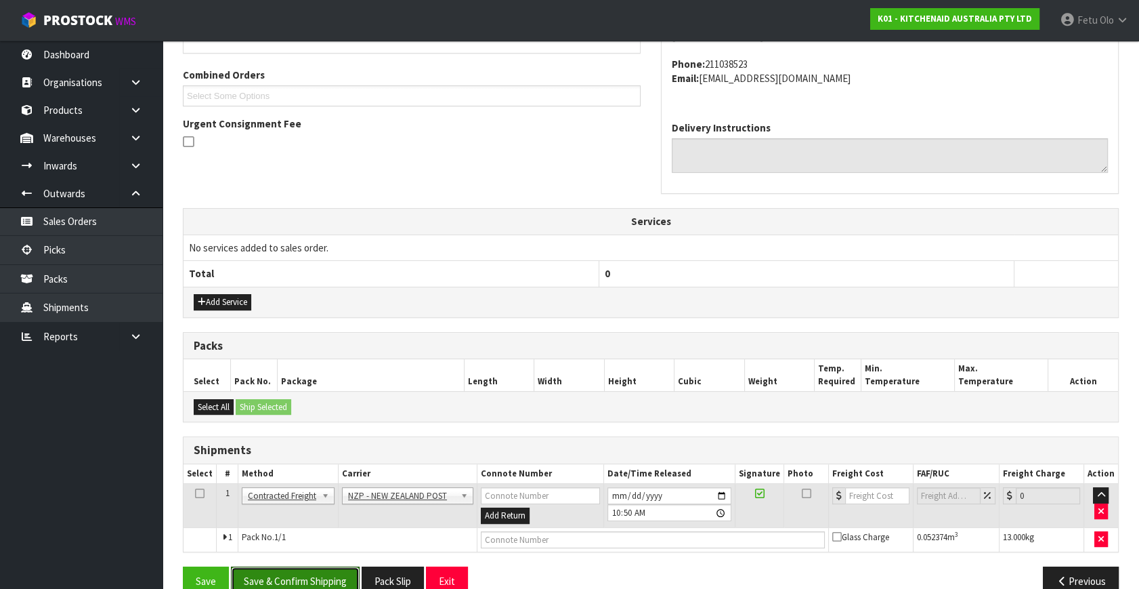
click at [297, 569] on button "Save & Confirm Shipping" at bounding box center [295, 580] width 129 height 29
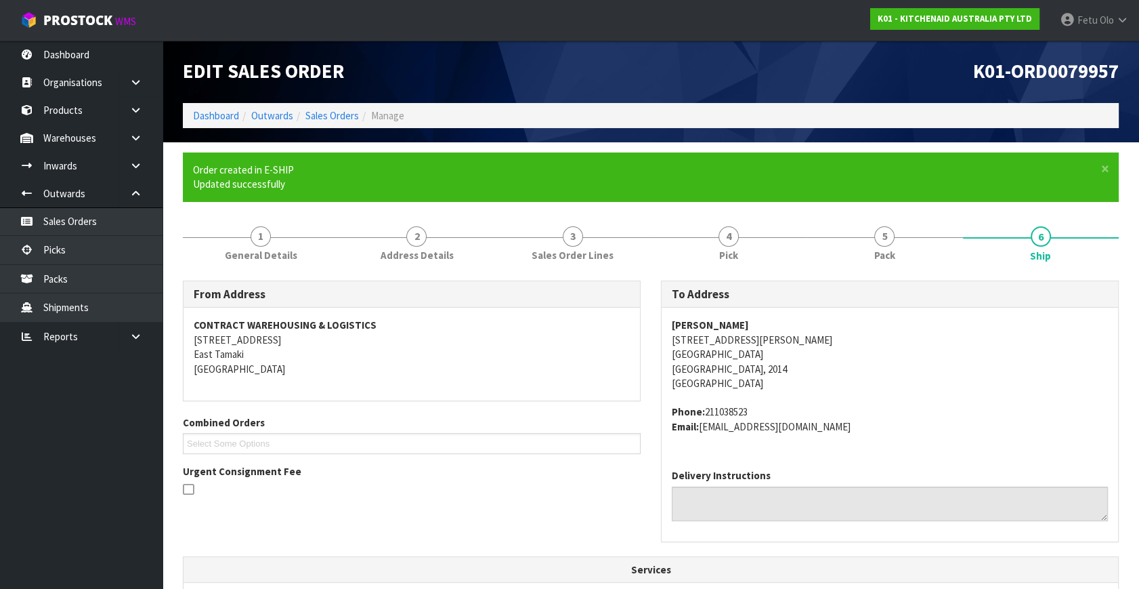
scroll to position [339, 0]
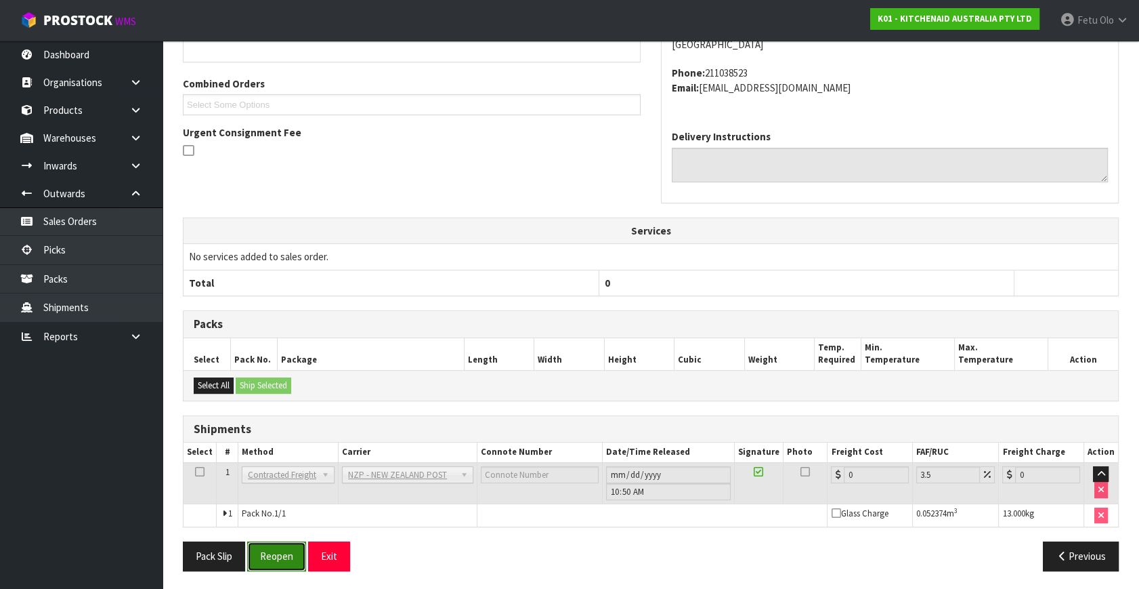
click at [283, 555] on button "Reopen" at bounding box center [276, 555] width 59 height 29
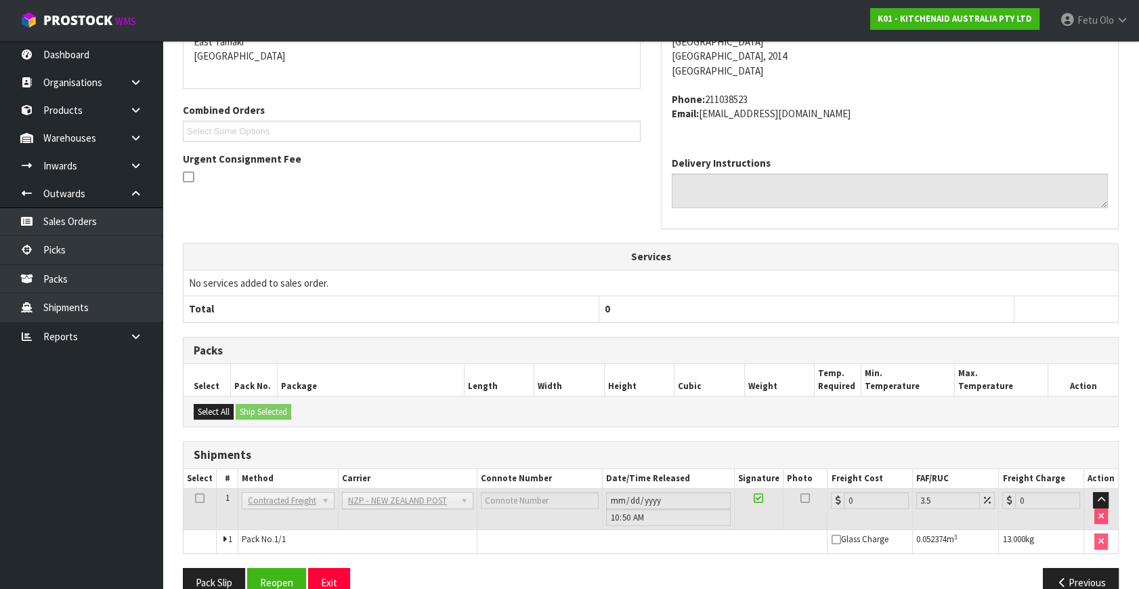
scroll to position [324, 0]
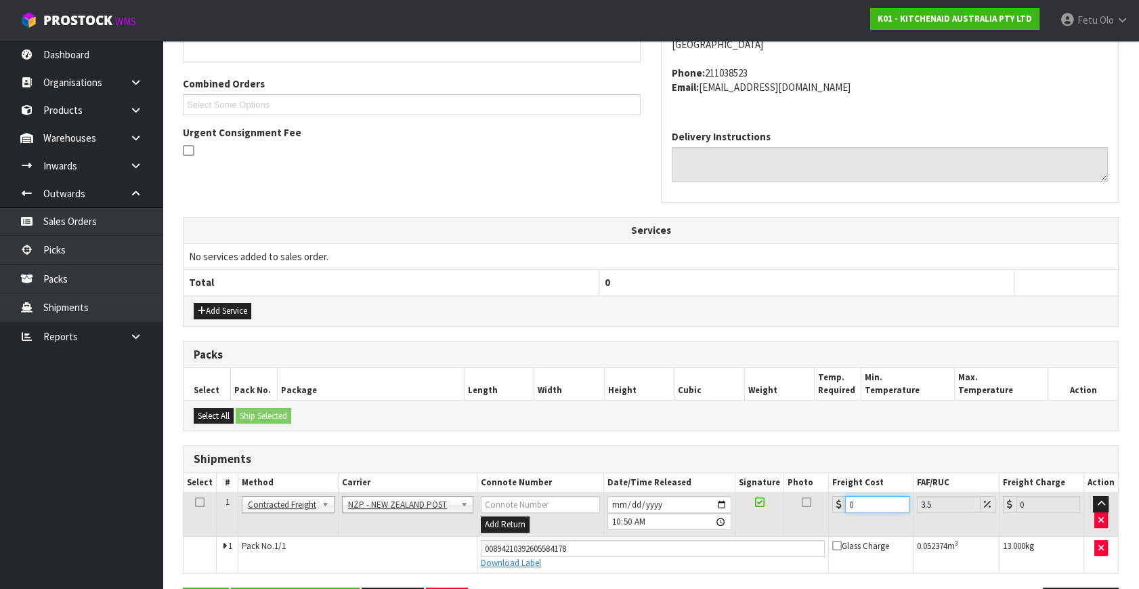
drag, startPoint x: 847, startPoint y: 503, endPoint x: 709, endPoint y: 532, distance: 141.2
click at [709, 532] on tr "1 Client Local Pickup Customer Local Pickup Company Freight Contracted Freight …" at bounding box center [651, 514] width 935 height 44
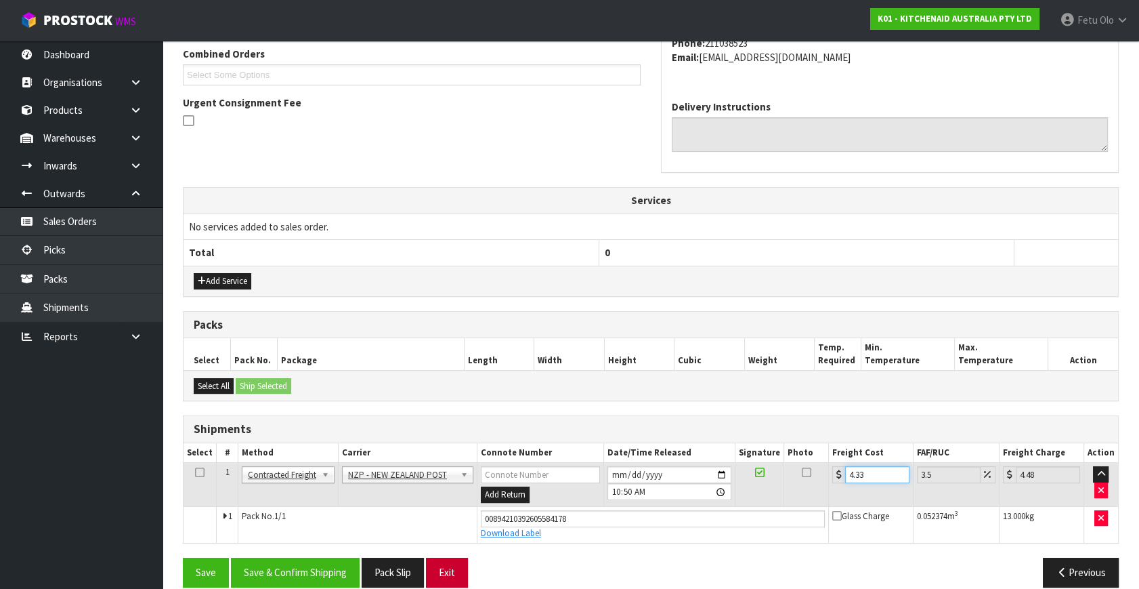
scroll to position [371, 0]
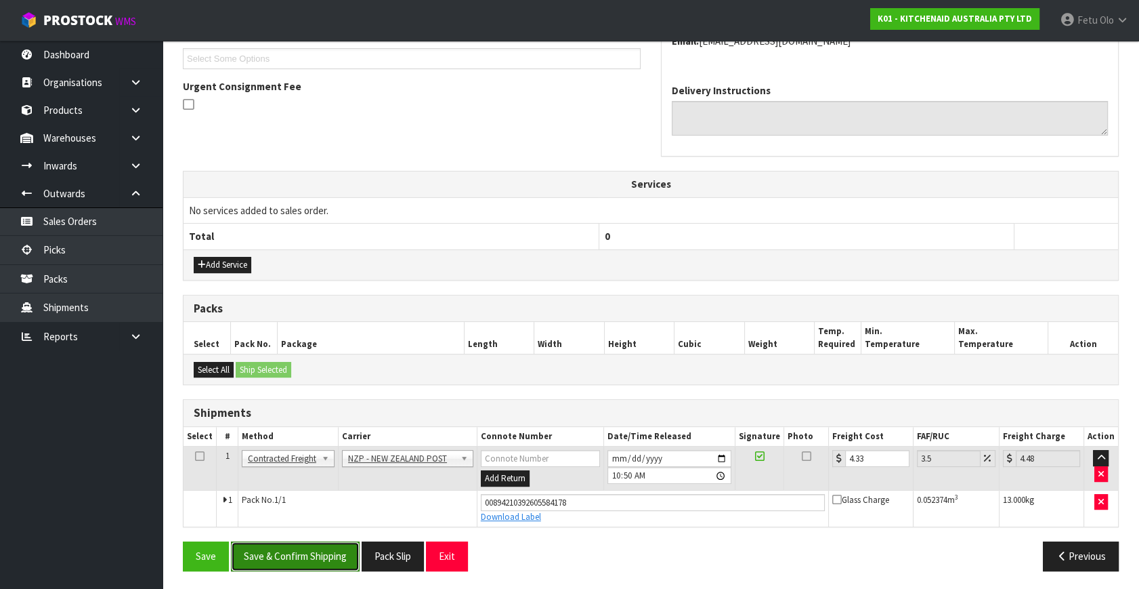
click at [339, 557] on button "Save & Confirm Shipping" at bounding box center [295, 555] width 129 height 29
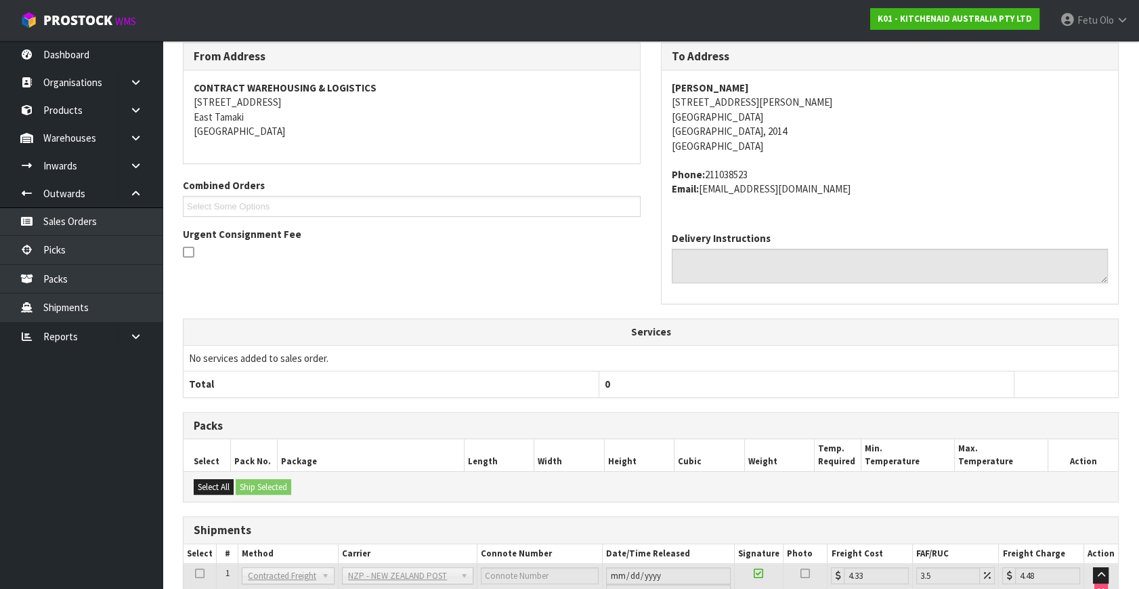
scroll to position [333, 0]
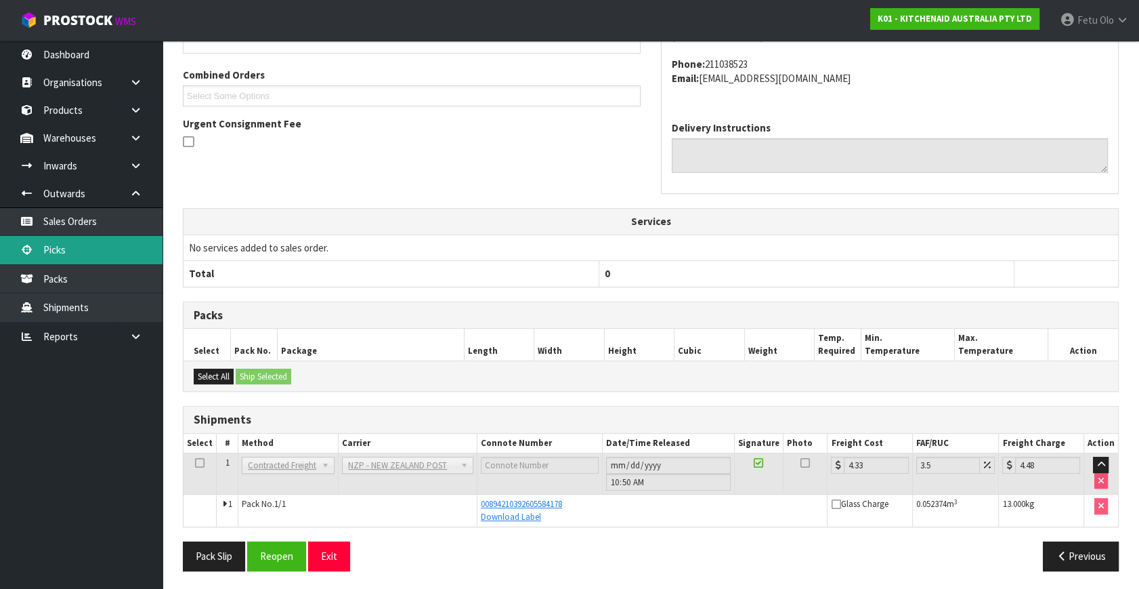
click at [62, 238] on link "Picks" at bounding box center [81, 250] width 163 height 28
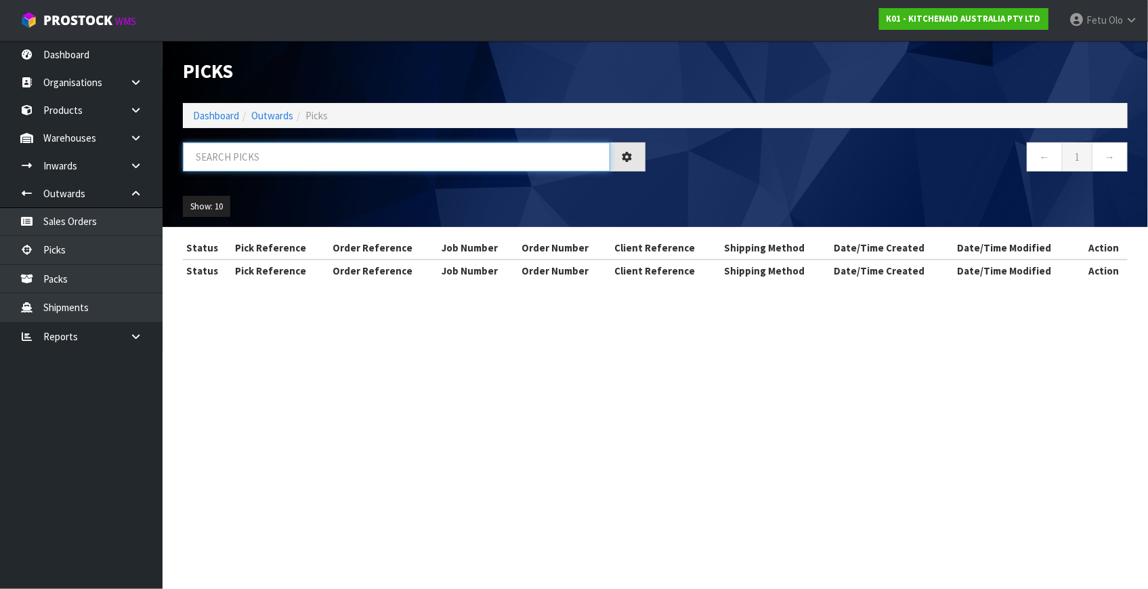
click at [314, 155] on input "text" at bounding box center [396, 156] width 427 height 29
click at [313, 155] on input "text" at bounding box center [396, 156] width 427 height 29
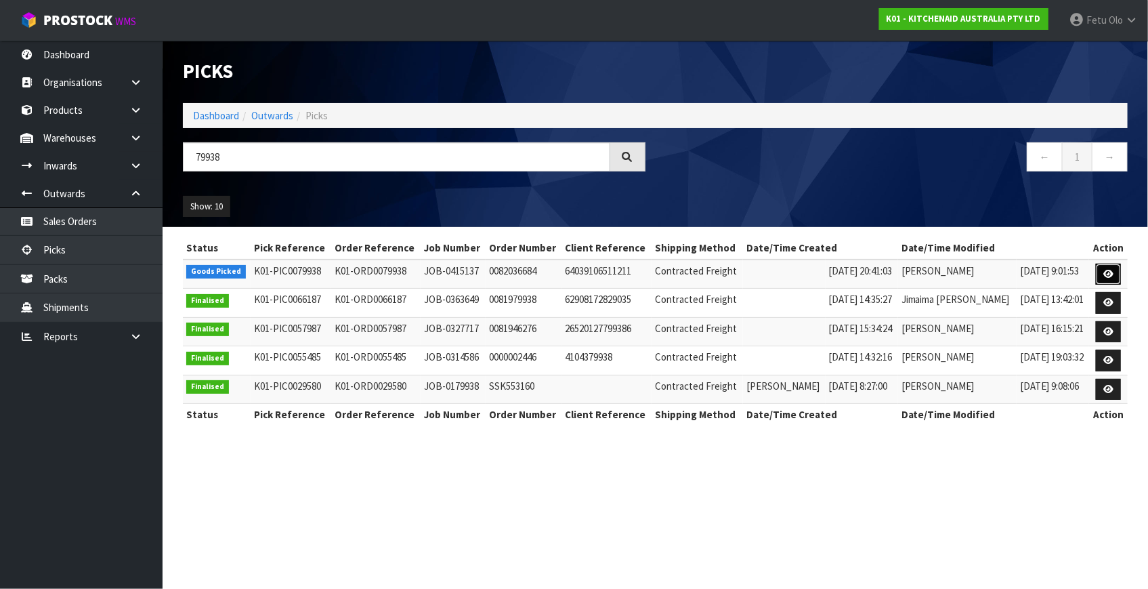
click at [1103, 276] on link at bounding box center [1108, 275] width 25 height 22
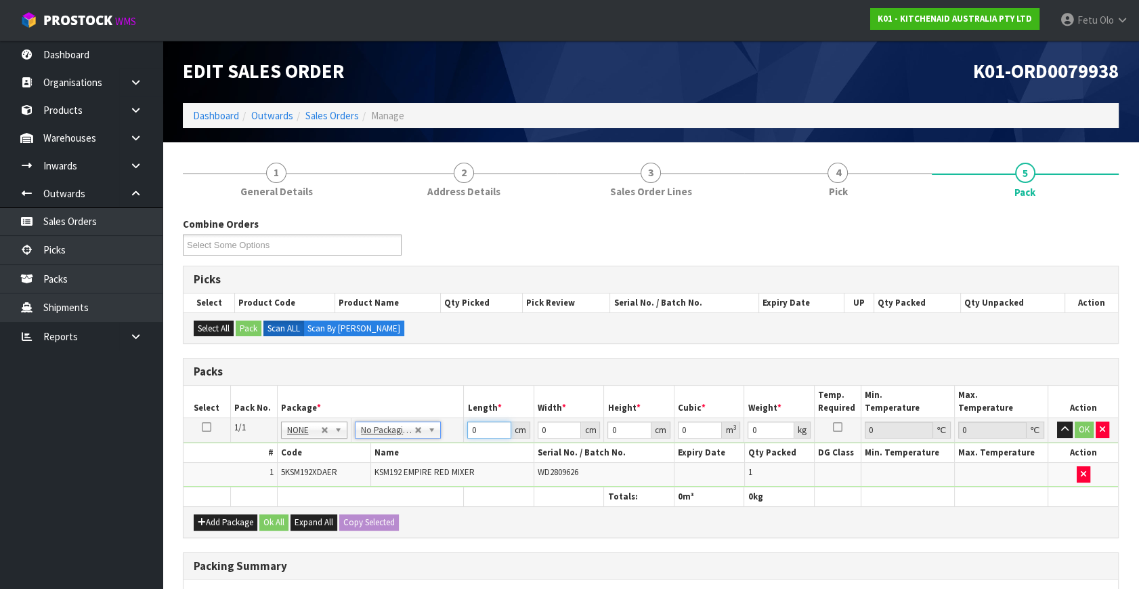
drag, startPoint x: 446, startPoint y: 438, endPoint x: 402, endPoint y: 450, distance: 46.3
click at [402, 450] on tbody "1/1 NONE 007-001 007-002 007-004 007-009 007-013 007-014 007-015 007-017 007-01…" at bounding box center [651, 452] width 935 height 69
click button "OK" at bounding box center [1084, 429] width 19 height 16
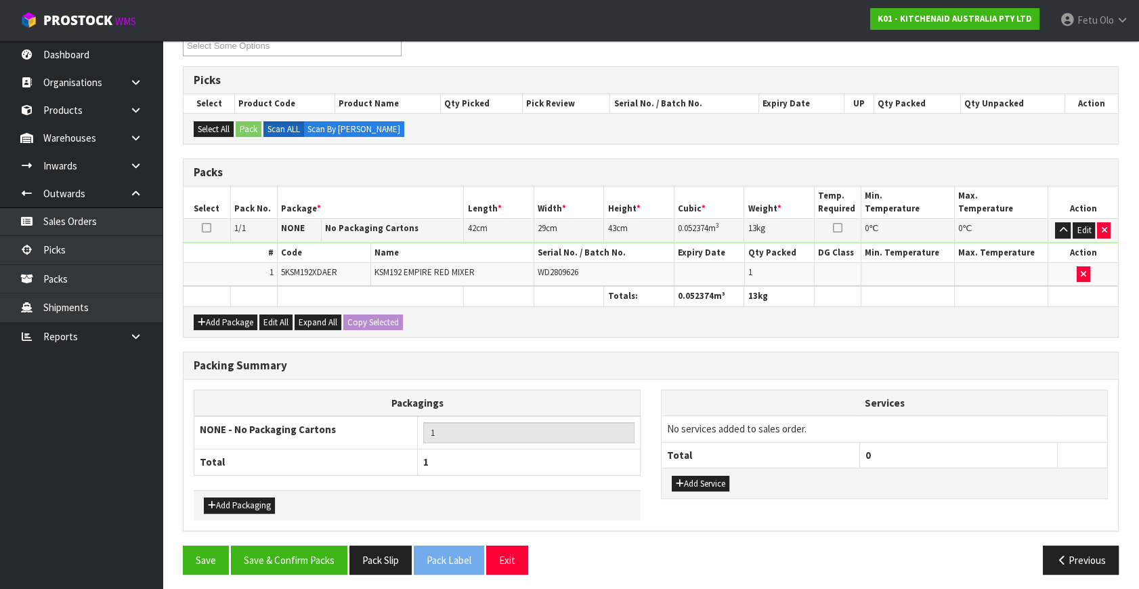
scroll to position [202, 0]
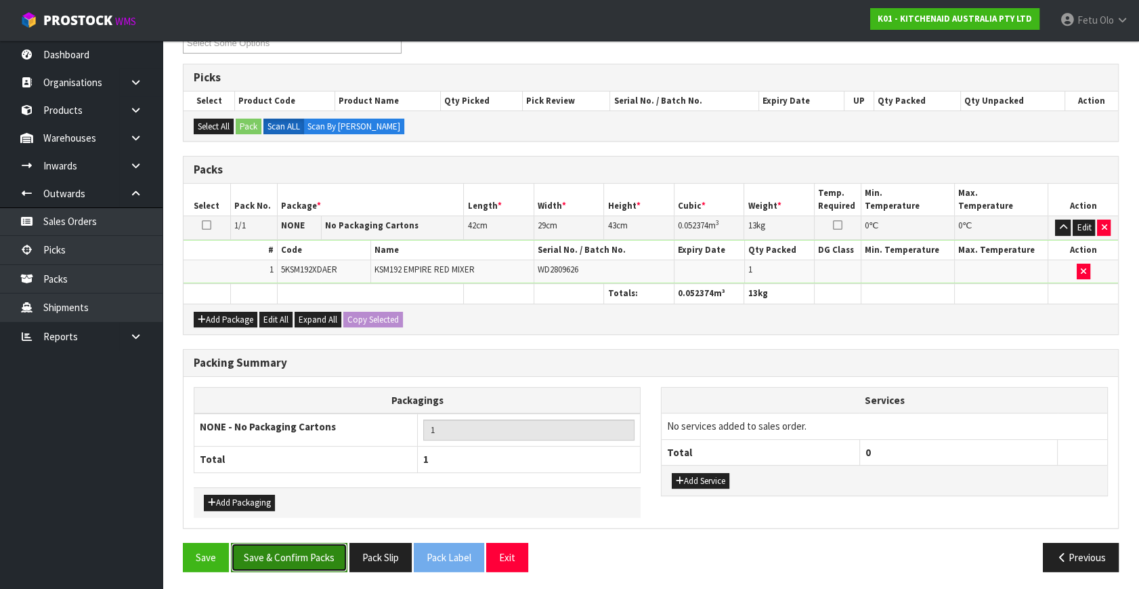
click at [291, 551] on button "Save & Confirm Packs" at bounding box center [289, 557] width 117 height 29
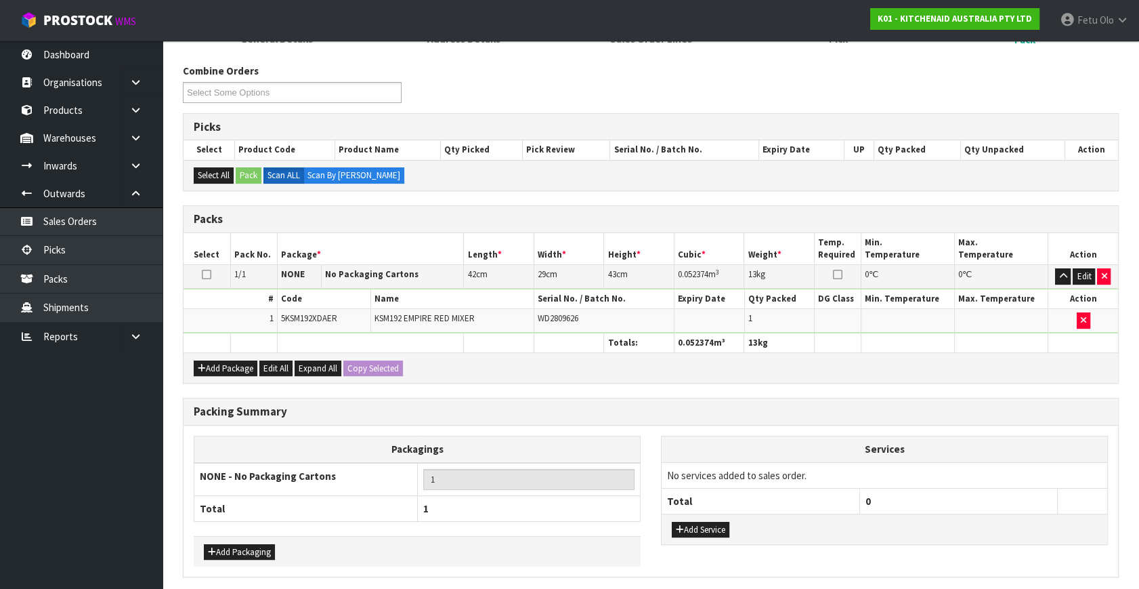
scroll to position [0, 0]
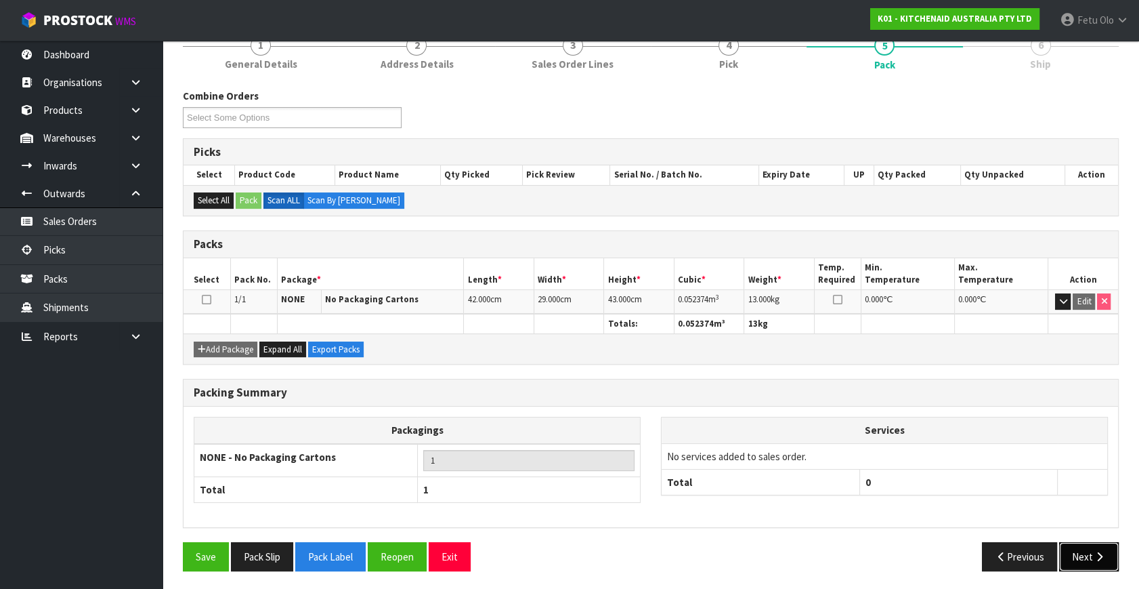
click at [1087, 545] on button "Next" at bounding box center [1089, 556] width 60 height 29
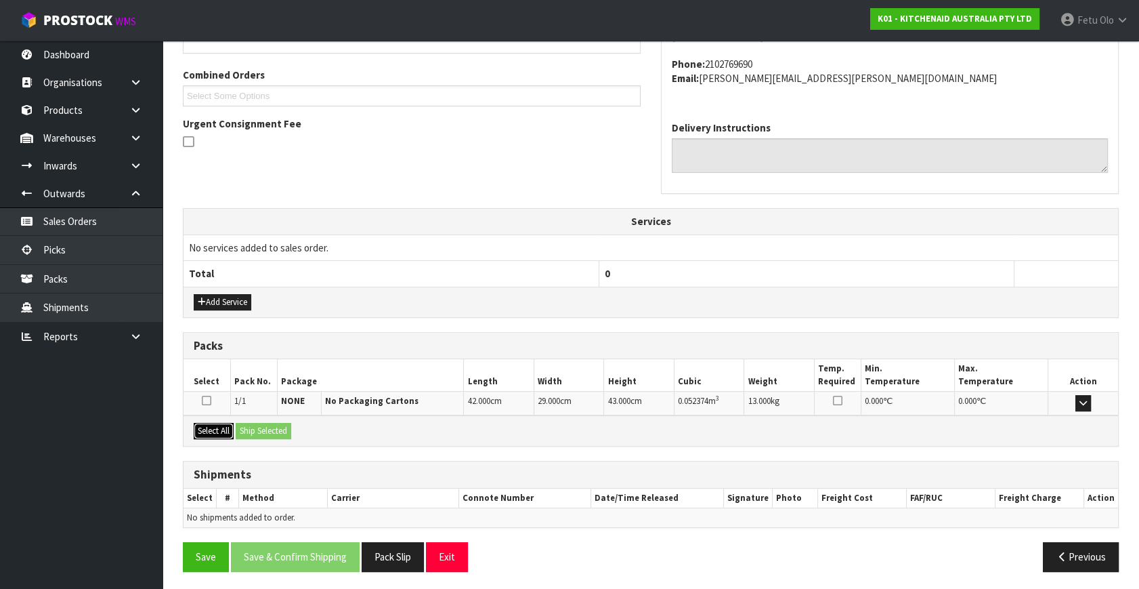
drag, startPoint x: 213, startPoint y: 425, endPoint x: 271, endPoint y: 425, distance: 58.3
click at [213, 425] on button "Select All" at bounding box center [214, 431] width 40 height 16
click at [271, 425] on button "Ship Selected" at bounding box center [264, 431] width 56 height 16
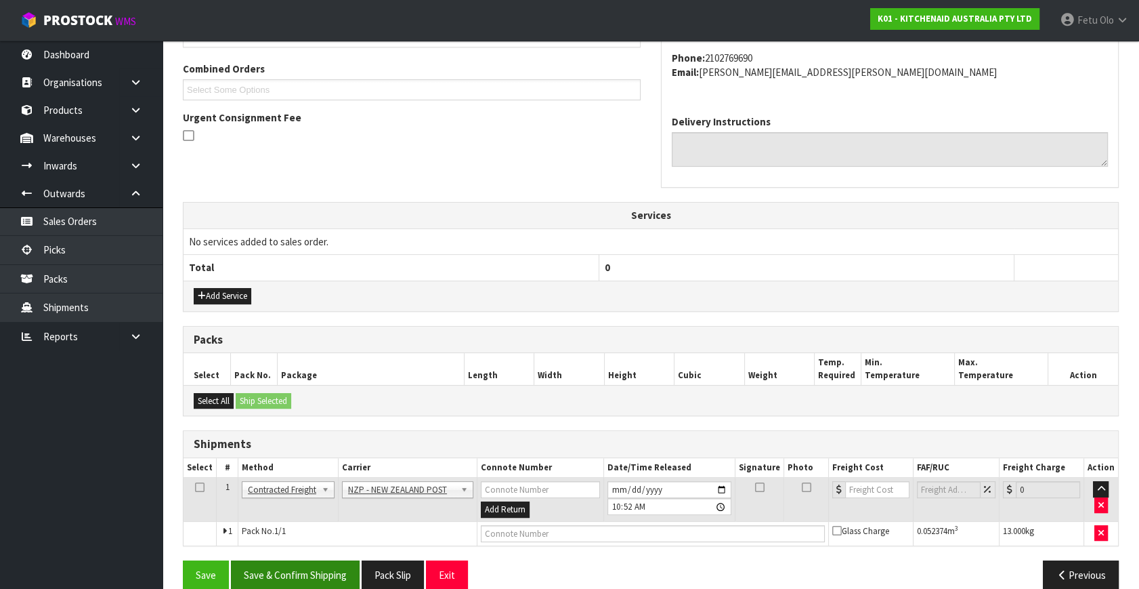
scroll to position [358, 0]
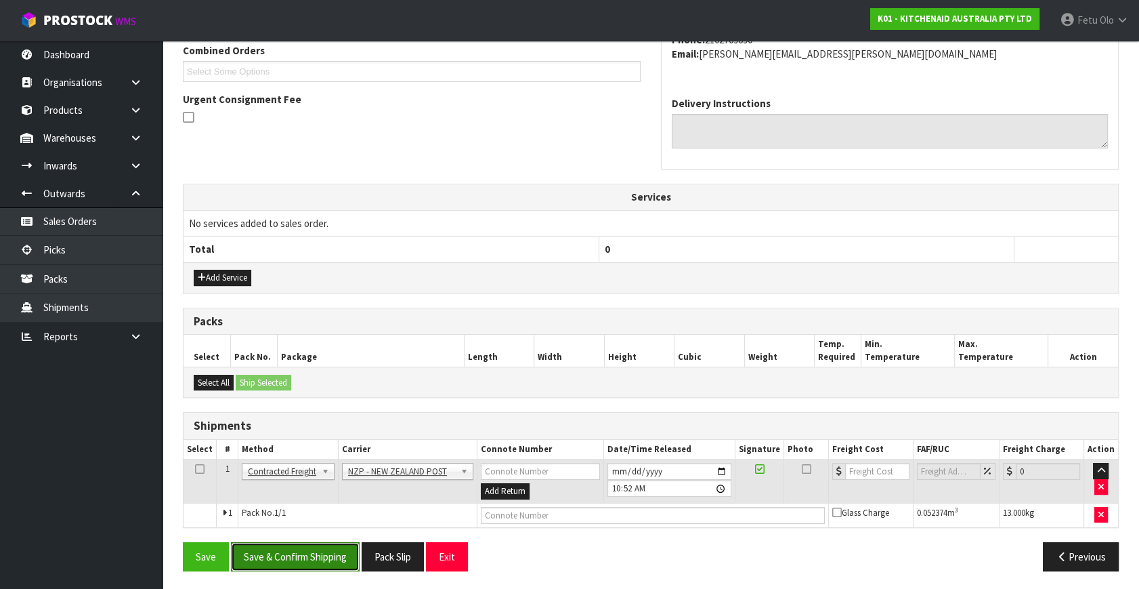
click at [320, 547] on button "Save & Confirm Shipping" at bounding box center [295, 556] width 129 height 29
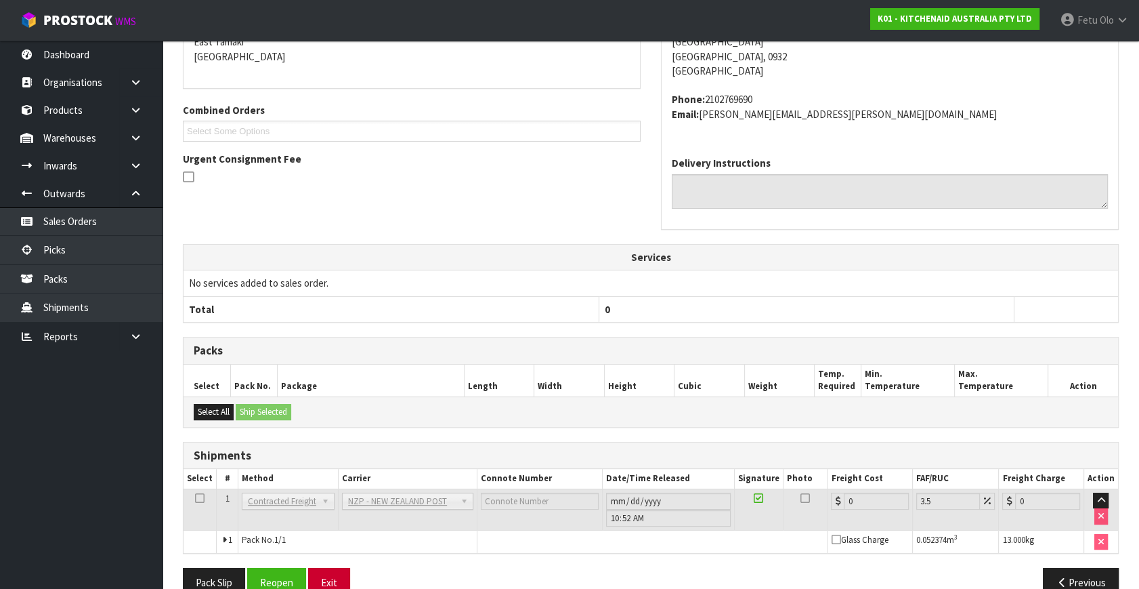
scroll to position [339, 0]
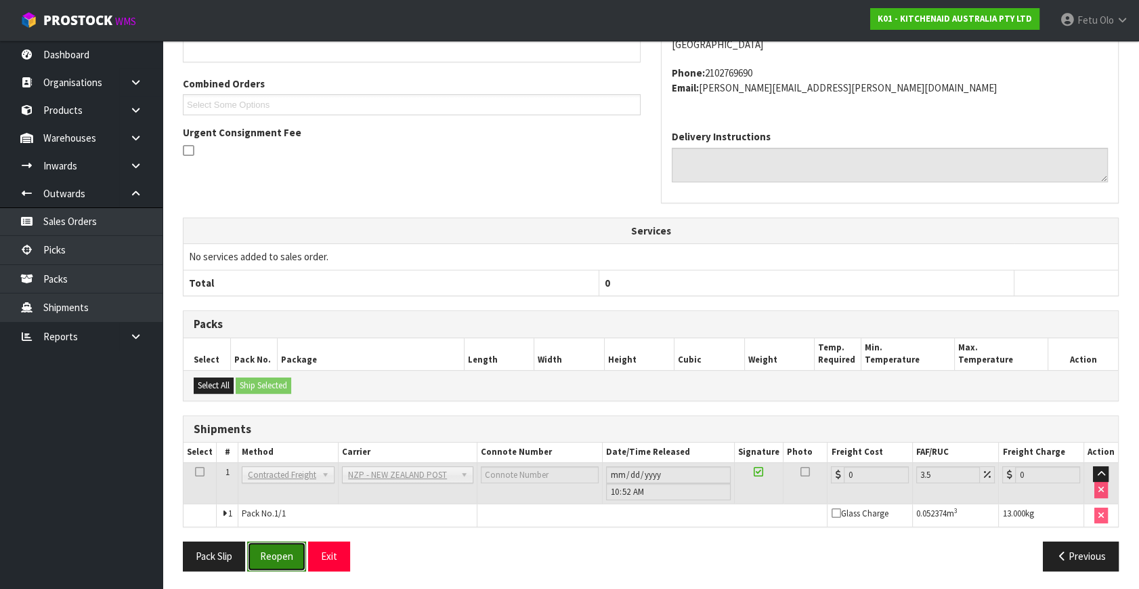
drag, startPoint x: 279, startPoint y: 555, endPoint x: 280, endPoint y: 549, distance: 6.8
click at [279, 555] on button "Reopen" at bounding box center [276, 555] width 59 height 29
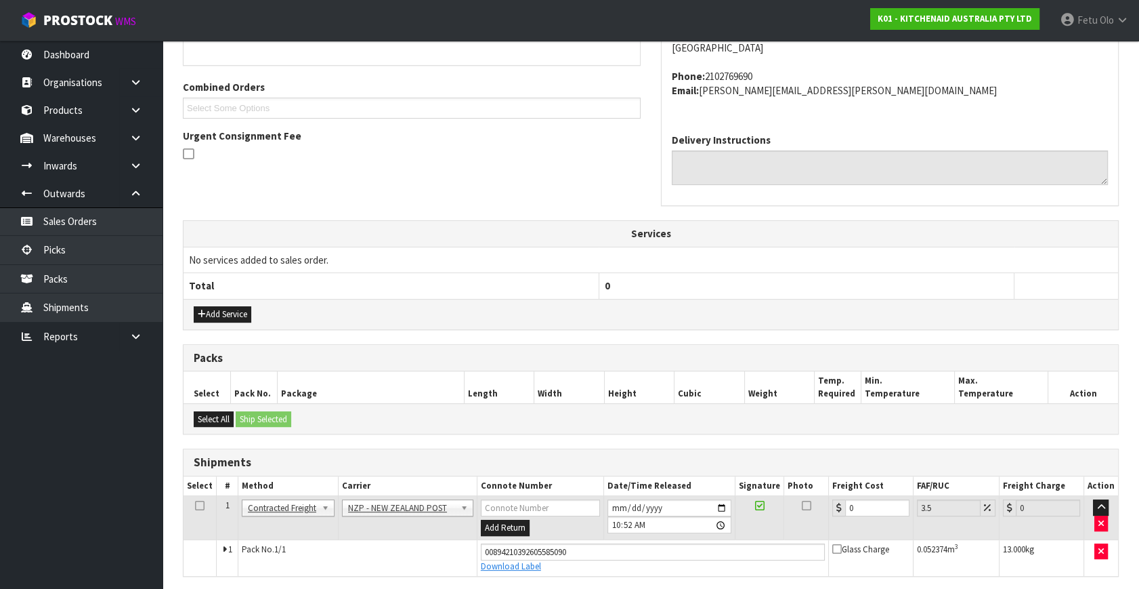
scroll to position [371, 0]
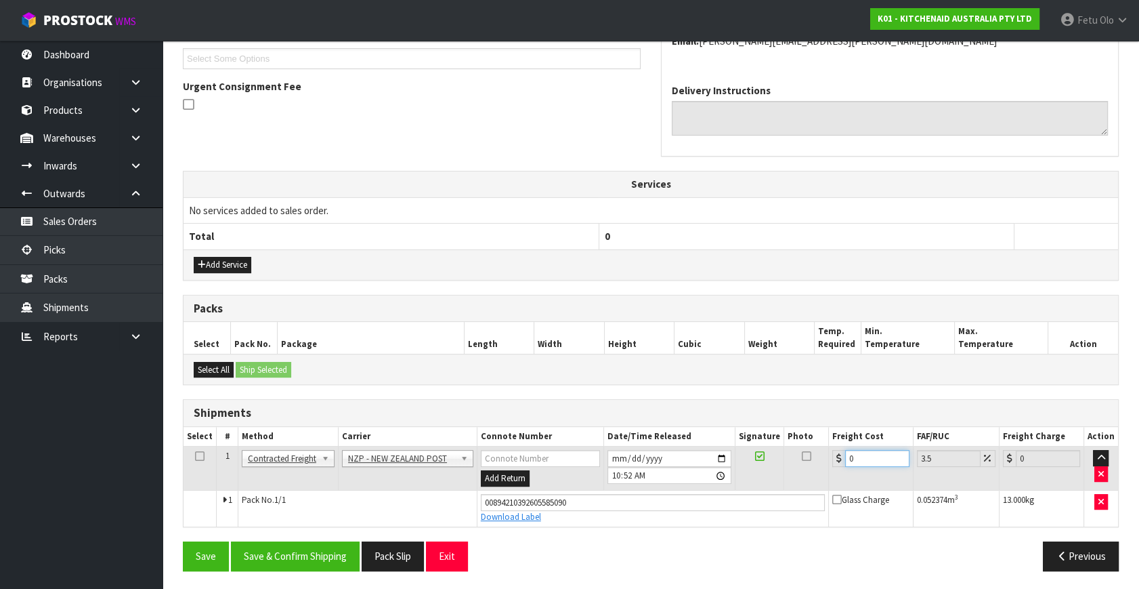
drag, startPoint x: 862, startPoint y: 461, endPoint x: 715, endPoint y: 488, distance: 150.3
click at [715, 488] on tbody "1 Client Local Pickup Customer Local Pickup Company Freight Contracted Freight …" at bounding box center [651, 486] width 935 height 80
click at [332, 547] on button "Save & Confirm Shipping" at bounding box center [295, 555] width 129 height 29
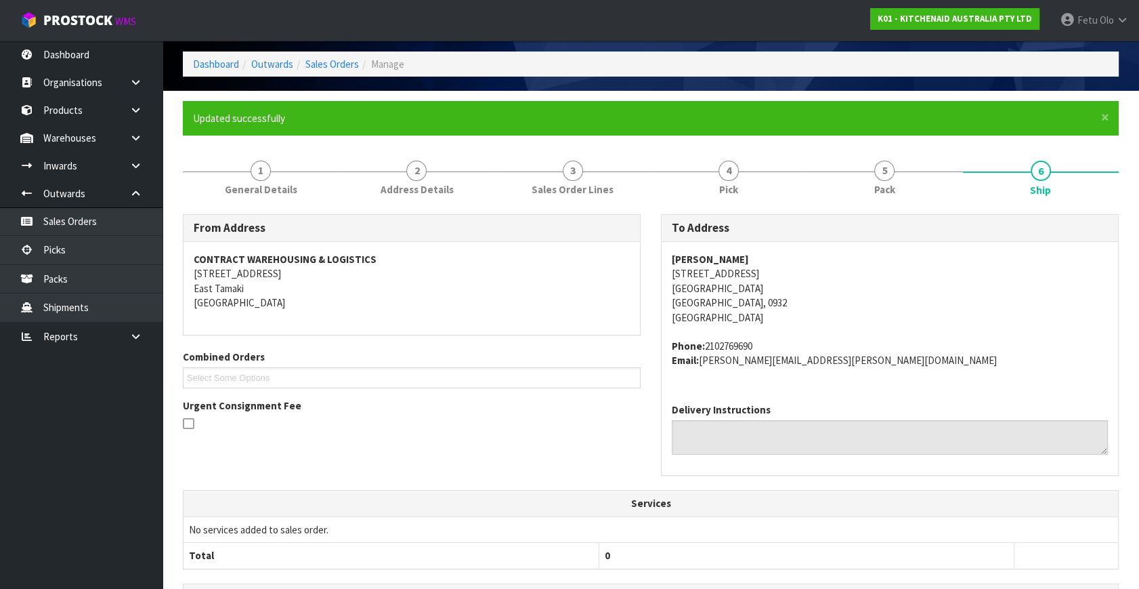
scroll to position [333, 0]
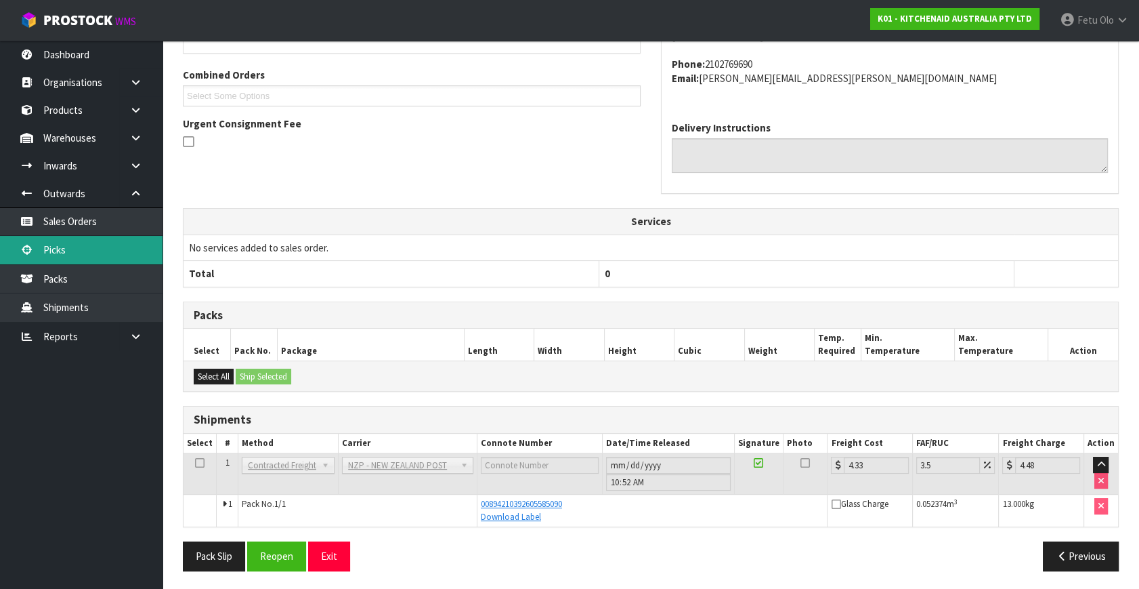
click at [65, 250] on link "Picks" at bounding box center [81, 250] width 163 height 28
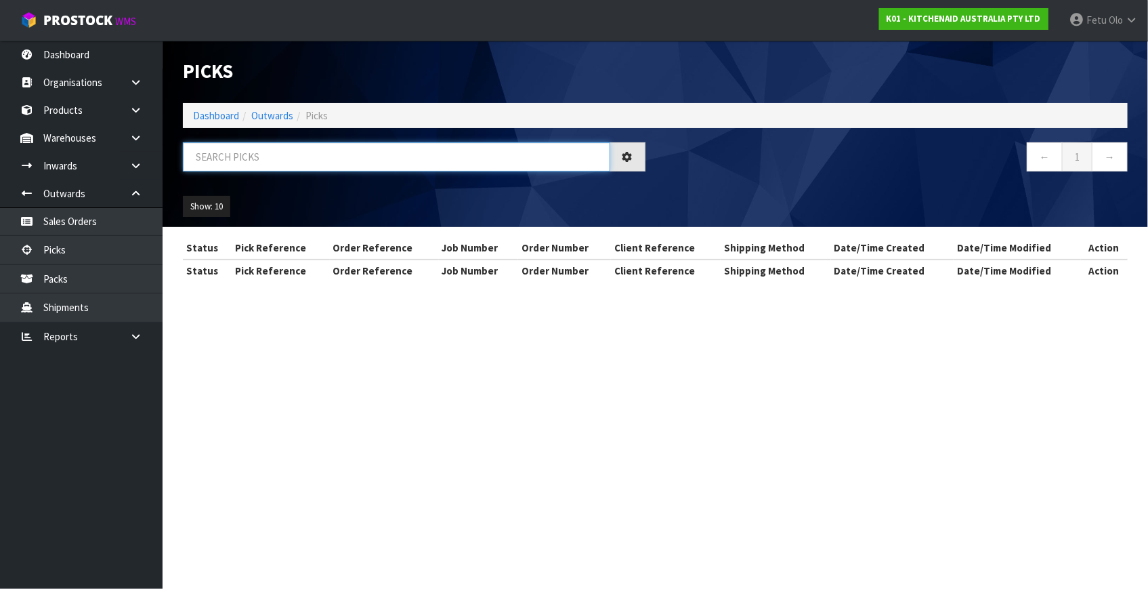
click at [291, 155] on input "text" at bounding box center [396, 156] width 427 height 29
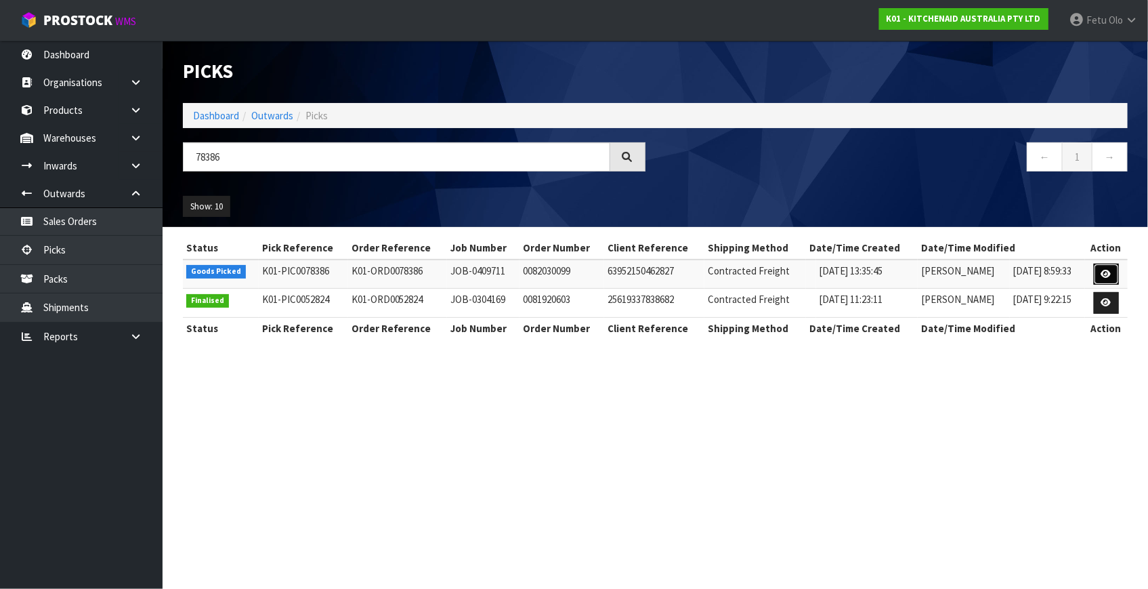
click at [1104, 270] on icon at bounding box center [1106, 274] width 10 height 9
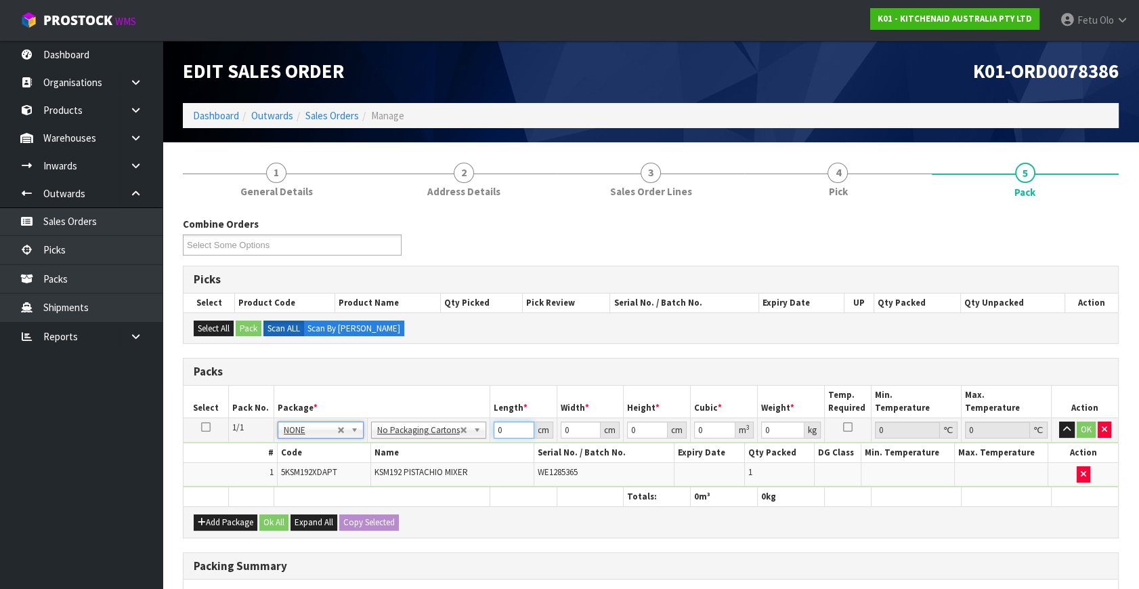
drag, startPoint x: 507, startPoint y: 427, endPoint x: 425, endPoint y: 454, distance: 86.3
click at [425, 454] on tbody "1/1 NONE 007-001 007-002 007-004 007-009 007-013 007-014 007-015 007-017 007-01…" at bounding box center [651, 452] width 935 height 69
click button "OK" at bounding box center [1086, 429] width 19 height 16
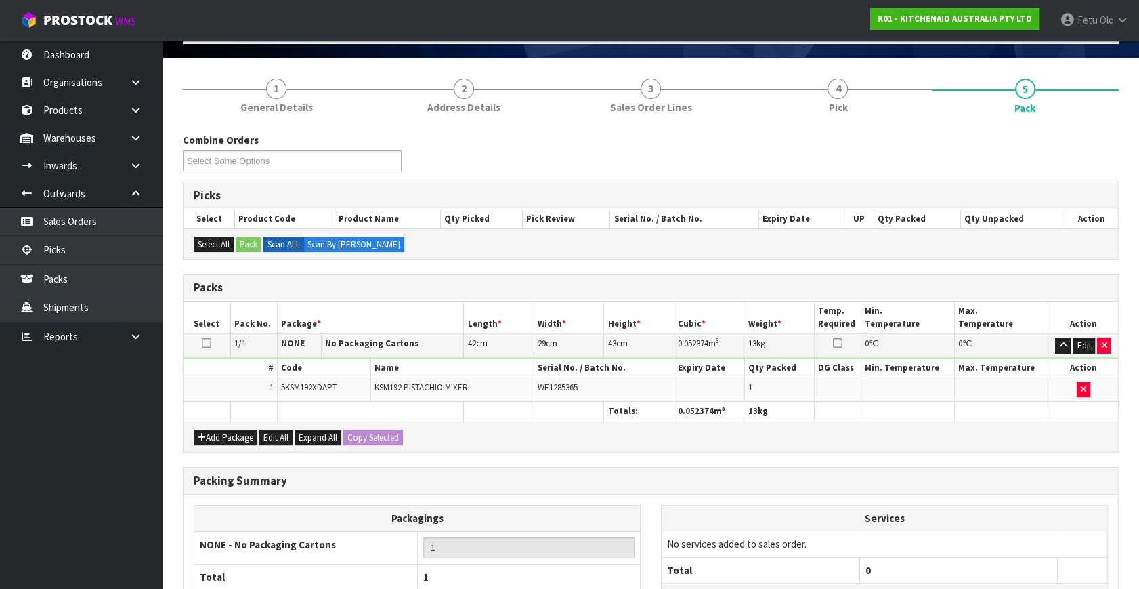
scroll to position [202, 0]
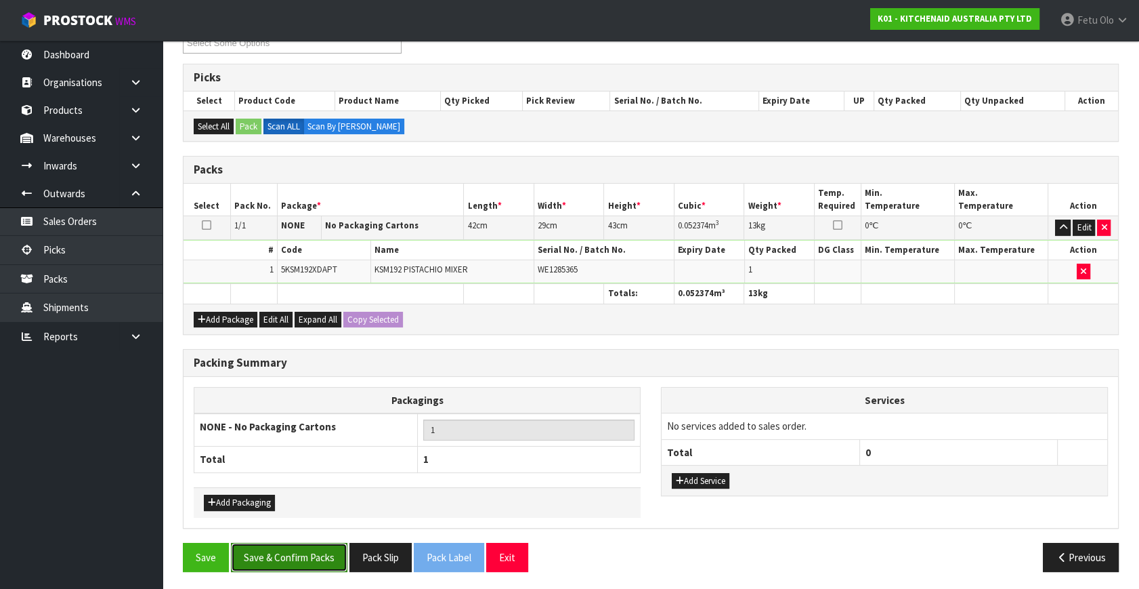
click at [282, 550] on button "Save & Confirm Packs" at bounding box center [289, 557] width 117 height 29
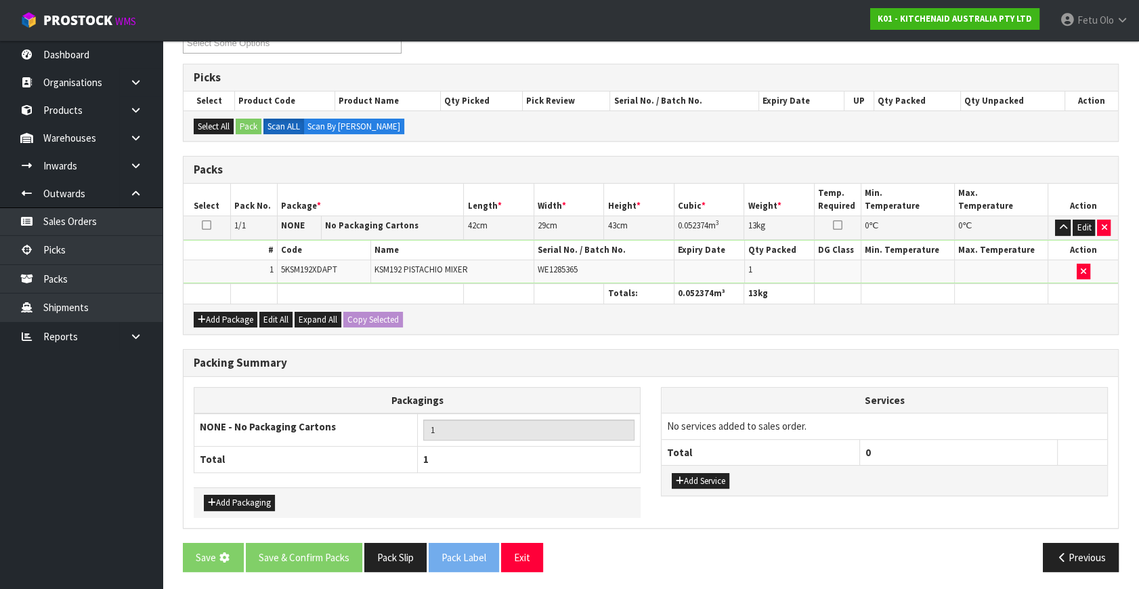
scroll to position [0, 0]
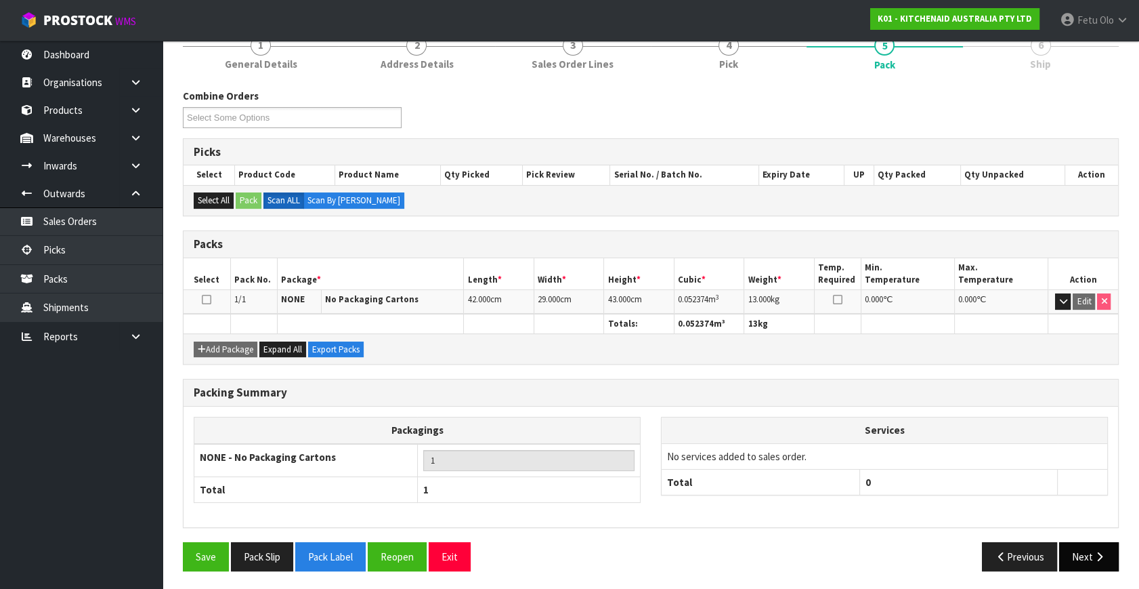
drag, startPoint x: 1083, startPoint y: 574, endPoint x: 1084, endPoint y: 564, distance: 10.9
click at [1083, 574] on div "Save Pack Slip Pack Label Reopen Exit Previous Next" at bounding box center [651, 561] width 957 height 39
click at [1085, 557] on button "Next" at bounding box center [1089, 556] width 60 height 29
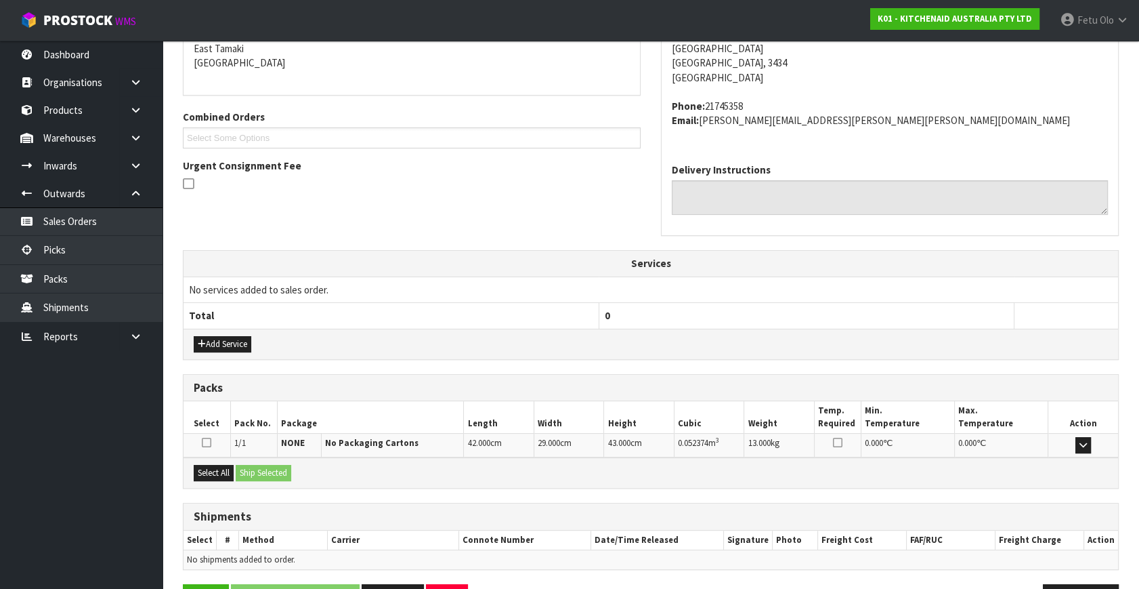
scroll to position [333, 0]
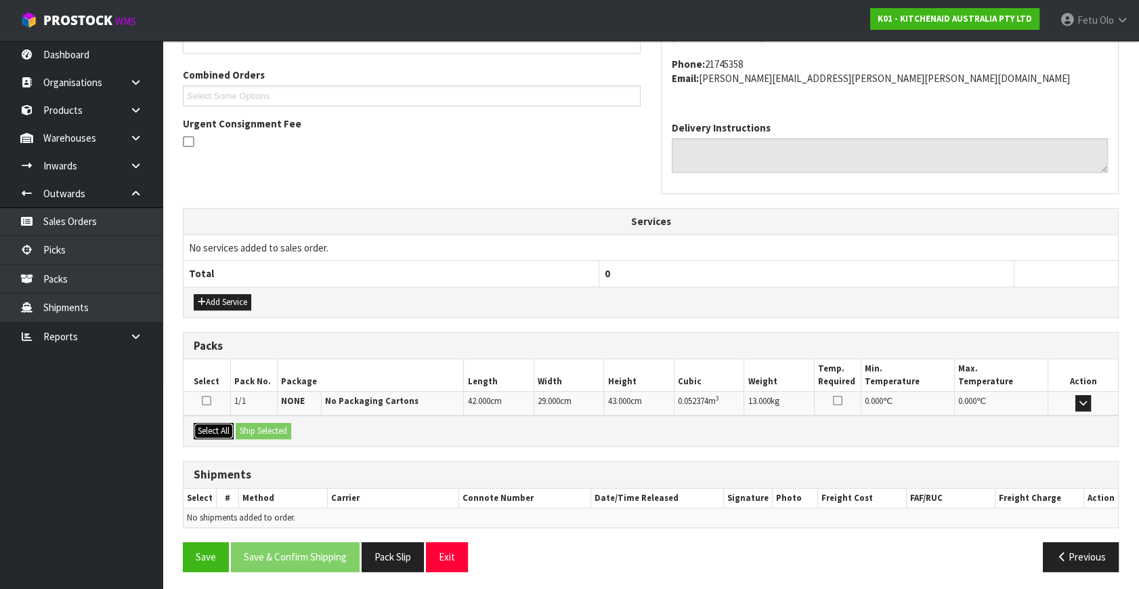
click at [203, 427] on button "Select All" at bounding box center [214, 431] width 40 height 16
click at [253, 429] on button "Ship Selected" at bounding box center [264, 431] width 56 height 16
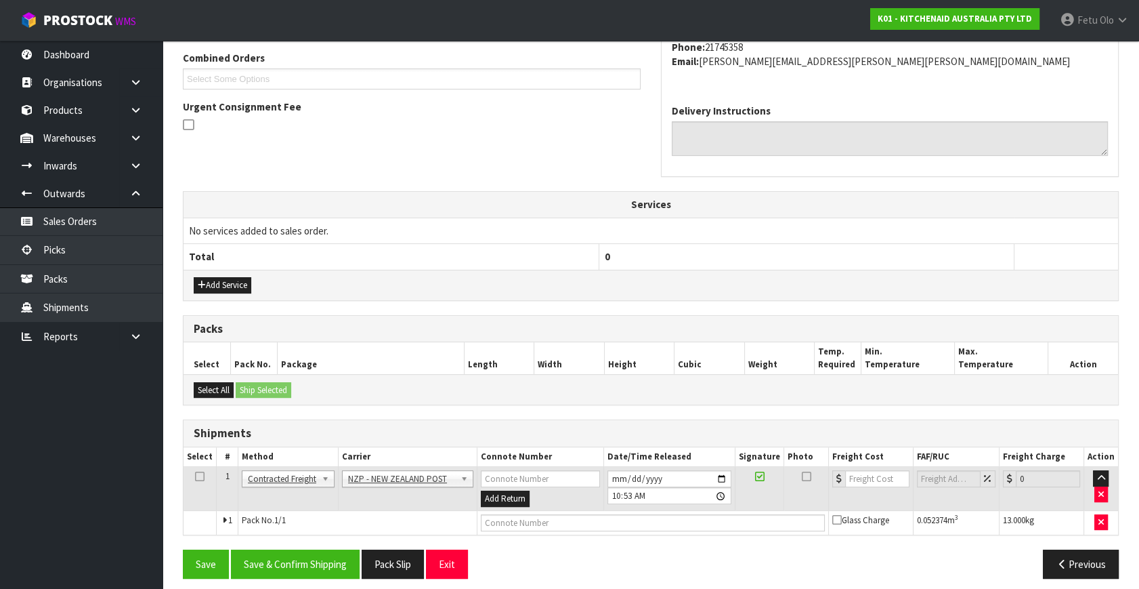
scroll to position [358, 0]
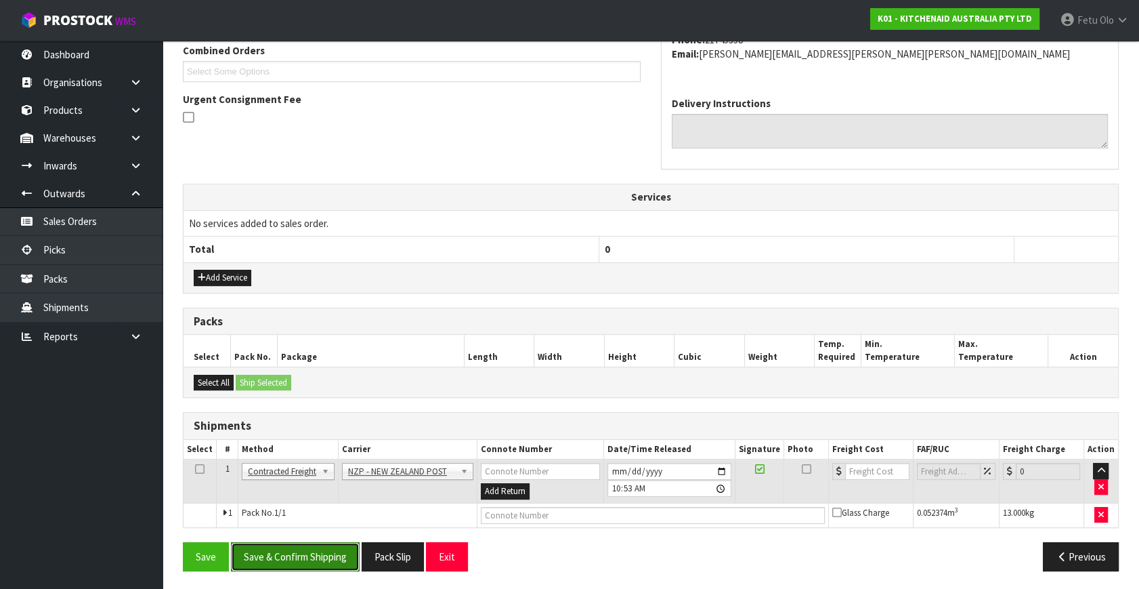
click at [299, 549] on button "Save & Confirm Shipping" at bounding box center [295, 556] width 129 height 29
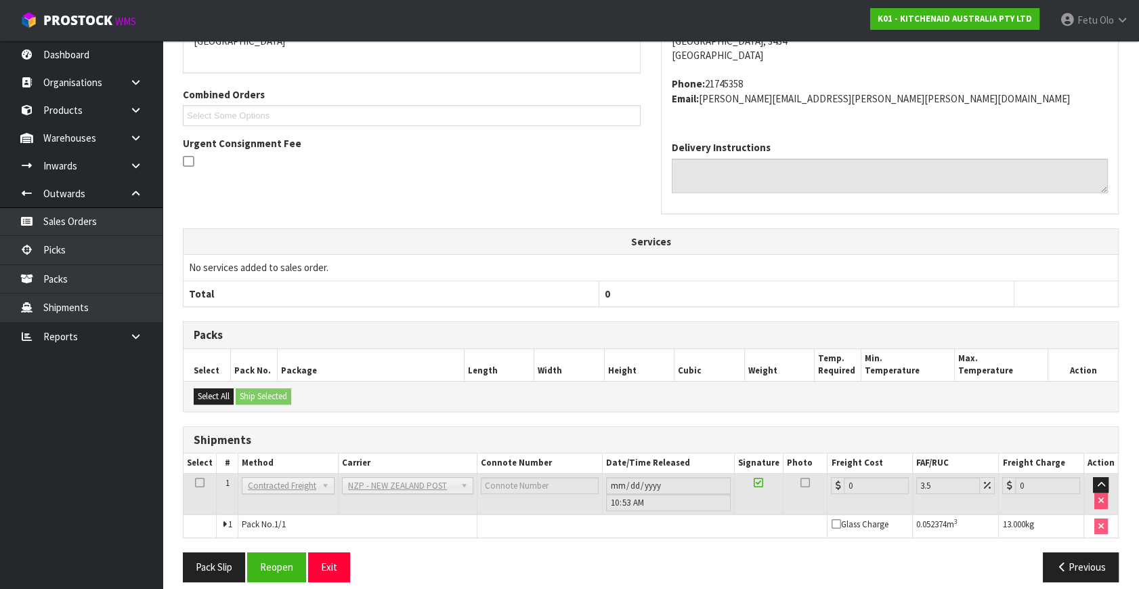
scroll to position [339, 0]
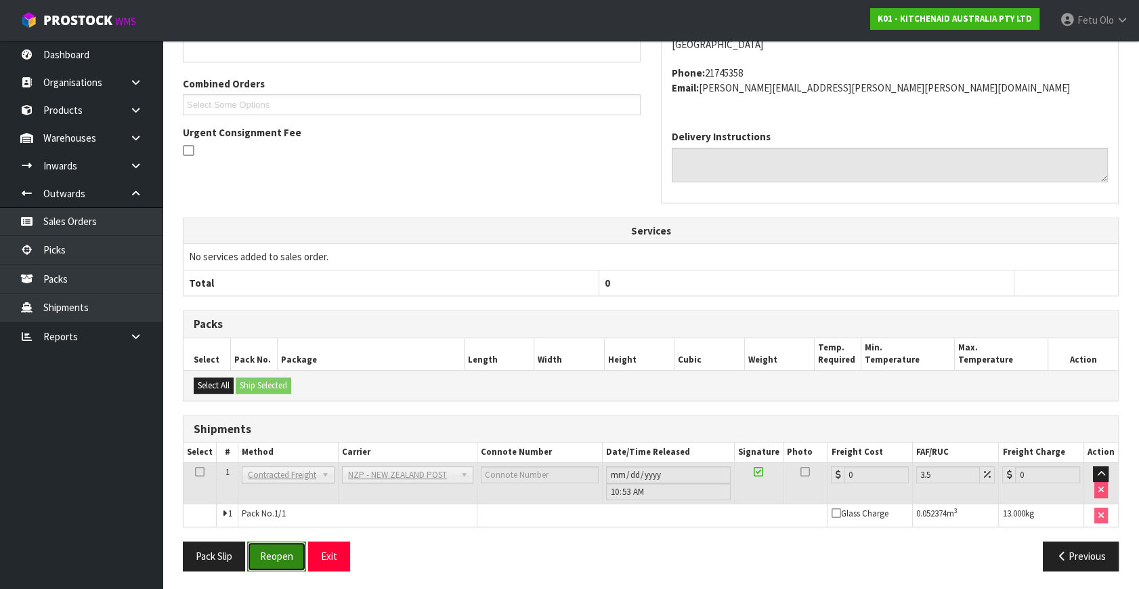
click at [295, 554] on button "Reopen" at bounding box center [276, 555] width 59 height 29
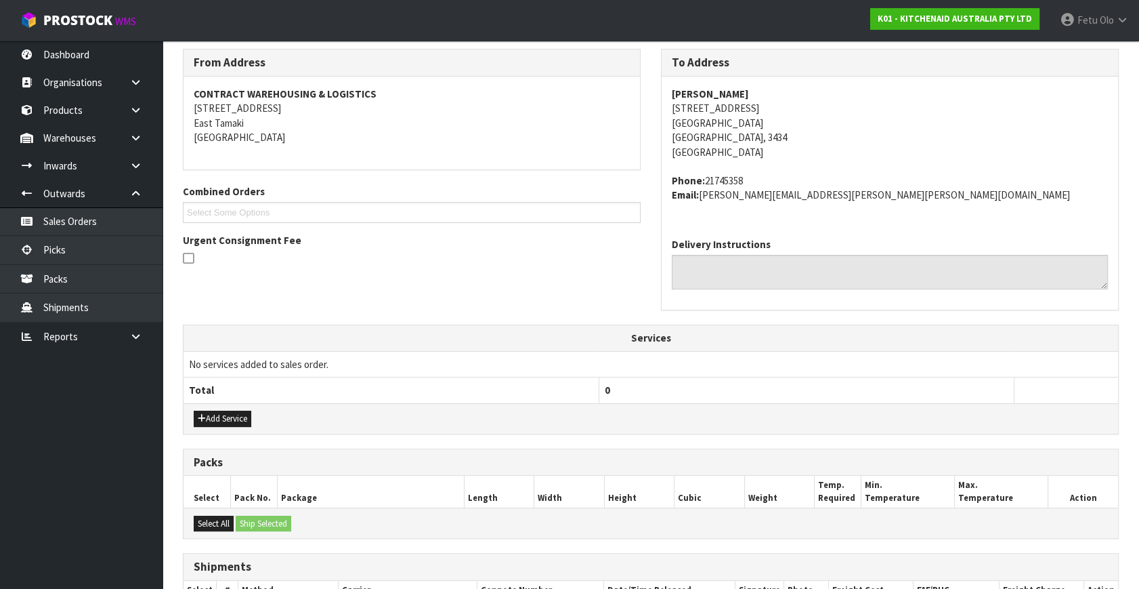
scroll to position [308, 0]
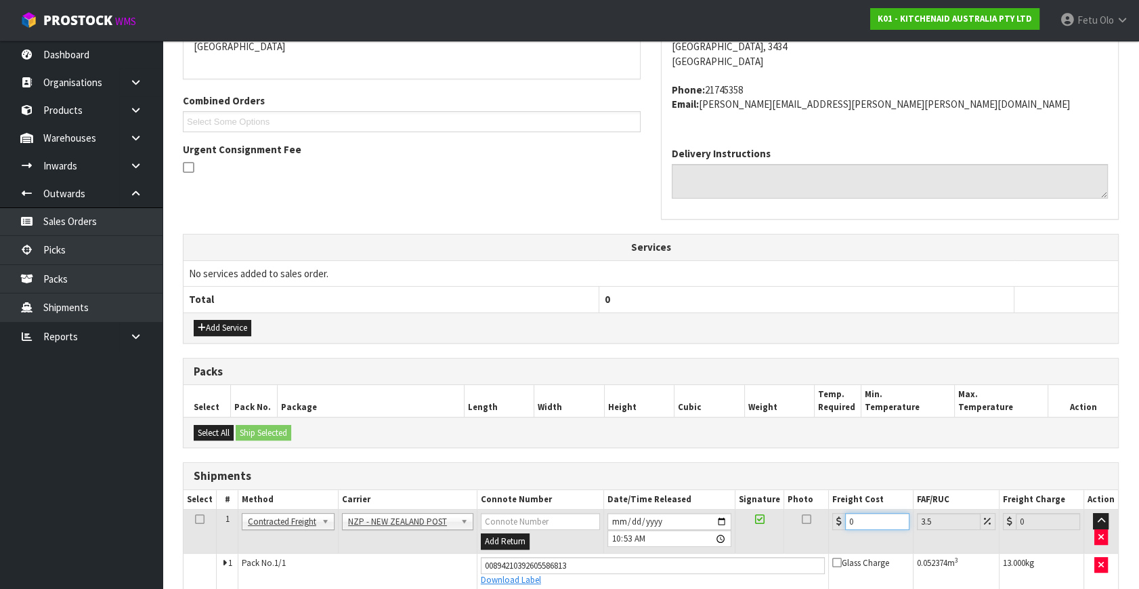
click at [673, 561] on tbody "1 Client Local Pickup Customer Local Pickup Company Freight Contracted Freight …" at bounding box center [651, 549] width 935 height 80
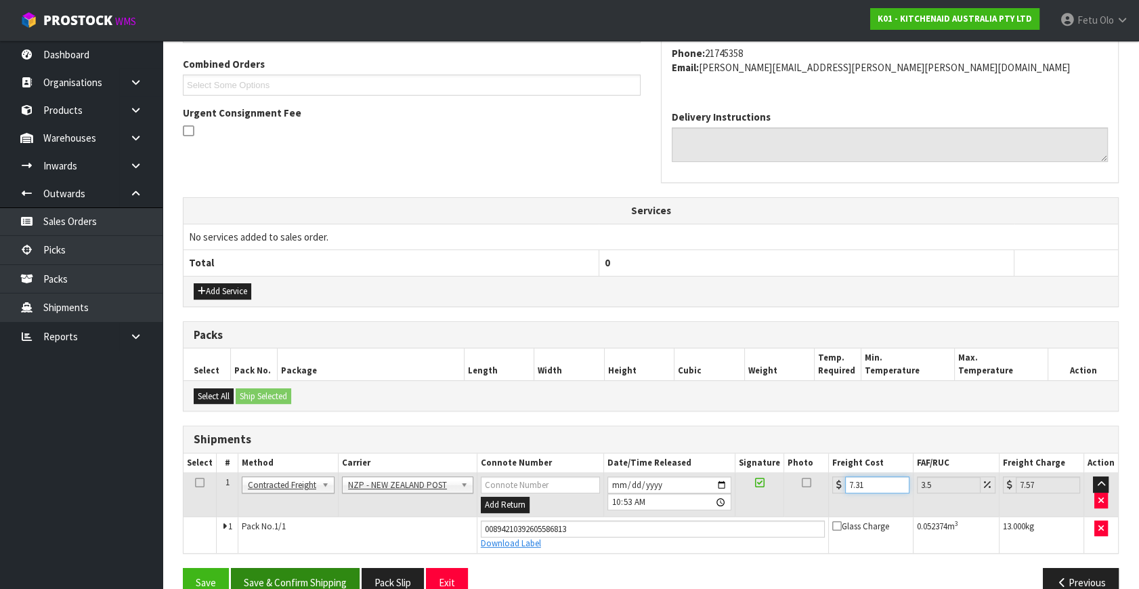
scroll to position [371, 0]
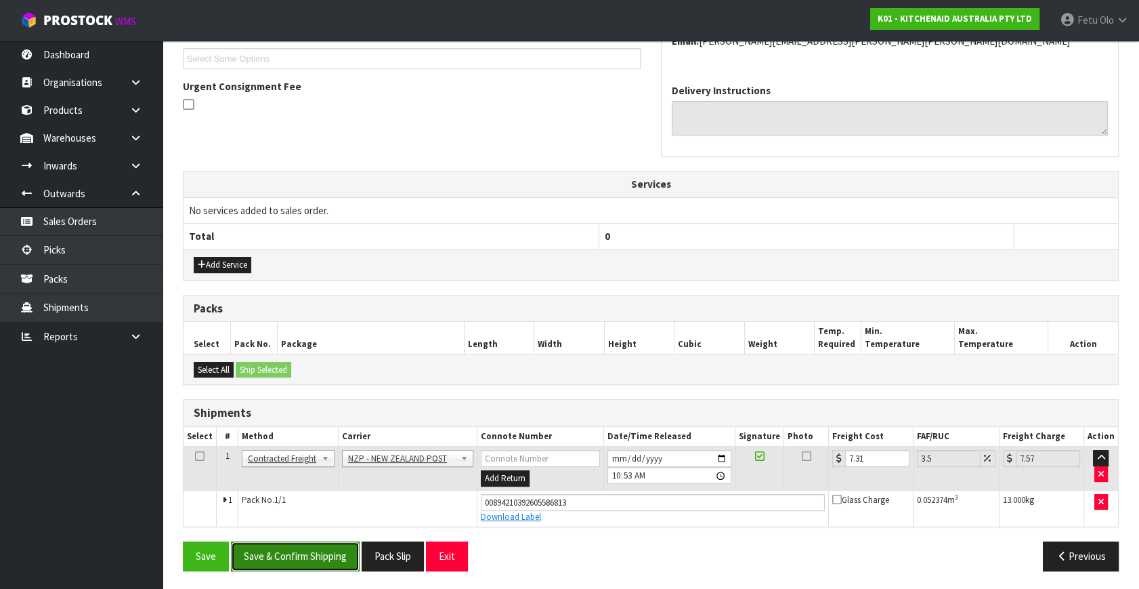
click at [321, 557] on button "Save & Confirm Shipping" at bounding box center [295, 555] width 129 height 29
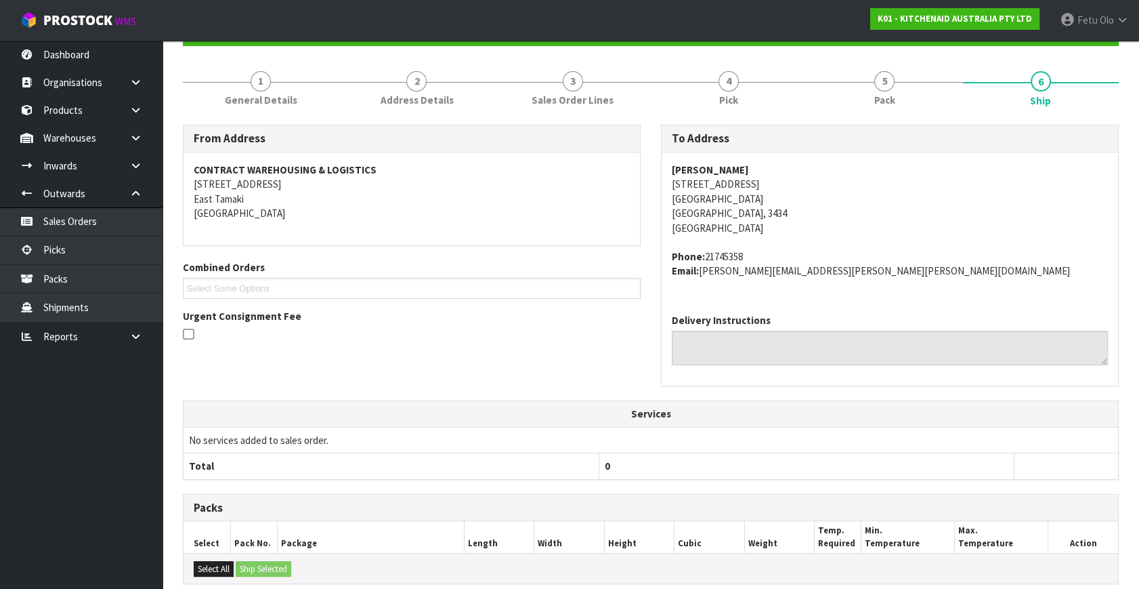
scroll to position [333, 0]
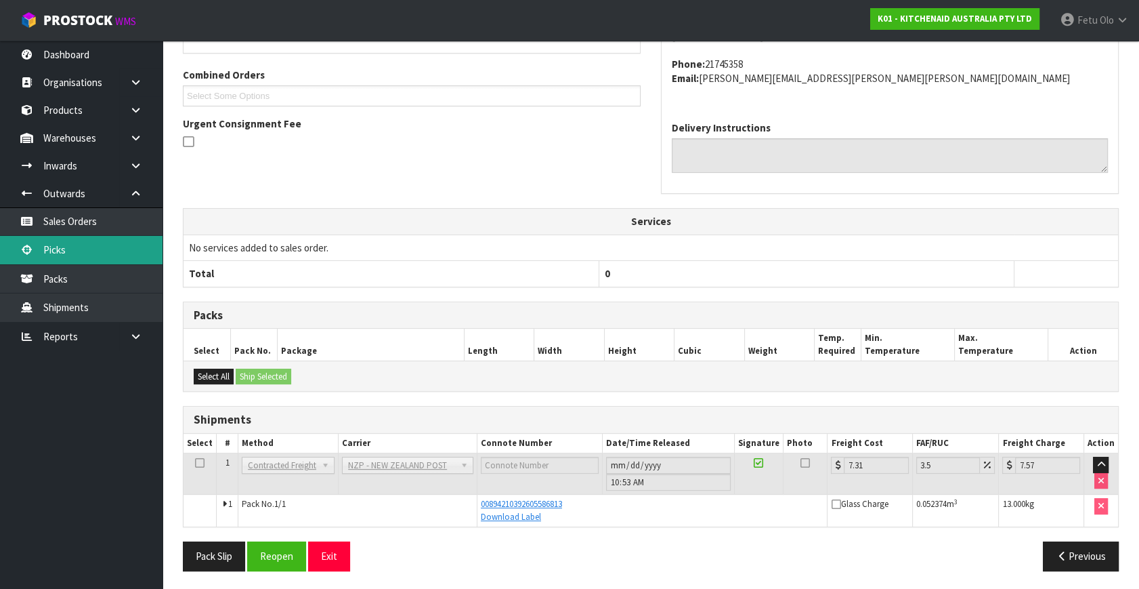
click at [54, 243] on link "Picks" at bounding box center [81, 250] width 163 height 28
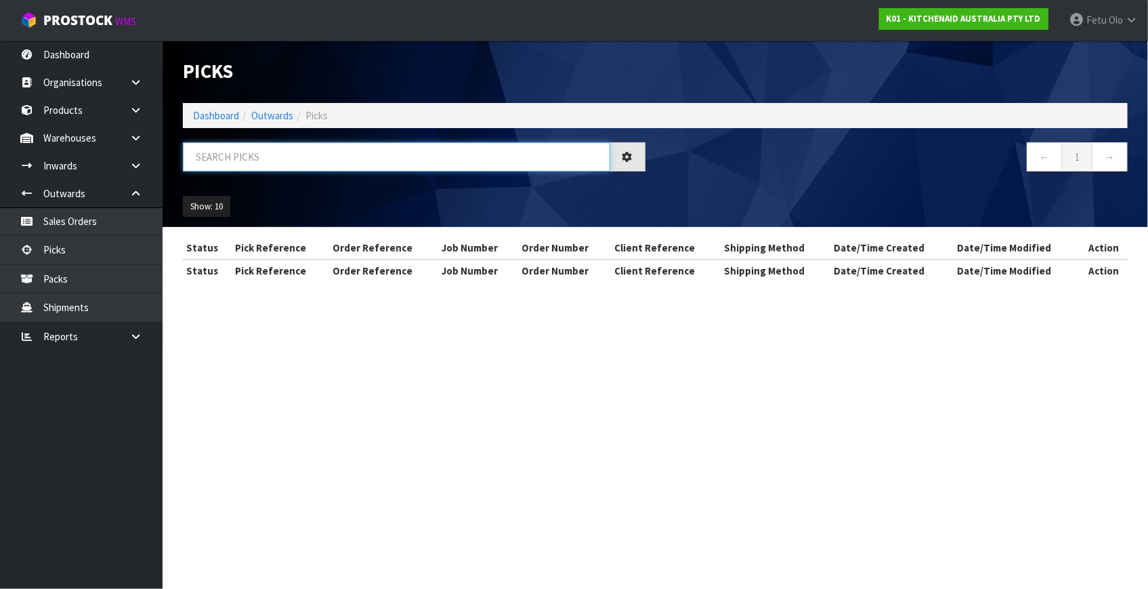
click at [318, 153] on input "text" at bounding box center [396, 156] width 427 height 29
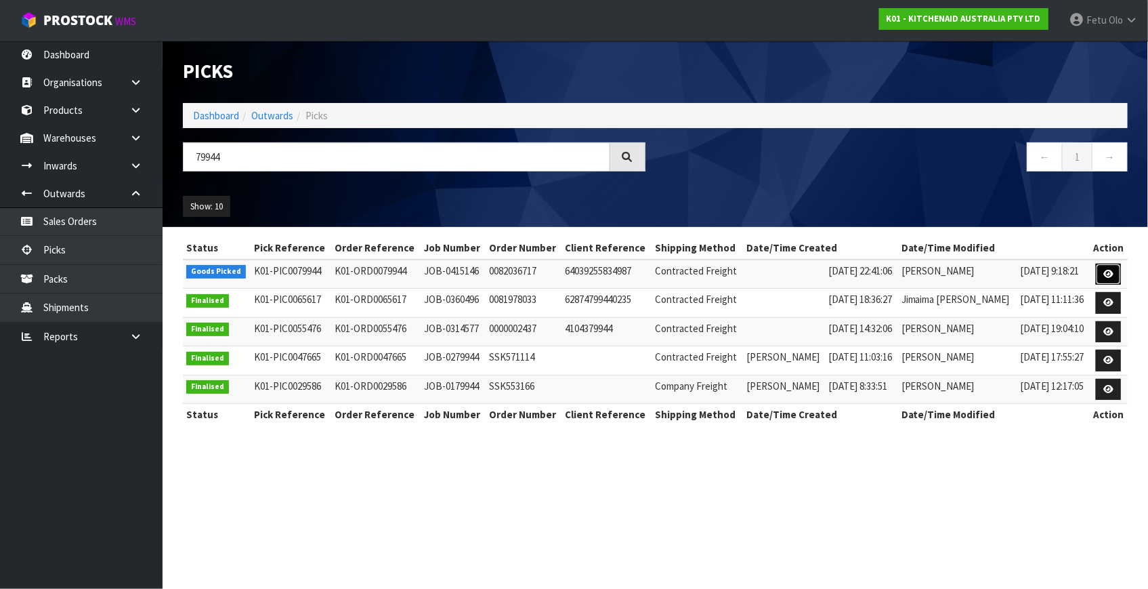
click at [1108, 272] on icon at bounding box center [1109, 274] width 10 height 9
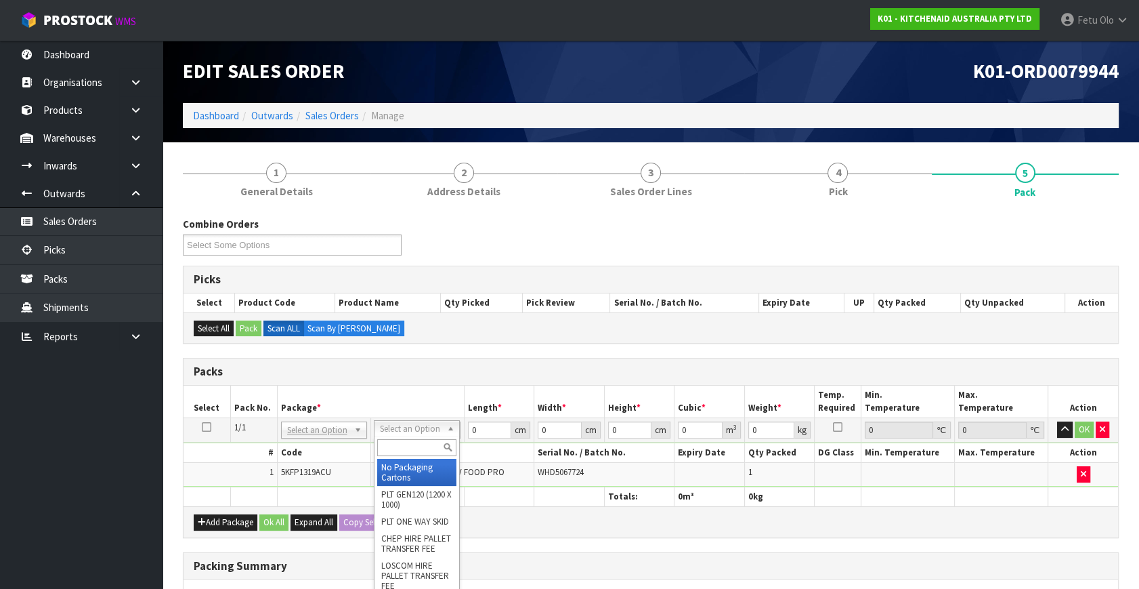
drag, startPoint x: 419, startPoint y: 427, endPoint x: 418, endPoint y: 445, distance: 17.7
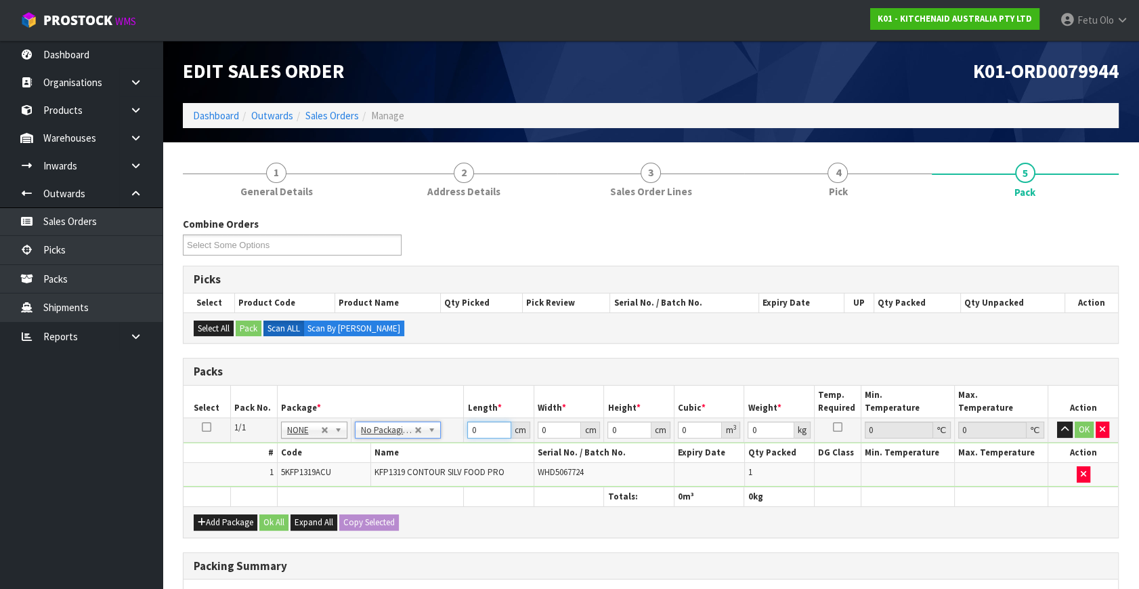
drag, startPoint x: 477, startPoint y: 425, endPoint x: 437, endPoint y: 451, distance: 47.5
click at [437, 451] on tbody "1/1 NONE 007-001 007-002 007-004 007-009 007-013 007-014 007-015 007-017 007-01…" at bounding box center [651, 452] width 935 height 69
click button "OK" at bounding box center [1084, 429] width 19 height 16
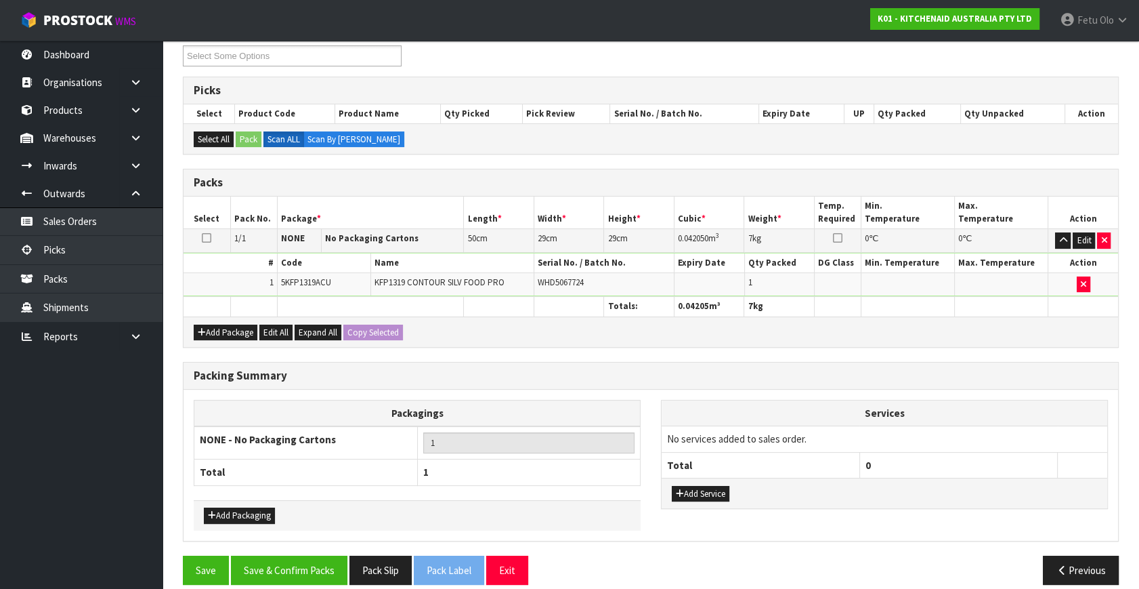
scroll to position [202, 0]
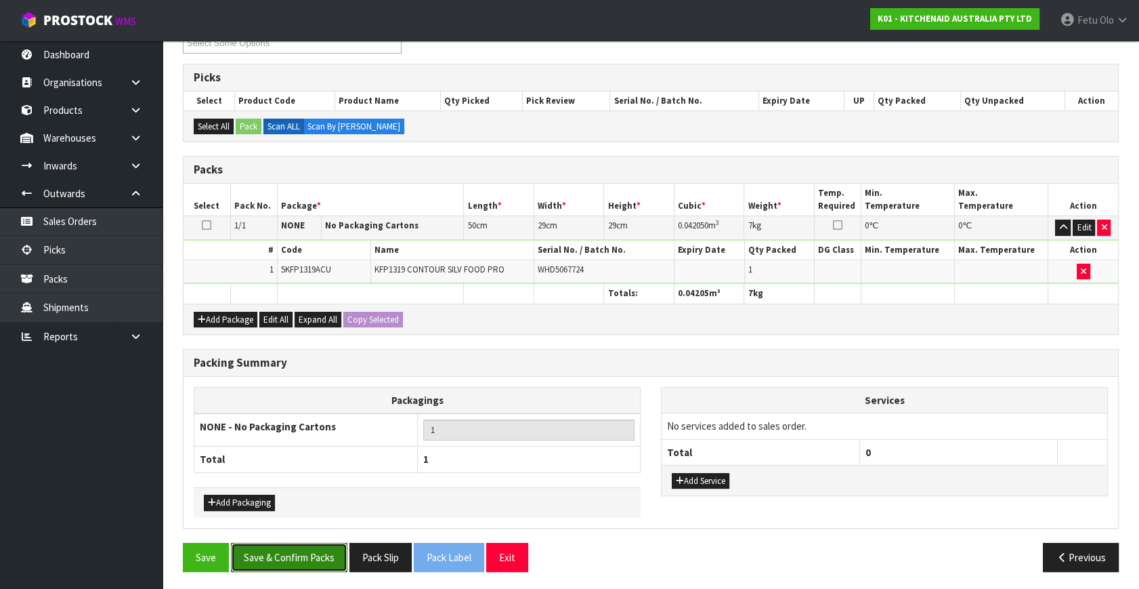
click at [288, 553] on button "Save & Confirm Packs" at bounding box center [289, 557] width 117 height 29
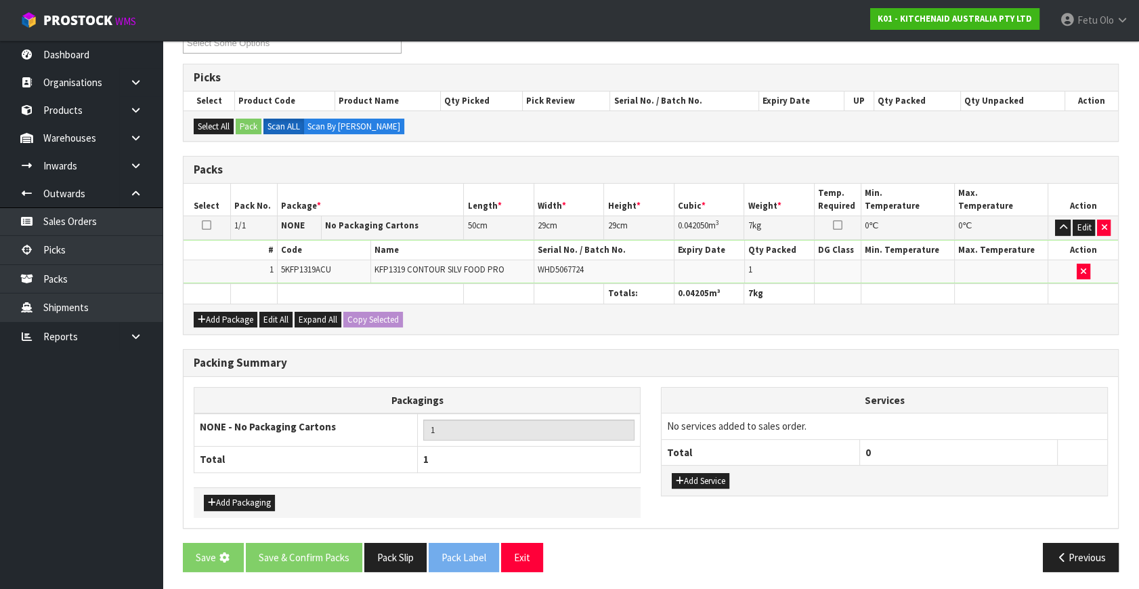
scroll to position [0, 0]
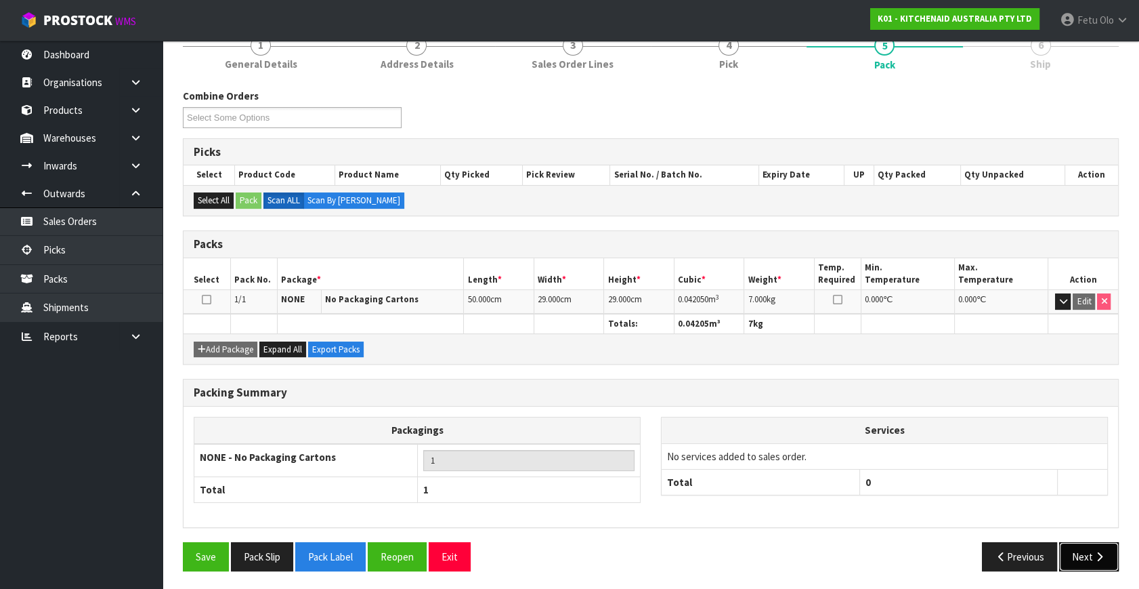
click at [1110, 555] on button "Next" at bounding box center [1089, 556] width 60 height 29
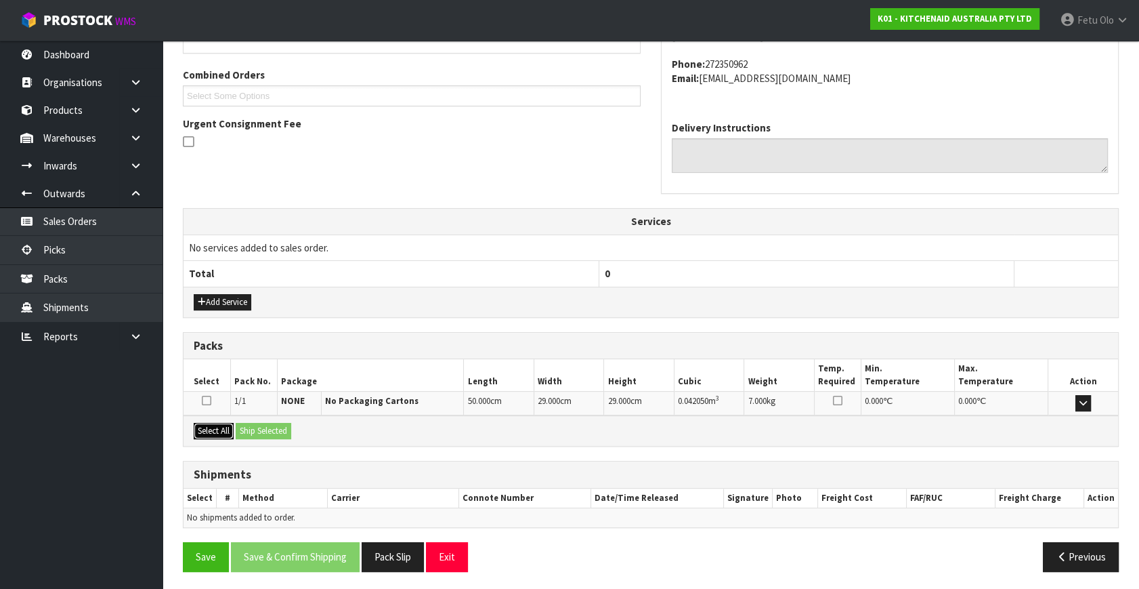
click at [203, 424] on button "Select All" at bounding box center [214, 431] width 40 height 16
click at [251, 427] on button "Ship Selected" at bounding box center [264, 431] width 56 height 16
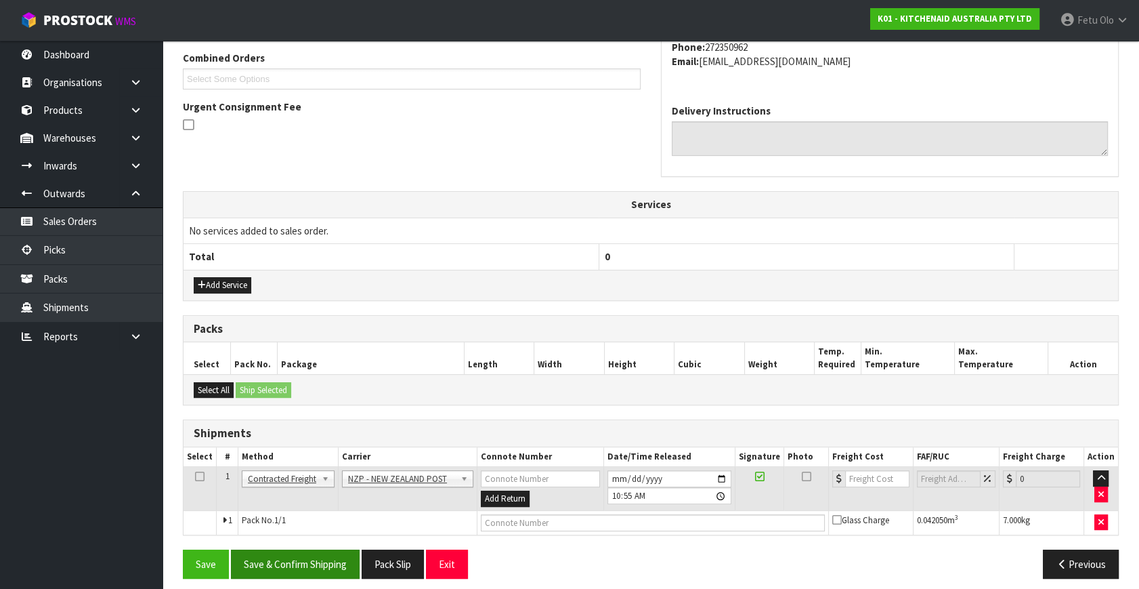
scroll to position [358, 0]
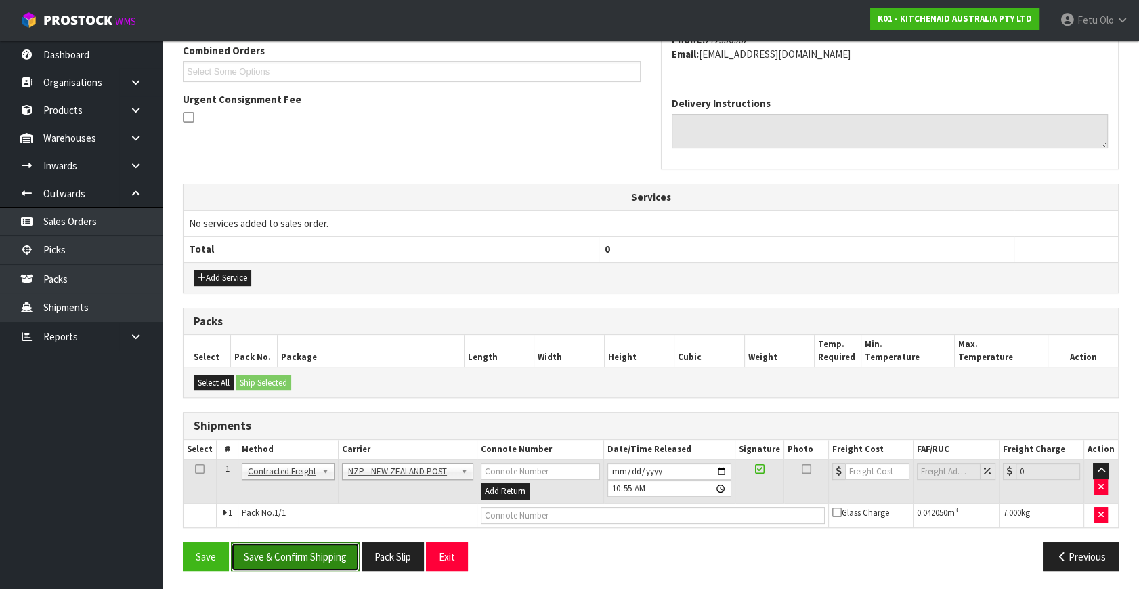
click at [305, 547] on button "Save & Confirm Shipping" at bounding box center [295, 556] width 129 height 29
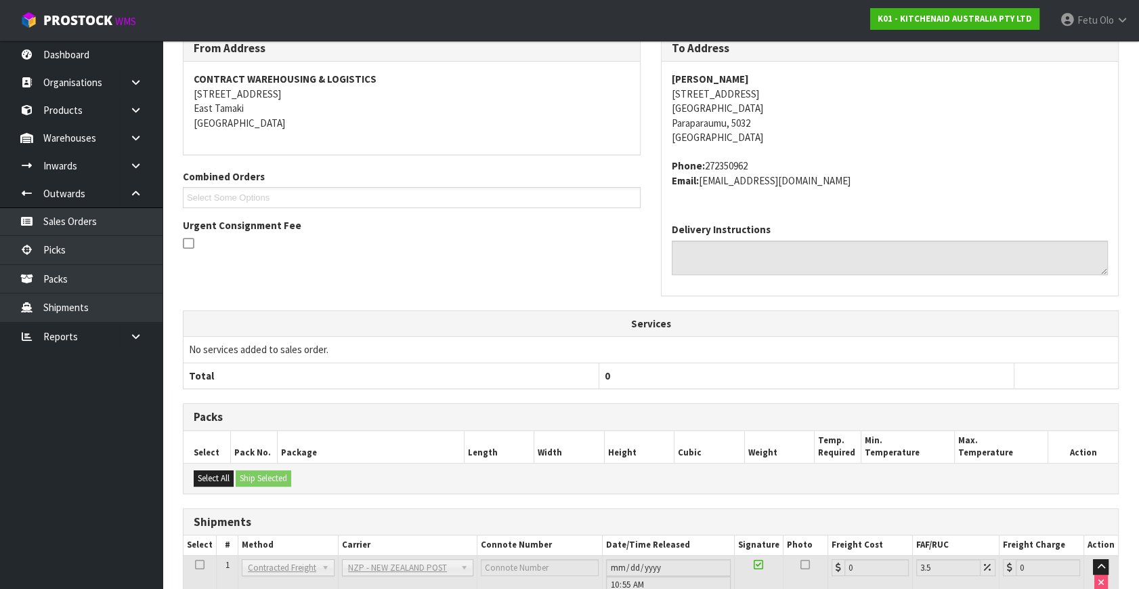
scroll to position [339, 0]
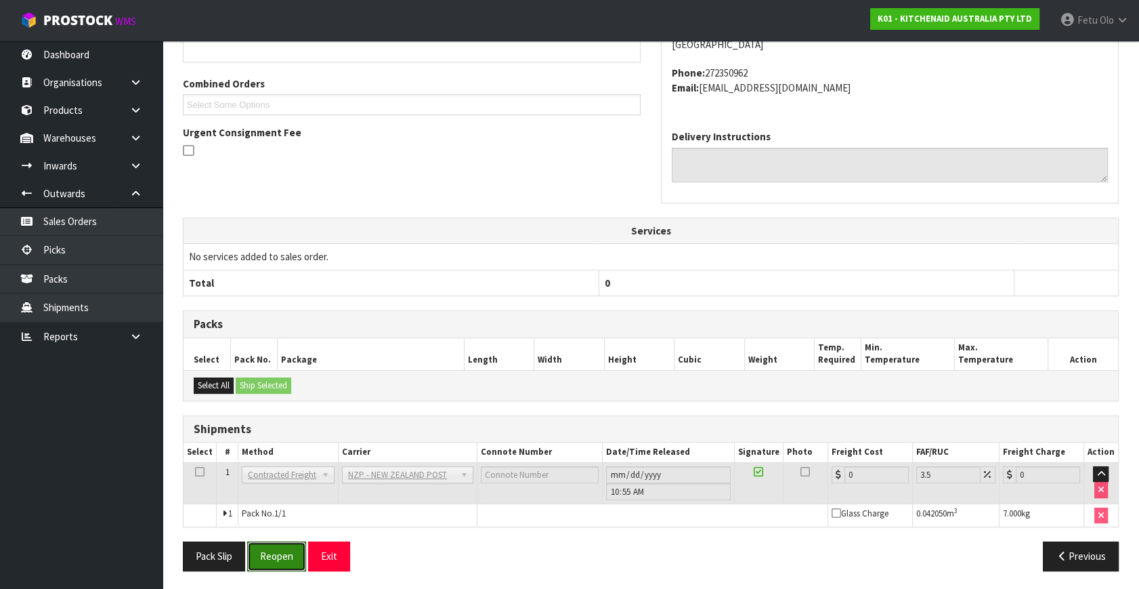
drag, startPoint x: 270, startPoint y: 547, endPoint x: 274, endPoint y: 534, distance: 14.1
click at [270, 547] on button "Reopen" at bounding box center [276, 555] width 59 height 29
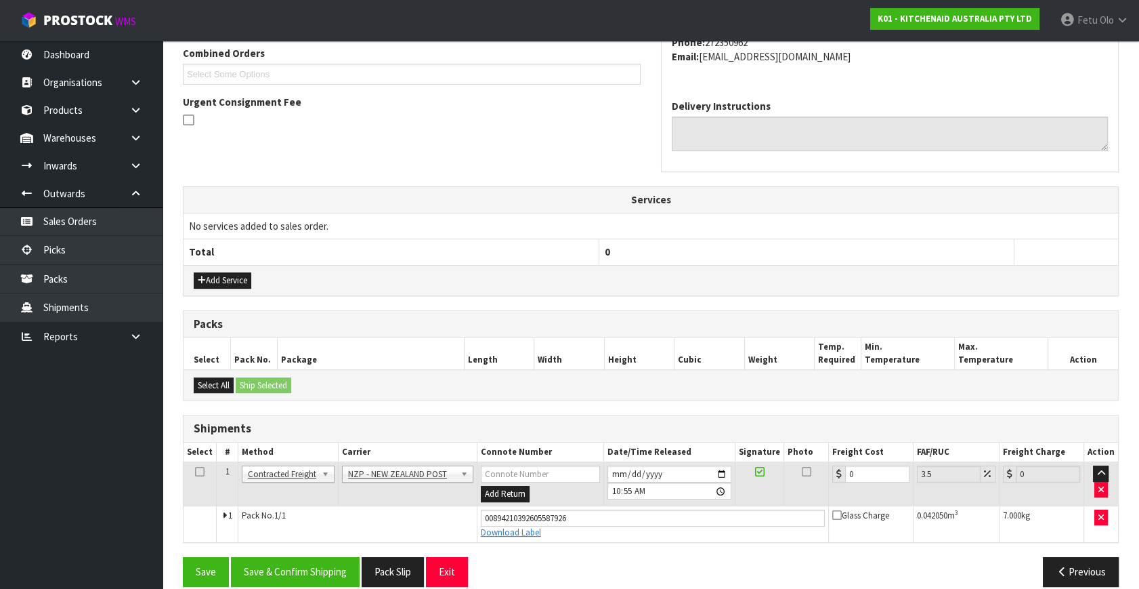
scroll to position [371, 0]
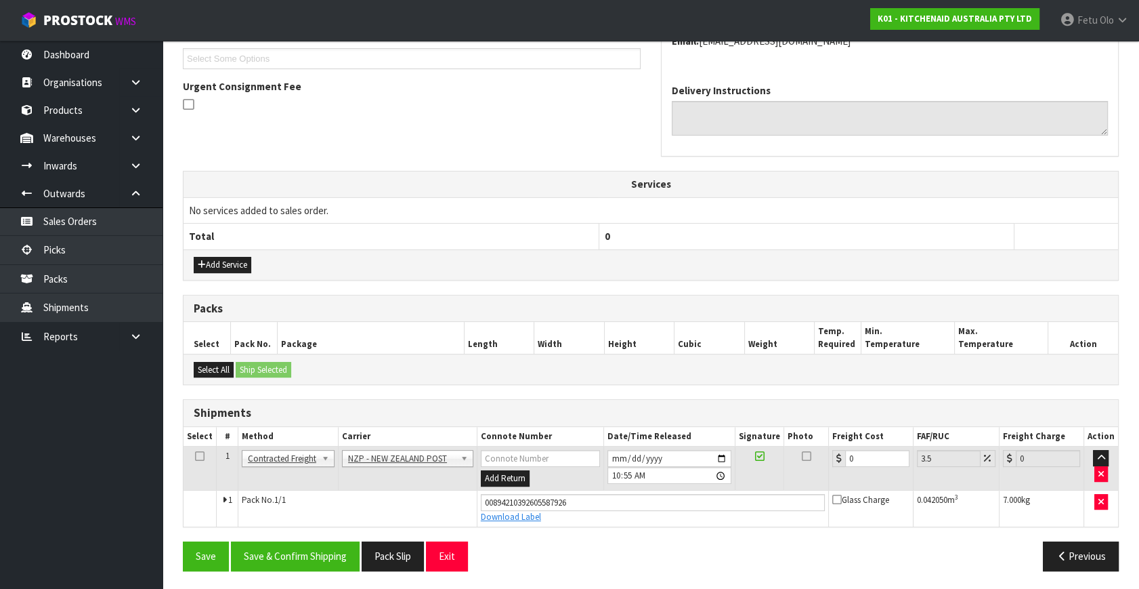
click at [842, 457] on div at bounding box center [839, 458] width 13 height 17
drag, startPoint x: 866, startPoint y: 458, endPoint x: 675, endPoint y: 488, distance: 193.5
click at [675, 488] on tbody "1 Client Local Pickup Customer Local Pickup Company Freight Contracted Freight …" at bounding box center [651, 486] width 935 height 80
click at [332, 547] on button "Save & Confirm Shipping" at bounding box center [295, 555] width 129 height 29
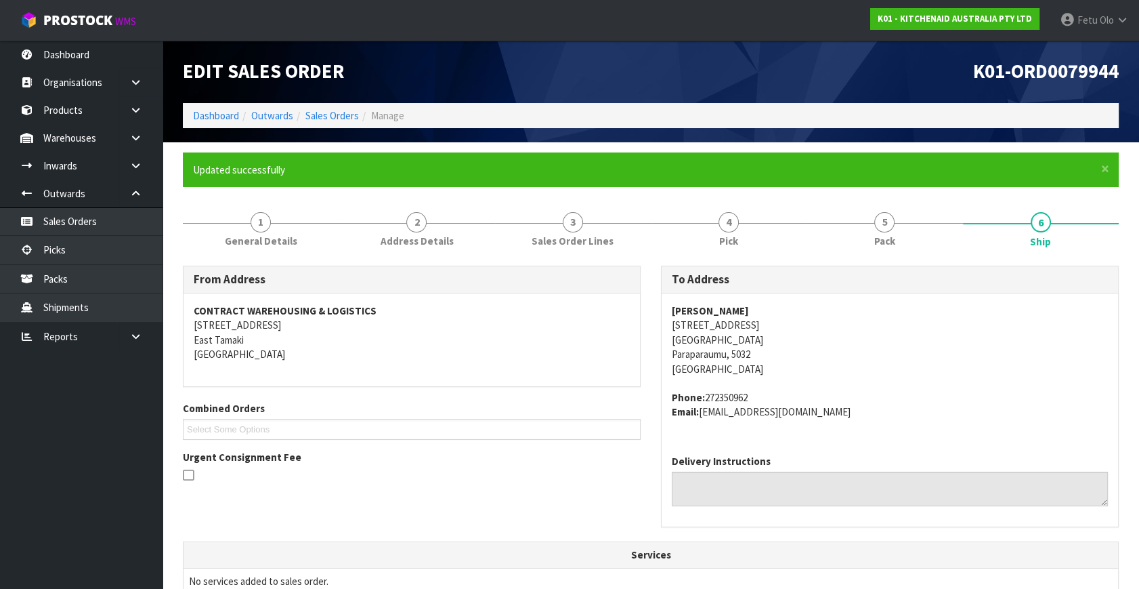
click at [321, 539] on div "From Address CONTRACT WAREHOUSING & LOGISTICS [STREET_ADDRESS] Combined Orders …" at bounding box center [651, 404] width 957 height 276
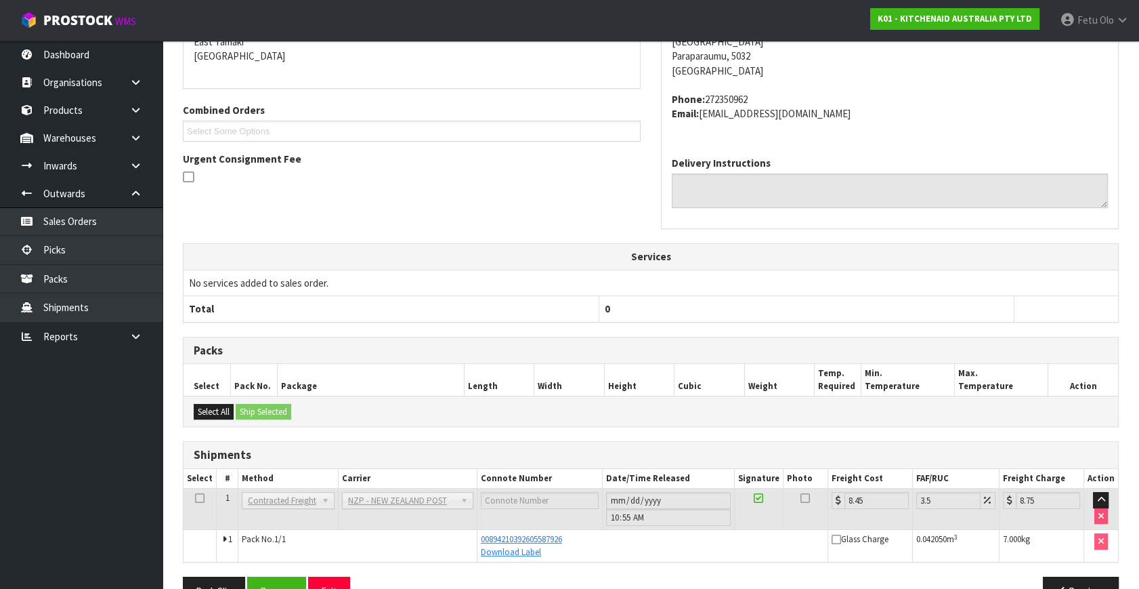
scroll to position [308, 0]
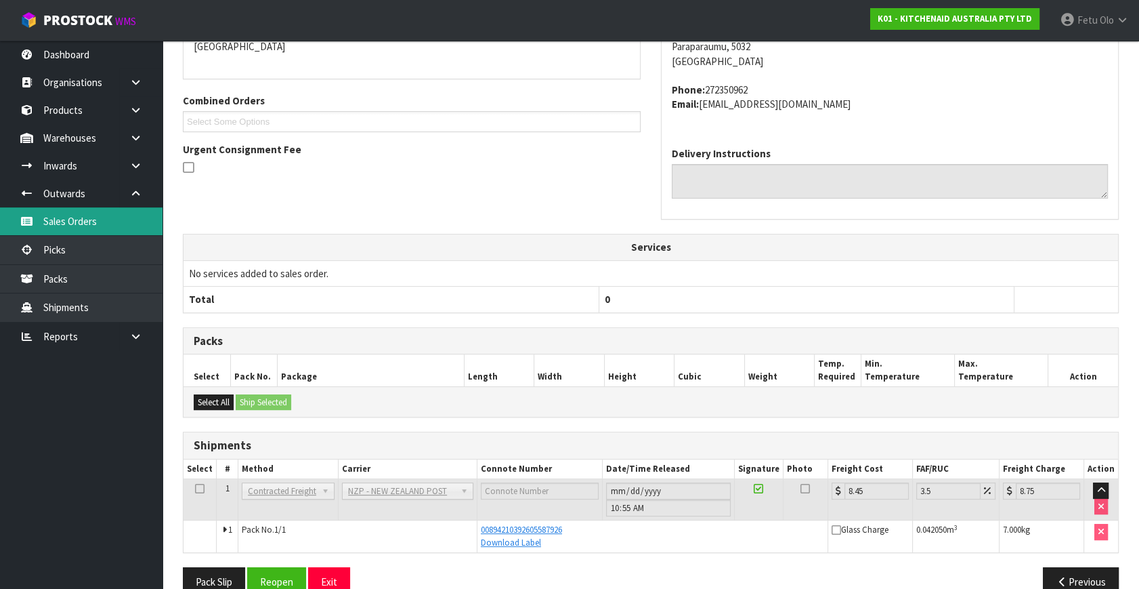
click at [67, 235] on link "Sales Orders" at bounding box center [81, 221] width 163 height 28
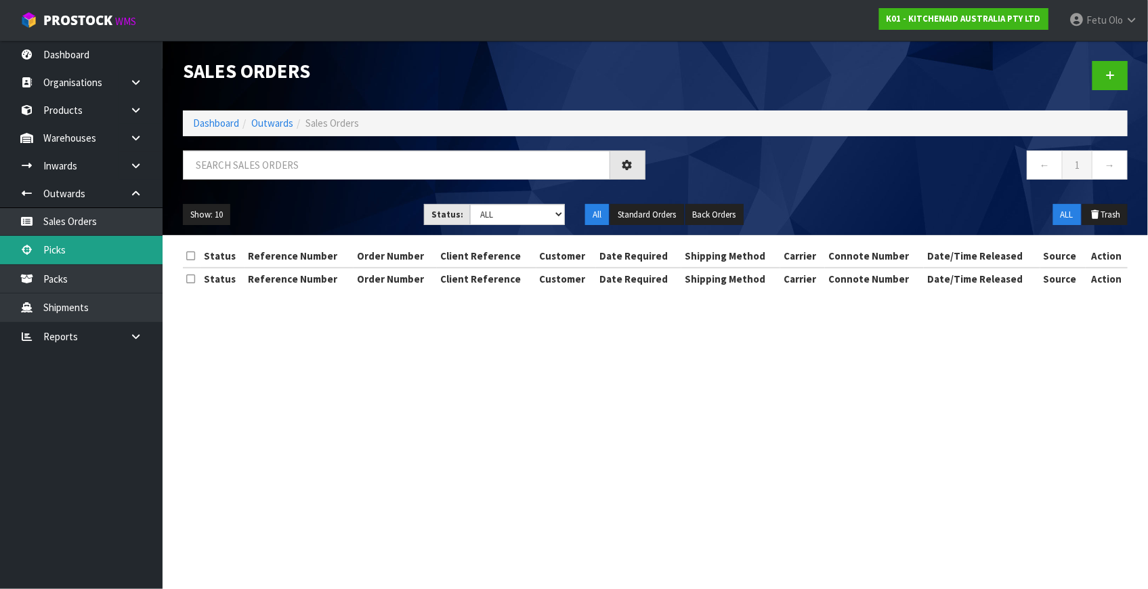
click at [87, 253] on div "Sales Orders Dashboard Outwards Sales Orders ← 1 → Show: 10 5 10 25 50 Status: …" at bounding box center [574, 157] width 1148 height 314
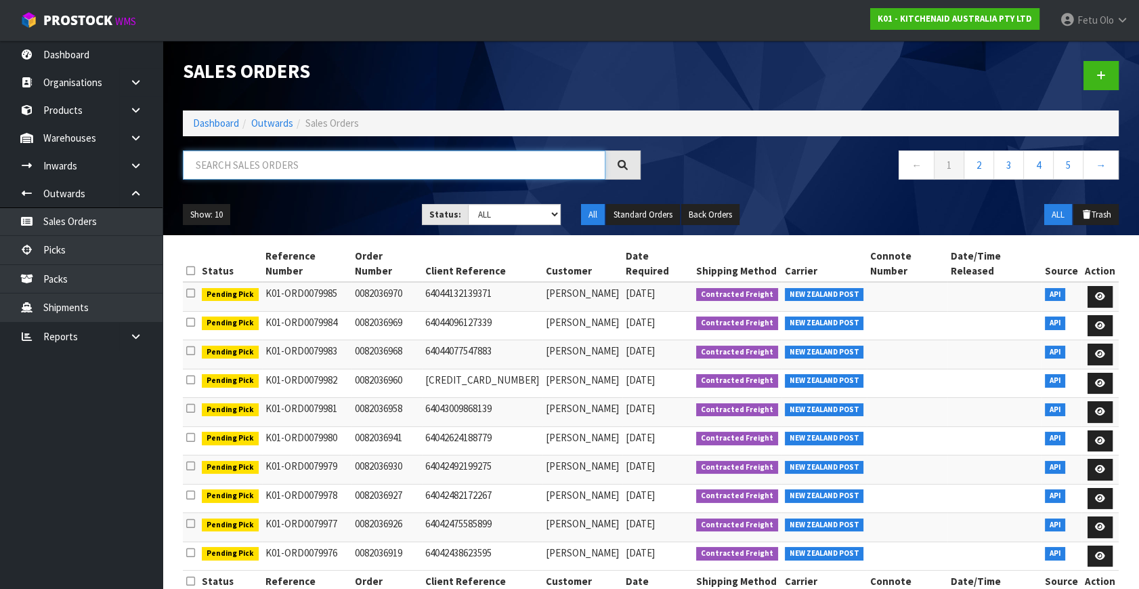
click at [343, 174] on input "text" at bounding box center [394, 164] width 423 height 29
click at [237, 162] on input "text" at bounding box center [394, 164] width 423 height 29
click at [253, 169] on input "79522" at bounding box center [394, 164] width 423 height 29
click at [302, 187] on div "79522" at bounding box center [412, 169] width 478 height 39
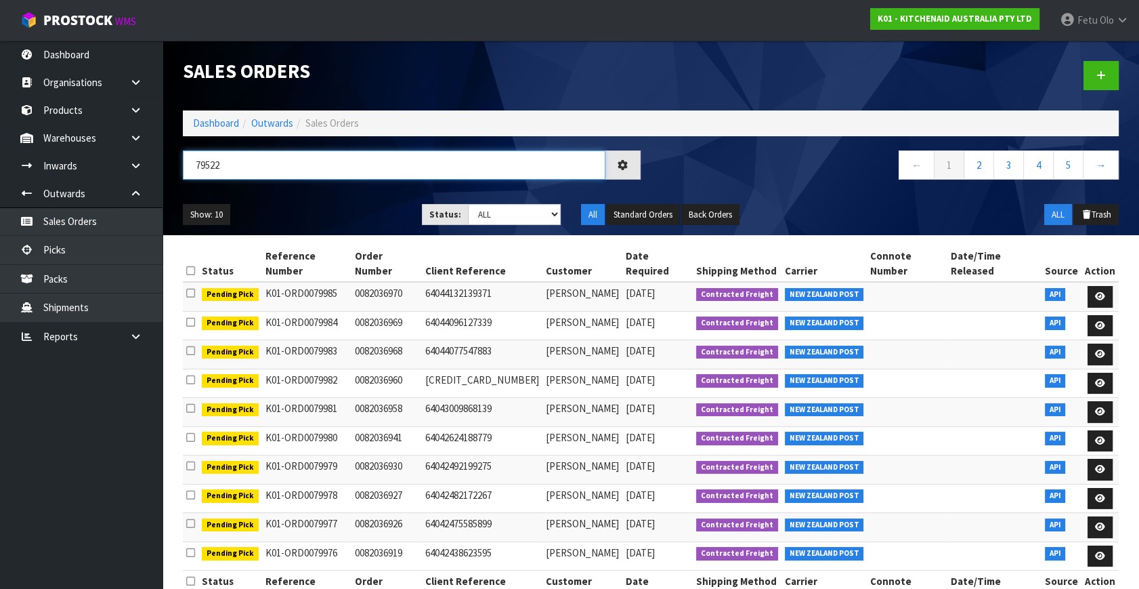
click at [308, 179] on input "79522" at bounding box center [394, 164] width 423 height 29
click at [249, 169] on input "79522" at bounding box center [394, 164] width 423 height 29
click at [256, 167] on input "79522" at bounding box center [394, 164] width 423 height 29
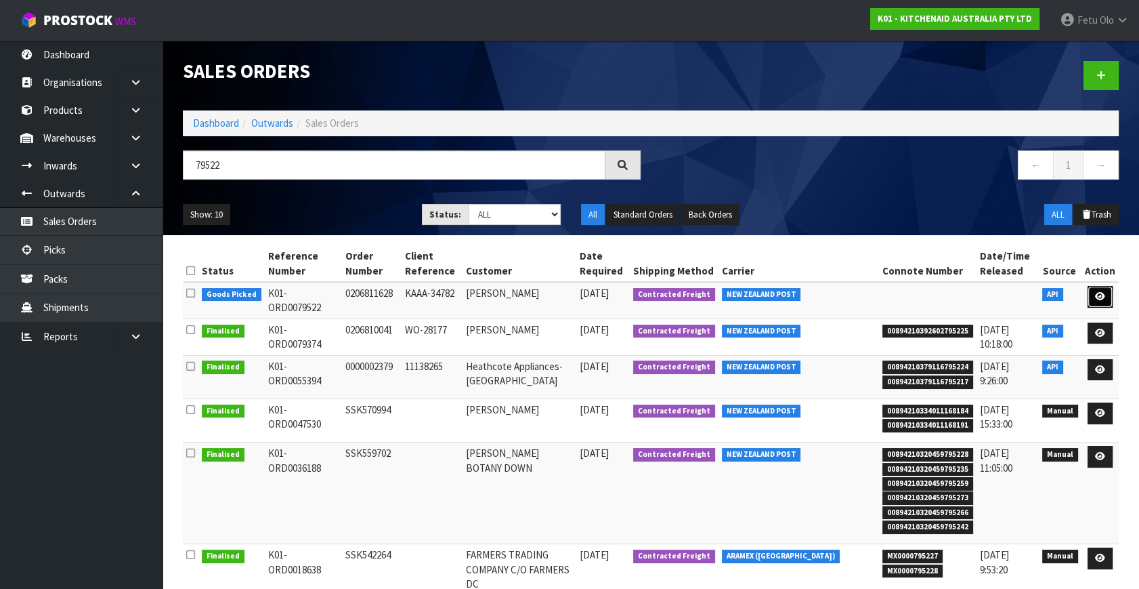
click at [1112, 293] on link at bounding box center [1100, 297] width 25 height 22
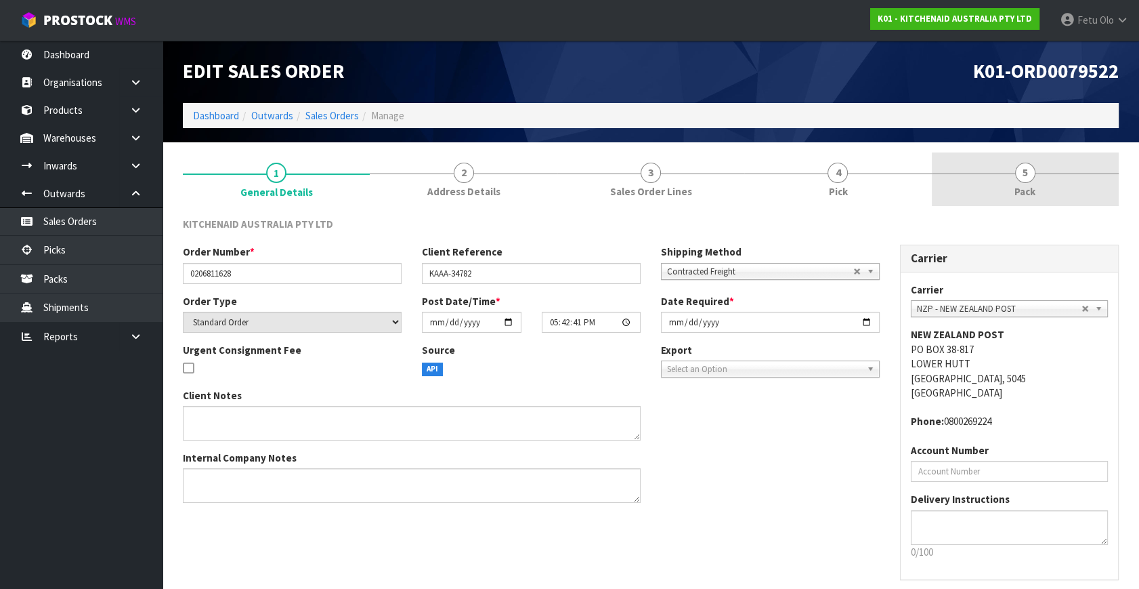
click at [1036, 177] on link "5 Pack" at bounding box center [1025, 179] width 187 height 54
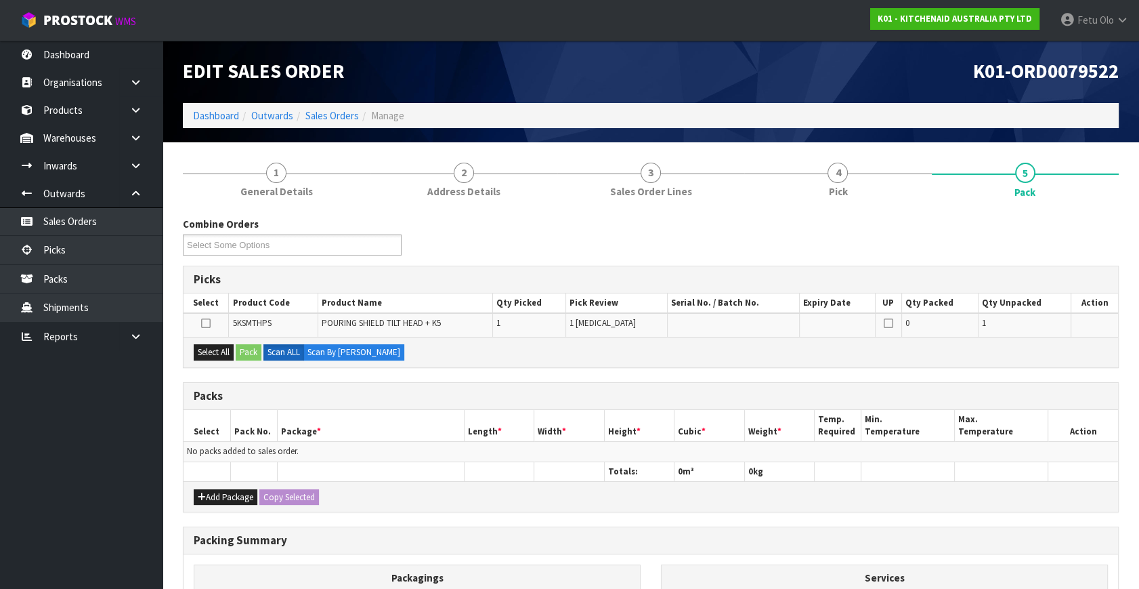
click at [736, 395] on h3 "Packs" at bounding box center [651, 396] width 915 height 13
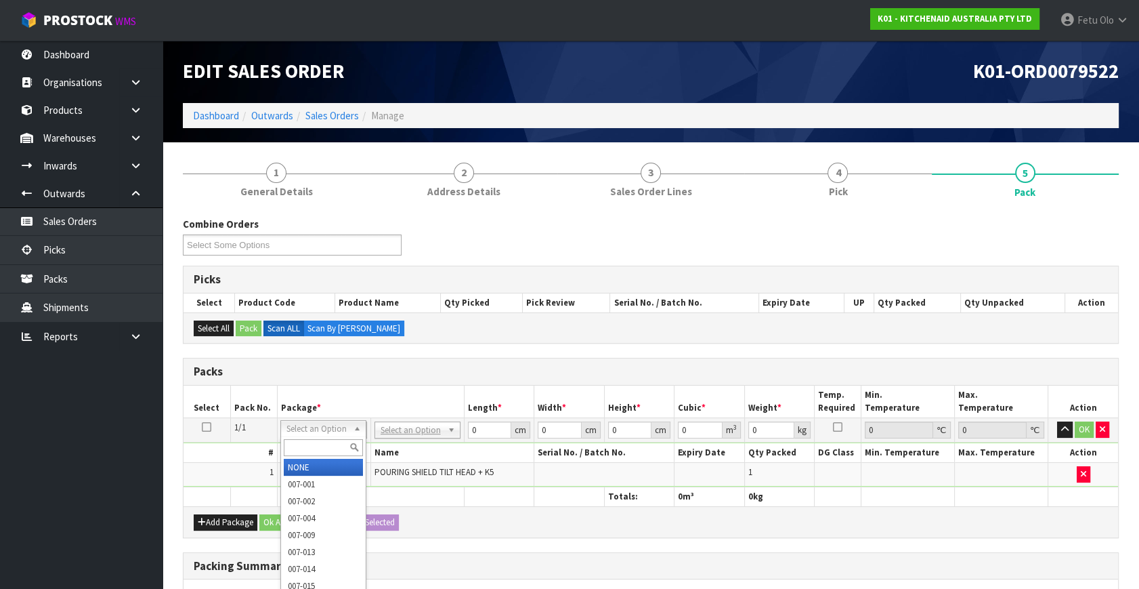
click at [310, 453] on input "text" at bounding box center [323, 447] width 79 height 17
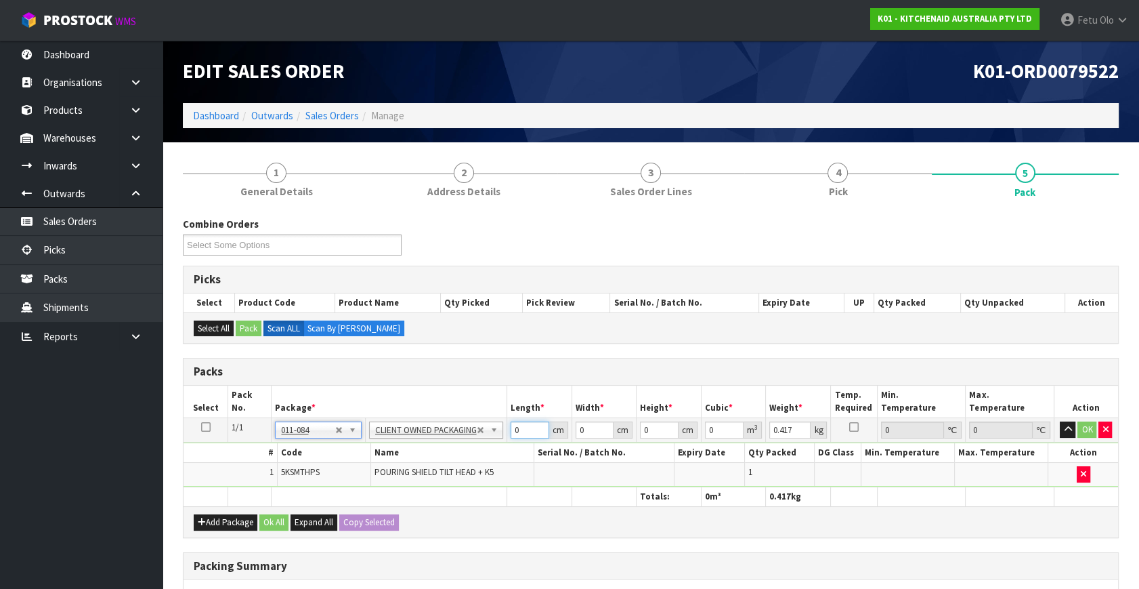
drag, startPoint x: 528, startPoint y: 430, endPoint x: 409, endPoint y: 469, distance: 125.5
click at [409, 469] on tbody "1/1 NONE 007-001 007-002 007-004 007-009 007-013 007-014 007-015 007-017 007-01…" at bounding box center [651, 452] width 935 height 69
click button "OK" at bounding box center [1087, 429] width 19 height 16
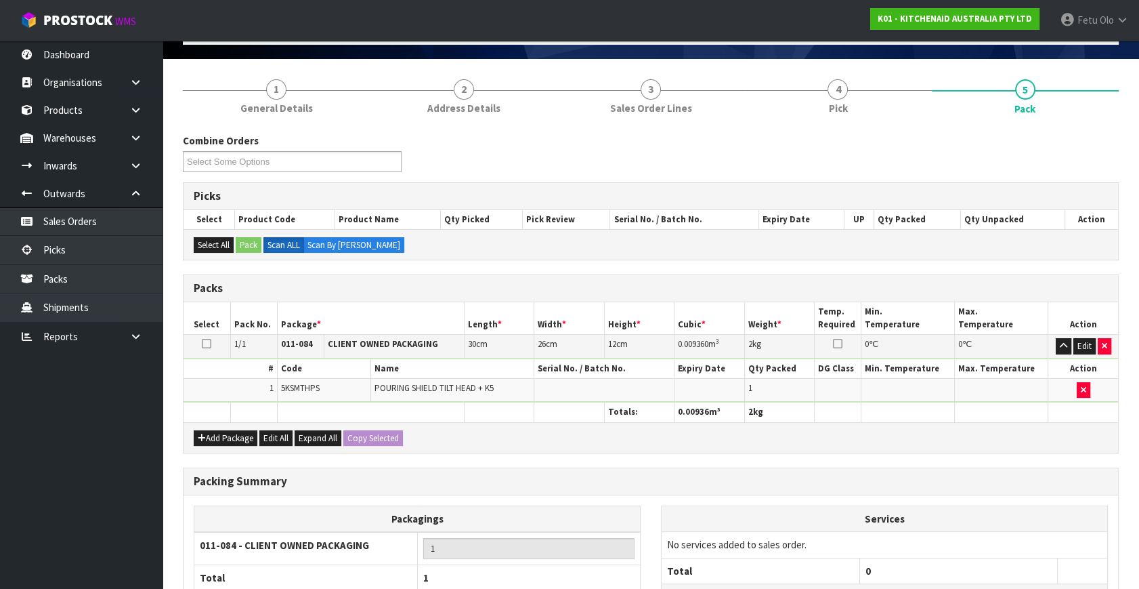
scroll to position [202, 0]
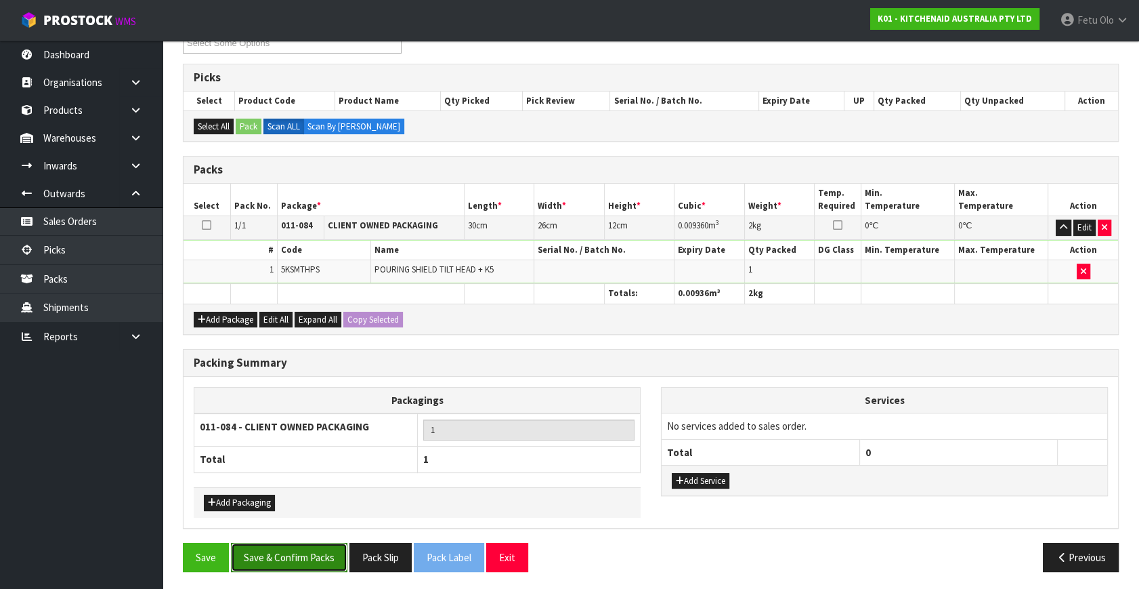
click at [270, 549] on button "Save & Confirm Packs" at bounding box center [289, 557] width 117 height 29
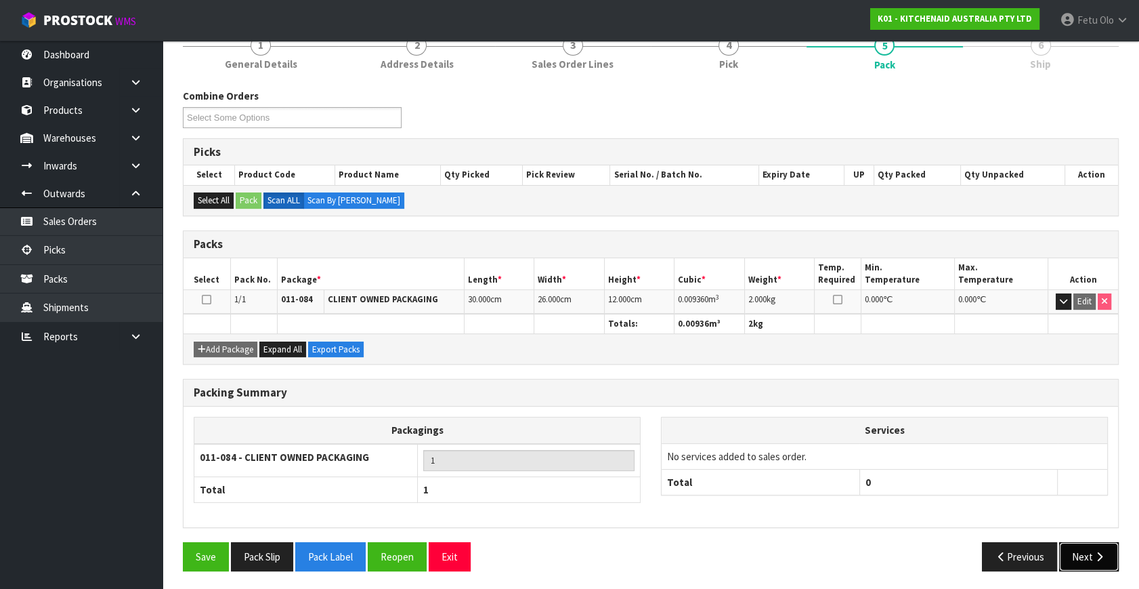
click at [1085, 545] on button "Next" at bounding box center [1089, 556] width 60 height 29
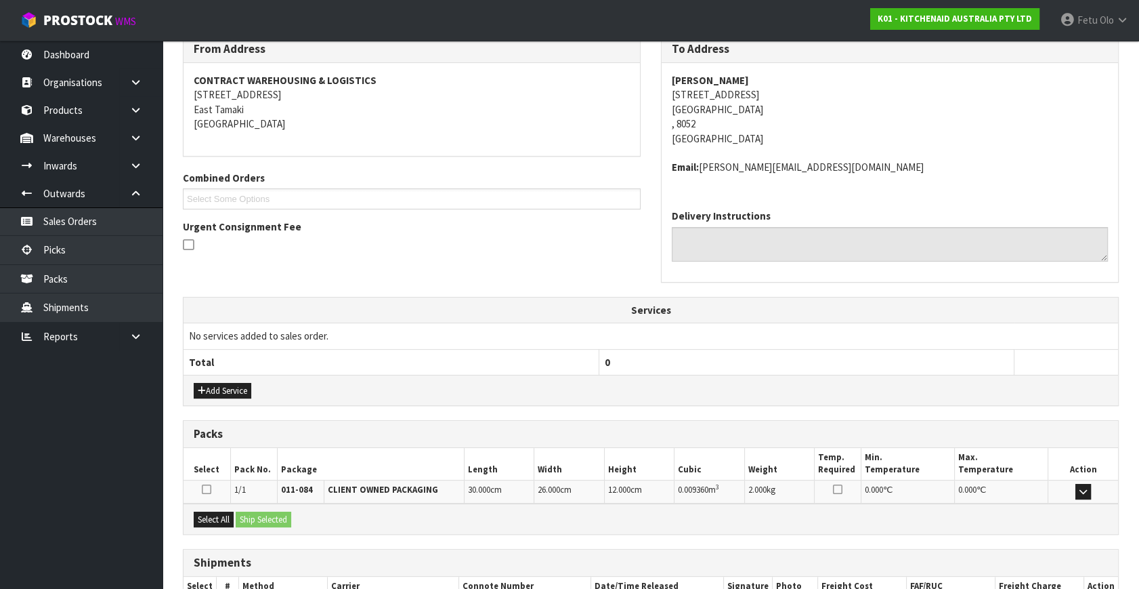
scroll to position [319, 0]
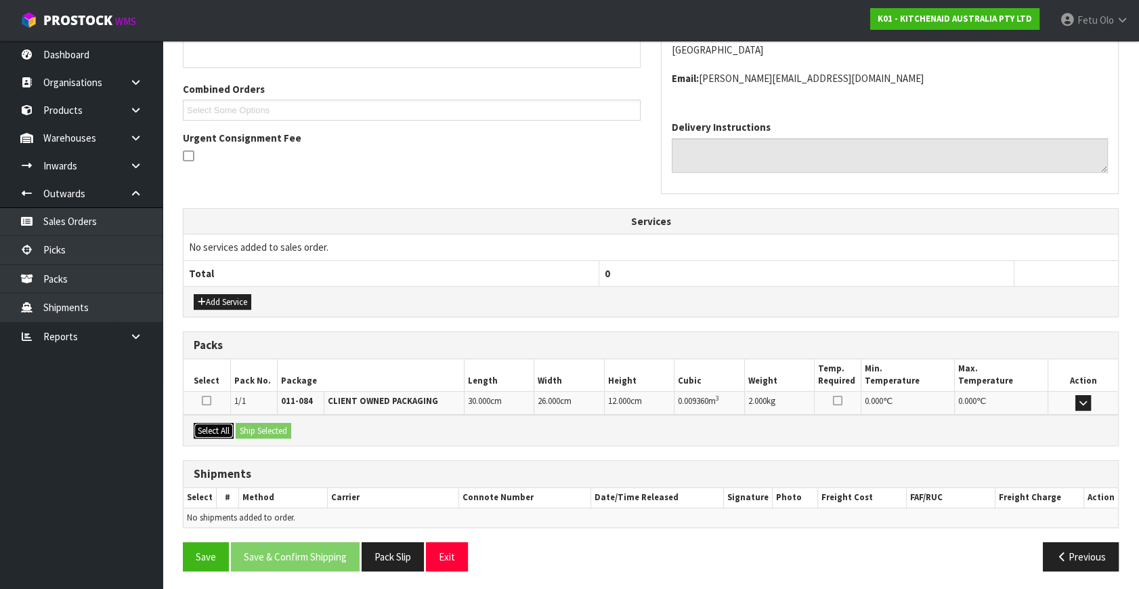
click at [209, 429] on button "Select All" at bounding box center [214, 431] width 40 height 16
click at [286, 427] on button "Ship Selected" at bounding box center [264, 431] width 56 height 16
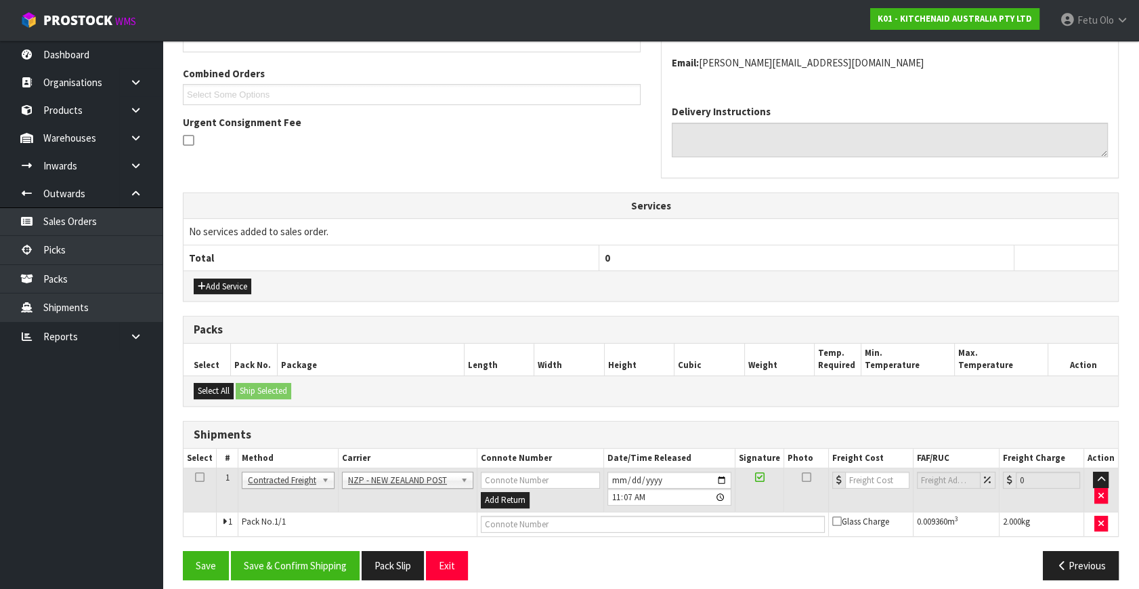
scroll to position [343, 0]
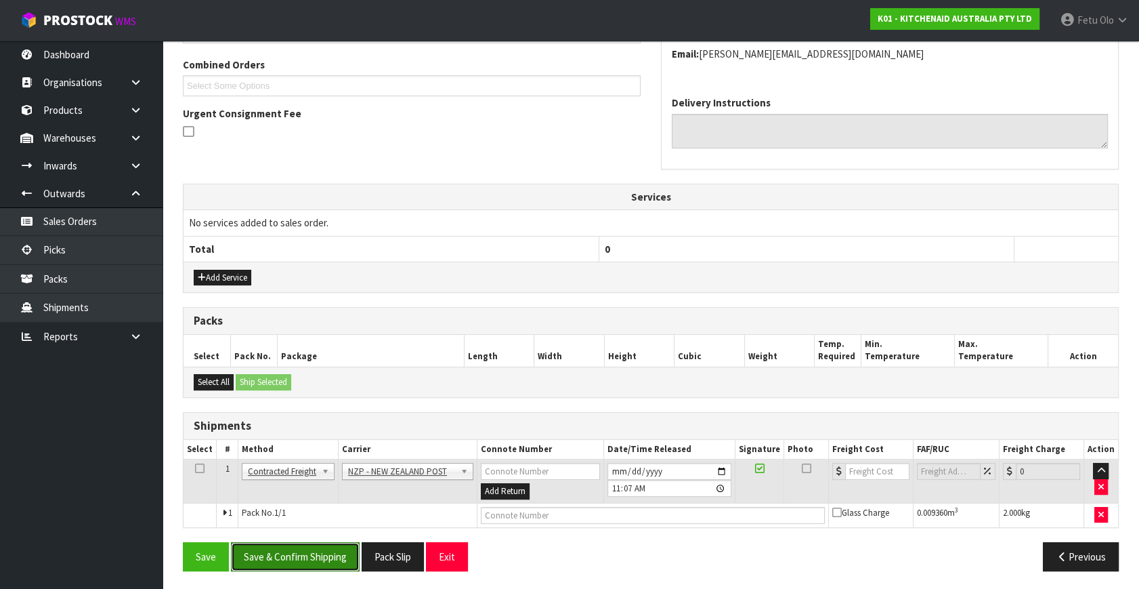
click at [324, 547] on button "Save & Confirm Shipping" at bounding box center [295, 556] width 129 height 29
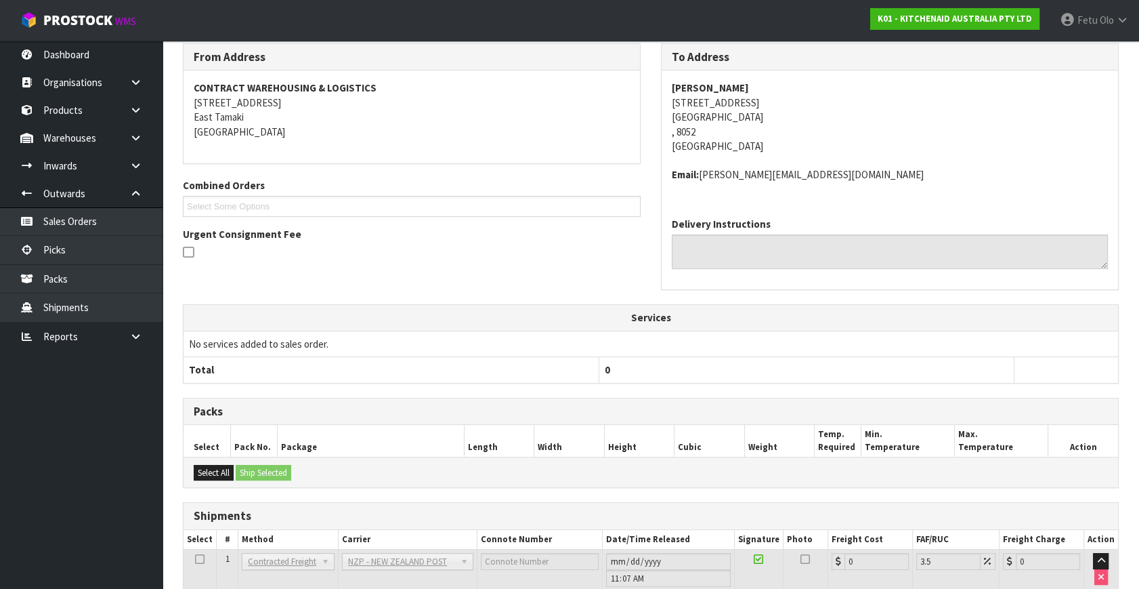
scroll to position [324, 0]
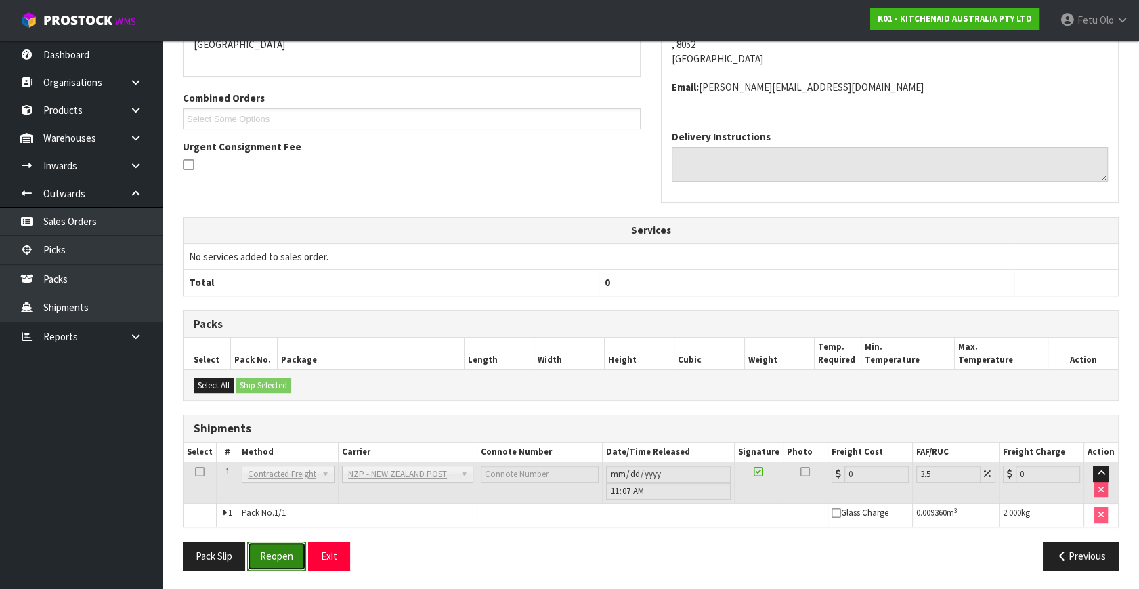
click at [261, 556] on button "Reopen" at bounding box center [276, 555] width 59 height 29
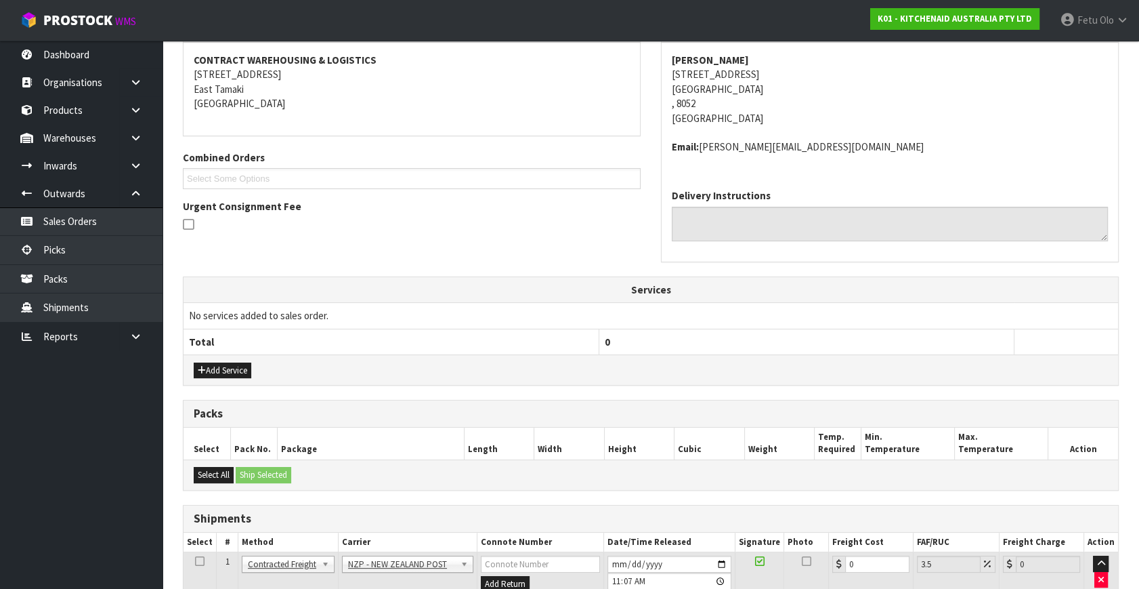
scroll to position [310, 0]
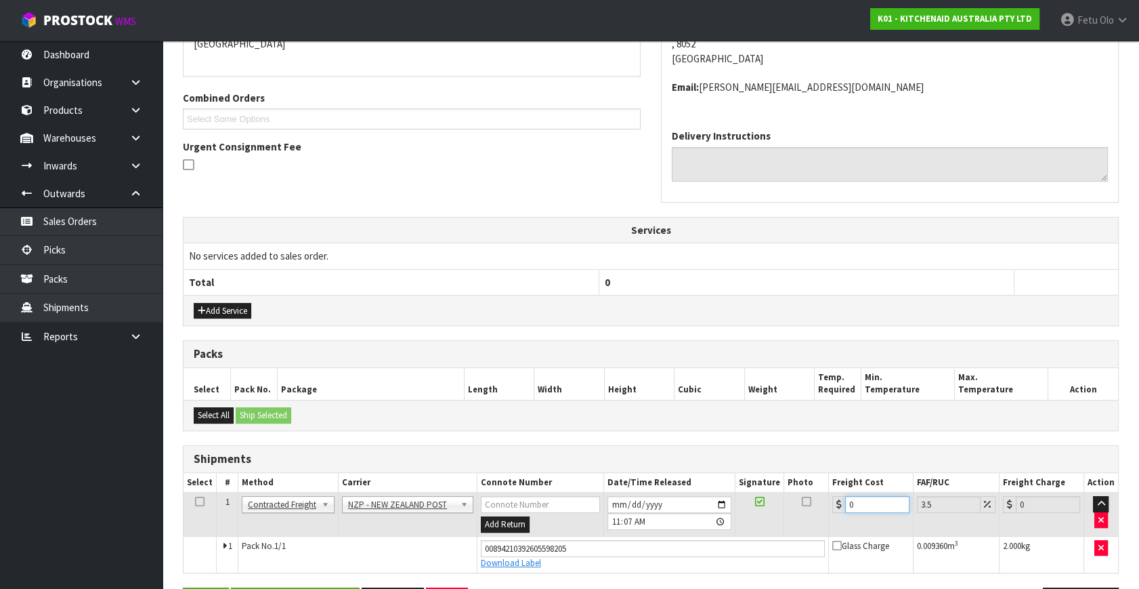
drag, startPoint x: 862, startPoint y: 502, endPoint x: 645, endPoint y: 560, distance: 224.3
click at [648, 557] on tbody "1 Client Local Pickup Customer Local Pickup Company Freight Contracted Freight …" at bounding box center [651, 532] width 935 height 80
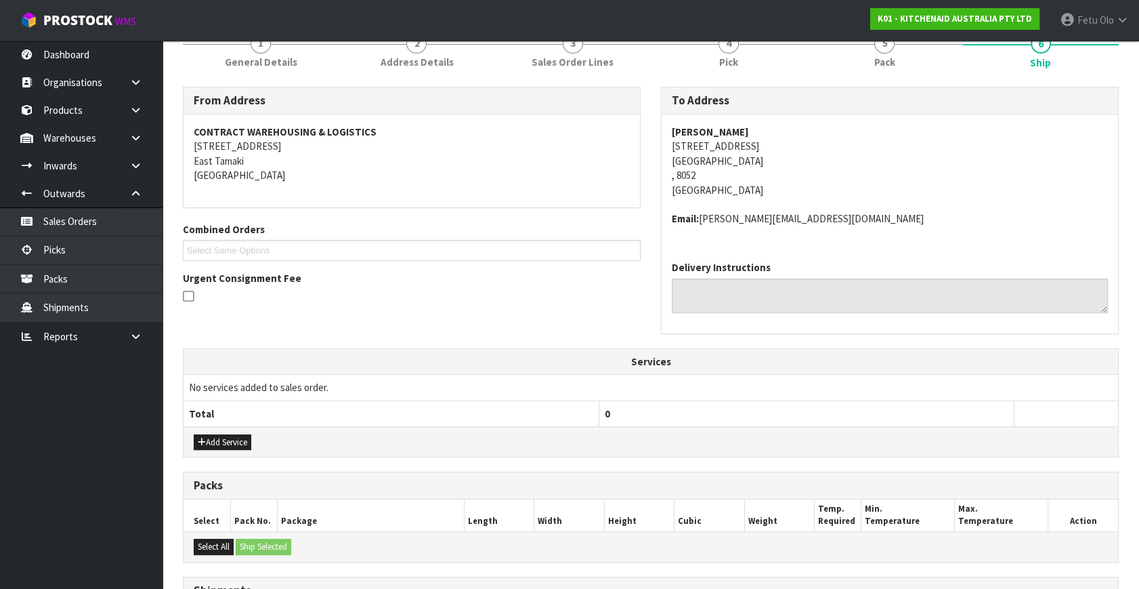
scroll to position [356, 0]
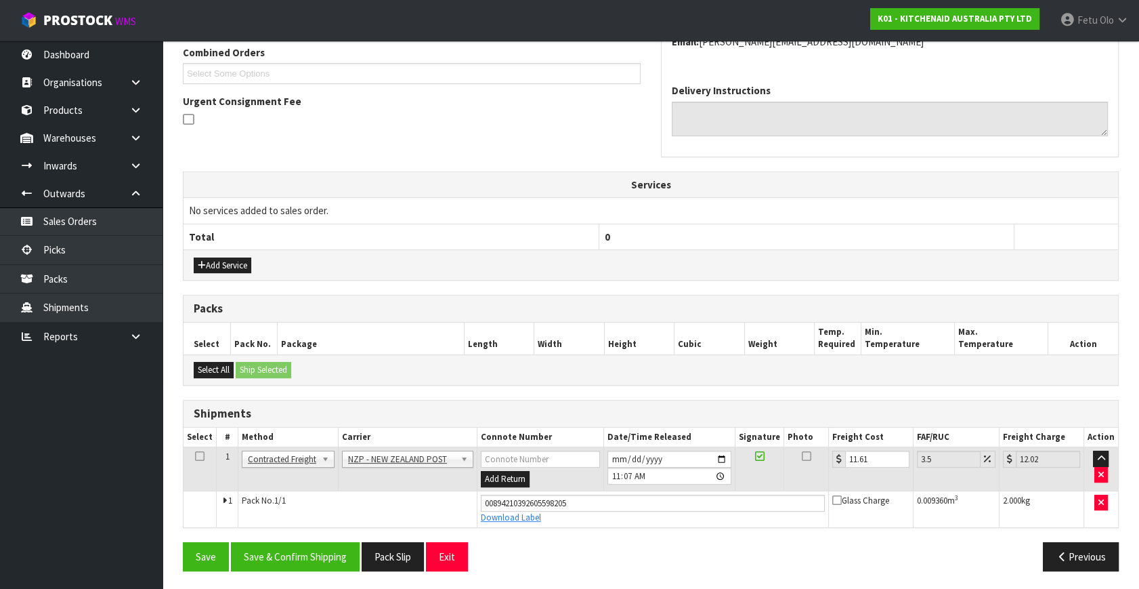
click at [301, 537] on div "From Address CONTRACT WAREHOUSING & LOGISTICS [STREET_ADDRESS] Combined Orders …" at bounding box center [651, 245] width 936 height 671
click at [246, 547] on button "Save & Confirm Shipping" at bounding box center [295, 556] width 129 height 29
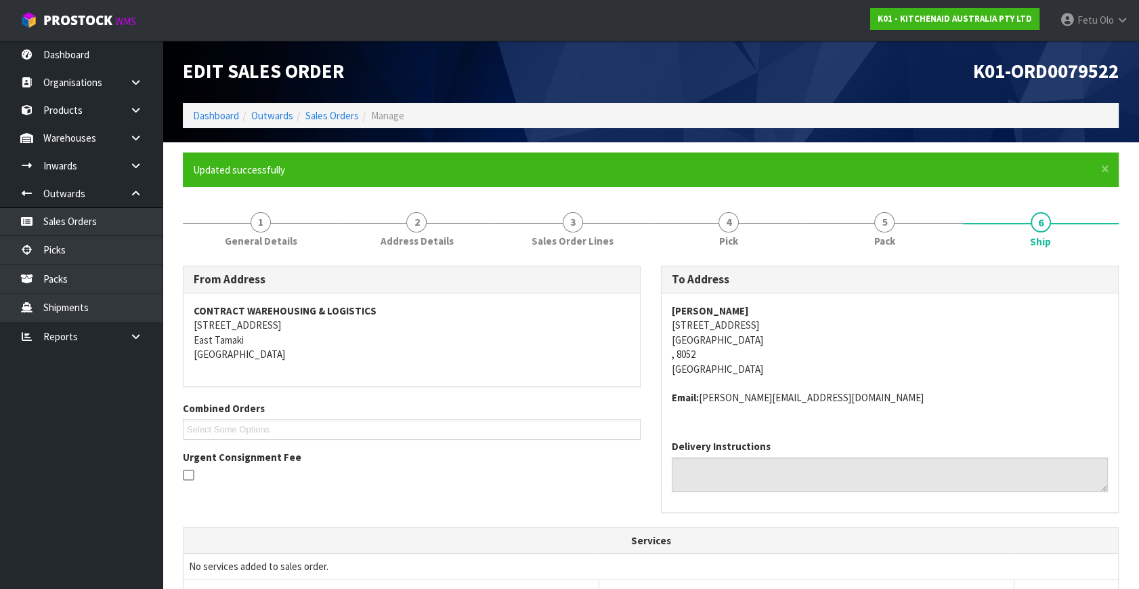
scroll to position [318, 0]
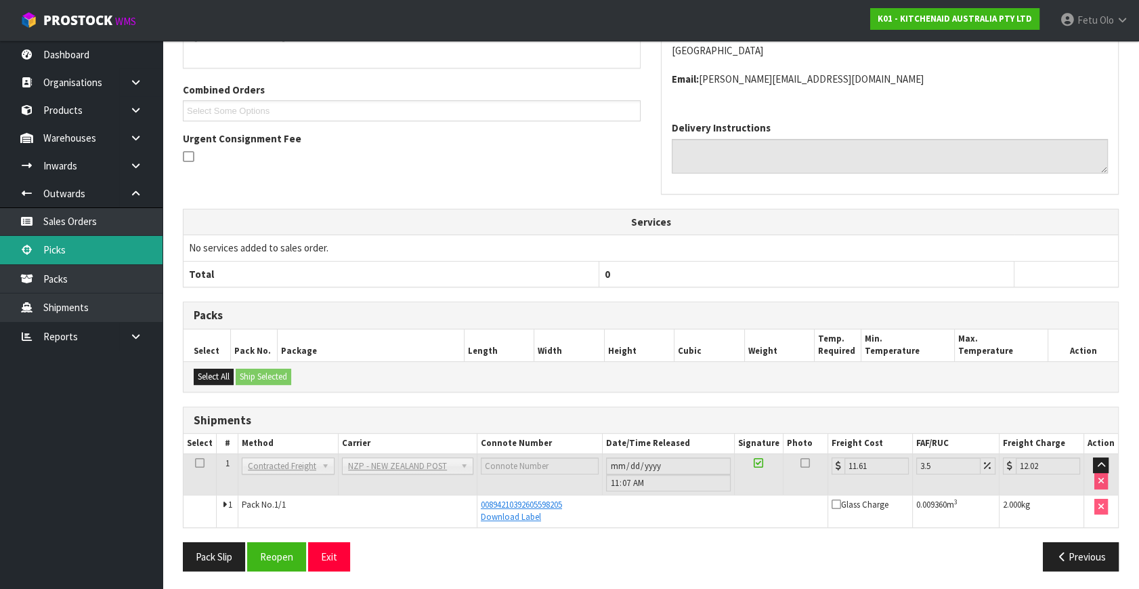
click at [54, 245] on link "Picks" at bounding box center [81, 250] width 163 height 28
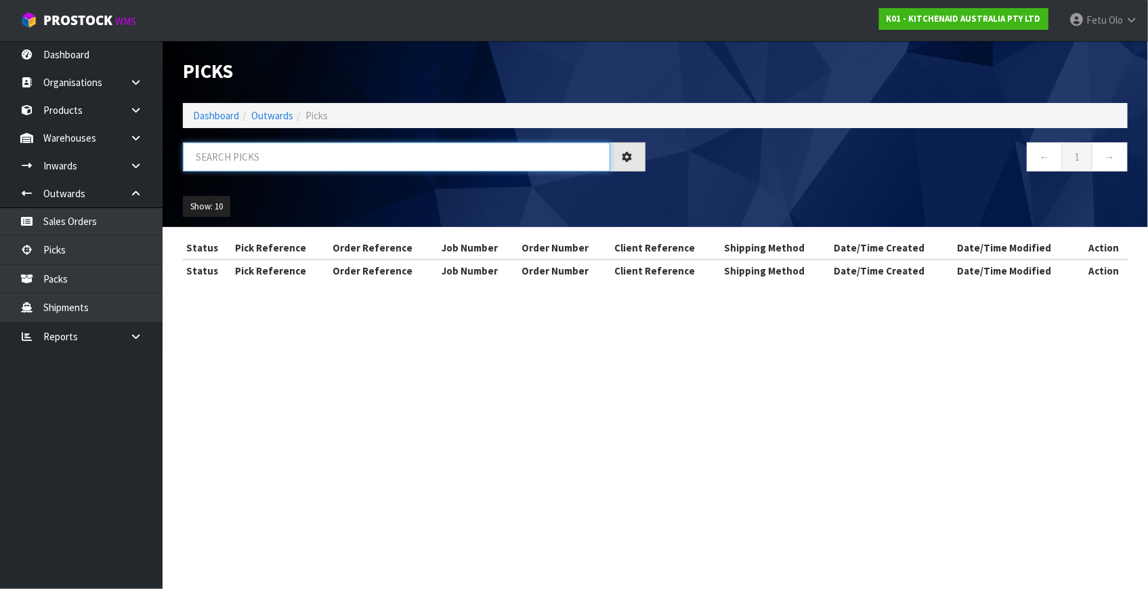
click at [274, 148] on input "text" at bounding box center [396, 156] width 427 height 29
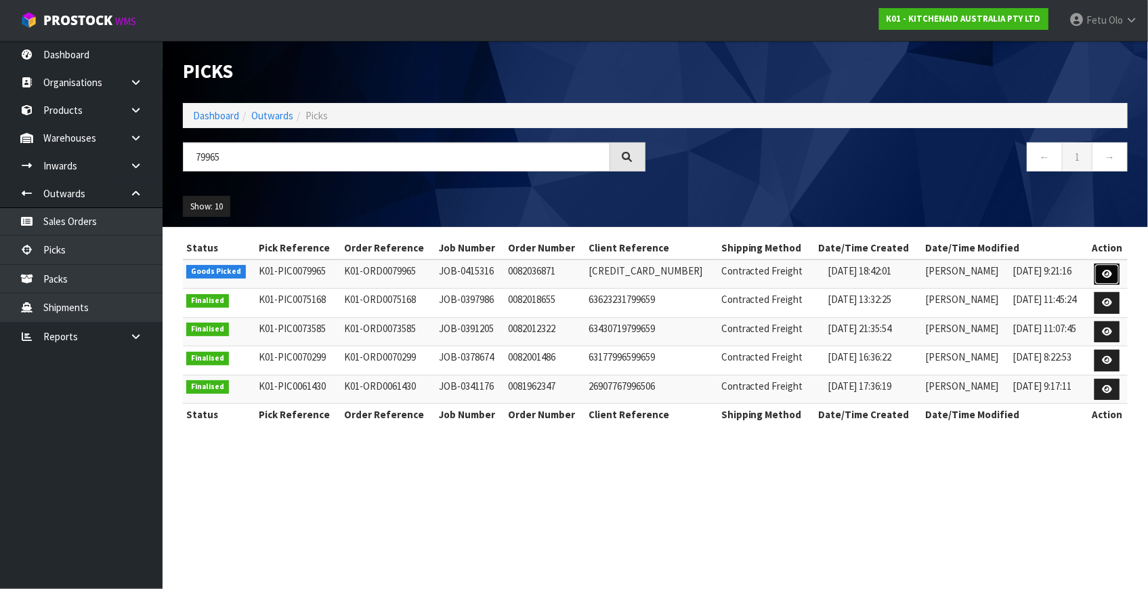
click at [1099, 270] on link at bounding box center [1107, 275] width 25 height 22
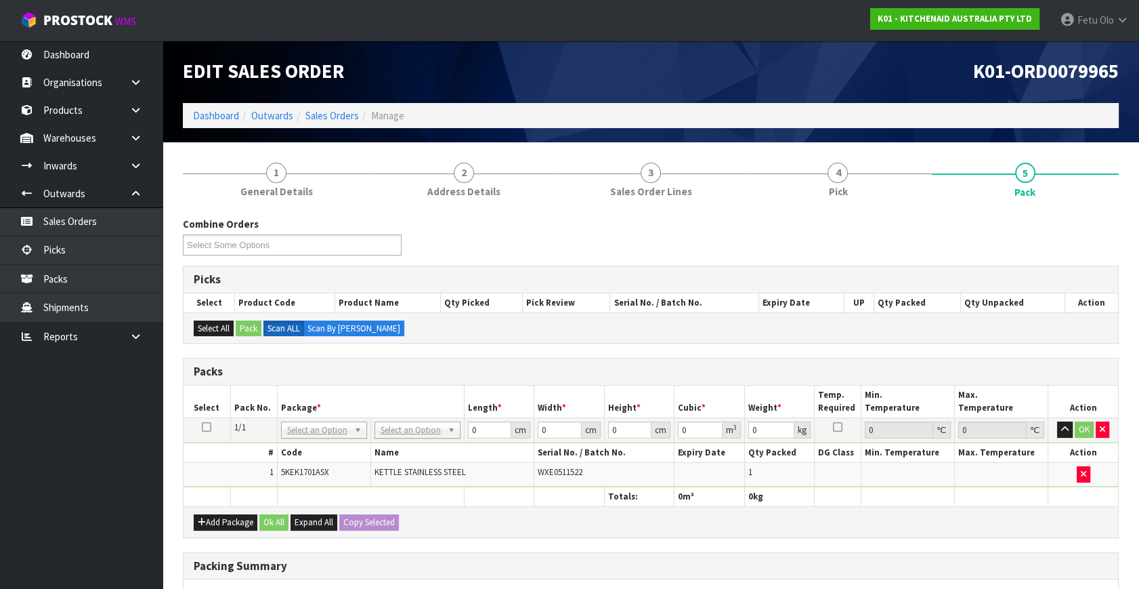
drag, startPoint x: 333, startPoint y: 419, endPoint x: 326, endPoint y: 428, distance: 11.7
click at [331, 421] on td "NONE 007-001 007-002 007-004 007-009 007-013 007-014 007-015 007-017 007-018 00…" at bounding box center [323, 430] width 93 height 24
drag, startPoint x: 323, startPoint y: 434, endPoint x: 318, endPoint y: 447, distance: 14.6
click at [318, 447] on input "text" at bounding box center [323, 447] width 79 height 17
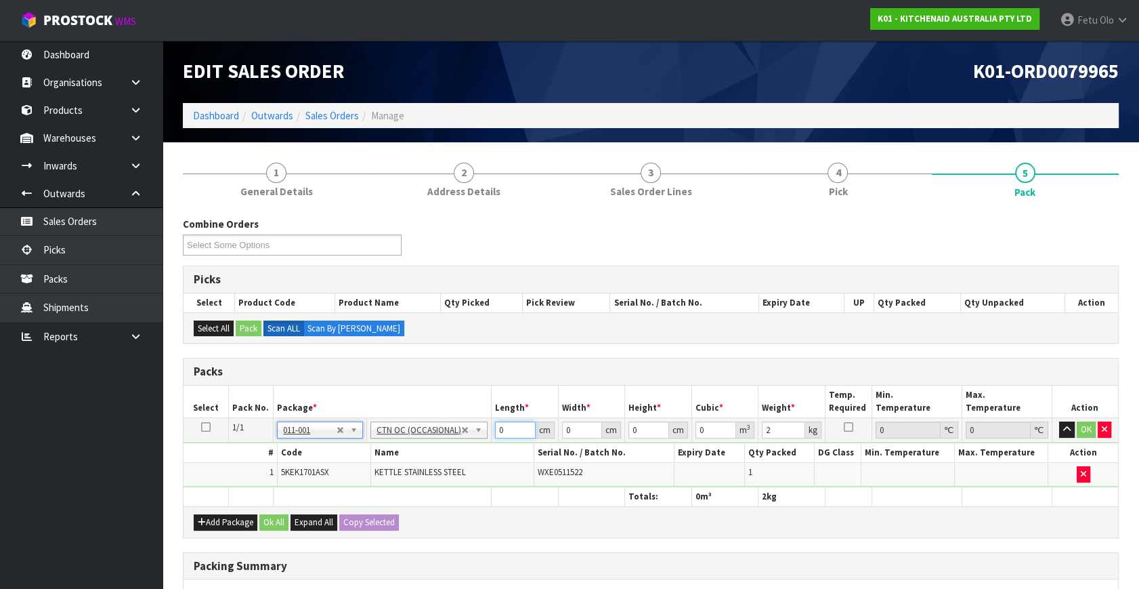
drag, startPoint x: 500, startPoint y: 429, endPoint x: 438, endPoint y: 452, distance: 65.6
click at [440, 457] on tbody "1/1 NONE 007-001 007-002 007-004 007-009 007-013 007-014 007-015 007-017 007-01…" at bounding box center [651, 452] width 935 height 69
click button "OK" at bounding box center [1086, 429] width 19 height 16
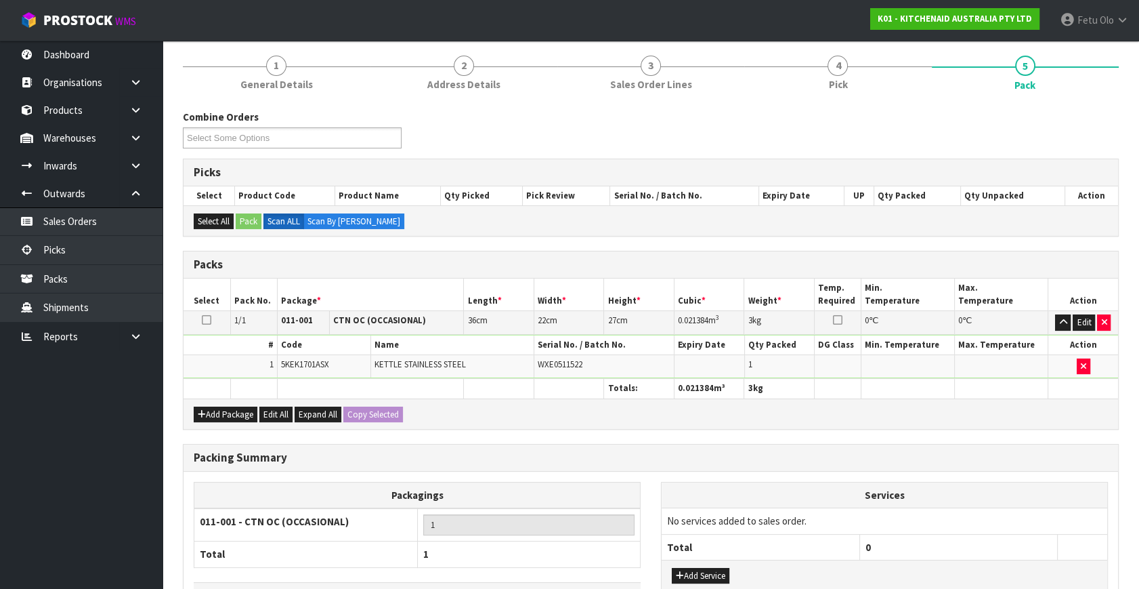
scroll to position [202, 0]
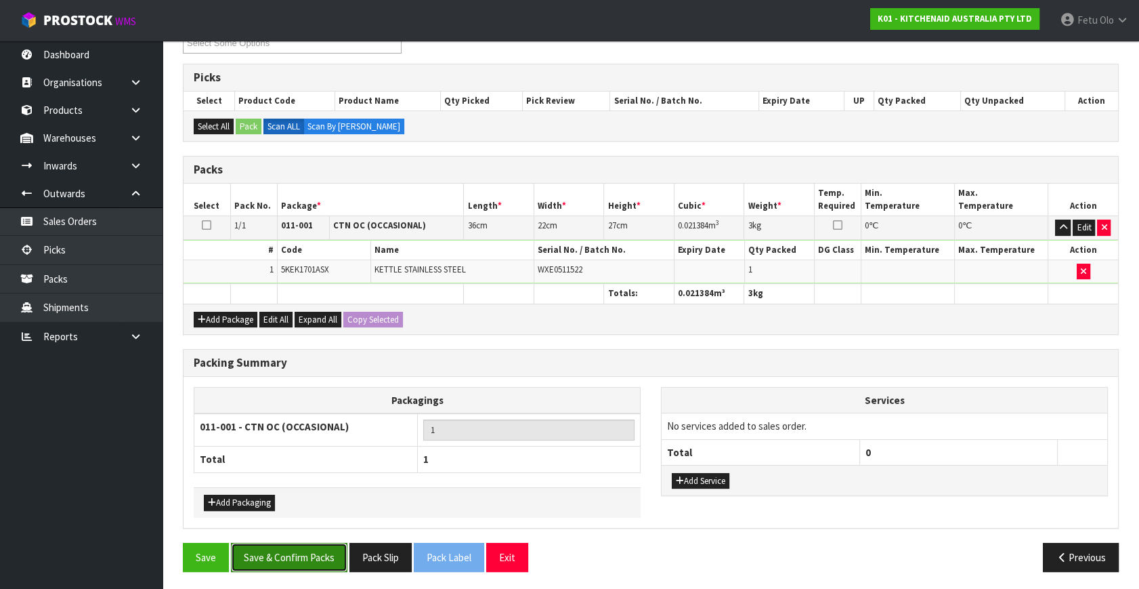
click at [314, 547] on button "Save & Confirm Packs" at bounding box center [289, 557] width 117 height 29
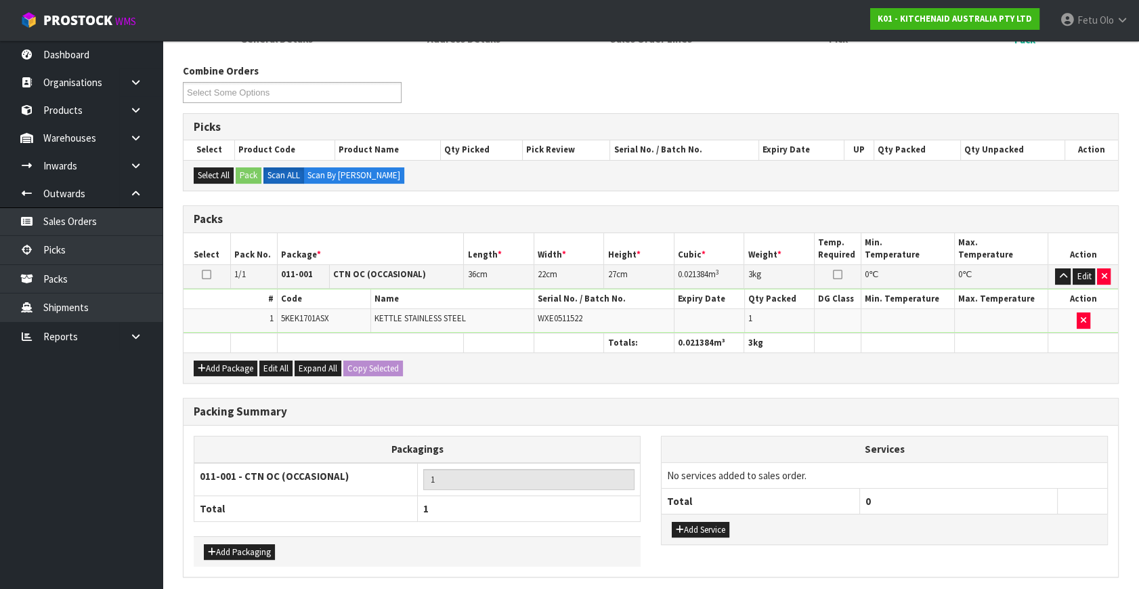
scroll to position [0, 0]
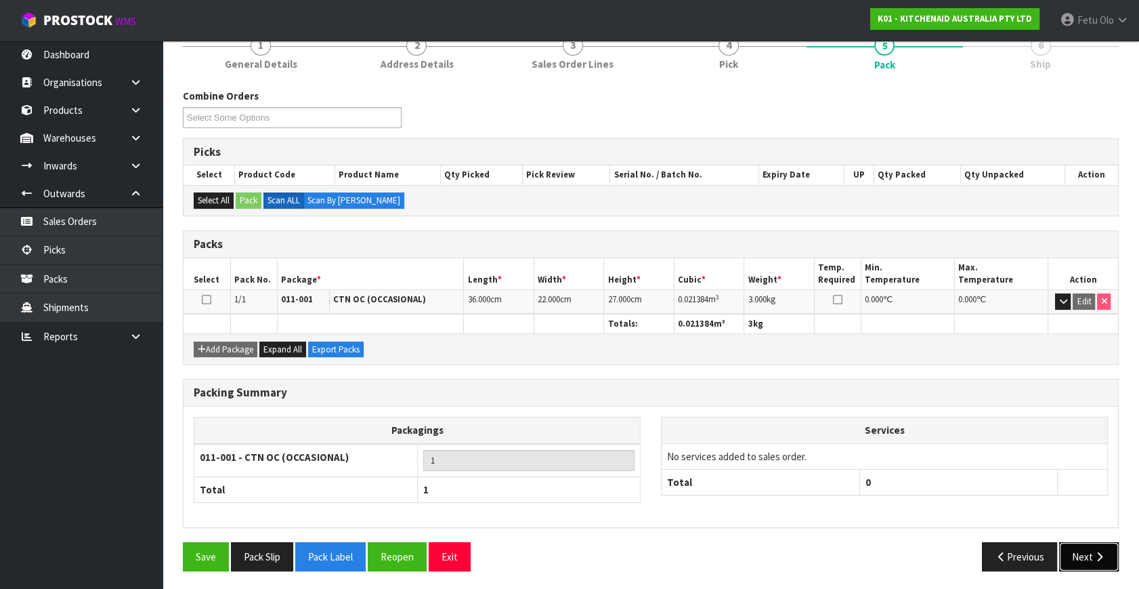
click at [1099, 561] on button "Next" at bounding box center [1089, 556] width 60 height 29
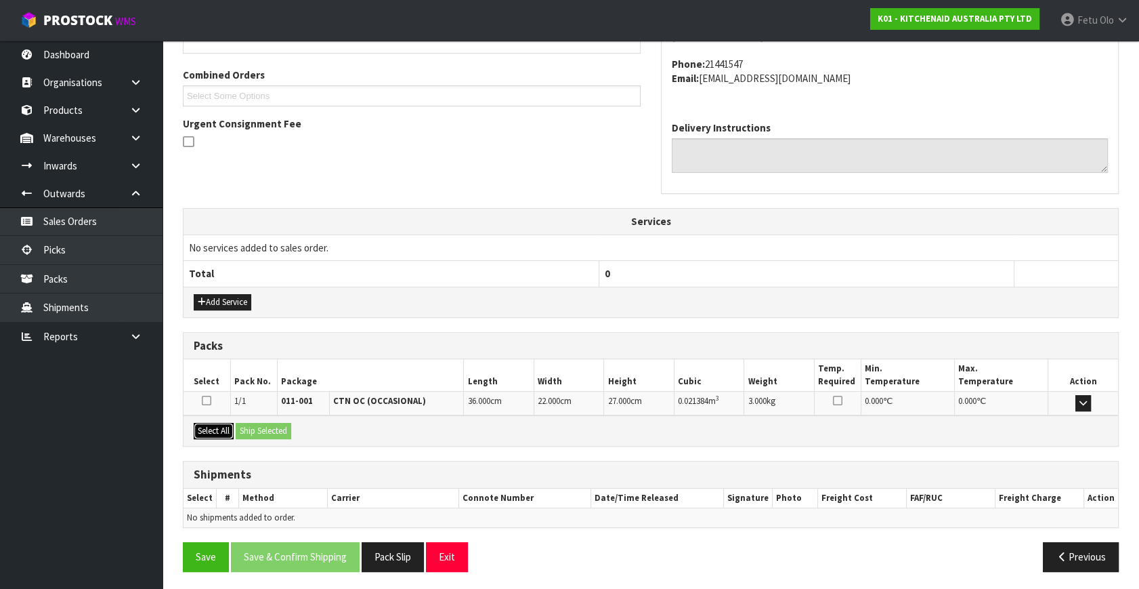
drag, startPoint x: 221, startPoint y: 425, endPoint x: 259, endPoint y: 425, distance: 37.9
click at [220, 425] on button "Select All" at bounding box center [214, 431] width 40 height 16
click at [259, 425] on button "Ship Selected" at bounding box center [264, 431] width 56 height 16
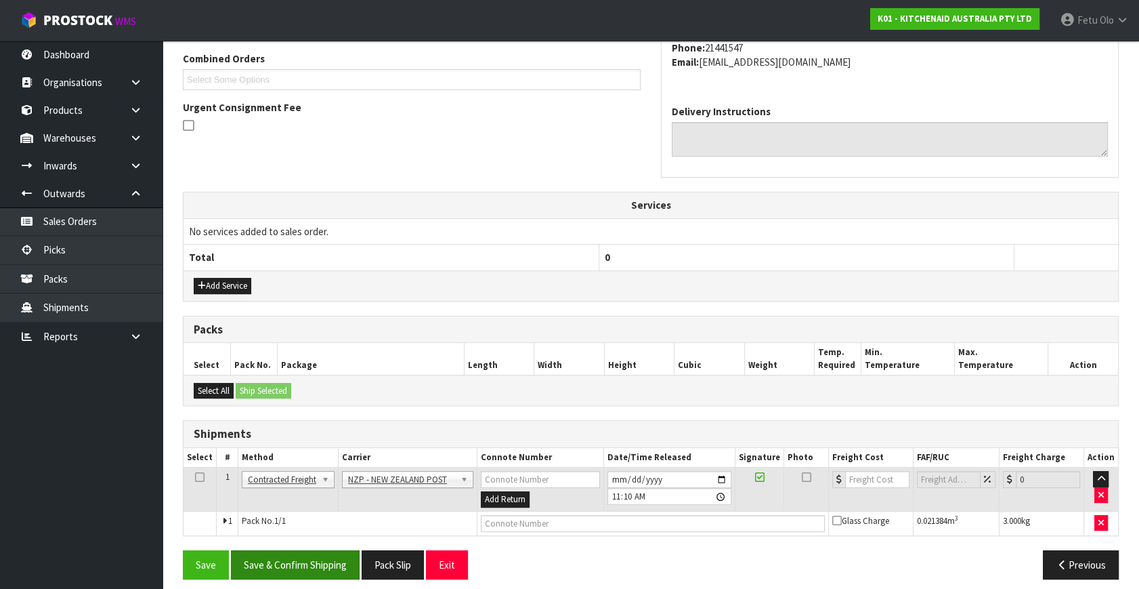
scroll to position [358, 0]
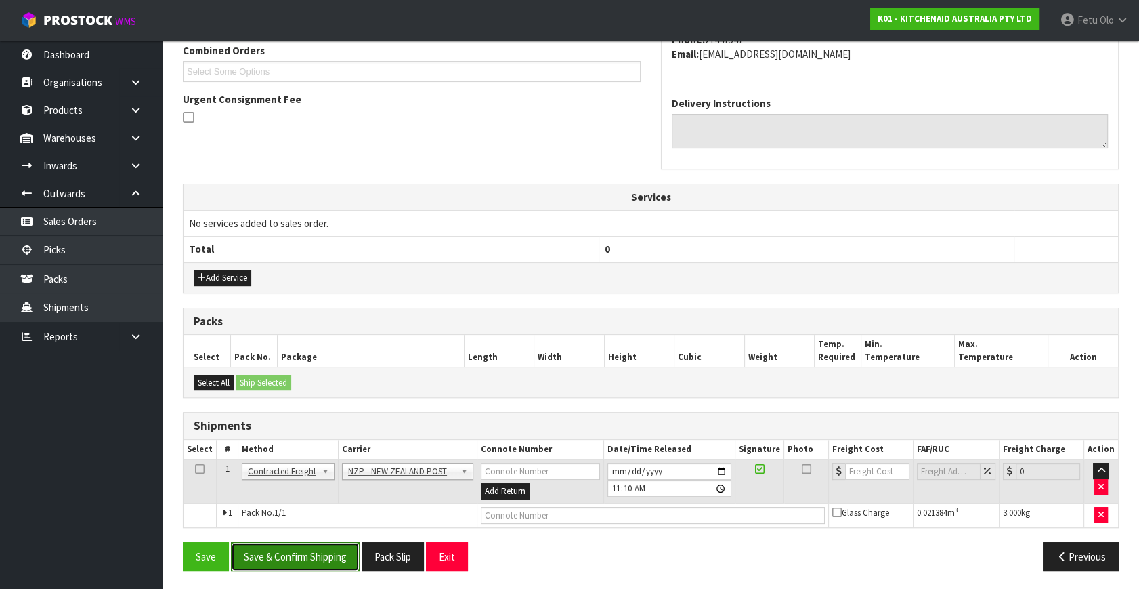
click at [317, 549] on button "Save & Confirm Shipping" at bounding box center [295, 556] width 129 height 29
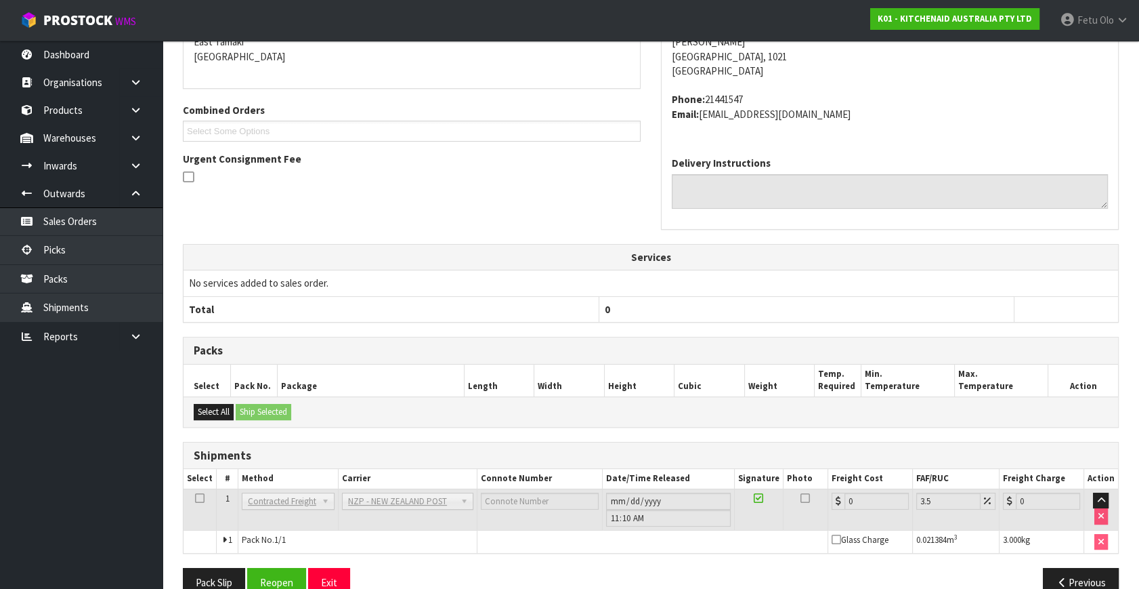
scroll to position [339, 0]
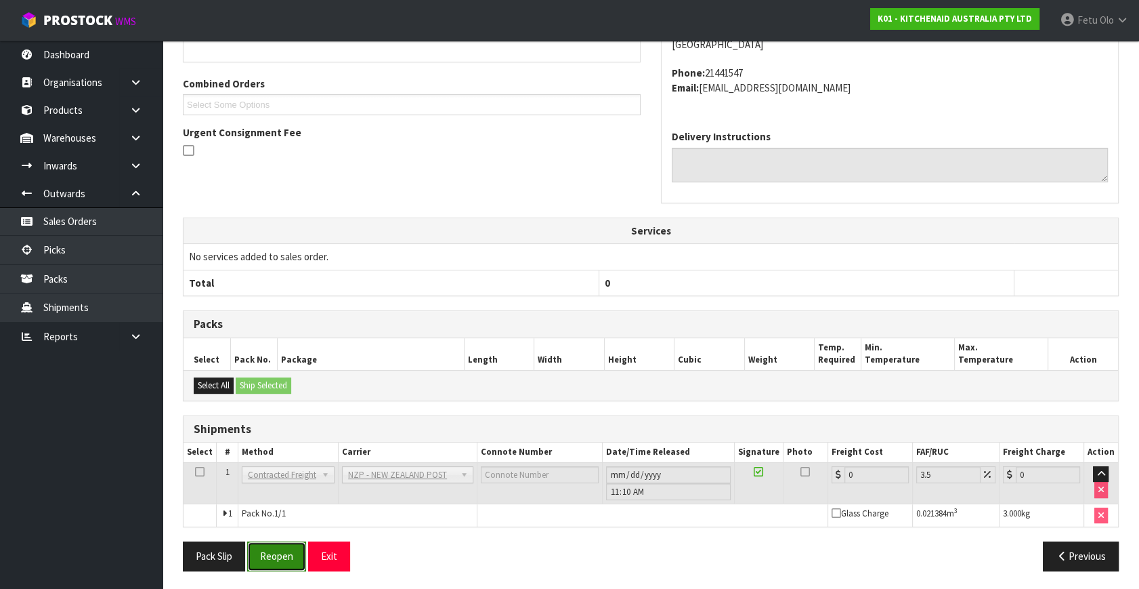
drag, startPoint x: 304, startPoint y: 562, endPoint x: 297, endPoint y: 560, distance: 7.3
click at [304, 562] on button "Reopen" at bounding box center [276, 555] width 59 height 29
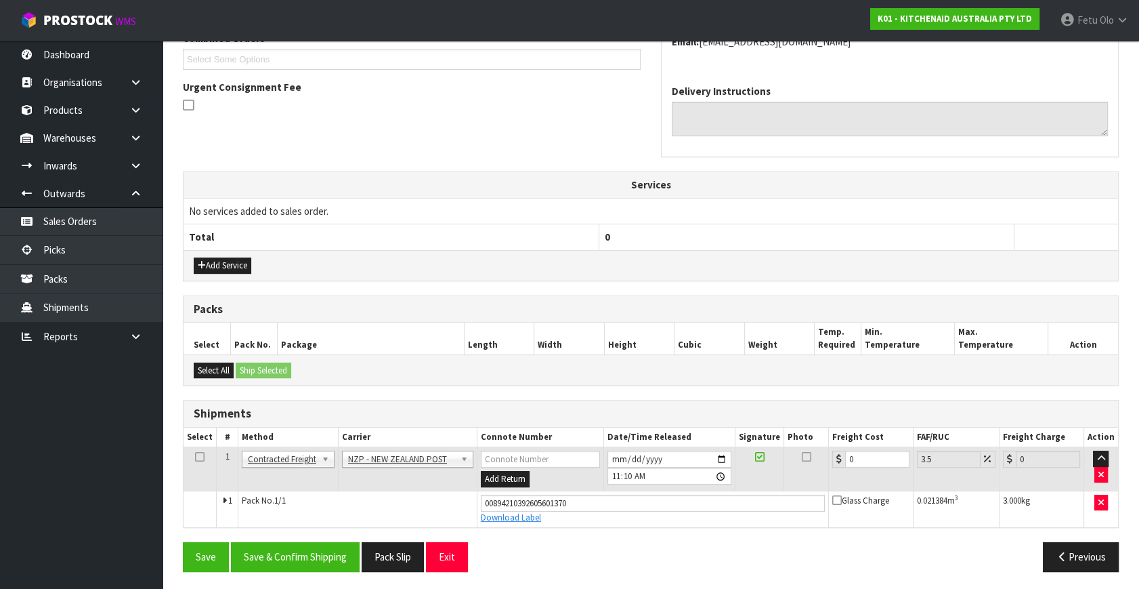
scroll to position [371, 0]
drag, startPoint x: 862, startPoint y: 461, endPoint x: 764, endPoint y: 476, distance: 98.6
click at [762, 476] on tr "1 Client Local Pickup Customer Local Pickup Company Freight Contracted Freight …" at bounding box center [651, 468] width 935 height 44
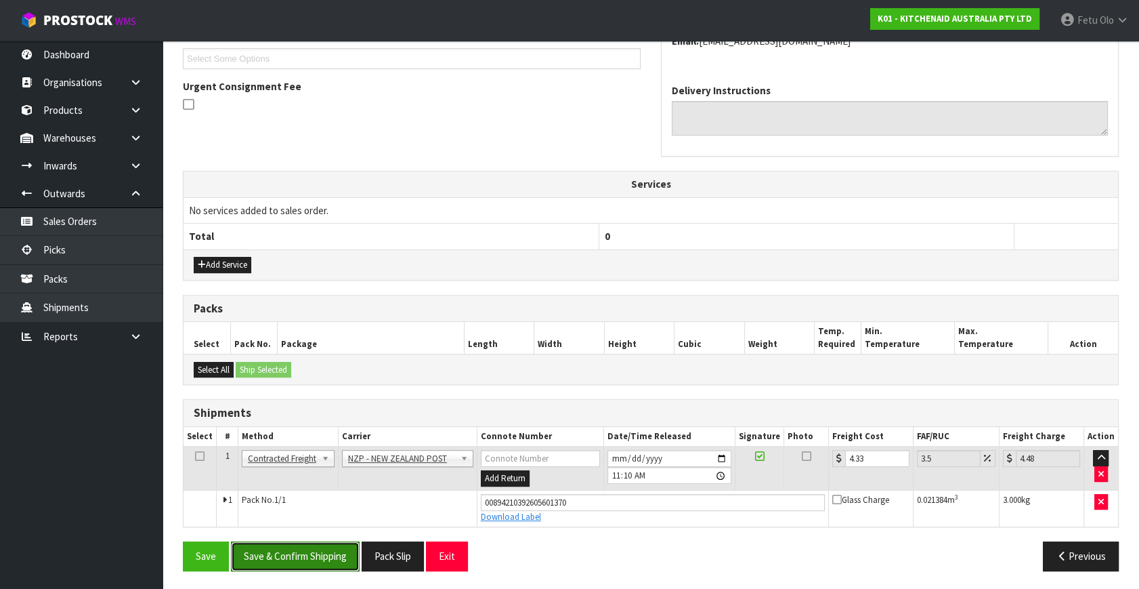
click at [299, 555] on button "Save & Confirm Shipping" at bounding box center [295, 555] width 129 height 29
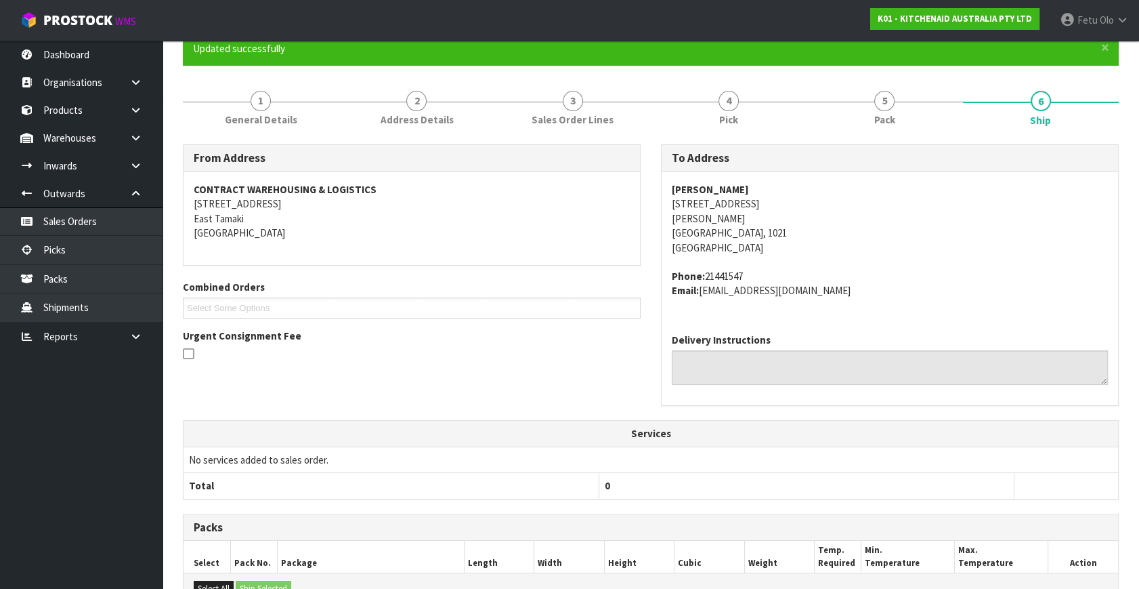
scroll to position [333, 0]
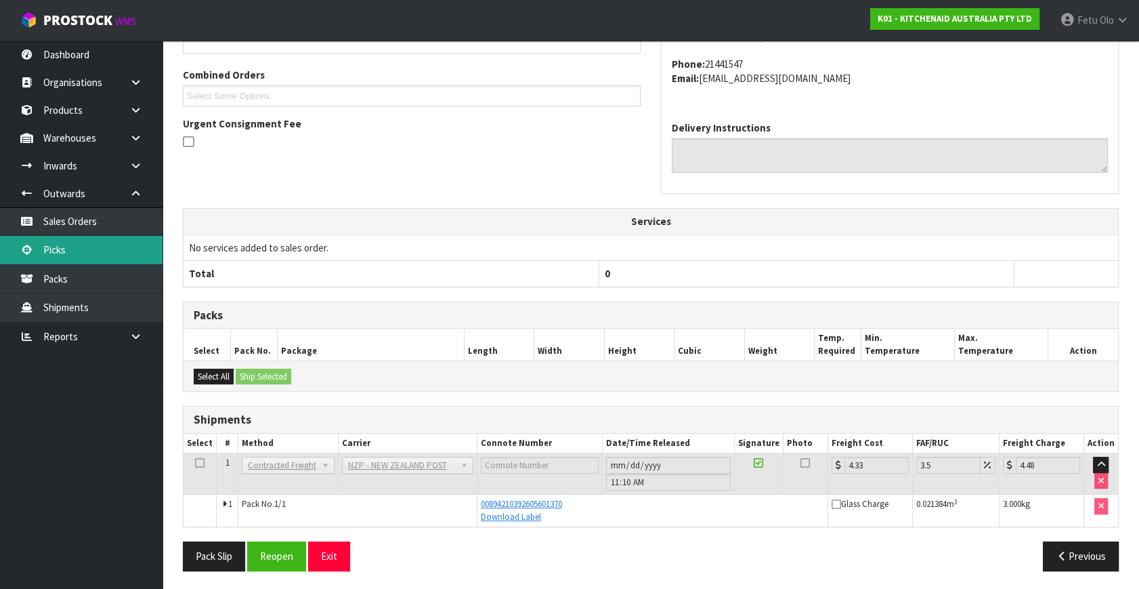
click at [56, 251] on link "Picks" at bounding box center [81, 250] width 163 height 28
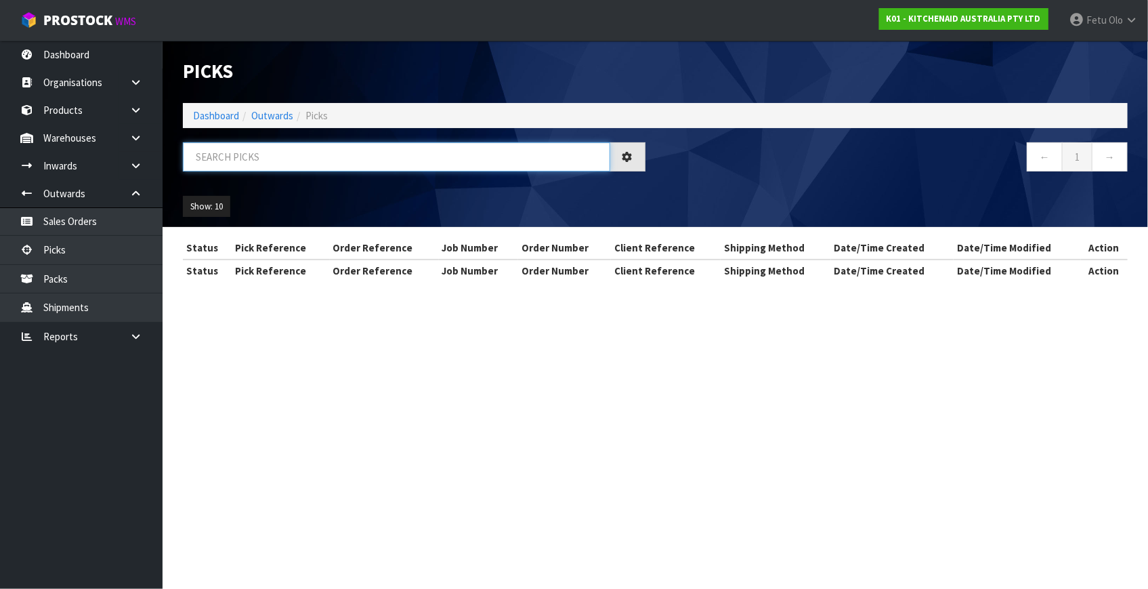
click at [301, 159] on input "text" at bounding box center [396, 156] width 427 height 29
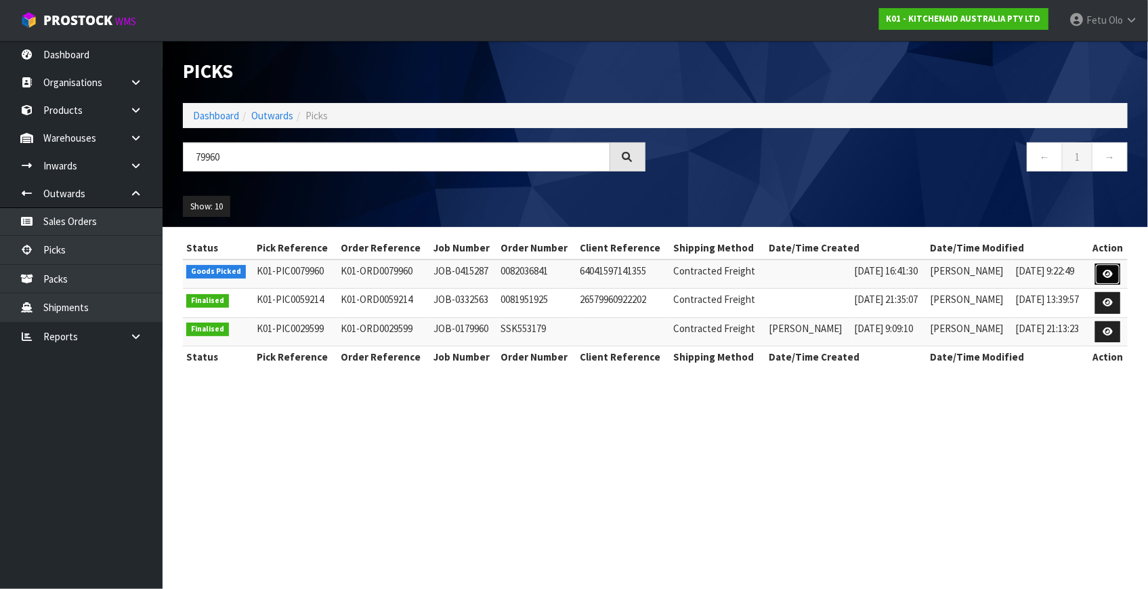
click at [1101, 271] on link at bounding box center [1107, 275] width 25 height 22
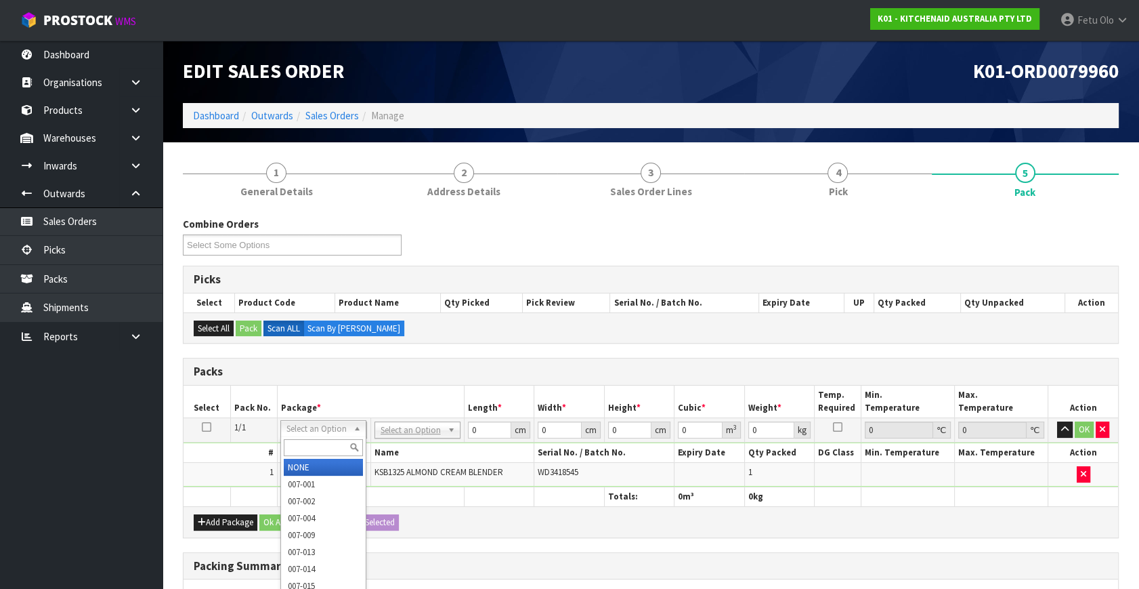
click at [316, 451] on input "text" at bounding box center [323, 447] width 79 height 17
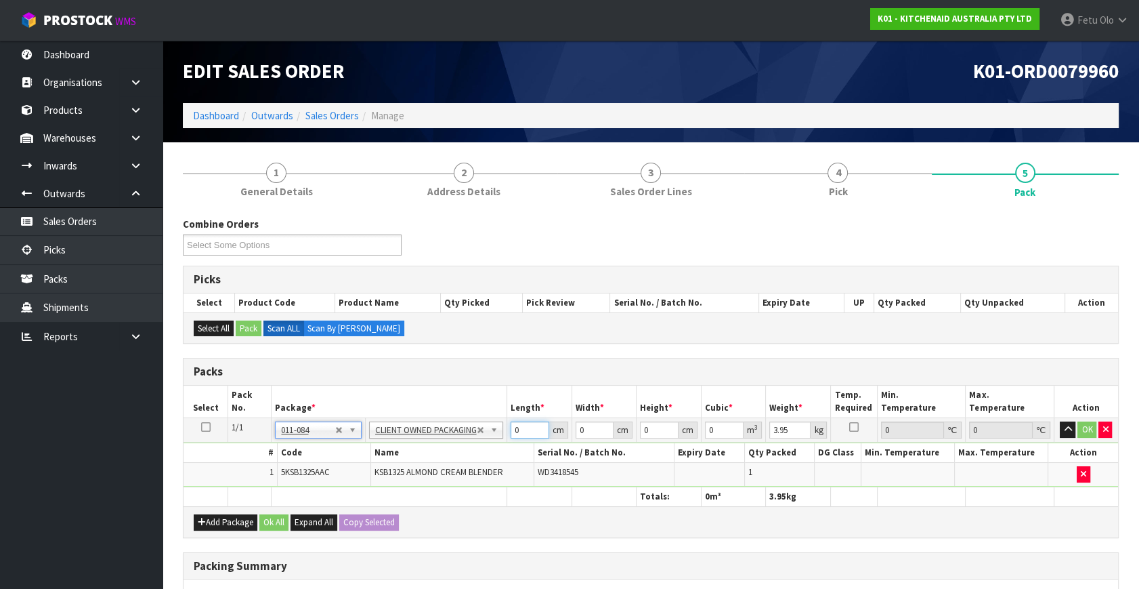
drag, startPoint x: 459, startPoint y: 459, endPoint x: 432, endPoint y: 479, distance: 34.4
click at [432, 479] on tbody "1/1 NONE 007-001 007-002 007-004 007-009 007-013 007-014 007-015 007-017 007-01…" at bounding box center [651, 452] width 935 height 69
click button "OK" at bounding box center [1087, 429] width 19 height 16
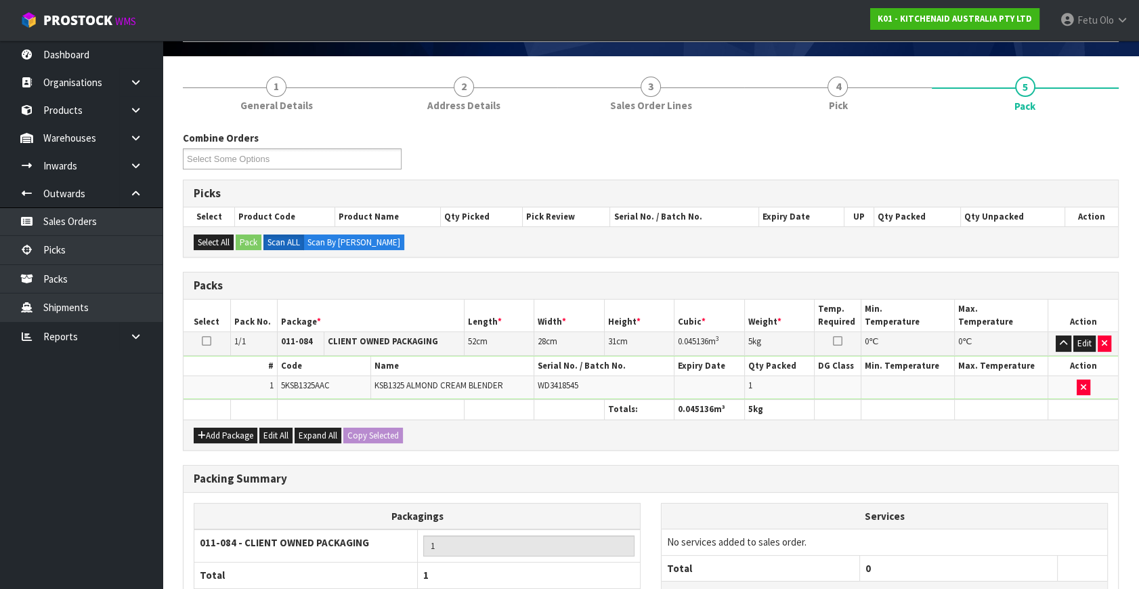
scroll to position [202, 0]
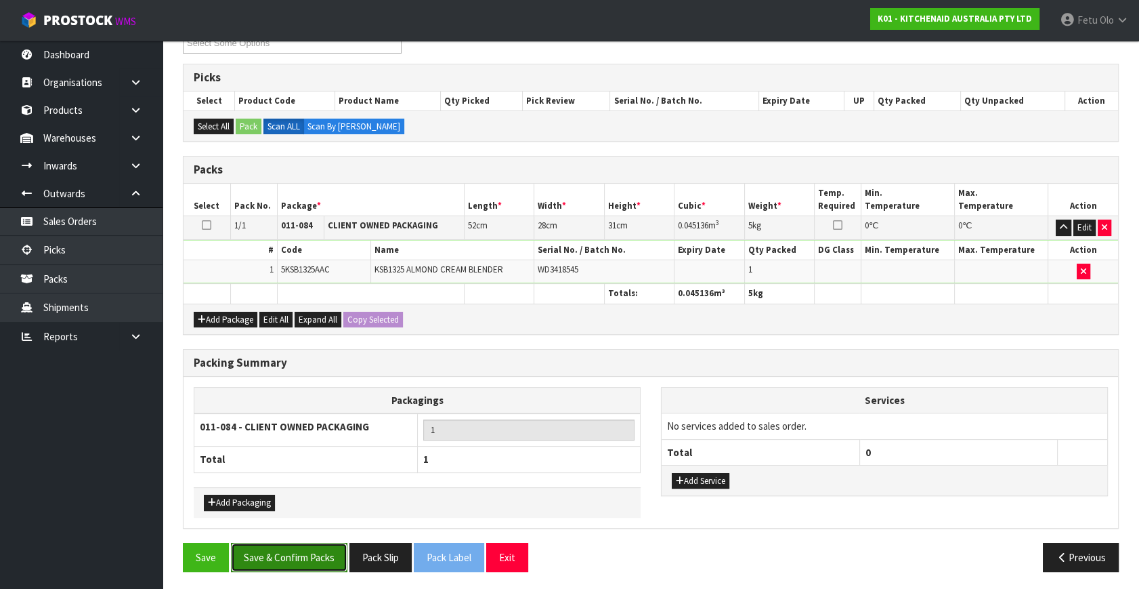
click at [297, 558] on button "Save & Confirm Packs" at bounding box center [289, 557] width 117 height 29
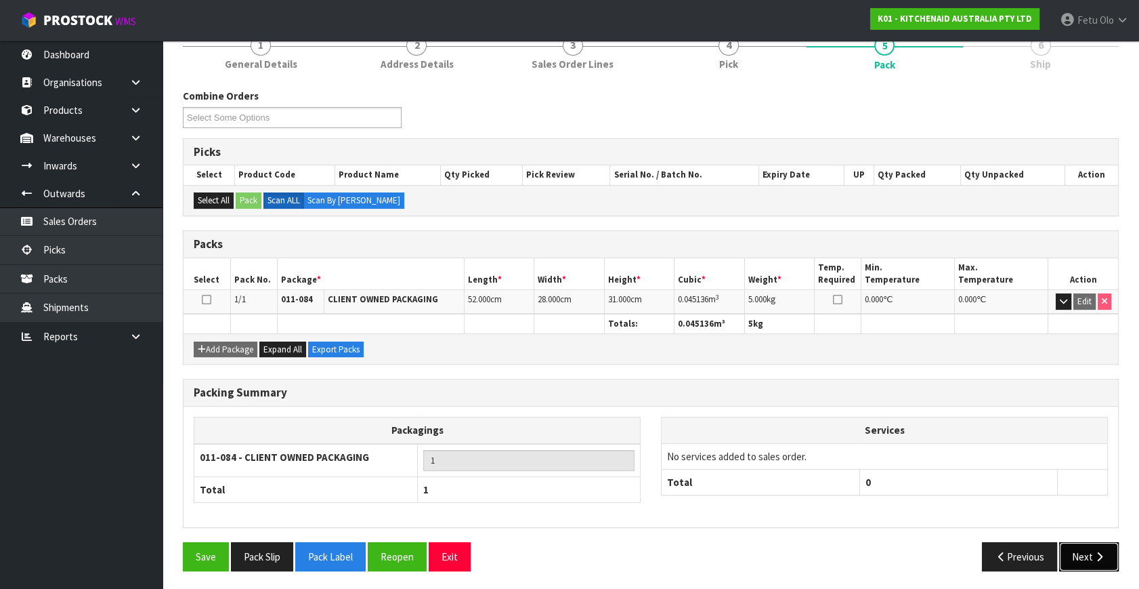
click at [1104, 561] on button "Next" at bounding box center [1089, 556] width 60 height 29
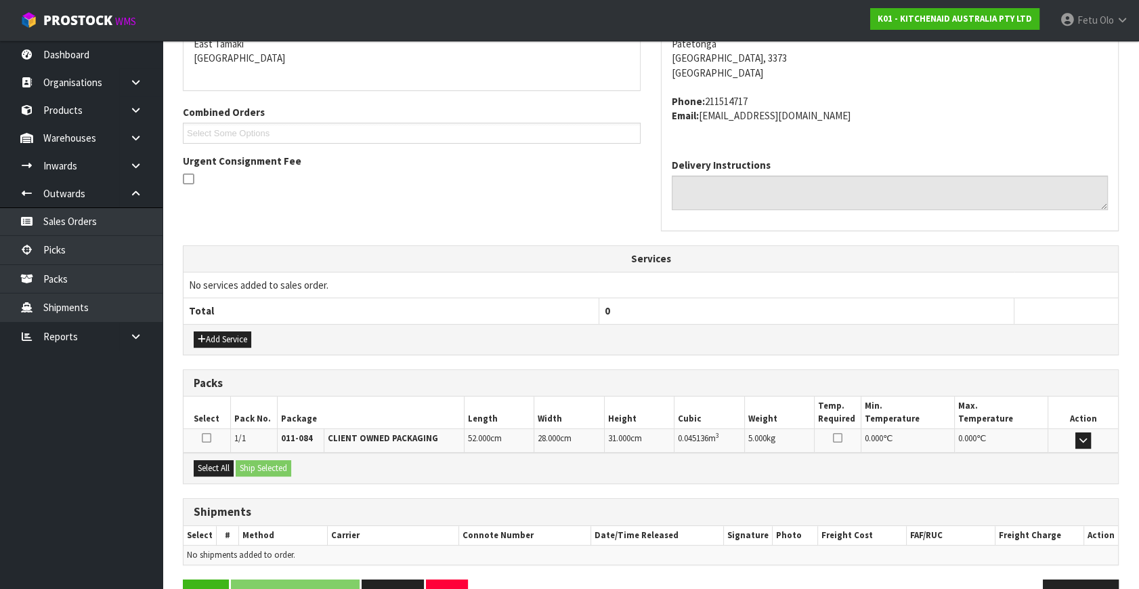
scroll to position [333, 0]
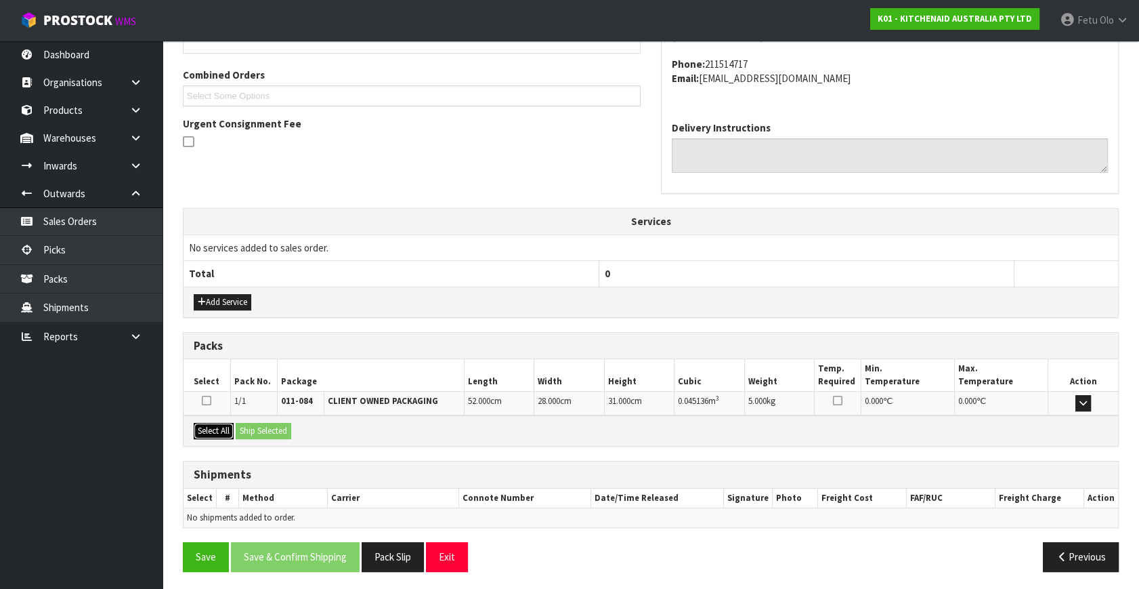
drag, startPoint x: 217, startPoint y: 423, endPoint x: 273, endPoint y: 427, distance: 55.7
click at [218, 423] on button "Select All" at bounding box center [214, 431] width 40 height 16
click at [280, 427] on button "Ship Selected" at bounding box center [264, 431] width 56 height 16
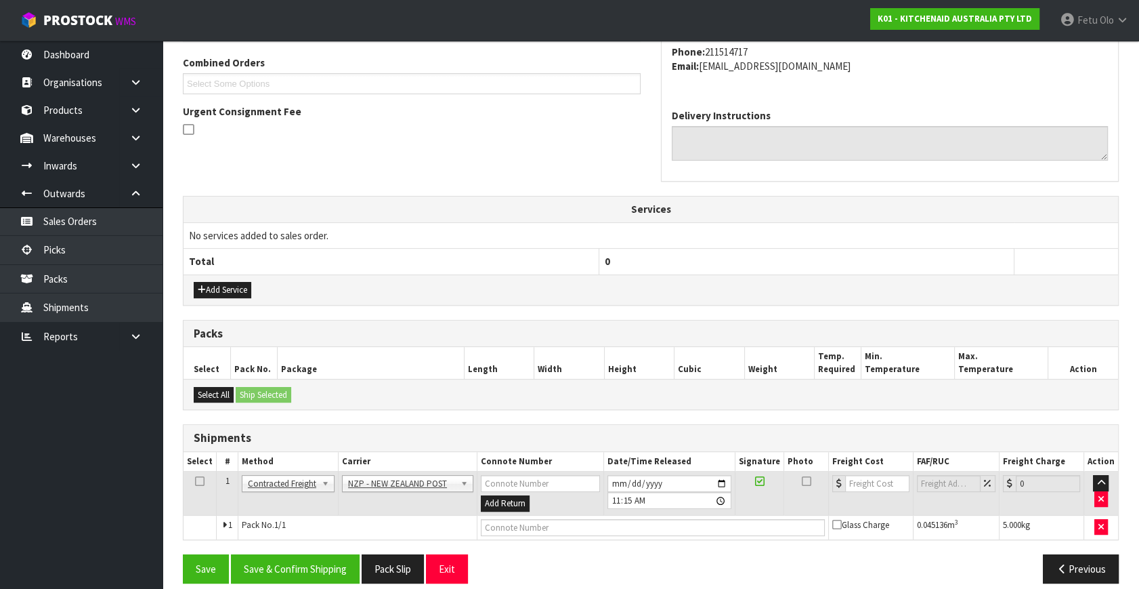
scroll to position [358, 0]
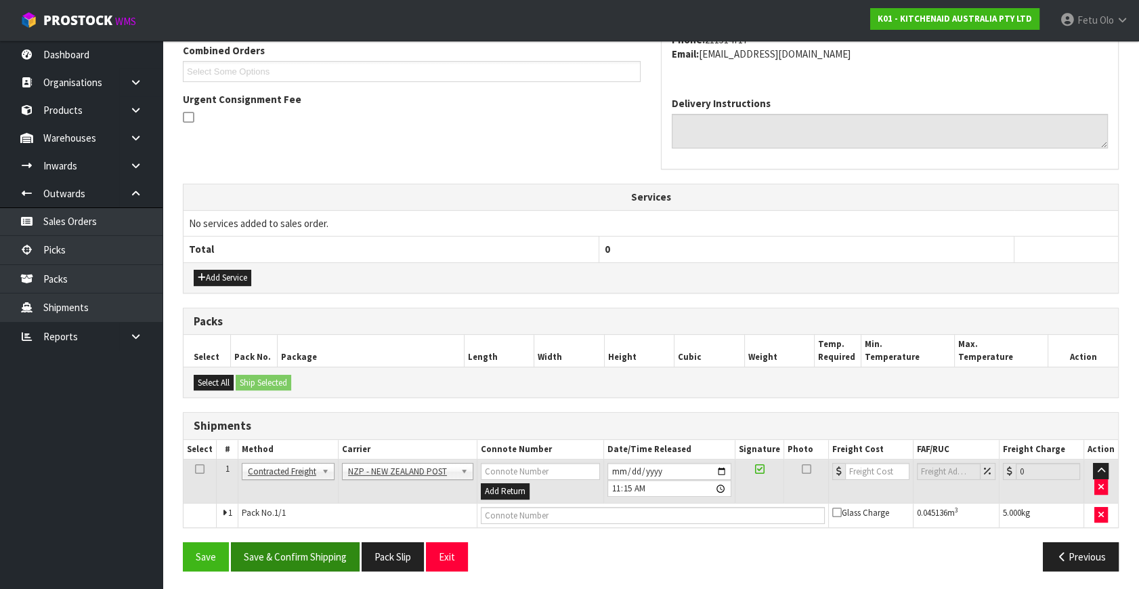
click at [310, 558] on div "Save Save & Confirm Shipping Pack Slip Exit Previous" at bounding box center [651, 561] width 957 height 39
click at [316, 545] on button "Save & Confirm Shipping" at bounding box center [295, 556] width 129 height 29
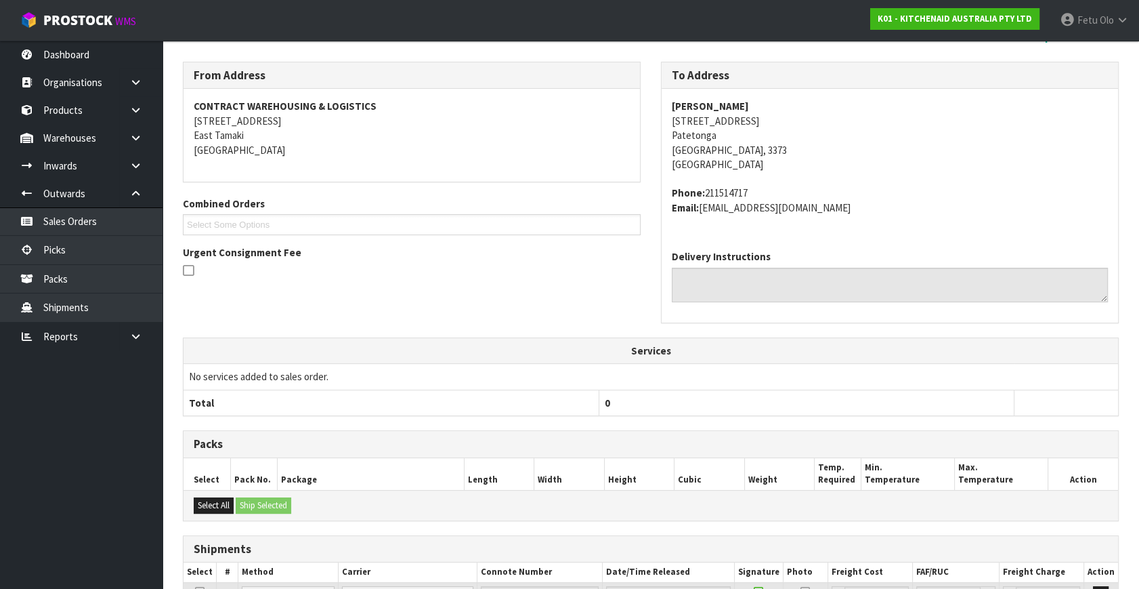
scroll to position [339, 0]
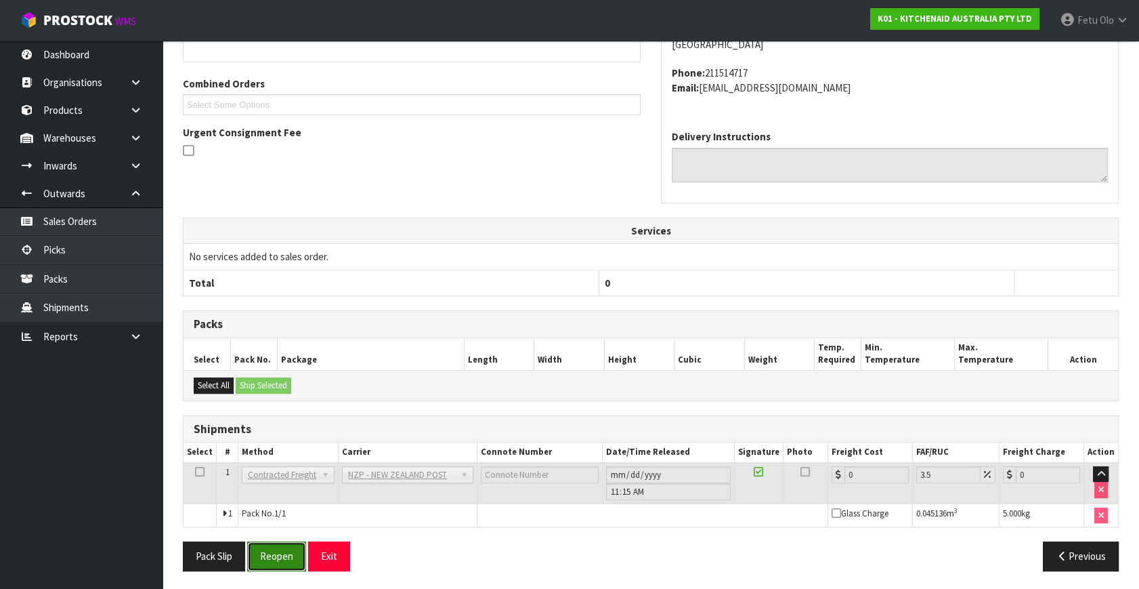
click at [280, 547] on button "Reopen" at bounding box center [276, 555] width 59 height 29
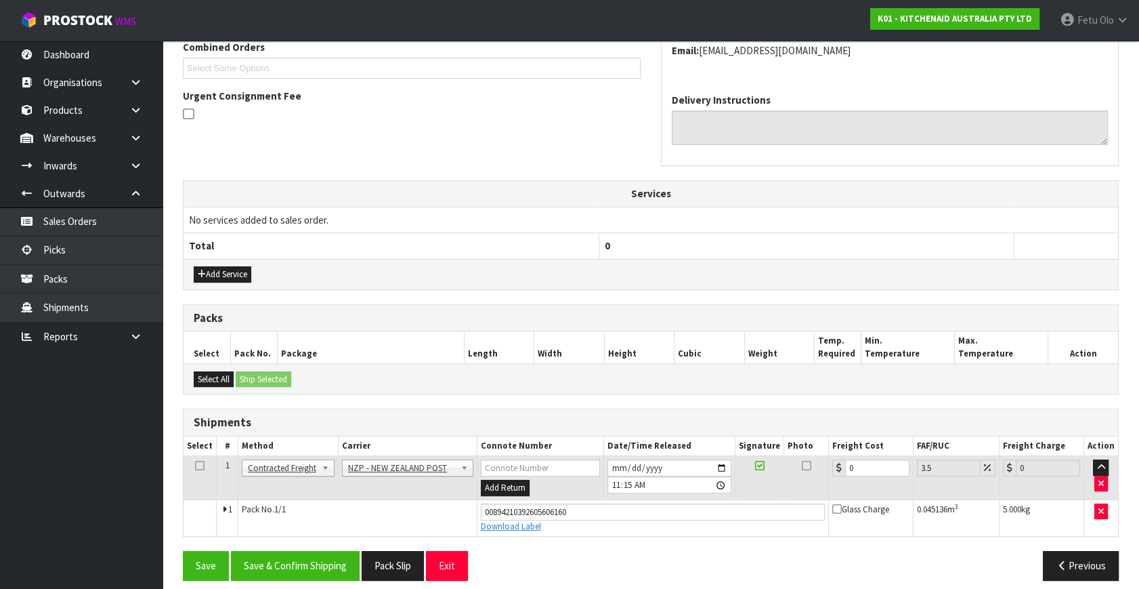
scroll to position [371, 0]
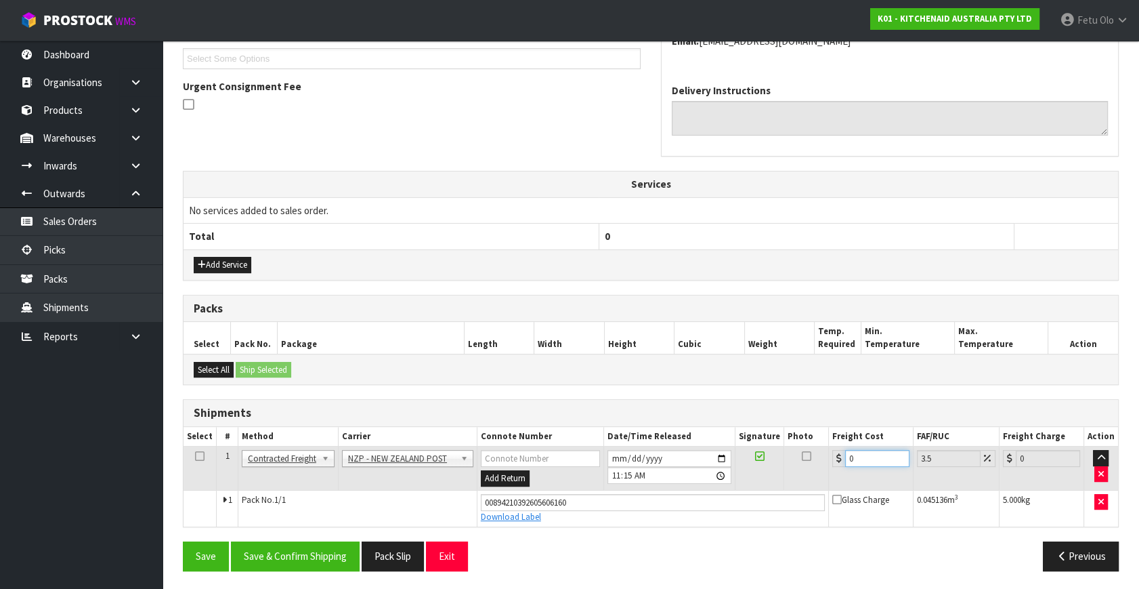
drag, startPoint x: 860, startPoint y: 455, endPoint x: 634, endPoint y: 556, distance: 247.8
click at [639, 556] on div "From Address CONTRACT WAREHOUSING & LOGISTICS [STREET_ADDRESS] Combined Orders …" at bounding box center [651, 238] width 936 height 686
click at [350, 549] on button "Save & Confirm Shipping" at bounding box center [295, 555] width 129 height 29
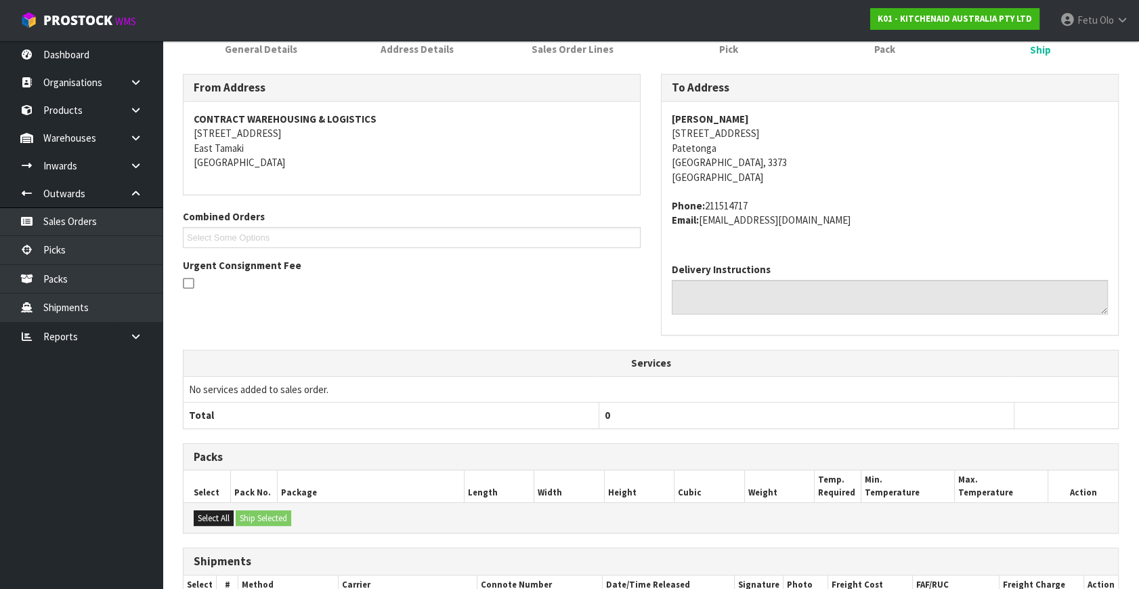
scroll to position [333, 0]
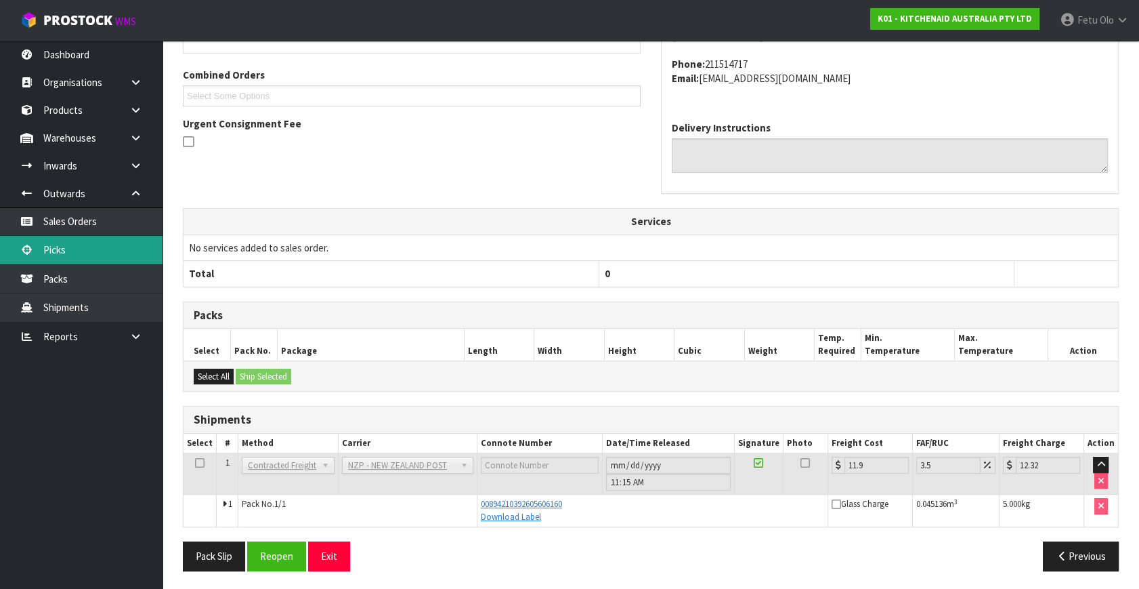
drag, startPoint x: 62, startPoint y: 247, endPoint x: 167, endPoint y: 236, distance: 106.2
click at [62, 247] on link "Picks" at bounding box center [81, 250] width 163 height 28
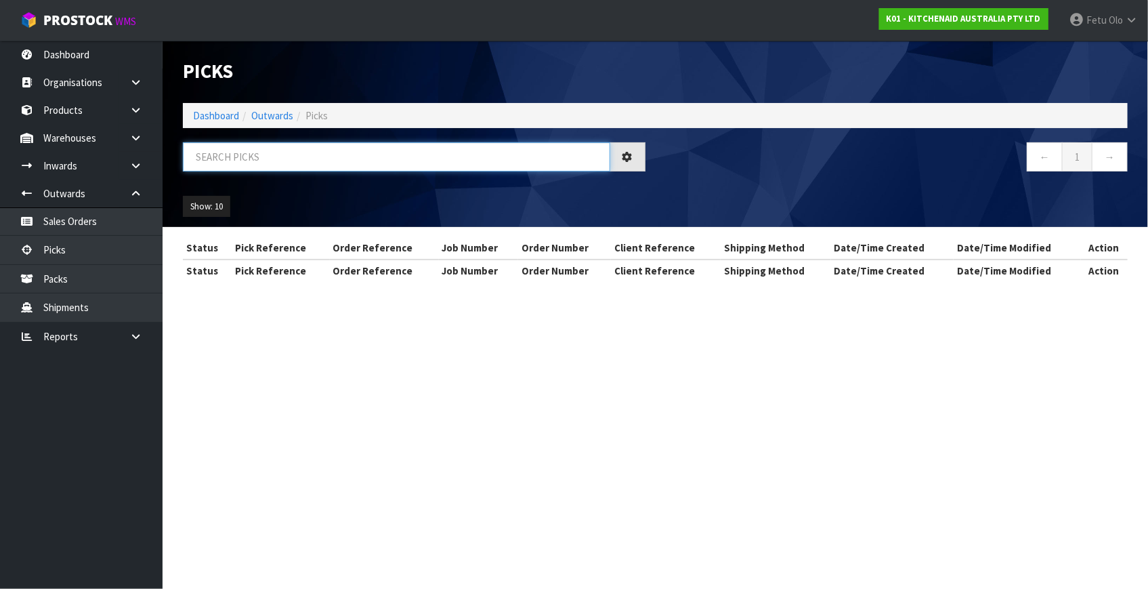
click at [295, 142] on input "text" at bounding box center [396, 156] width 427 height 29
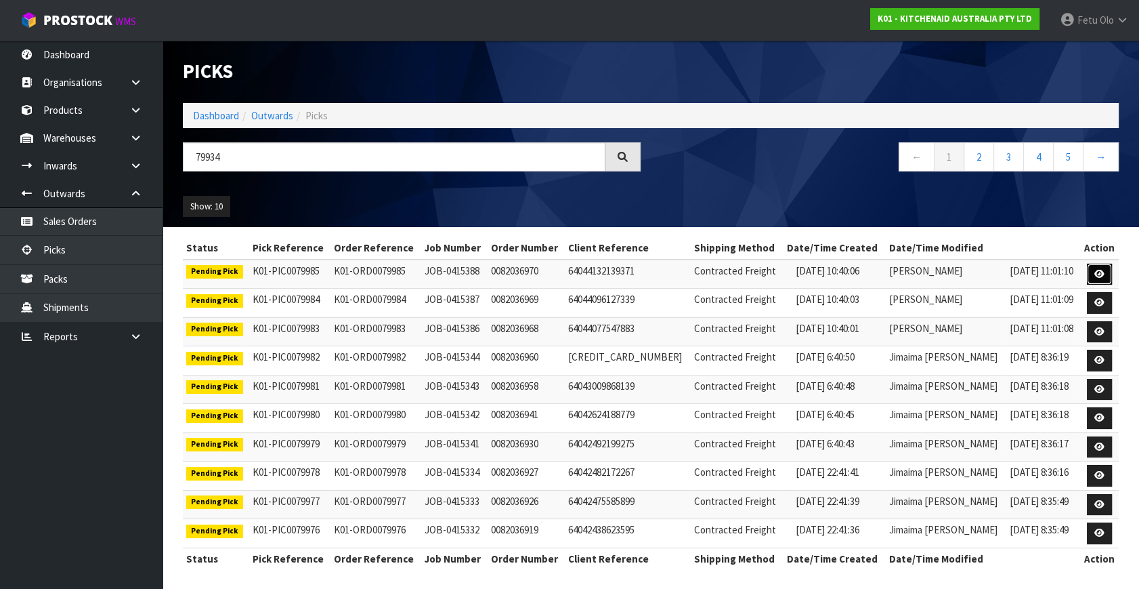
click at [1097, 275] on icon at bounding box center [1100, 274] width 10 height 9
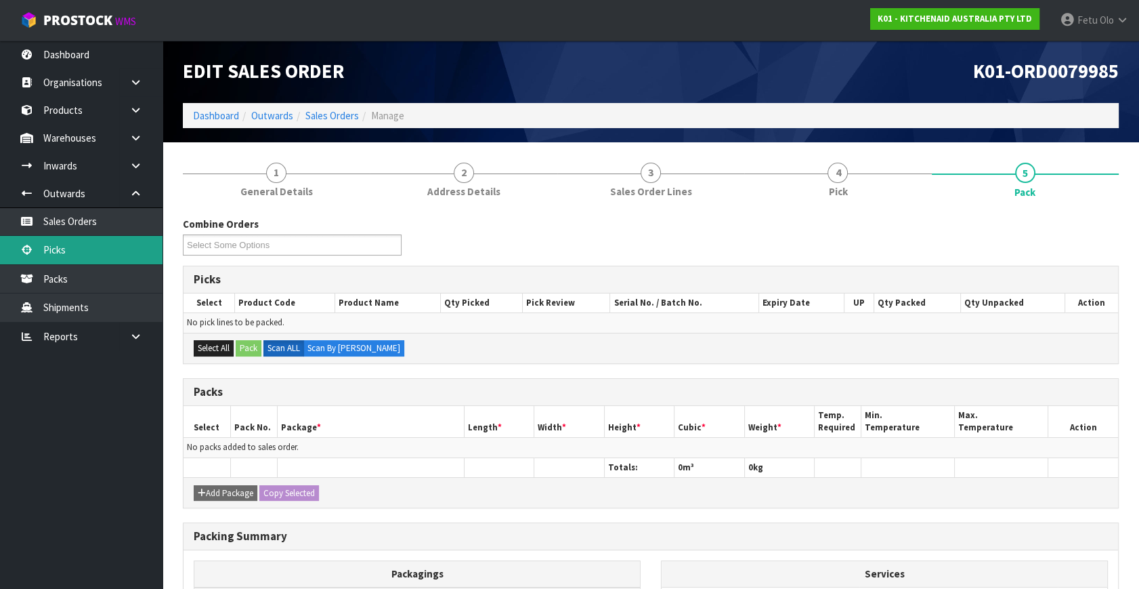
click at [67, 248] on link "Picks" at bounding box center [81, 250] width 163 height 28
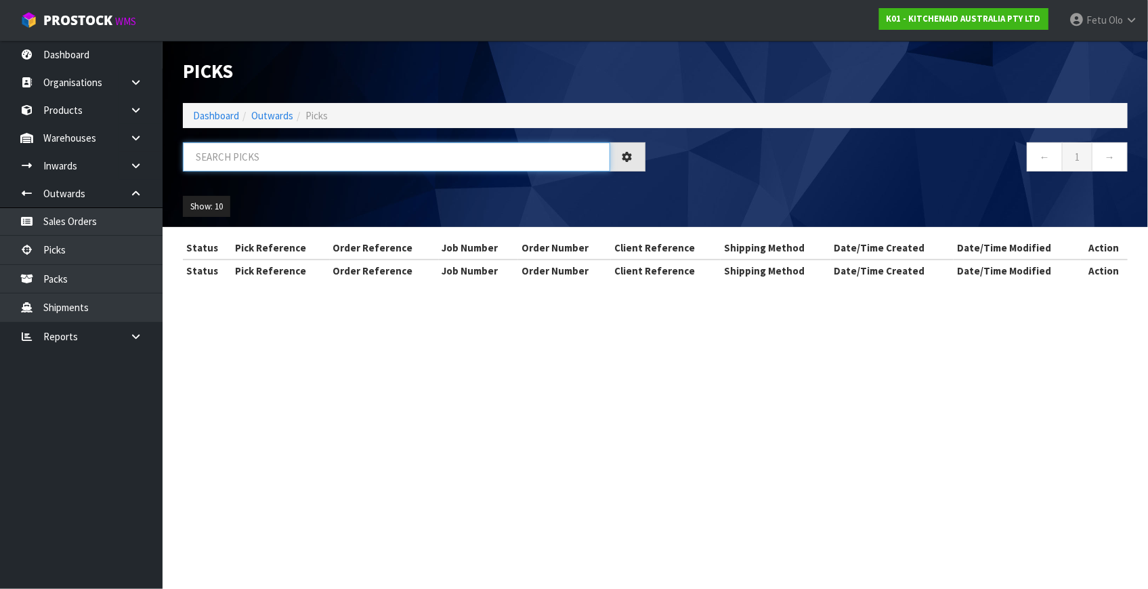
click at [301, 156] on input "text" at bounding box center [396, 156] width 427 height 29
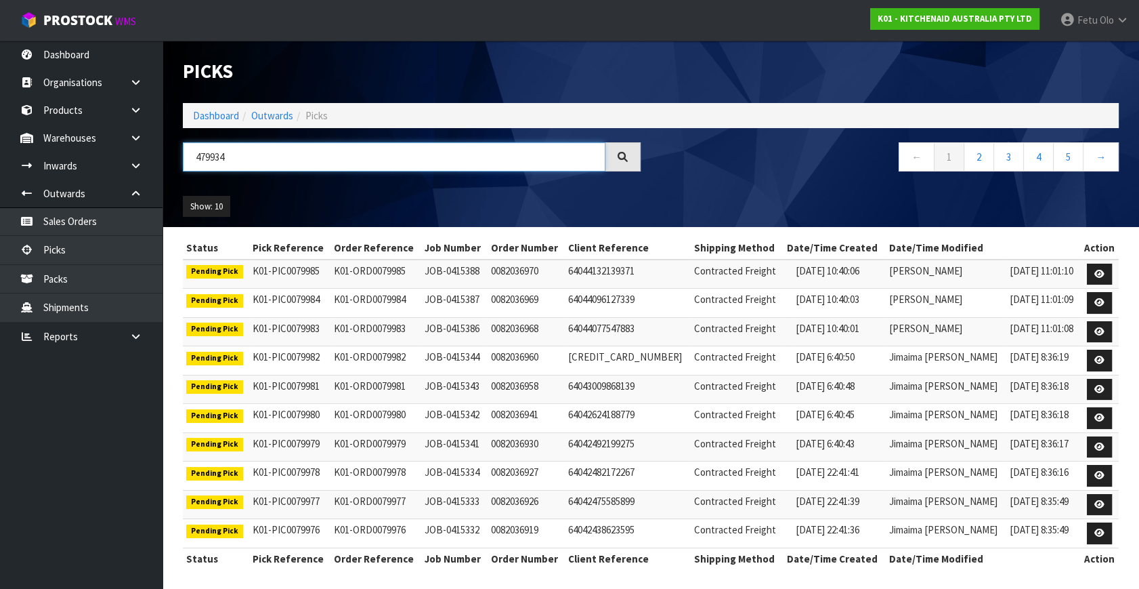
click at [197, 155] on input "479934" at bounding box center [394, 156] width 423 height 29
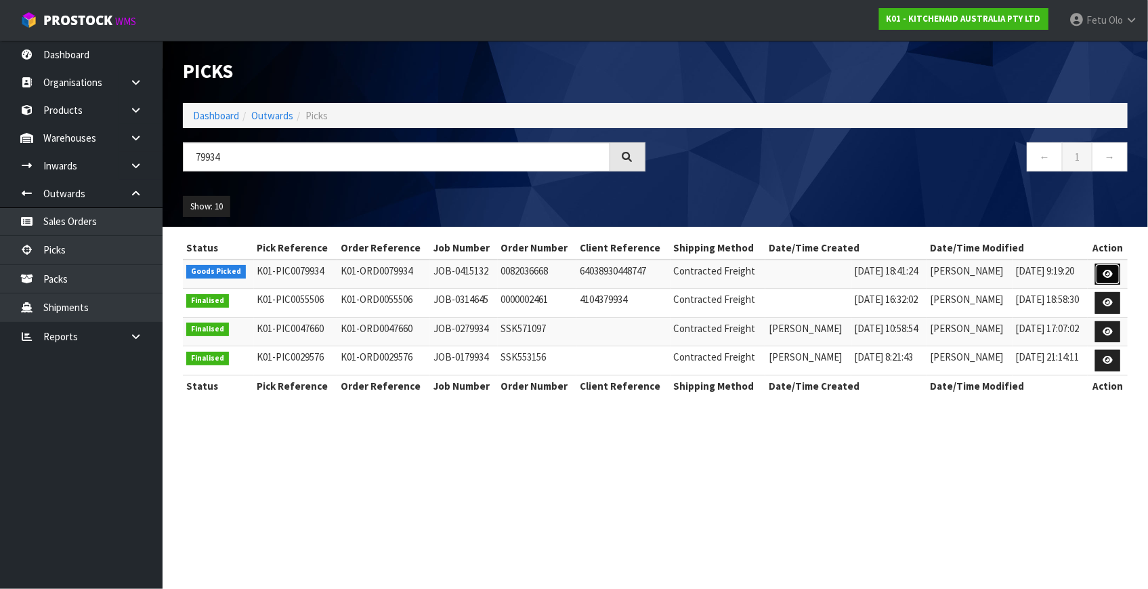
click at [1107, 271] on icon at bounding box center [1108, 274] width 10 height 9
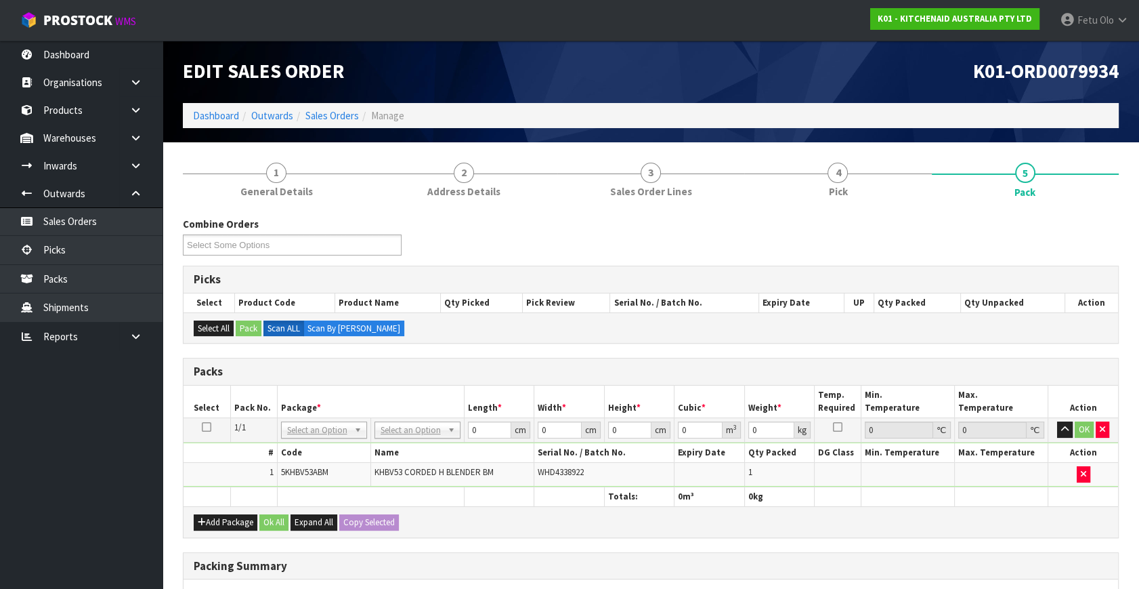
click at [481, 360] on div "Packs" at bounding box center [651, 371] width 935 height 27
click at [308, 452] on input "text" at bounding box center [323, 447] width 79 height 17
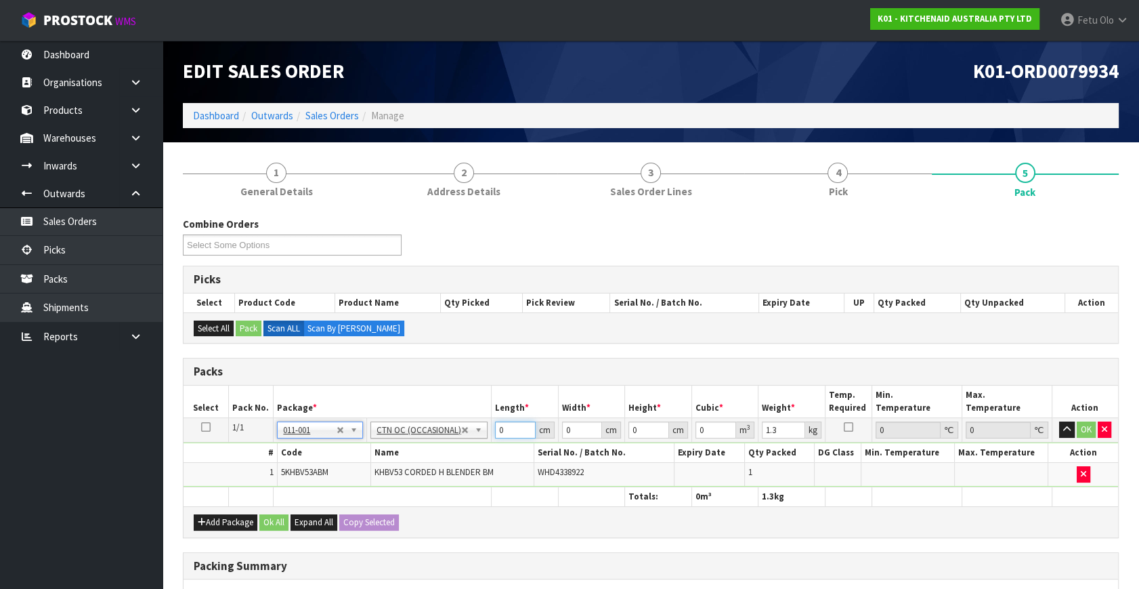
drag, startPoint x: 502, startPoint y: 434, endPoint x: 444, endPoint y: 450, distance: 60.7
click at [444, 450] on tbody "1/1 NONE 007-001 007-002 007-004 007-009 007-013 007-014 007-015 007-017 007-01…" at bounding box center [651, 452] width 935 height 69
click button "OK" at bounding box center [1086, 429] width 19 height 16
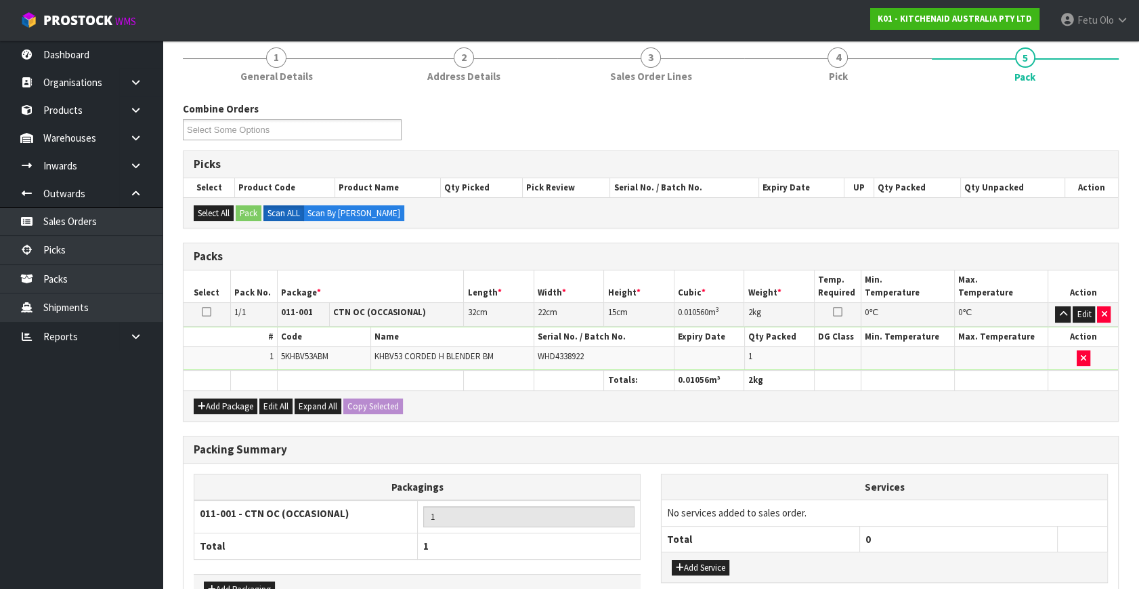
scroll to position [202, 0]
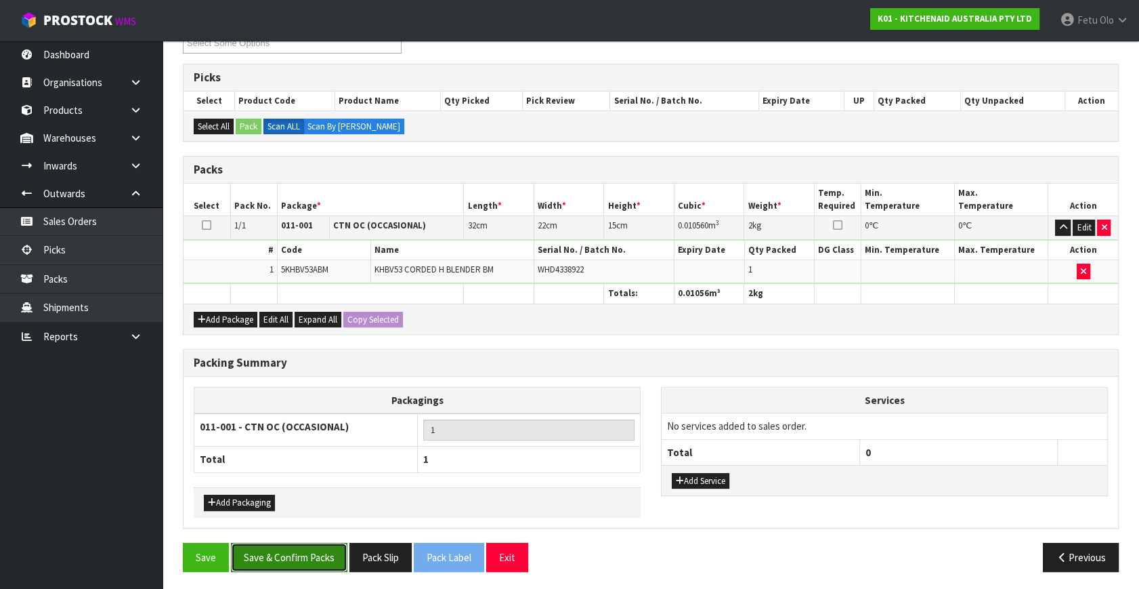
click at [335, 544] on button "Save & Confirm Packs" at bounding box center [289, 557] width 117 height 29
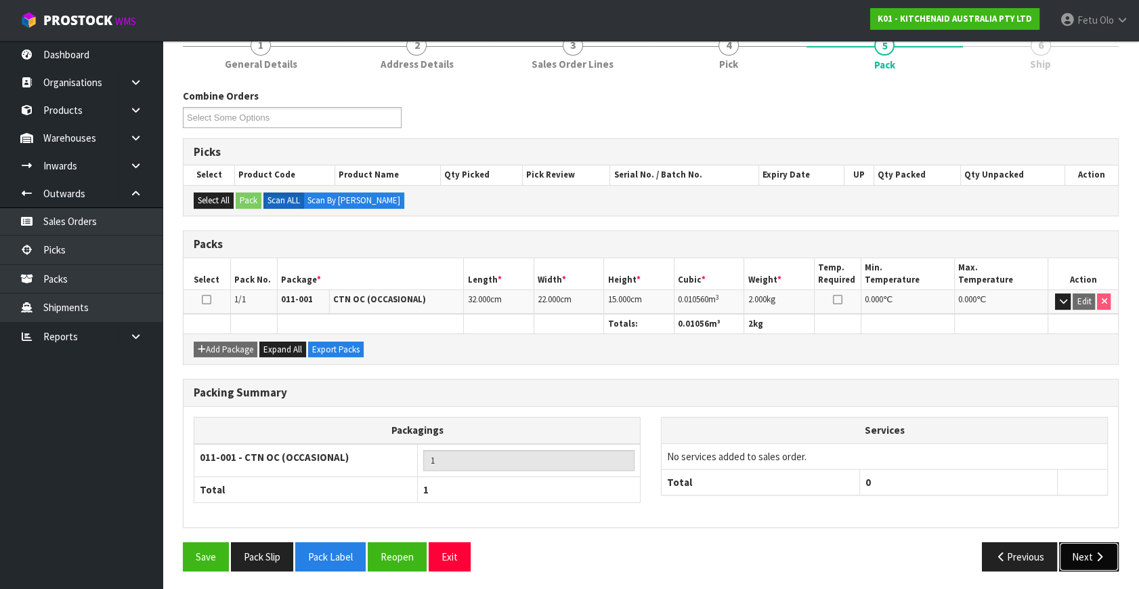
click at [1078, 542] on button "Next" at bounding box center [1089, 556] width 60 height 29
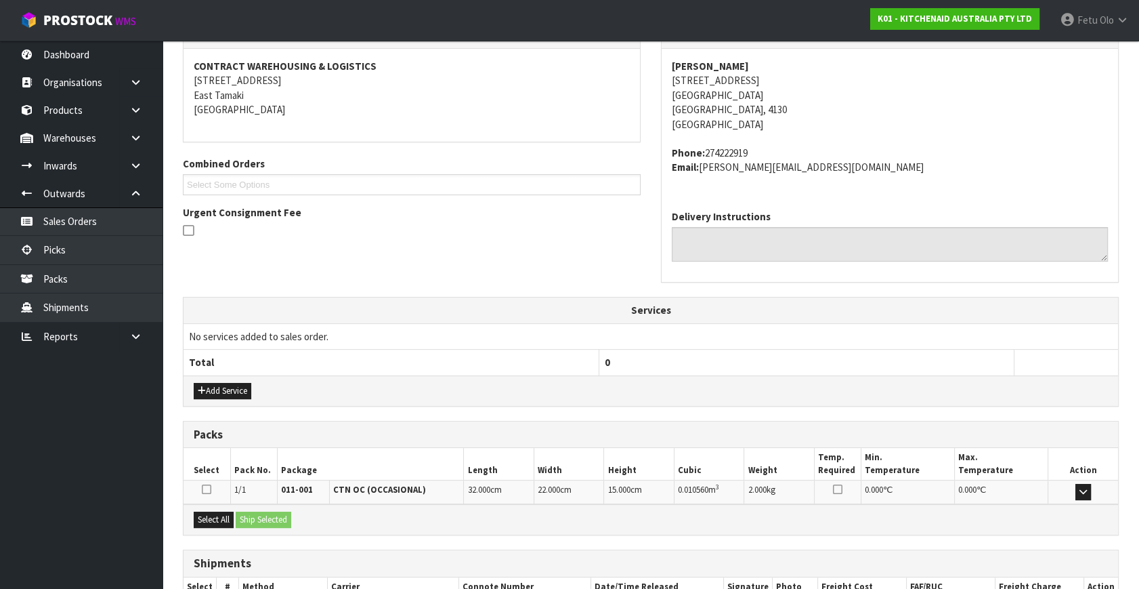
scroll to position [333, 0]
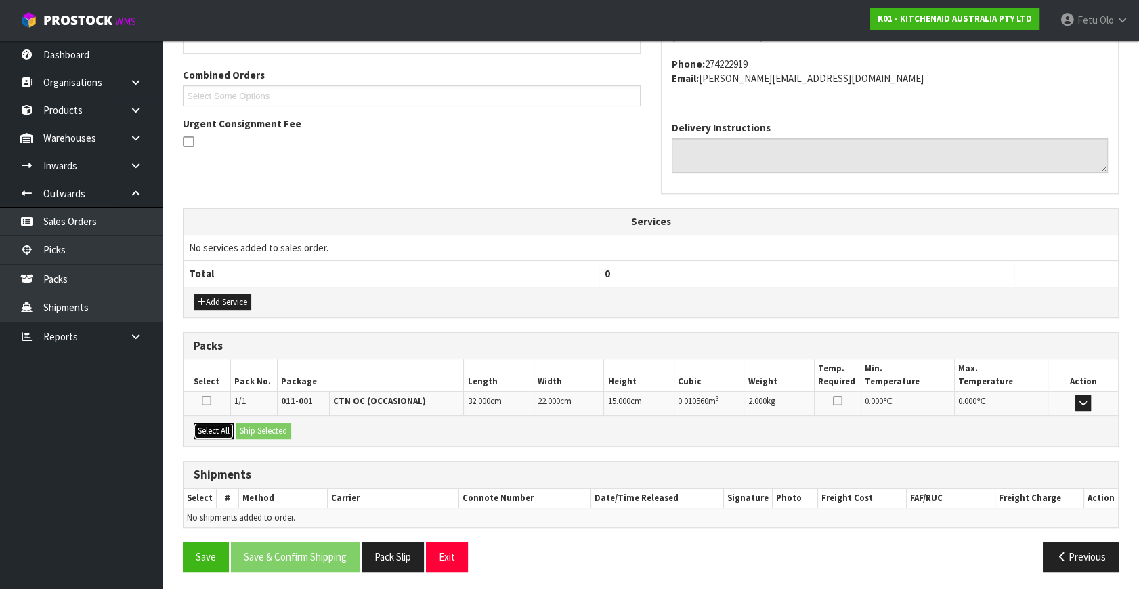
drag, startPoint x: 210, startPoint y: 429, endPoint x: 263, endPoint y: 427, distance: 52.9
click at [222, 433] on button "Select All" at bounding box center [214, 431] width 40 height 16
click at [263, 427] on button "Ship Selected" at bounding box center [264, 431] width 56 height 16
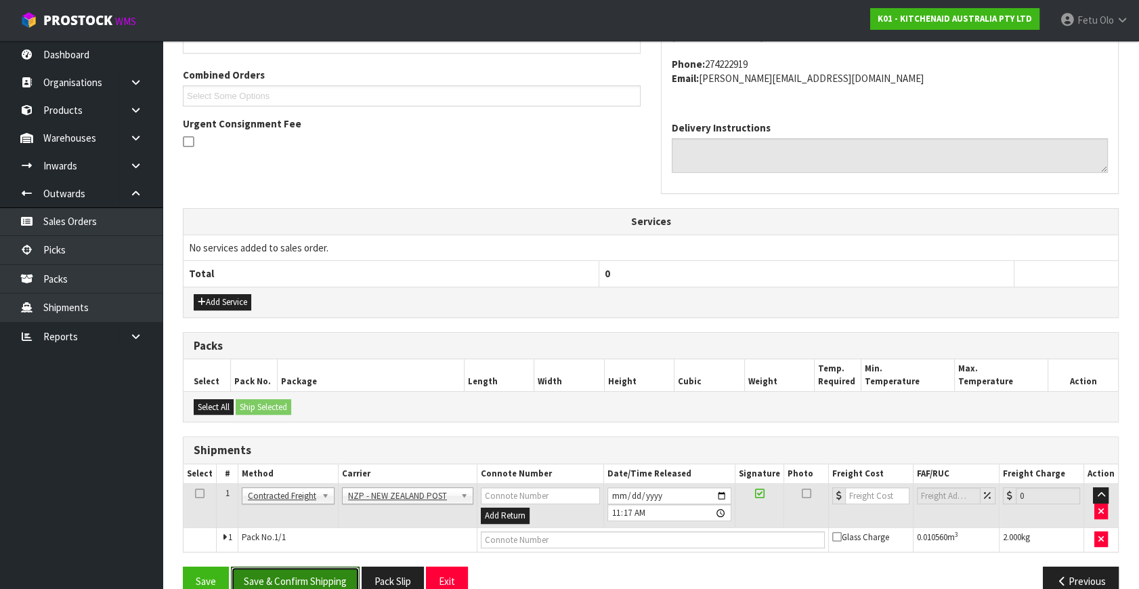
drag, startPoint x: 291, startPoint y: 573, endPoint x: 409, endPoint y: 559, distance: 118.7
click at [292, 573] on button "Save & Confirm Shipping" at bounding box center [295, 580] width 129 height 29
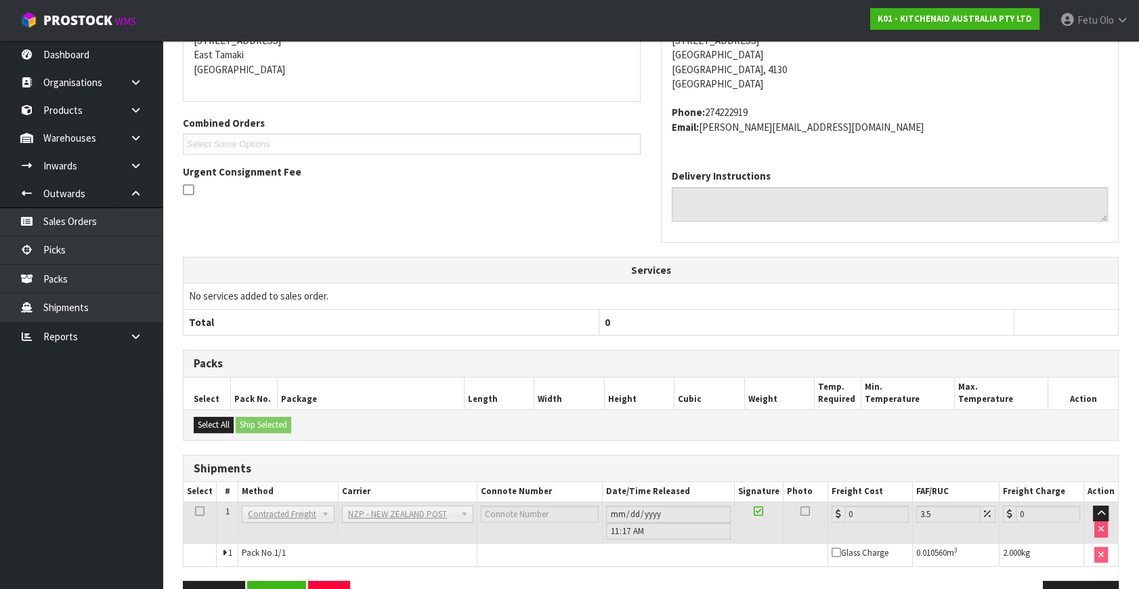
scroll to position [339, 0]
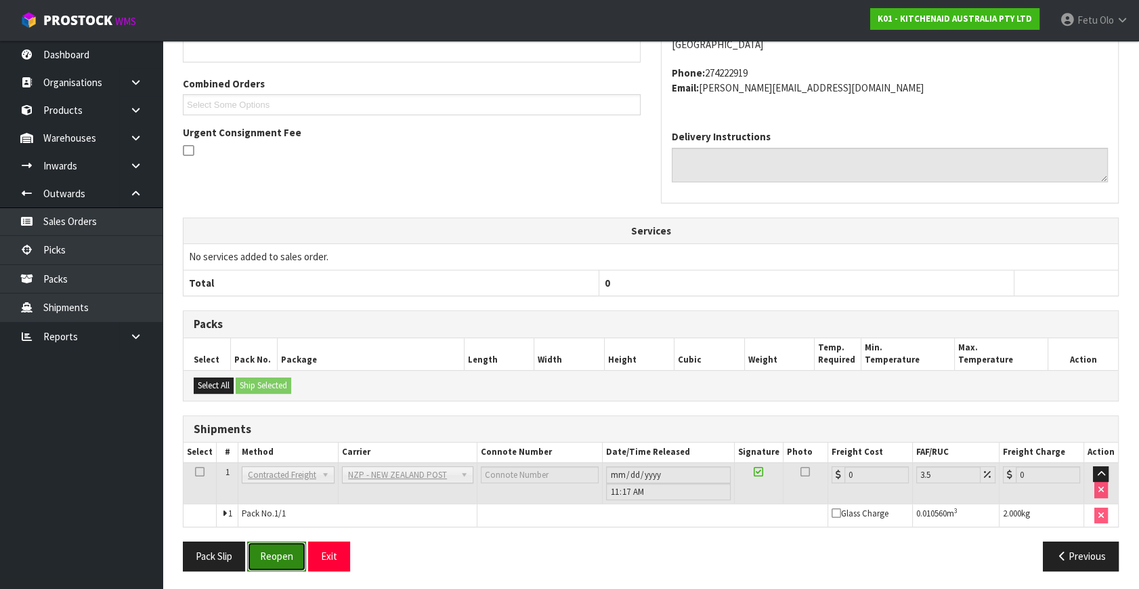
click at [296, 553] on button "Reopen" at bounding box center [276, 555] width 59 height 29
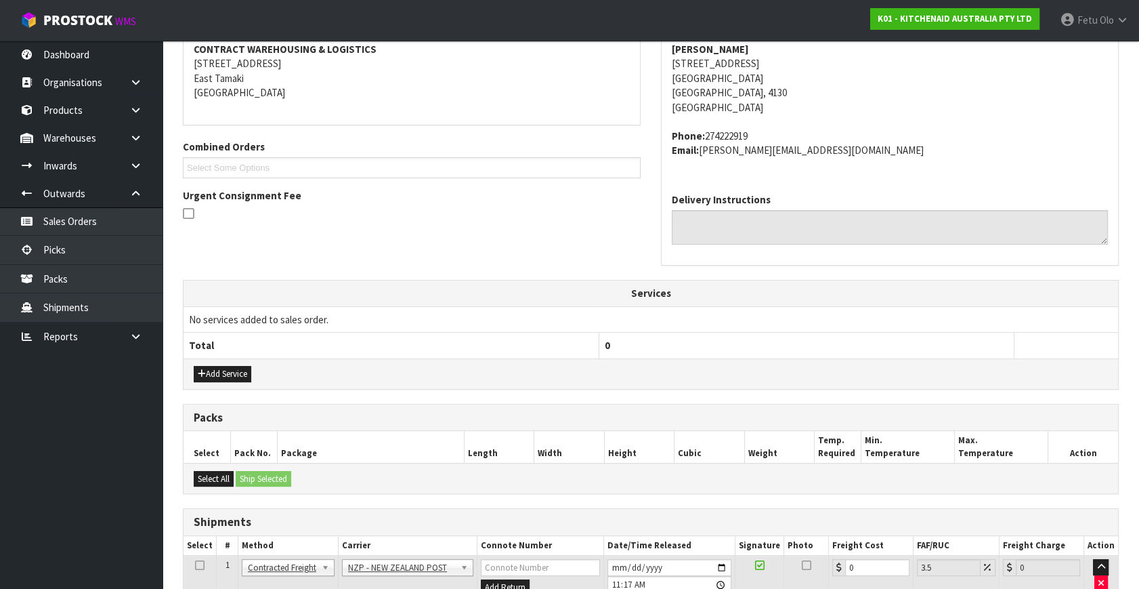
scroll to position [324, 0]
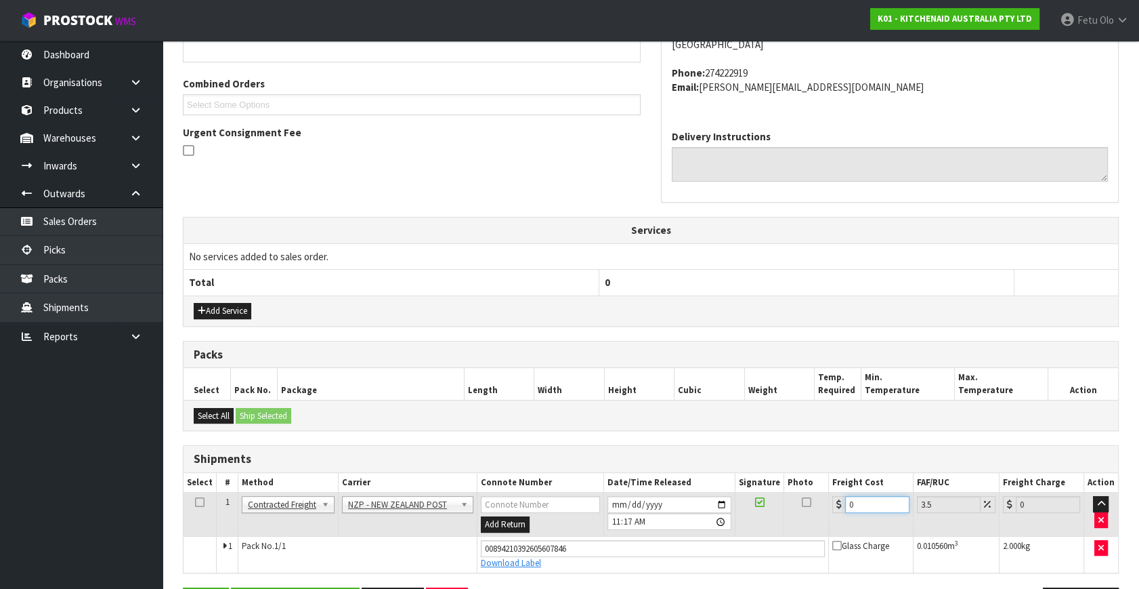
drag, startPoint x: 851, startPoint y: 511, endPoint x: 564, endPoint y: 543, distance: 289.0
click at [564, 543] on tbody "1 Client Local Pickup Customer Local Pickup Company Freight Contracted Freight …" at bounding box center [651, 532] width 935 height 80
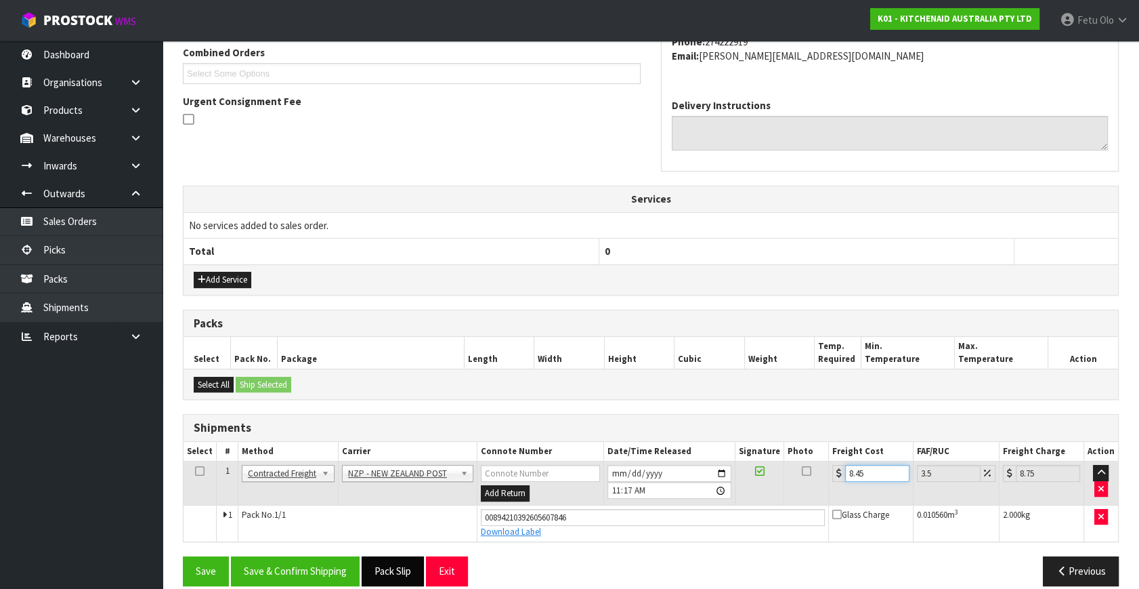
scroll to position [371, 0]
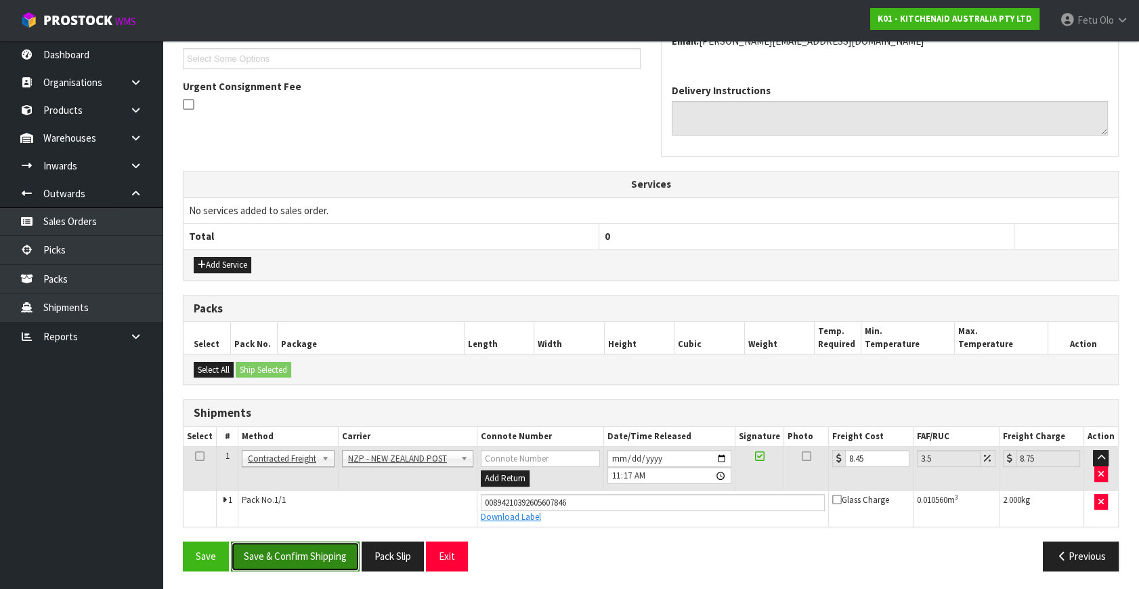
click at [287, 559] on button "Save & Confirm Shipping" at bounding box center [295, 555] width 129 height 29
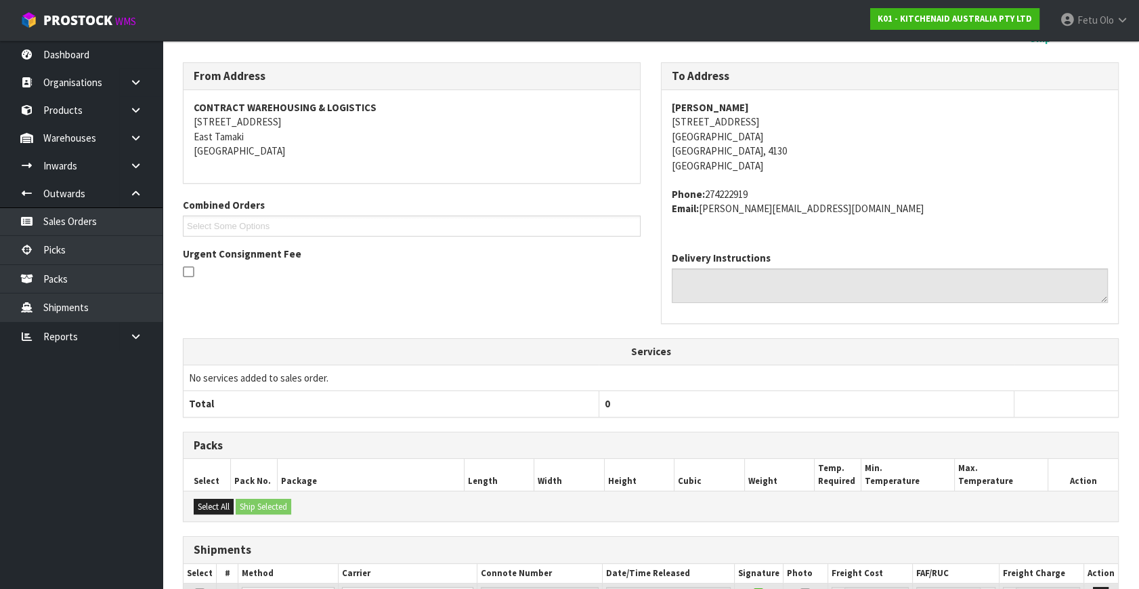
scroll to position [333, 0]
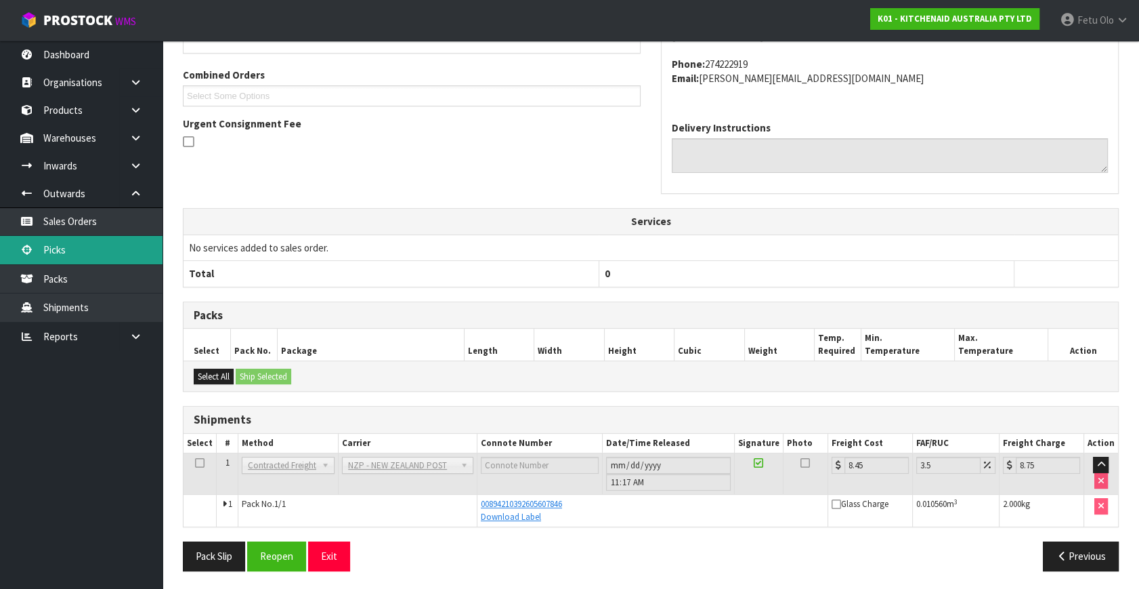
click at [42, 246] on link "Picks" at bounding box center [81, 250] width 163 height 28
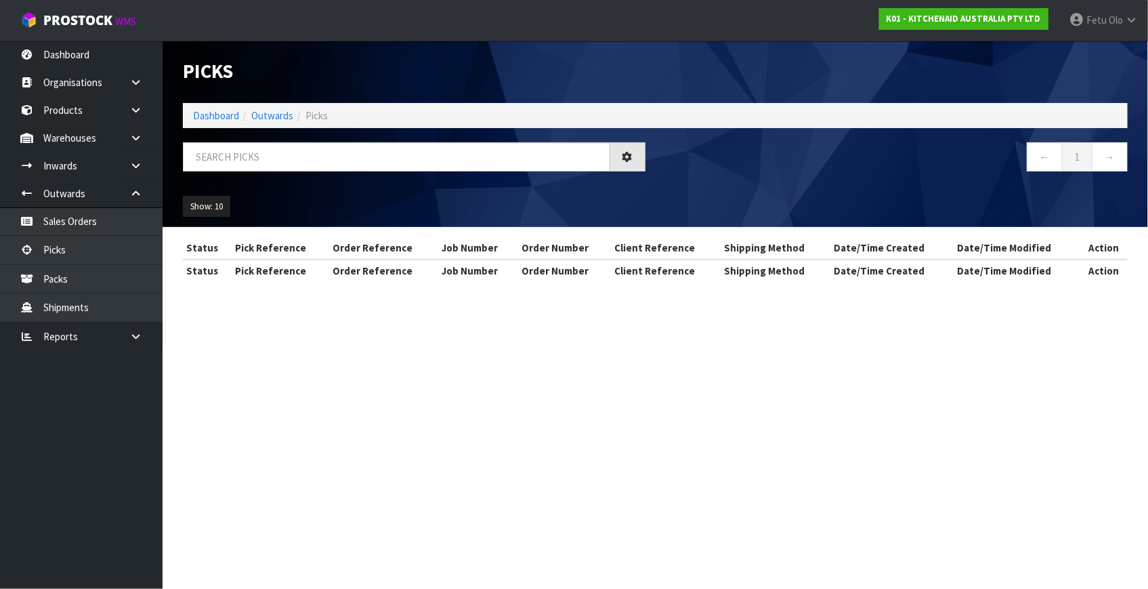
click at [271, 128] on div "Picks Dashboard Outwards Picks ← 1 → Show: 10 5 10 25 50" at bounding box center [655, 134] width 965 height 186
click at [256, 168] on input "text" at bounding box center [396, 156] width 427 height 29
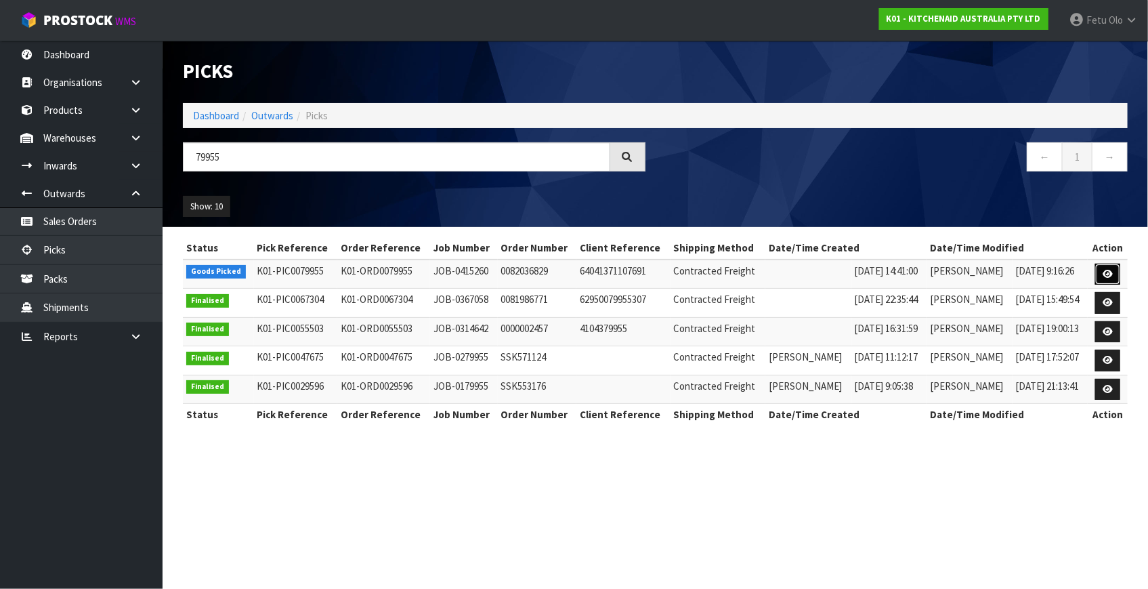
click at [1104, 275] on icon at bounding box center [1108, 274] width 10 height 9
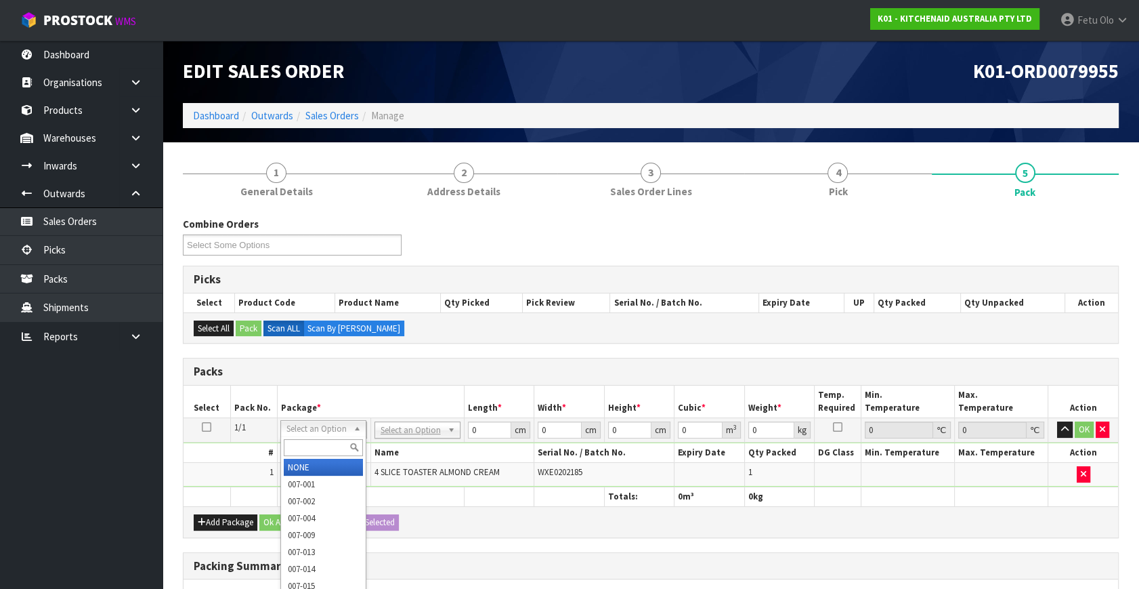
click at [311, 439] on input "text" at bounding box center [323, 447] width 79 height 17
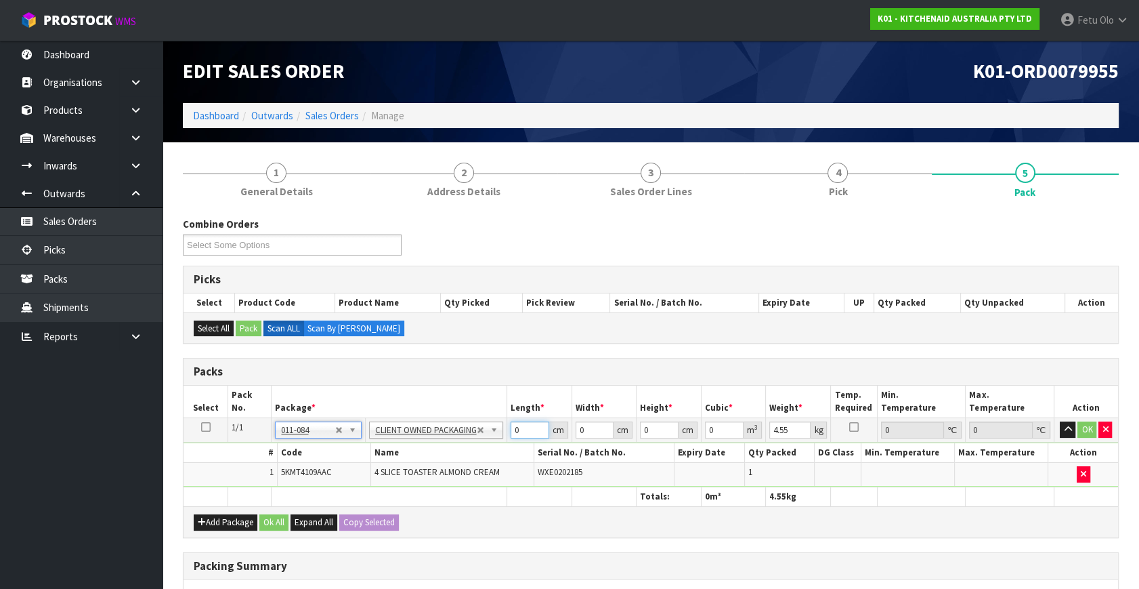
drag, startPoint x: 524, startPoint y: 429, endPoint x: 423, endPoint y: 470, distance: 108.8
click at [424, 470] on tbody "1/1 NONE 007-001 007-002 007-004 007-009 007-013 007-014 007-015 007-017 007-01…" at bounding box center [651, 452] width 935 height 69
click button "OK" at bounding box center [1087, 429] width 19 height 16
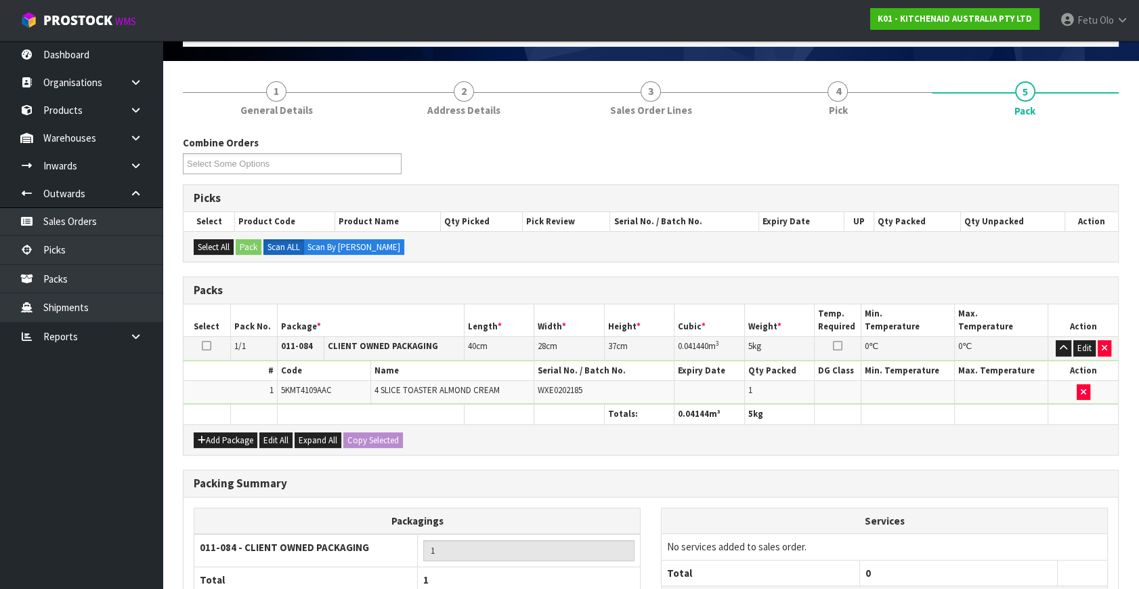
scroll to position [202, 0]
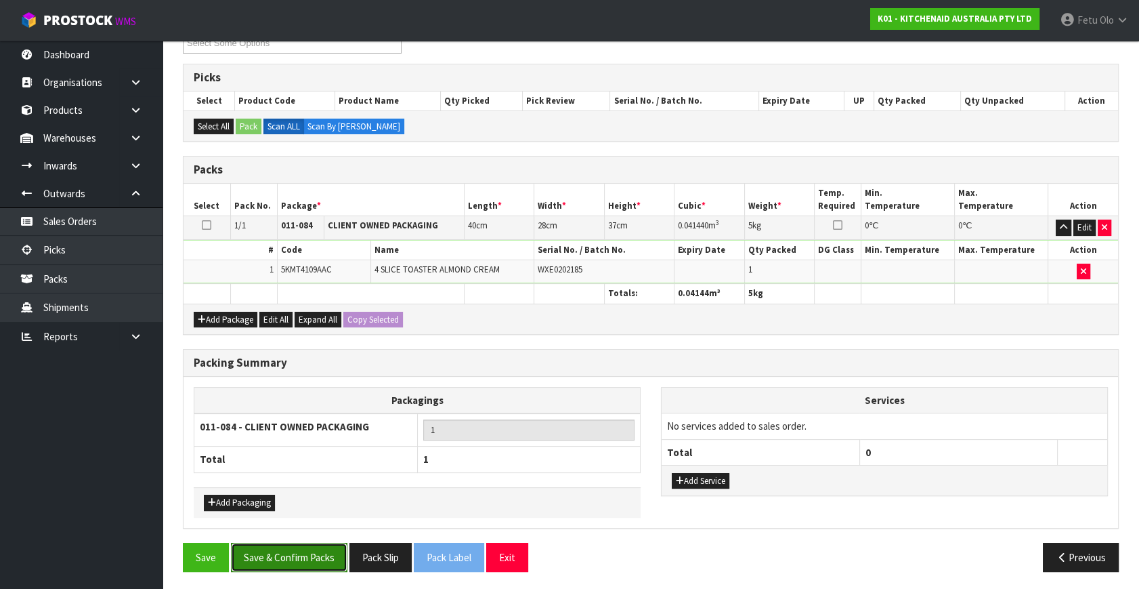
click at [296, 548] on button "Save & Confirm Packs" at bounding box center [289, 557] width 117 height 29
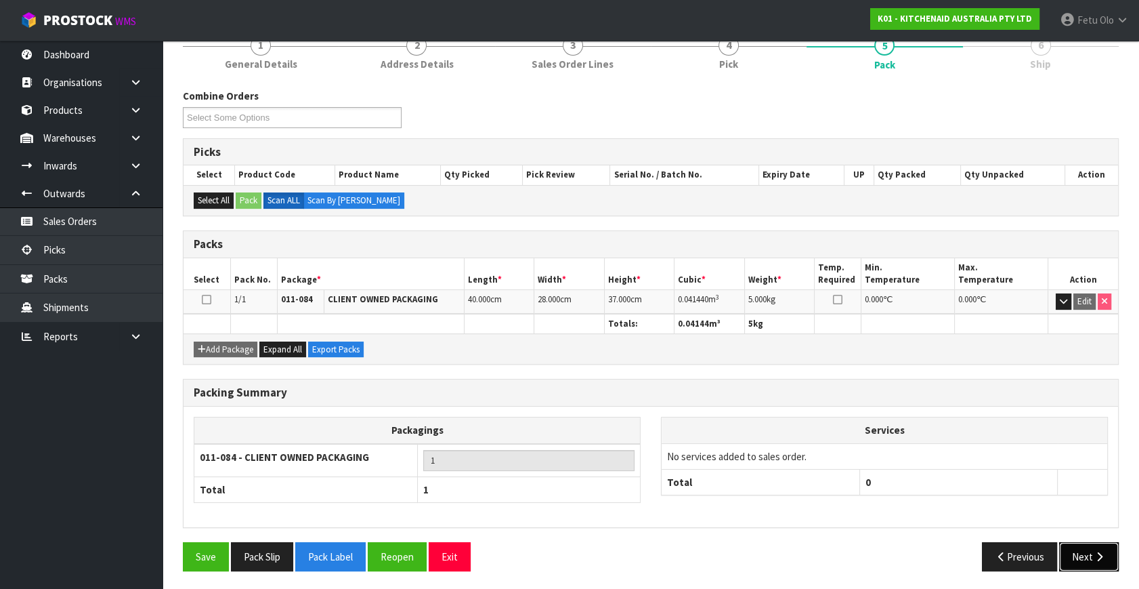
click at [1085, 555] on button "Next" at bounding box center [1089, 556] width 60 height 29
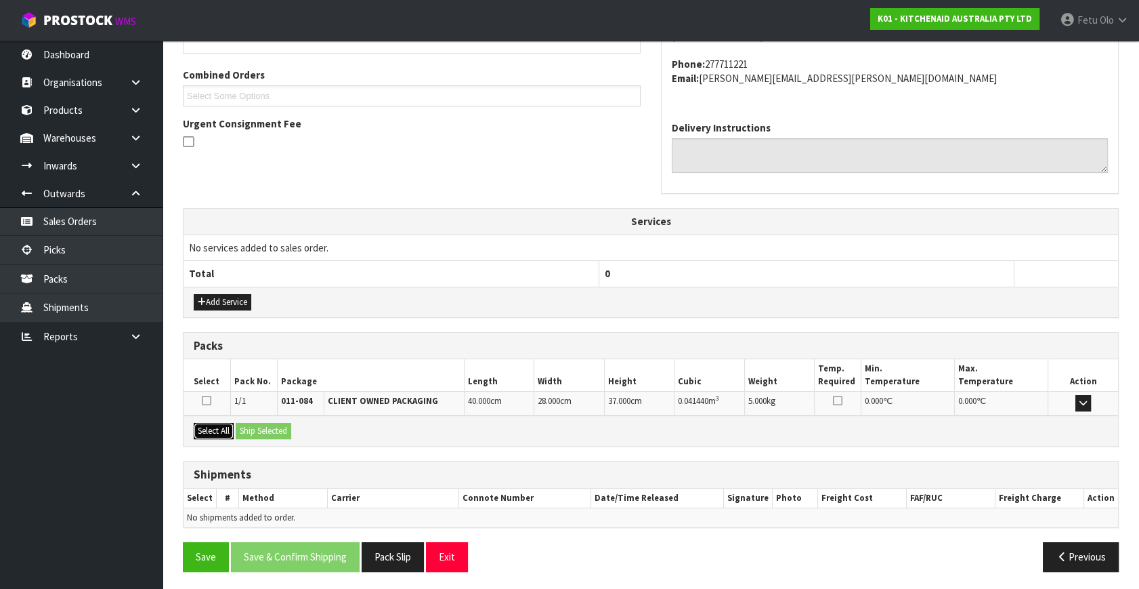
drag, startPoint x: 224, startPoint y: 429, endPoint x: 259, endPoint y: 428, distance: 35.3
click at [228, 430] on button "Select All" at bounding box center [214, 431] width 40 height 16
click at [259, 428] on button "Ship Selected" at bounding box center [264, 431] width 56 height 16
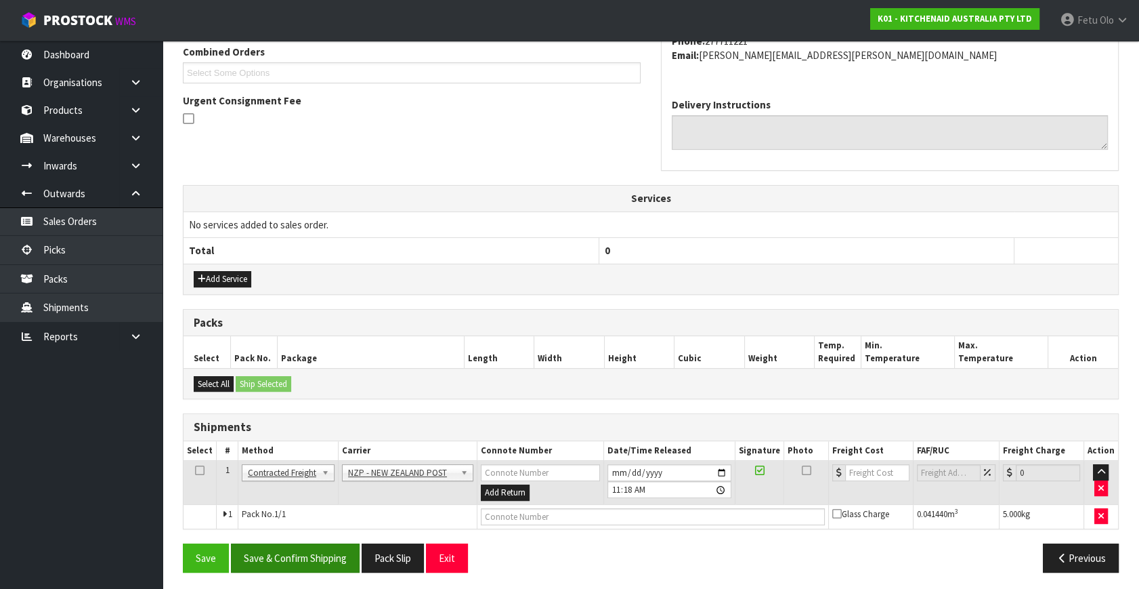
scroll to position [358, 0]
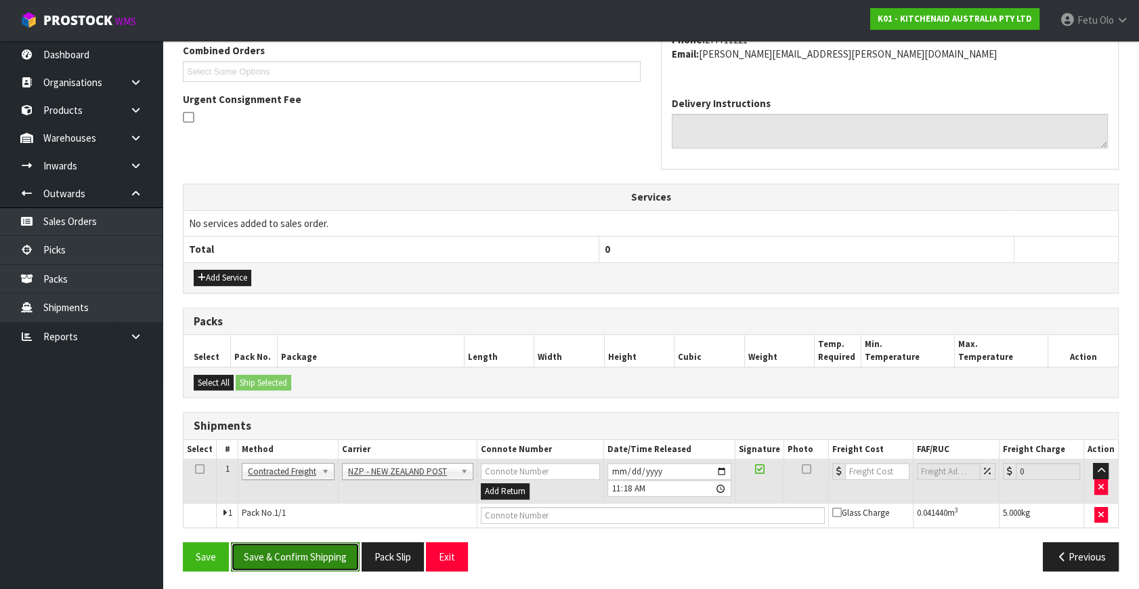
click at [300, 555] on button "Save & Confirm Shipping" at bounding box center [295, 556] width 129 height 29
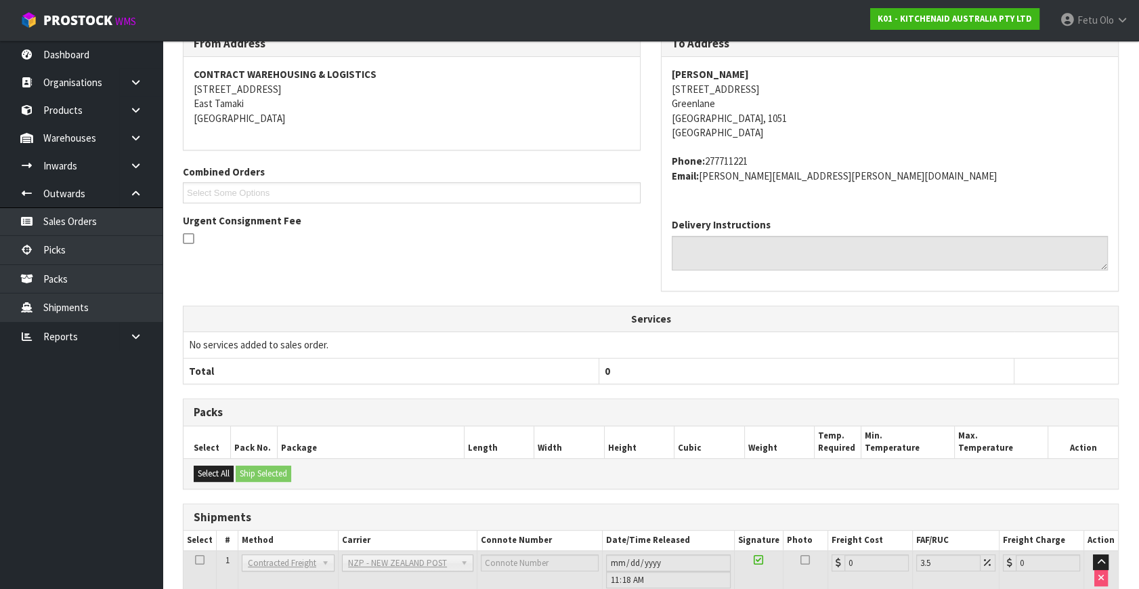
scroll to position [339, 0]
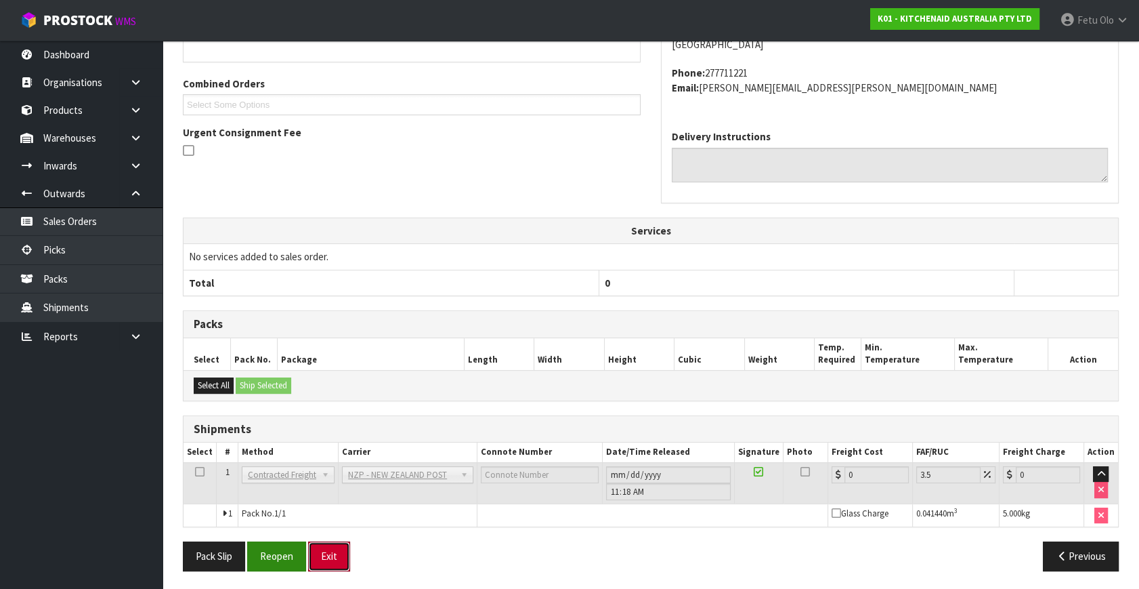
drag, startPoint x: 310, startPoint y: 552, endPoint x: 297, endPoint y: 551, distance: 12.9
click at [310, 552] on button "Exit" at bounding box center [329, 555] width 42 height 29
click at [283, 551] on button "Reopen" at bounding box center [276, 555] width 59 height 29
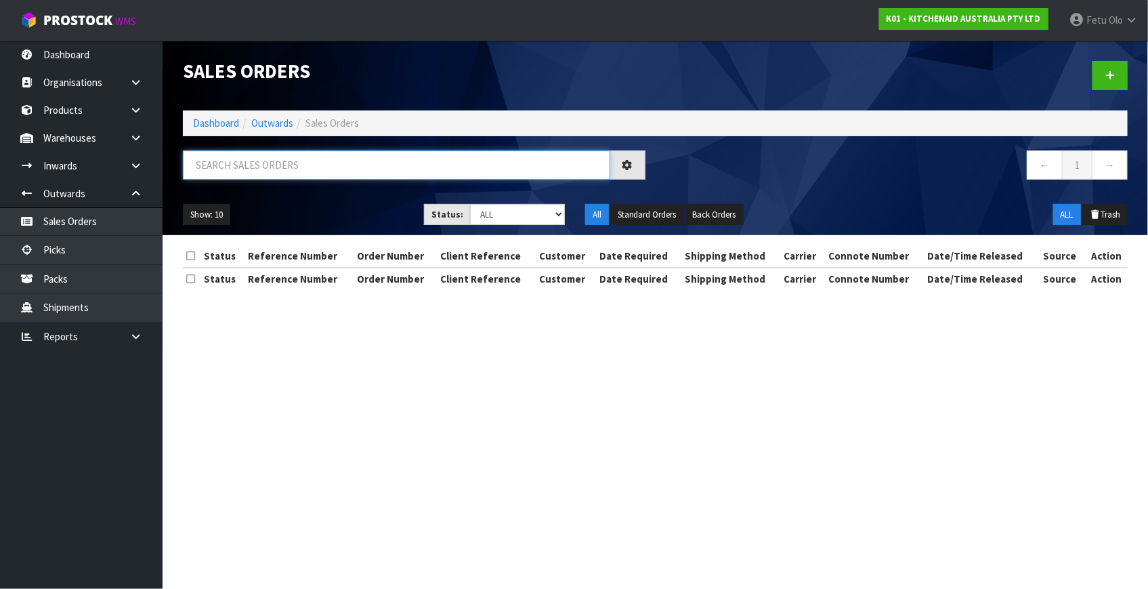
click at [289, 166] on input "text" at bounding box center [396, 164] width 427 height 29
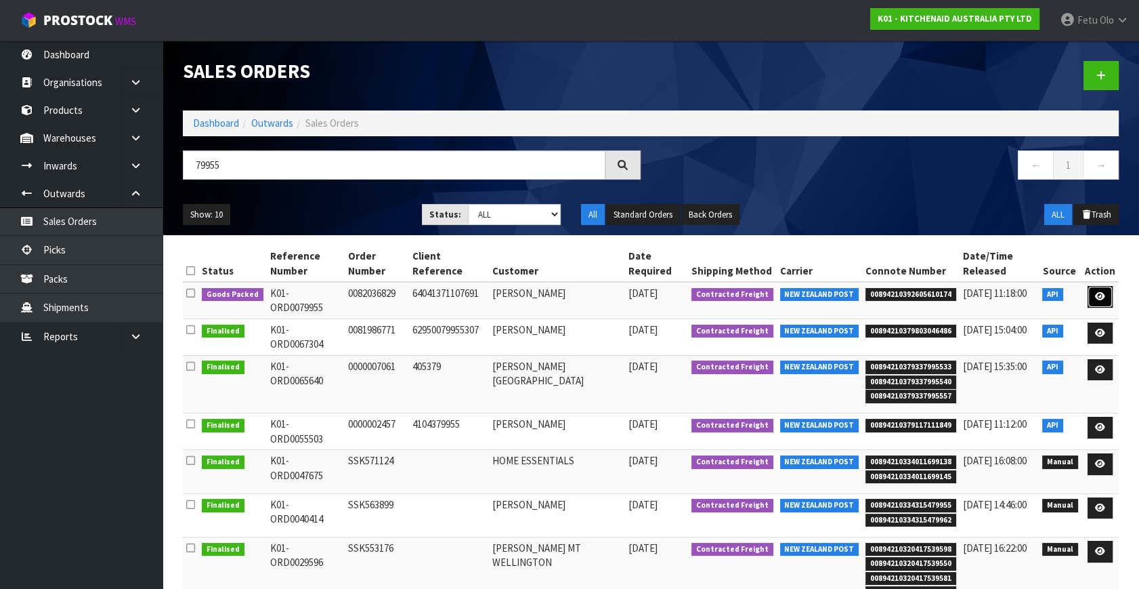
click at [1108, 291] on link at bounding box center [1100, 297] width 25 height 22
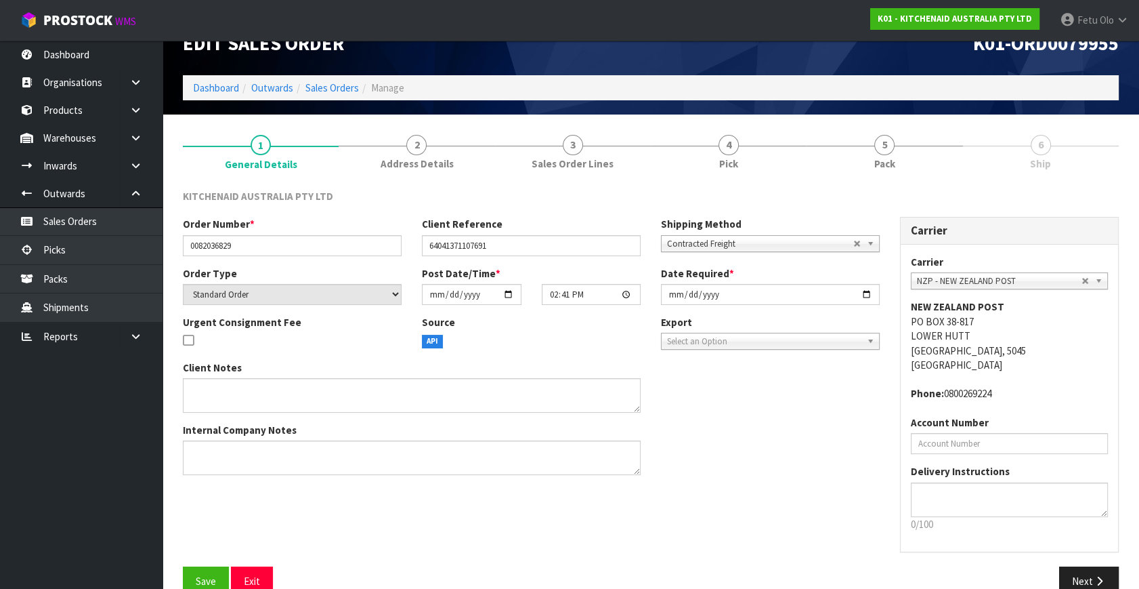
scroll to position [54, 0]
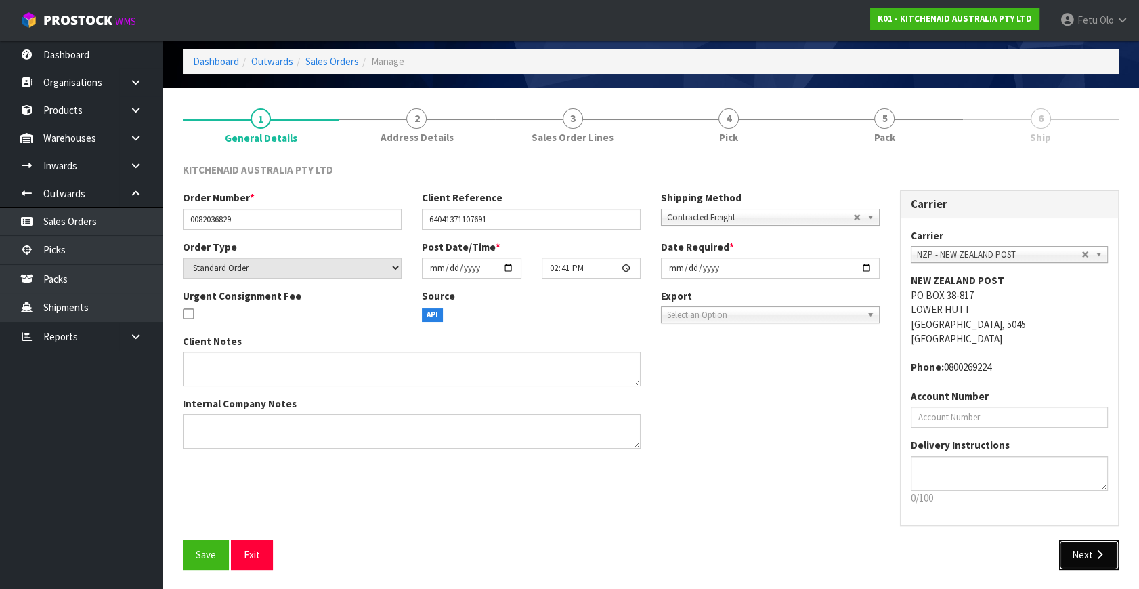
click at [1070, 551] on button "Next" at bounding box center [1089, 554] width 60 height 29
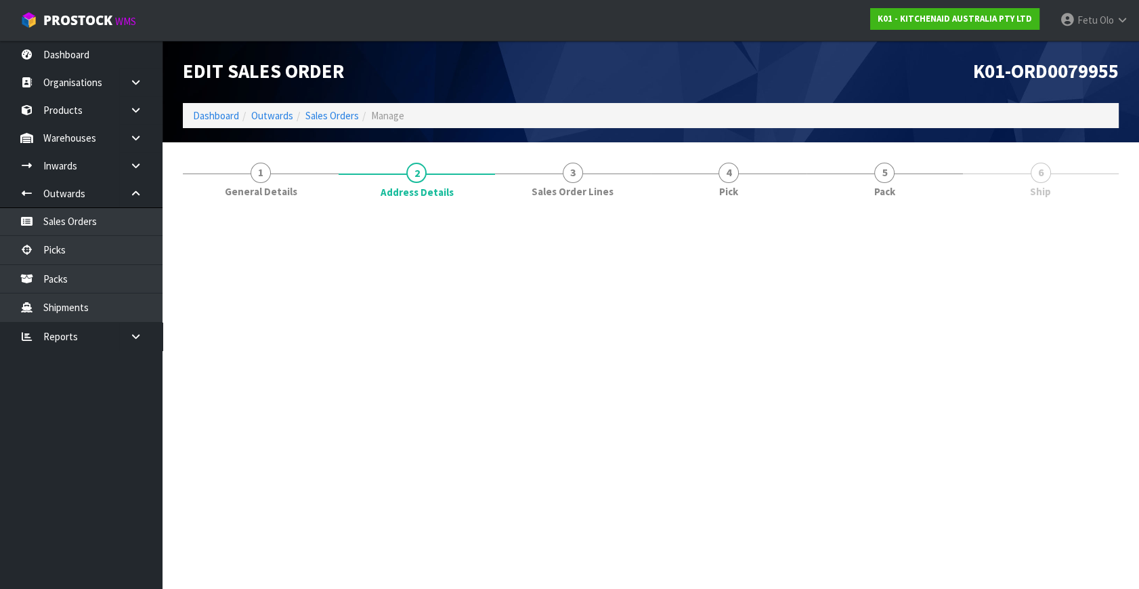
scroll to position [0, 0]
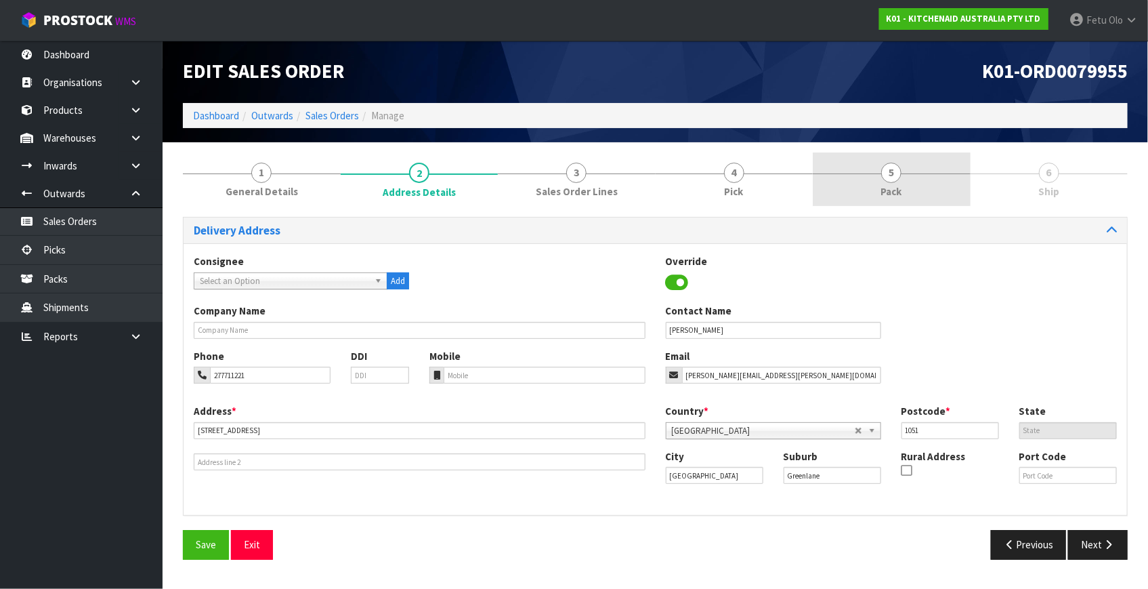
click at [906, 188] on link "5 Pack" at bounding box center [892, 179] width 158 height 54
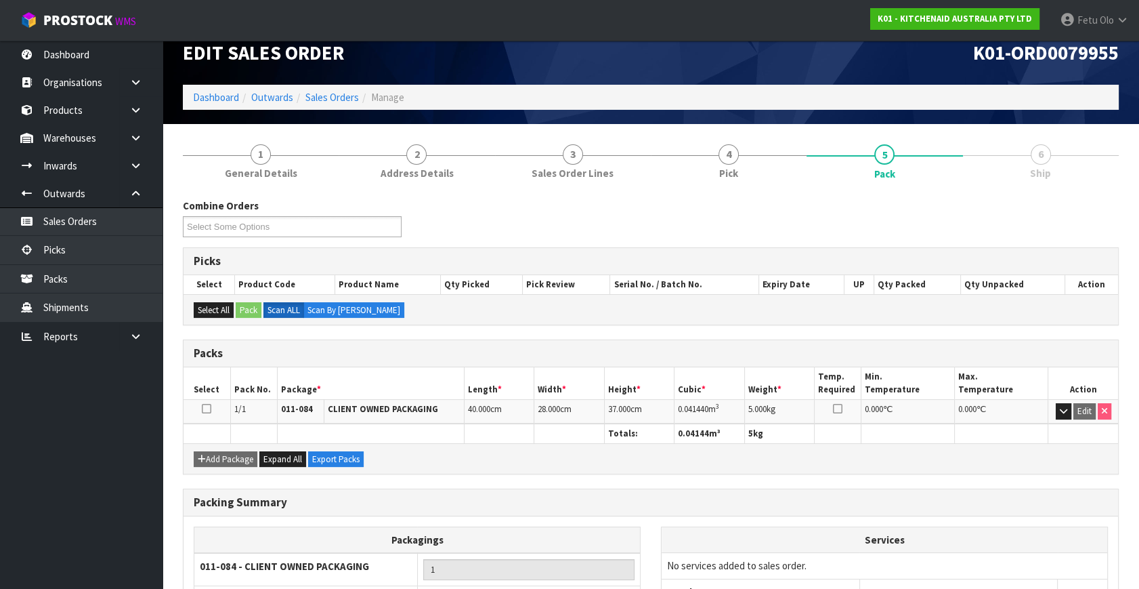
scroll to position [128, 0]
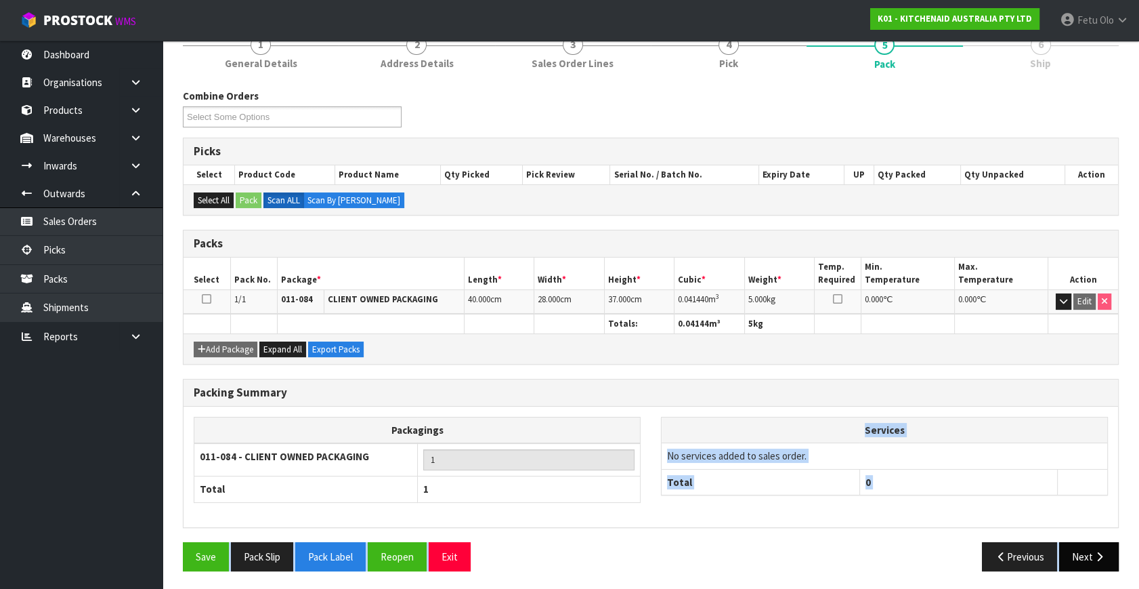
click at [1083, 540] on div "Combine Orders K01-ORD0079304 K01-ORD0079509 K01-ORD0079928 K01-ORD0079931 K01-…" at bounding box center [651, 335] width 936 height 492
click at [1114, 549] on button "Next" at bounding box center [1089, 556] width 60 height 29
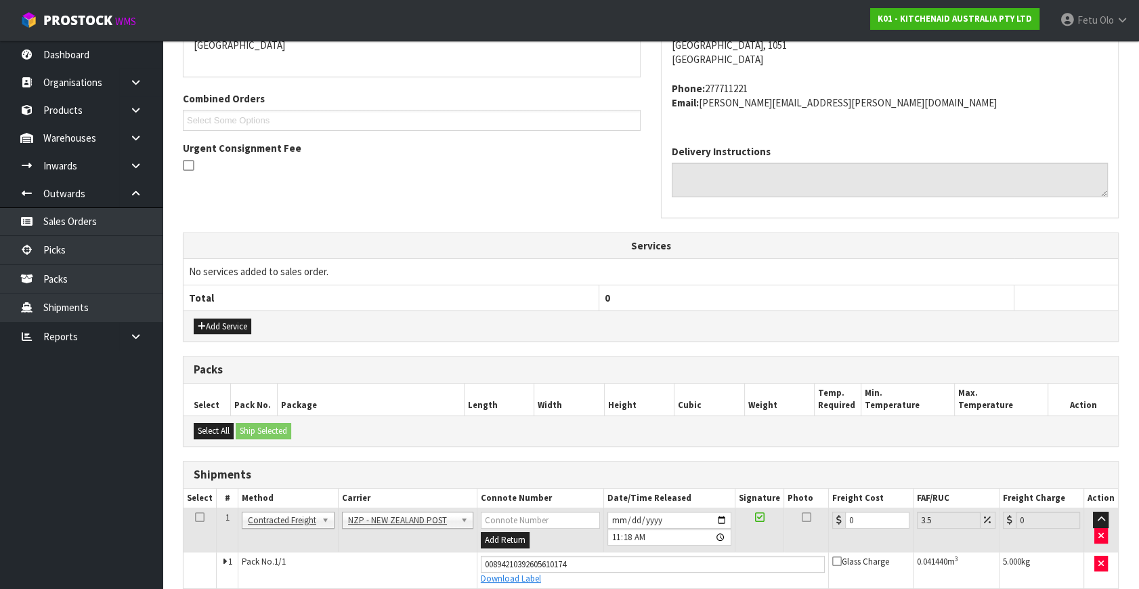
scroll to position [259, 0]
drag, startPoint x: 855, startPoint y: 519, endPoint x: 761, endPoint y: 547, distance: 97.7
click at [765, 548] on tr "1 Client Local Pickup Customer Local Pickup Company Freight Contracted Freight …" at bounding box center [651, 531] width 935 height 44
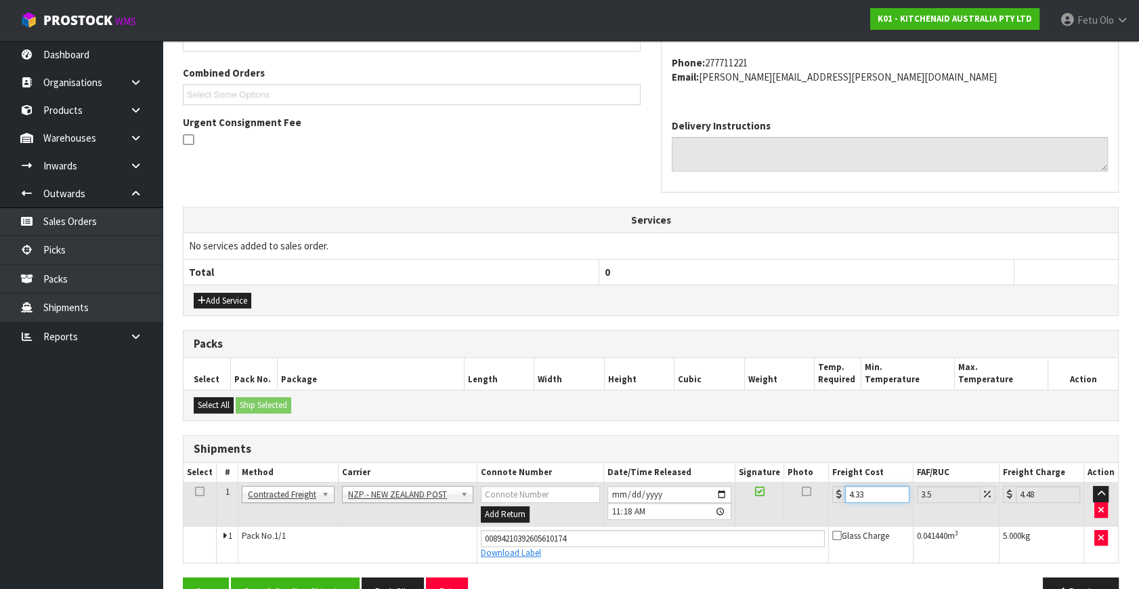
scroll to position [321, 0]
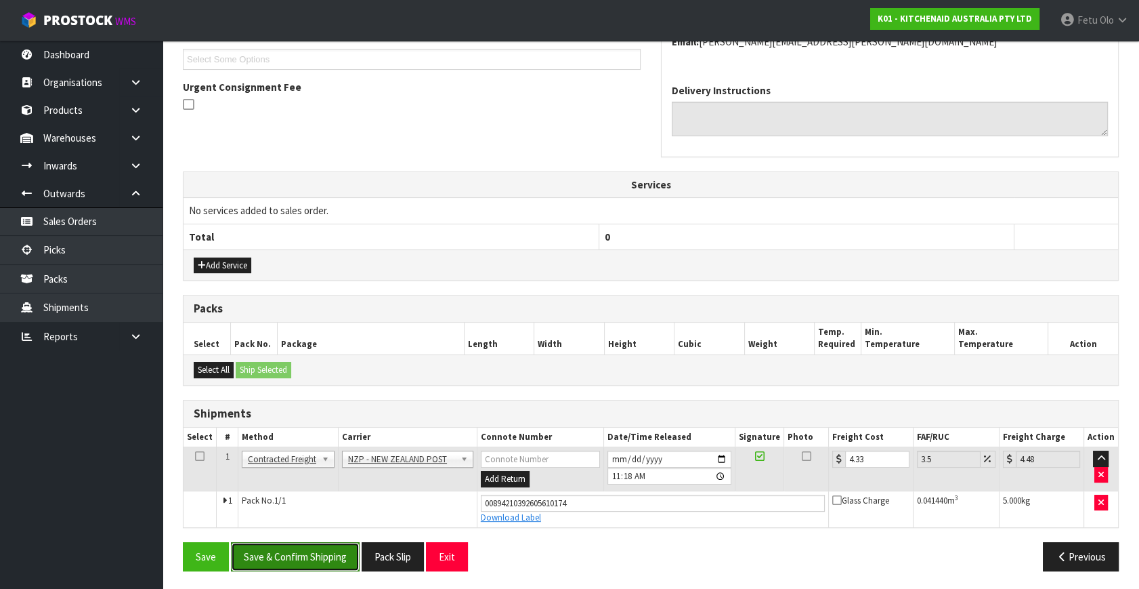
click at [335, 549] on button "Save & Confirm Shipping" at bounding box center [295, 556] width 129 height 29
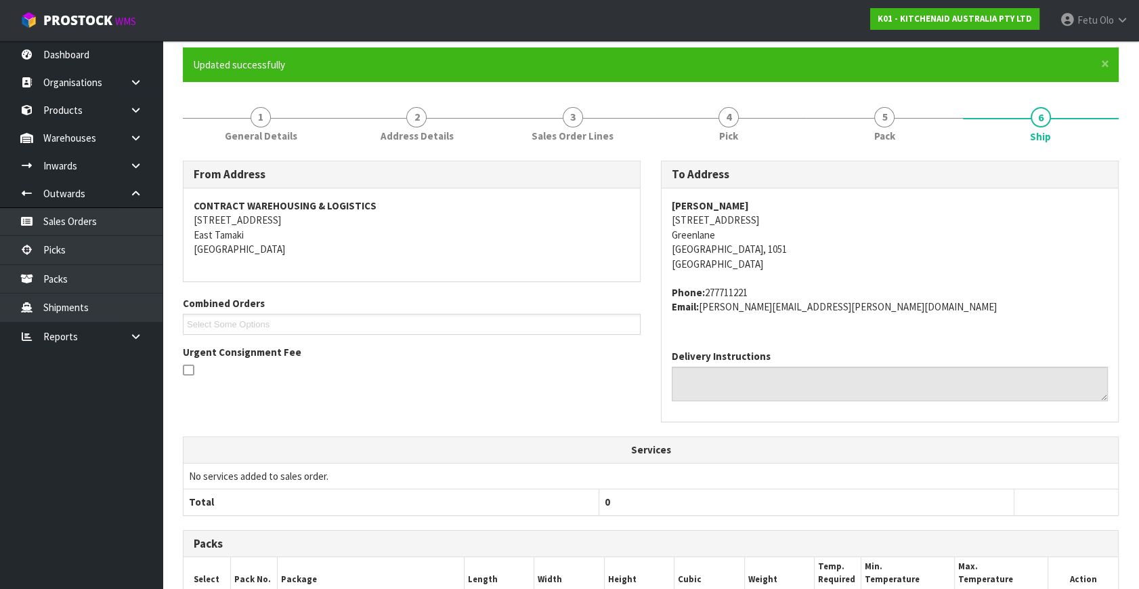
scroll to position [333, 0]
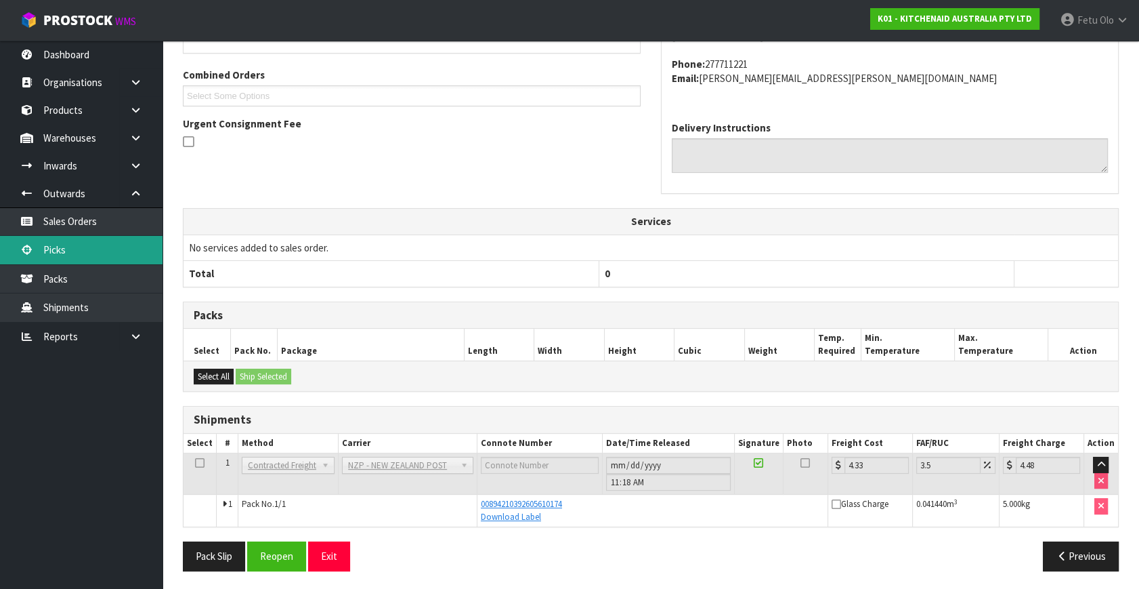
click at [89, 251] on link "Picks" at bounding box center [81, 250] width 163 height 28
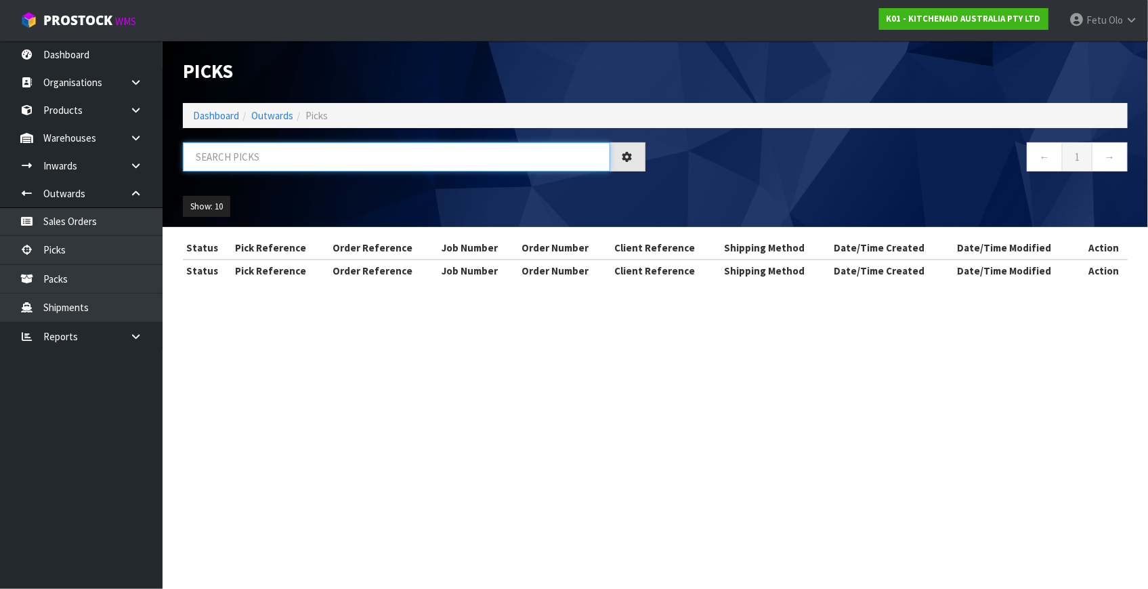
click at [294, 155] on input "text" at bounding box center [396, 156] width 427 height 29
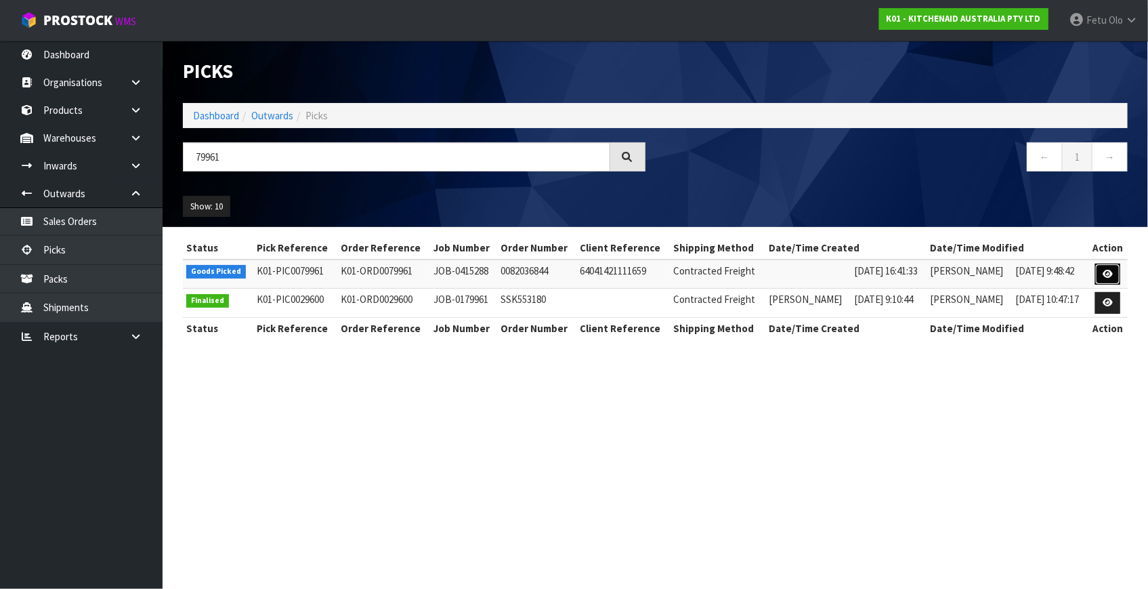
click at [1110, 268] on link at bounding box center [1107, 275] width 25 height 22
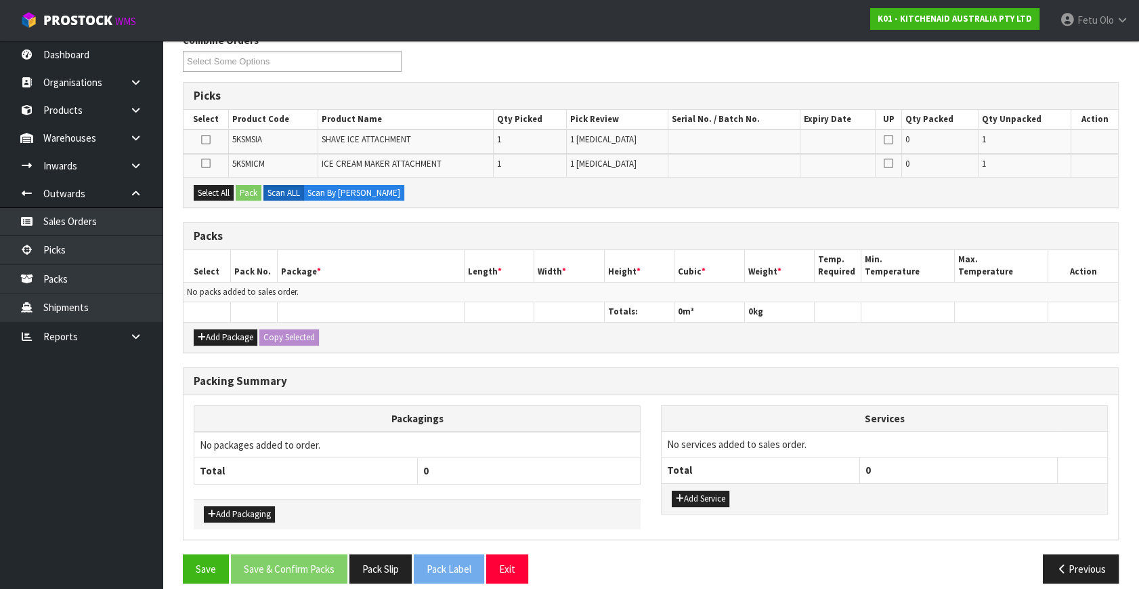
scroll to position [184, 0]
click at [228, 333] on button "Add Package" at bounding box center [226, 337] width 64 height 16
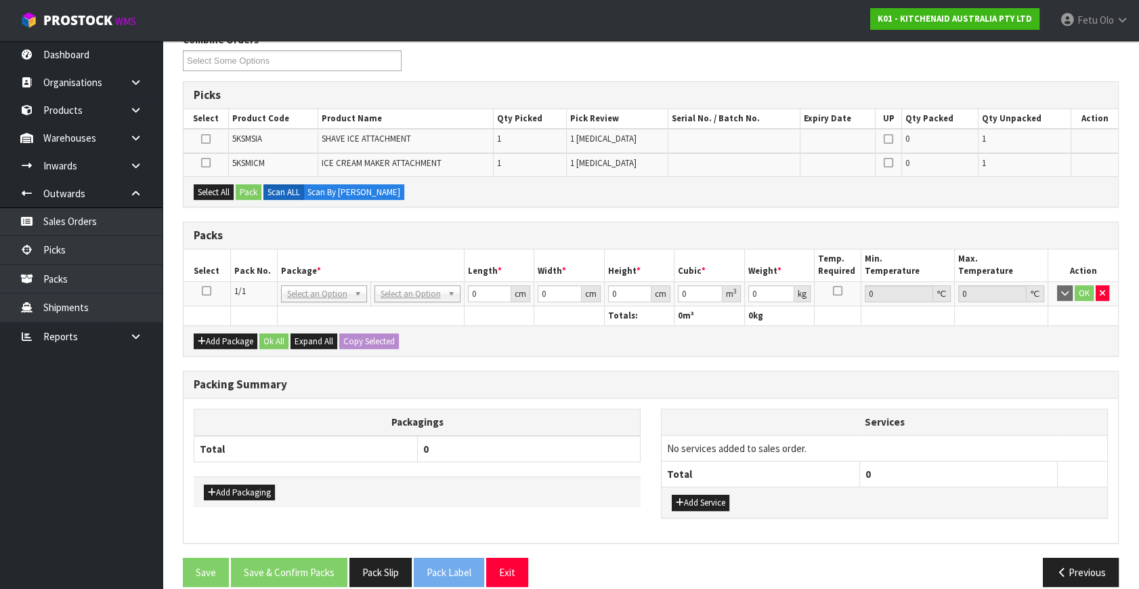
click at [209, 291] on icon at bounding box center [206, 291] width 9 height 1
click at [276, 269] on th "Pack No." at bounding box center [253, 265] width 47 height 32
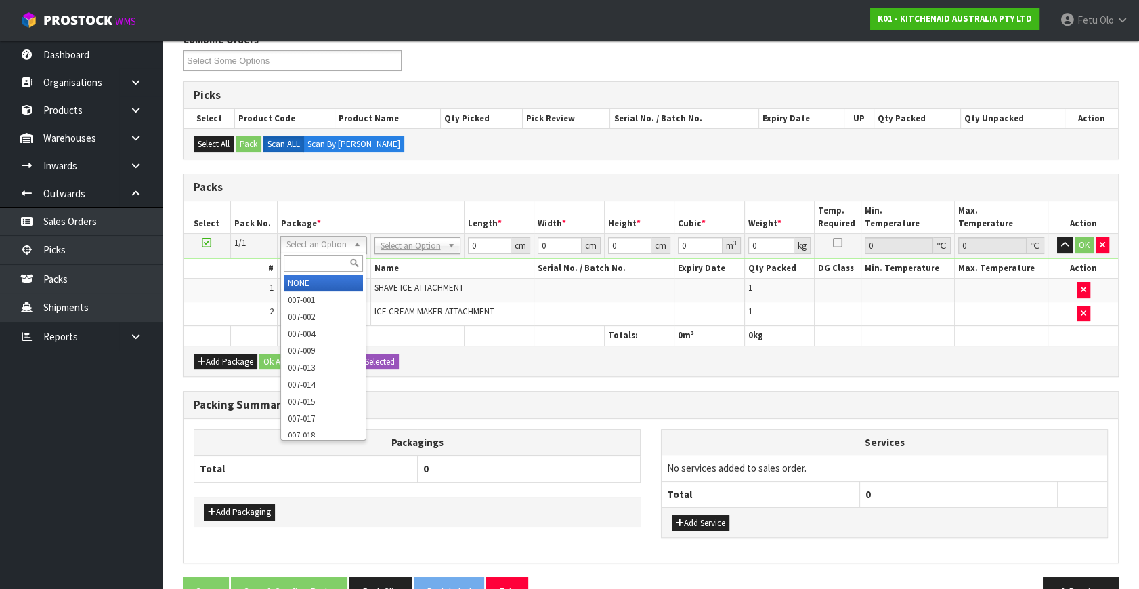
click at [318, 259] on input "text" at bounding box center [323, 263] width 79 height 17
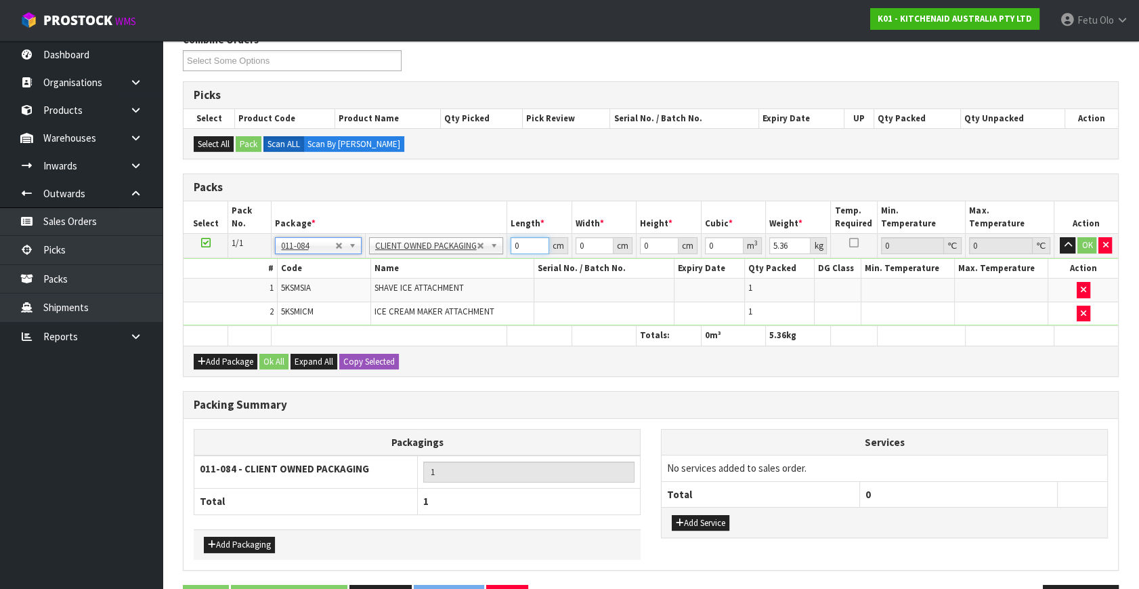
drag, startPoint x: 526, startPoint y: 241, endPoint x: 427, endPoint y: 285, distance: 108.0
click at [427, 285] on tbody "1/1 NONE 007-001 007-002 007-004 007-009 007-013 007-014 007-015 007-017 007-01…" at bounding box center [651, 280] width 935 height 92
click button "OK" at bounding box center [1087, 245] width 19 height 16
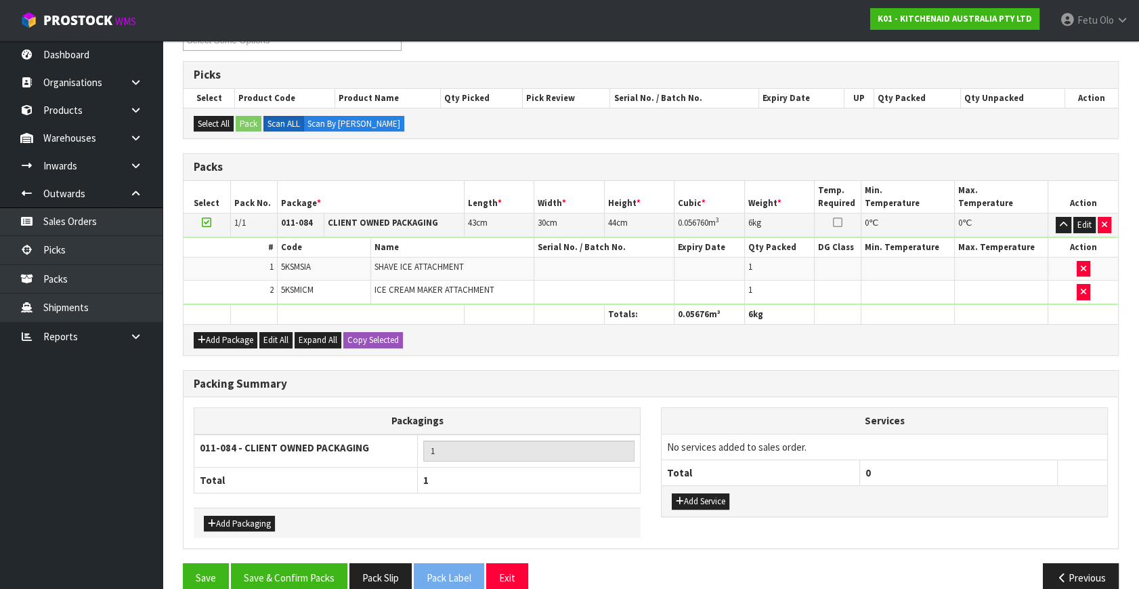
scroll to position [224, 0]
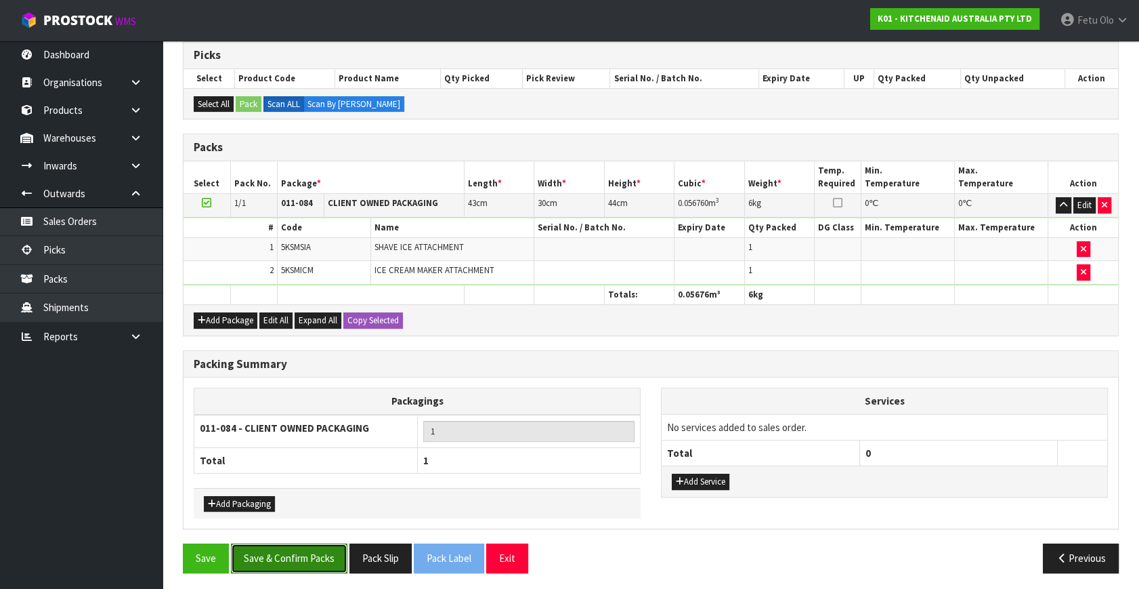
click at [320, 550] on button "Save & Confirm Packs" at bounding box center [289, 557] width 117 height 29
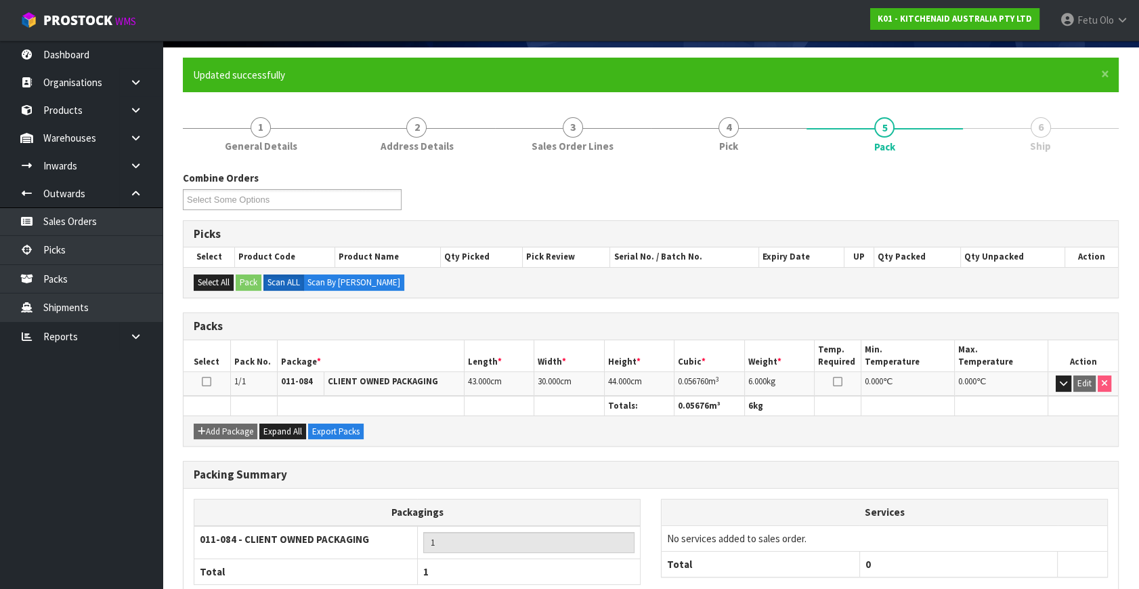
scroll to position [177, 0]
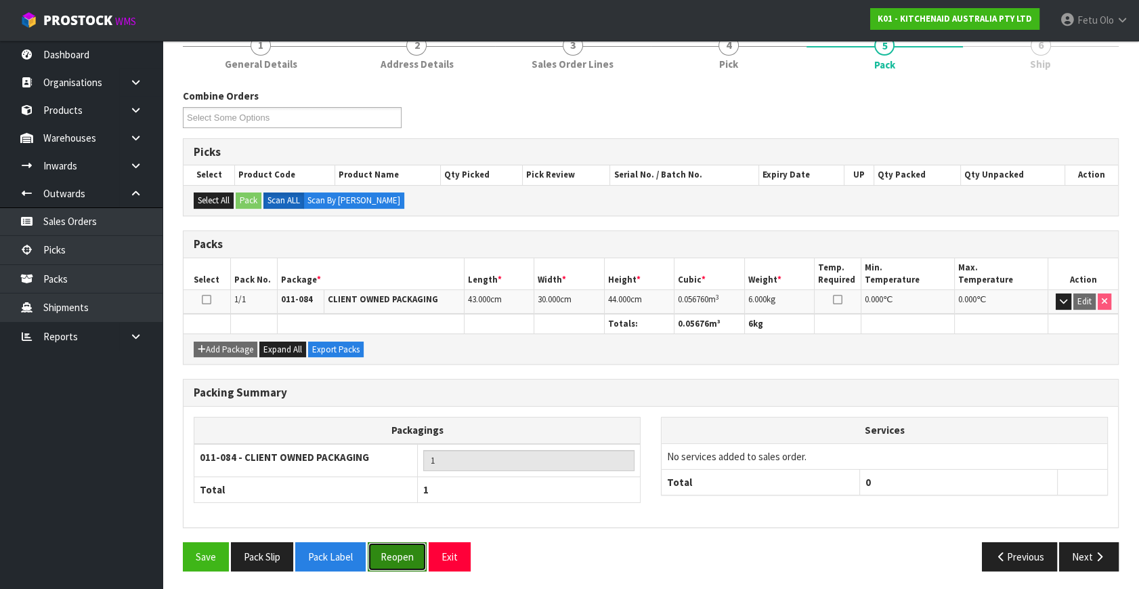
click at [406, 555] on button "Reopen" at bounding box center [397, 556] width 59 height 29
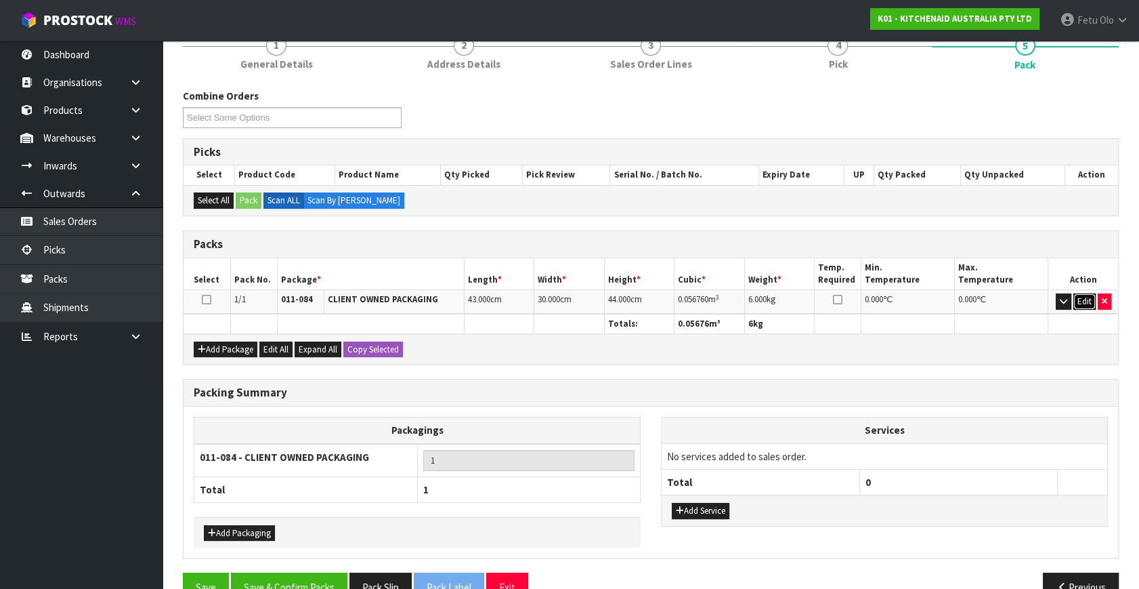
click at [1080, 297] on button "Edit" at bounding box center [1085, 301] width 22 height 16
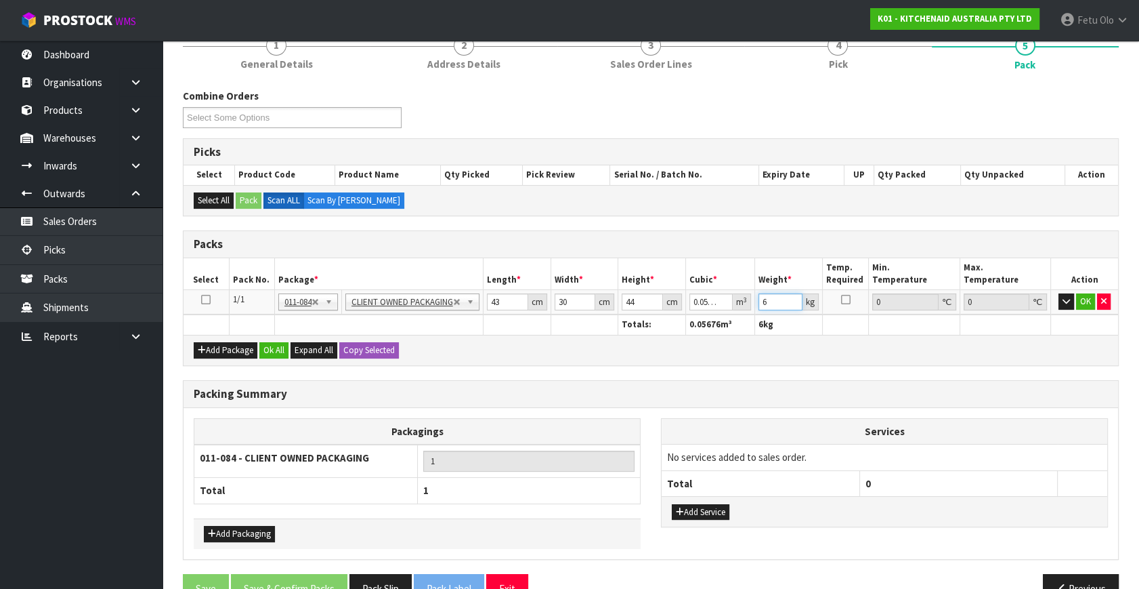
drag, startPoint x: 776, startPoint y: 297, endPoint x: 586, endPoint y: 359, distance: 199.4
click at [586, 359] on div "Packs Select Pack No. Package * Length * Width * Height * Cubic * Weight * Temp…" at bounding box center [651, 297] width 936 height 135
click button "OK" at bounding box center [1085, 301] width 19 height 16
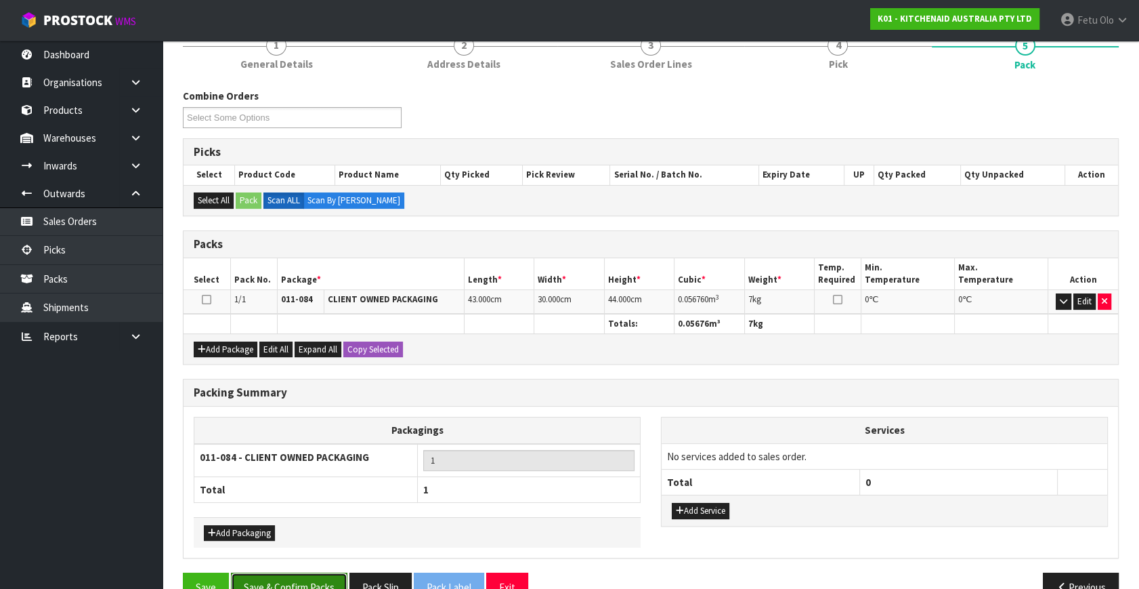
click at [305, 581] on button "Save & Confirm Packs" at bounding box center [289, 586] width 117 height 29
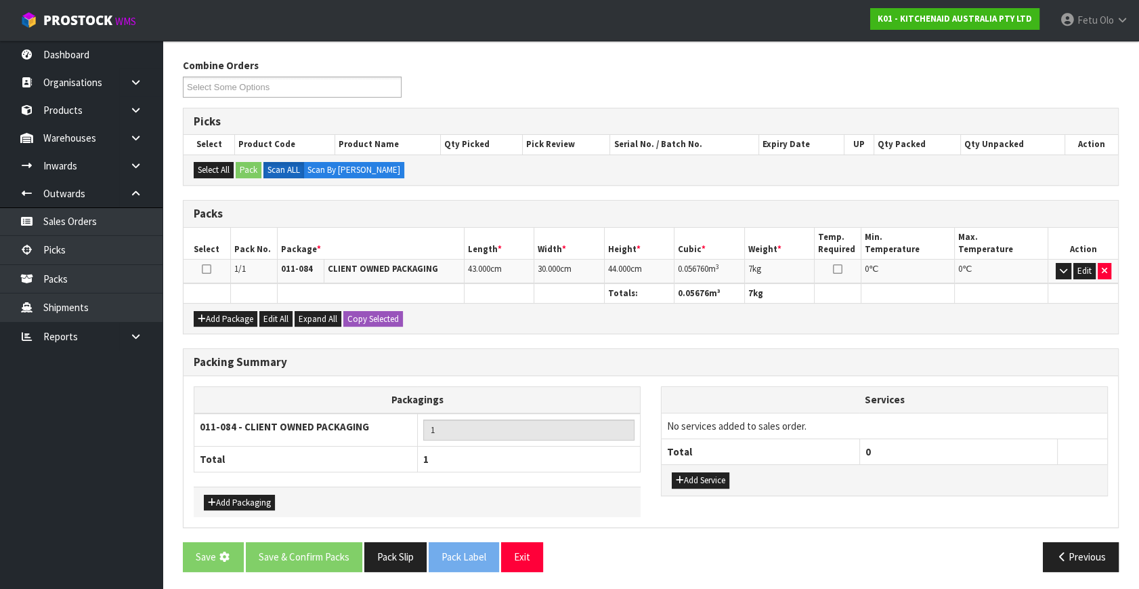
scroll to position [0, 0]
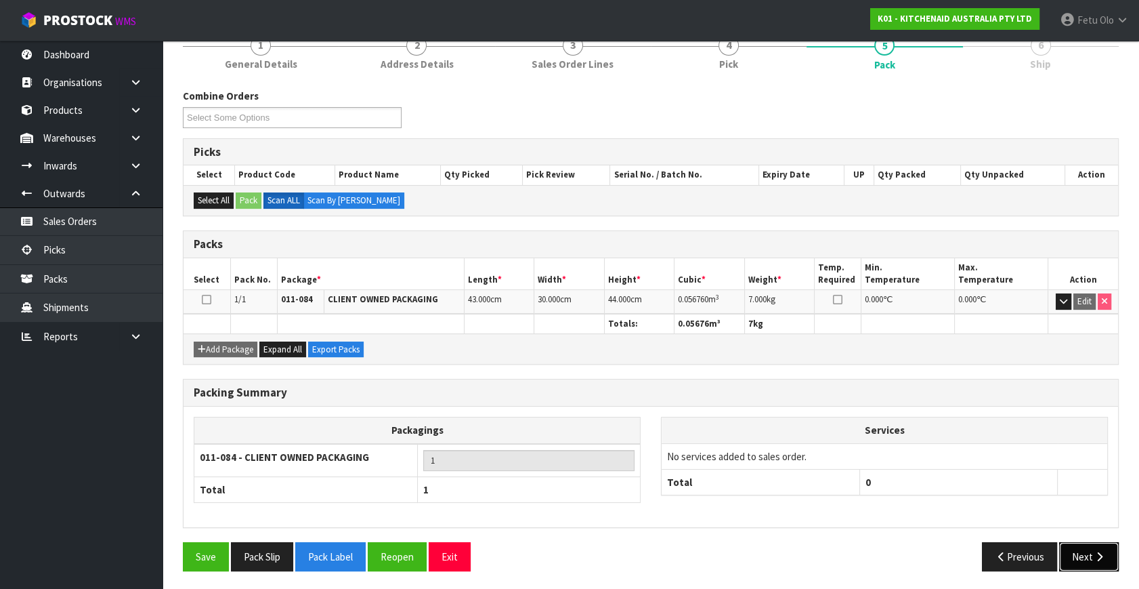
click at [1091, 547] on button "Next" at bounding box center [1089, 556] width 60 height 29
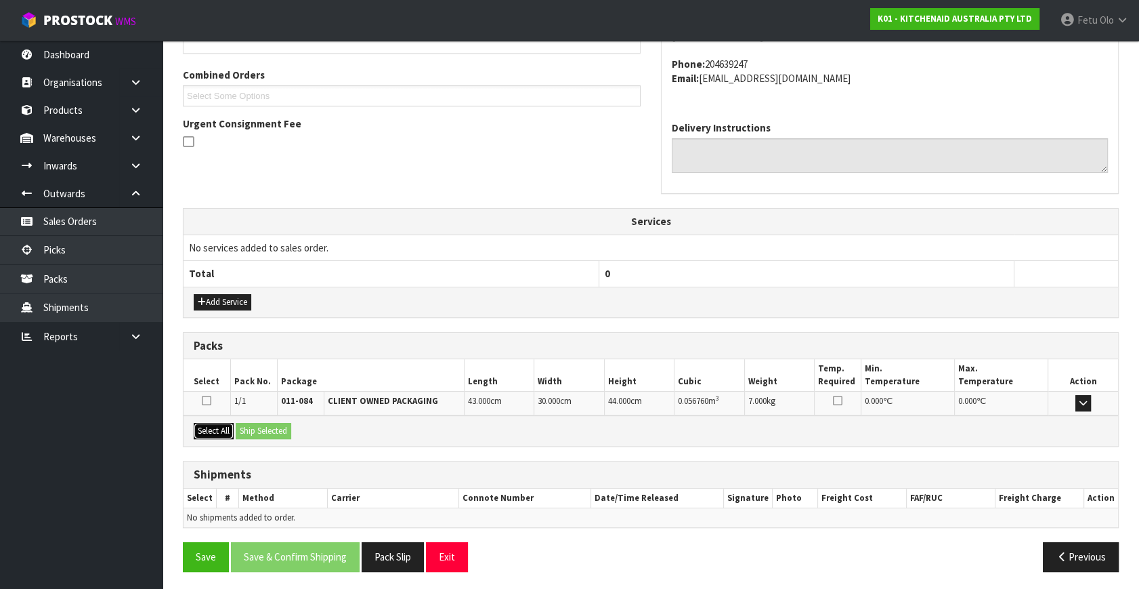
click at [215, 424] on button "Select All" at bounding box center [214, 431] width 40 height 16
click at [259, 424] on button "Ship Selected" at bounding box center [264, 431] width 56 height 16
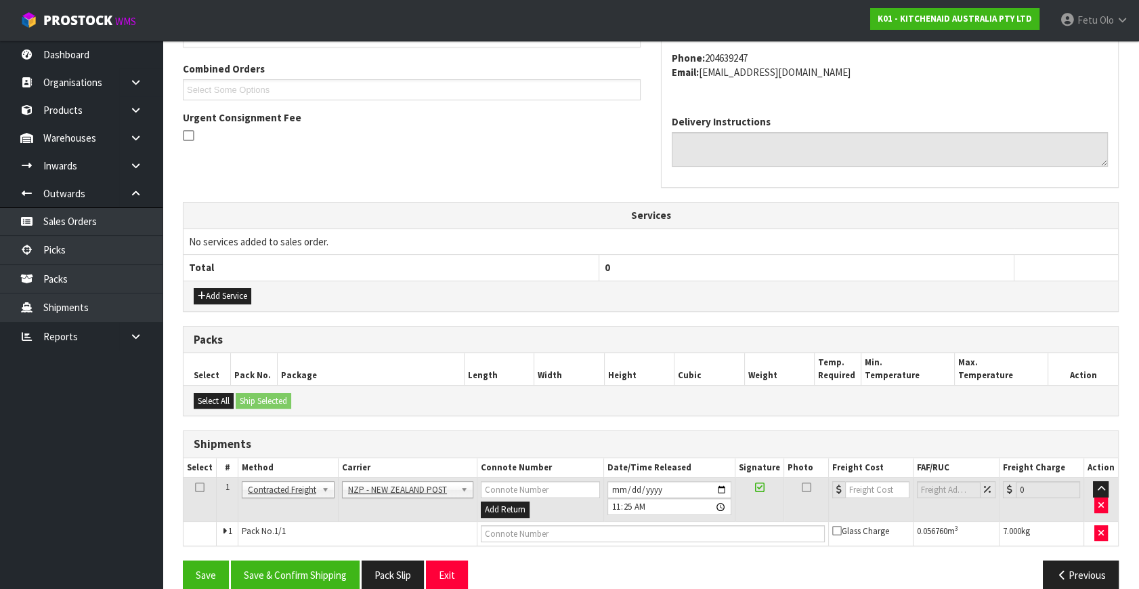
scroll to position [358, 0]
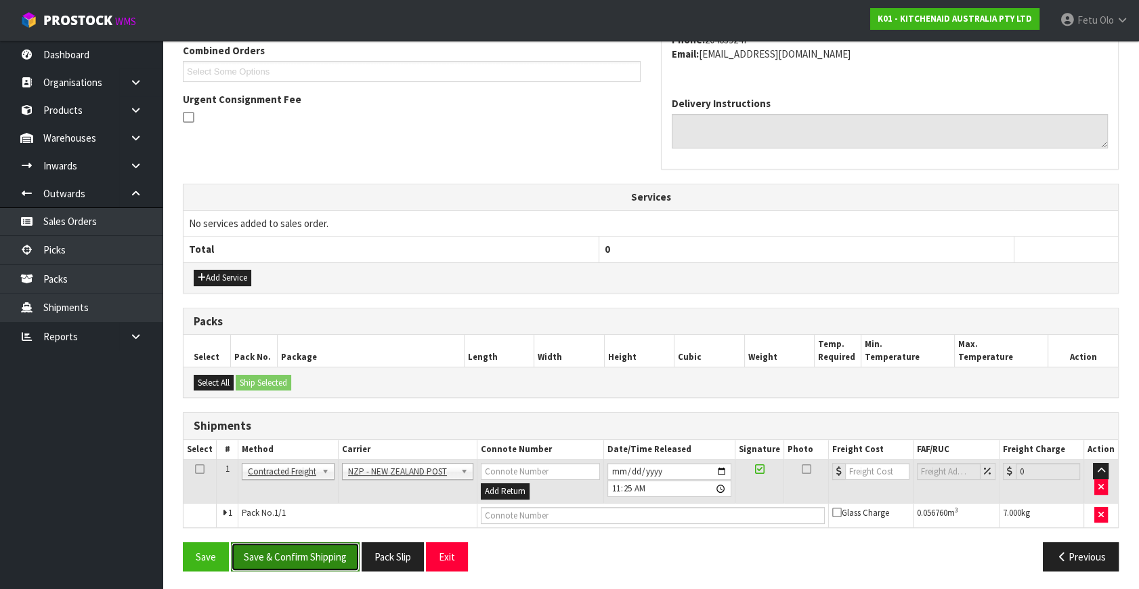
click at [297, 547] on button "Save & Confirm Shipping" at bounding box center [295, 556] width 129 height 29
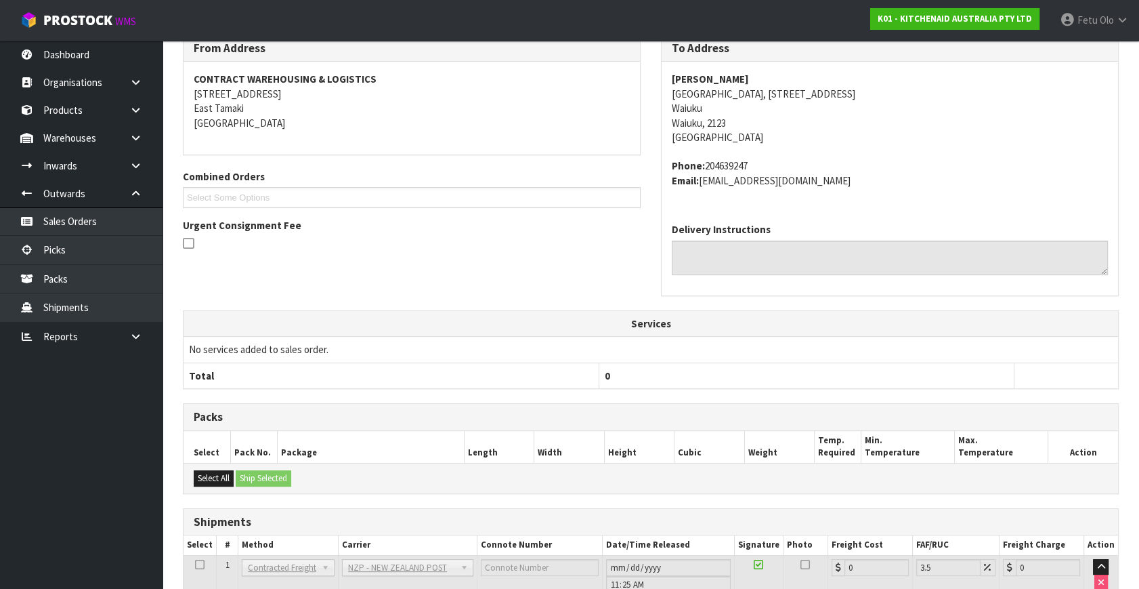
scroll to position [339, 0]
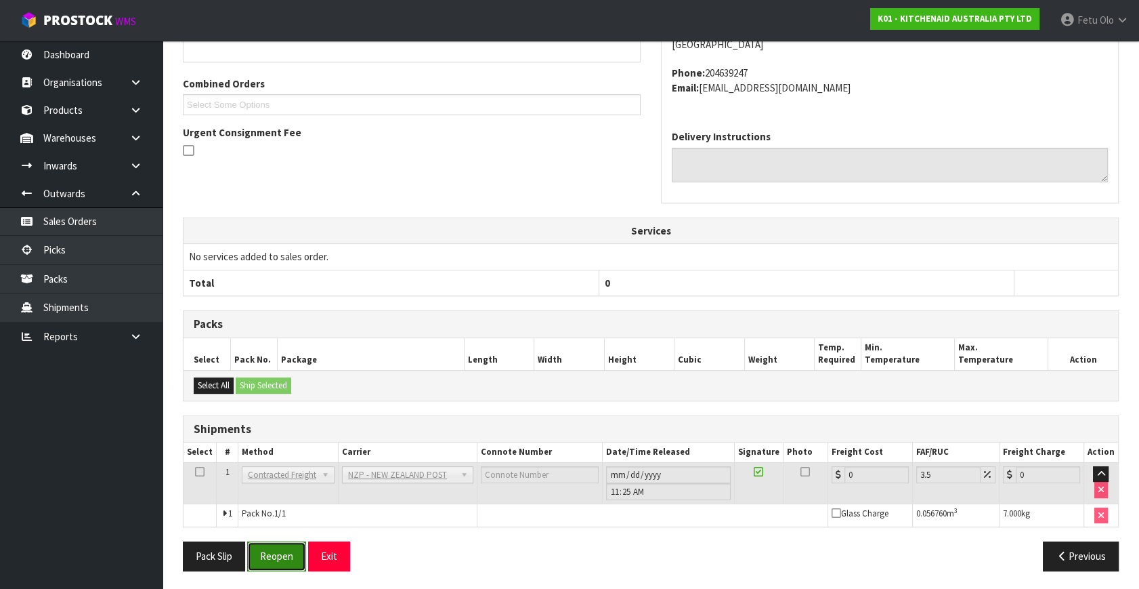
click at [286, 545] on button "Reopen" at bounding box center [276, 555] width 59 height 29
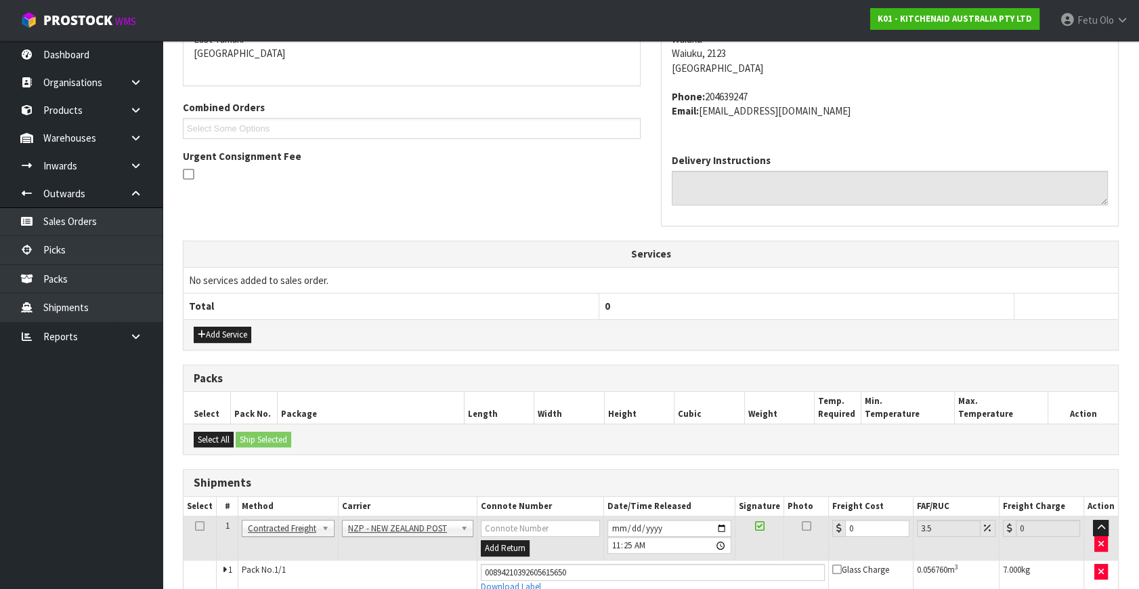
scroll to position [324, 0]
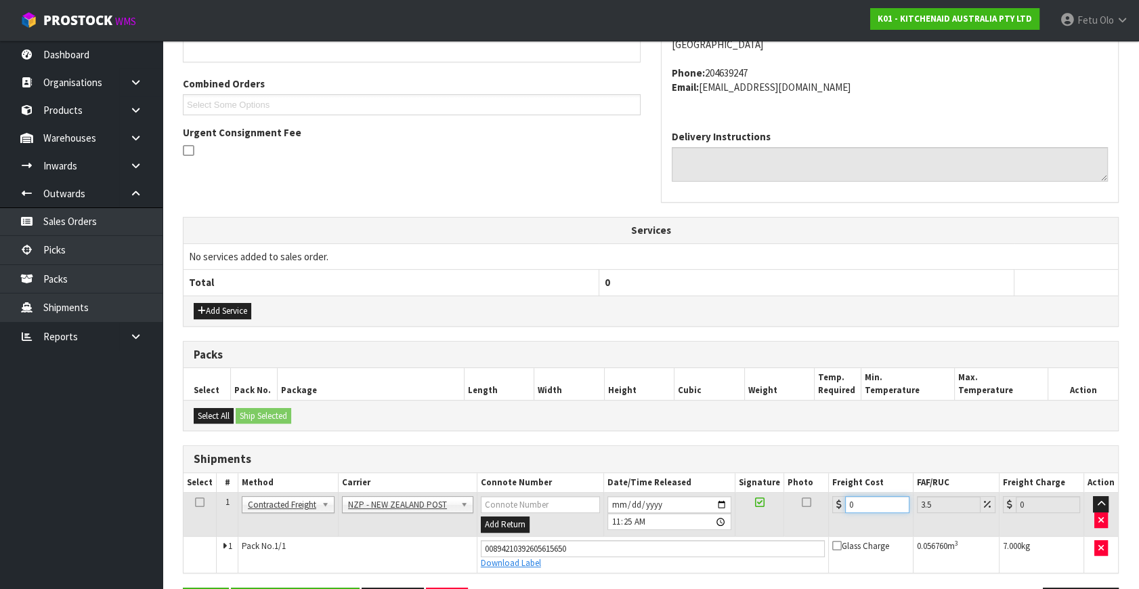
drag, startPoint x: 863, startPoint y: 499, endPoint x: 634, endPoint y: 457, distance: 232.8
click at [751, 513] on tr "1 Client Local Pickup Customer Local Pickup Company Freight Contracted Freight …" at bounding box center [651, 514] width 935 height 44
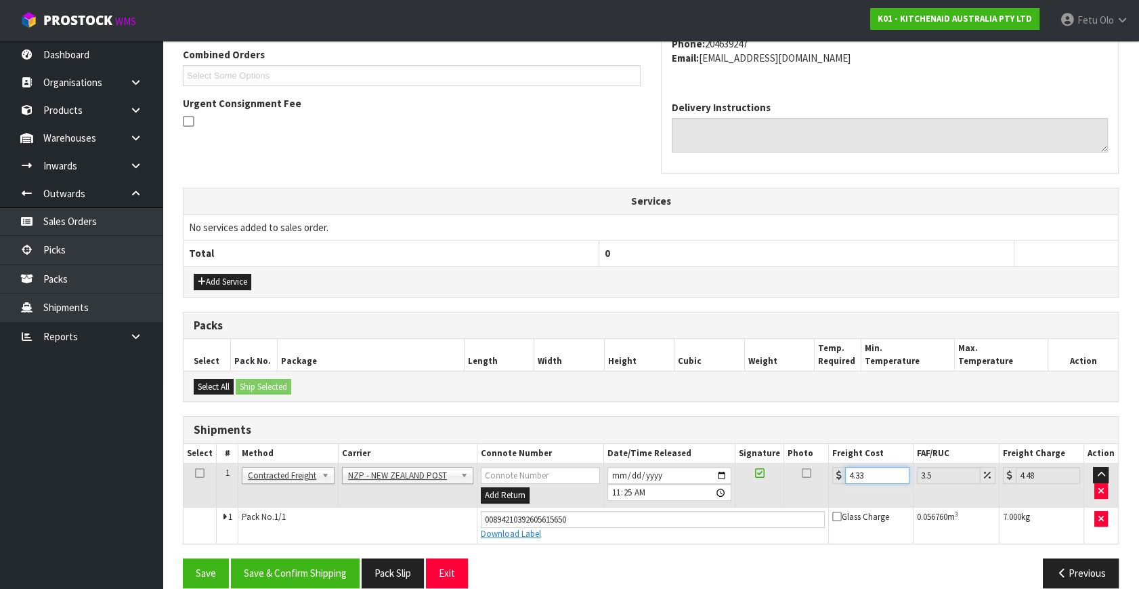
scroll to position [371, 0]
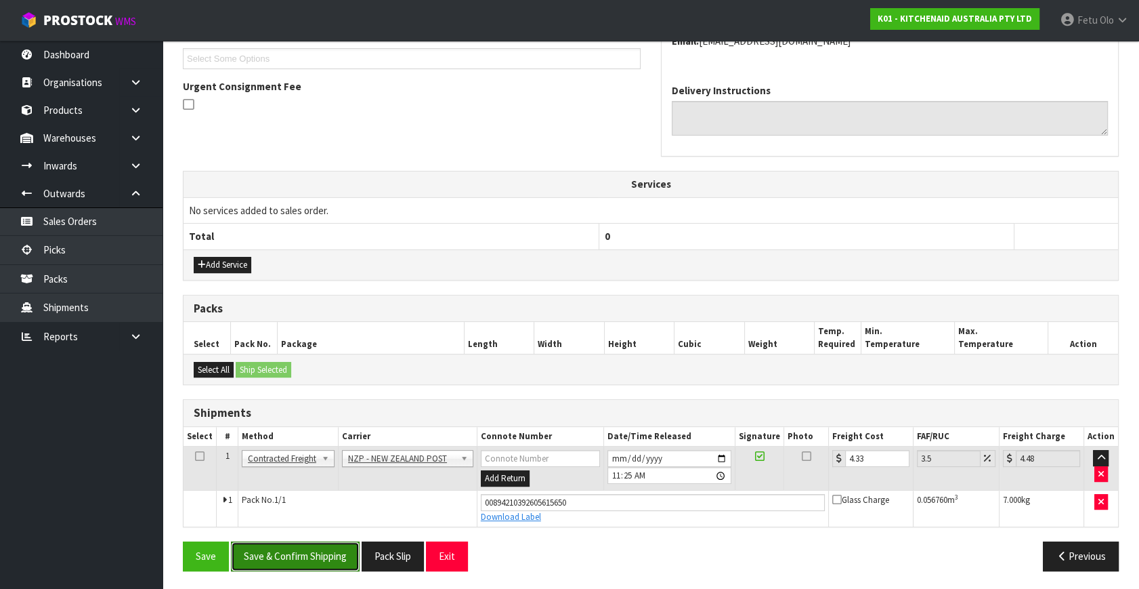
click at [295, 549] on button "Save & Confirm Shipping" at bounding box center [295, 555] width 129 height 29
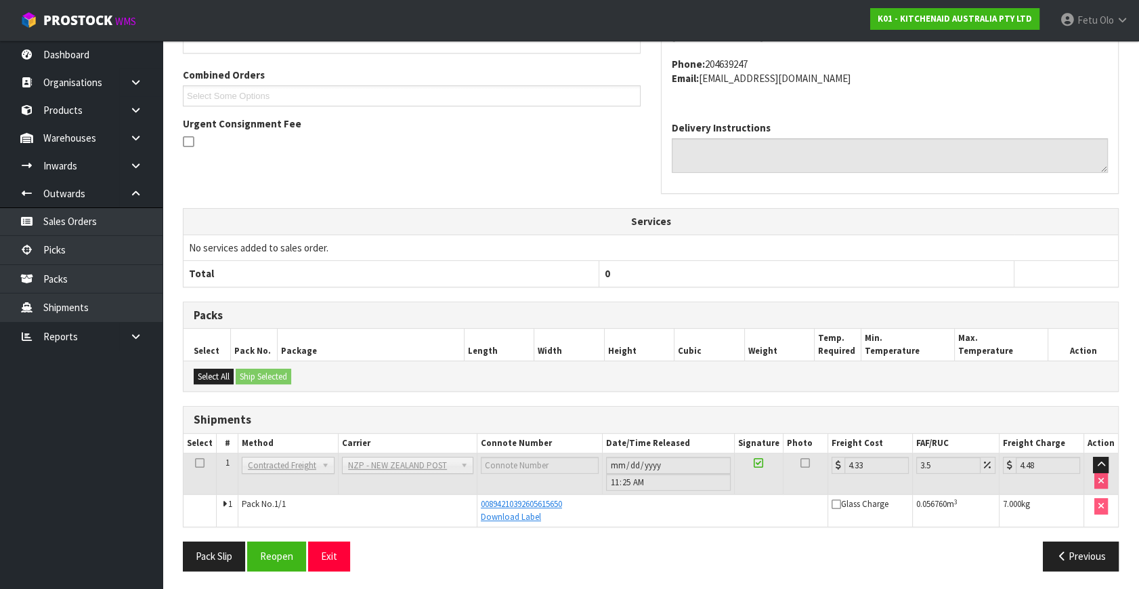
scroll to position [0, 0]
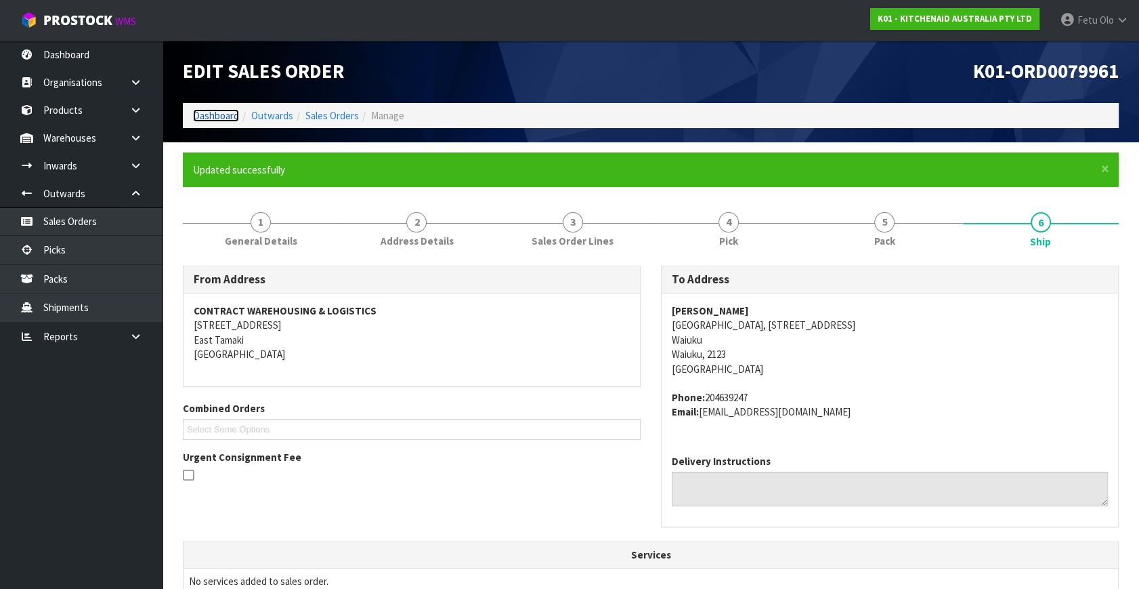
click at [217, 120] on link "Dashboard" at bounding box center [216, 115] width 46 height 13
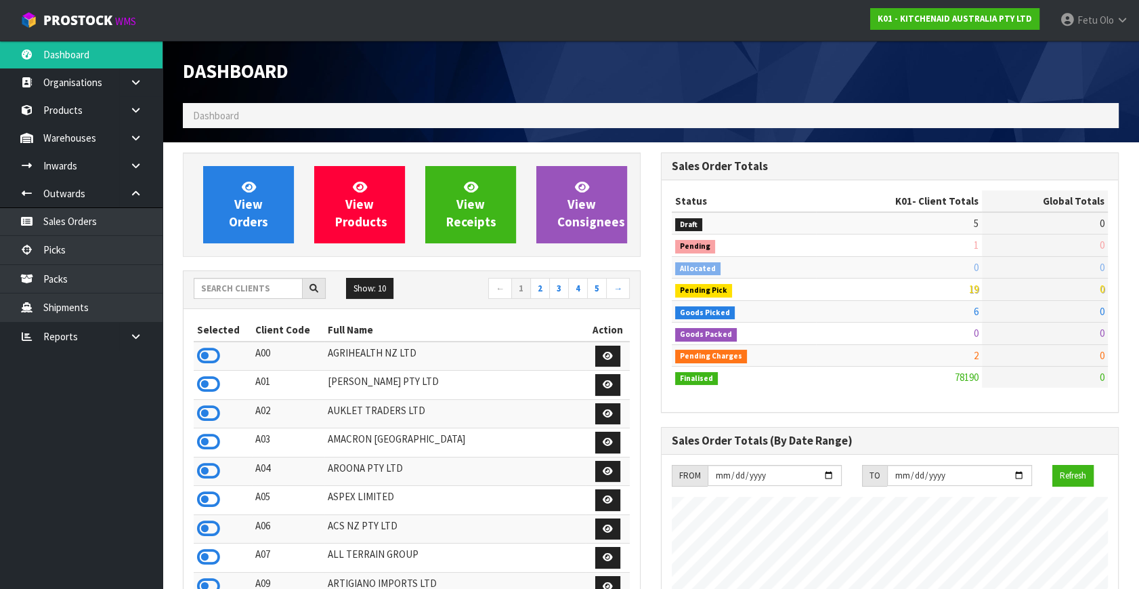
scroll to position [1024, 478]
click at [56, 247] on link "Picks" at bounding box center [81, 250] width 163 height 28
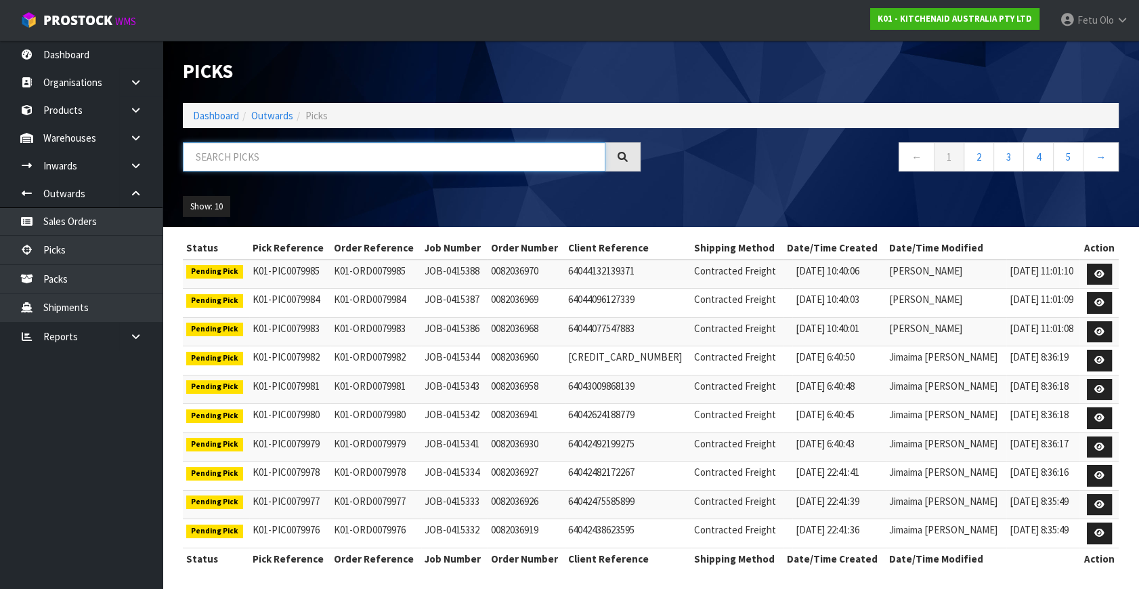
click at [249, 162] on input "text" at bounding box center [394, 156] width 423 height 29
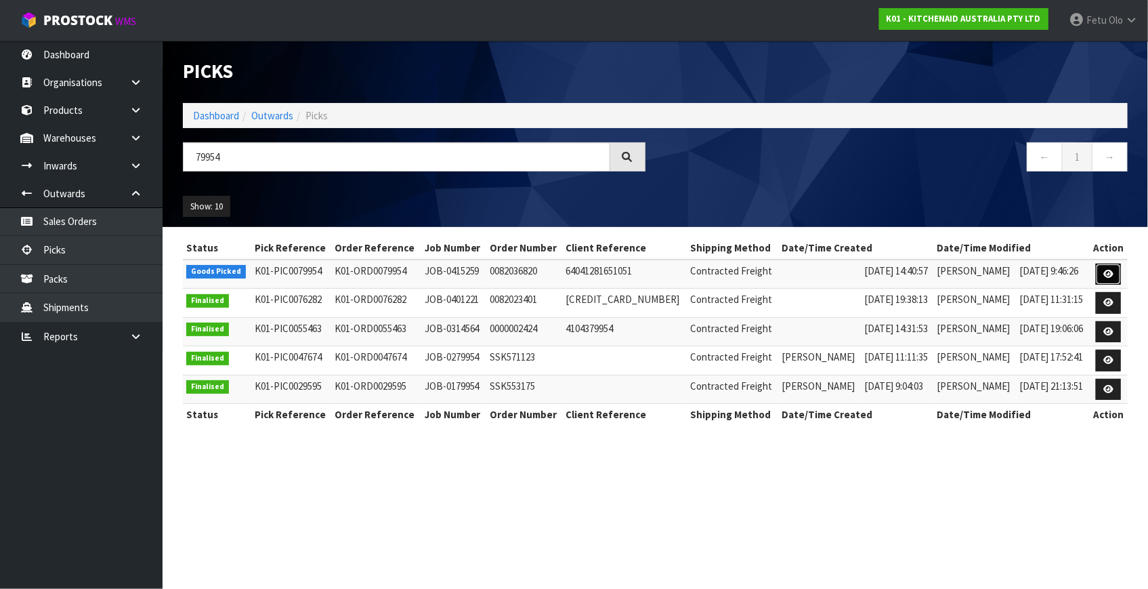
click at [1110, 272] on icon at bounding box center [1109, 274] width 10 height 9
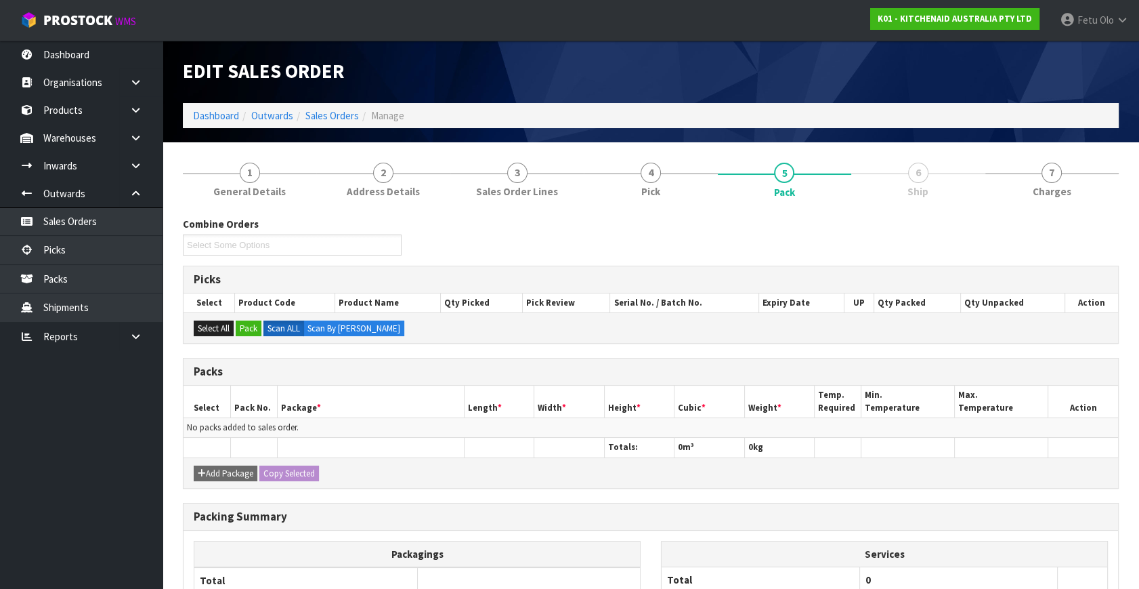
click at [45, 511] on ul "Dashboard Organisations Clients Consignees Carriers Products Categories Serial …" at bounding box center [81, 315] width 163 height 548
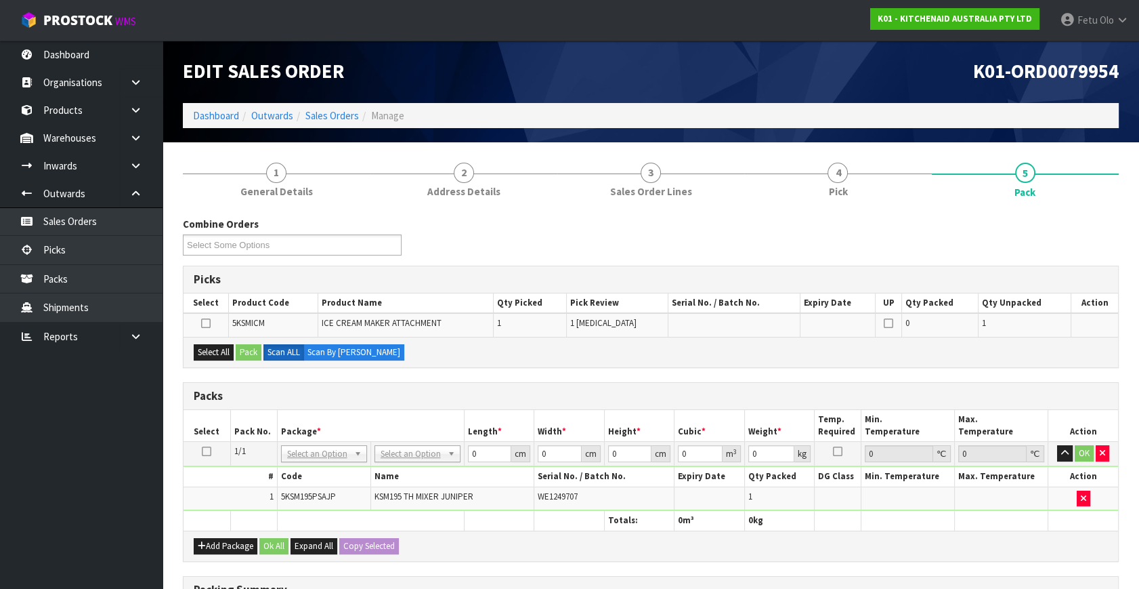
click at [1110, 445] on td "OK" at bounding box center [1084, 454] width 70 height 24
click at [1106, 448] on button "button" at bounding box center [1103, 453] width 14 height 16
click at [81, 482] on ul "Dashboard Organisations Clients Consignees Carriers Products Categories Serial …" at bounding box center [81, 315] width 163 height 548
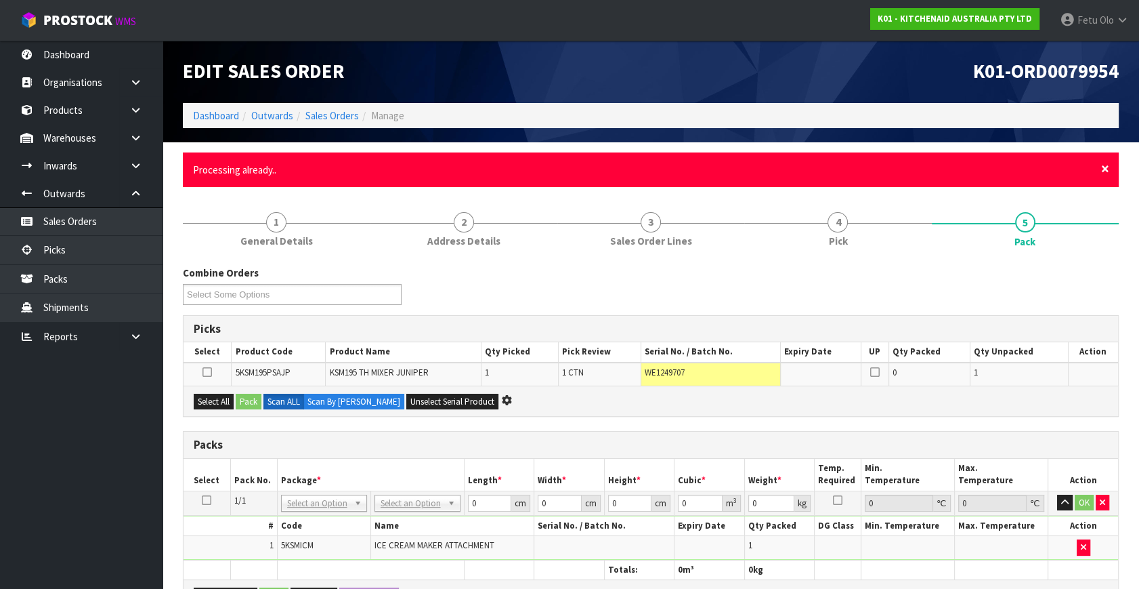
click at [1107, 166] on span "×" at bounding box center [1105, 168] width 8 height 19
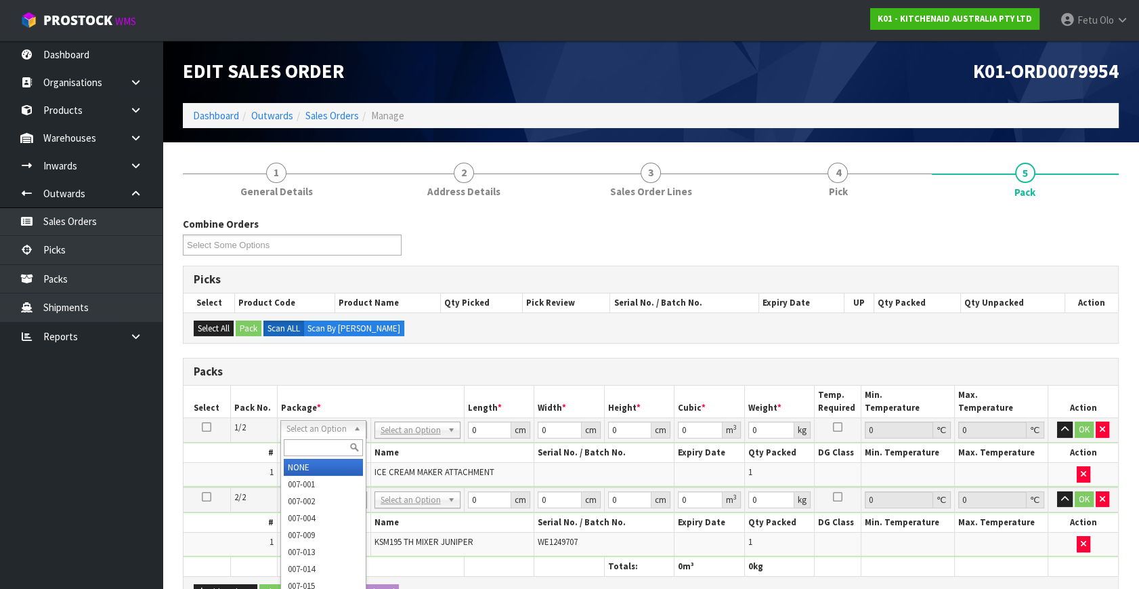
click at [293, 448] on input "text" at bounding box center [323, 447] width 79 height 17
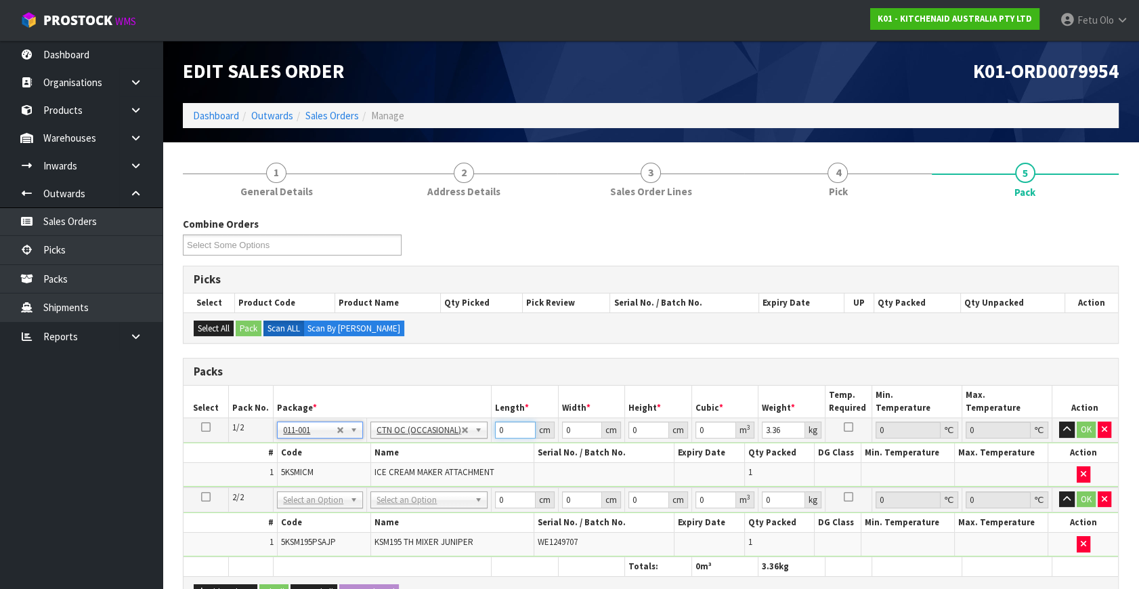
drag, startPoint x: 469, startPoint y: 443, endPoint x: 461, endPoint y: 446, distance: 9.4
click at [461, 446] on tbody "1/2 NONE 007-001 007-002 007-004 007-009 007-013 007-014 007-015 007-017 007-01…" at bounding box center [651, 452] width 935 height 69
click button "OK" at bounding box center [1086, 429] width 19 height 16
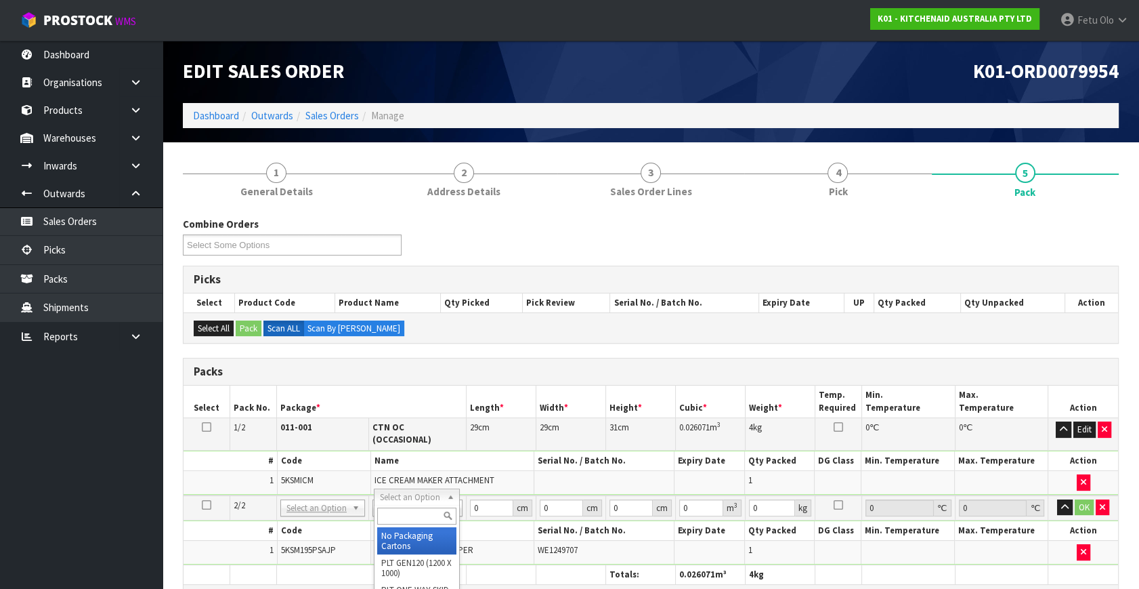
drag, startPoint x: 413, startPoint y: 538, endPoint x: 437, endPoint y: 529, distance: 25.3
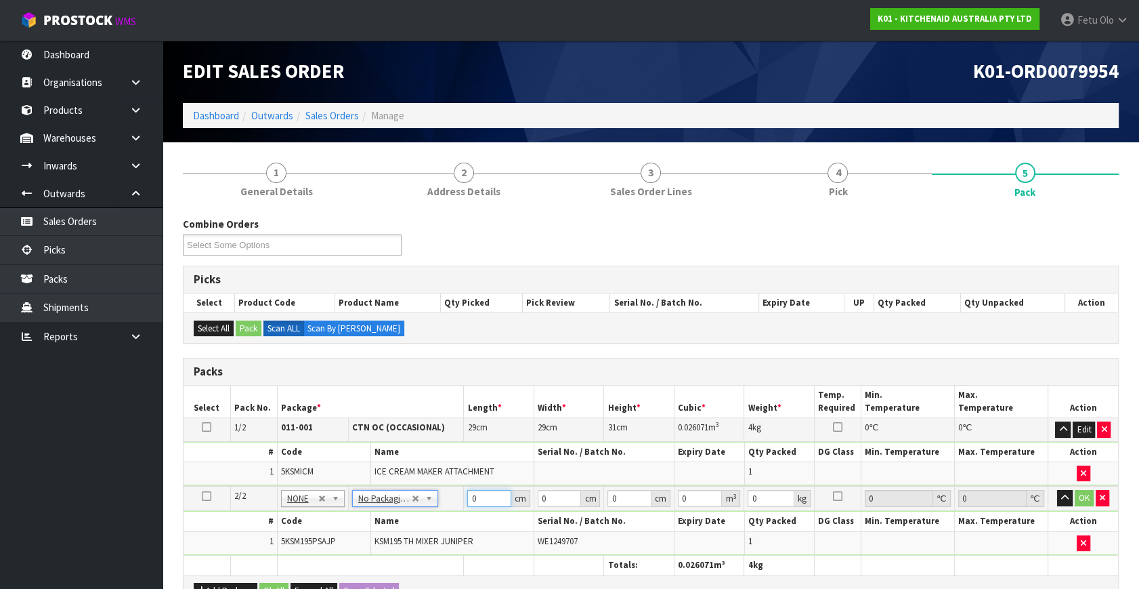
click at [379, 521] on tbody "2/2 NONE 007-001 007-002 007-004 007-009 007-013 007-014 007-015 007-017 007-01…" at bounding box center [651, 520] width 935 height 69
click button "OK" at bounding box center [1084, 498] width 19 height 16
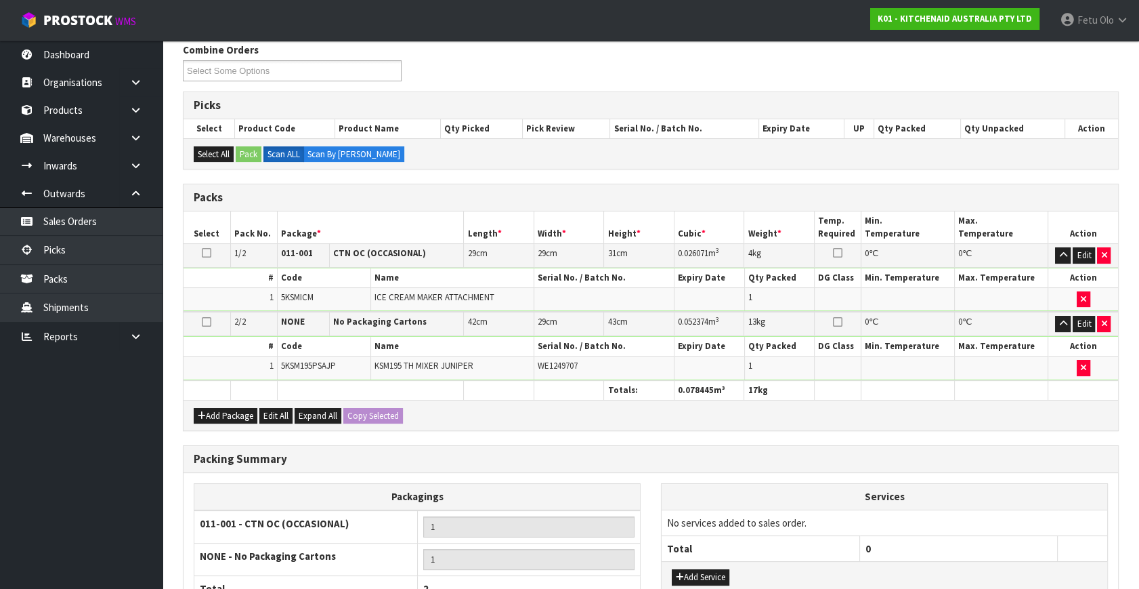
scroll to position [302, 0]
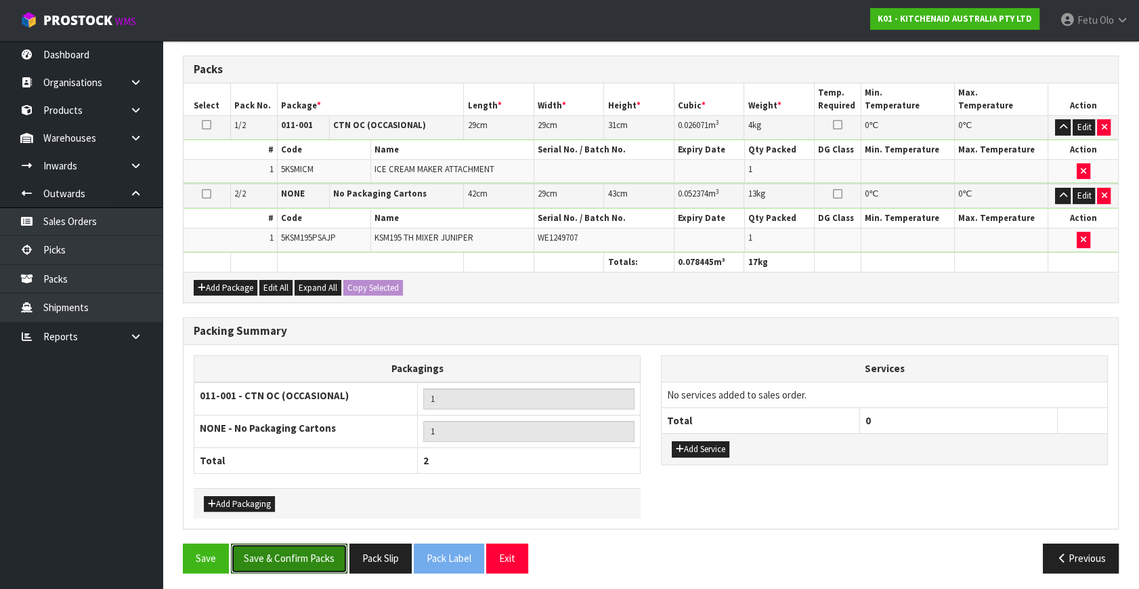
drag, startPoint x: 285, startPoint y: 543, endPoint x: 289, endPoint y: 532, distance: 11.6
click at [285, 544] on button "Save & Confirm Packs" at bounding box center [289, 557] width 117 height 29
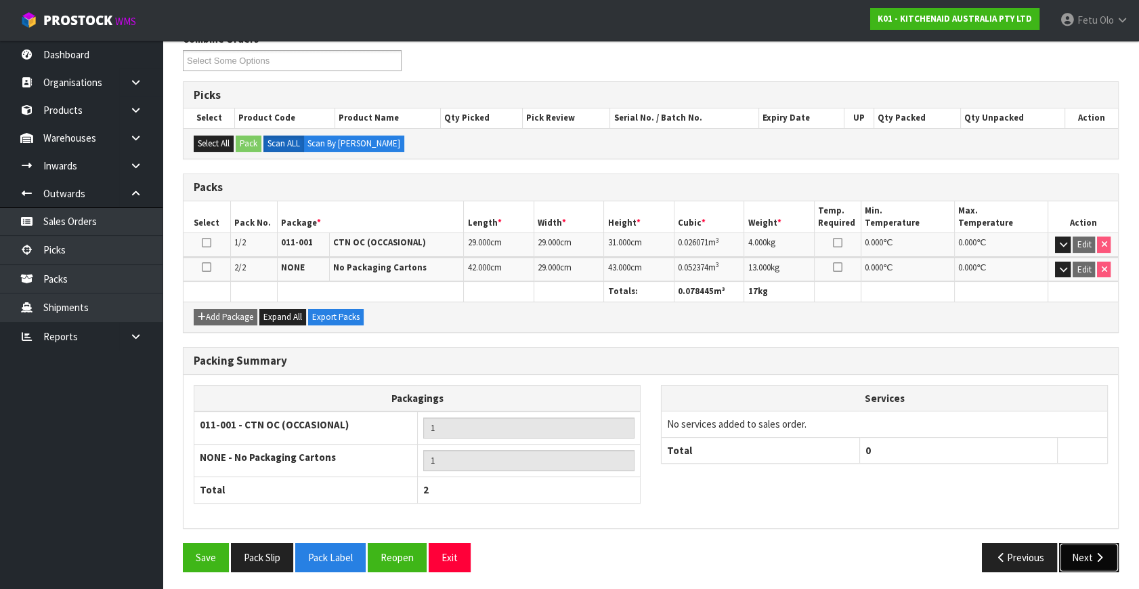
click at [1095, 553] on icon "button" at bounding box center [1099, 557] width 13 height 10
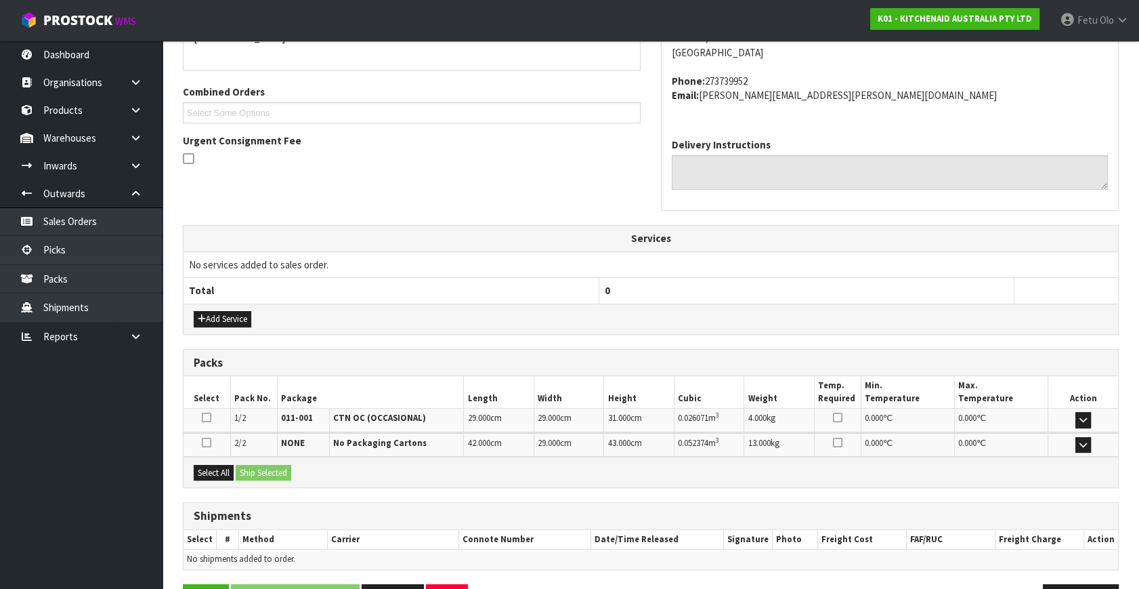
scroll to position [358, 0]
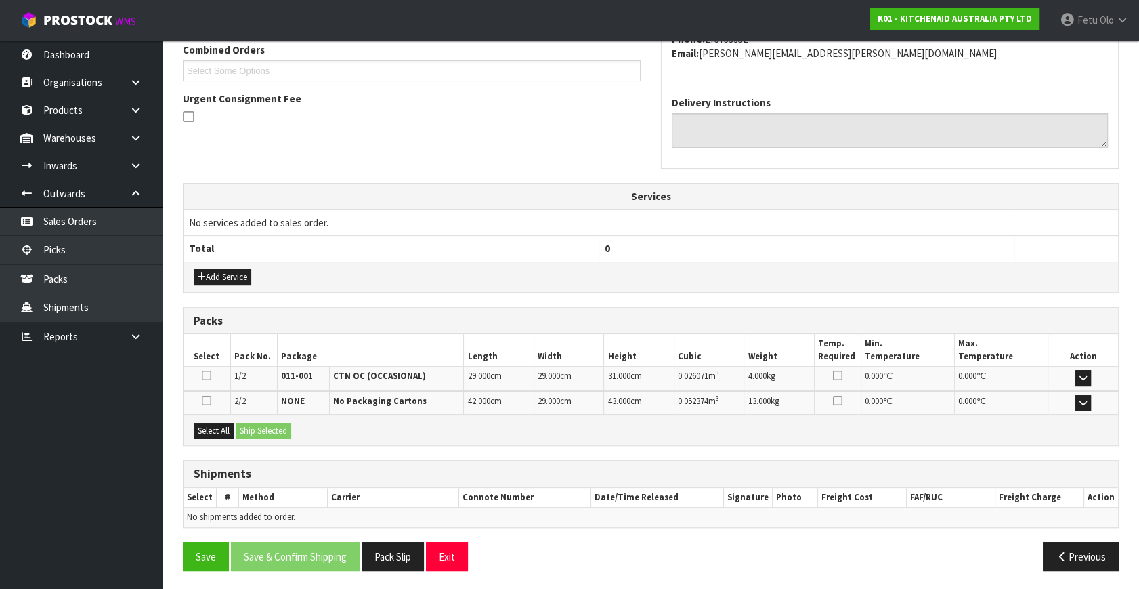
drag, startPoint x: 188, startPoint y: 427, endPoint x: 197, endPoint y: 427, distance: 8.8
click at [189, 427] on div "Select All Ship Selected" at bounding box center [651, 430] width 935 height 30
click at [228, 425] on button "Select All" at bounding box center [214, 431] width 40 height 16
click at [250, 423] on button "Ship Selected" at bounding box center [264, 431] width 56 height 16
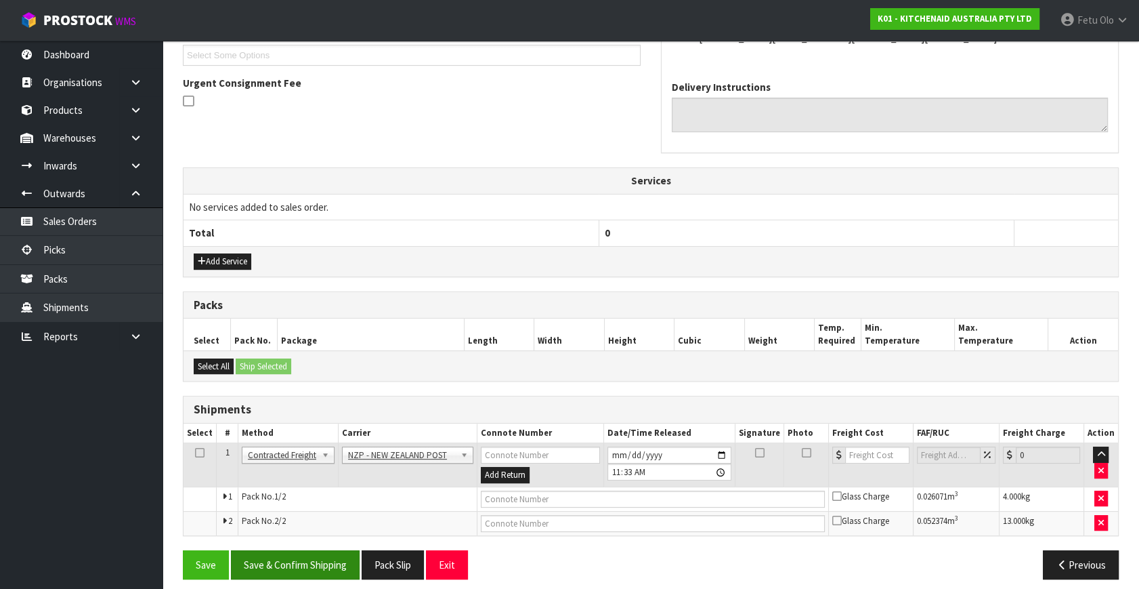
scroll to position [382, 0]
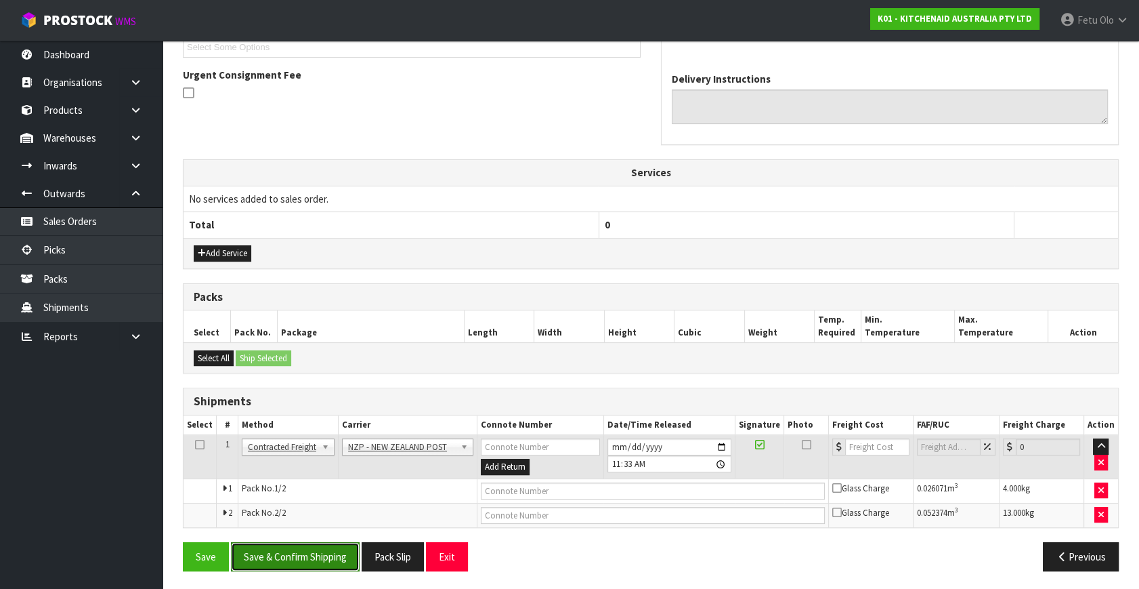
click at [327, 561] on button "Save & Confirm Shipping" at bounding box center [295, 556] width 129 height 29
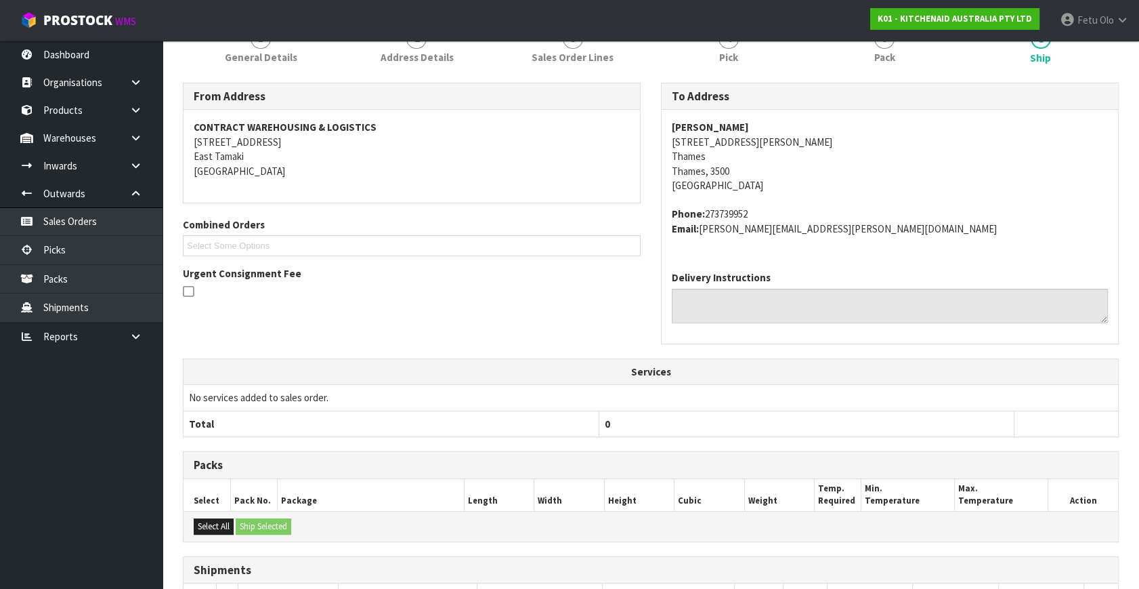
scroll to position [362, 0]
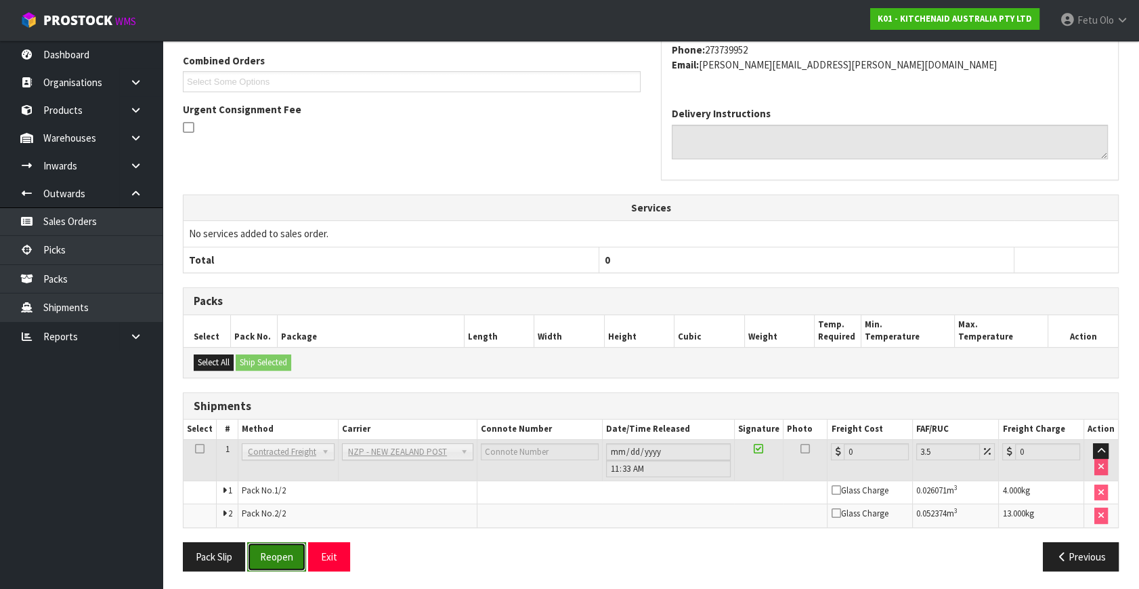
click at [272, 549] on button "Reopen" at bounding box center [276, 556] width 59 height 29
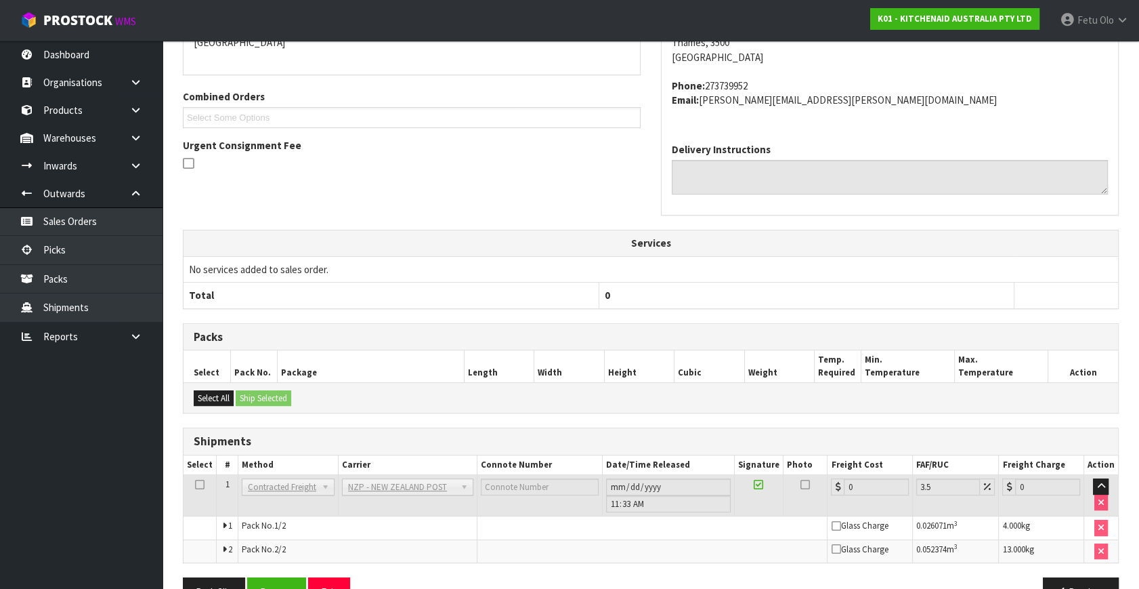
scroll to position [348, 0]
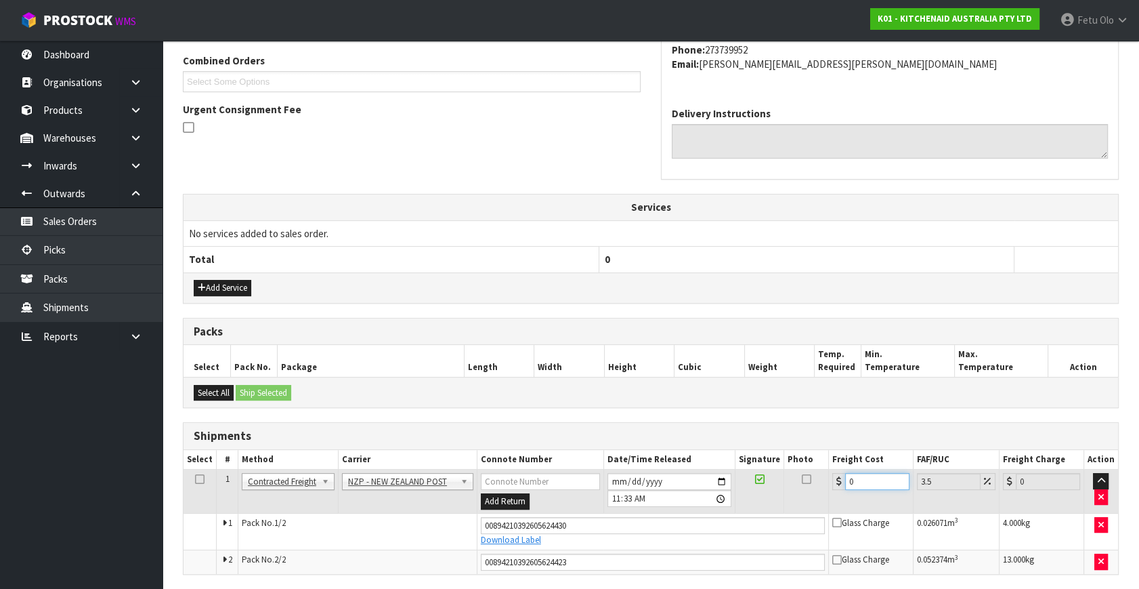
click at [600, 530] on tbody "1 Client Local Pickup Customer Local Pickup Company Freight Contracted Freight …" at bounding box center [651, 521] width 935 height 104
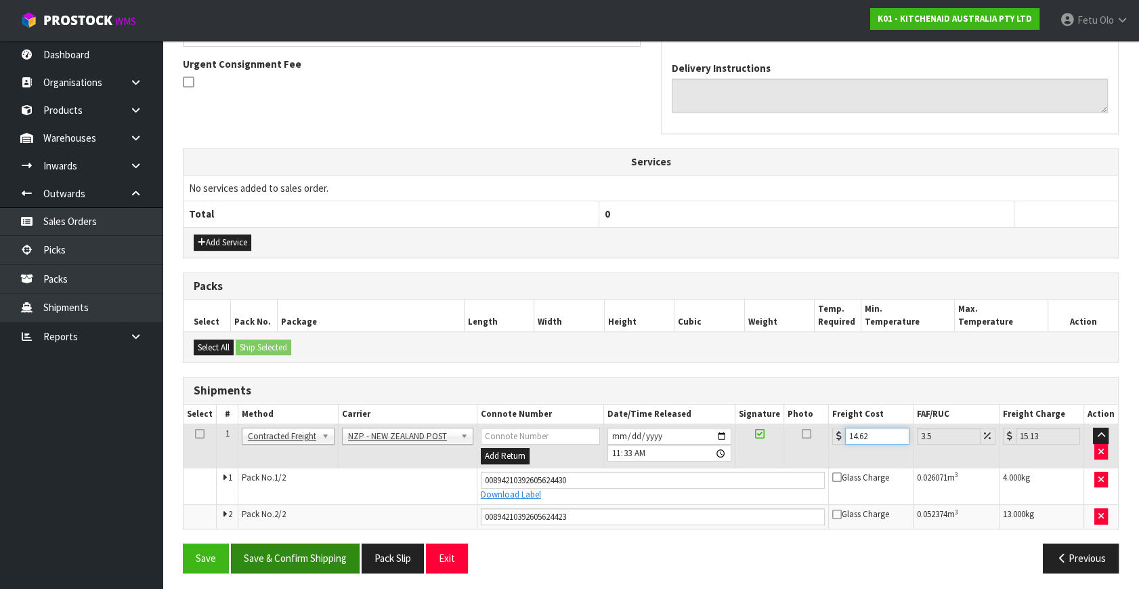
scroll to position [394, 0]
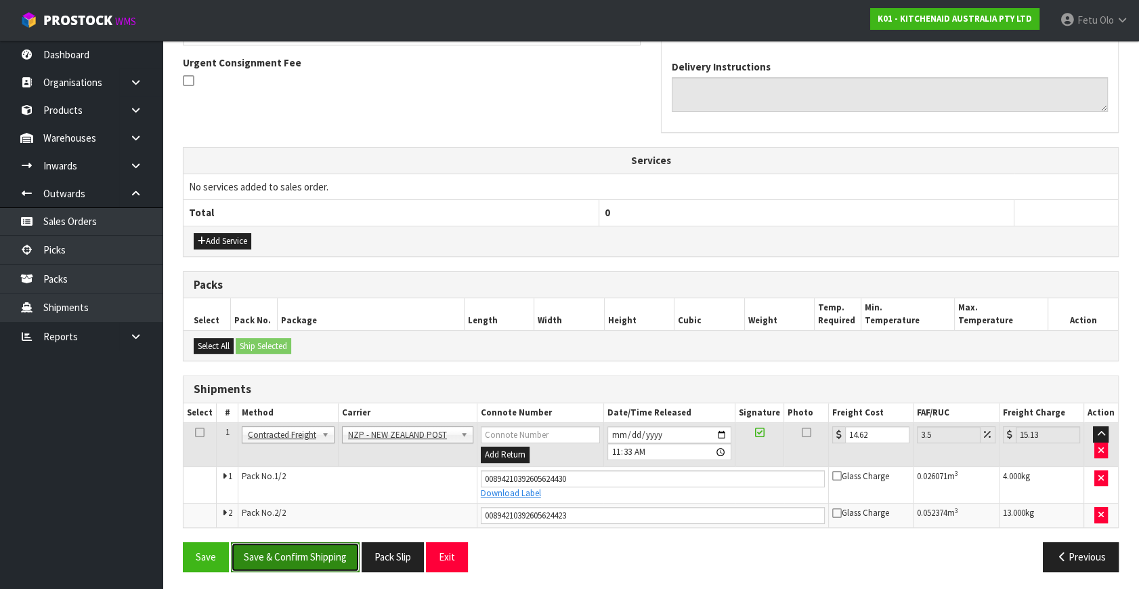
click at [333, 549] on button "Save & Confirm Shipping" at bounding box center [295, 556] width 129 height 29
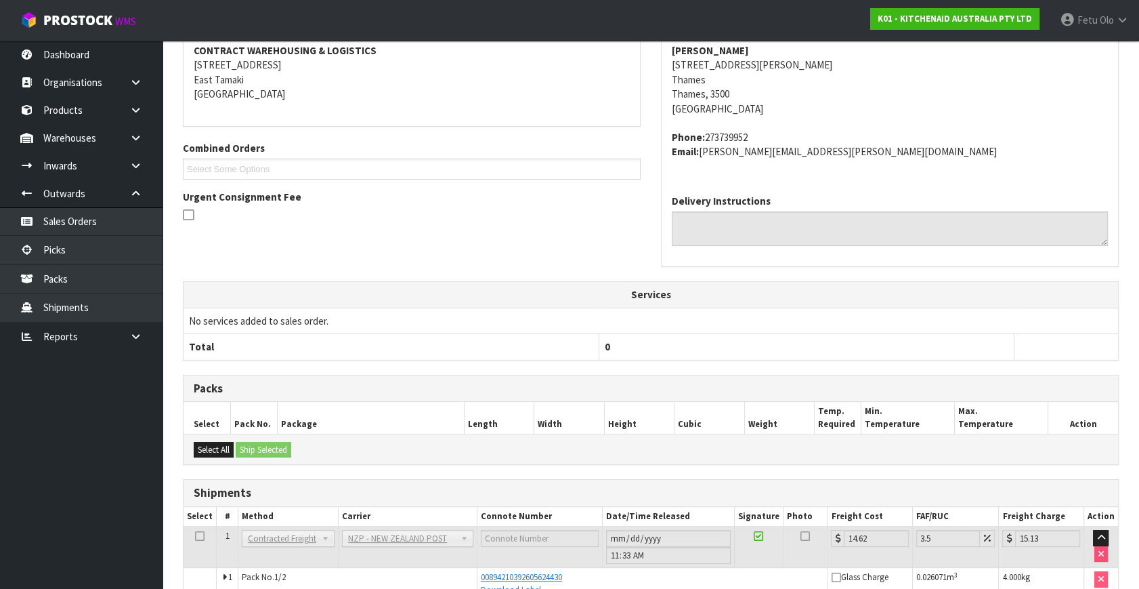
scroll to position [357, 0]
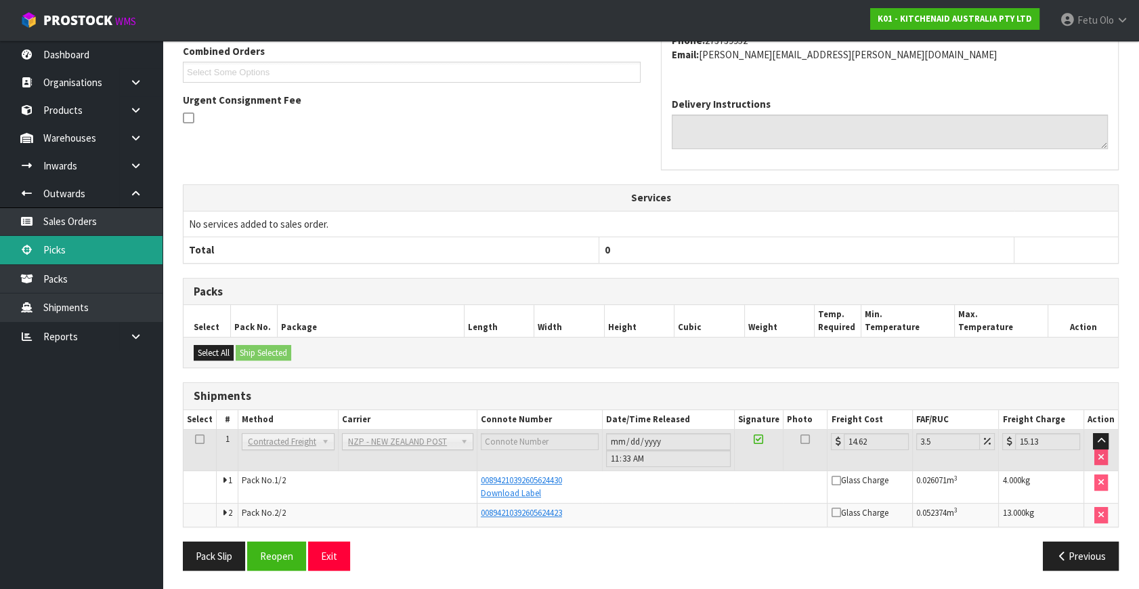
drag, startPoint x: 81, startPoint y: 250, endPoint x: 96, endPoint y: 244, distance: 16.1
click at [81, 250] on link "Picks" at bounding box center [81, 250] width 163 height 28
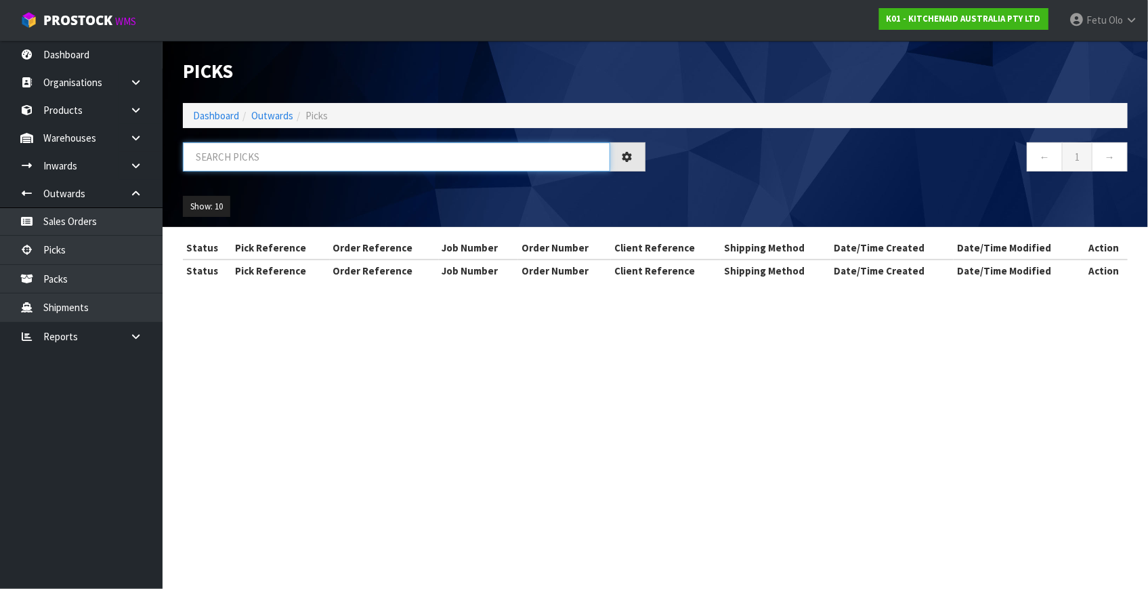
click at [301, 149] on input "text" at bounding box center [396, 156] width 427 height 29
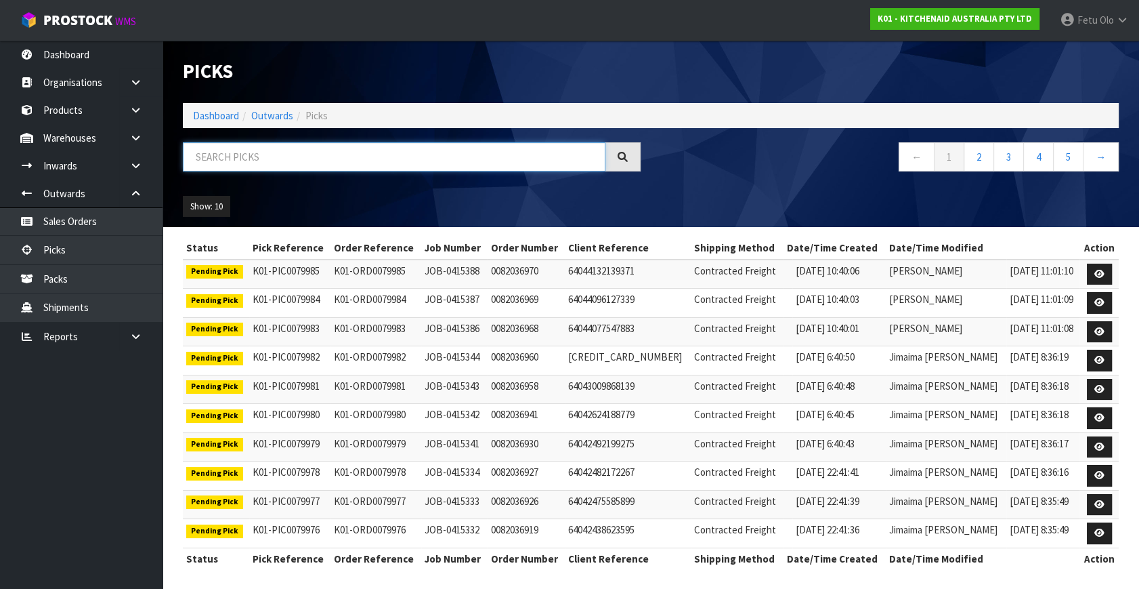
click at [295, 147] on input "text" at bounding box center [394, 156] width 423 height 29
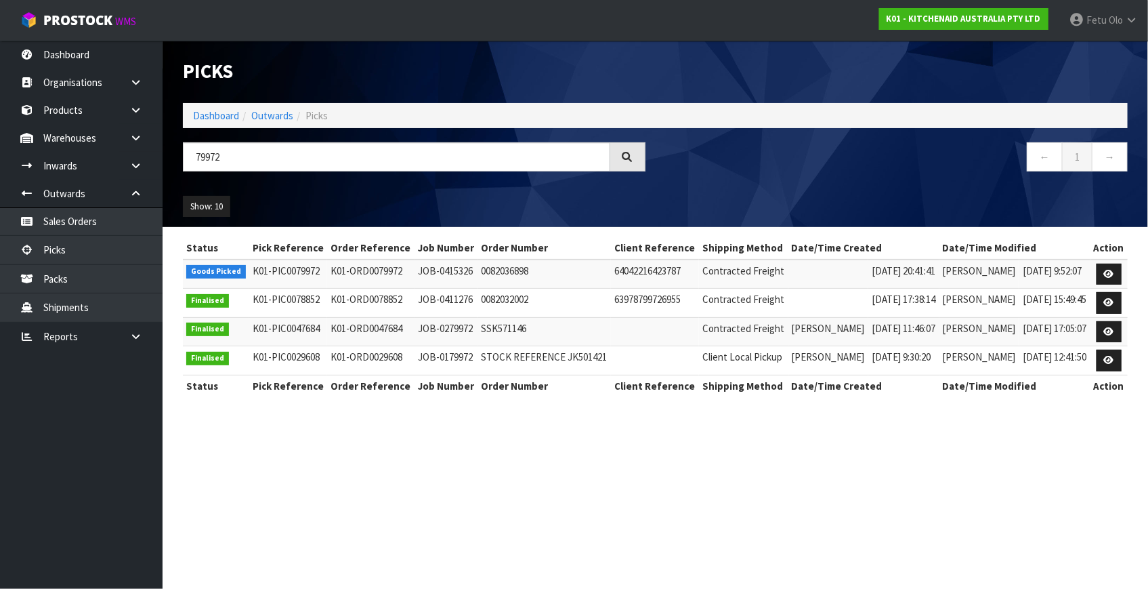
click at [1099, 274] on link at bounding box center [1109, 275] width 25 height 22
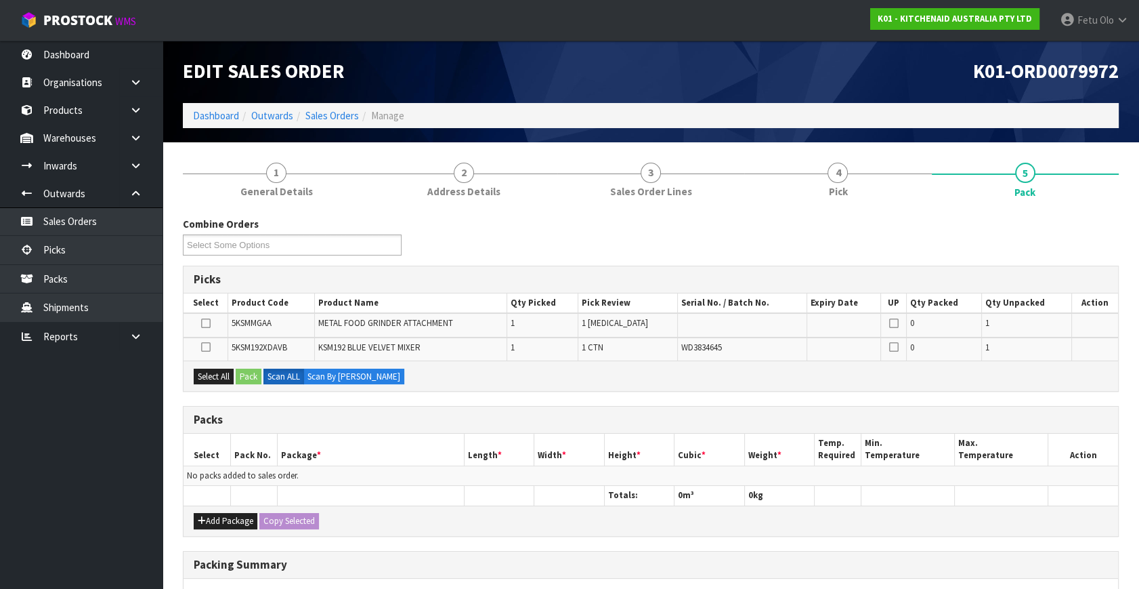
click at [428, 282] on h3 "Picks" at bounding box center [651, 279] width 915 height 13
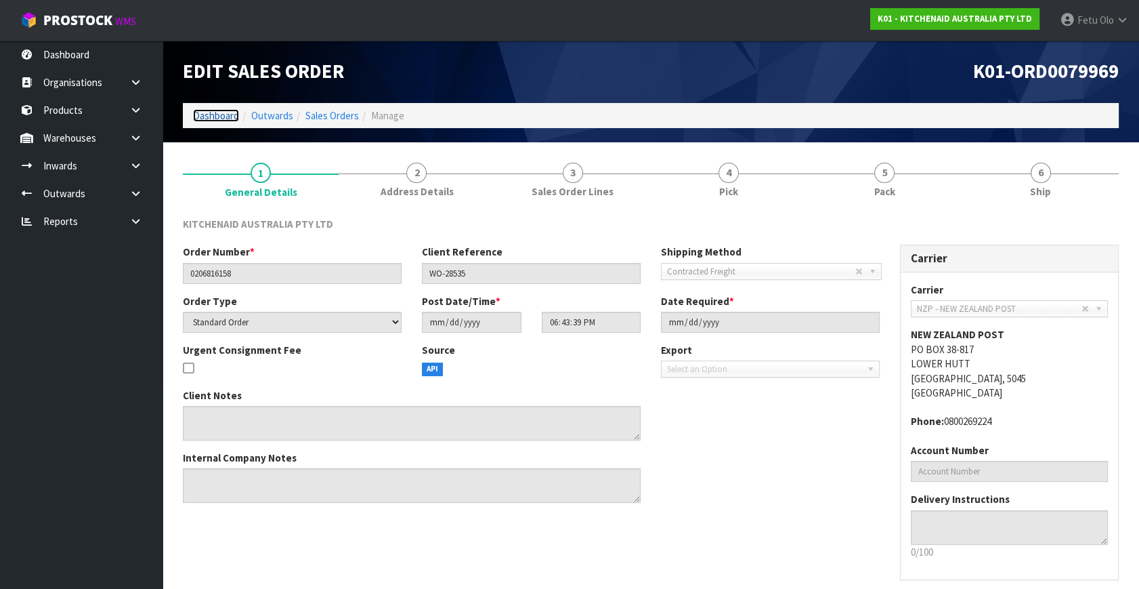
click at [220, 119] on link "Dashboard" at bounding box center [216, 115] width 46 height 13
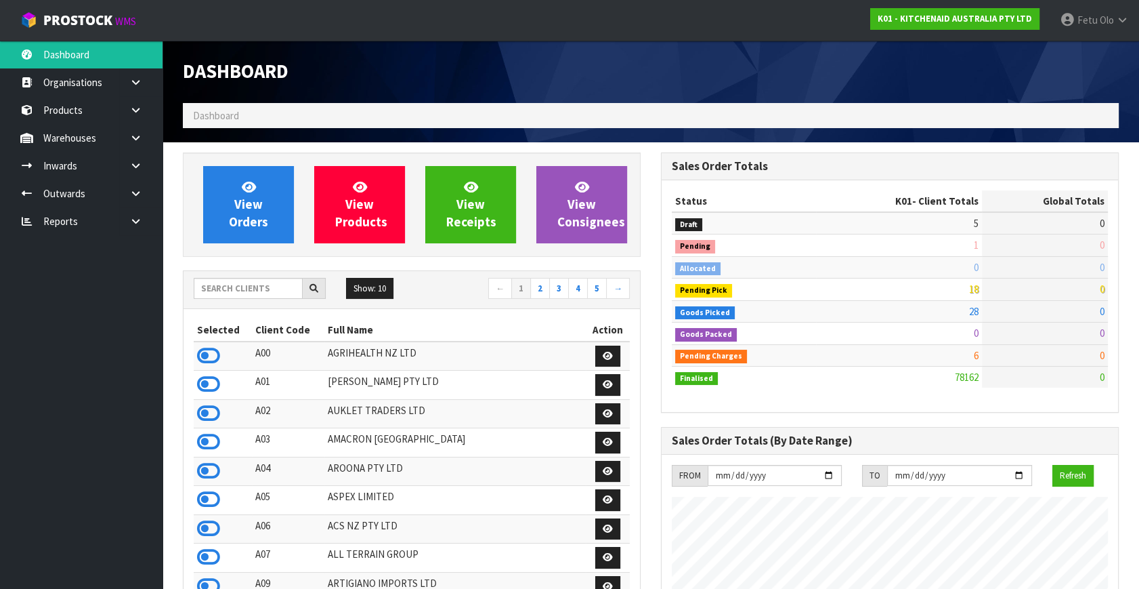
scroll to position [1024, 478]
click at [272, 291] on input "text" at bounding box center [248, 288] width 109 height 21
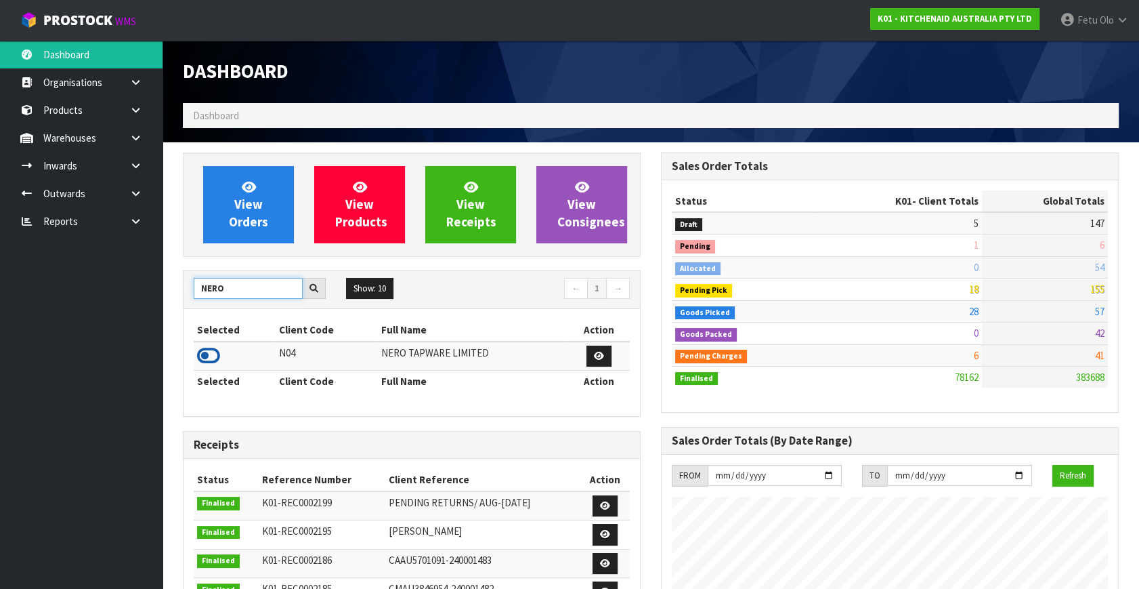
type input "NERO"
click at [210, 348] on icon at bounding box center [208, 355] width 23 height 20
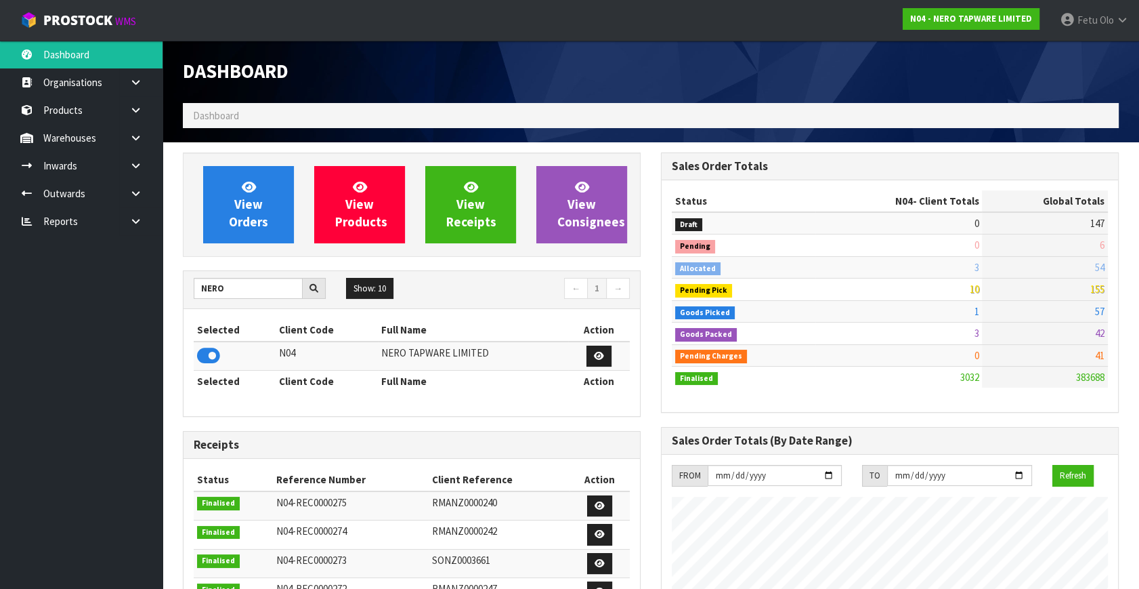
scroll to position [1082, 478]
click at [134, 193] on icon at bounding box center [135, 193] width 13 height 10
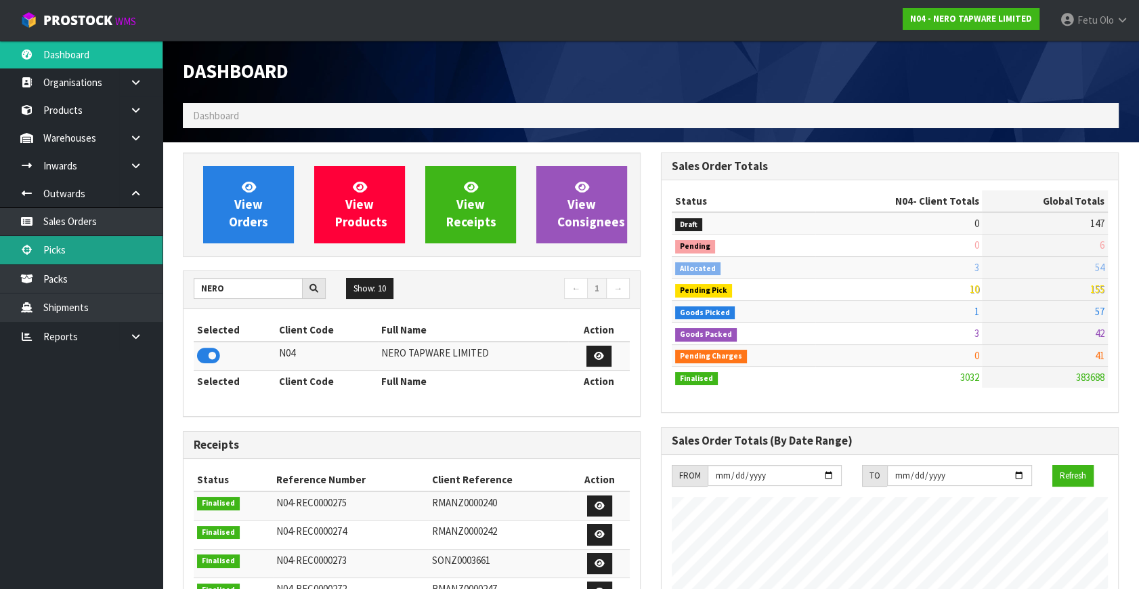
click at [77, 256] on link "Picks" at bounding box center [81, 250] width 163 height 28
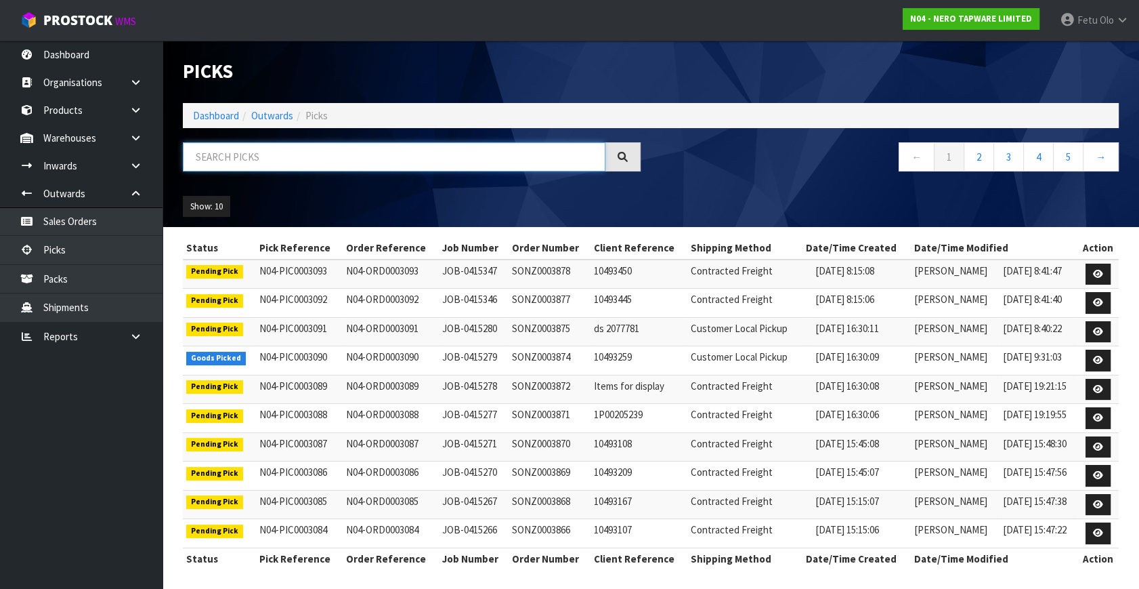
click at [280, 161] on input "text" at bounding box center [394, 156] width 423 height 29
drag, startPoint x: 280, startPoint y: 161, endPoint x: 269, endPoint y: 189, distance: 29.8
click at [273, 184] on div "← 1 2 3 4 5 →" at bounding box center [651, 163] width 957 height 43
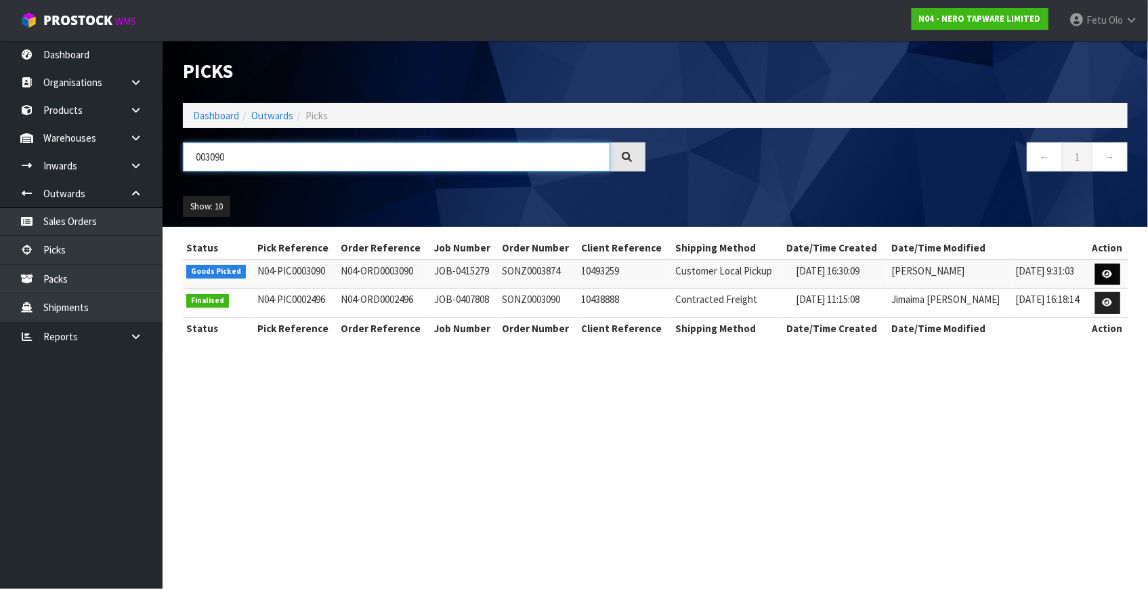
type input "003090"
drag, startPoint x: 1101, startPoint y: 276, endPoint x: 1108, endPoint y: 285, distance: 11.1
click at [1102, 277] on link at bounding box center [1107, 275] width 25 height 22
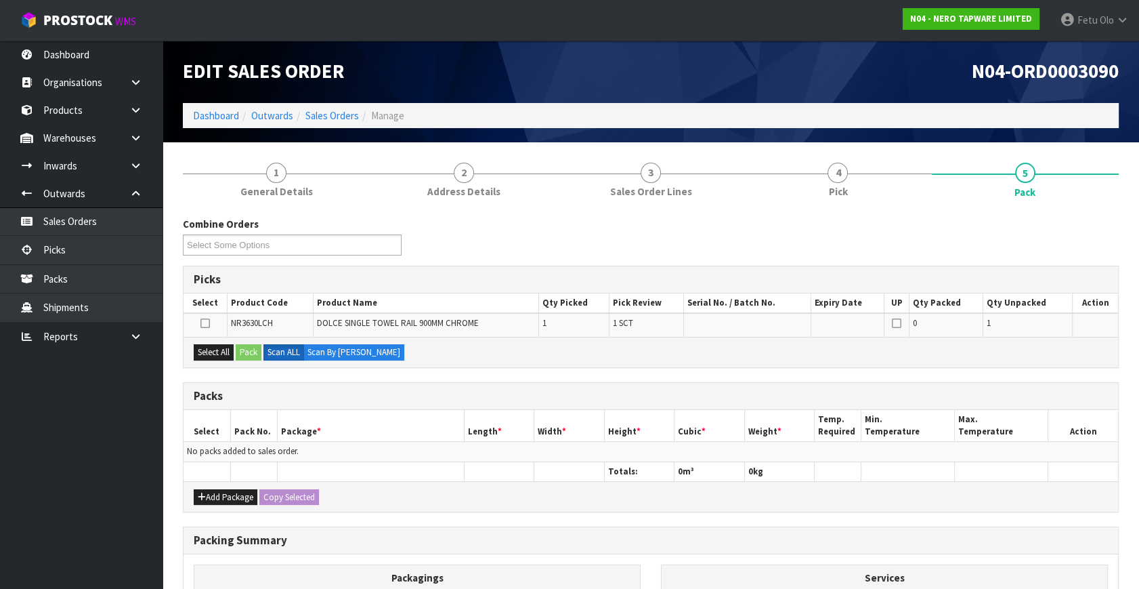
drag, startPoint x: 58, startPoint y: 562, endPoint x: 84, endPoint y: 566, distance: 26.7
click at [64, 564] on ul "Dashboard Organisations Clients Consignees Carriers Products Categories Serial …" at bounding box center [81, 315] width 163 height 548
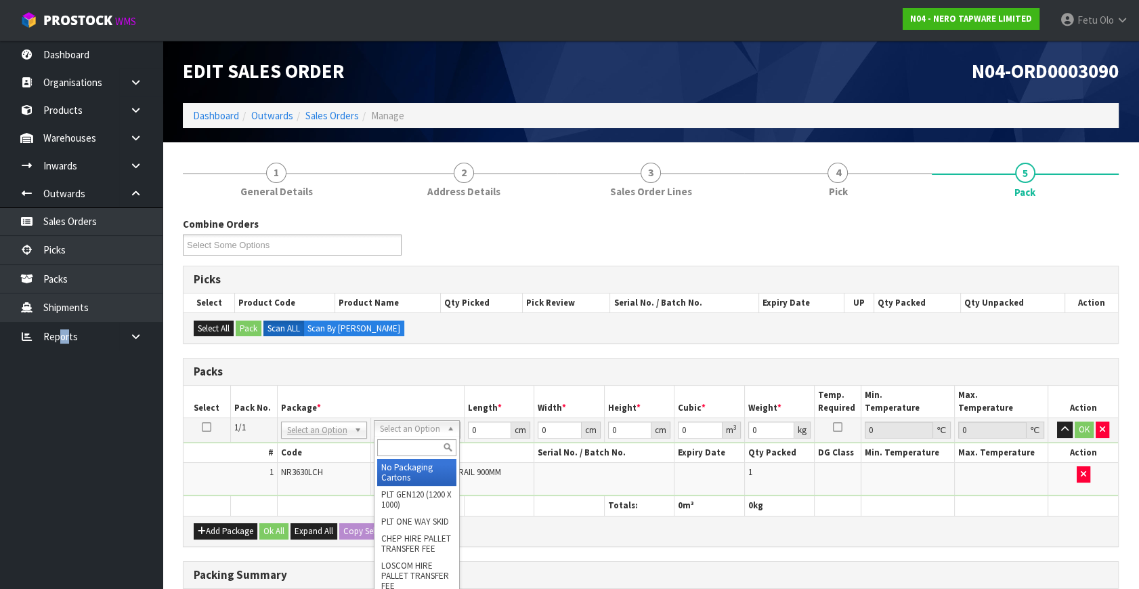
drag, startPoint x: 396, startPoint y: 478, endPoint x: 468, endPoint y: 442, distance: 80.3
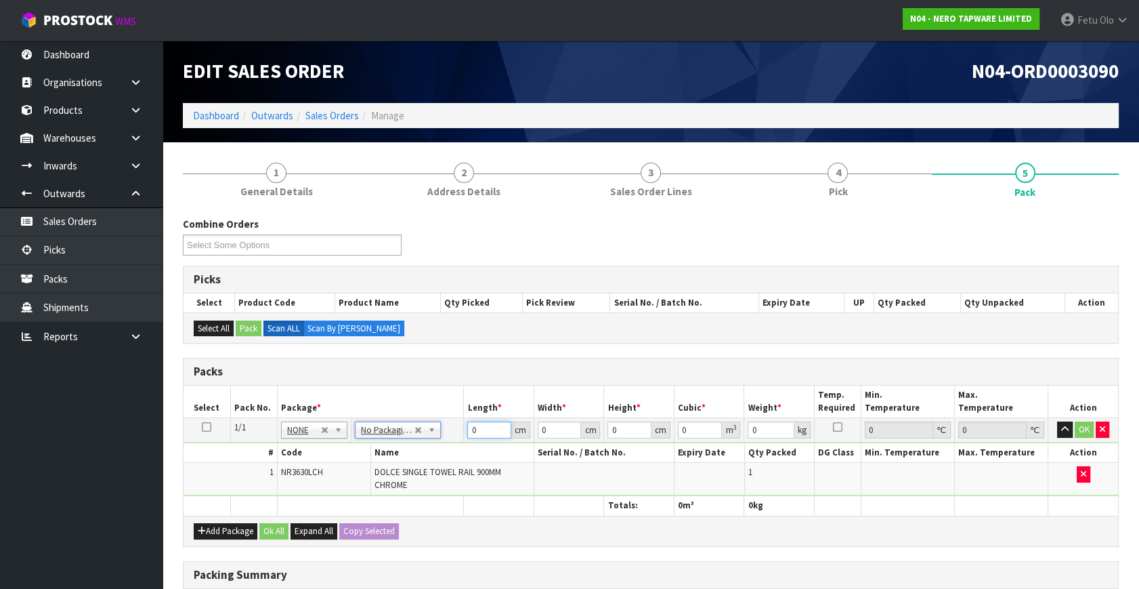
drag, startPoint x: 476, startPoint y: 434, endPoint x: 414, endPoint y: 454, distance: 65.6
click at [414, 455] on tbody "1/1 NONE 007-001 007-002 007-004 007-009 007-013 007-014 007-015 007-017 007-01…" at bounding box center [651, 457] width 935 height 78
type input "94"
type input "9"
type input "7"
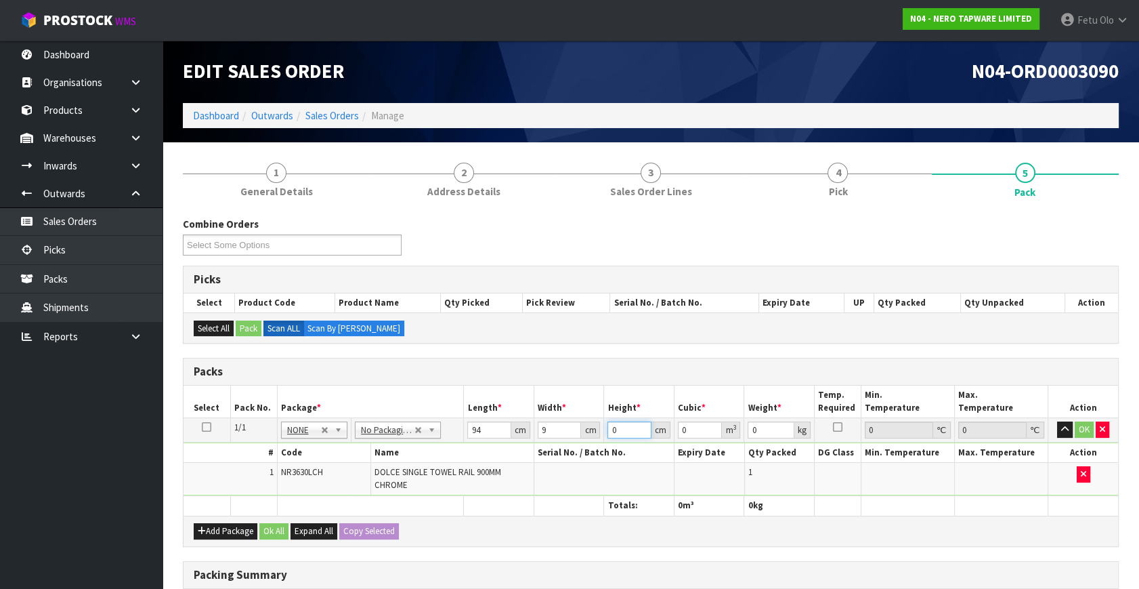
type input "0.005922"
type input "7"
type input "1"
click button "OK" at bounding box center [1084, 429] width 19 height 16
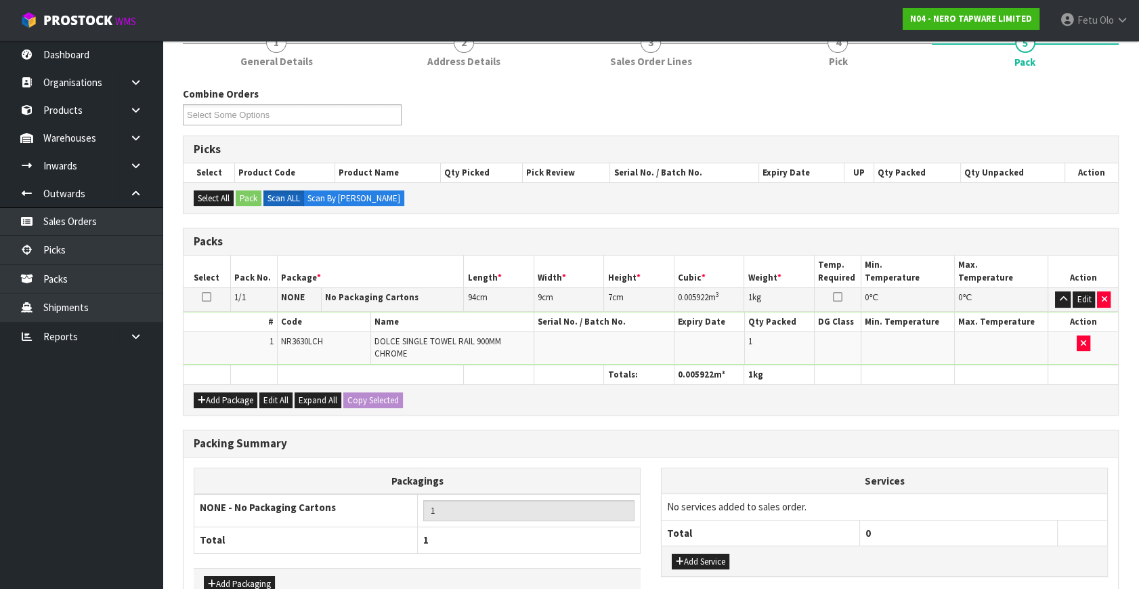
scroll to position [211, 0]
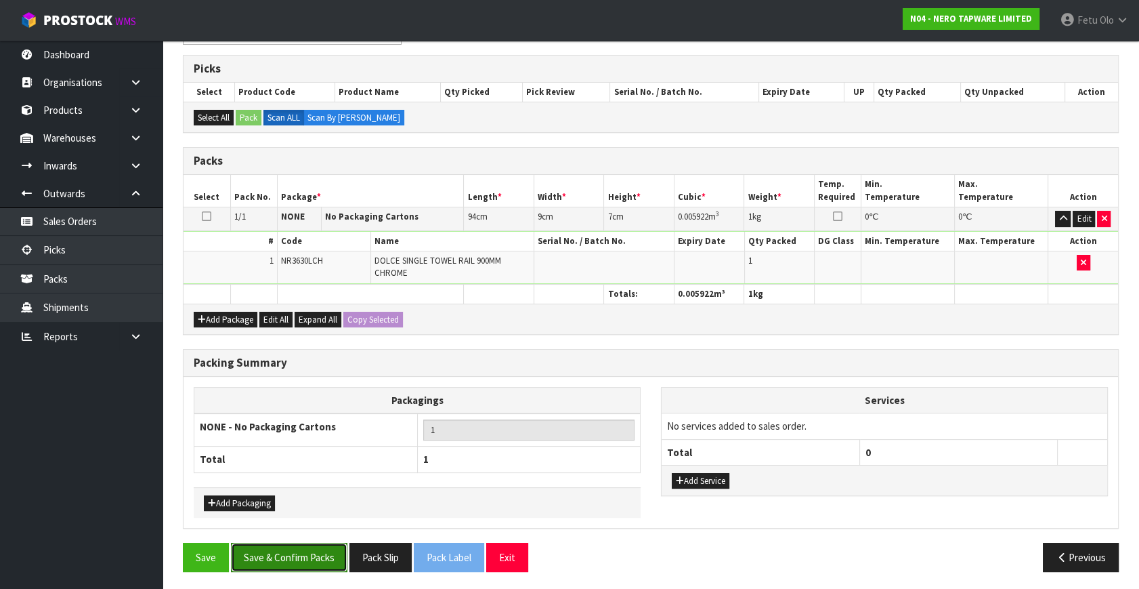
click at [289, 556] on button "Save & Confirm Packs" at bounding box center [289, 557] width 117 height 29
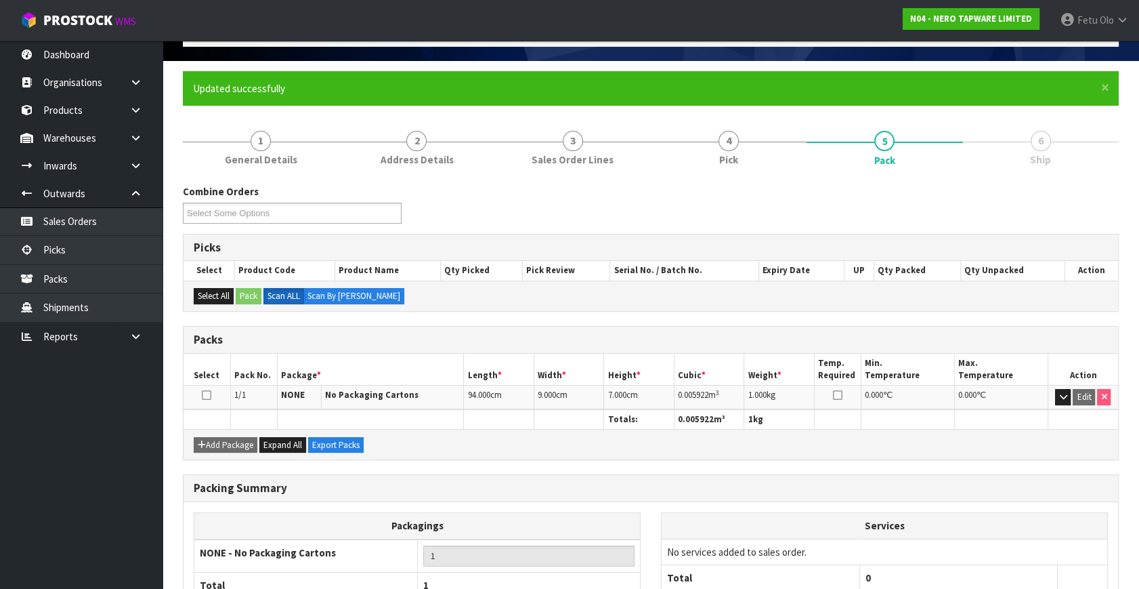
scroll to position [177, 0]
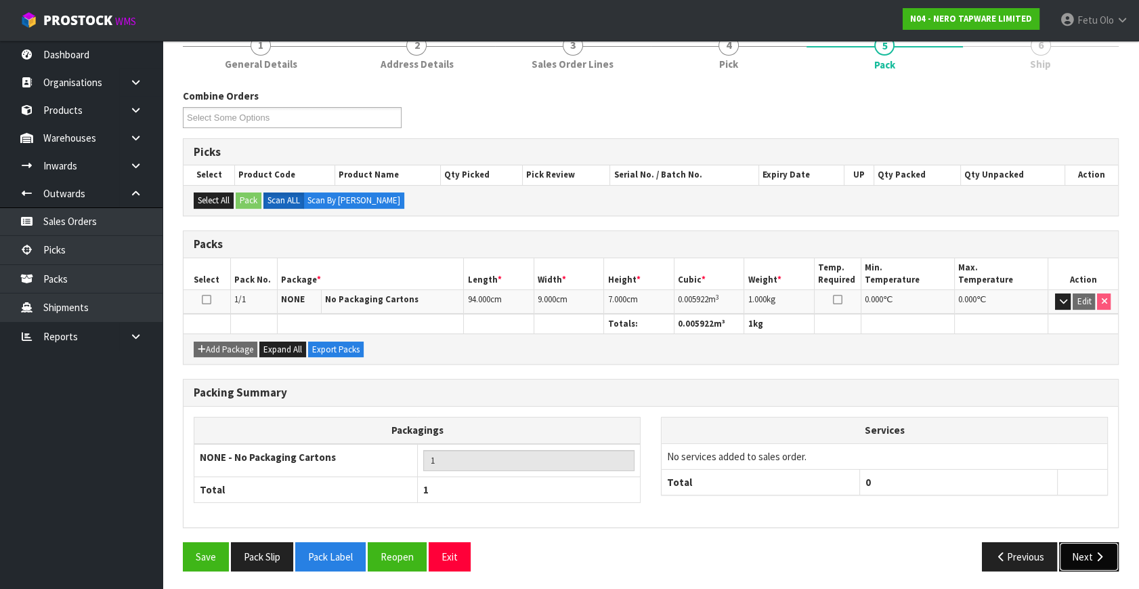
click at [1094, 556] on icon "button" at bounding box center [1099, 556] width 13 height 10
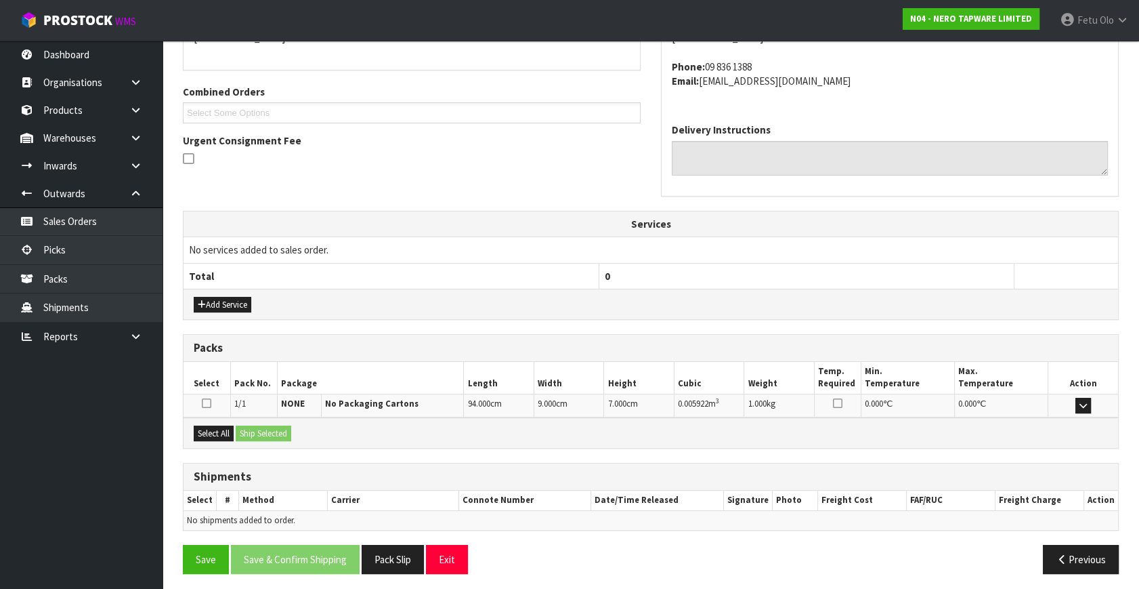
scroll to position [319, 0]
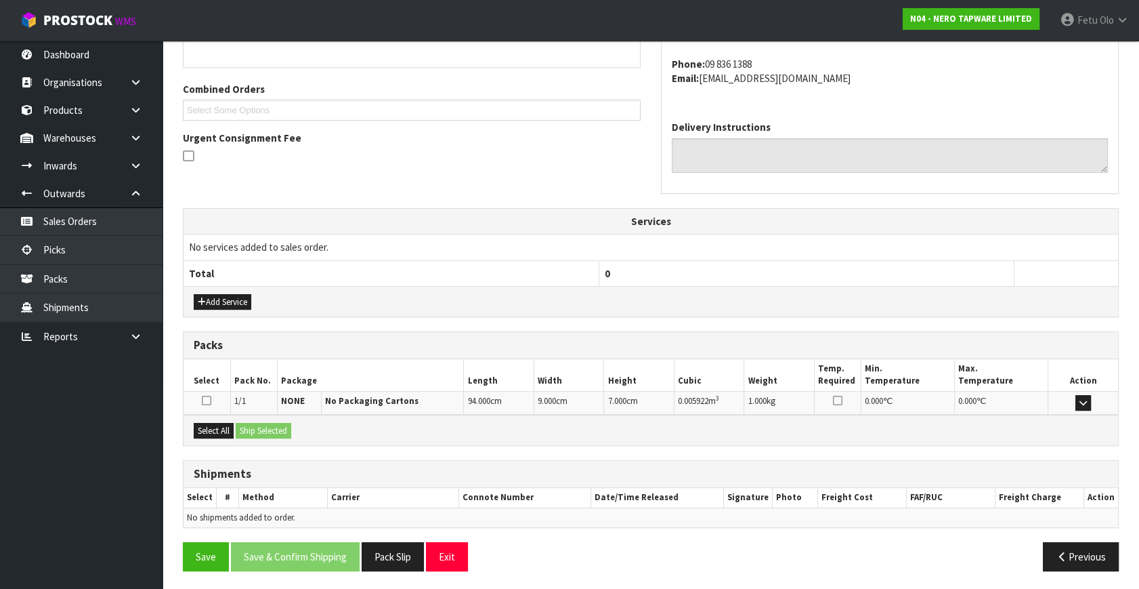
click at [234, 291] on div "Add Service" at bounding box center [651, 301] width 935 height 30
click at [232, 295] on button "Add Service" at bounding box center [223, 302] width 58 height 16
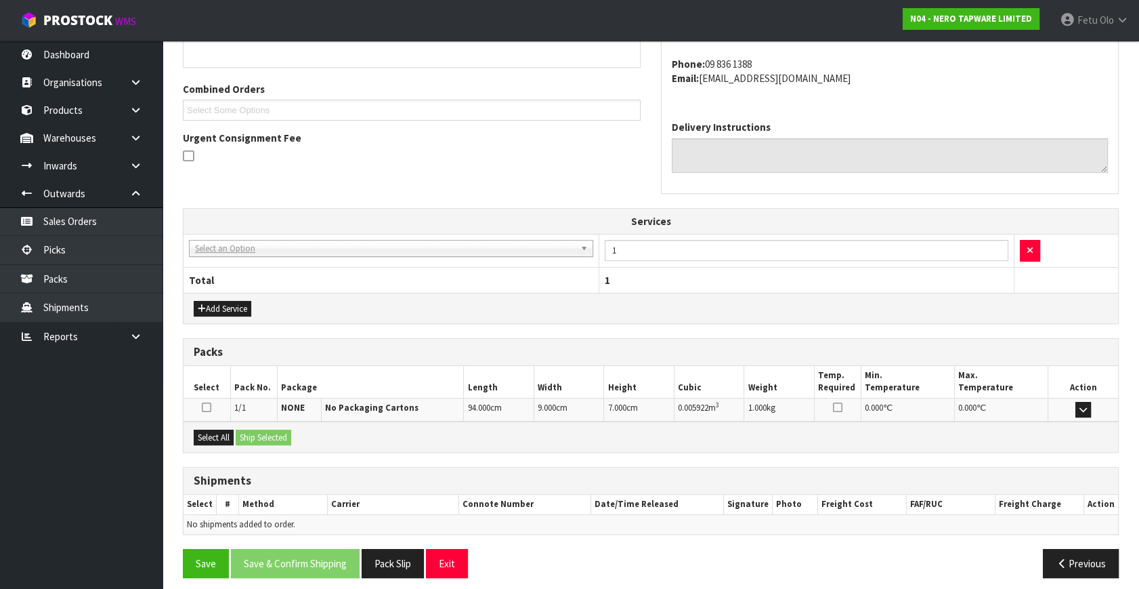
drag, startPoint x: 285, startPoint y: 256, endPoint x: 278, endPoint y: 271, distance: 16.1
click at [283, 261] on td "003-036 - EXTERNAL PLANT HIRE 008-035 - OUTWARD HDLG+/HOIST LIFT ON/OFF 008-036…" at bounding box center [391, 250] width 415 height 33
click at [278, 271] on th "Total" at bounding box center [391, 280] width 415 height 26
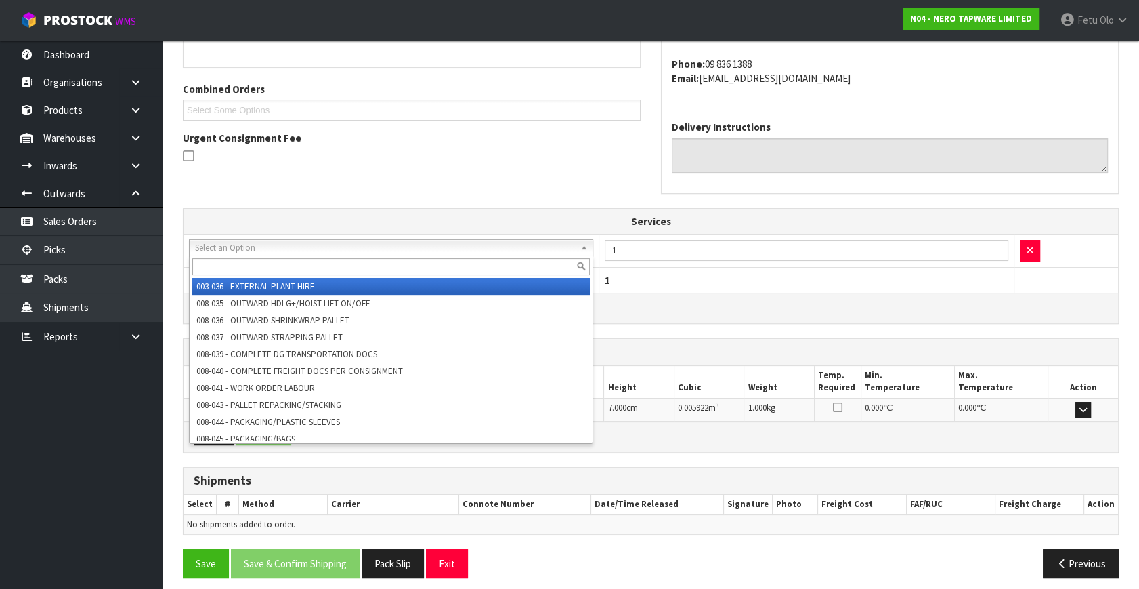
drag, startPoint x: 301, startPoint y: 249, endPoint x: 291, endPoint y: 264, distance: 18.6
click at [291, 264] on input "s" at bounding box center [391, 266] width 398 height 17
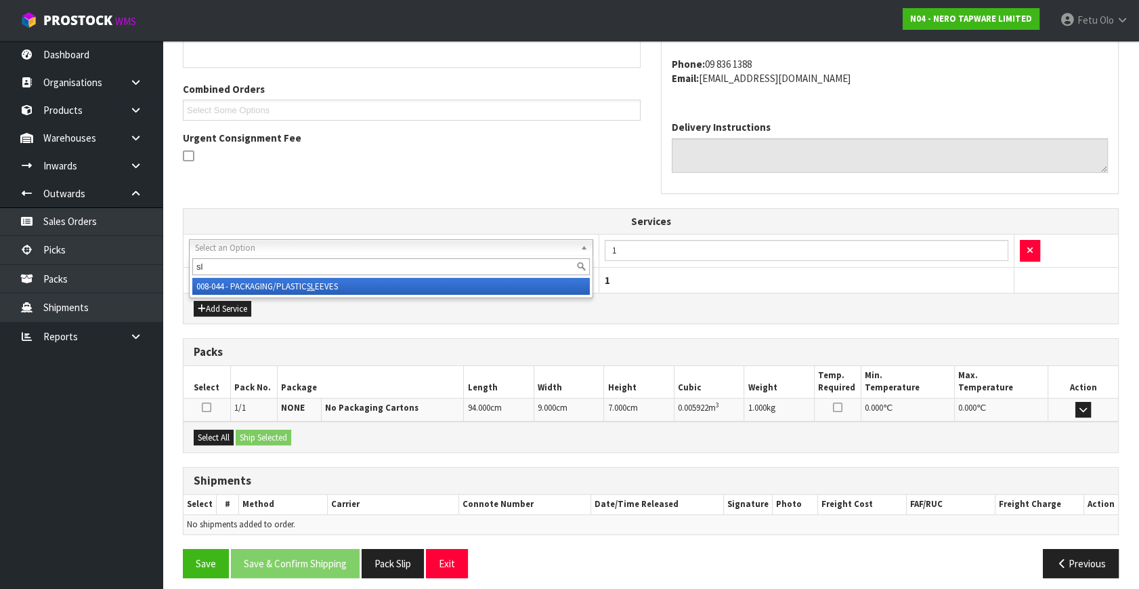
type input "sl"
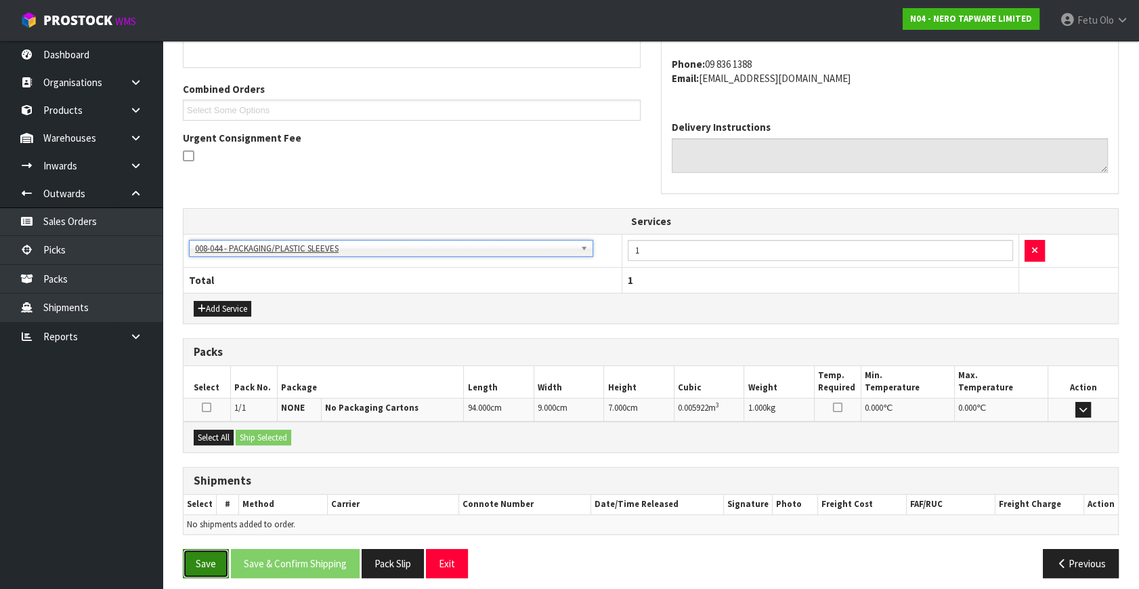
click at [214, 569] on button "Save" at bounding box center [206, 563] width 46 height 29
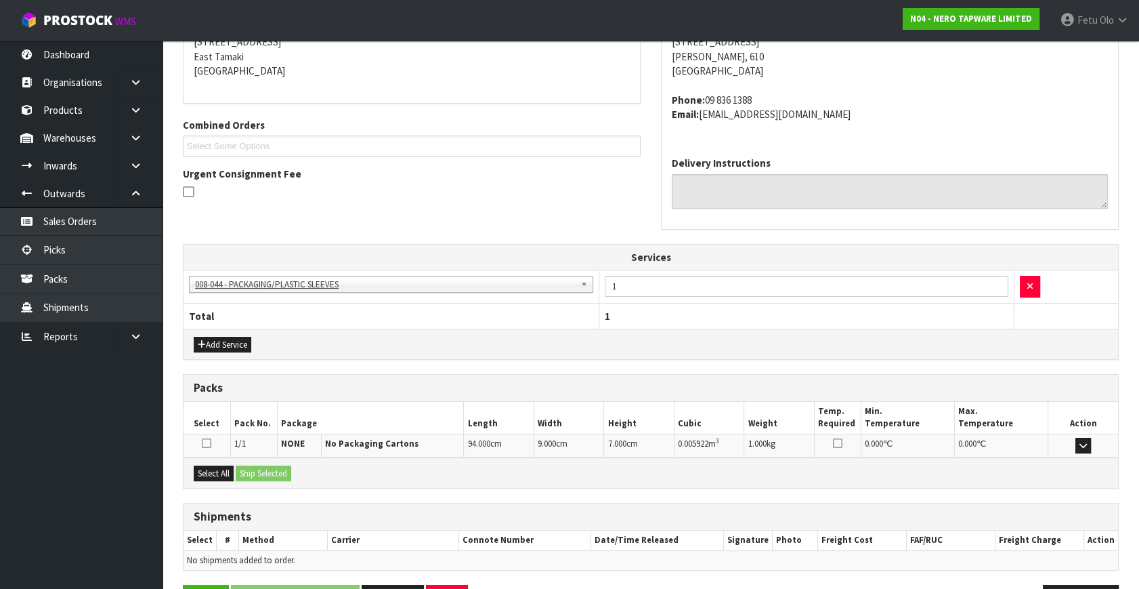
scroll to position [326, 0]
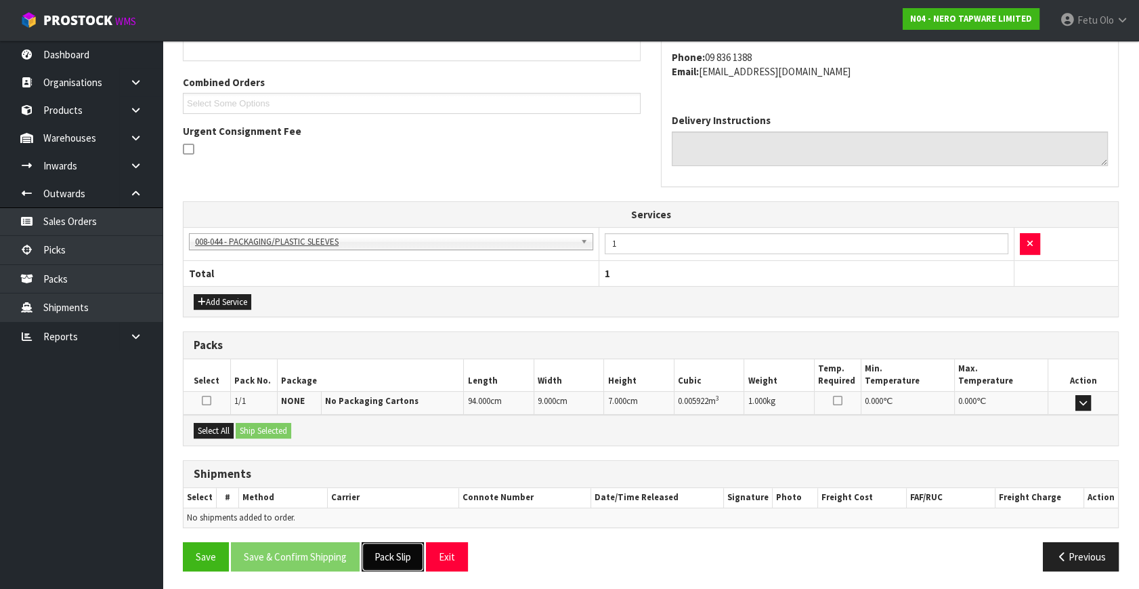
click at [406, 542] on button "Pack Slip" at bounding box center [393, 556] width 62 height 29
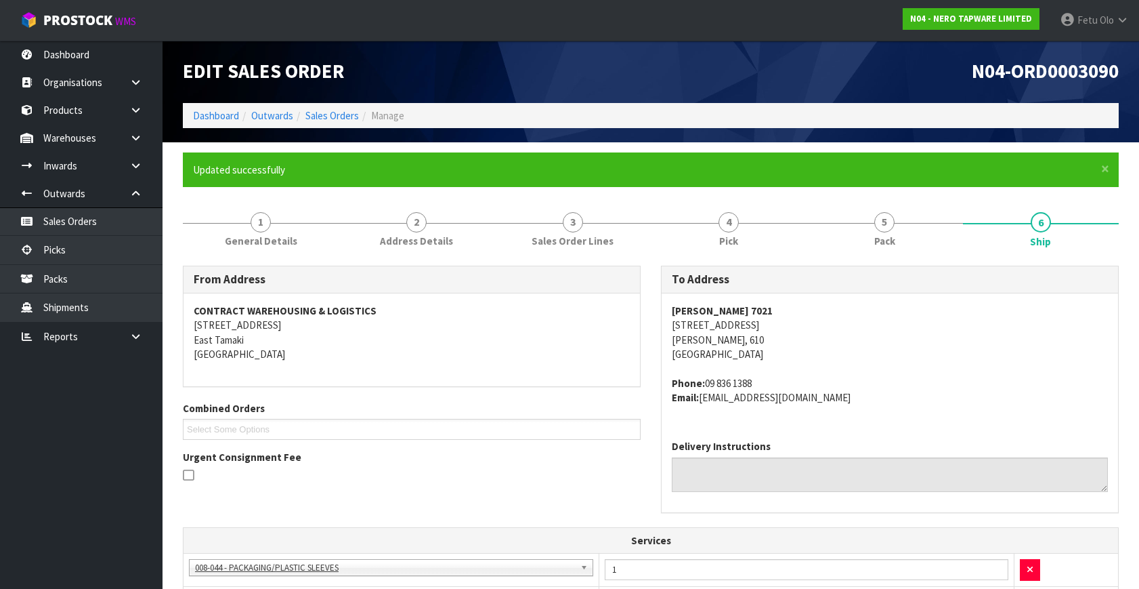
scroll to position [326, 0]
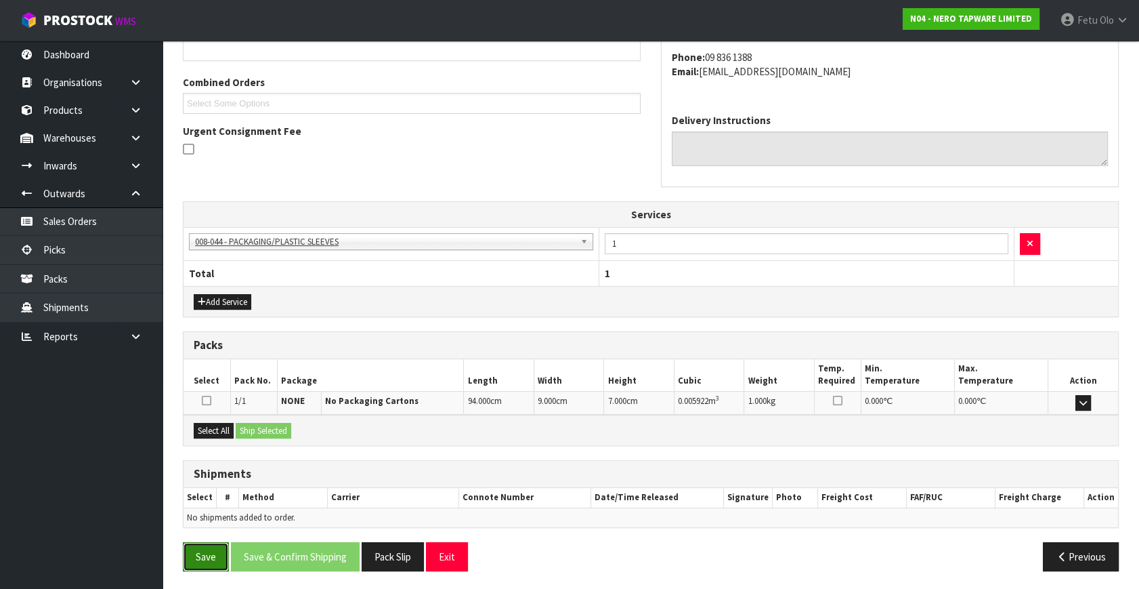
click at [207, 549] on button "Save" at bounding box center [206, 556] width 46 height 29
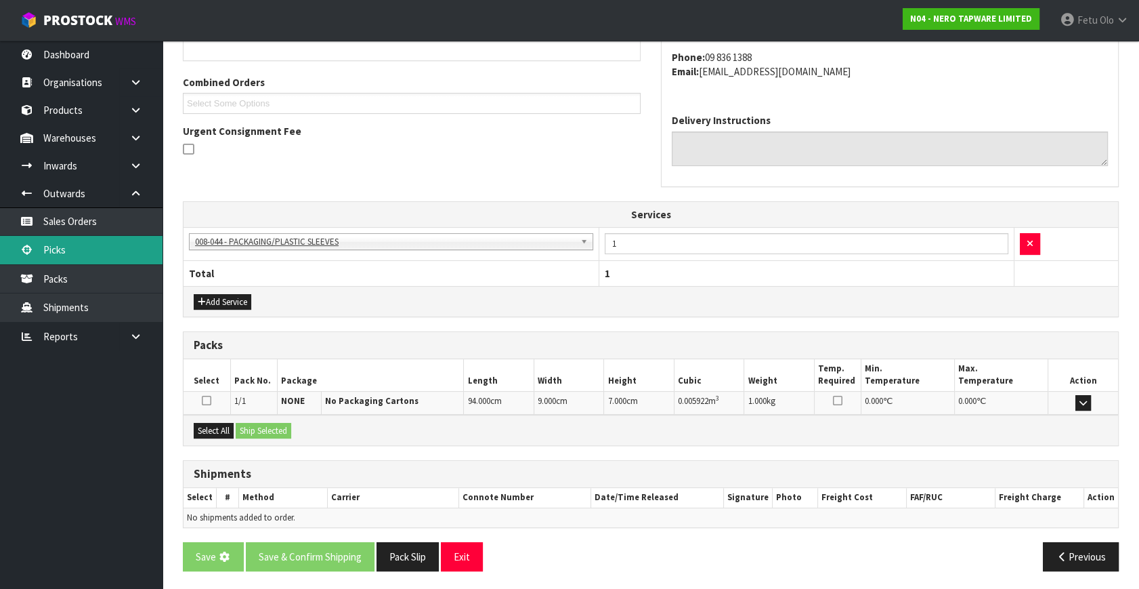
scroll to position [0, 0]
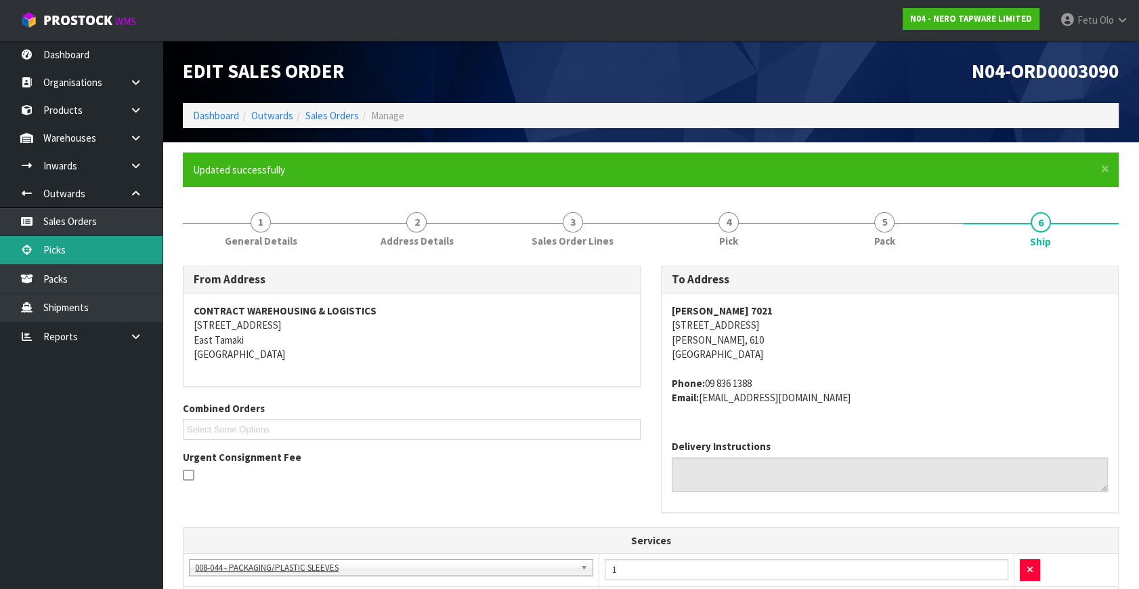
click at [102, 250] on link "Picks" at bounding box center [81, 250] width 163 height 28
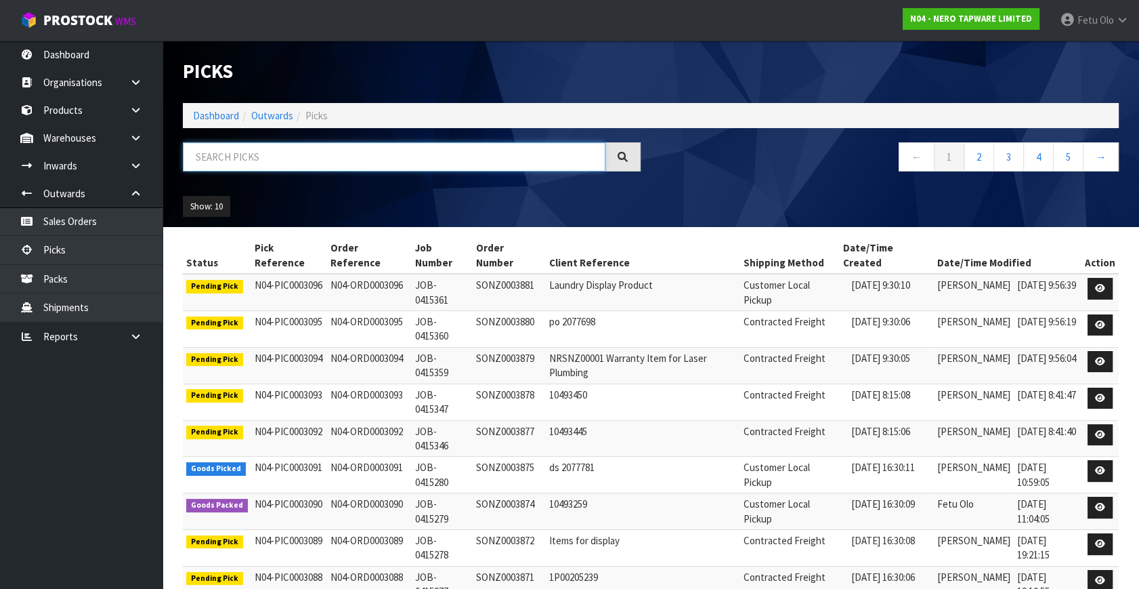
click at [266, 155] on input "text" at bounding box center [394, 156] width 423 height 29
type input "003091"
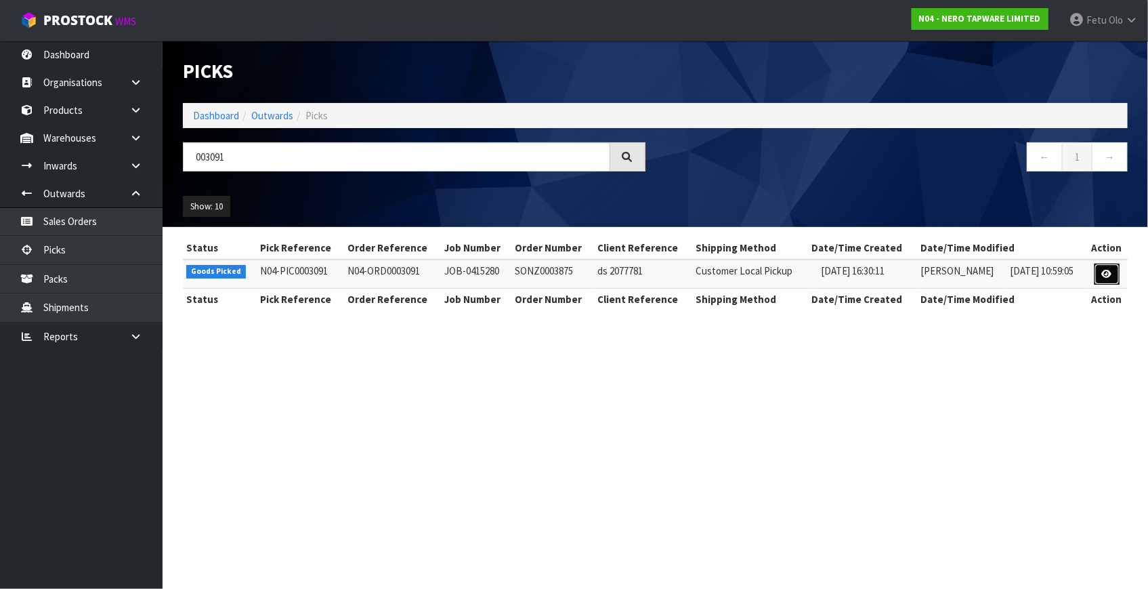
click at [1118, 276] on link at bounding box center [1107, 275] width 25 height 22
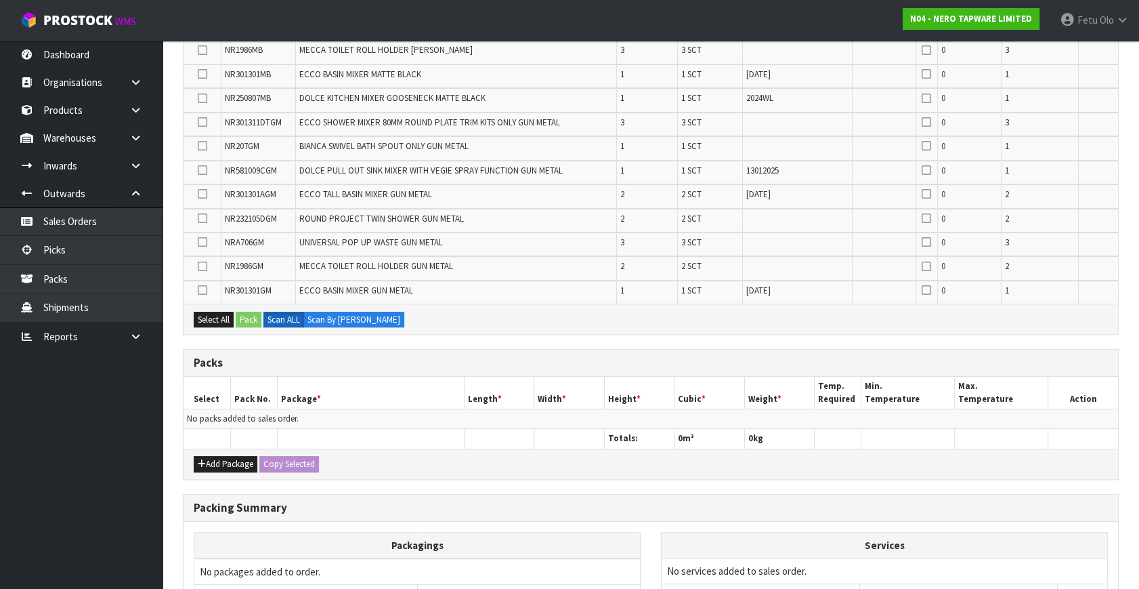
scroll to position [614, 0]
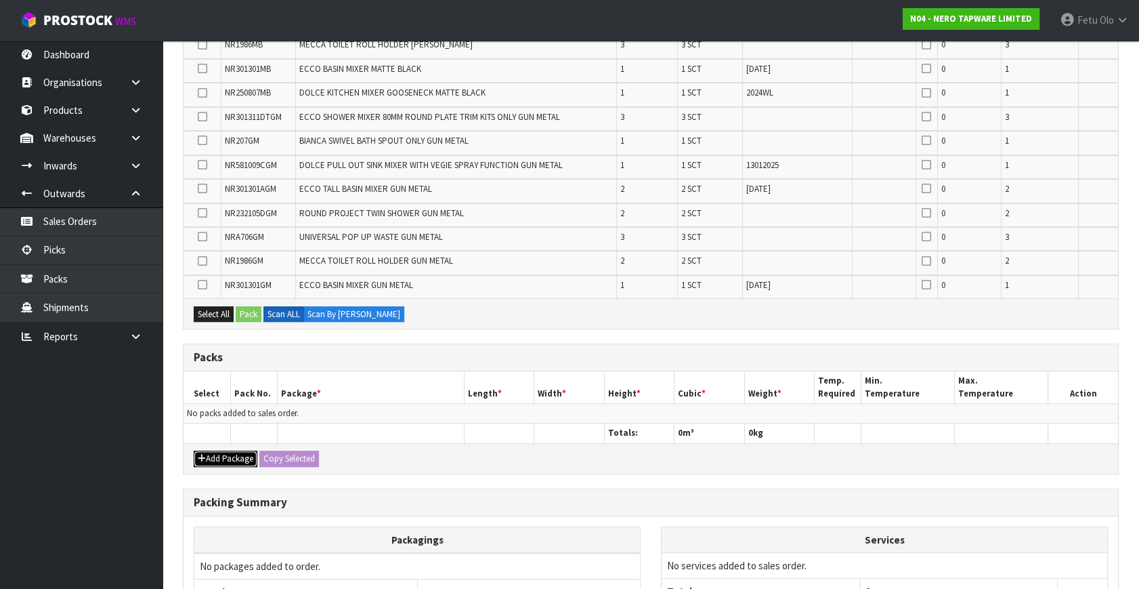
click at [216, 450] on button "Add Package" at bounding box center [226, 458] width 64 height 16
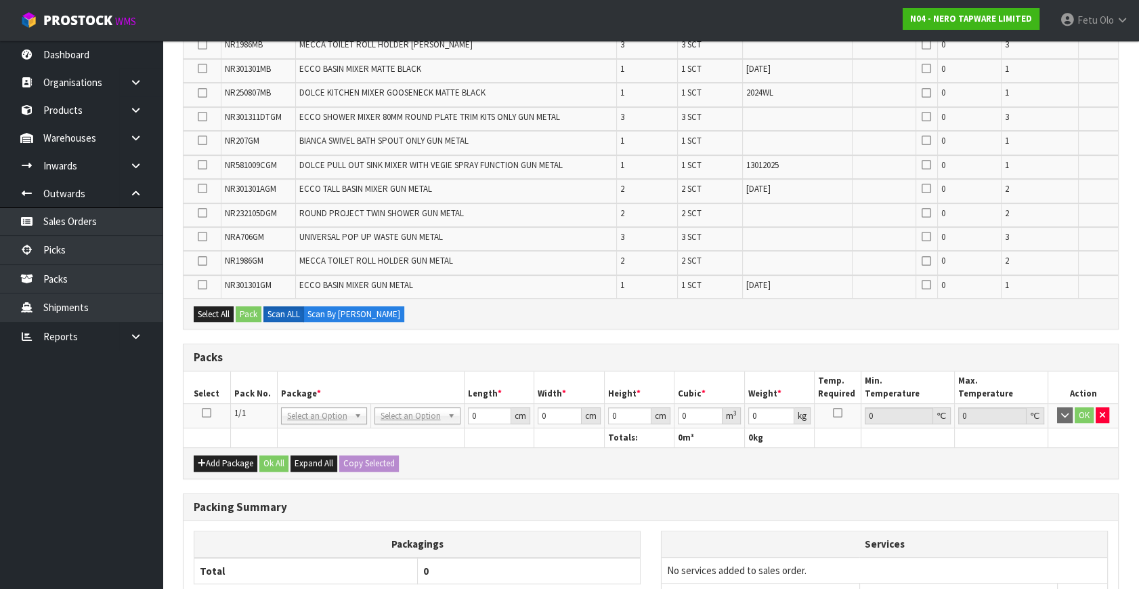
click at [209, 413] on icon at bounding box center [206, 413] width 9 height 1
click at [257, 387] on th "Pack No." at bounding box center [253, 387] width 47 height 32
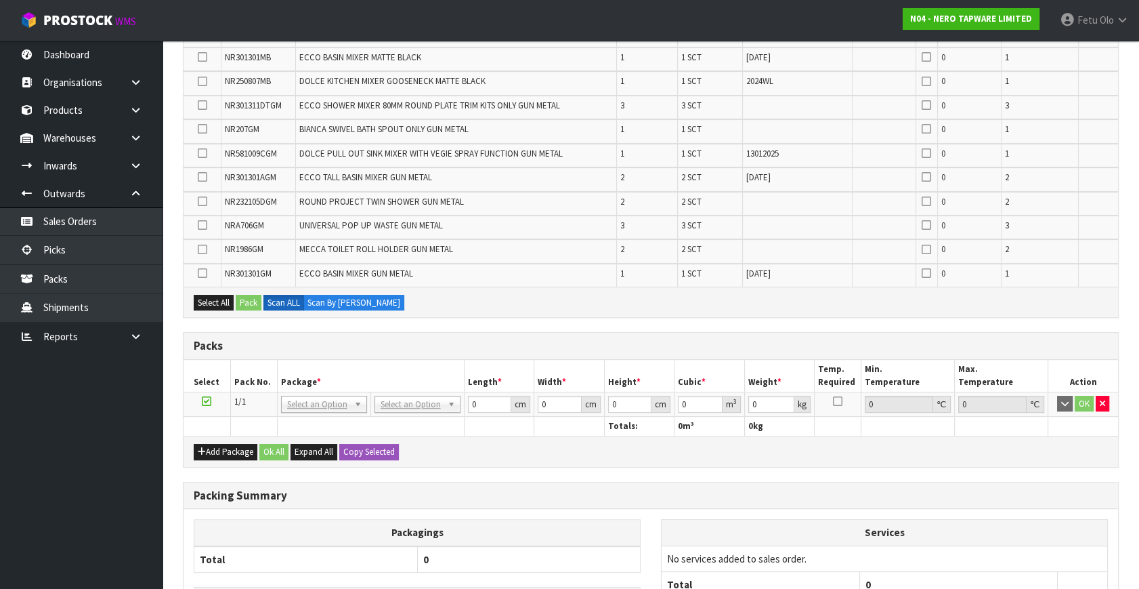
scroll to position [625, 0]
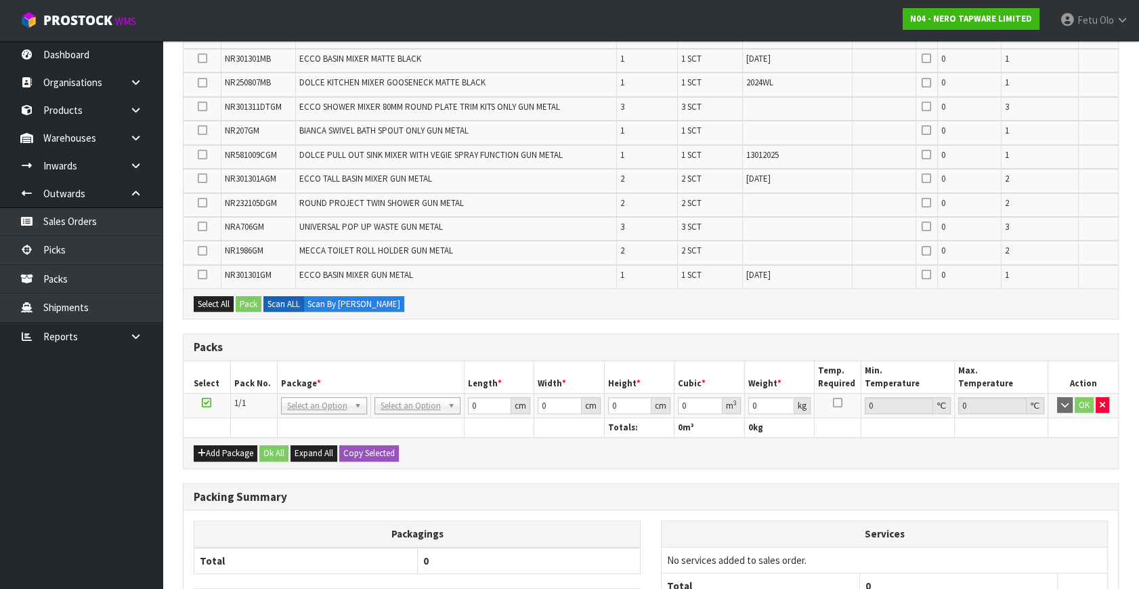
click at [459, 341] on h3 "Packs" at bounding box center [651, 347] width 915 height 13
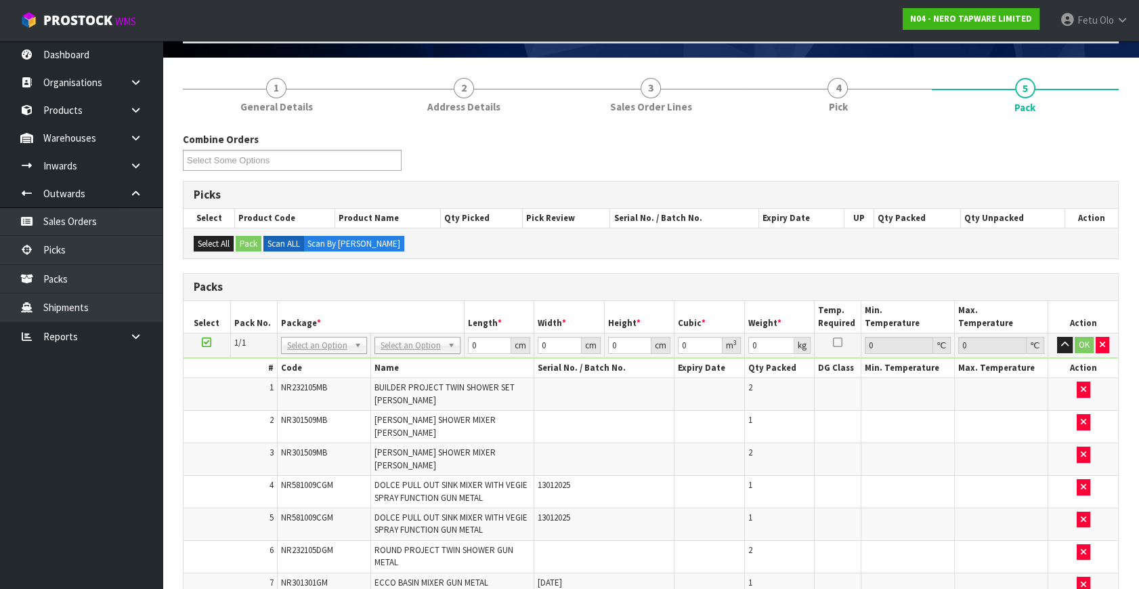
scroll to position [0, 0]
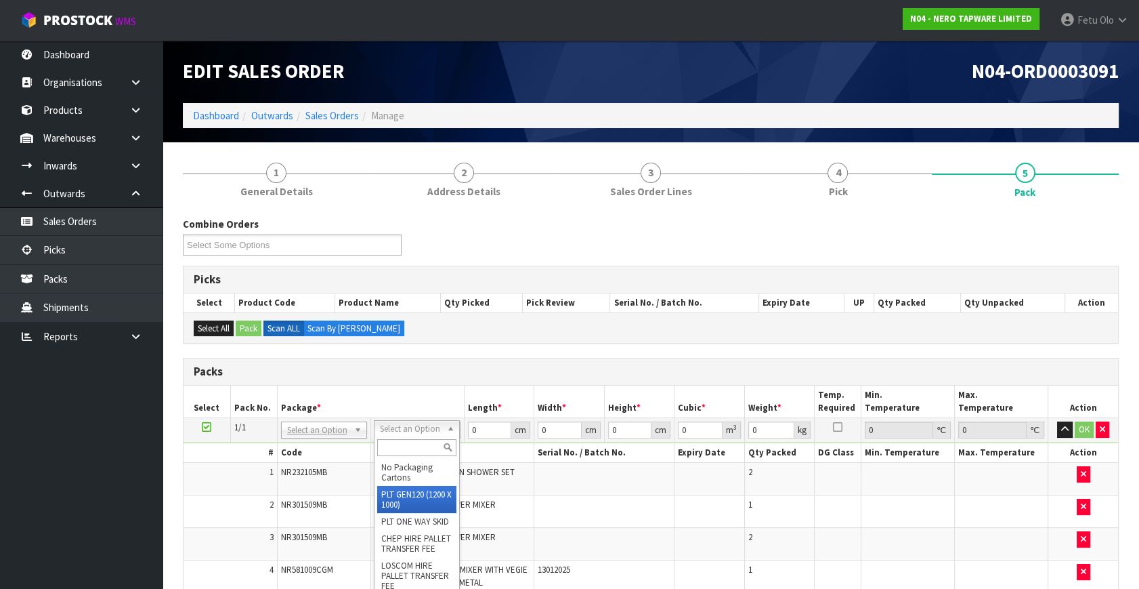
type input "120"
type input "100"
type input "71.78"
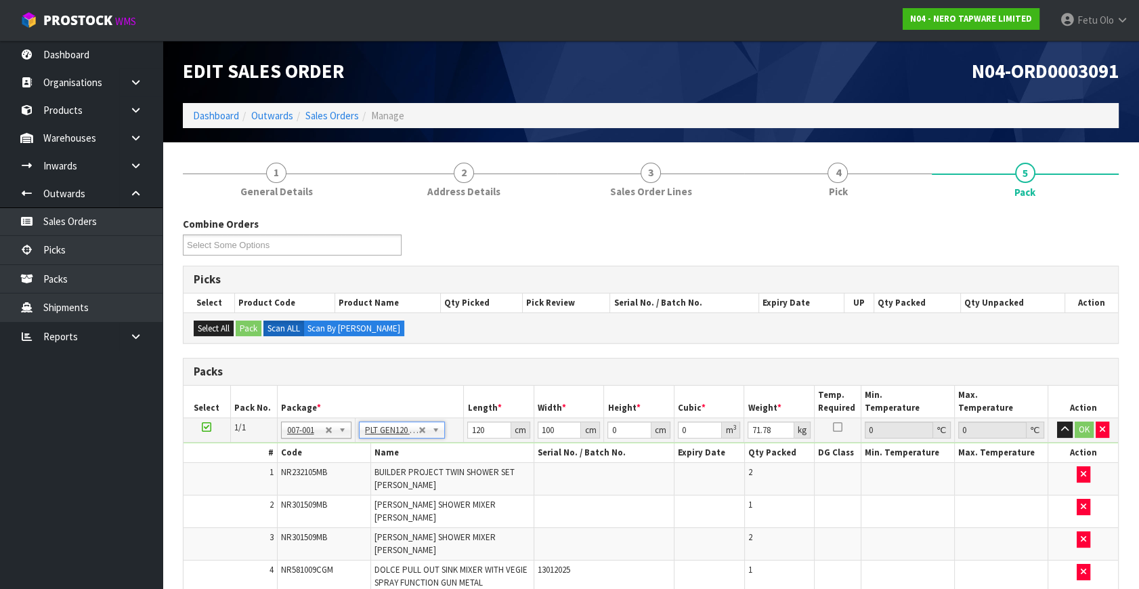
click at [428, 369] on h3 "Packs" at bounding box center [651, 371] width 915 height 13
drag, startPoint x: 621, startPoint y: 426, endPoint x: 527, endPoint y: 461, distance: 99.9
type input "1"
type input "0.012"
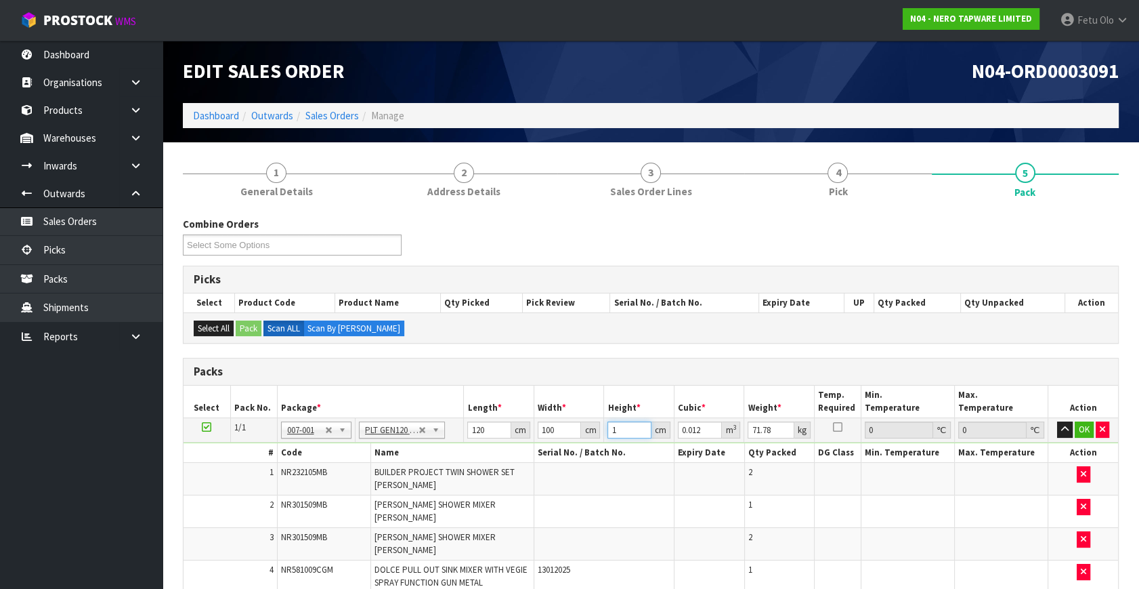
type input "0"
type input "3"
type input "0.036"
type input "30"
type input "0.36"
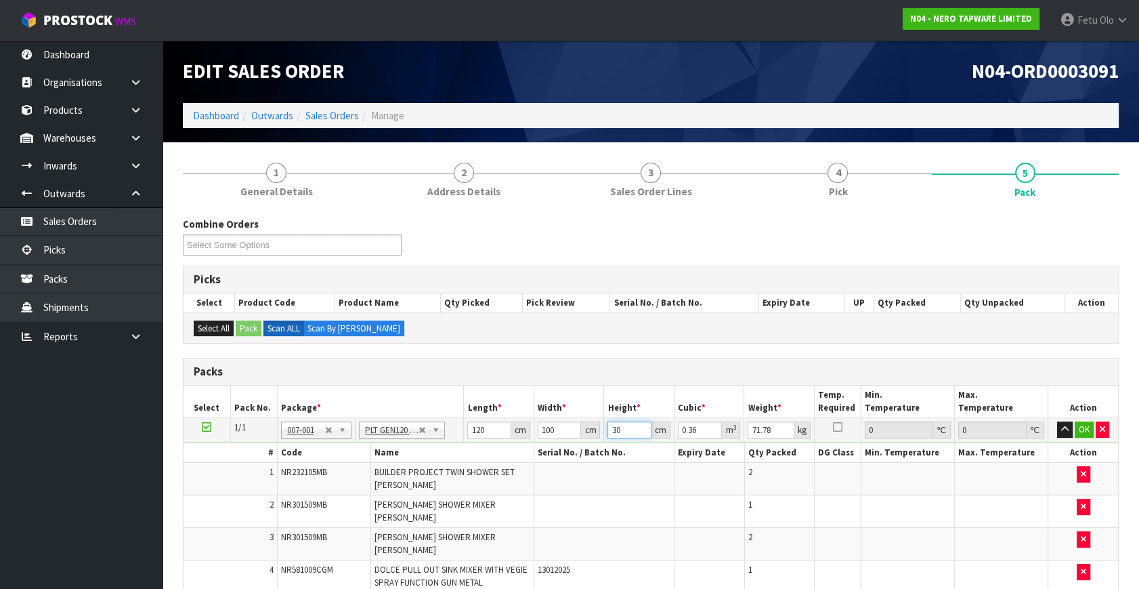
type input "30"
click at [1081, 423] on button "OK" at bounding box center [1084, 429] width 19 height 16
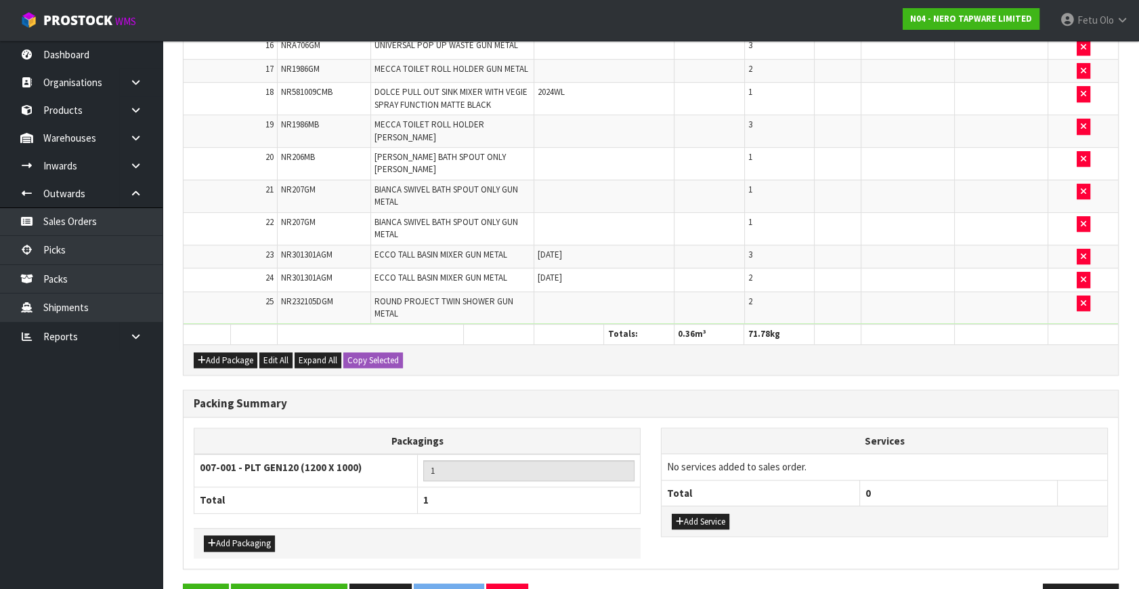
scroll to position [877, 0]
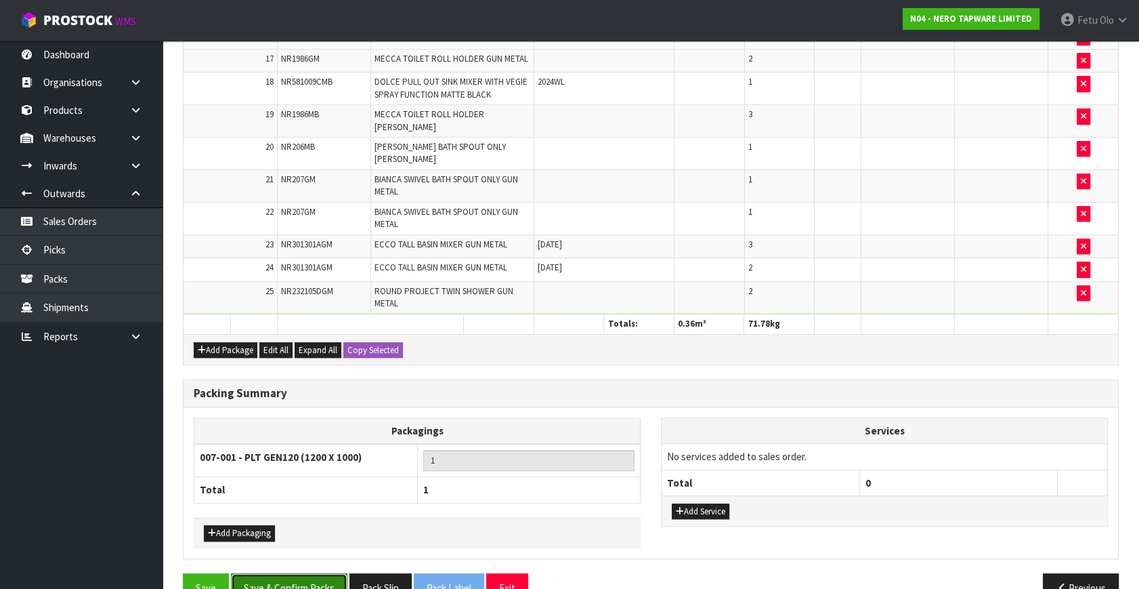
click at [279, 573] on button "Save & Confirm Packs" at bounding box center [289, 587] width 117 height 29
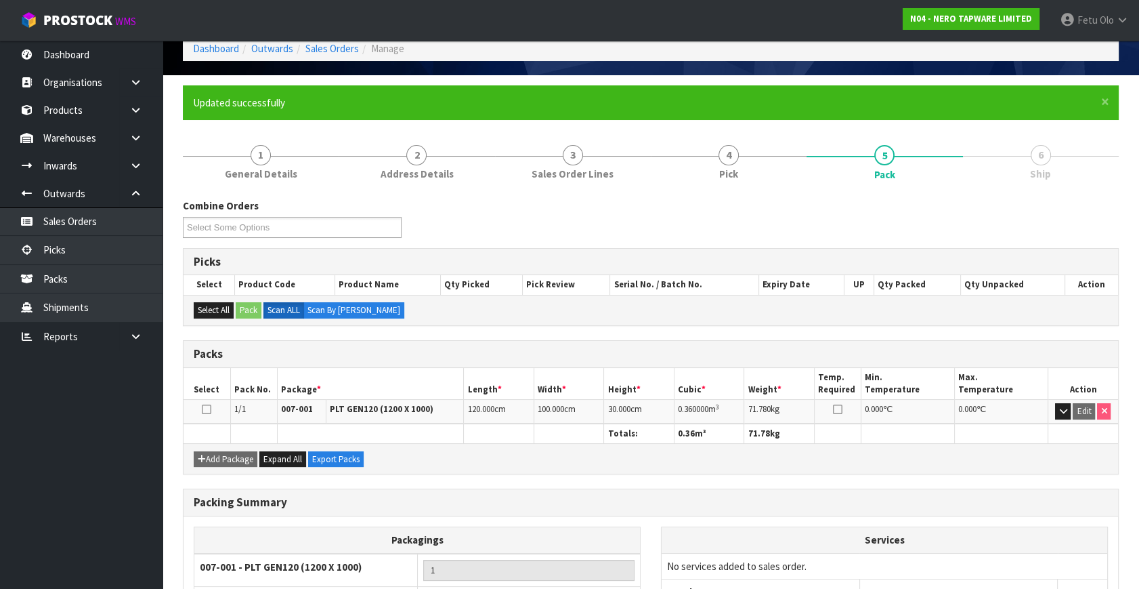
scroll to position [177, 0]
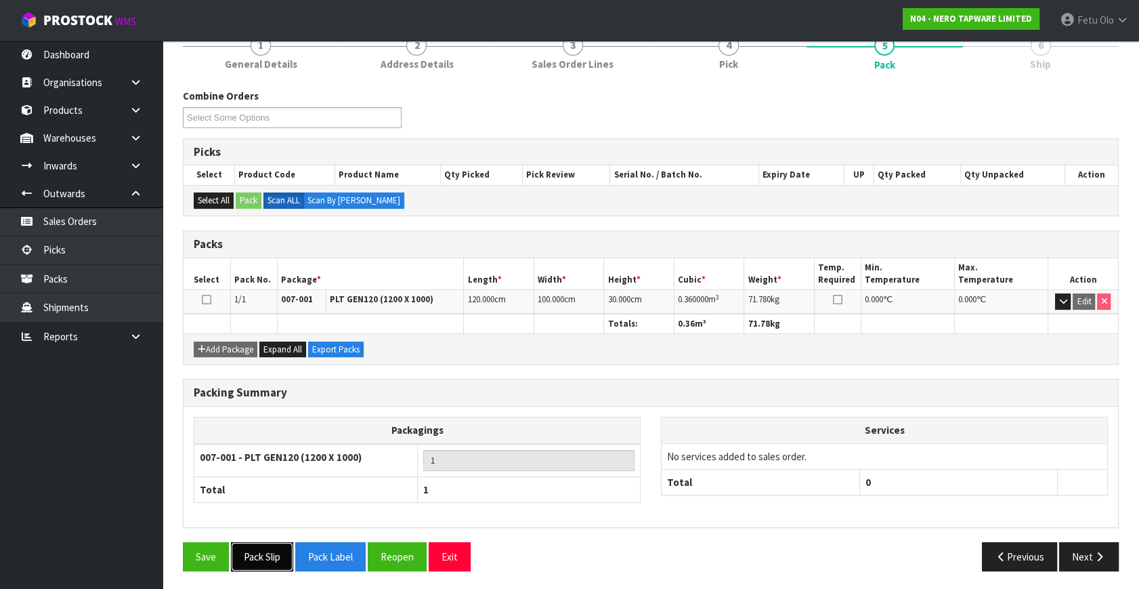
drag, startPoint x: 268, startPoint y: 550, endPoint x: 255, endPoint y: 541, distance: 15.0
click at [268, 550] on button "Pack Slip" at bounding box center [262, 556] width 62 height 29
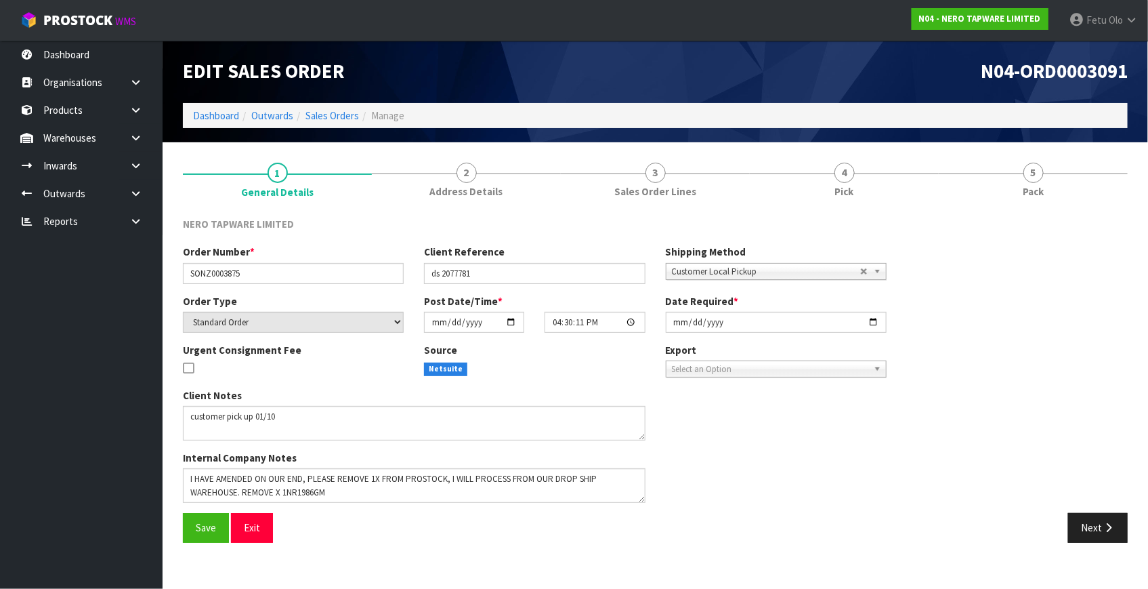
drag, startPoint x: 134, startPoint y: 196, endPoint x: 120, endPoint y: 227, distance: 33.6
click at [134, 196] on icon at bounding box center [135, 193] width 13 height 10
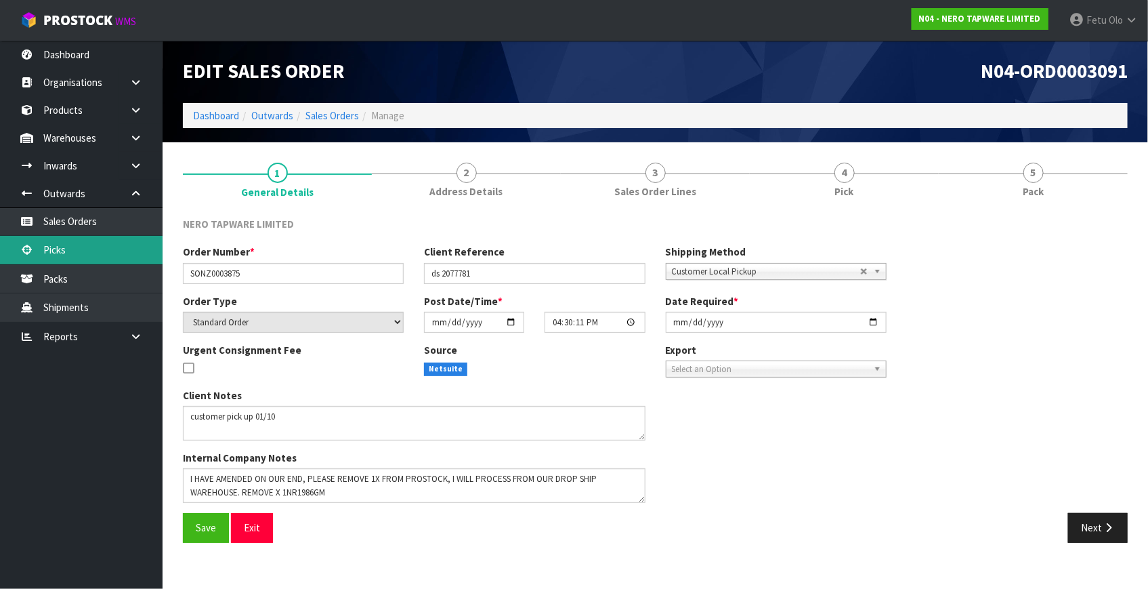
click at [76, 255] on link "Picks" at bounding box center [81, 250] width 163 height 28
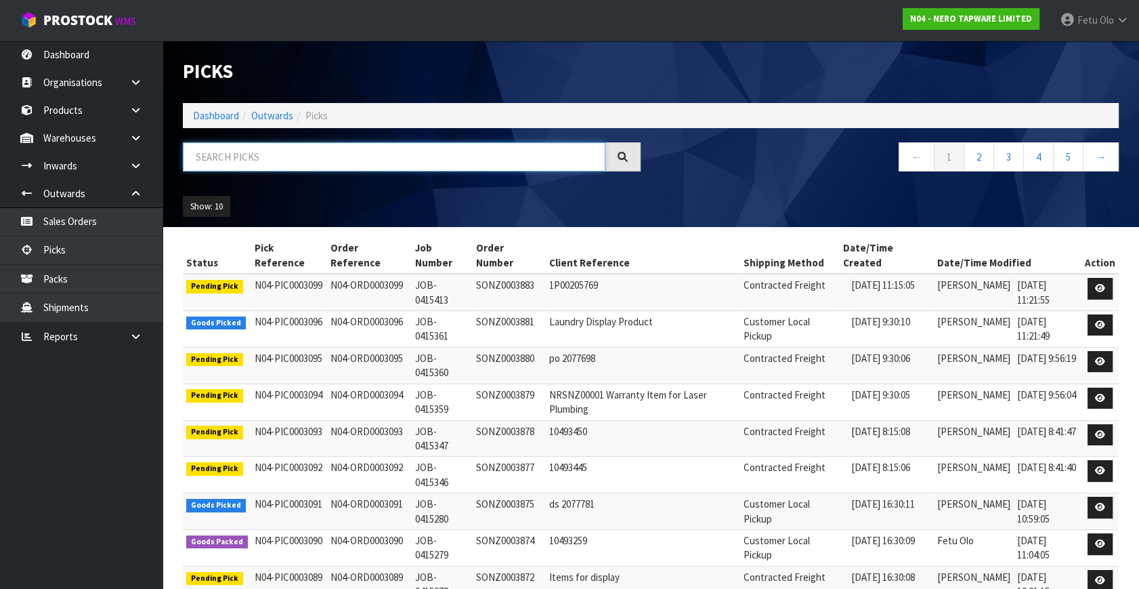
click at [252, 158] on input "text" at bounding box center [394, 156] width 423 height 29
type input "3096"
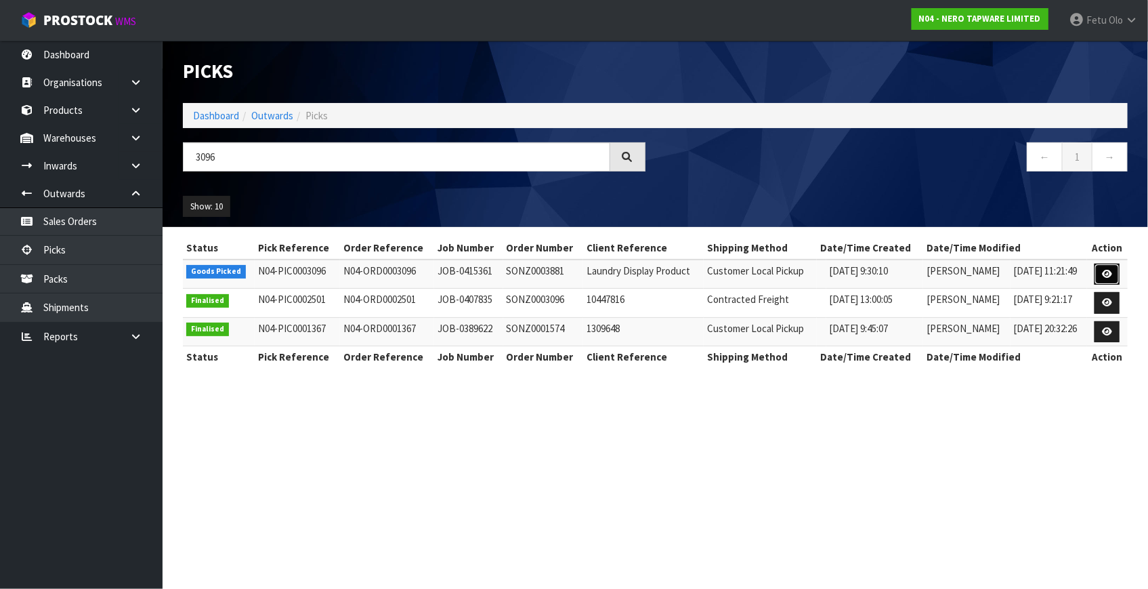
click at [1110, 272] on icon at bounding box center [1107, 274] width 10 height 9
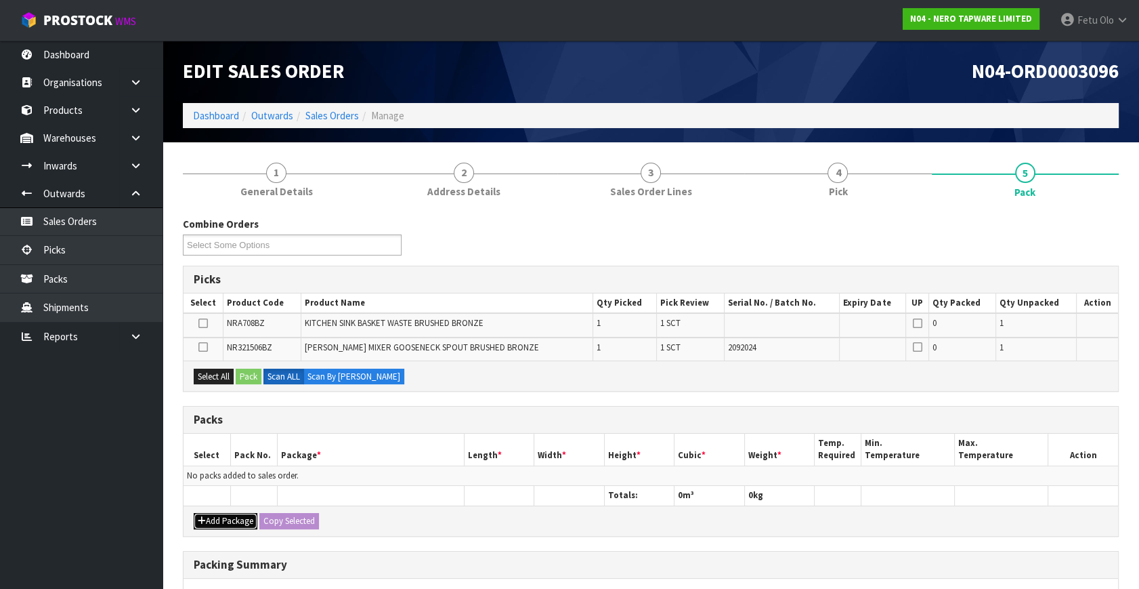
click at [214, 514] on button "Add Package" at bounding box center [226, 521] width 64 height 16
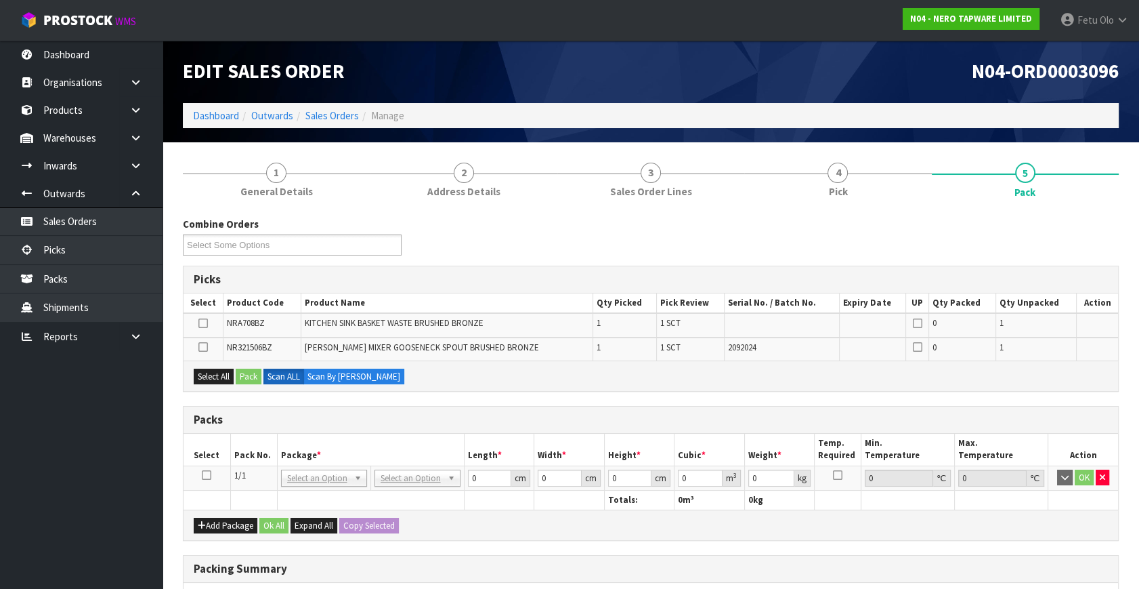
drag, startPoint x: 209, startPoint y: 472, endPoint x: 237, endPoint y: 467, distance: 28.8
click at [209, 475] on icon at bounding box center [206, 475] width 9 height 1
click at [324, 439] on th "Package *" at bounding box center [370, 450] width 187 height 32
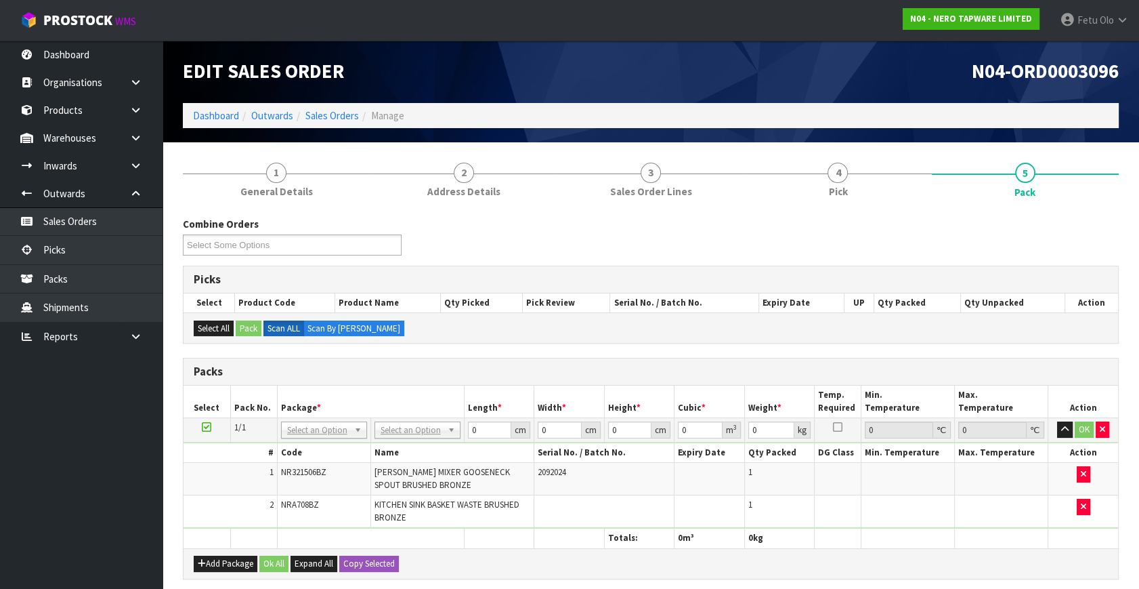
drag, startPoint x: 298, startPoint y: 430, endPoint x: 297, endPoint y: 442, distance: 11.5
click at [293, 447] on input "text" at bounding box center [323, 447] width 79 height 17
type input "011"
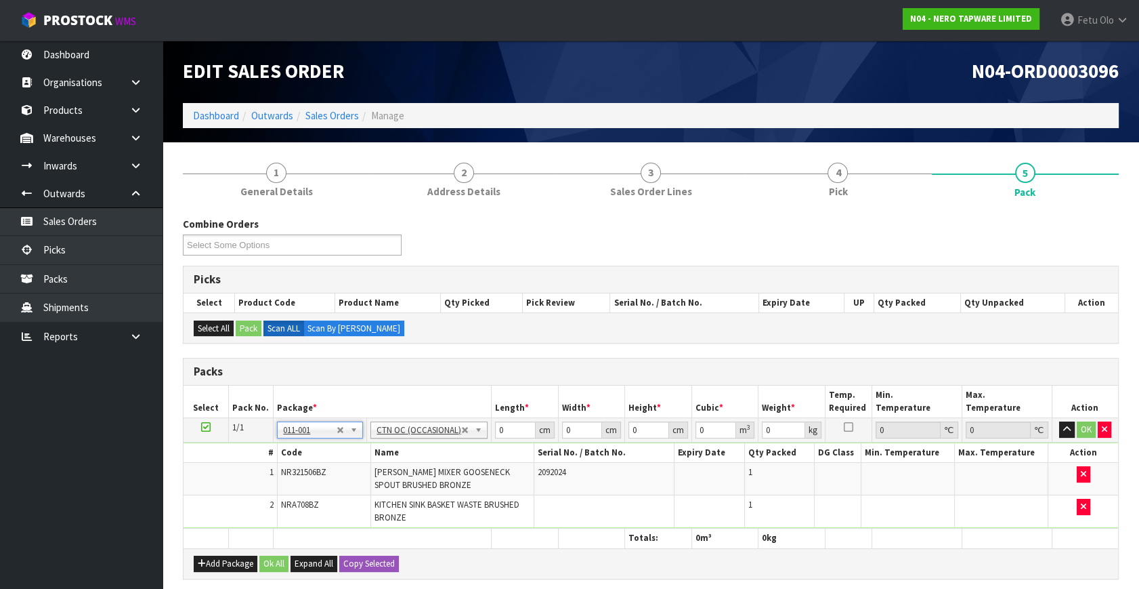
type input "1.95"
drag, startPoint x: 503, startPoint y: 423, endPoint x: 357, endPoint y: 476, distance: 154.9
click at [358, 476] on tbody "1/1 NONE 007-001 007-002 007-004 007-009 007-013 007-014 007-015 007-017 007-01…" at bounding box center [651, 473] width 935 height 110
type input "60"
type input "40"
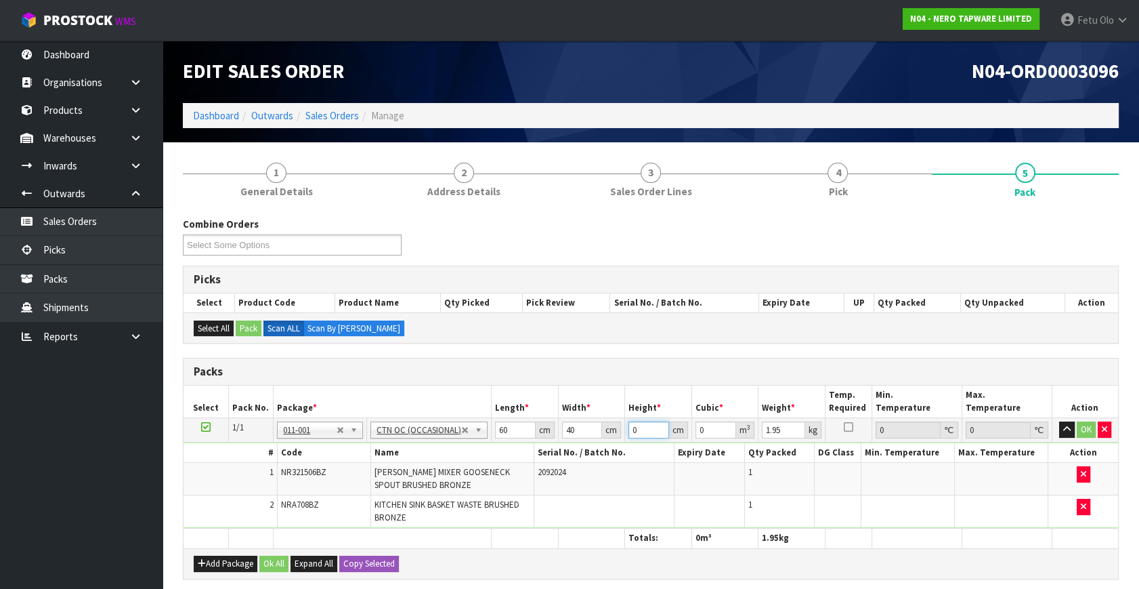
type input "1"
type input "0.0024"
type input "10"
type input "0.024"
type input "10"
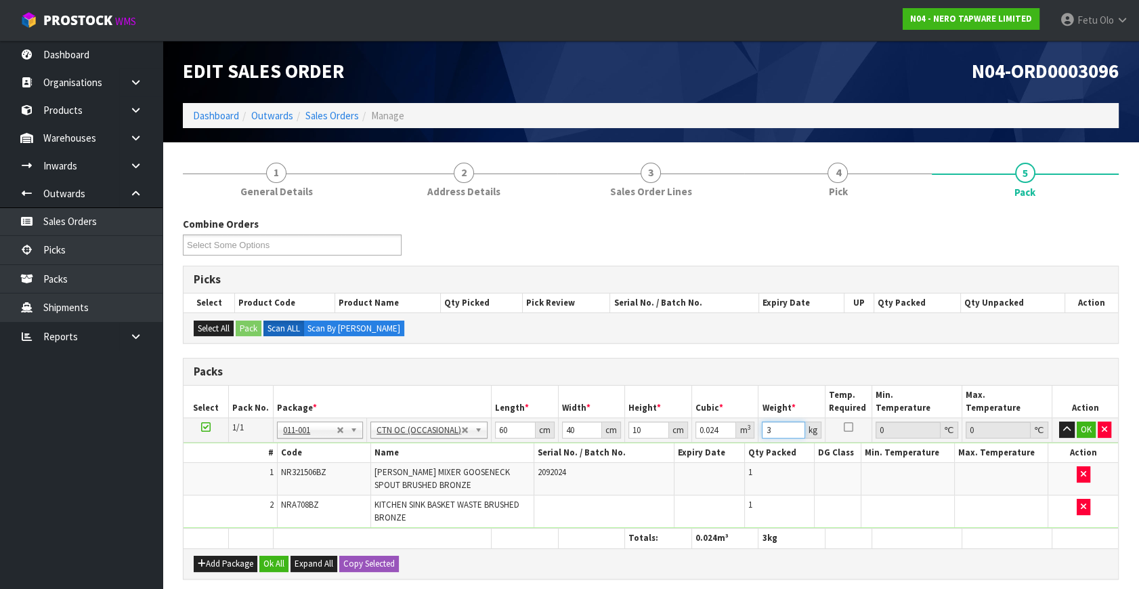
type input "3"
click button "OK" at bounding box center [1086, 429] width 19 height 16
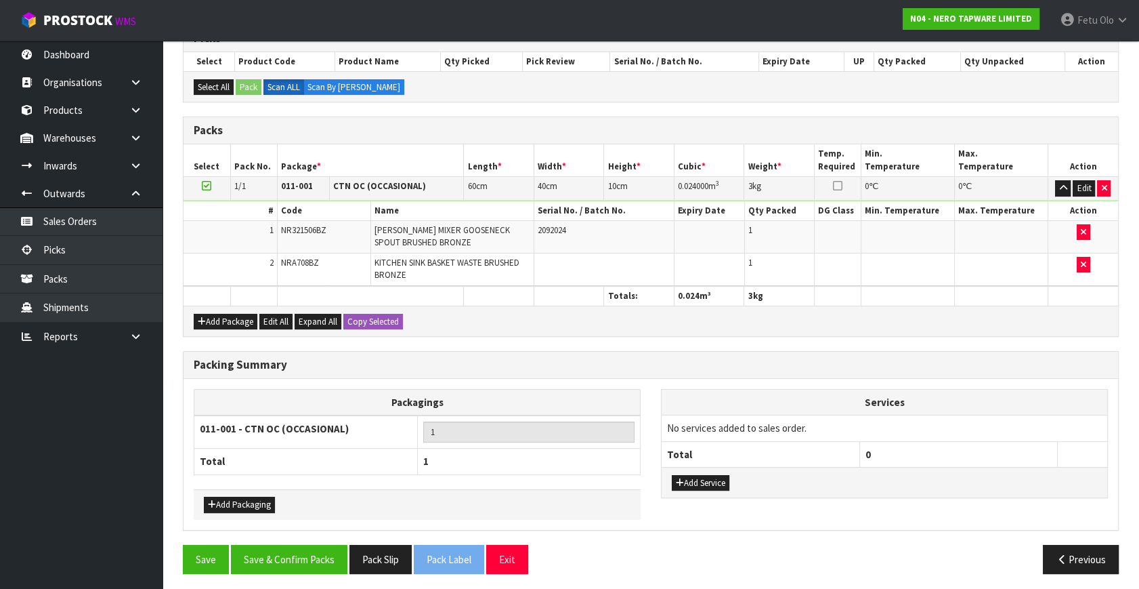
scroll to position [243, 0]
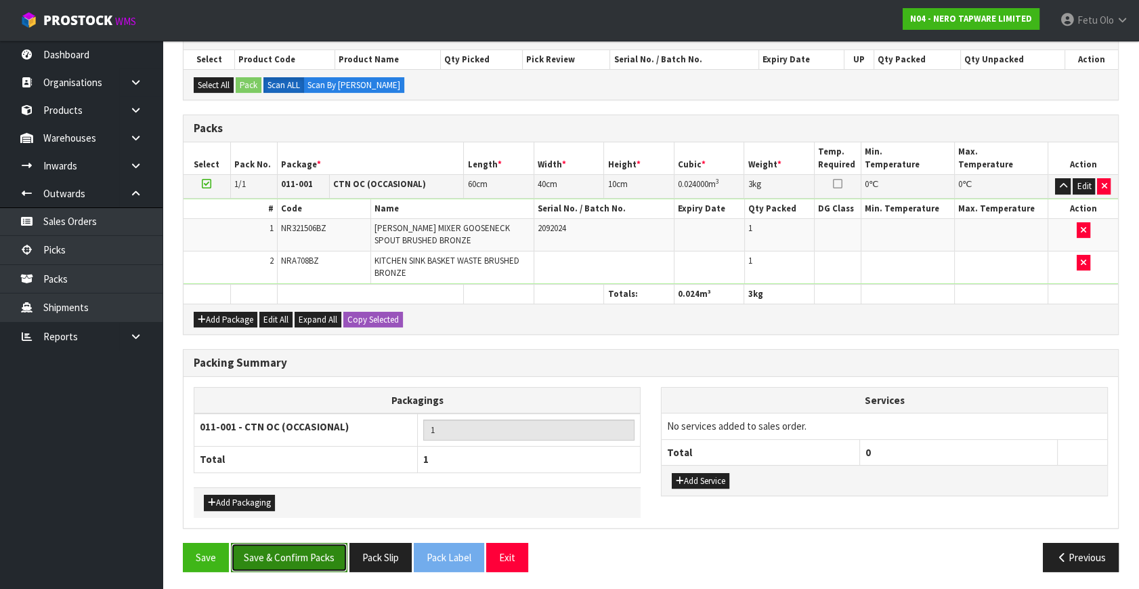
click at [303, 555] on button "Save & Confirm Packs" at bounding box center [289, 557] width 117 height 29
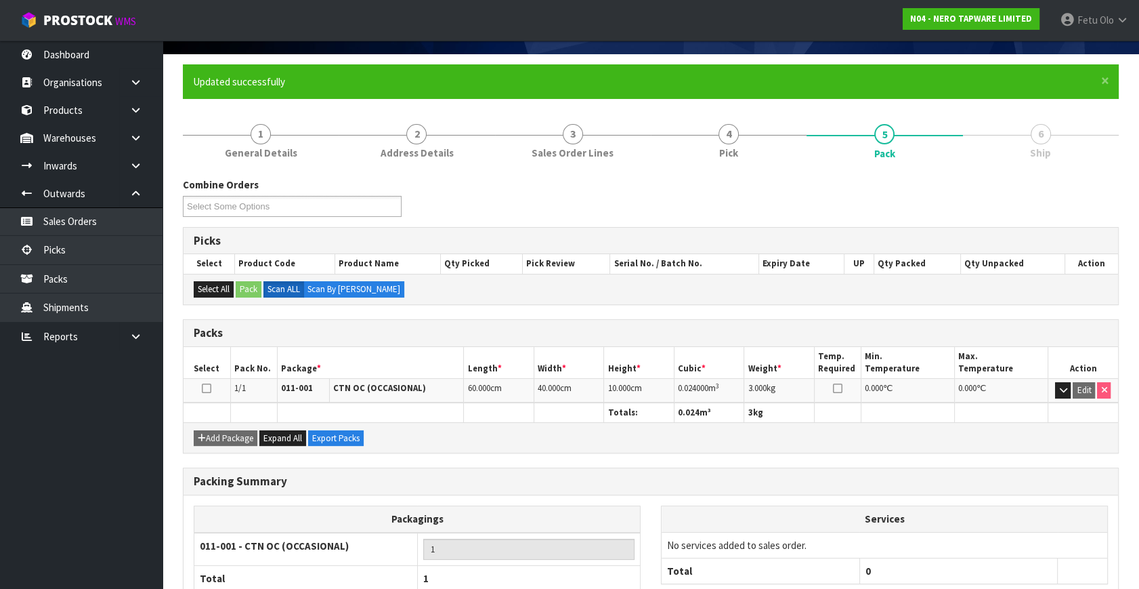
scroll to position [177, 0]
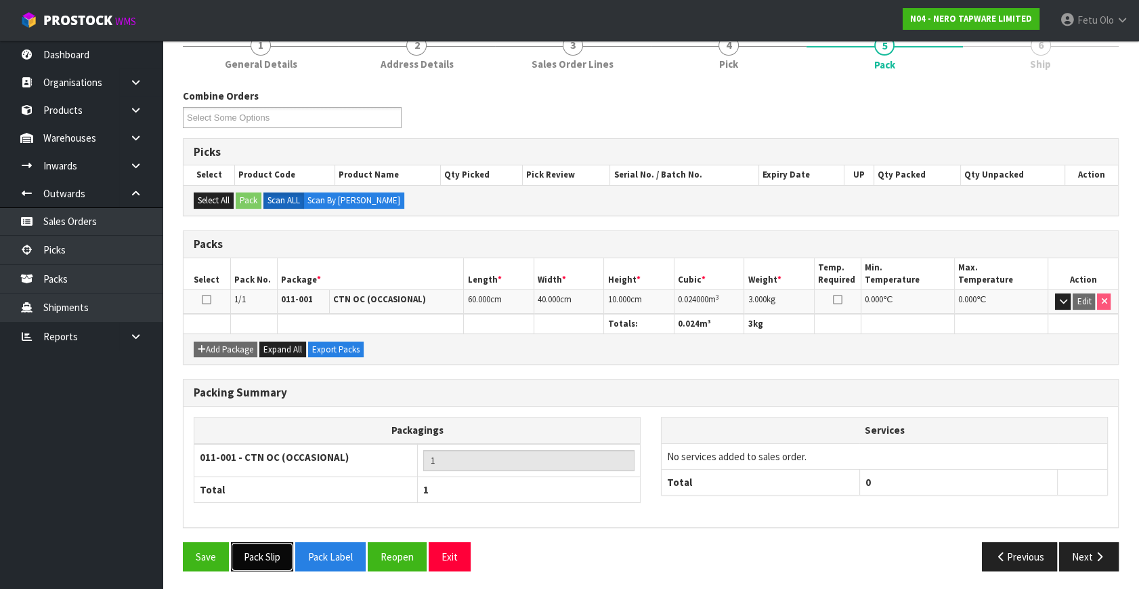
click at [260, 551] on button "Pack Slip" at bounding box center [262, 556] width 62 height 29
